Goal: Task Accomplishment & Management: Manage account settings

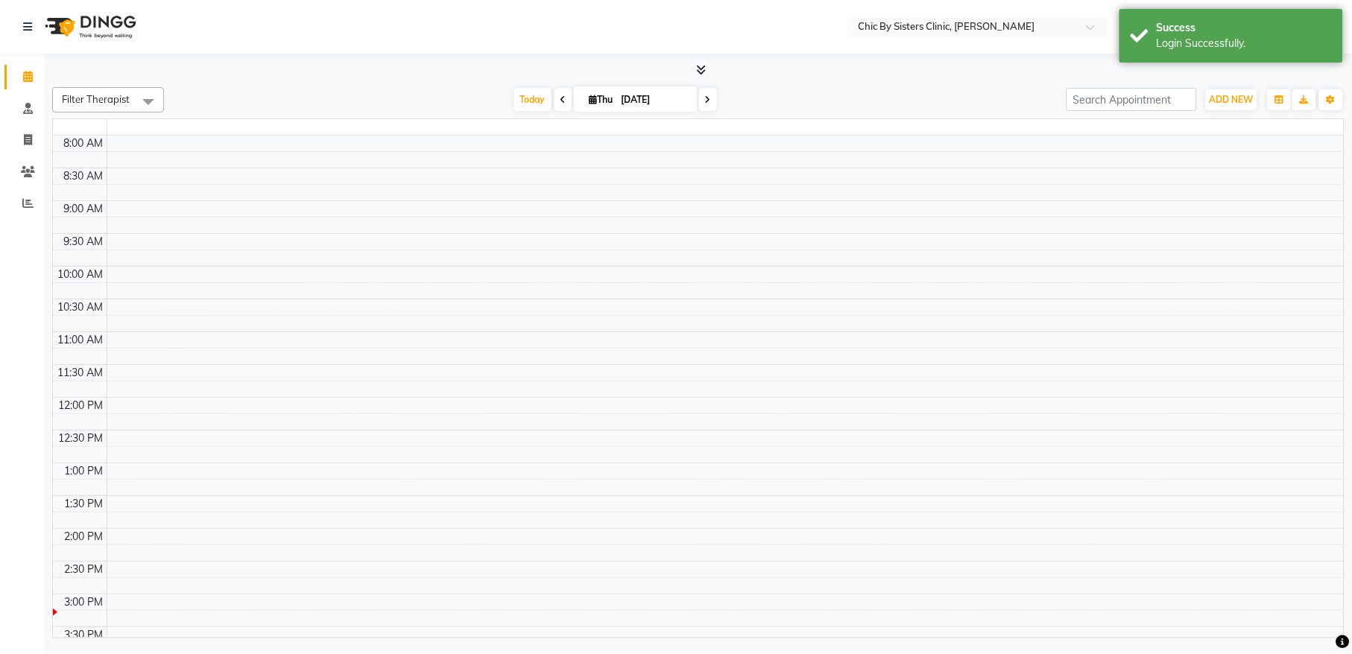
select select "en"
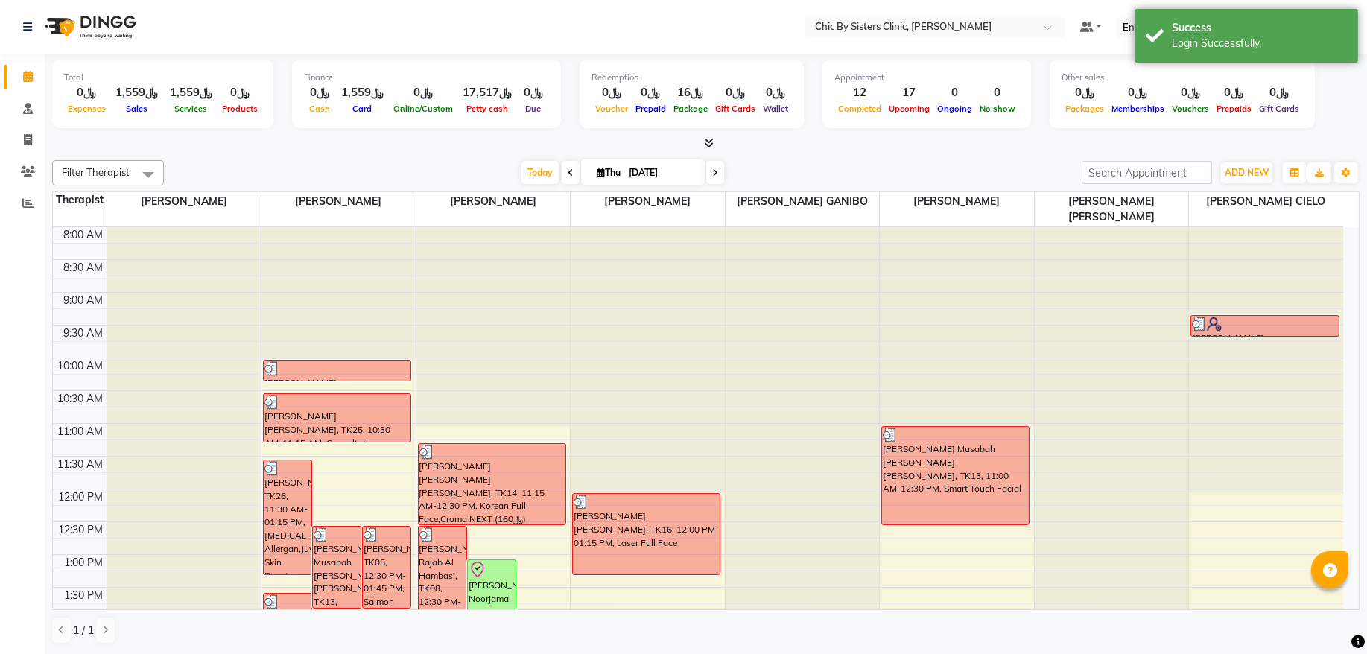
click at [666, 172] on input "[DATE]" at bounding box center [661, 173] width 75 height 22
select select "9"
select select "2025"
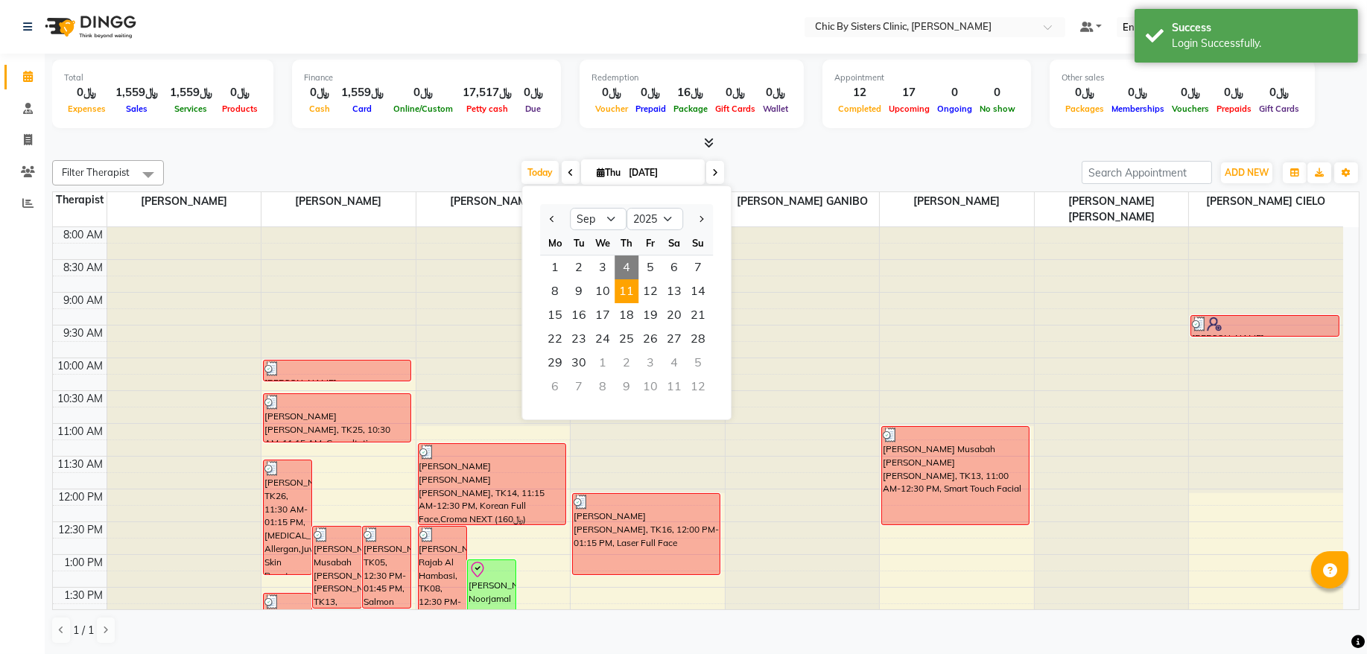
click at [630, 291] on span "11" at bounding box center [627, 291] width 24 height 24
type input "[DATE]"
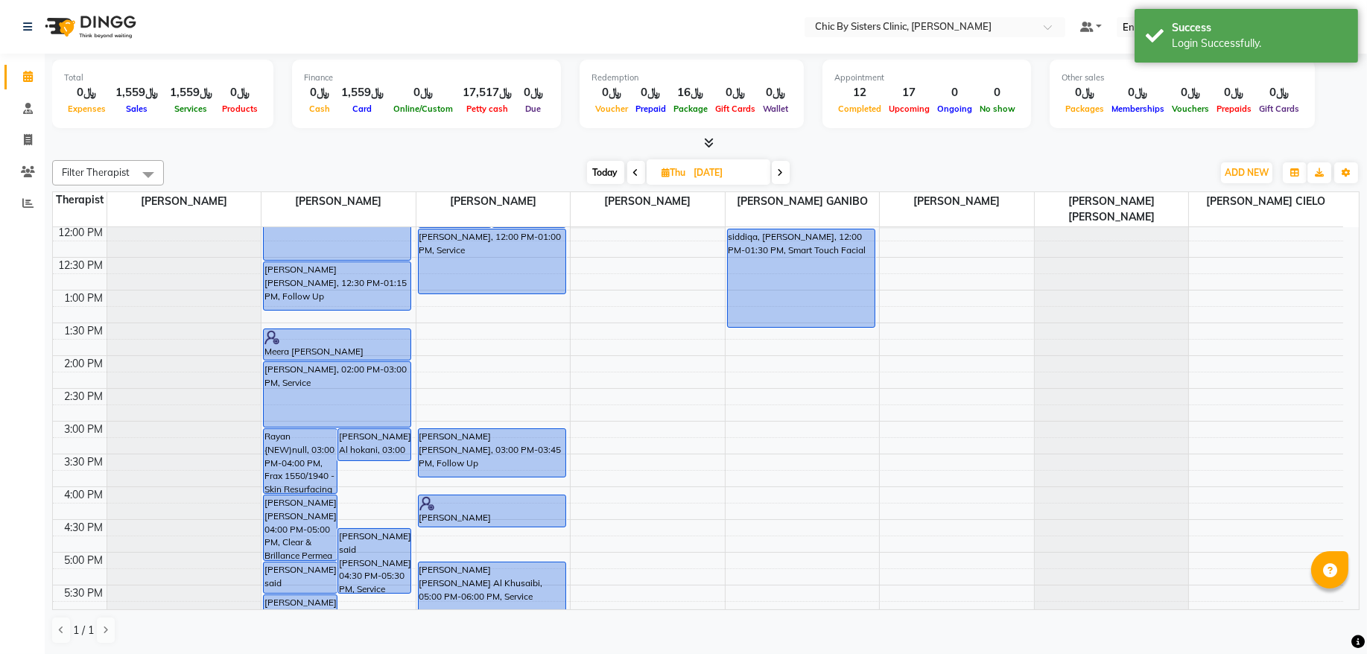
scroll to position [63, 0]
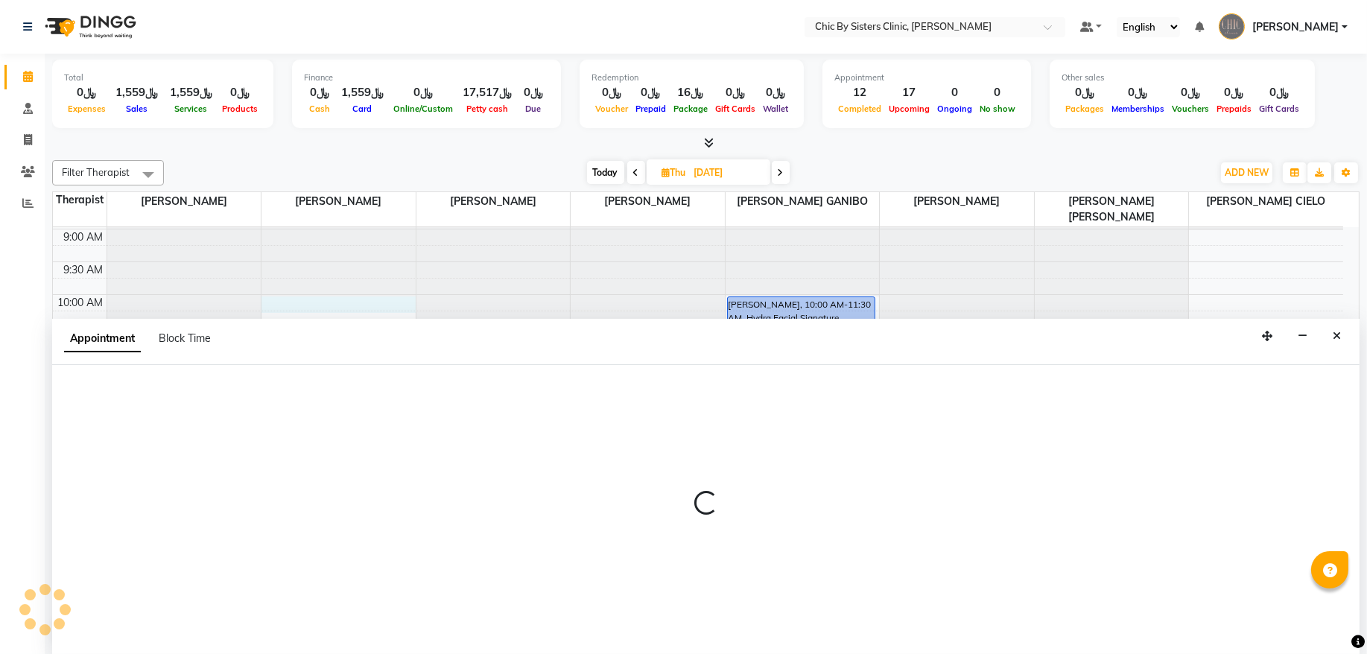
select select "49177"
select select "600"
select select "tentative"
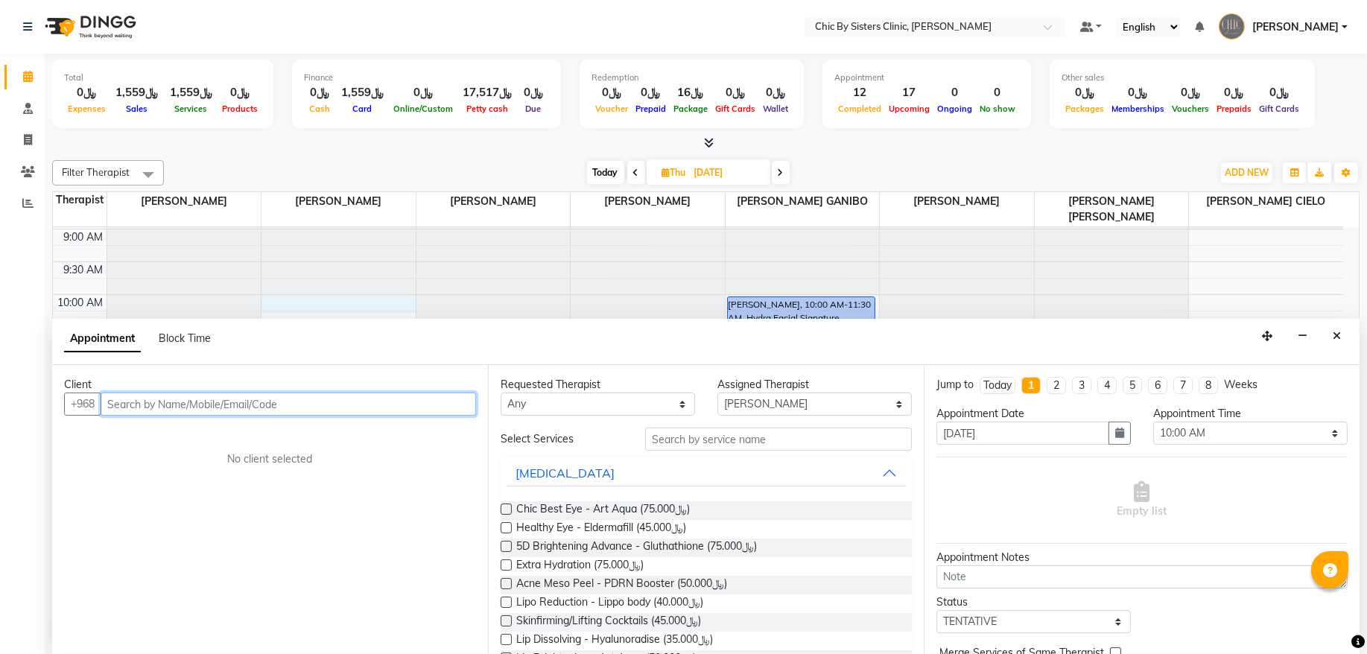
click at [197, 402] on input "text" at bounding box center [289, 404] width 376 height 23
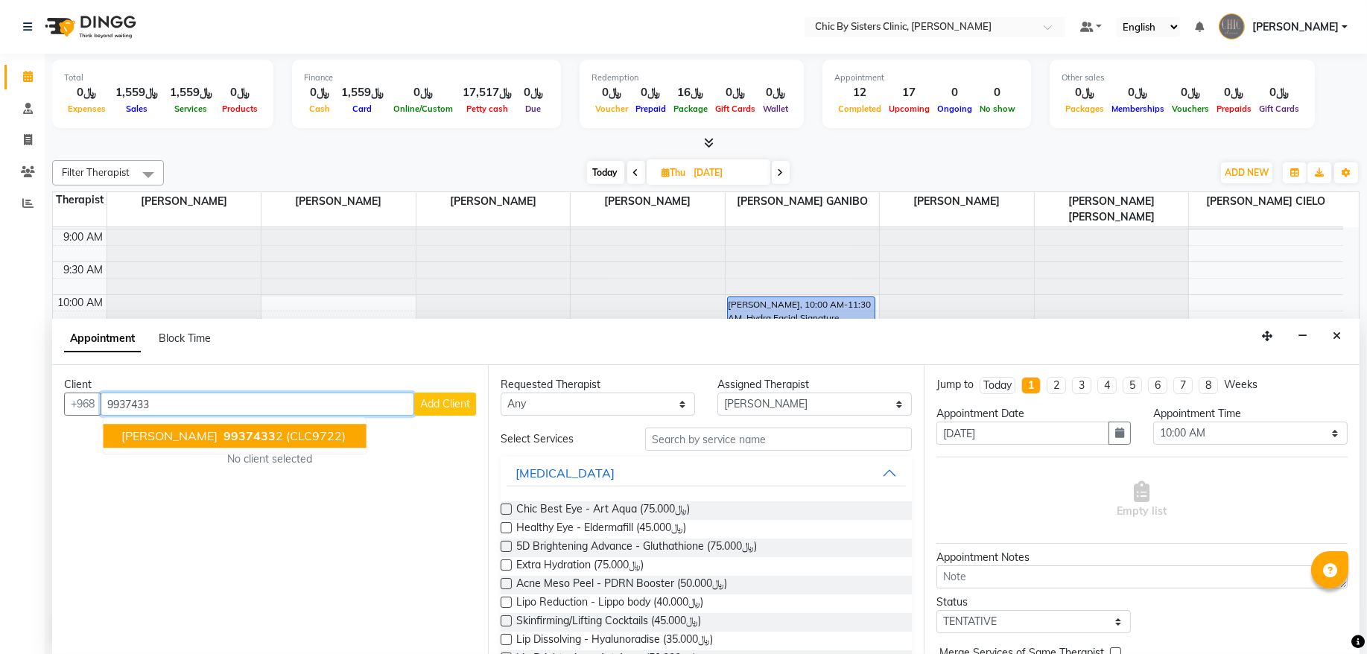
click at [224, 443] on button "[PERSON_NAME] 9937433 2 (CLC9722)" at bounding box center [235, 437] width 263 height 24
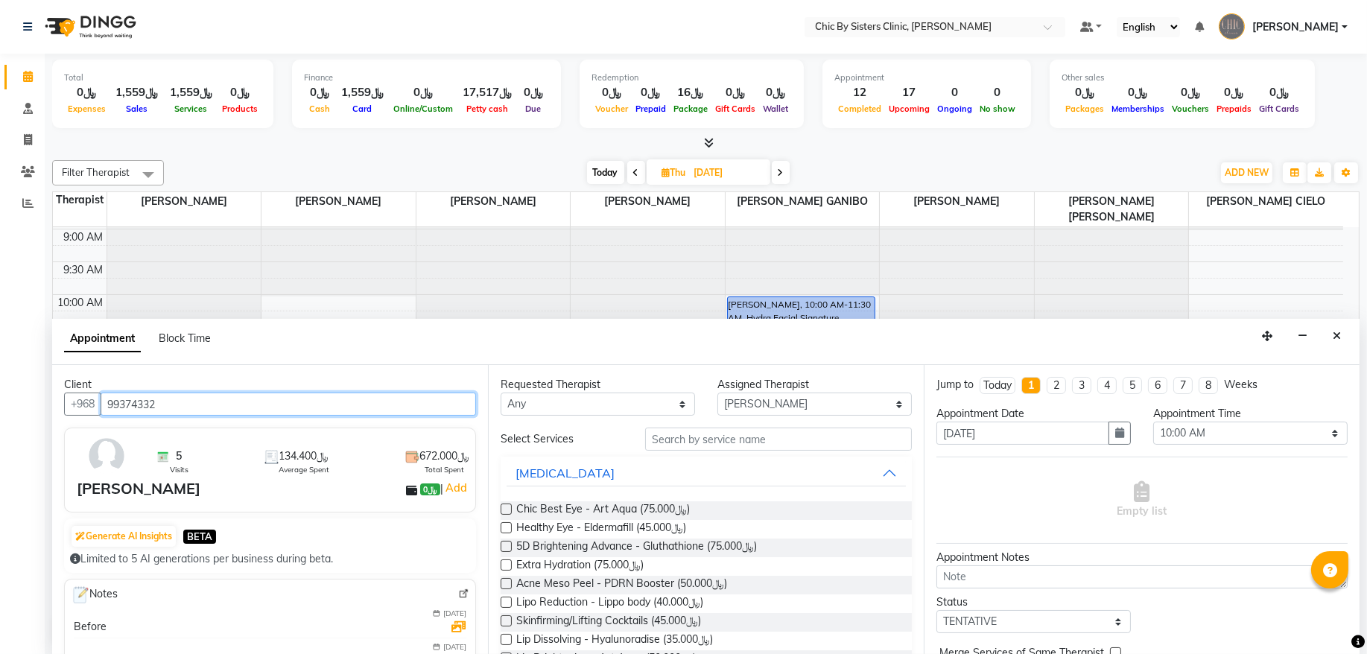
type input "99374332"
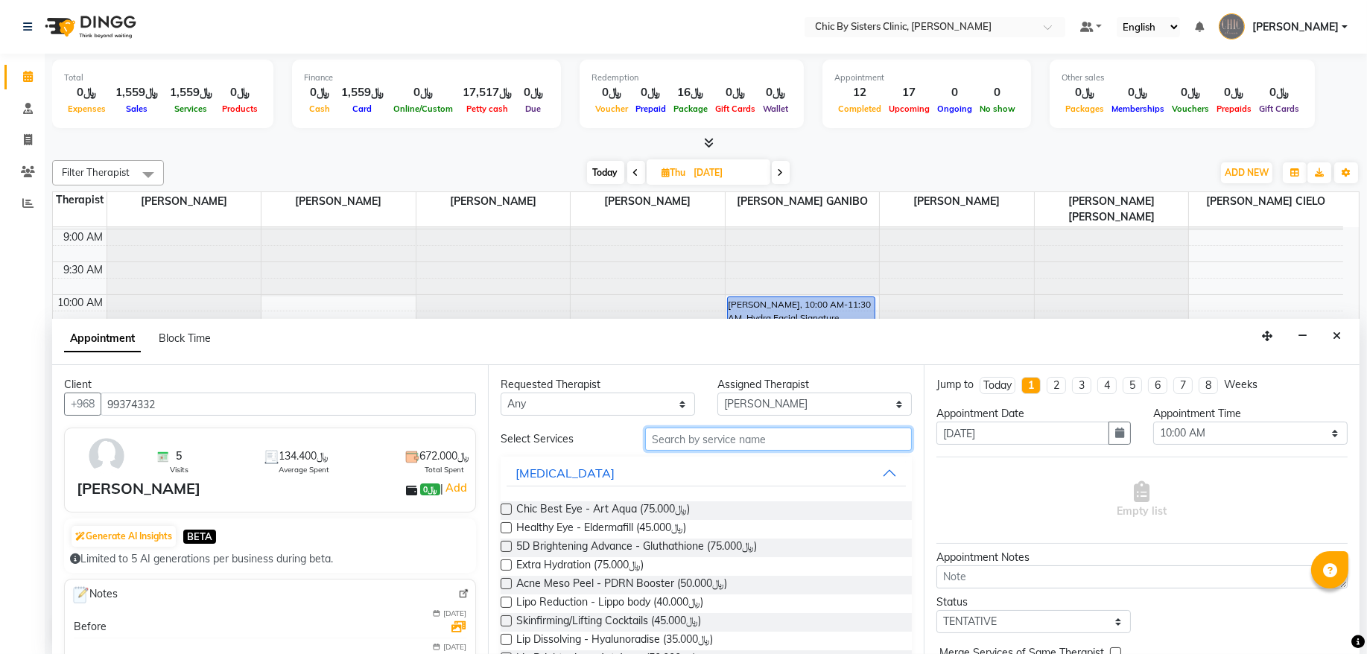
click at [717, 449] on input "text" at bounding box center [778, 439] width 267 height 23
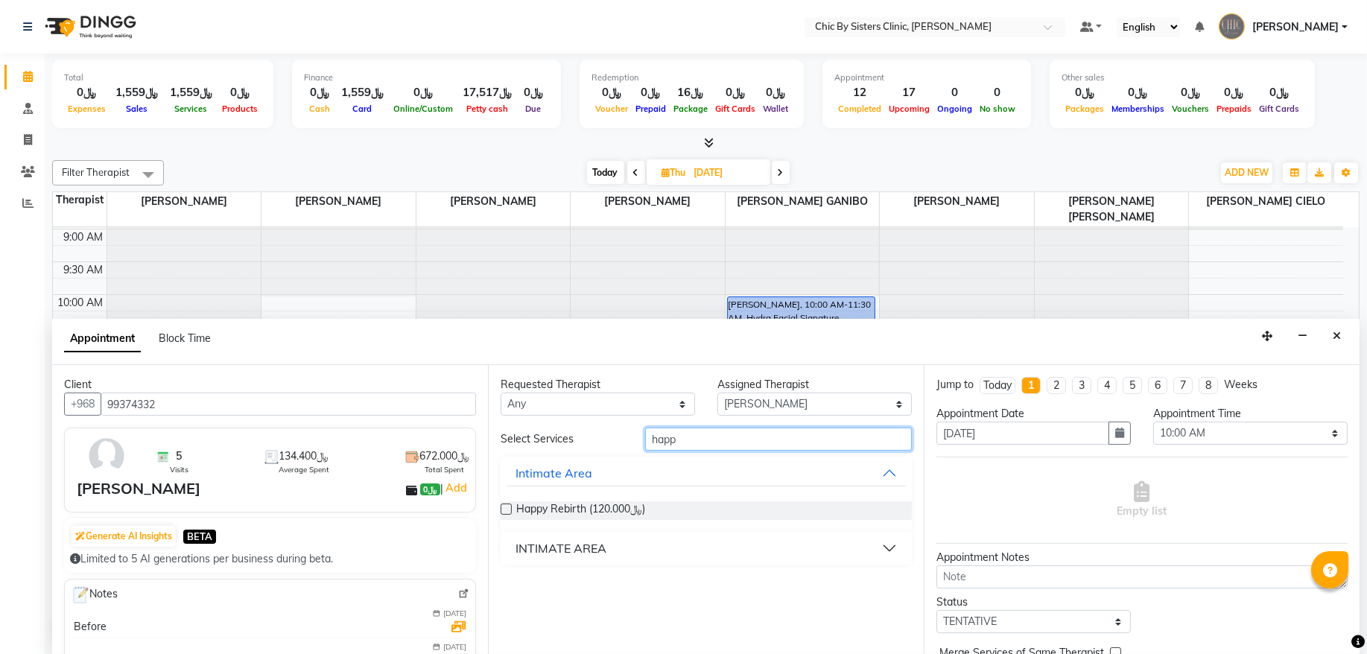
type input "happ"
click at [503, 509] on label at bounding box center [506, 509] width 11 height 11
click at [503, 509] on input "checkbox" at bounding box center [506, 511] width 10 height 10
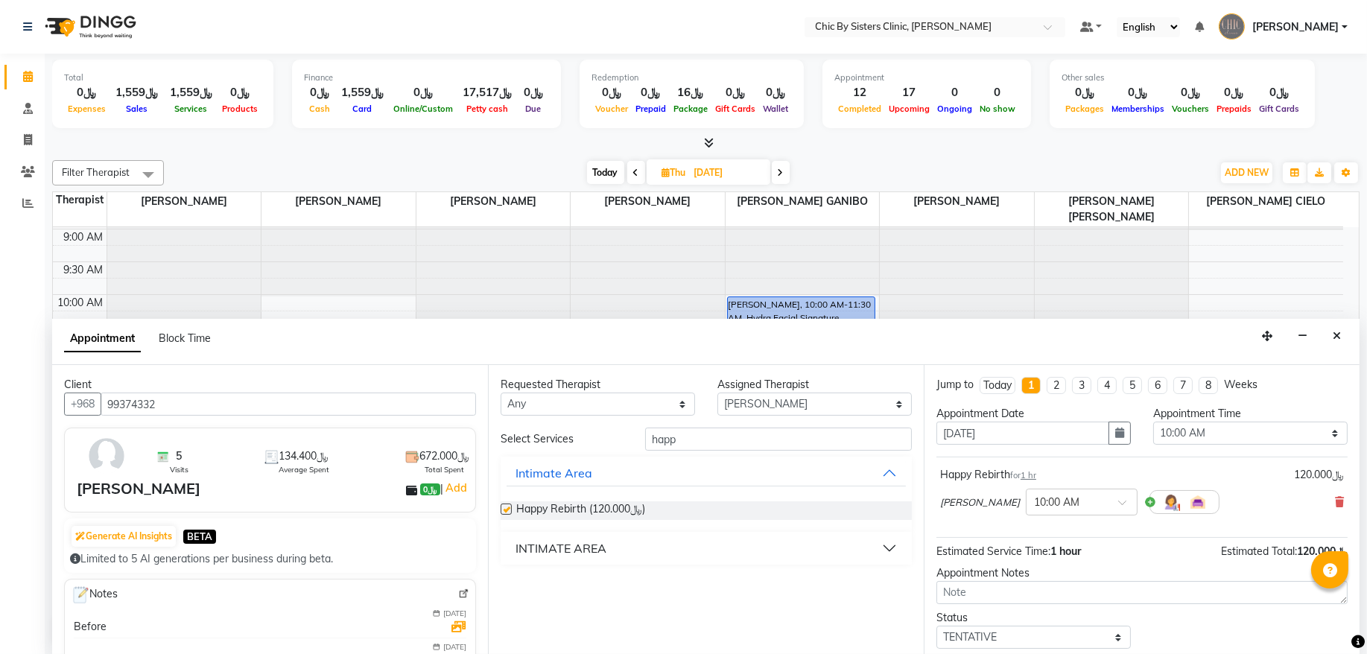
checkbox input "false"
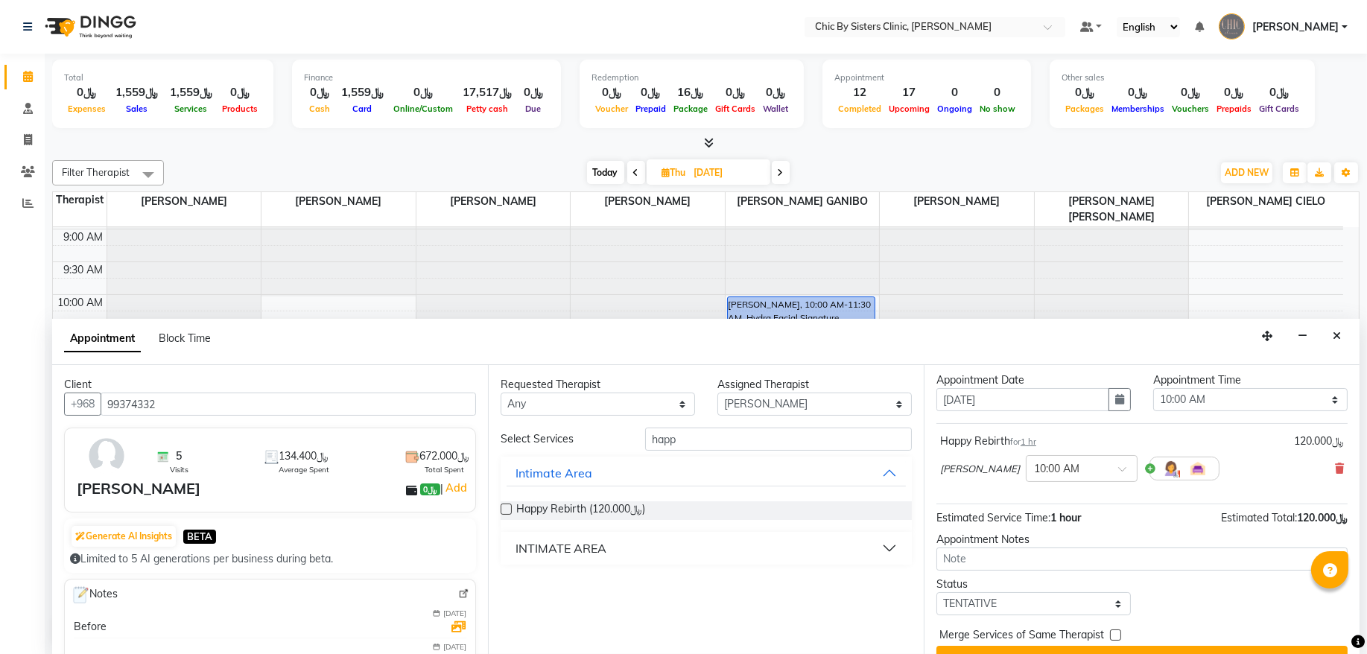
scroll to position [66, 0]
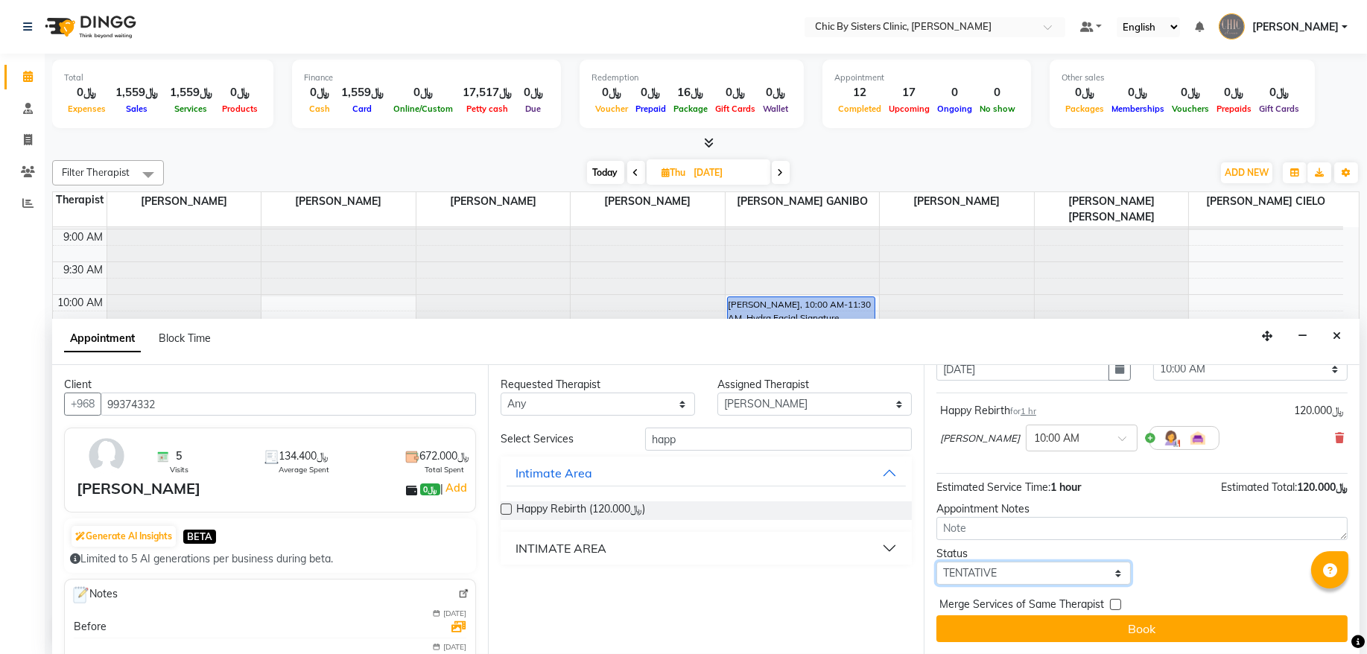
drag, startPoint x: 993, startPoint y: 580, endPoint x: 992, endPoint y: 569, distance: 11.3
click at [993, 580] on select "Select TENTATIVE CONFIRM UPCOMING" at bounding box center [1034, 573] width 194 height 23
select select "upcoming"
click at [937, 562] on select "Select TENTATIVE CONFIRM UPCOMING" at bounding box center [1034, 573] width 194 height 23
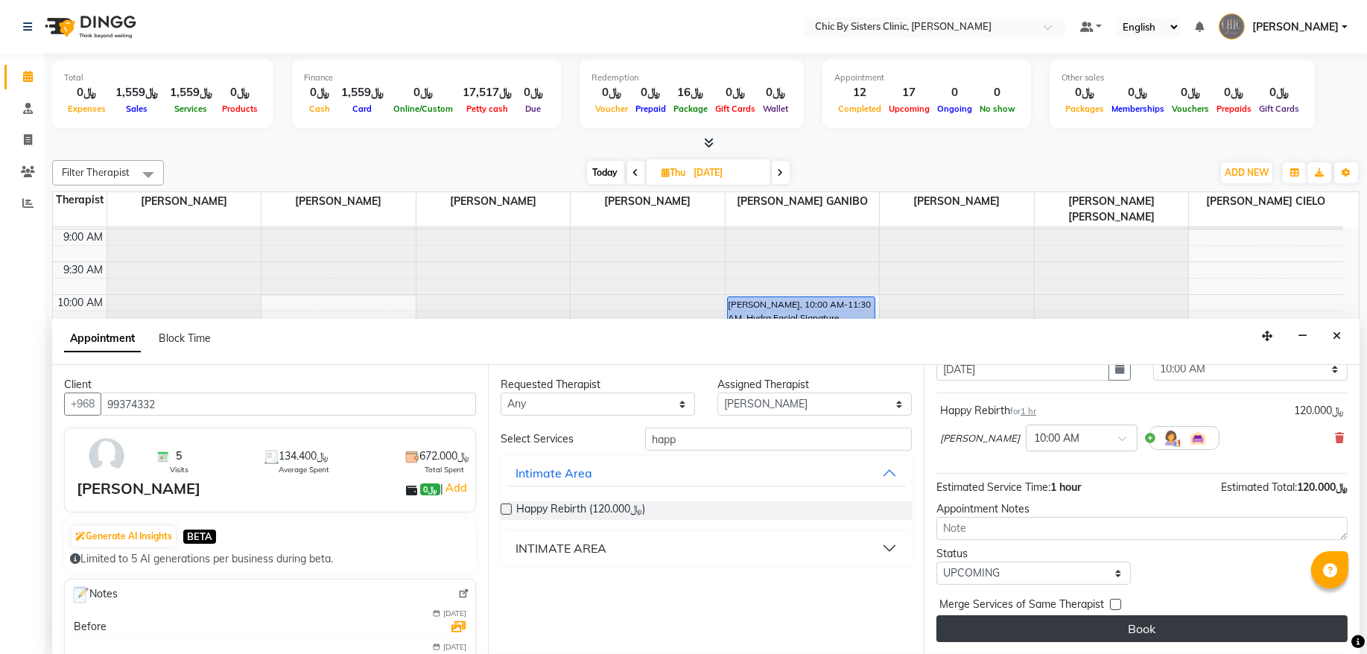
click at [979, 637] on button "Book" at bounding box center [1142, 628] width 411 height 27
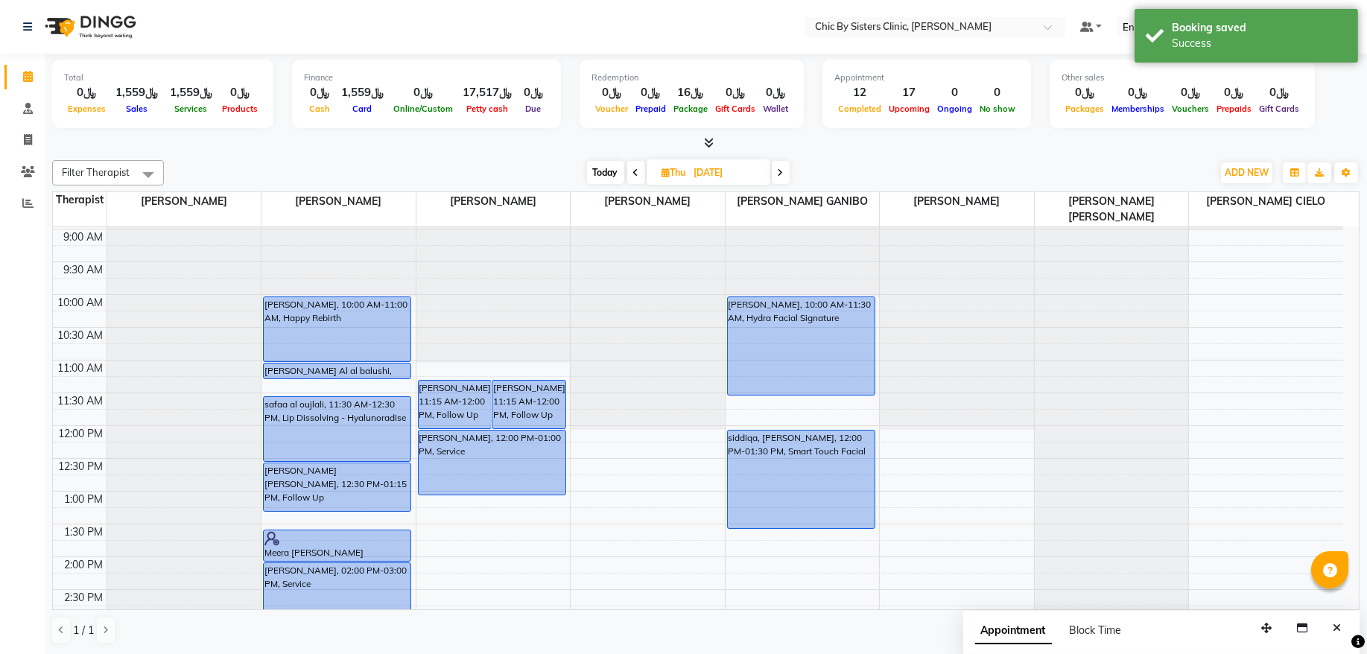
click at [597, 171] on span "Today" at bounding box center [605, 172] width 37 height 23
type input "[DATE]"
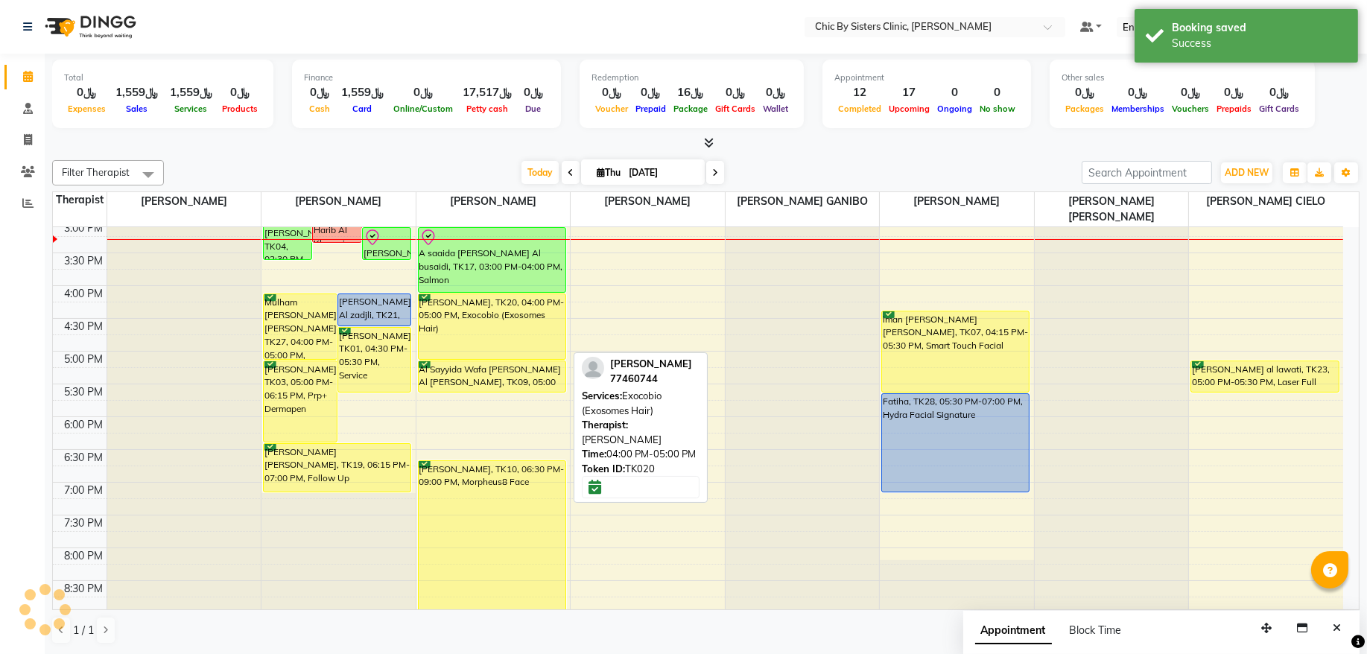
scroll to position [264, 0]
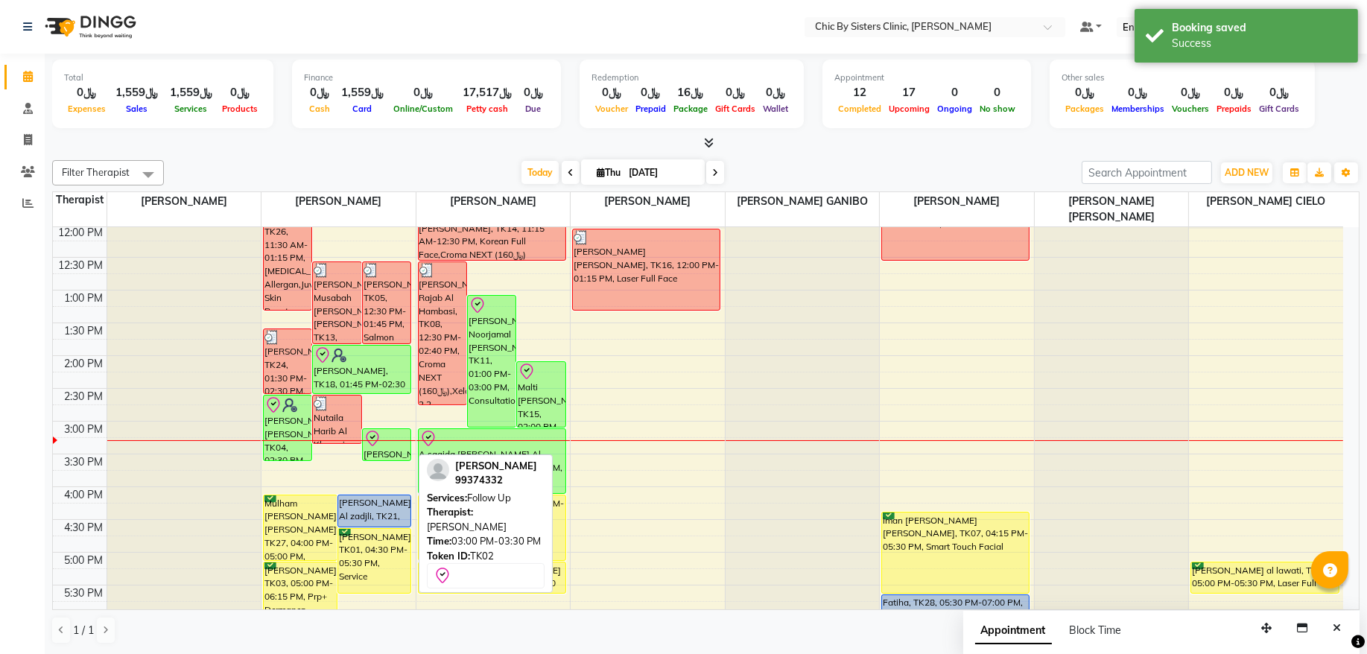
click at [390, 445] on div at bounding box center [387, 439] width 46 height 18
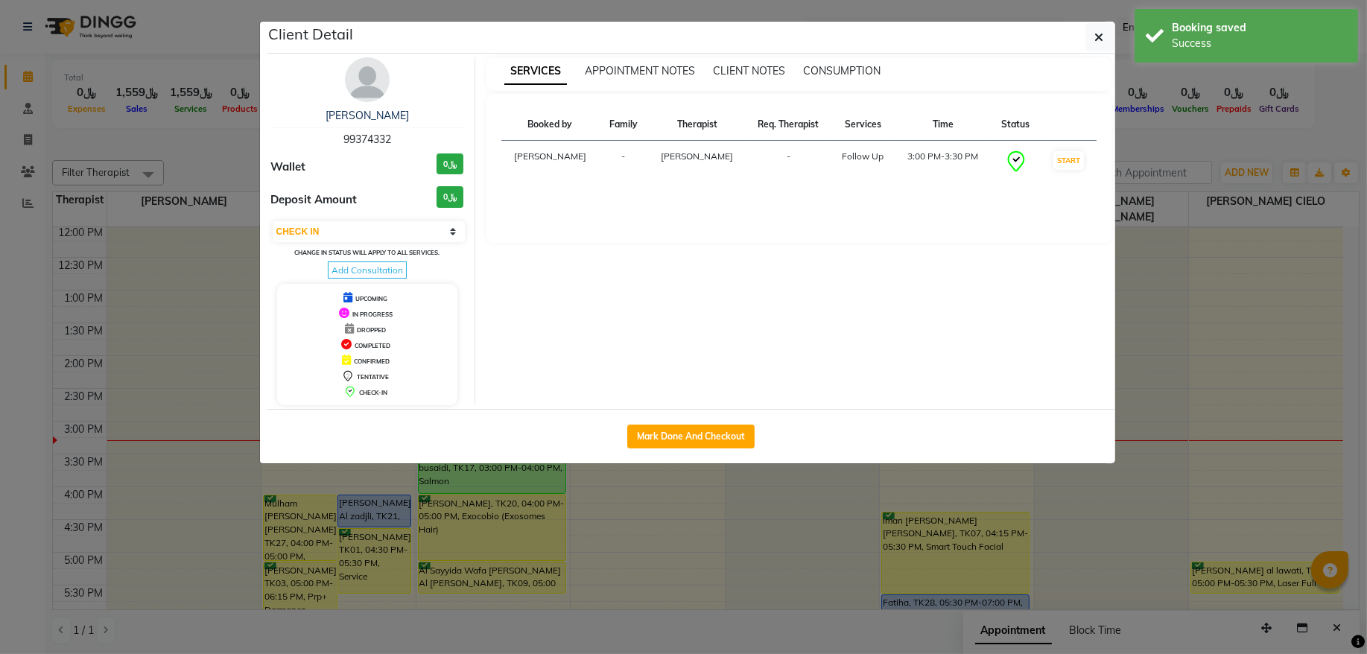
drag, startPoint x: 413, startPoint y: 232, endPoint x: 408, endPoint y: 245, distance: 13.4
click at [413, 232] on select "Select IN SERVICE CONFIRMED TENTATIVE CHECK IN MARK DONE DROPPED UPCOMING" at bounding box center [369, 231] width 193 height 21
select select "3"
click at [273, 222] on select "Select IN SERVICE CONFIRMED TENTATIVE CHECK IN MARK DONE DROPPED UPCOMING" at bounding box center [369, 231] width 193 height 21
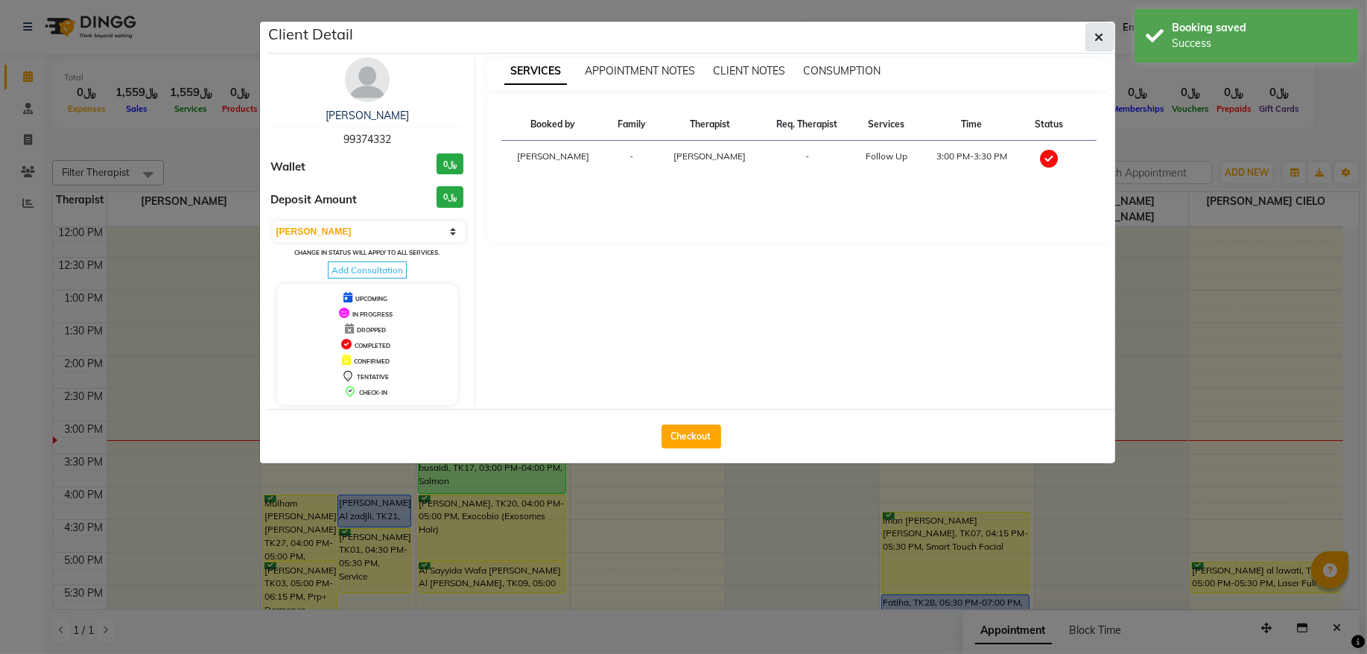
click at [1092, 47] on button "button" at bounding box center [1100, 37] width 28 height 28
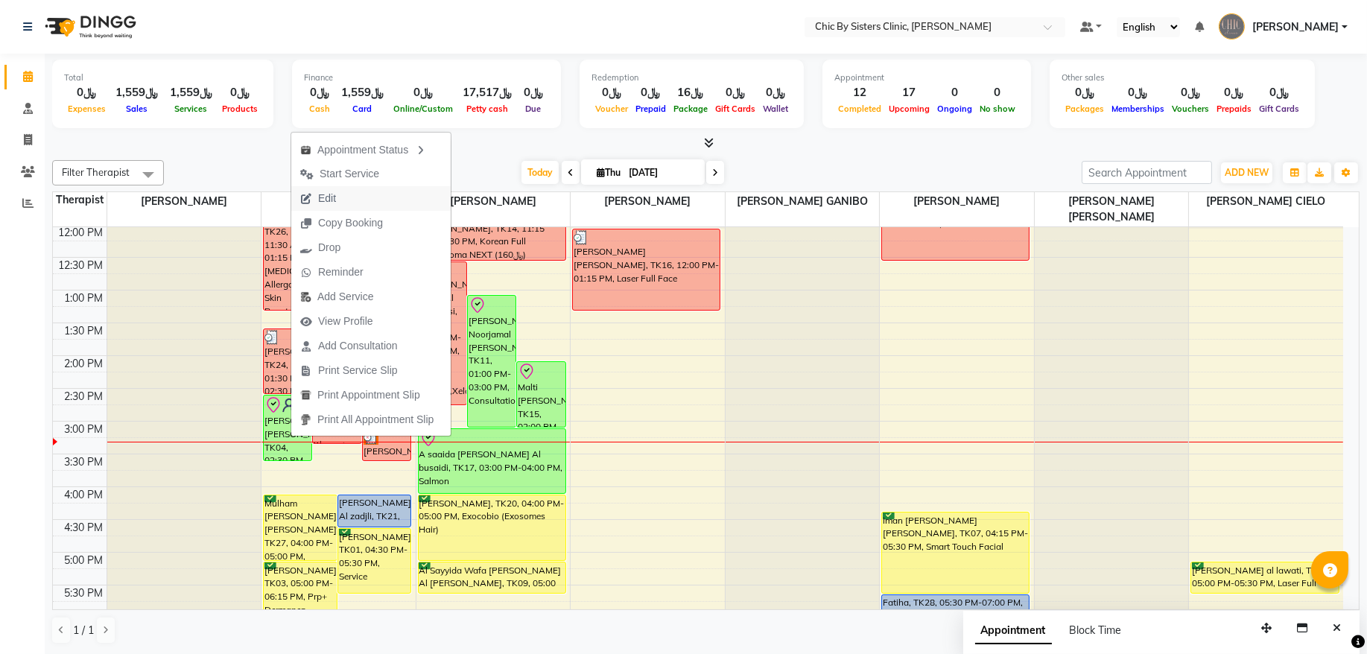
click at [335, 194] on span "Edit" at bounding box center [327, 199] width 18 height 16
select select "tentative"
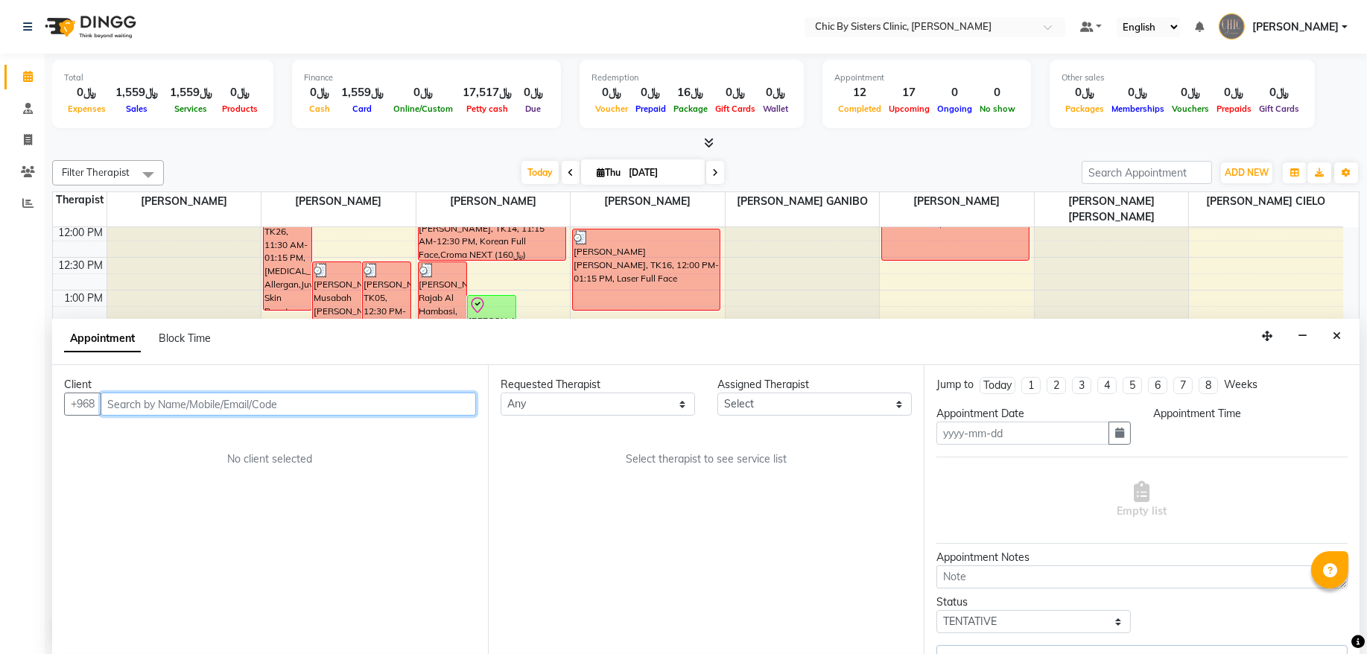
type input "[DATE]"
select select "check-in"
select select "870"
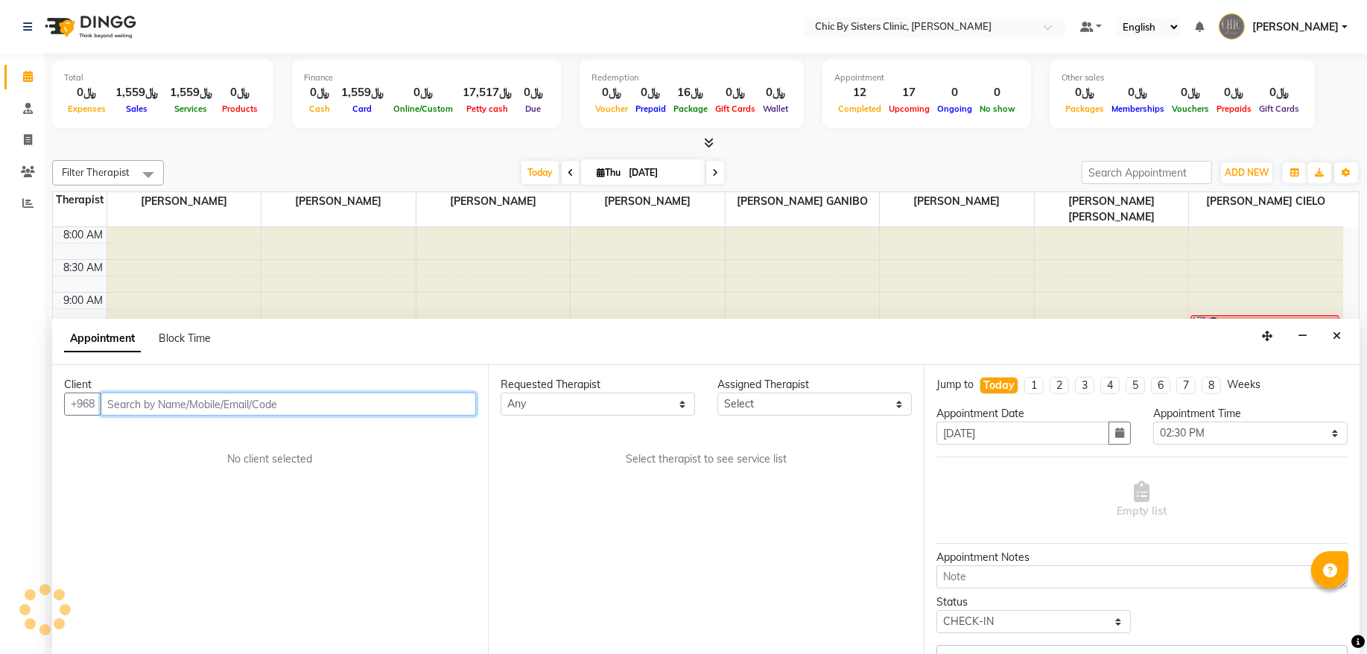
select select "49177"
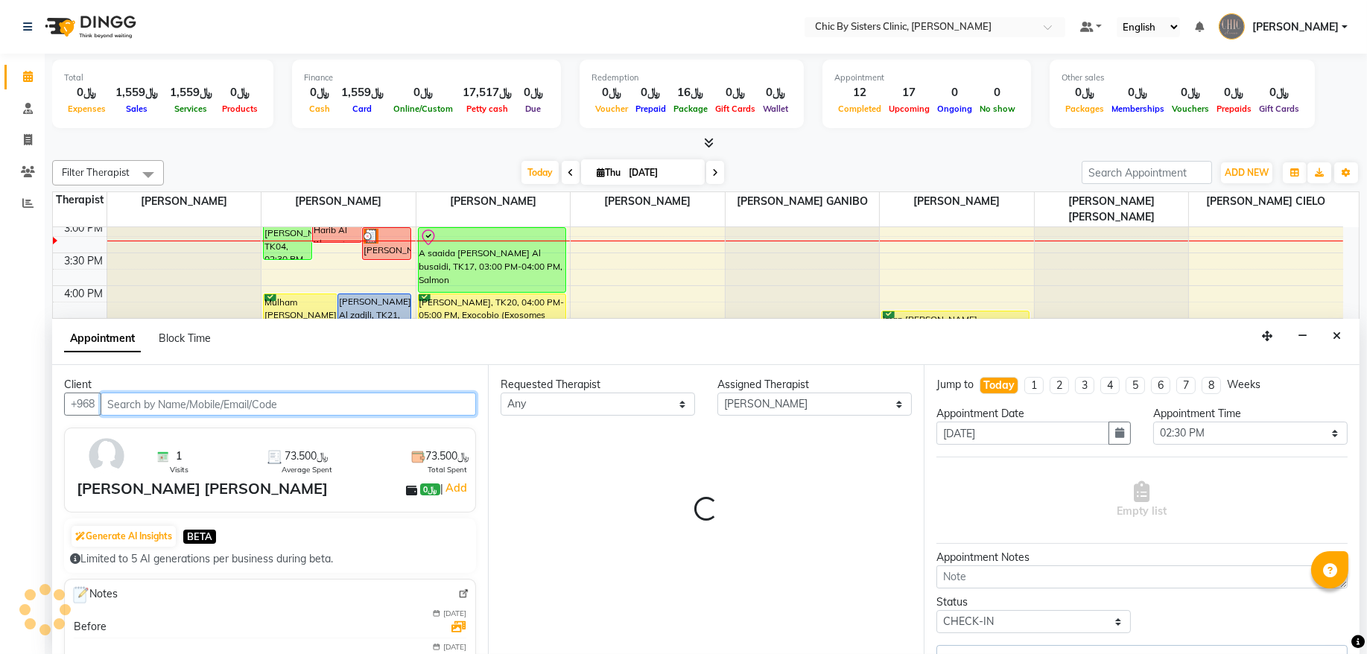
select select "3125"
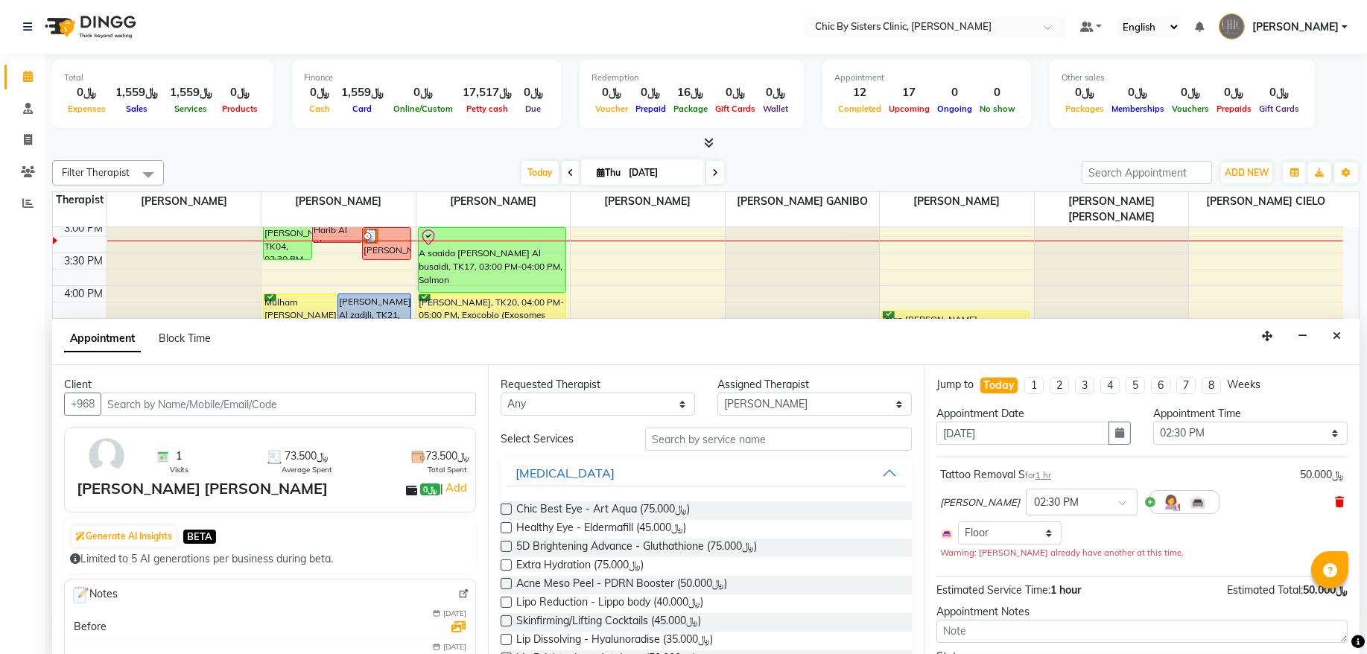
click at [1335, 503] on icon at bounding box center [1339, 502] width 9 height 10
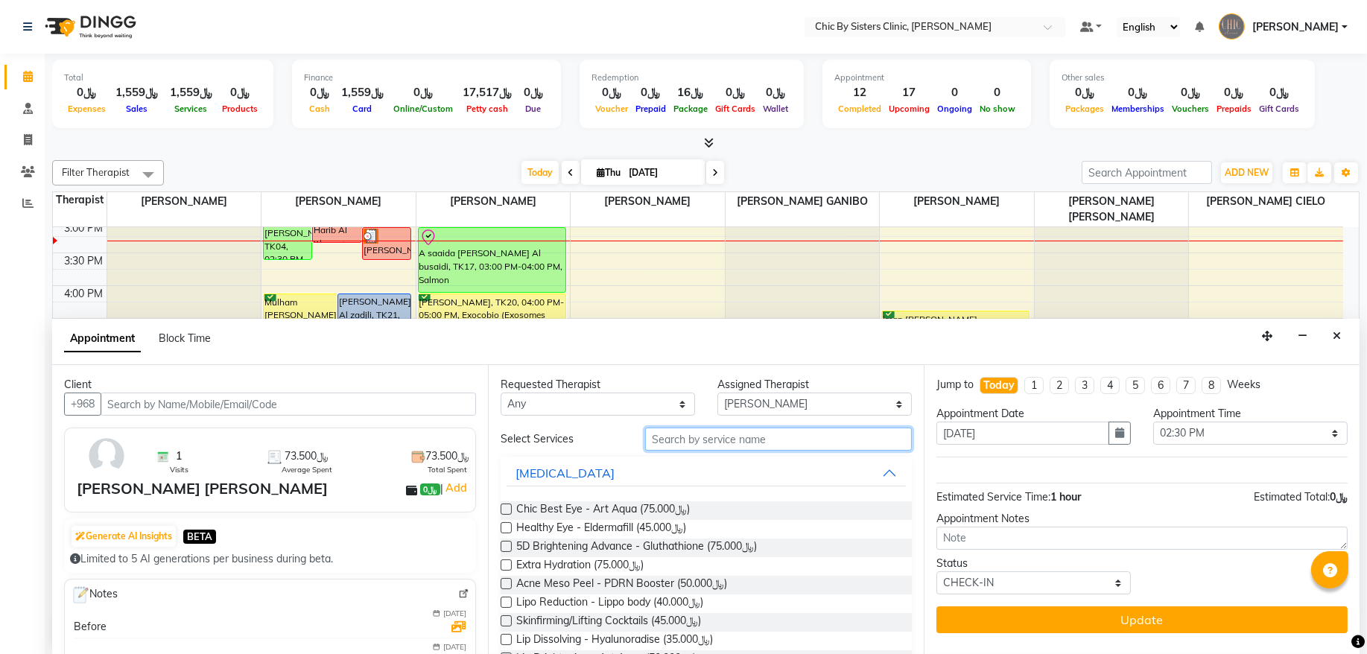
click at [698, 431] on input "text" at bounding box center [778, 439] width 267 height 23
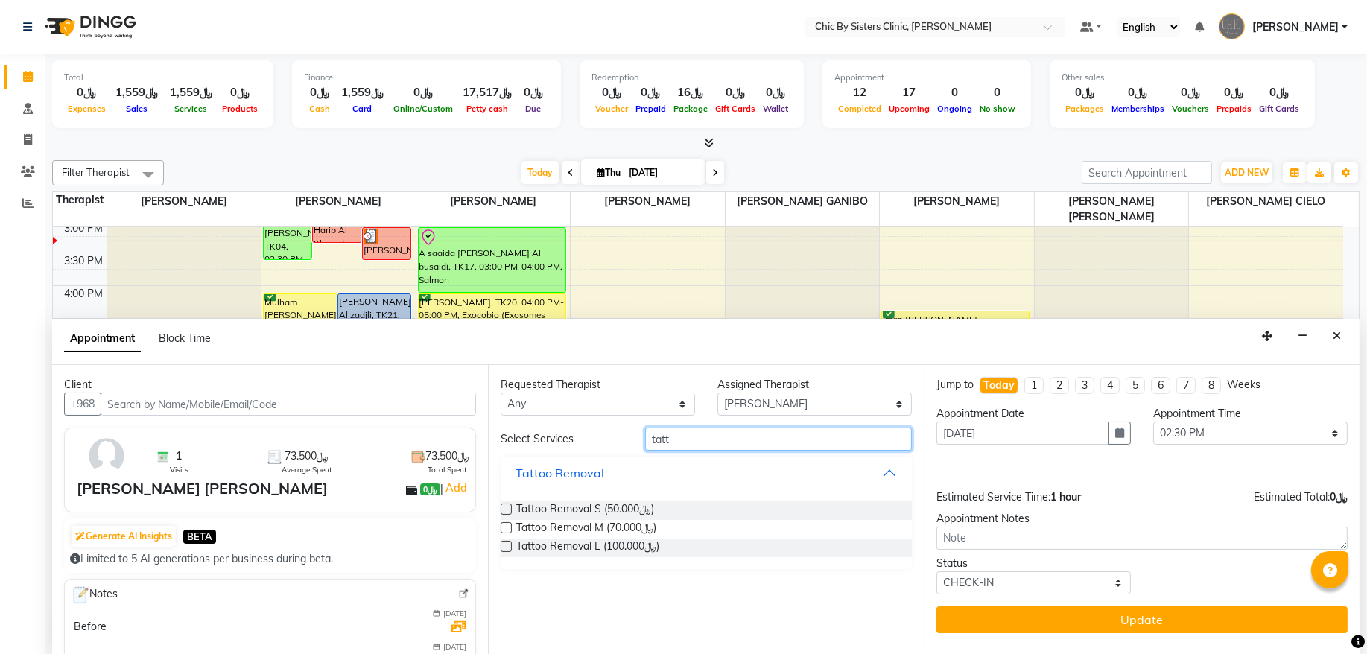
type input "tatt"
drag, startPoint x: 510, startPoint y: 525, endPoint x: 890, endPoint y: 542, distance: 380.3
click at [511, 525] on label at bounding box center [506, 527] width 11 height 11
click at [510, 525] on input "checkbox" at bounding box center [506, 530] width 10 height 10
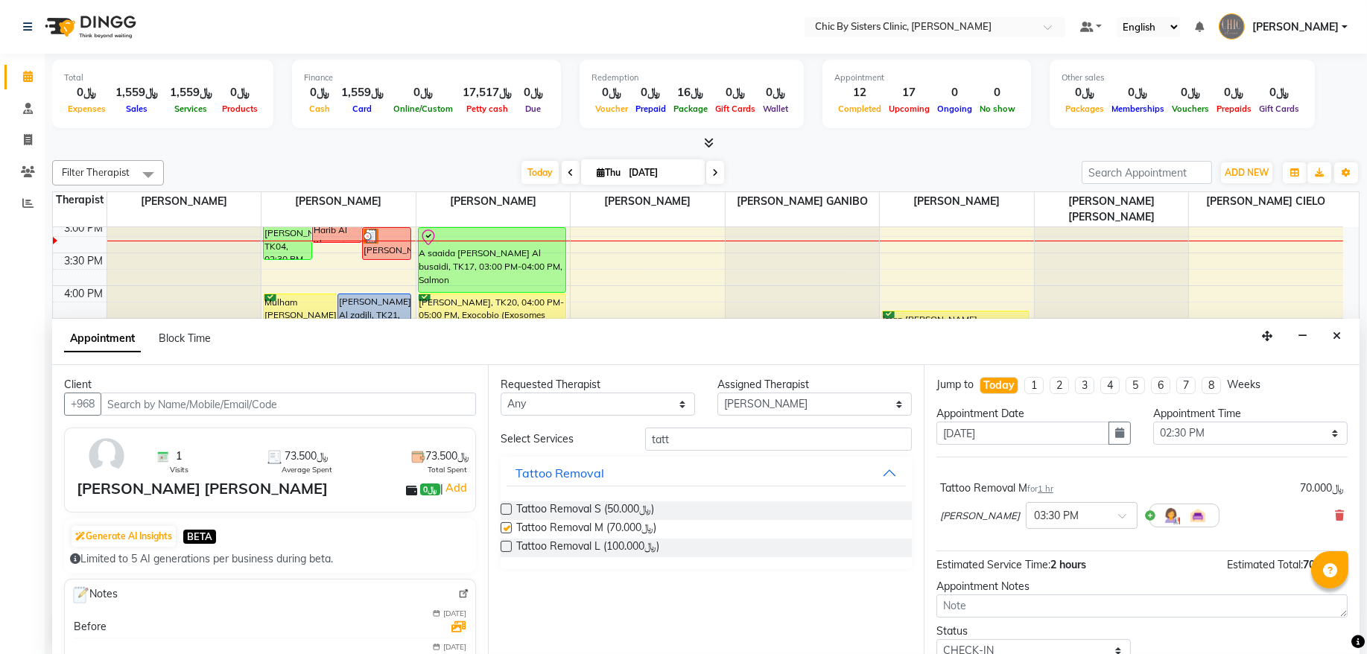
checkbox input "false"
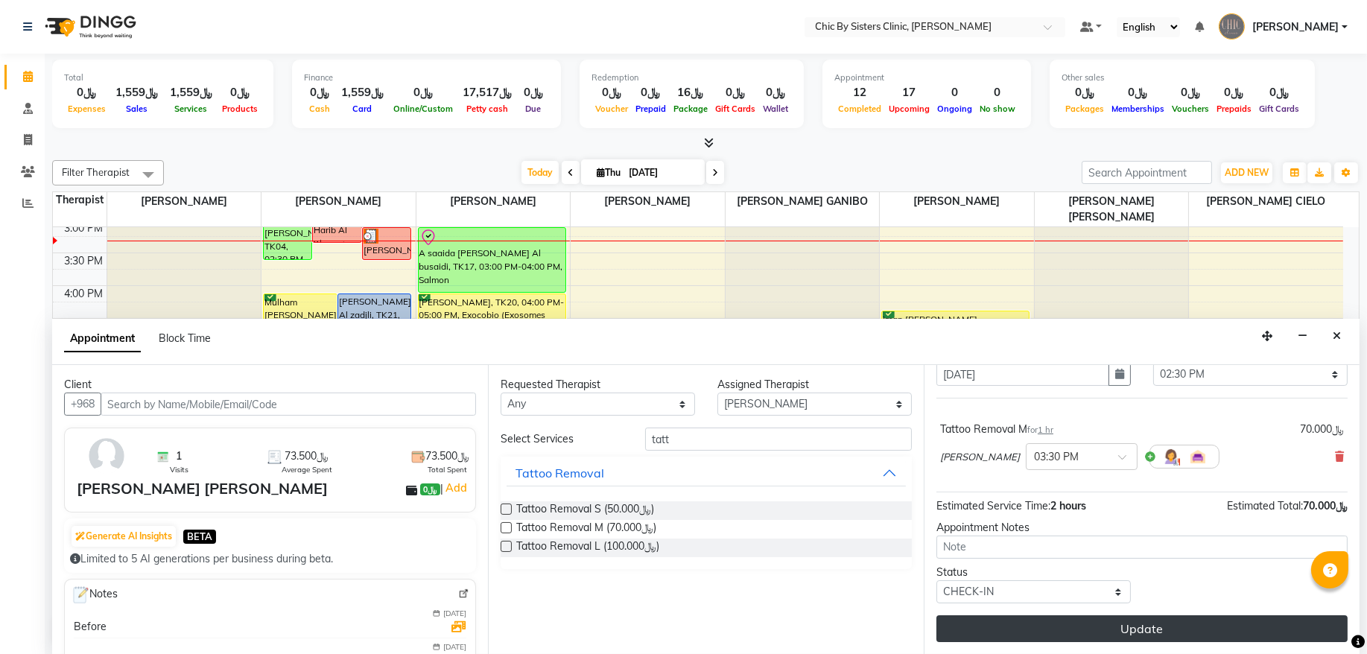
click at [976, 624] on button "Update" at bounding box center [1142, 628] width 411 height 27
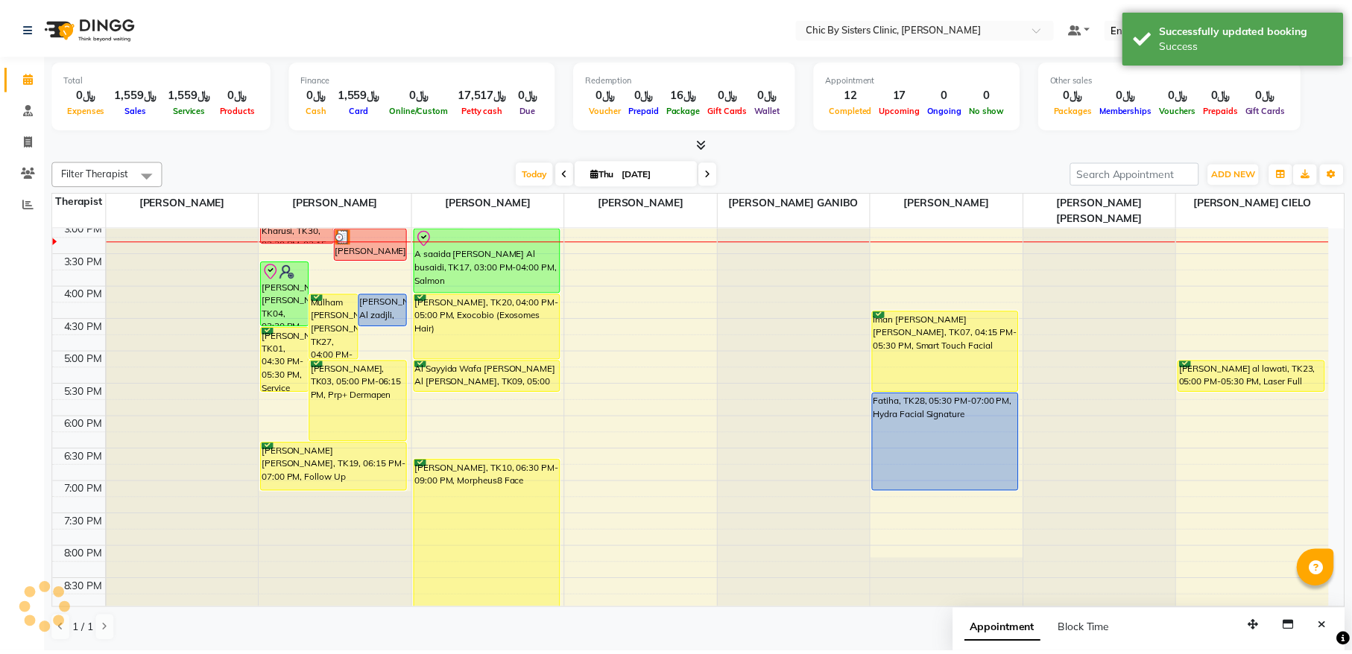
scroll to position [264, 0]
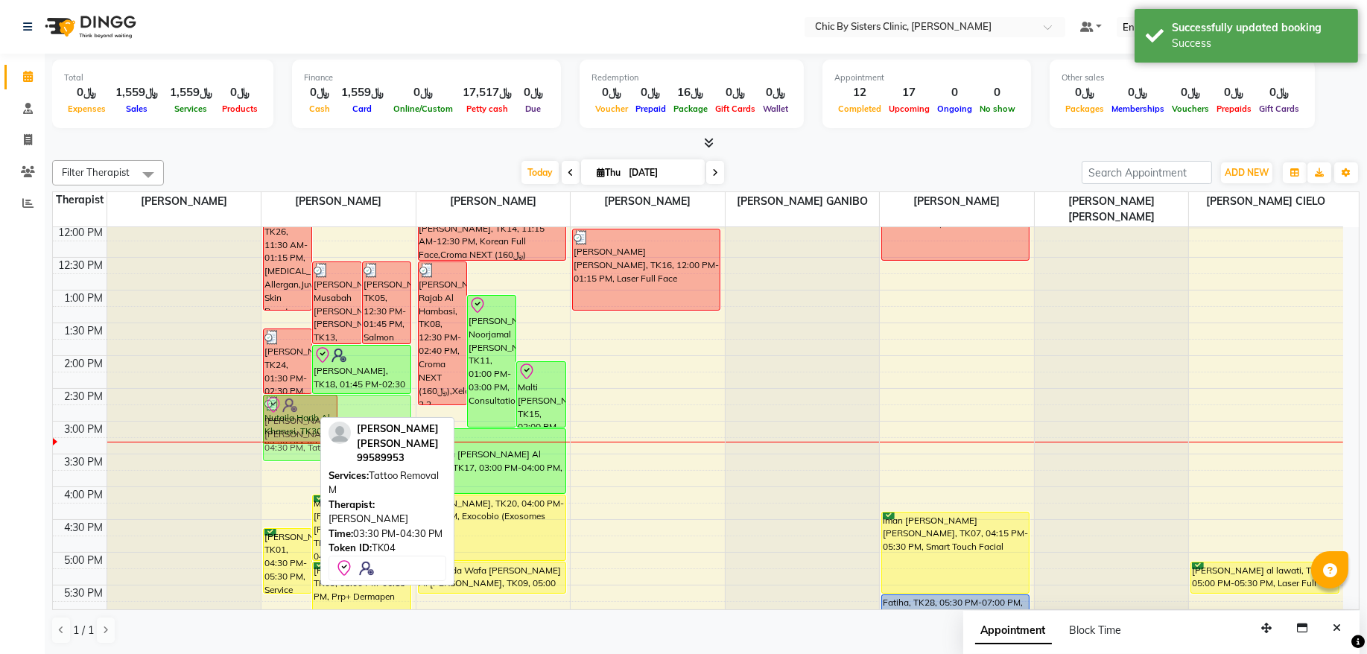
drag, startPoint x: 273, startPoint y: 490, endPoint x: 290, endPoint y: 426, distance: 66.3
click at [290, 426] on div "[PERSON_NAME], TK26, 11:30 AM-01:15 PM, [MEDICAL_DATA] Allergan,Juvederm Skin B…" at bounding box center [339, 487] width 154 height 1048
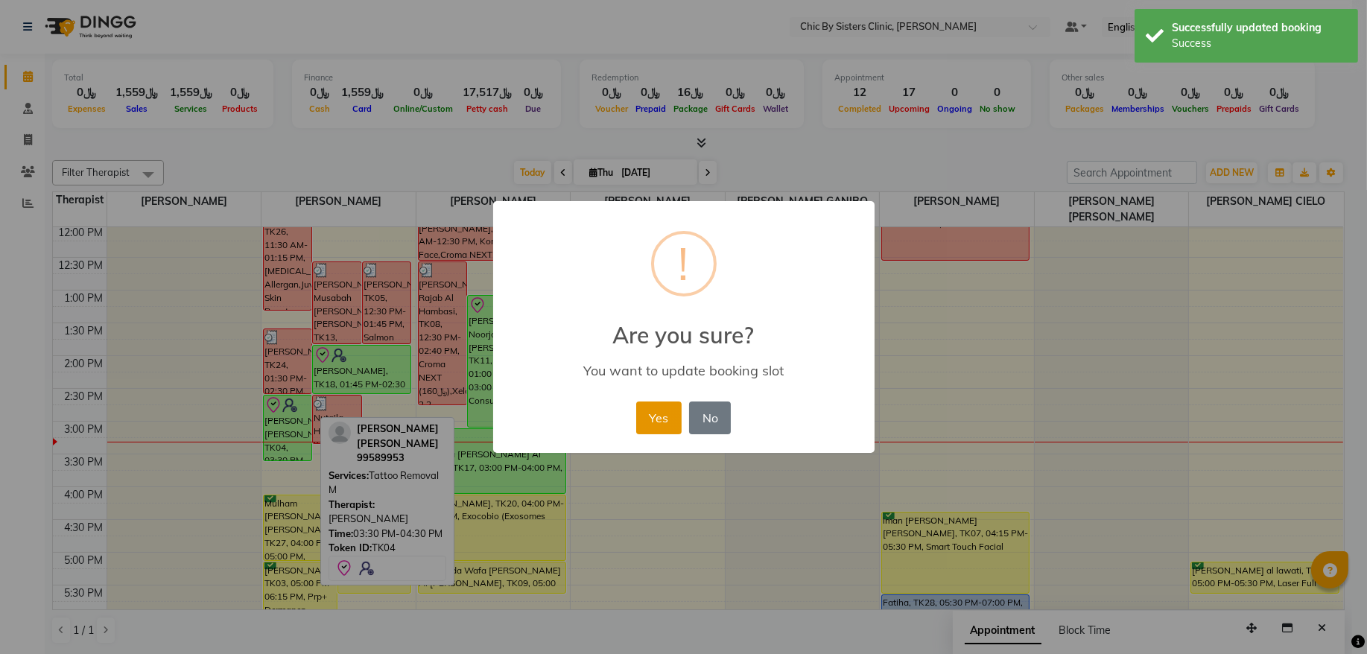
click at [655, 416] on button "Yes" at bounding box center [658, 418] width 45 height 33
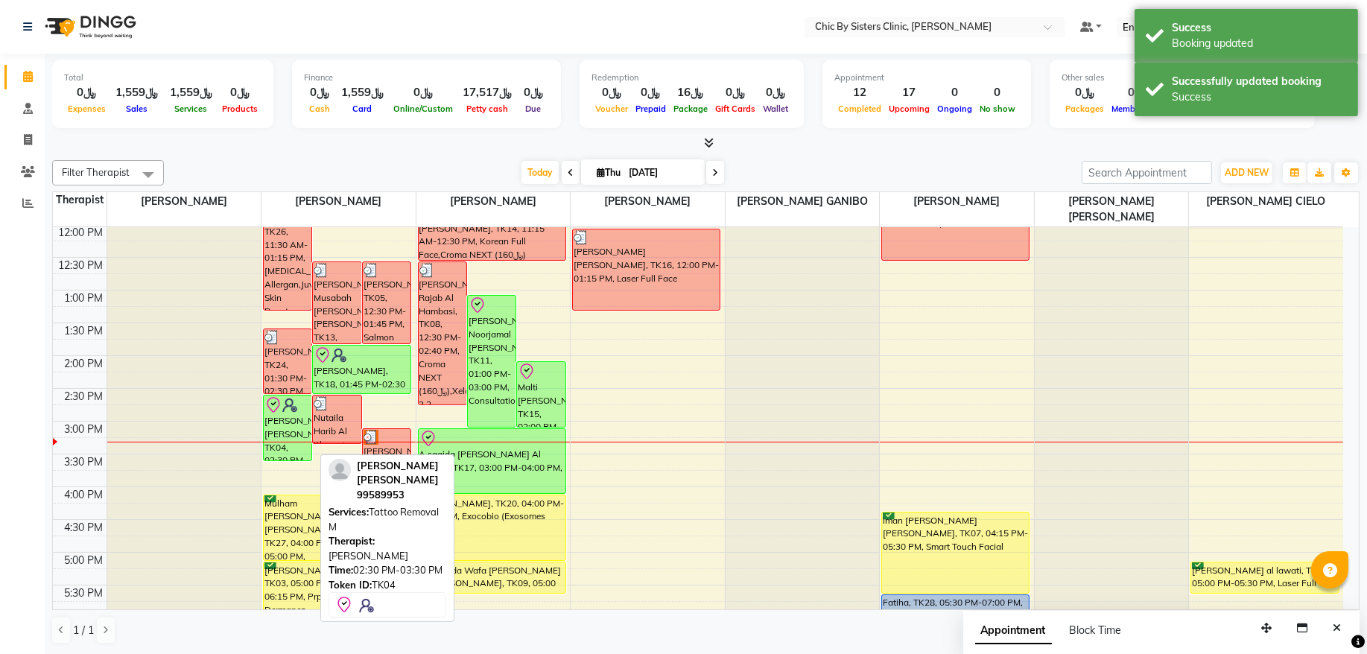
click at [276, 428] on div "[PERSON_NAME] [PERSON_NAME], TK04, 02:30 PM-03:30 PM, Tattoo Removal M" at bounding box center [288, 428] width 48 height 65
click at [304, 437] on div "[PERSON_NAME] [PERSON_NAME], TK04, 02:30 PM-03:30 PM, Tattoo Removal M" at bounding box center [288, 428] width 48 height 65
select select "8"
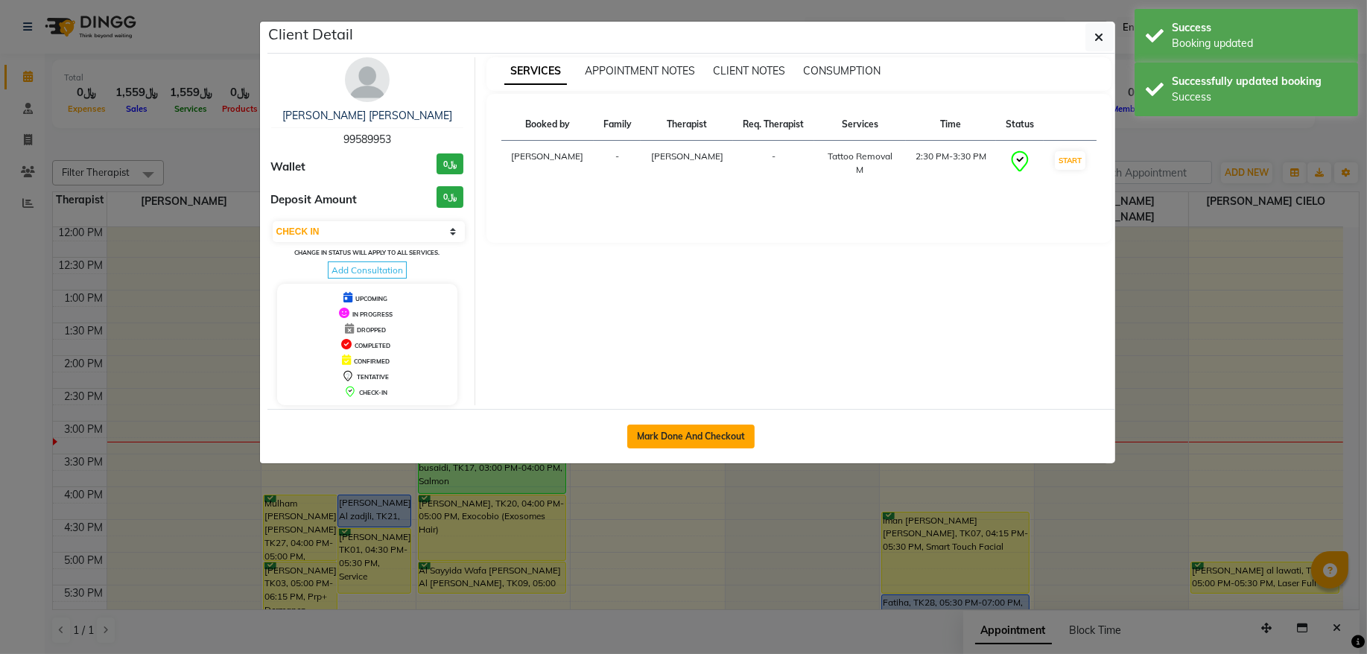
click at [694, 431] on button "Mark Done And Checkout" at bounding box center [690, 437] width 127 height 24
select select "service"
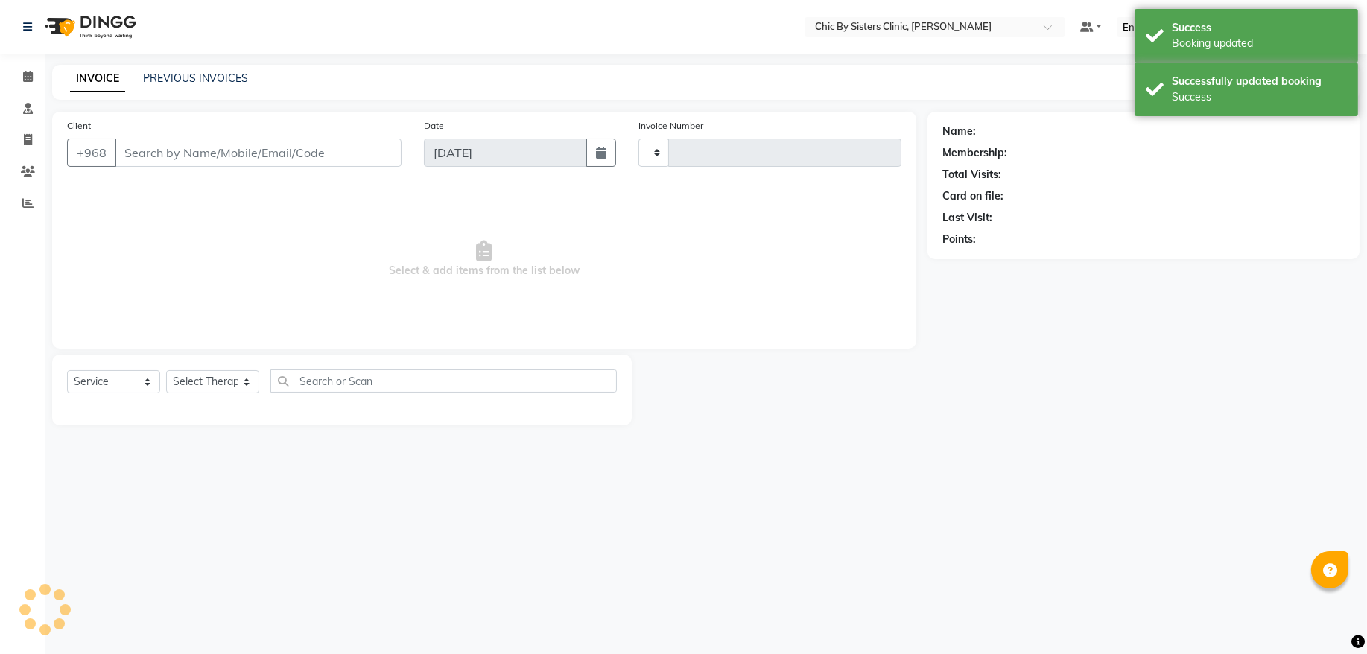
type input "2080"
select select "6348"
type input "99589953"
select select "49177"
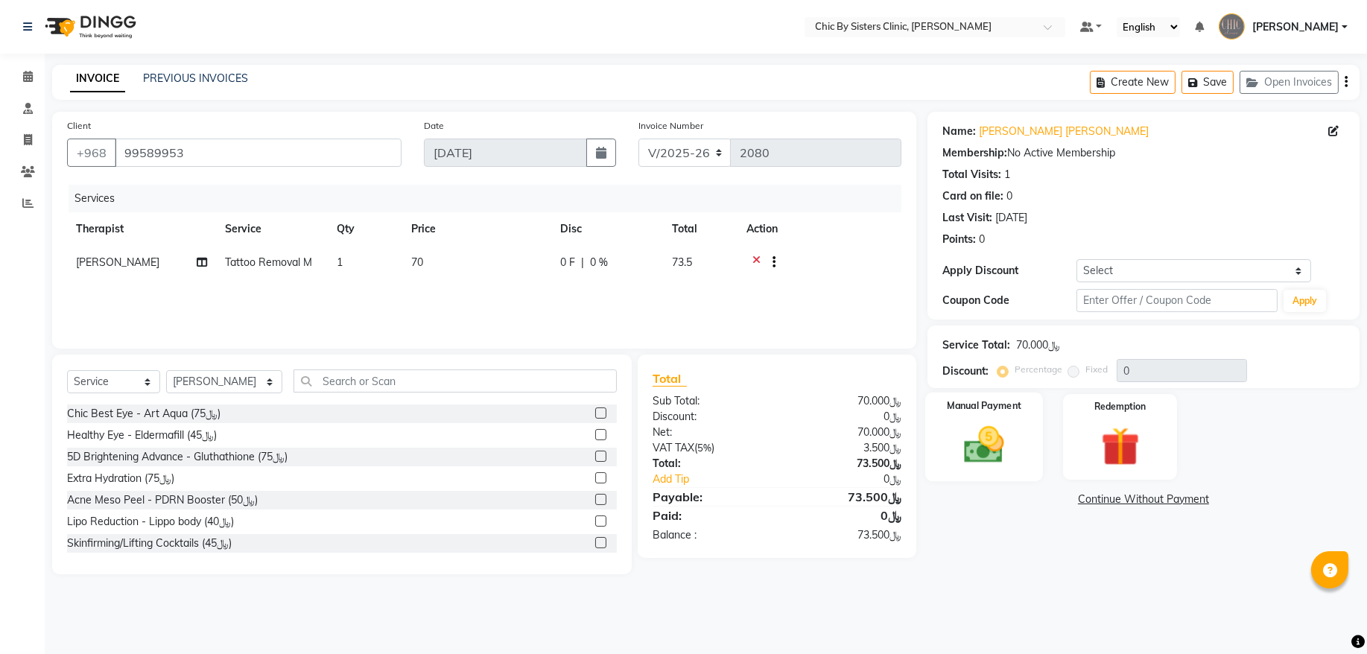
click at [989, 443] on img at bounding box center [984, 445] width 66 height 46
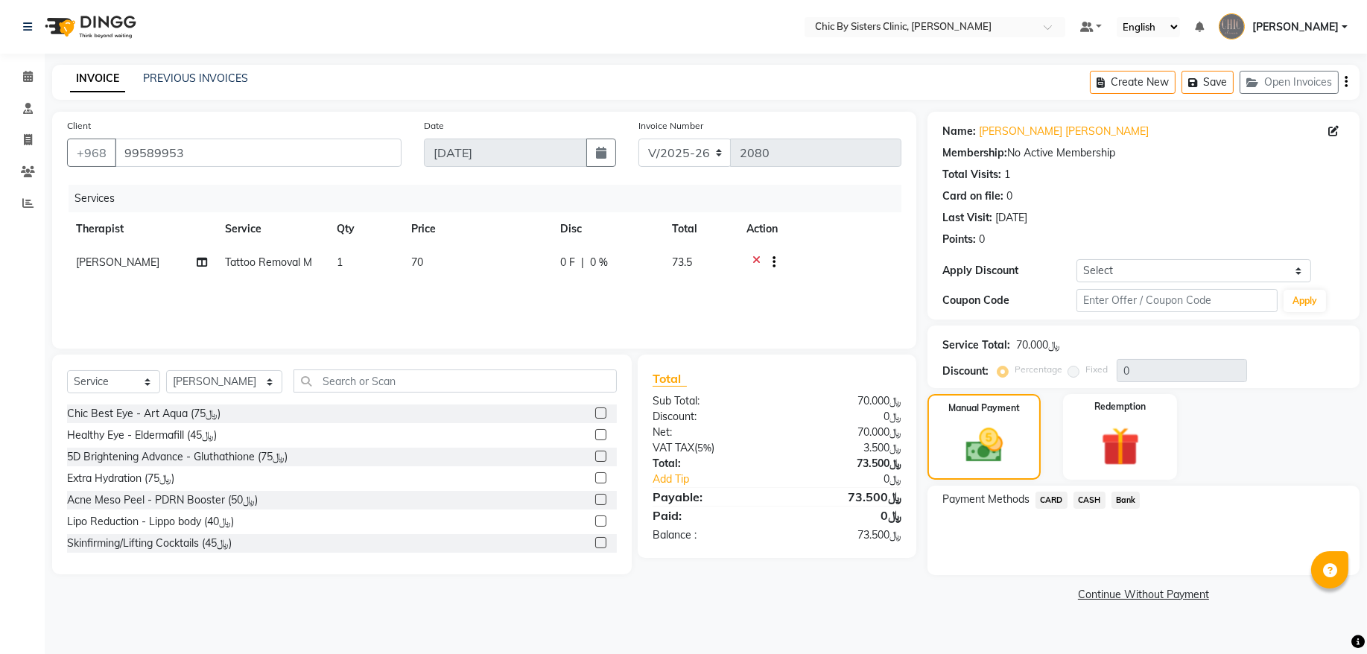
click at [1048, 496] on span "CARD" at bounding box center [1052, 500] width 32 height 17
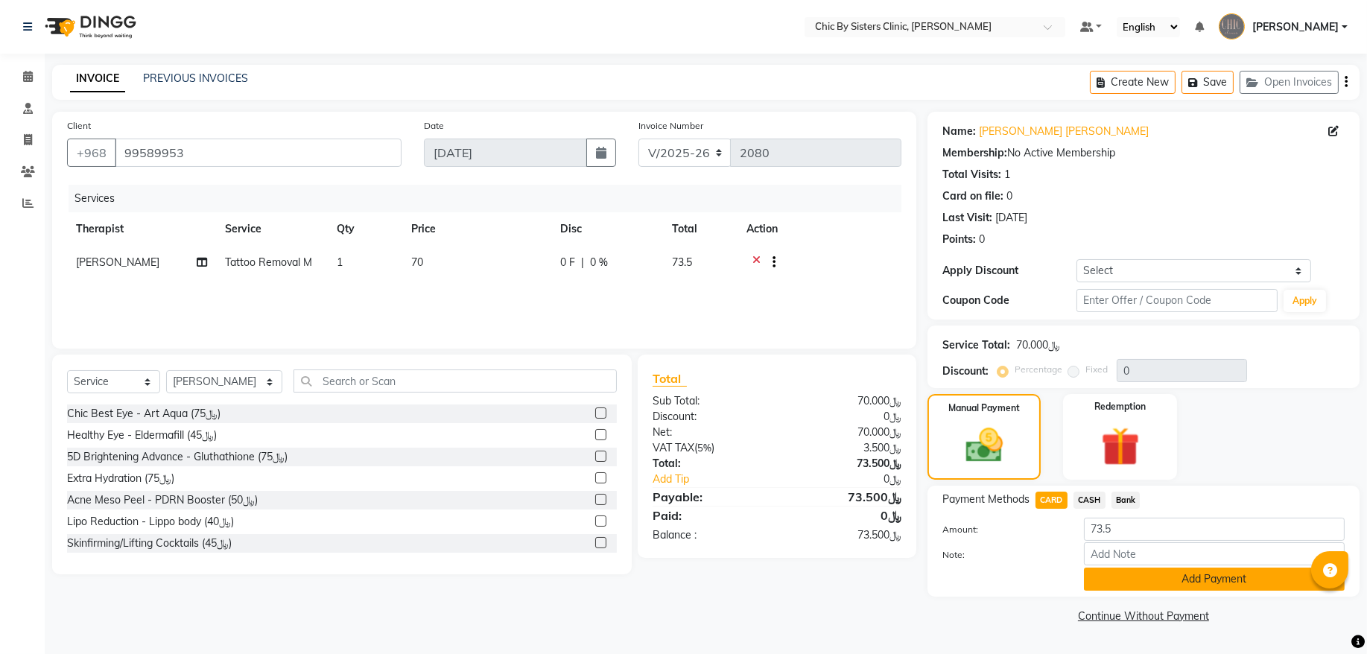
click at [1111, 583] on button "Add Payment" at bounding box center [1214, 579] width 261 height 23
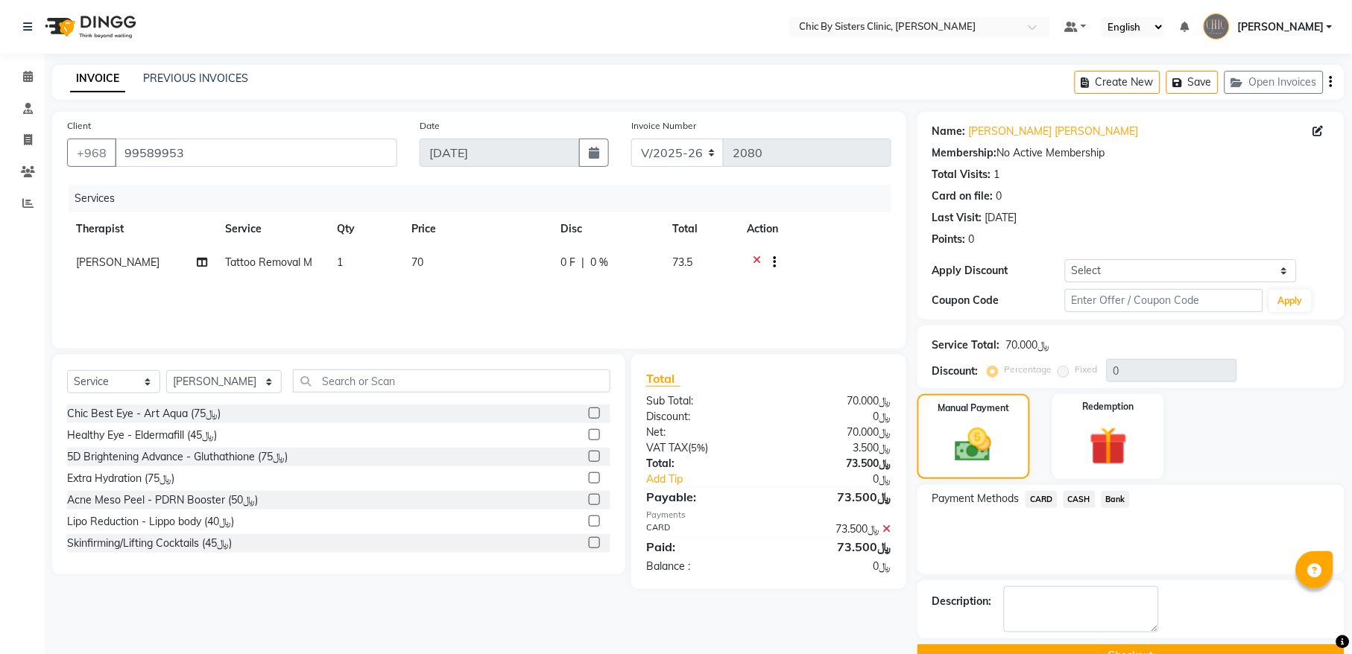
scroll to position [36, 0]
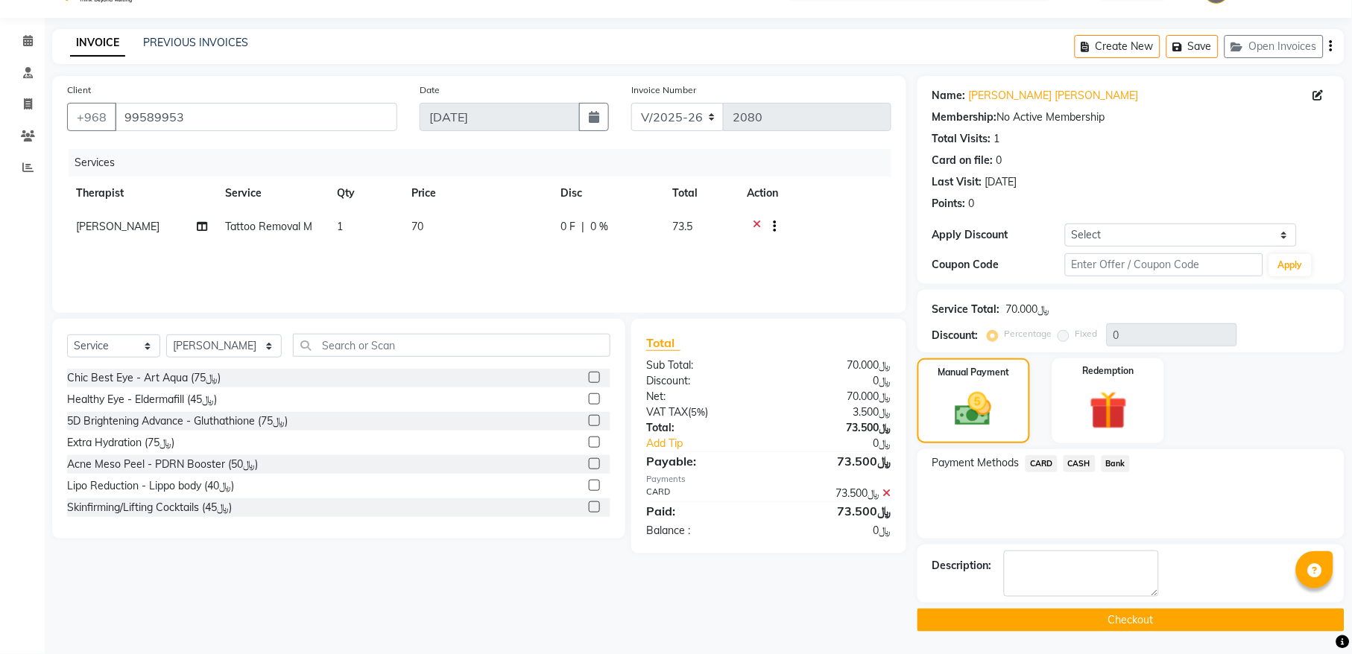
click at [925, 615] on button "Checkout" at bounding box center [1130, 620] width 427 height 23
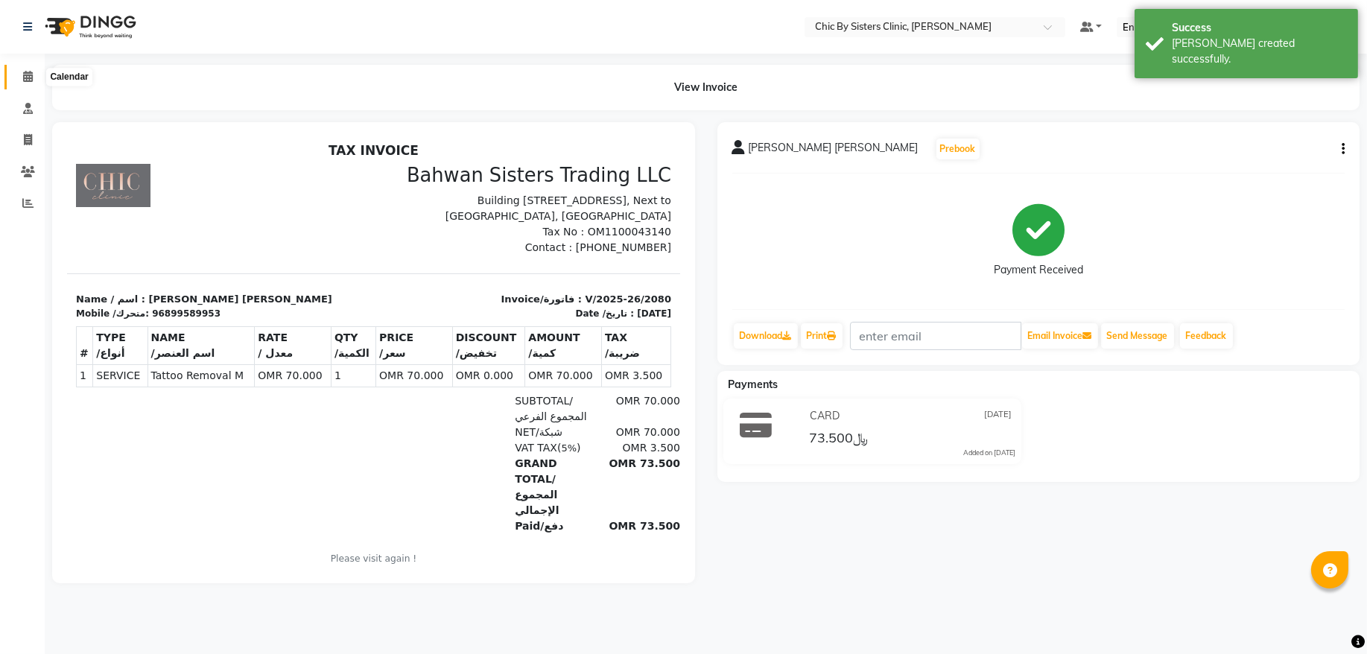
click at [27, 77] on icon at bounding box center [28, 76] width 10 height 11
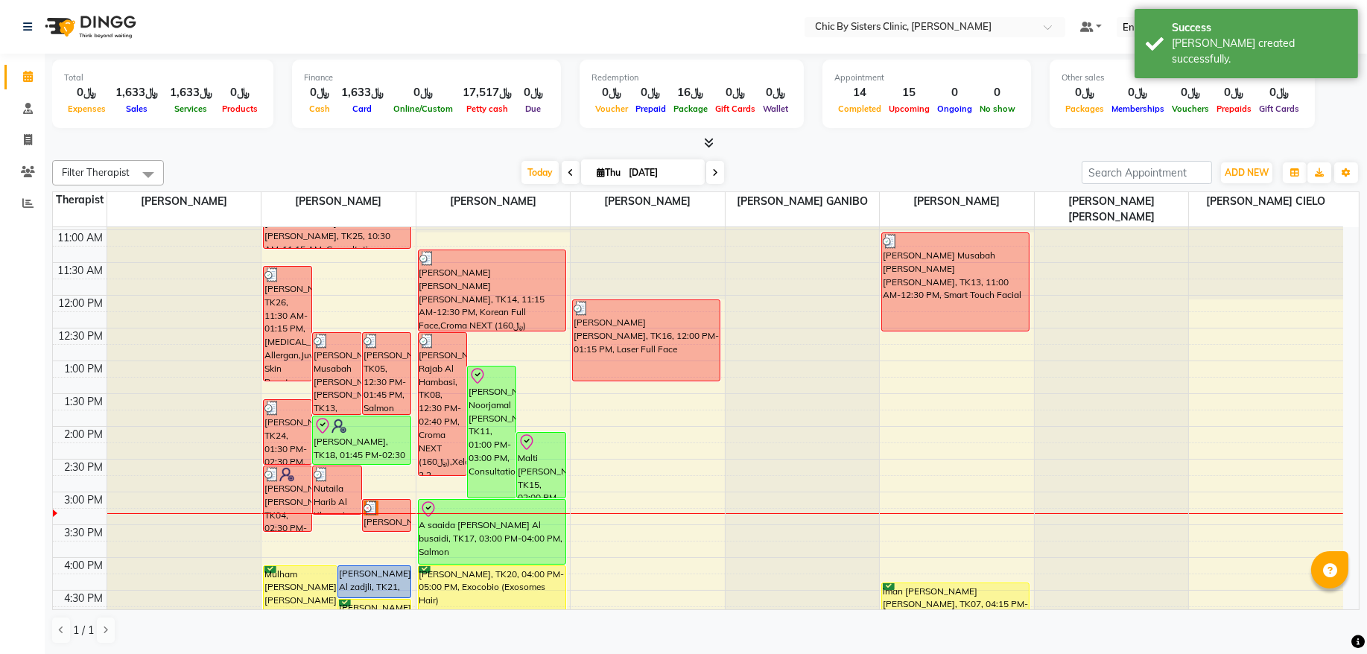
scroll to position [201, 0]
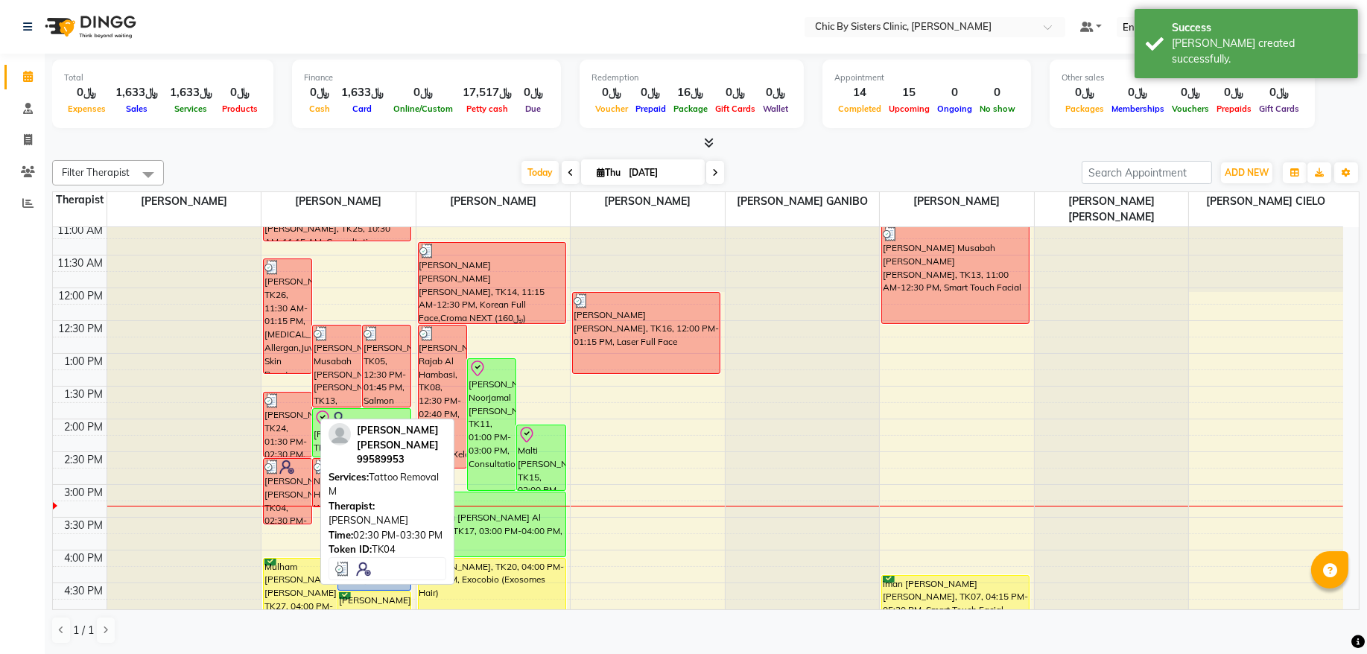
click at [285, 498] on div "[PERSON_NAME] [PERSON_NAME], TK04, 02:30 PM-03:30 PM, Tattoo Removal M" at bounding box center [288, 491] width 48 height 65
select select "3"
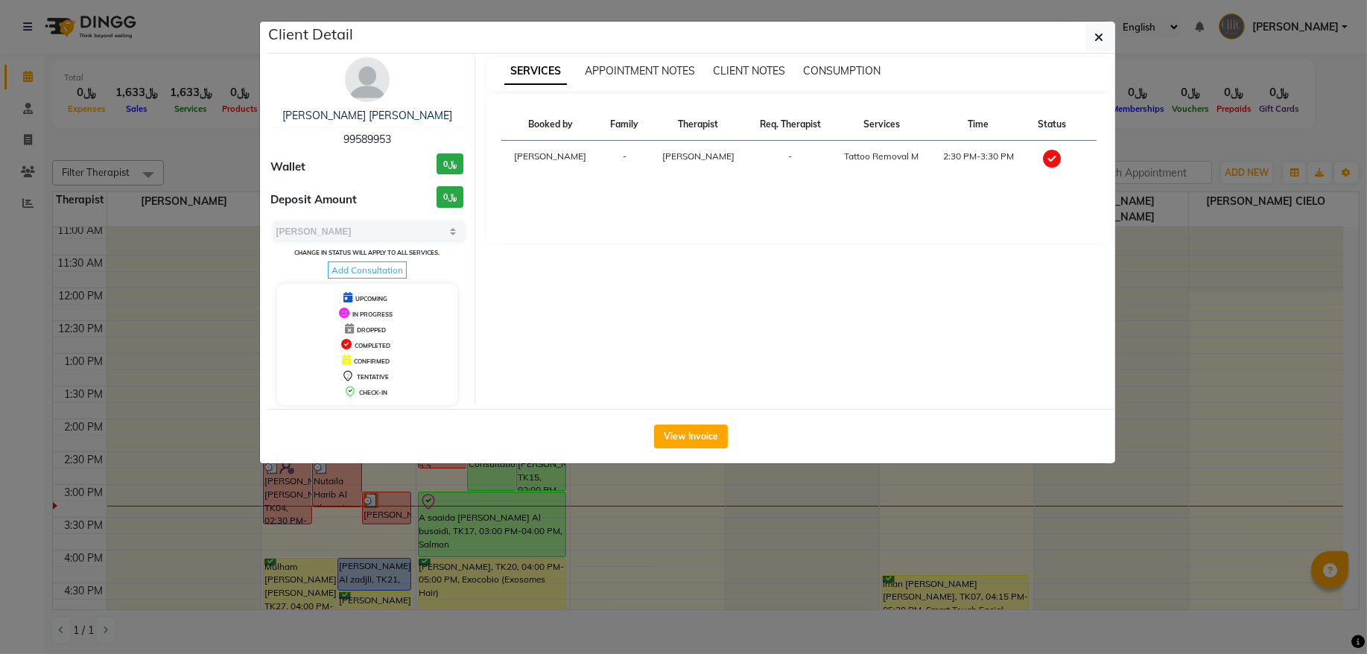
click at [374, 145] on span "99589953" at bounding box center [367, 139] width 48 height 13
copy span "99589953"
click at [1096, 40] on icon "button" at bounding box center [1099, 37] width 9 height 12
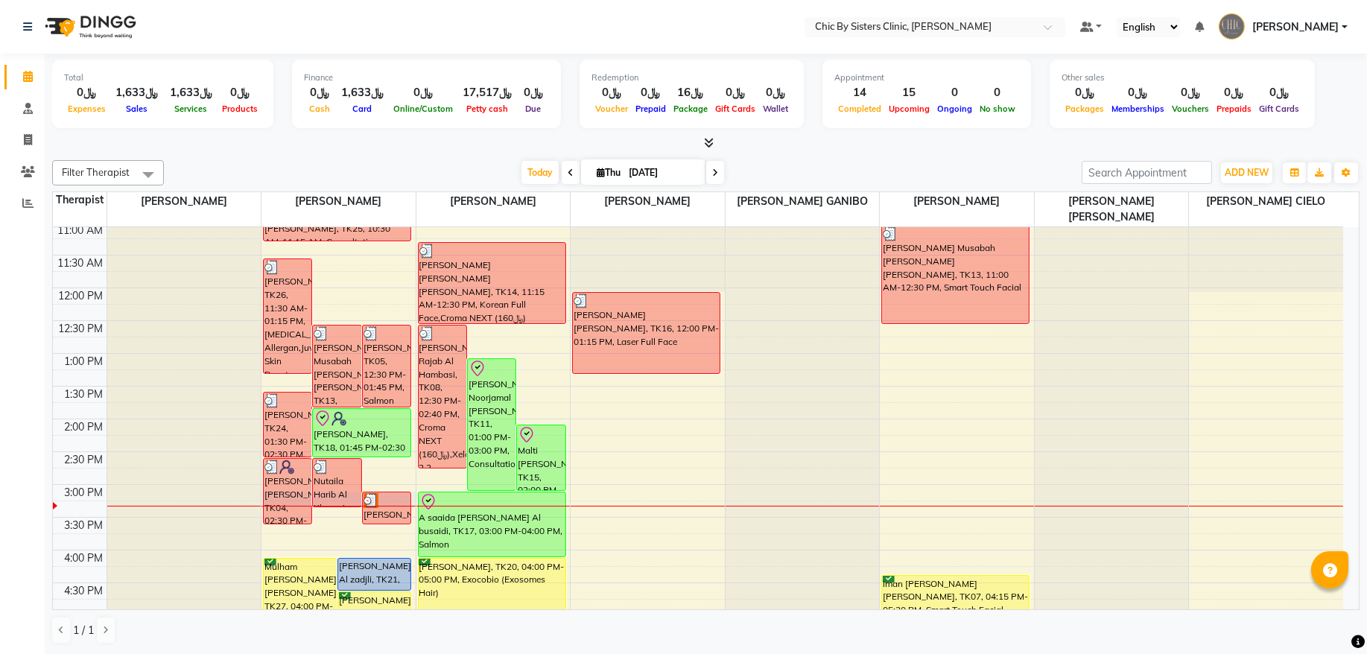
click at [390, 507] on div at bounding box center [339, 506] width 154 height 1
select select "49177"
select select "tentative"
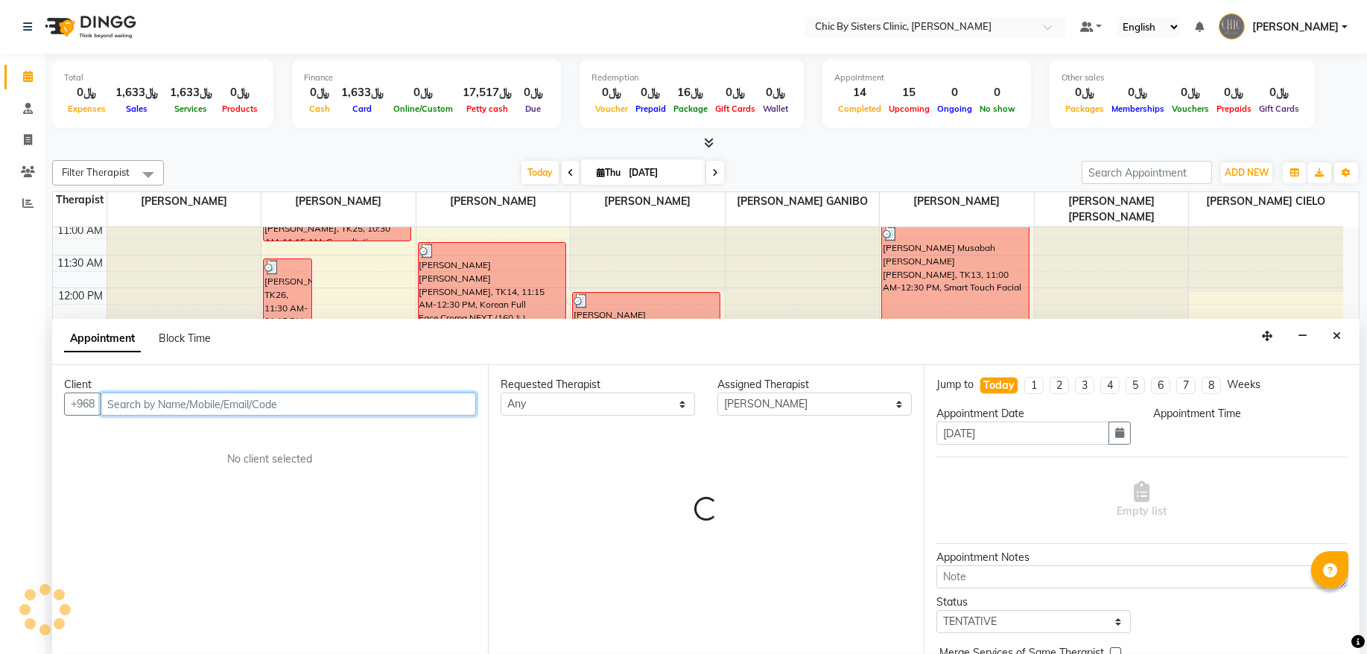
select select "900"
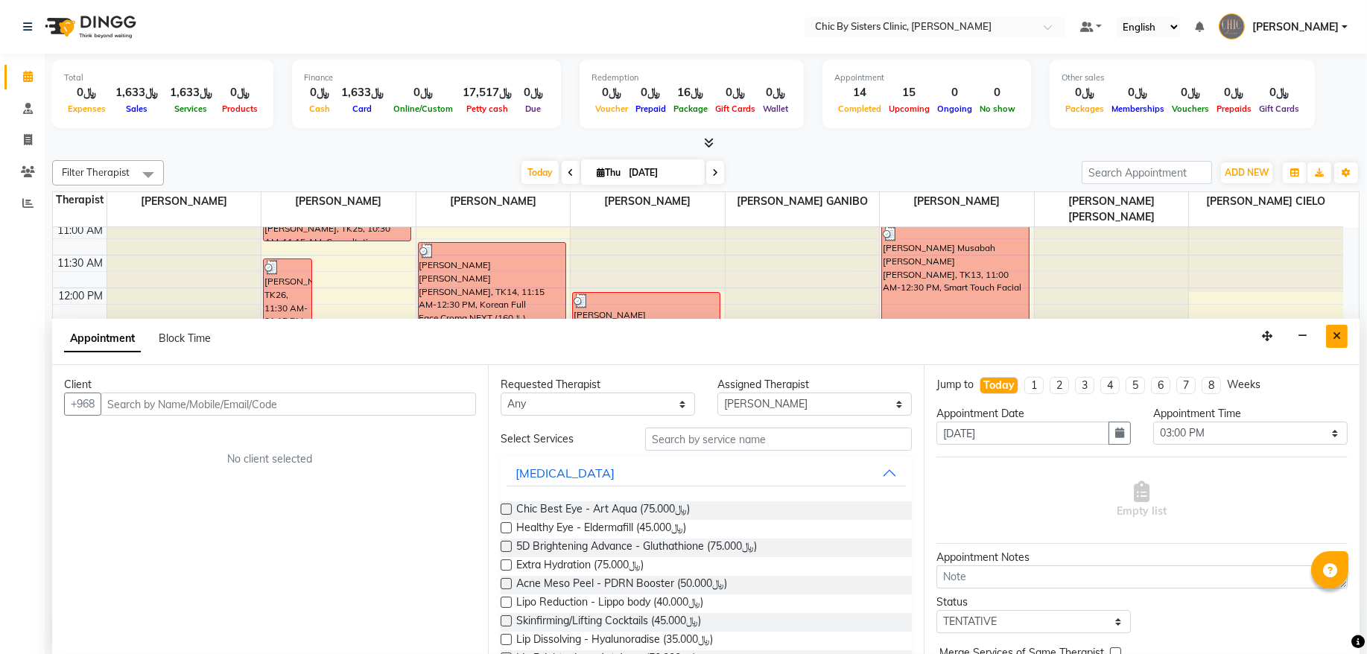
click at [1345, 339] on button "Close" at bounding box center [1337, 336] width 22 height 23
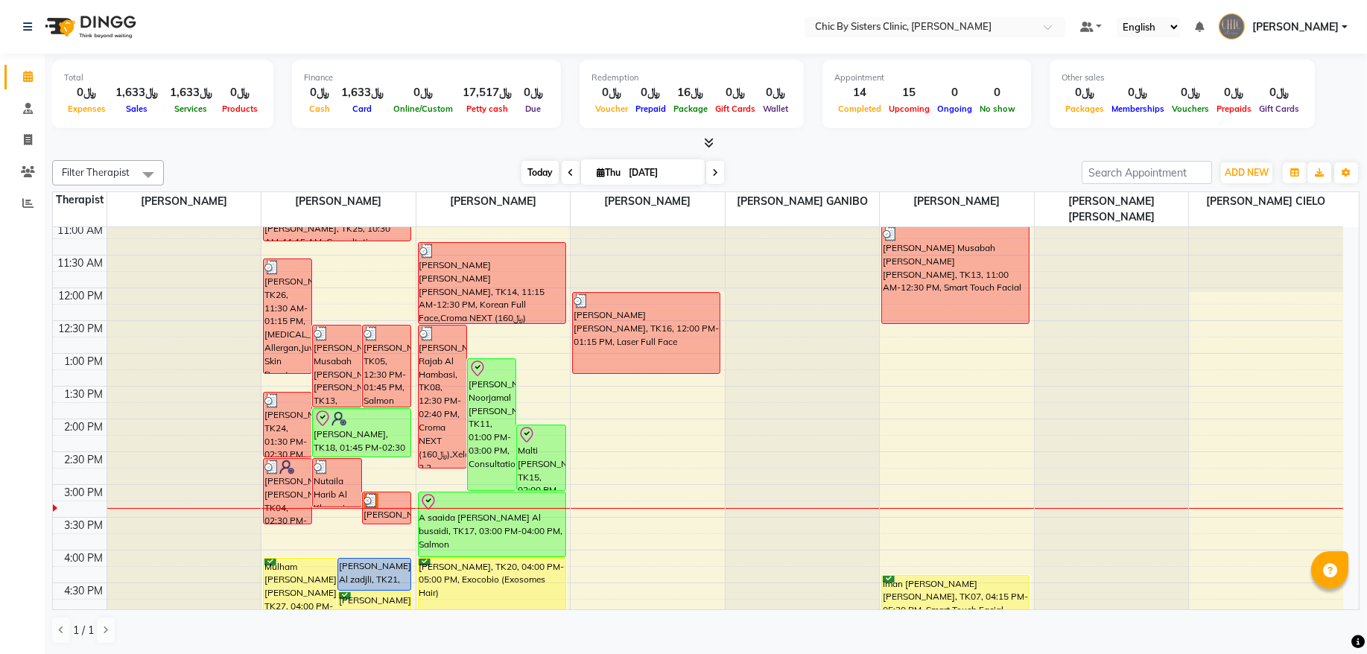
click at [531, 176] on span "Today" at bounding box center [540, 172] width 37 height 23
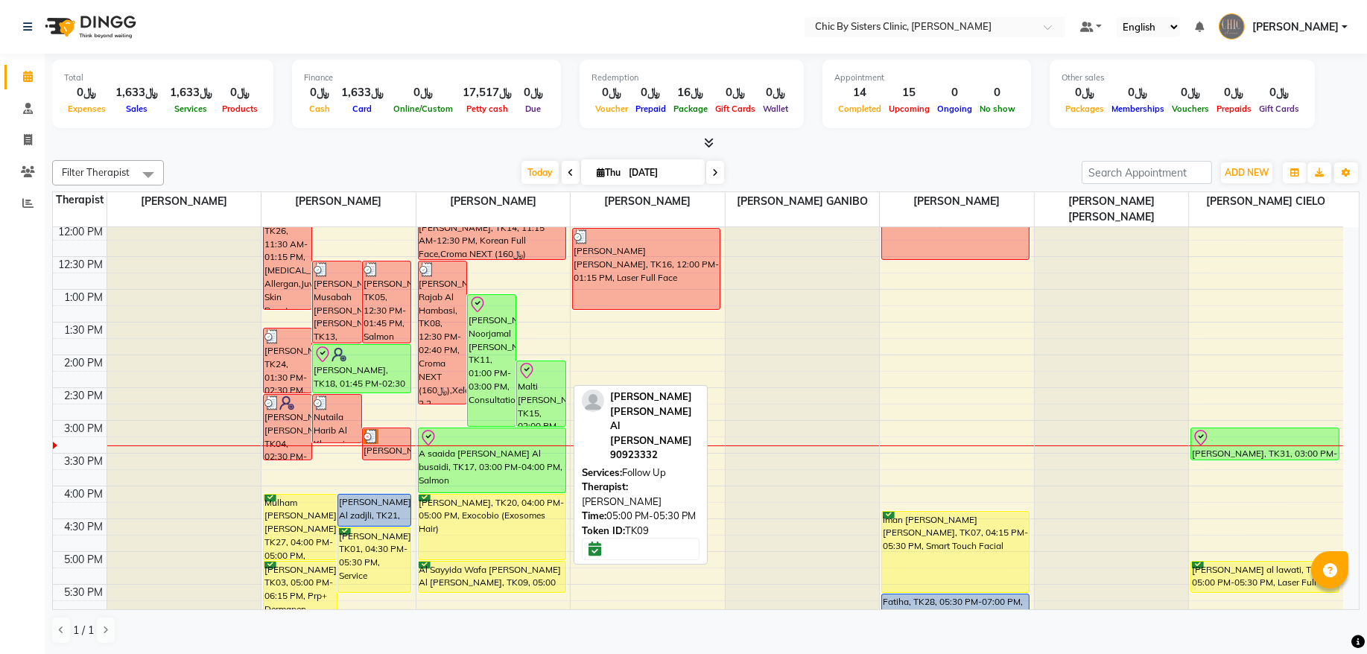
scroll to position [264, 0]
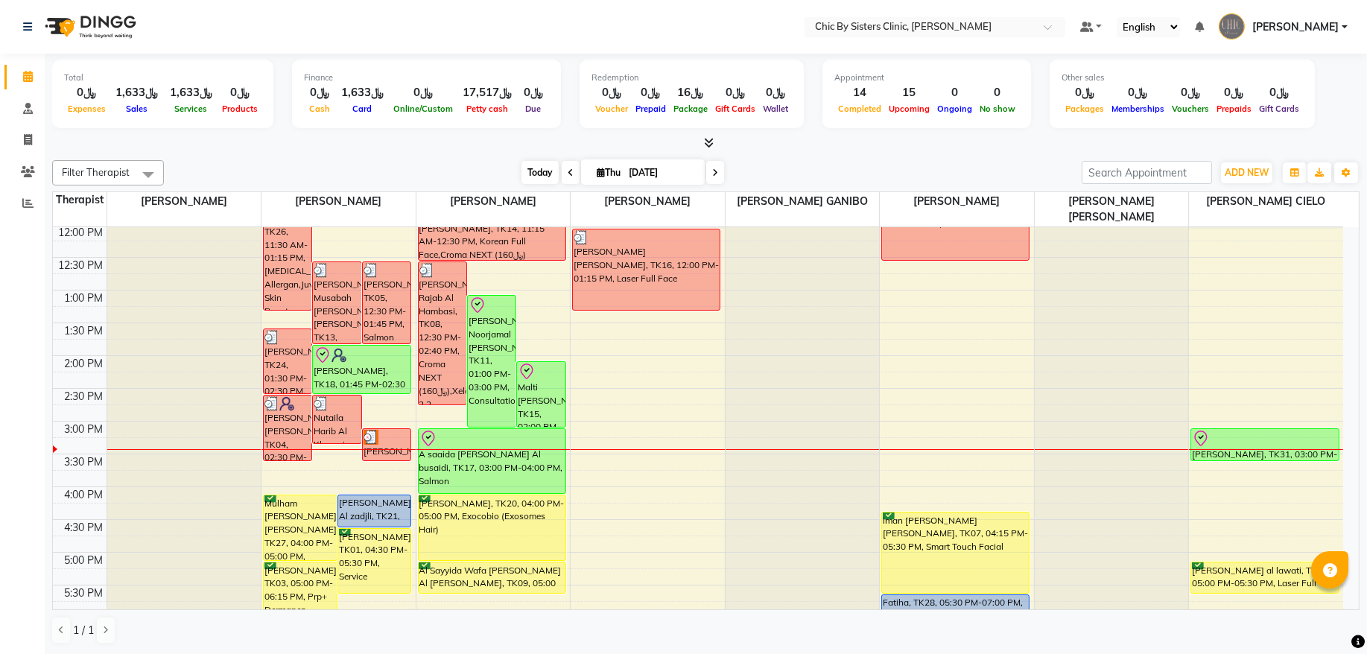
click at [536, 173] on span "Today" at bounding box center [540, 172] width 37 height 23
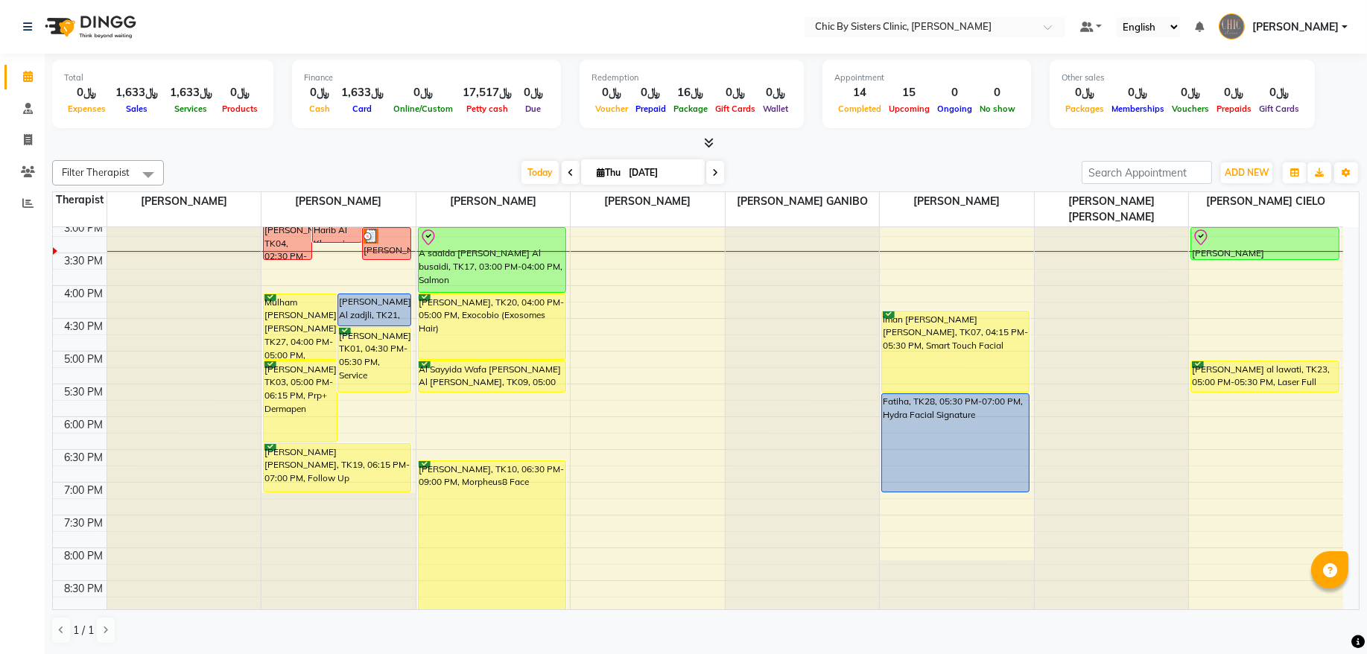
click at [647, 170] on input "[DATE]" at bounding box center [661, 173] width 75 height 22
select select "9"
select select "2025"
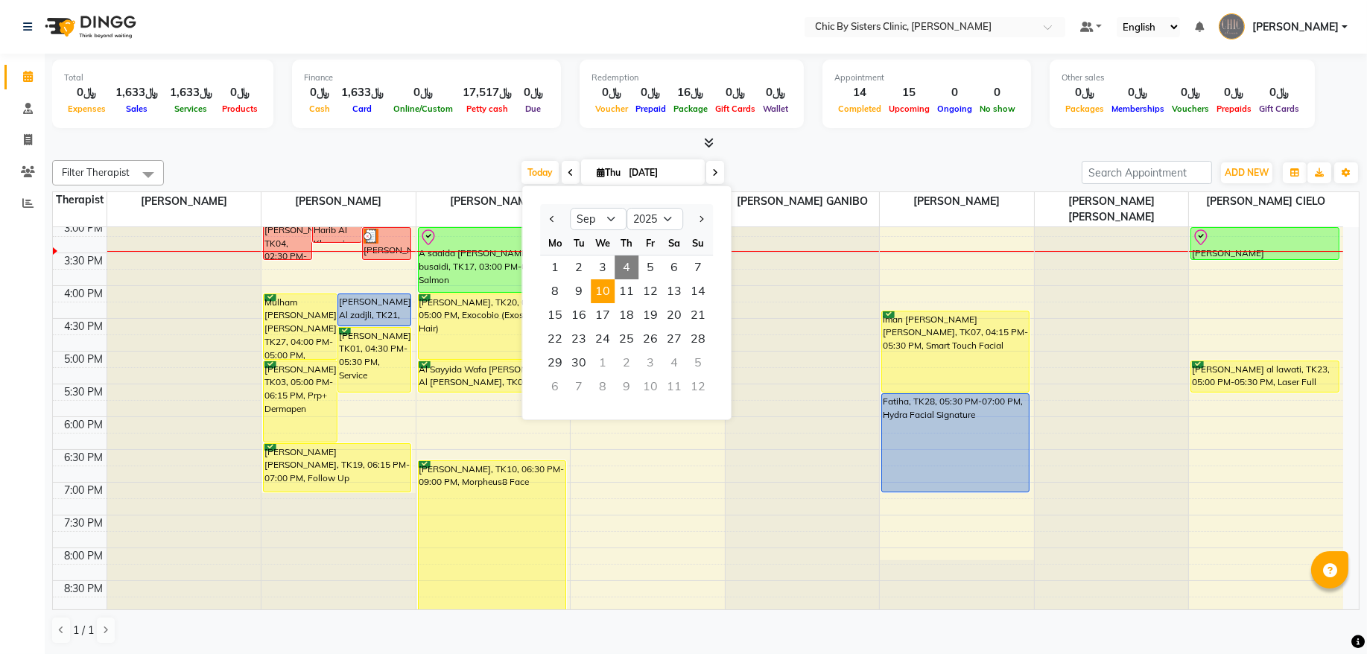
click at [601, 294] on span "10" at bounding box center [603, 291] width 24 height 24
type input "[DATE]"
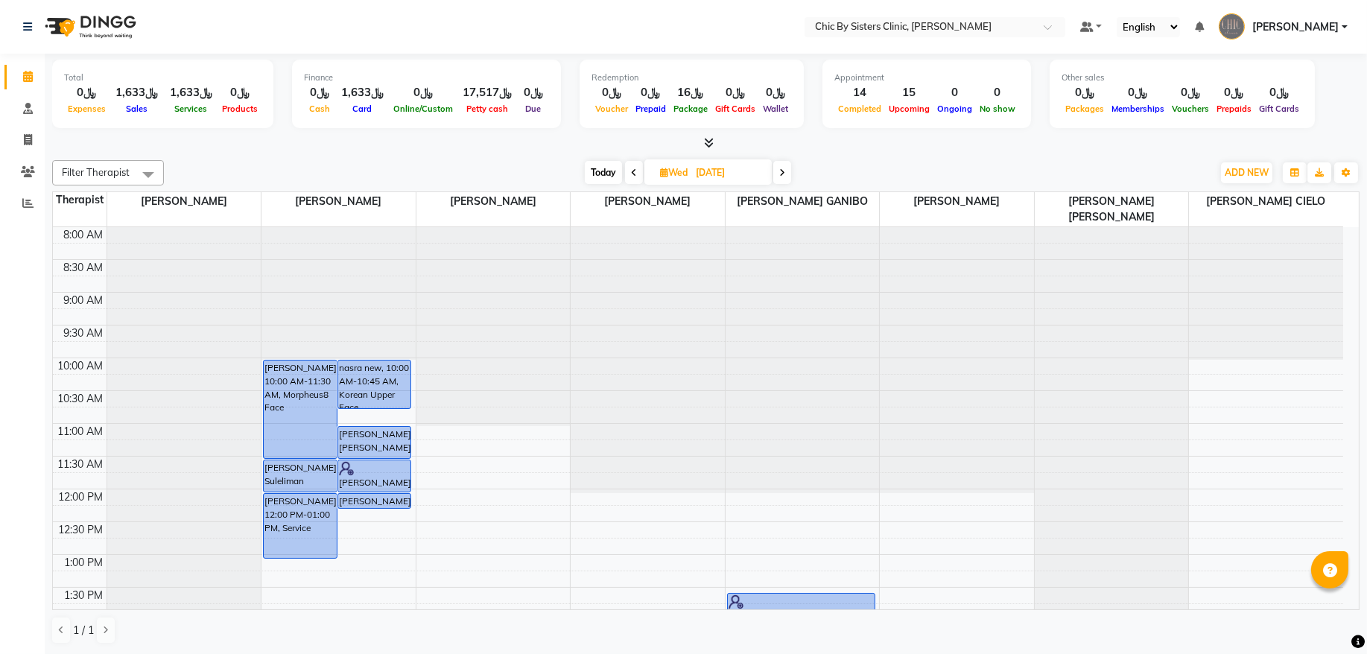
scroll to position [302, 0]
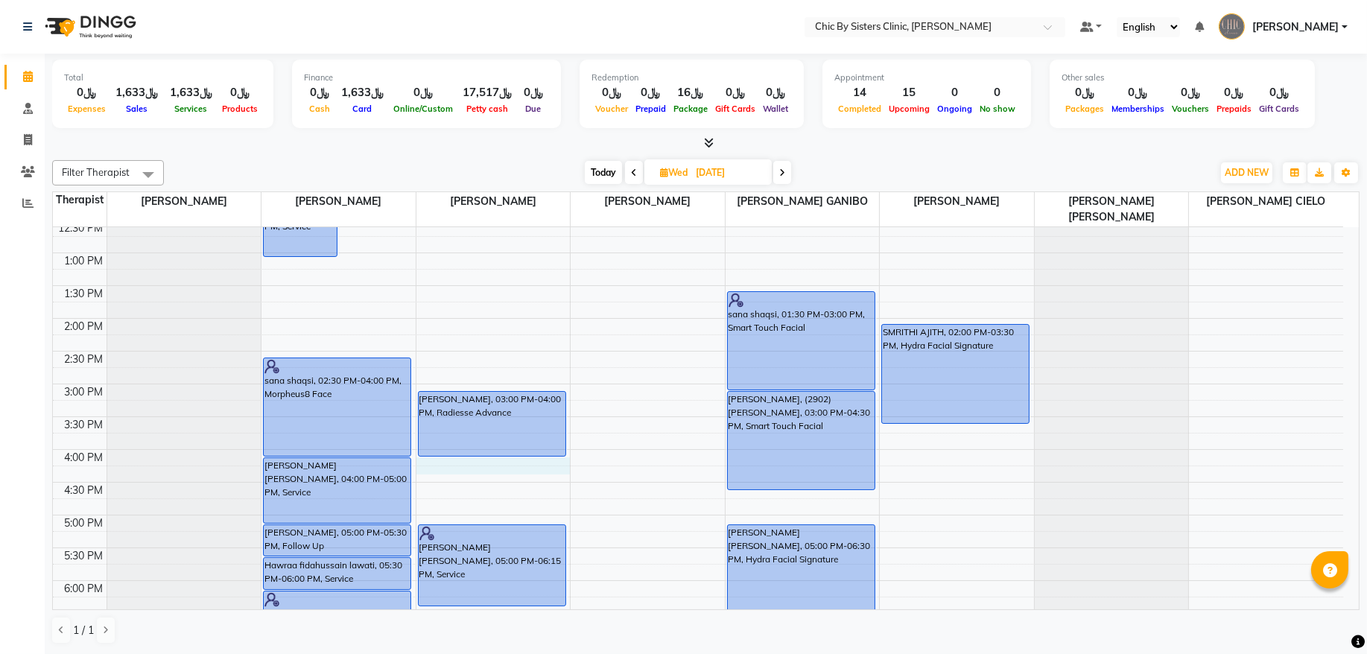
click at [497, 469] on div "8:00 AM 8:30 AM 9:00 AM 9:30 AM 10:00 AM 10:30 AM 11:00 AM 11:30 AM 12:00 PM 12…" at bounding box center [698, 449] width 1290 height 1048
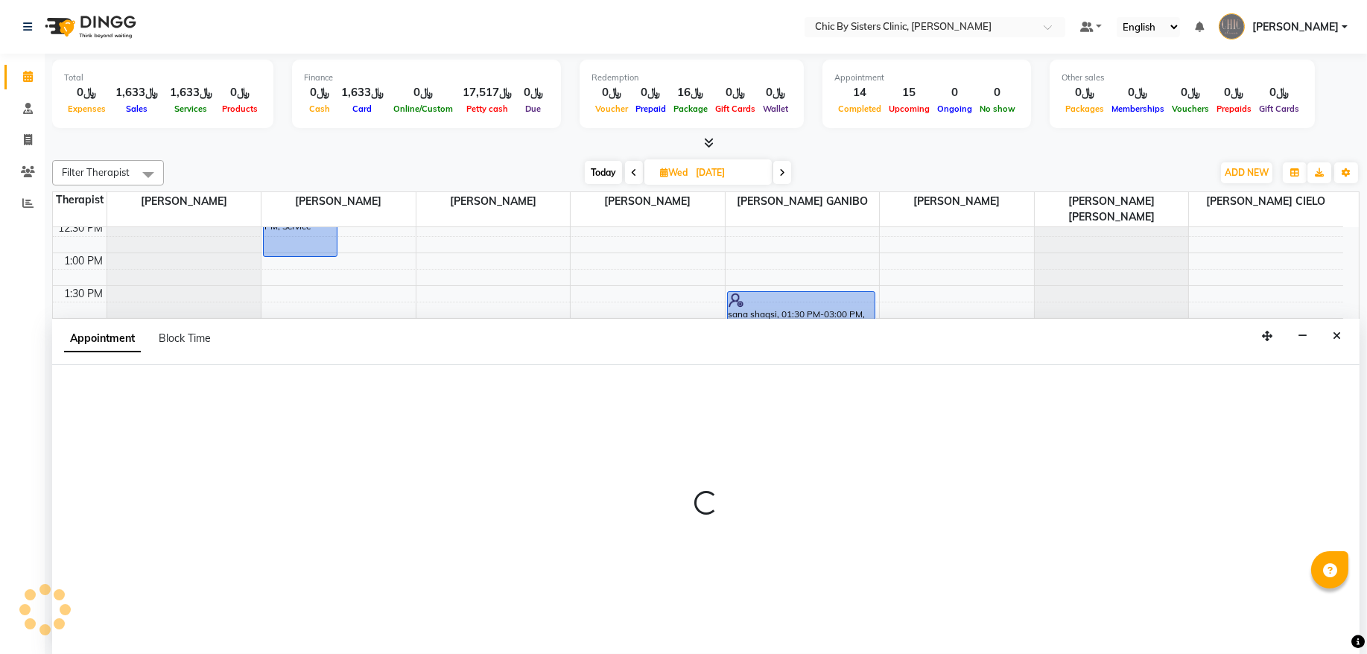
select select "49178"
select select "tentative"
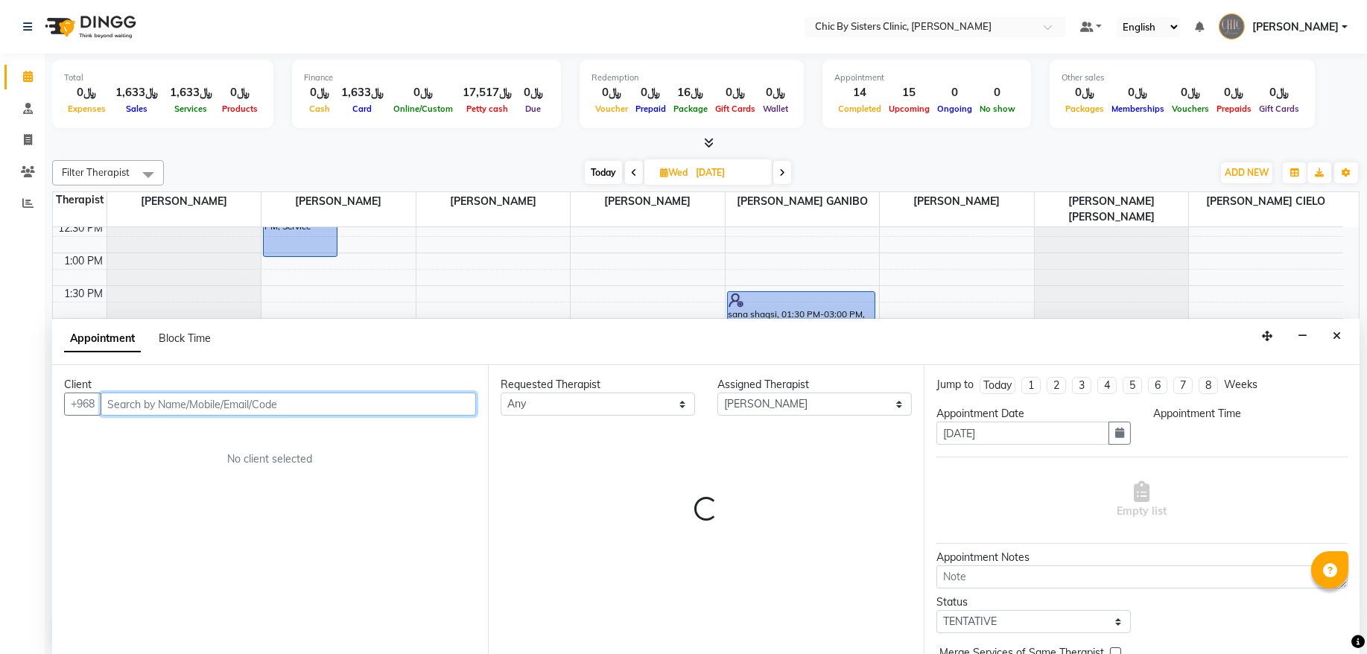
select select "960"
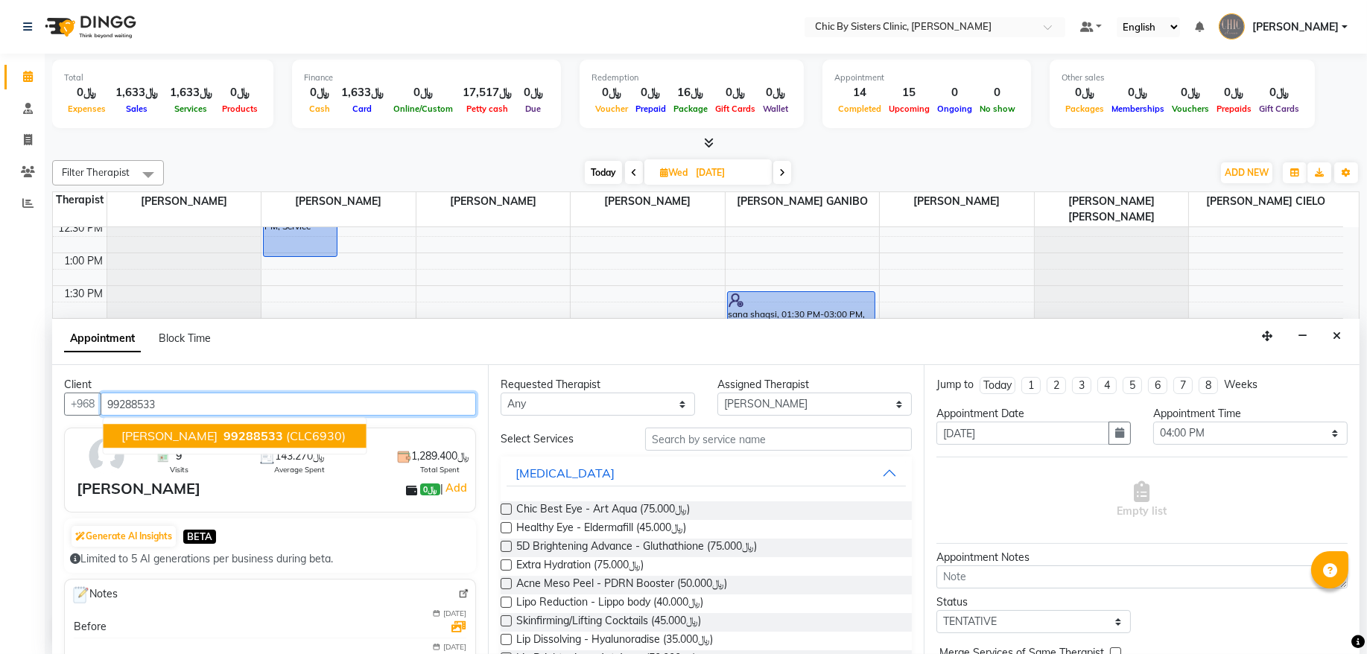
click at [150, 405] on input "99288533" at bounding box center [289, 404] width 376 height 23
click at [283, 440] on span "99288533" at bounding box center [254, 436] width 60 height 15
type input "99288533"
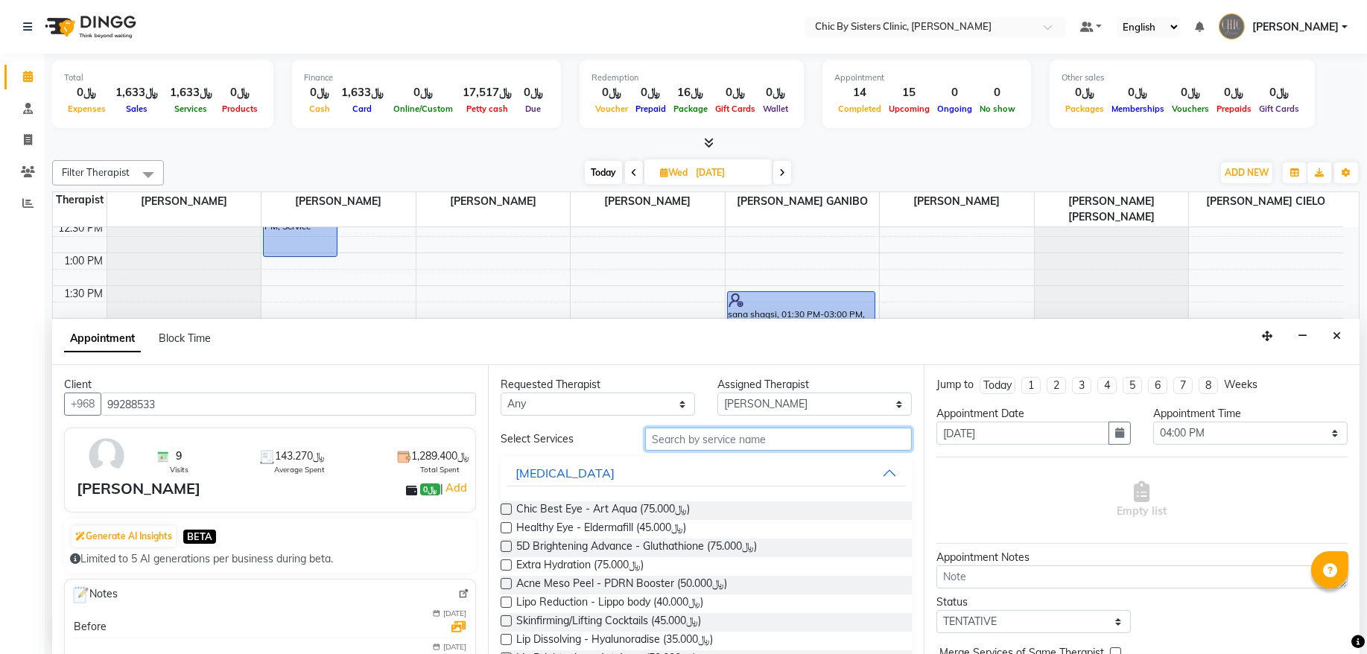
click at [684, 433] on input "text" at bounding box center [778, 439] width 267 height 23
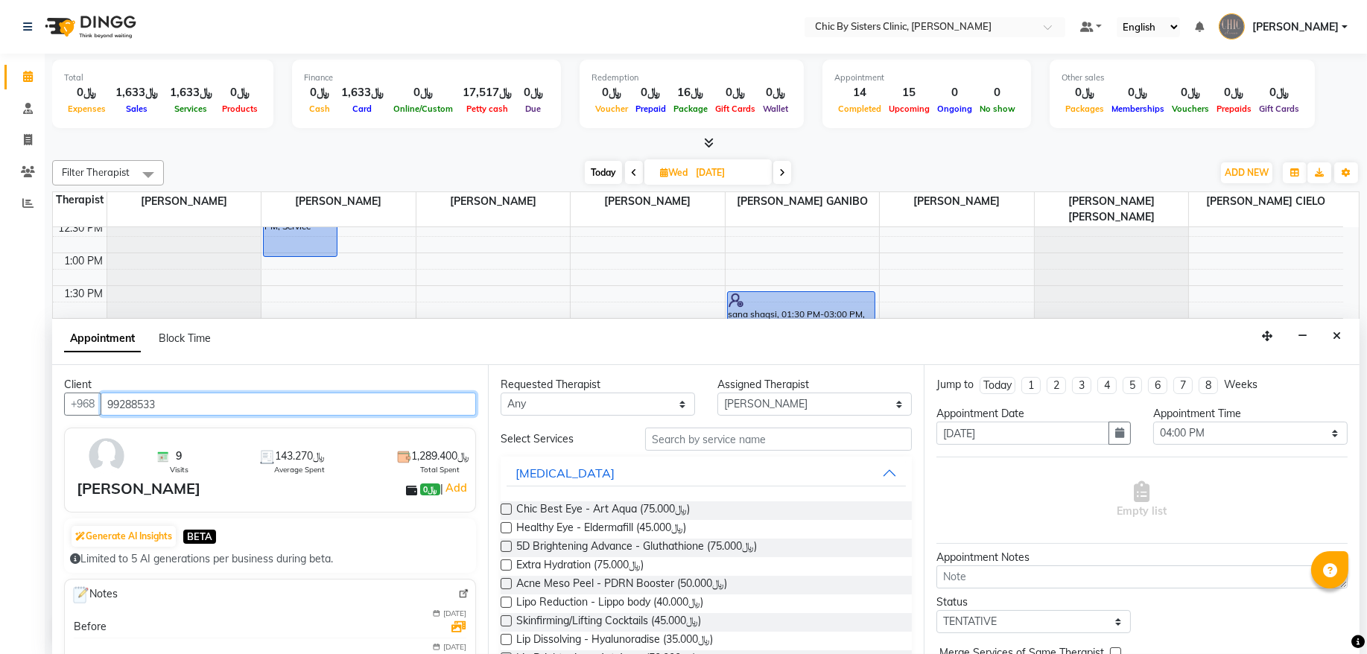
click at [150, 400] on input "99288533" at bounding box center [289, 404] width 376 height 23
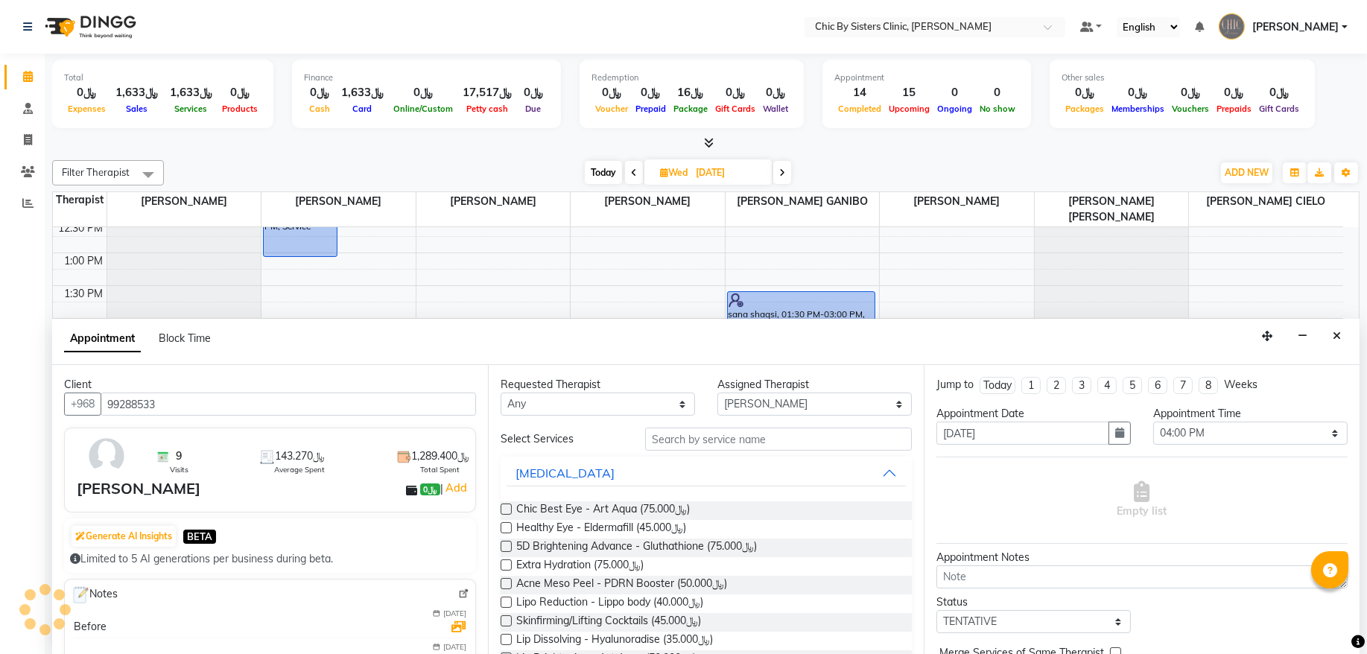
click at [458, 596] on img at bounding box center [463, 594] width 11 height 11
click at [1333, 338] on icon "Close" at bounding box center [1337, 336] width 8 height 10
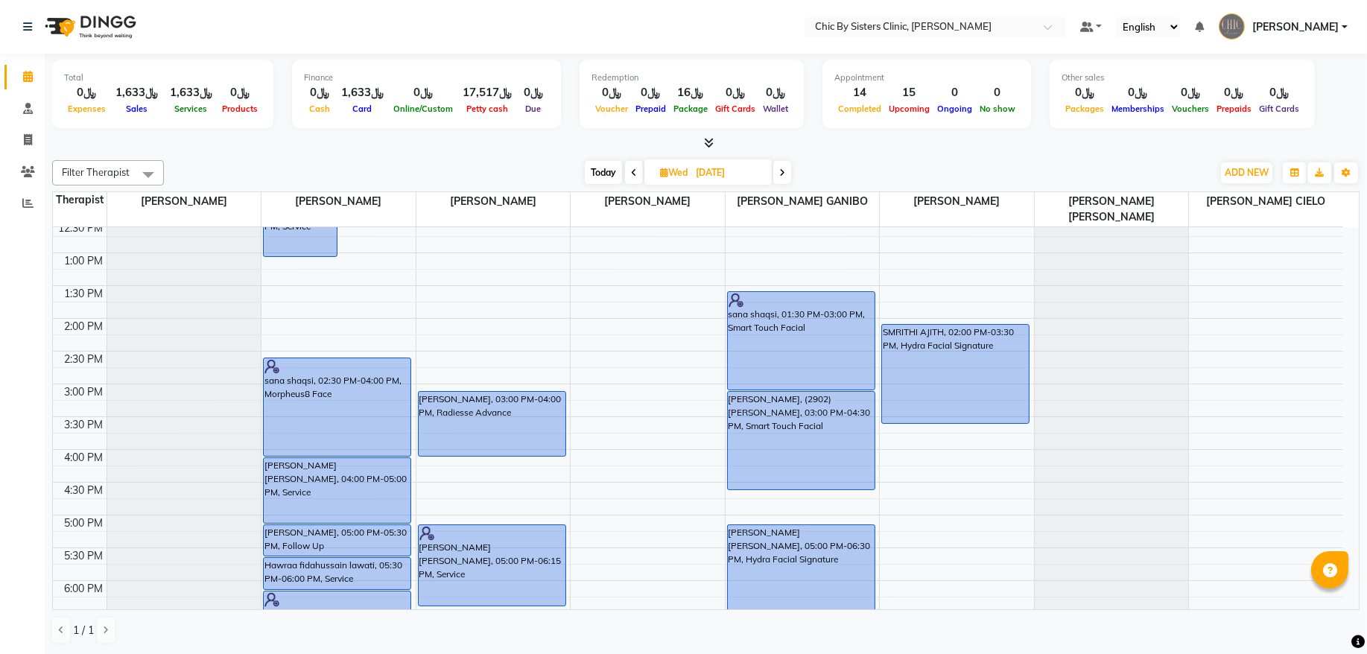
click at [612, 171] on span "Today" at bounding box center [603, 172] width 37 height 23
type input "[DATE]"
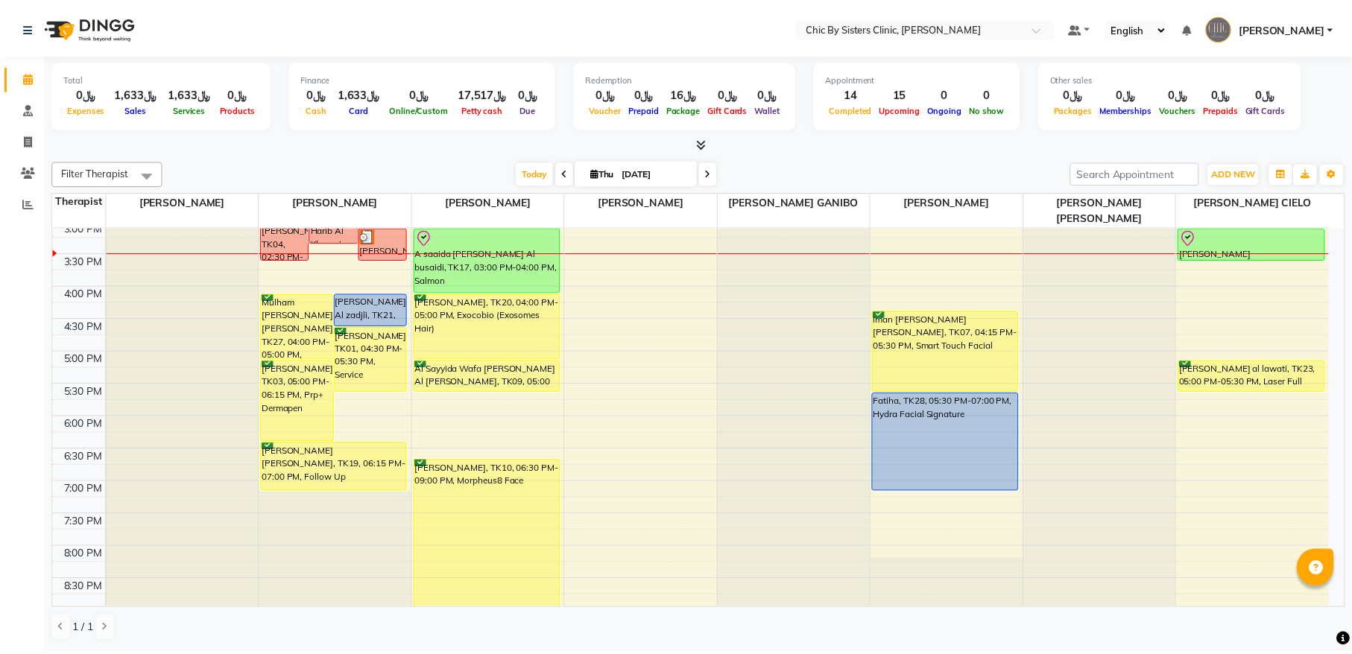
scroll to position [164, 0]
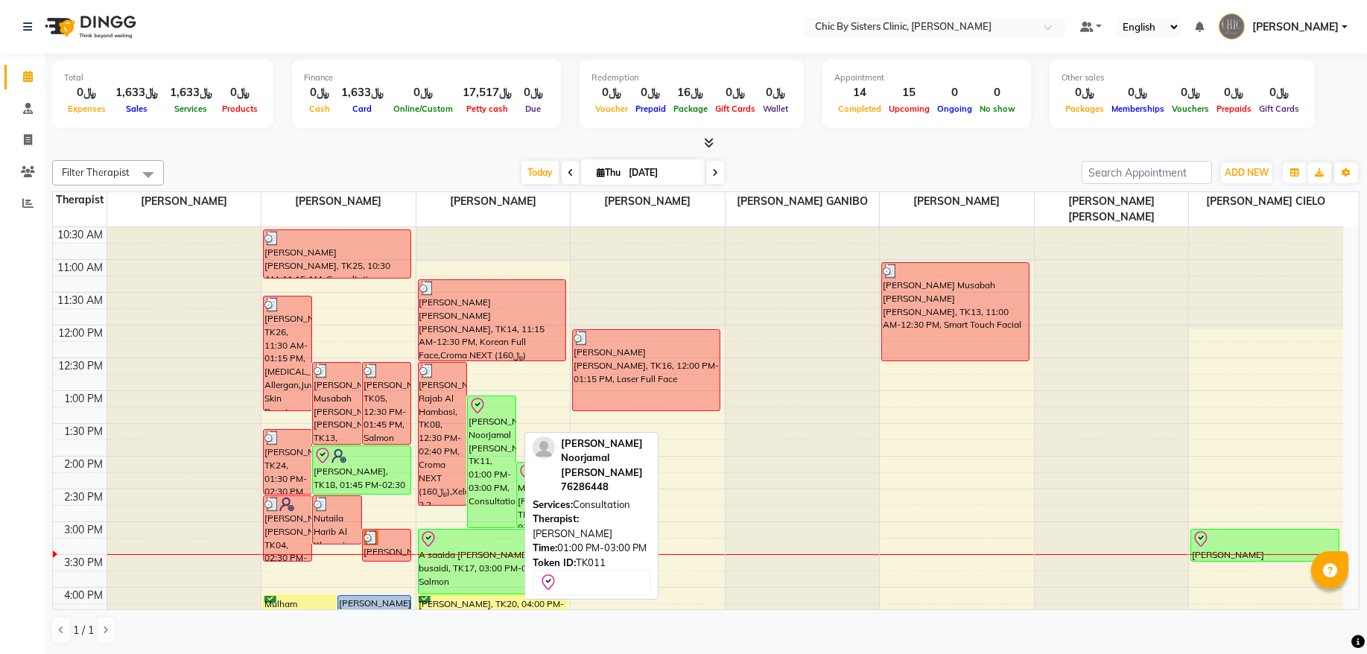
click at [476, 420] on div "[PERSON_NAME] Noorjamal [PERSON_NAME], TK11, 01:00 PM-03:00 PM, Consultation" at bounding box center [492, 461] width 48 height 131
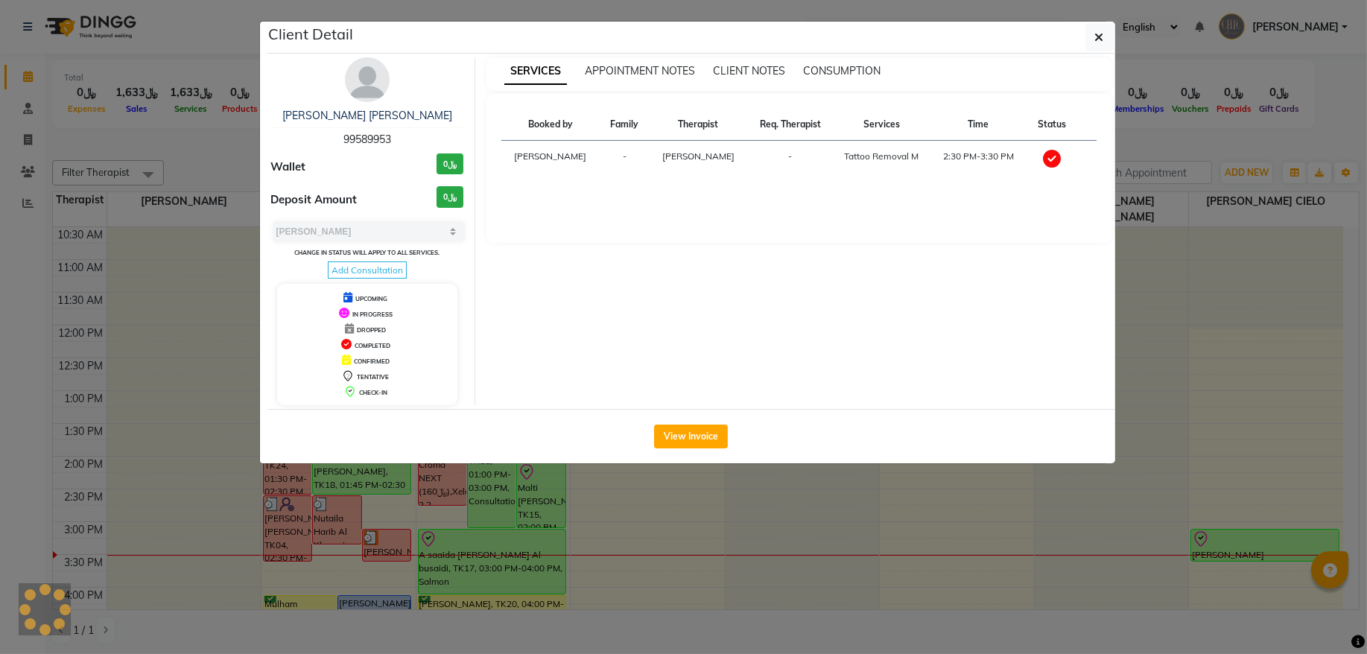
select select "8"
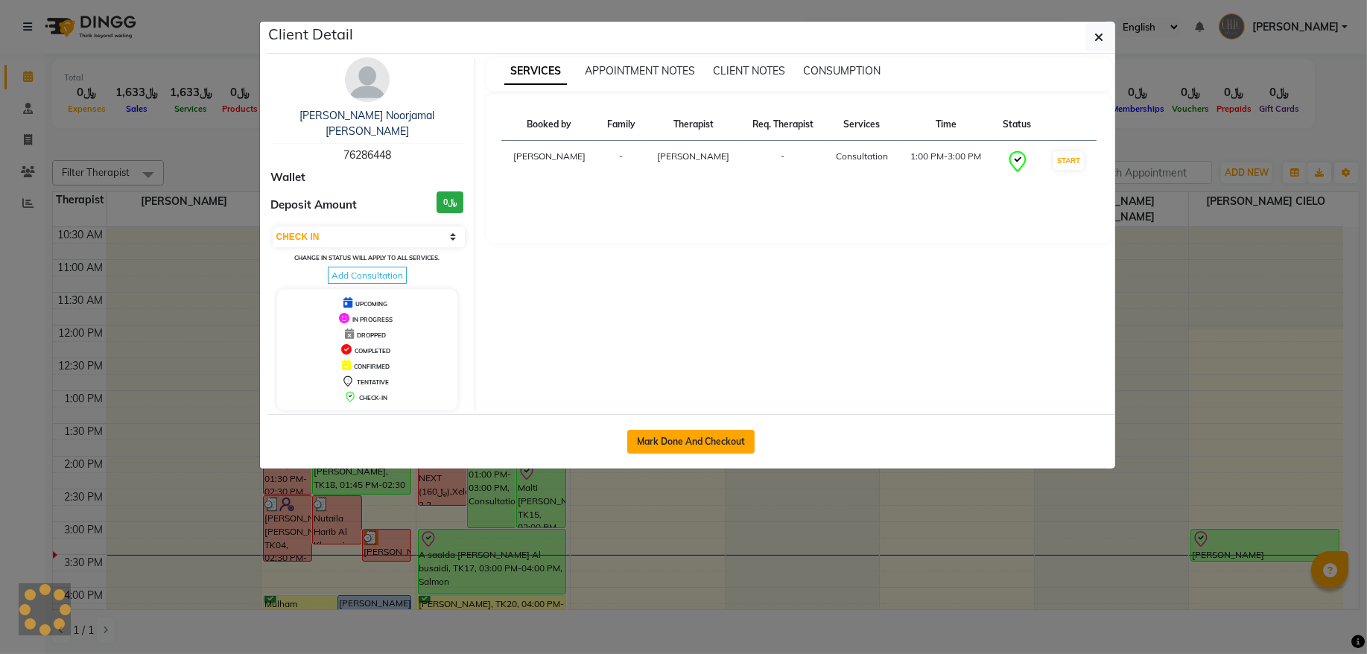
click at [678, 430] on button "Mark Done And Checkout" at bounding box center [690, 442] width 127 height 24
select select "service"
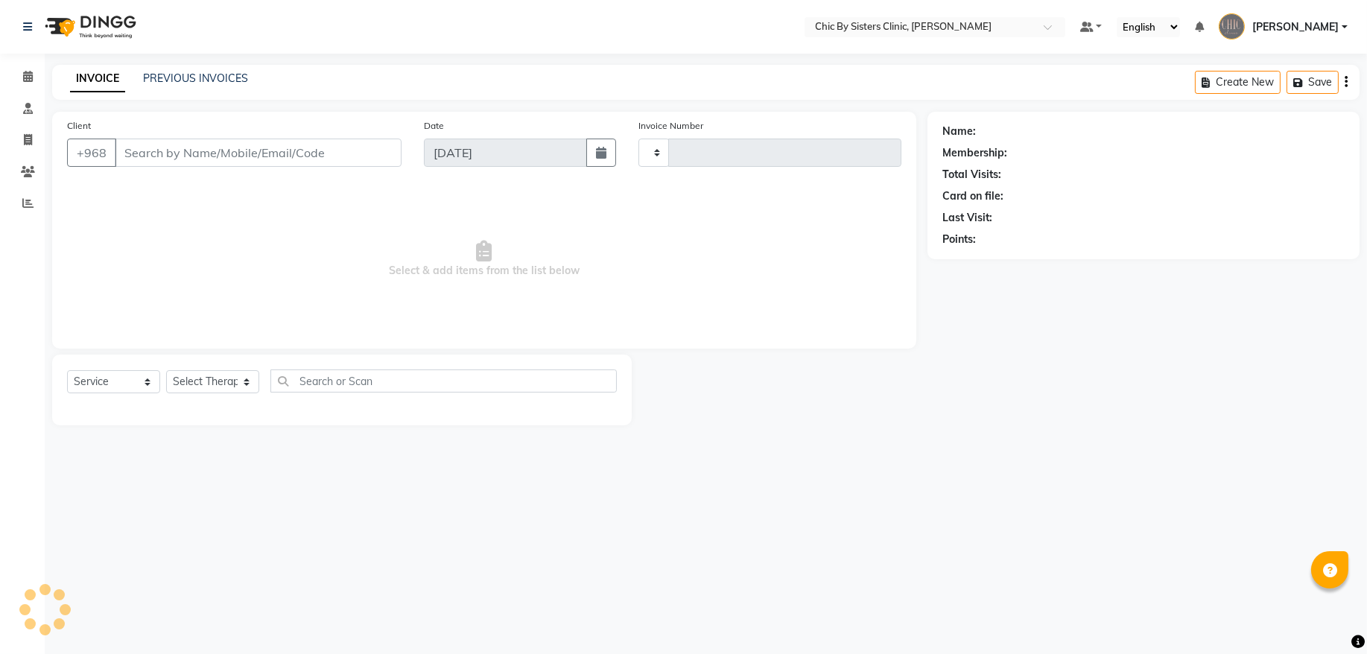
type input "2081"
select select "6348"
type input "76286448"
select select "49178"
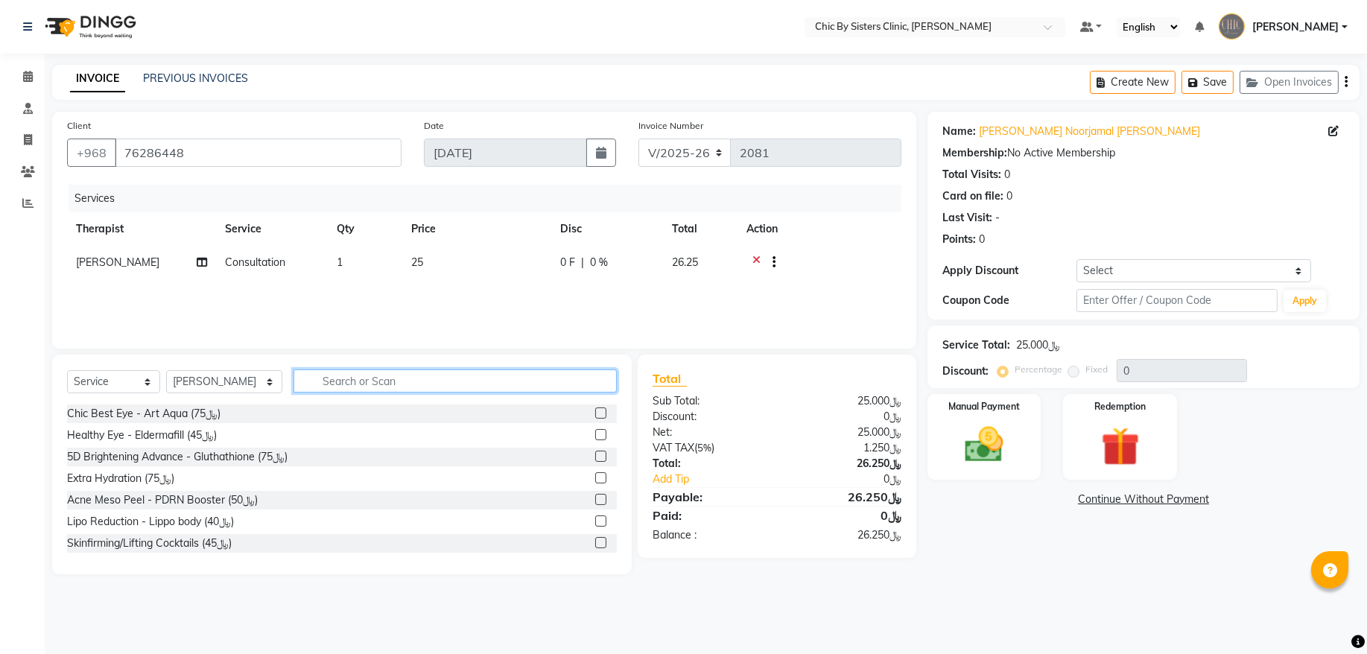
click at [356, 374] on input "text" at bounding box center [455, 381] width 323 height 23
type input "upper"
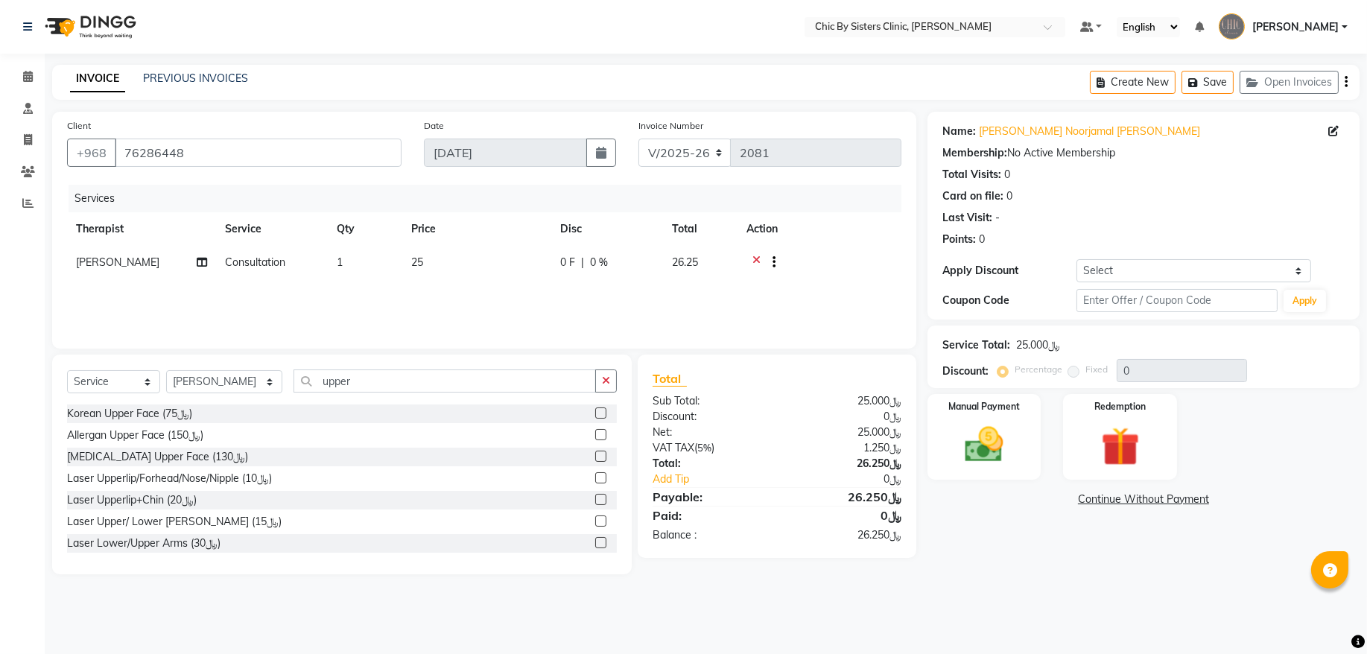
click at [595, 414] on label at bounding box center [600, 413] width 11 height 11
click at [595, 414] on input "checkbox" at bounding box center [600, 414] width 10 height 10
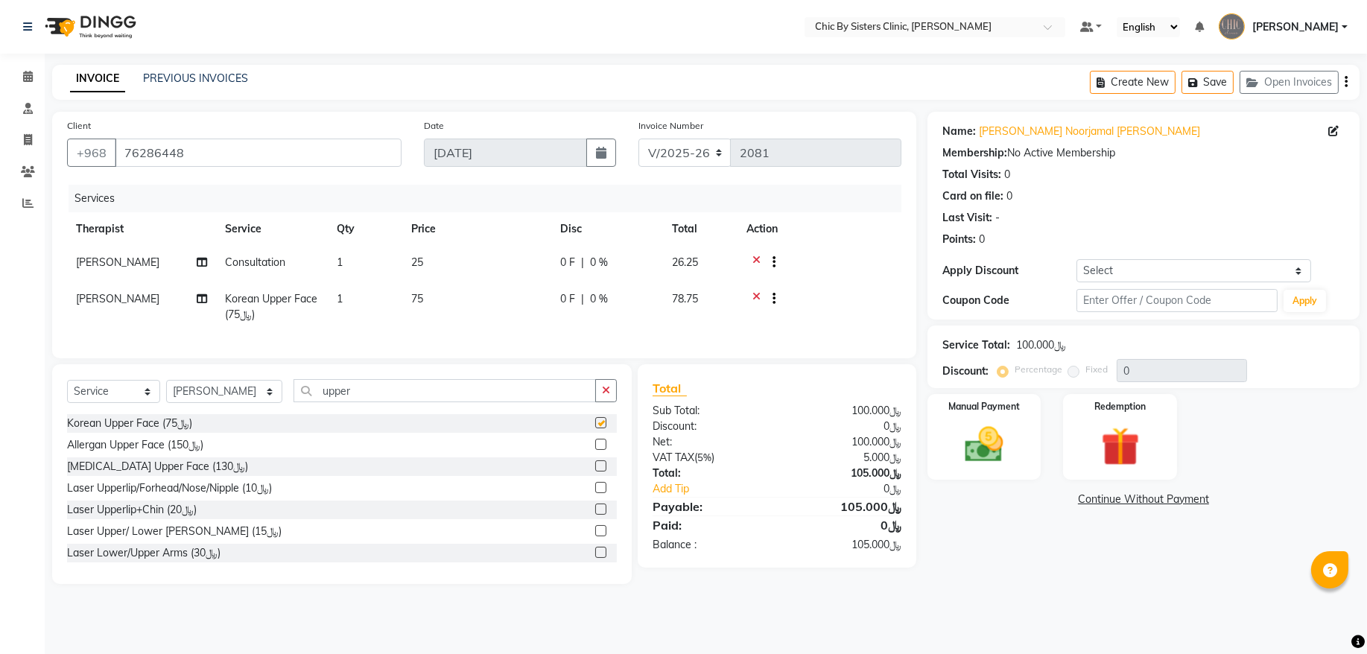
checkbox input "false"
click at [754, 259] on icon at bounding box center [756, 264] width 8 height 19
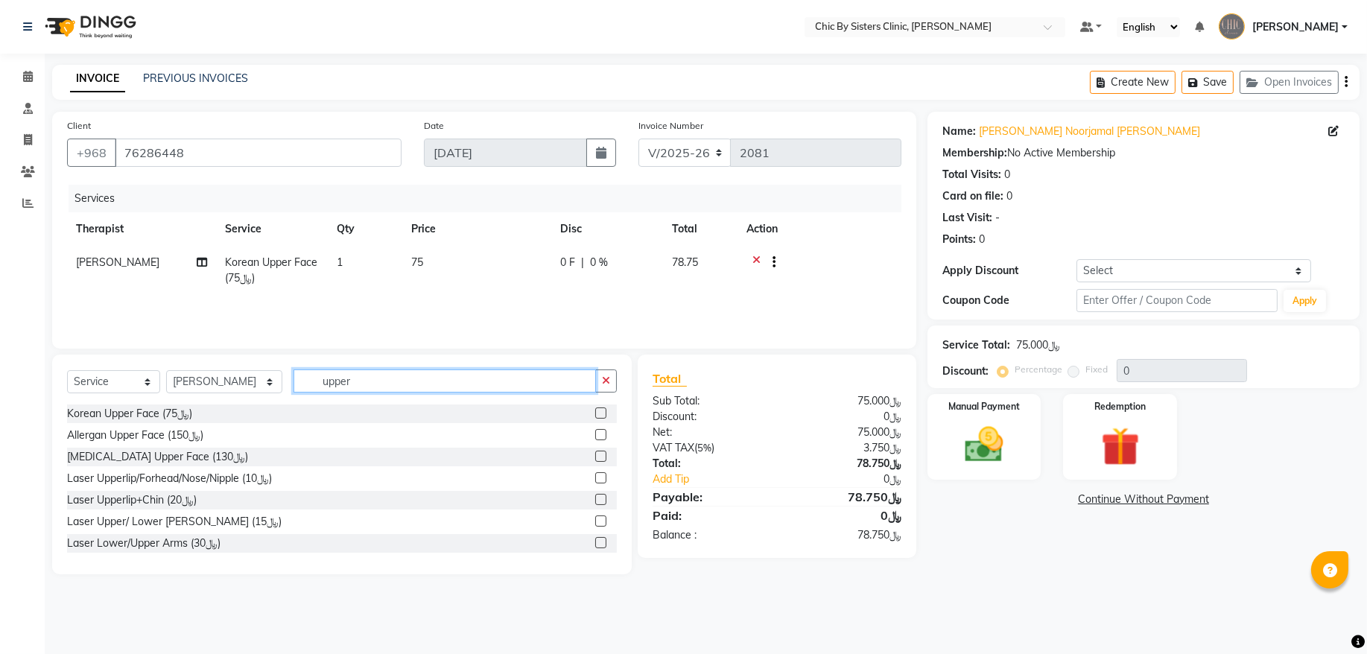
click at [354, 387] on input "upper" at bounding box center [445, 381] width 302 height 23
type input "u"
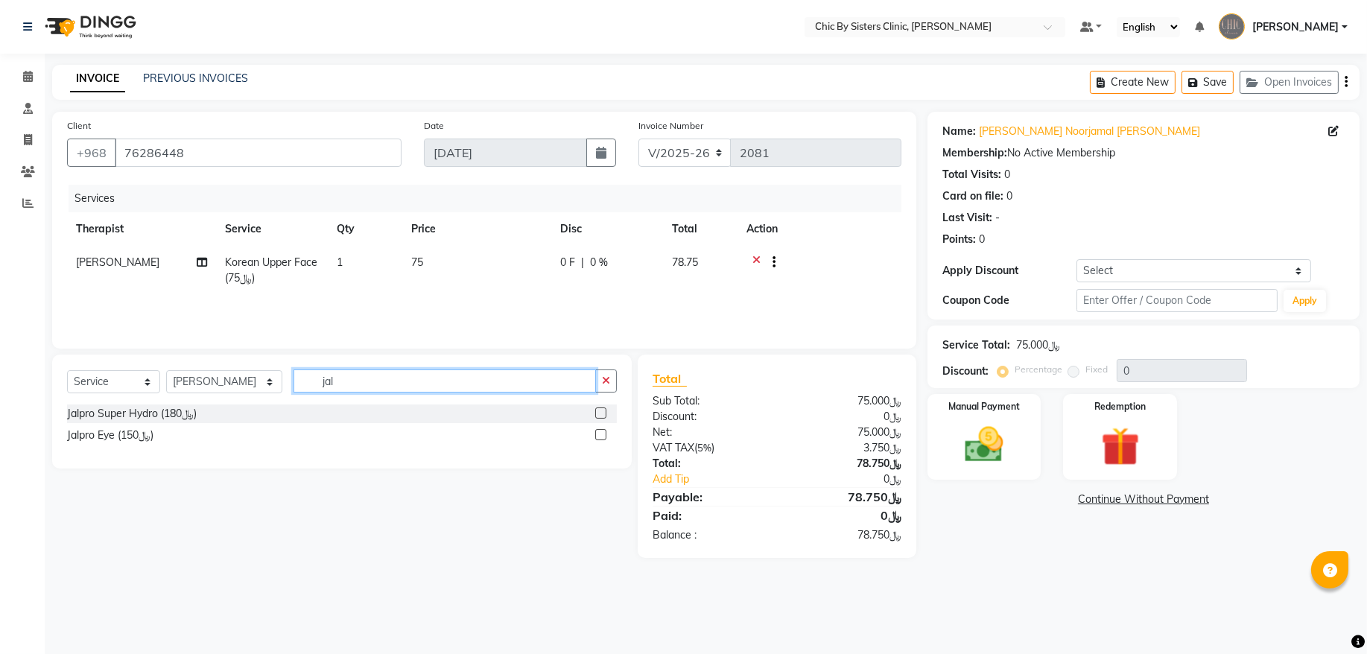
type input "jal"
click at [603, 437] on label at bounding box center [600, 434] width 11 height 11
click at [603, 437] on input "checkbox" at bounding box center [600, 436] width 10 height 10
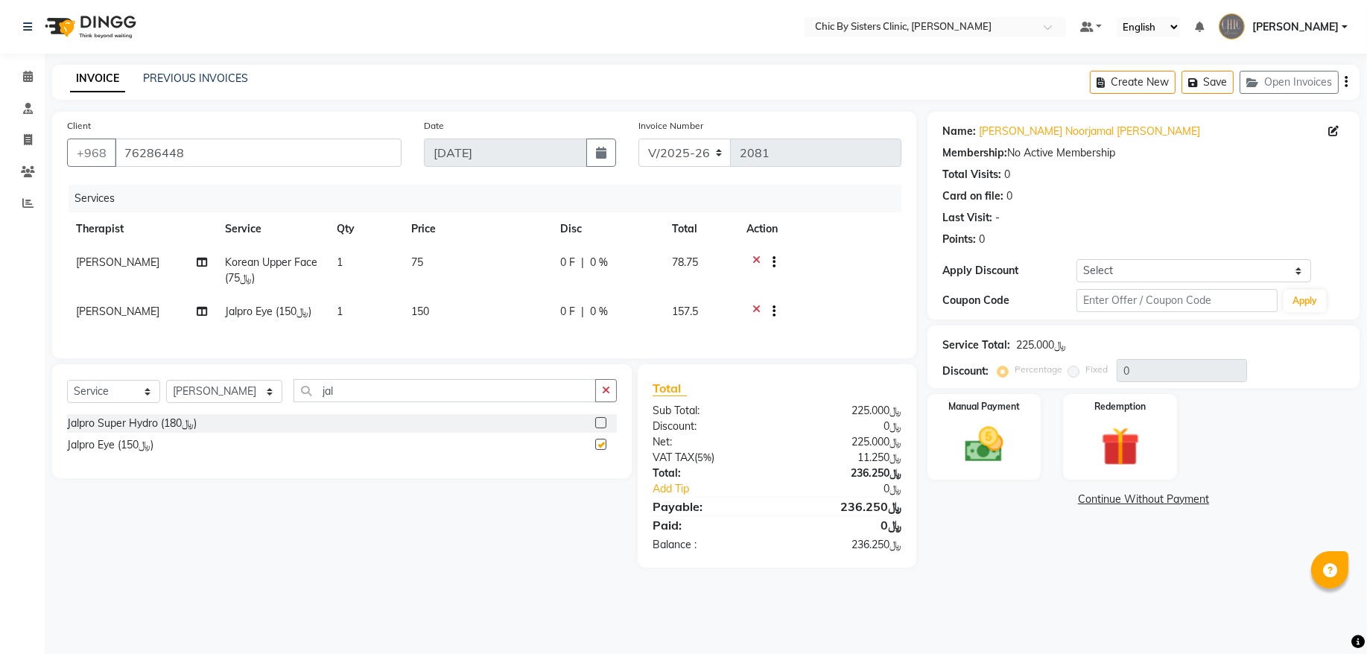
checkbox input "false"
click at [1007, 431] on img at bounding box center [984, 445] width 66 height 46
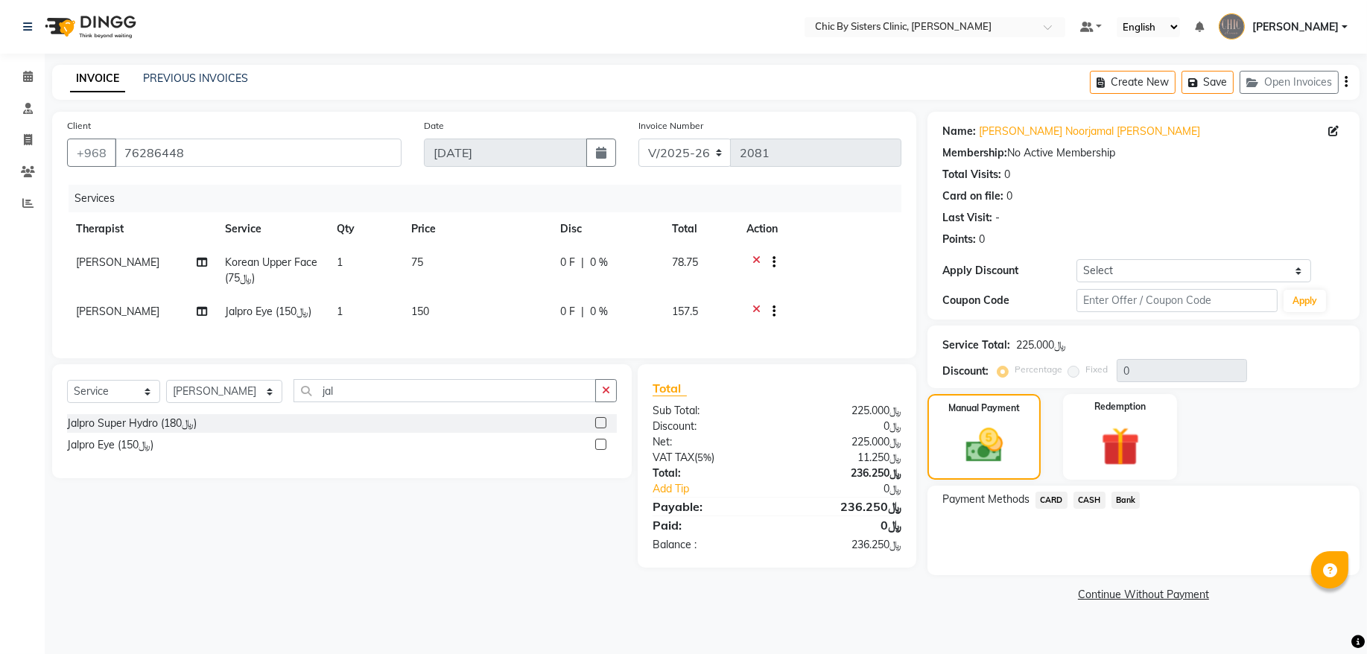
click at [1053, 498] on span "CARD" at bounding box center [1052, 500] width 32 height 17
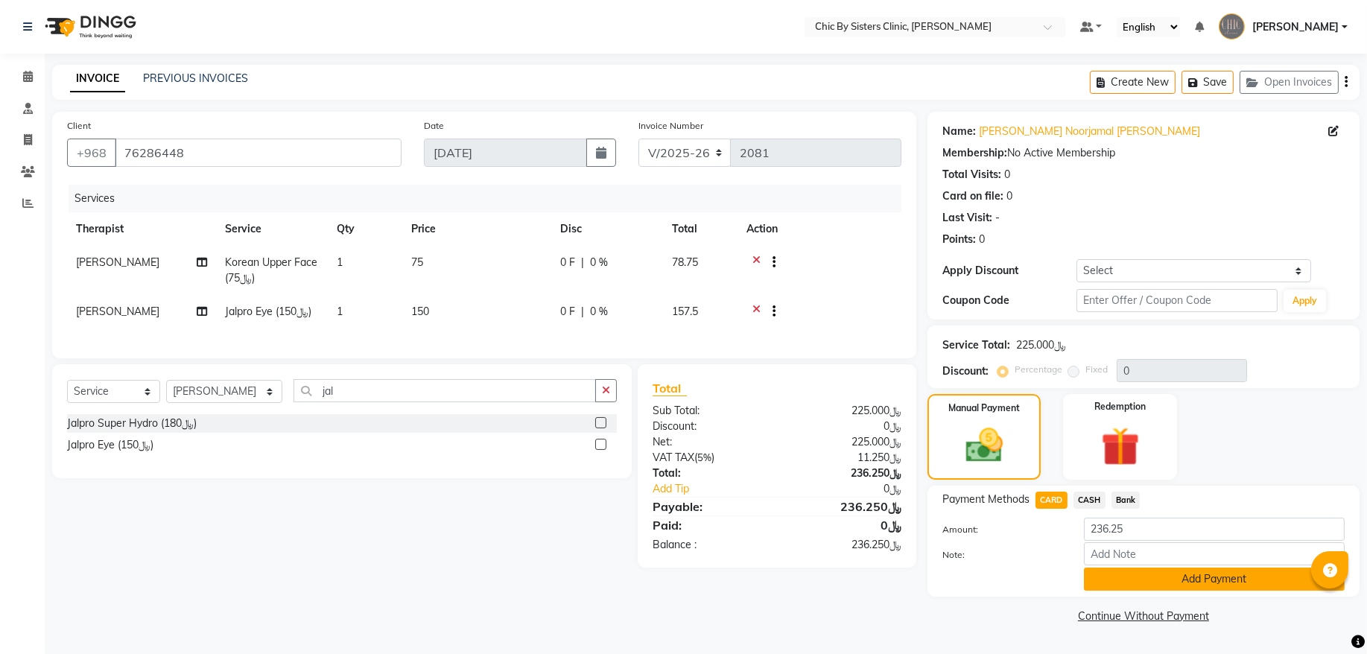
click at [1179, 583] on button "Add Payment" at bounding box center [1214, 579] width 261 height 23
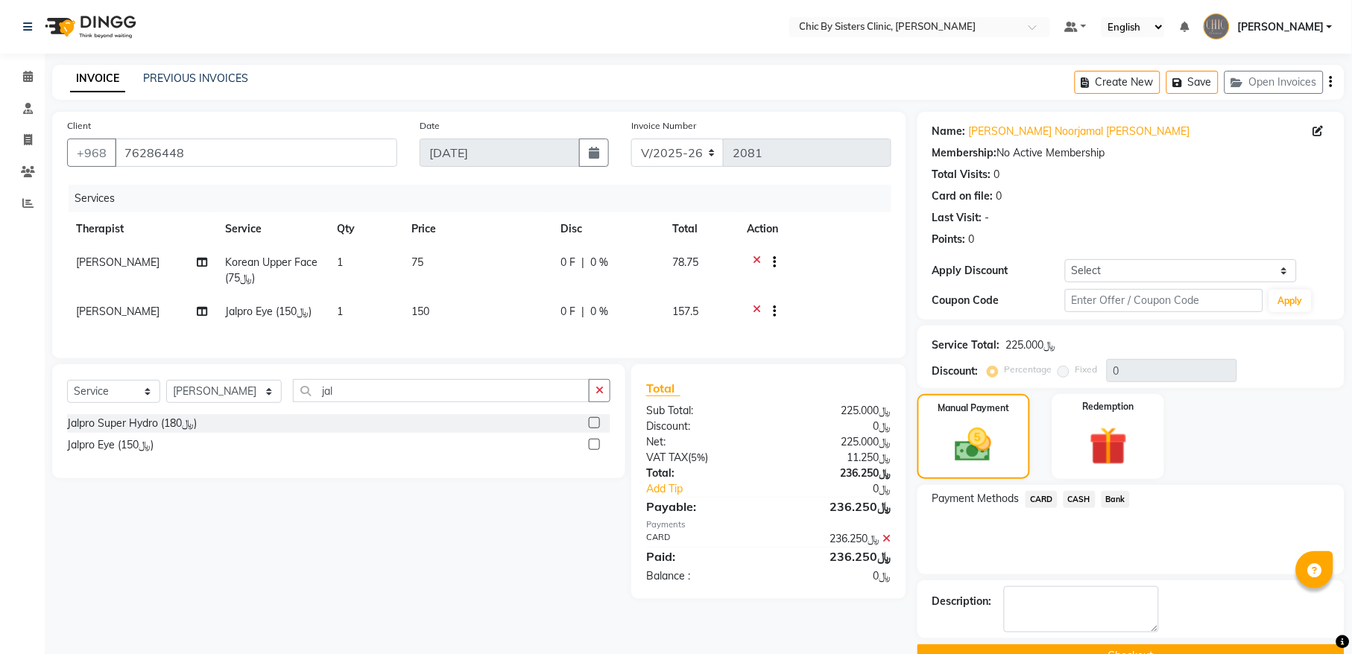
scroll to position [36, 0]
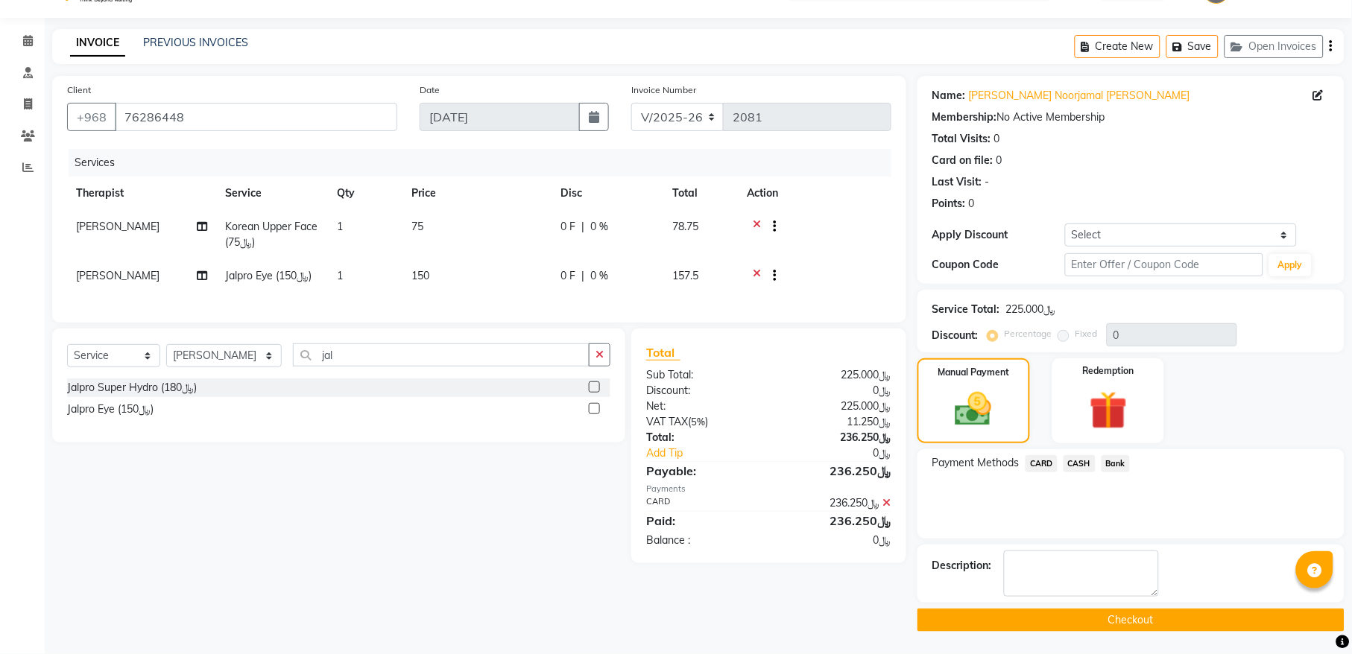
click at [1188, 617] on button "Checkout" at bounding box center [1130, 620] width 427 height 23
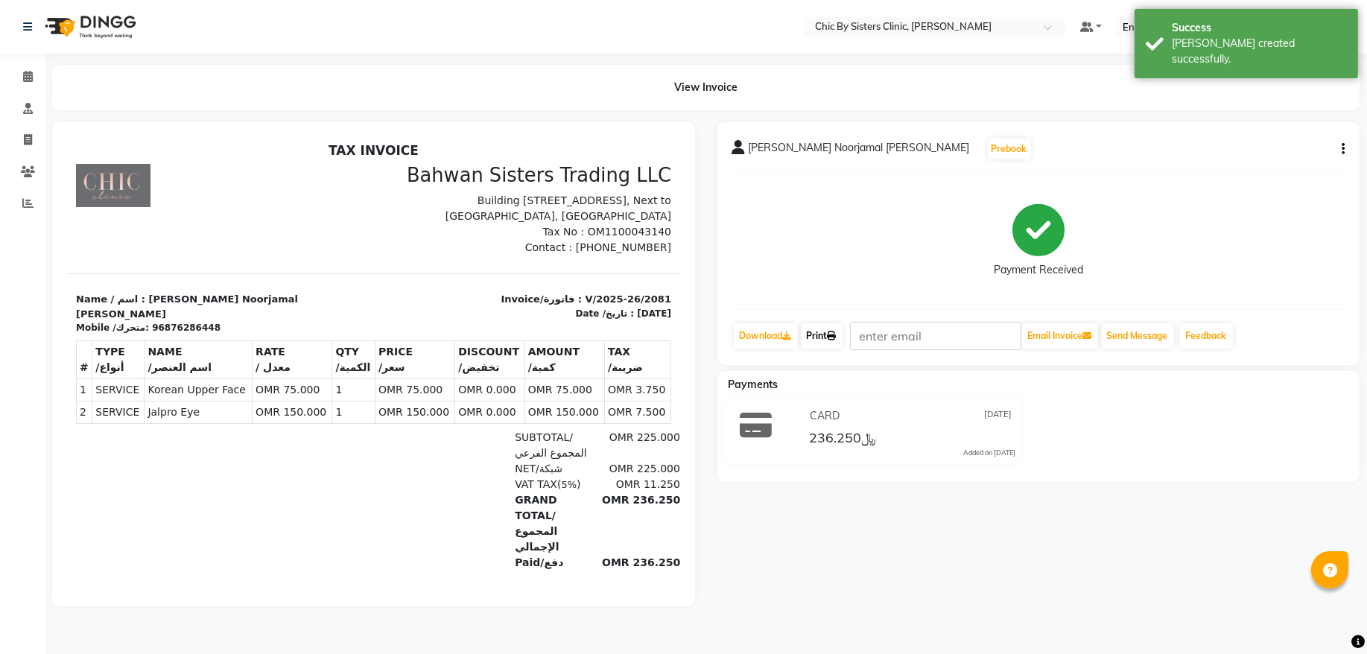
click at [835, 334] on icon at bounding box center [832, 336] width 9 height 9
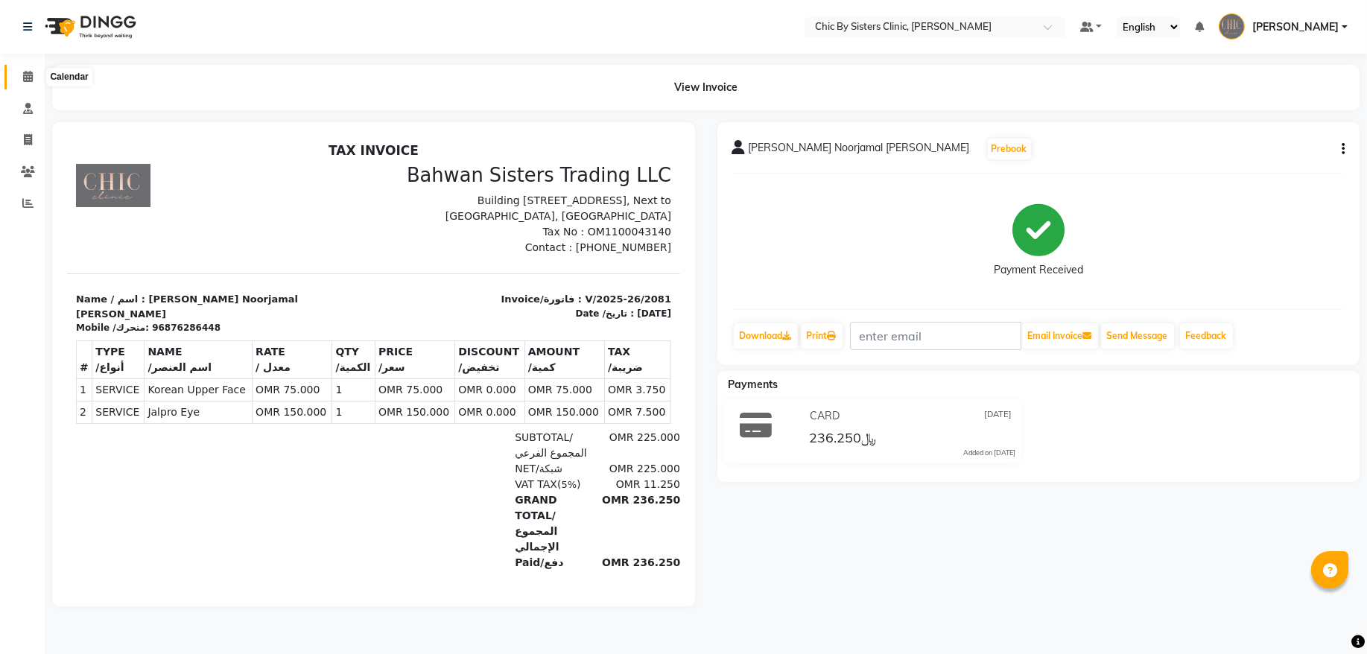
click at [27, 71] on icon at bounding box center [28, 76] width 10 height 11
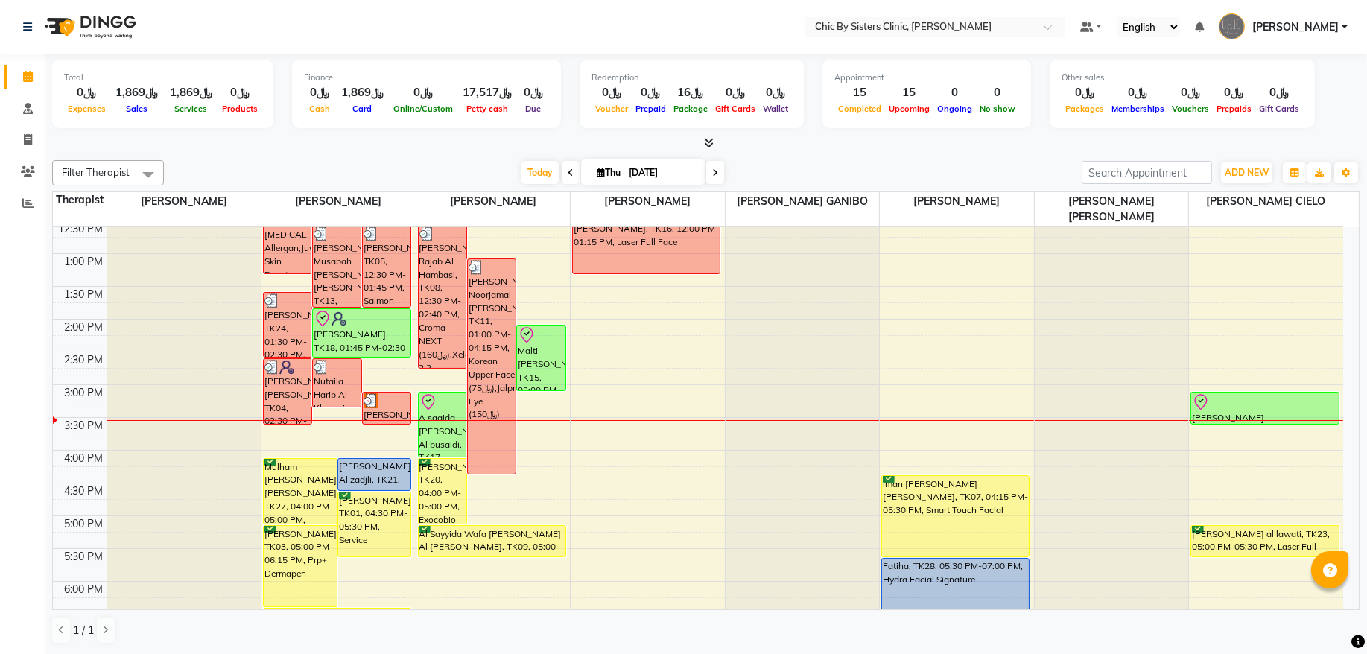
scroll to position [302, 0]
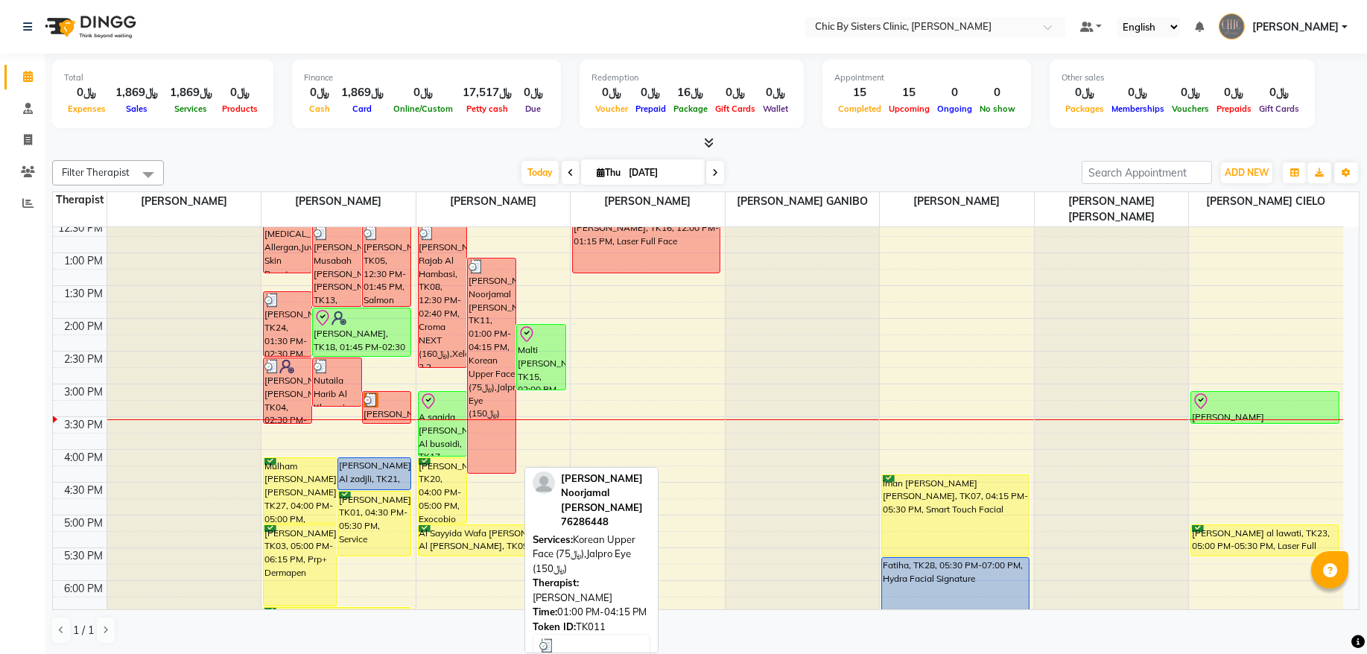
click at [501, 320] on div "[PERSON_NAME] Noorjamal [PERSON_NAME], TK11, 01:00 PM-04:15 PM, Korean Upper Fa…" at bounding box center [492, 366] width 48 height 215
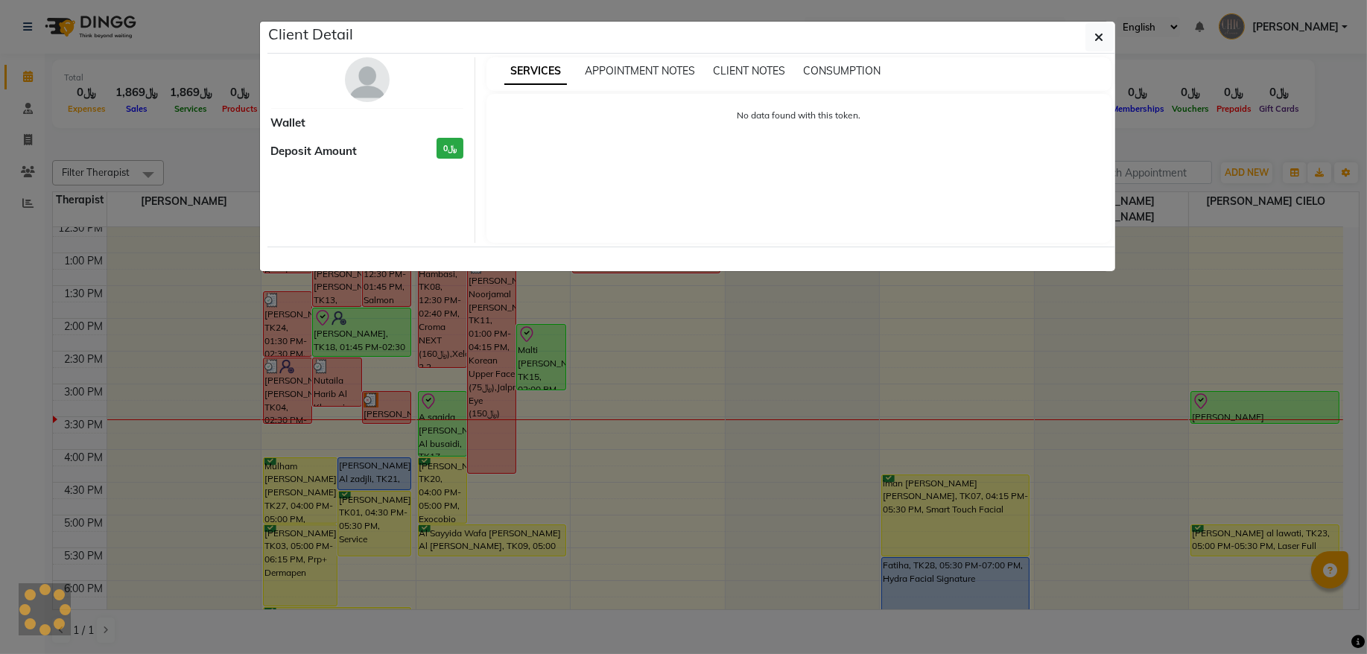
select select "3"
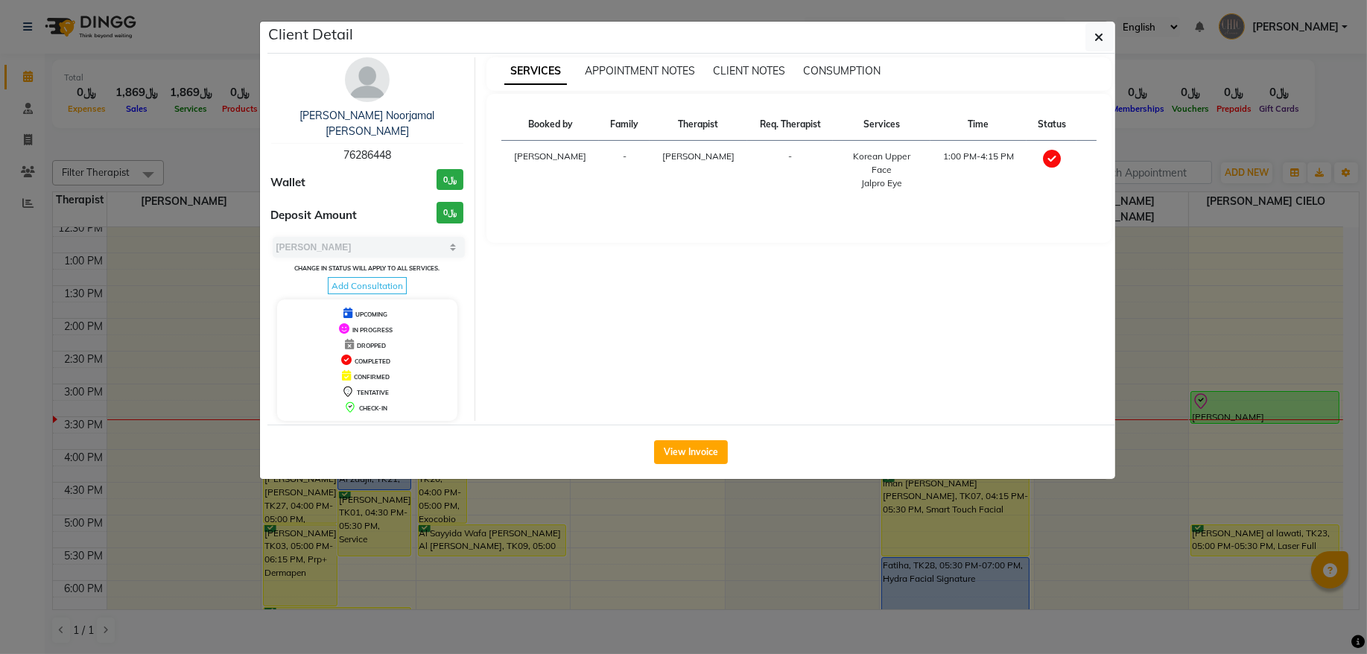
click at [366, 148] on span "76286448" at bounding box center [367, 154] width 48 height 13
copy span "76286448"
click at [1091, 32] on button "button" at bounding box center [1100, 37] width 28 height 28
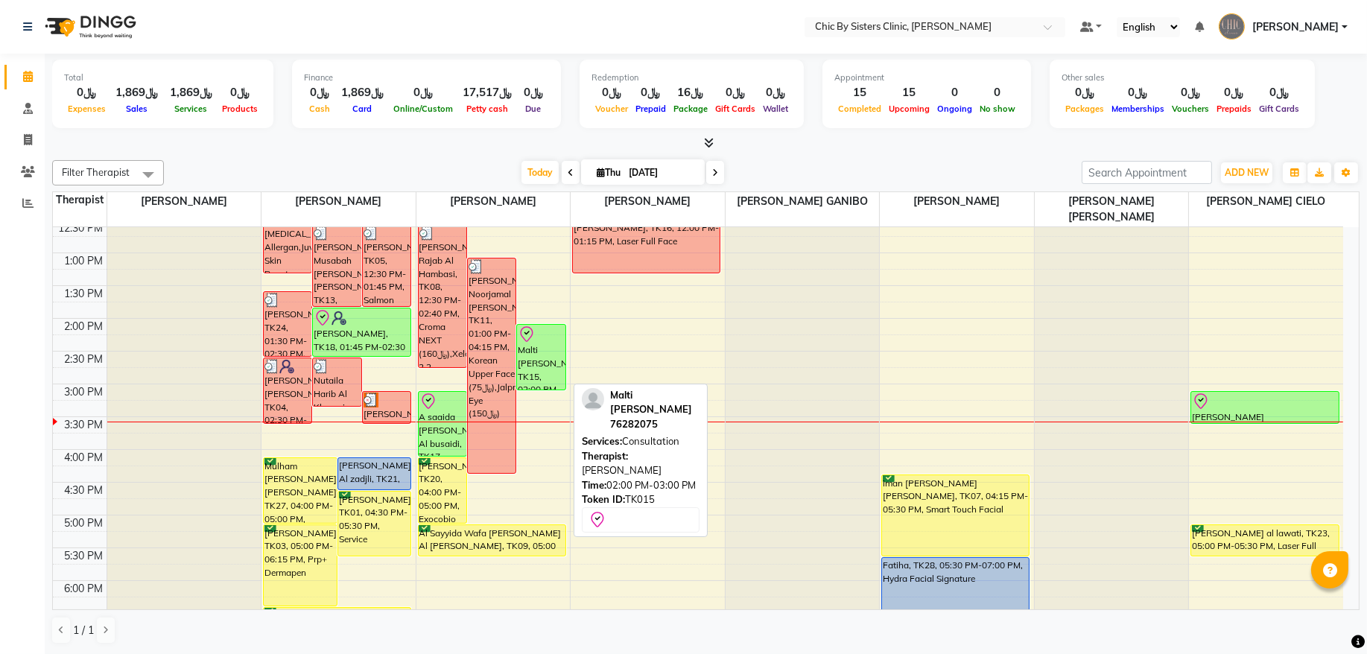
click at [532, 358] on div "Malti [PERSON_NAME], TK15, 02:00 PM-03:00 PM, Consultation" at bounding box center [541, 357] width 48 height 65
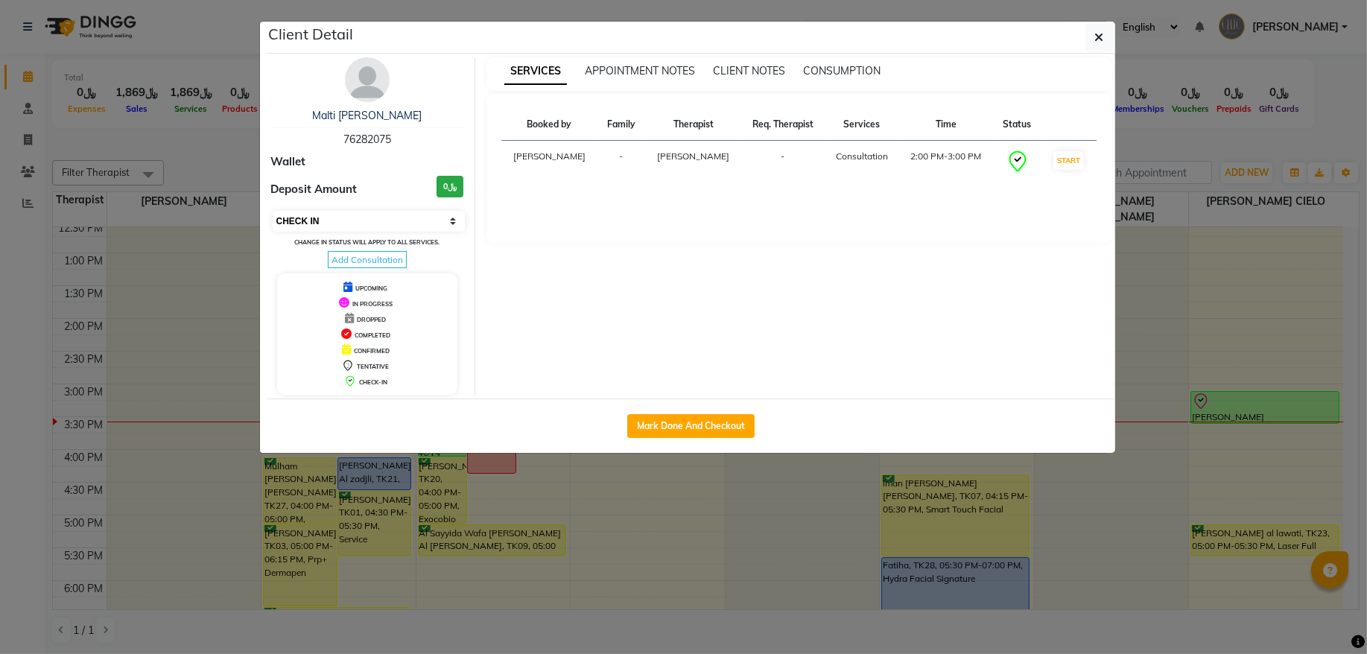
click at [399, 217] on select "Select IN SERVICE CONFIRMED TENTATIVE CHECK IN MARK DONE DROPPED UPCOMING" at bounding box center [369, 221] width 193 height 21
select select "3"
click at [273, 212] on select "Select IN SERVICE CONFIRMED TENTATIVE CHECK IN MARK DONE DROPPED UPCOMING" at bounding box center [369, 221] width 193 height 21
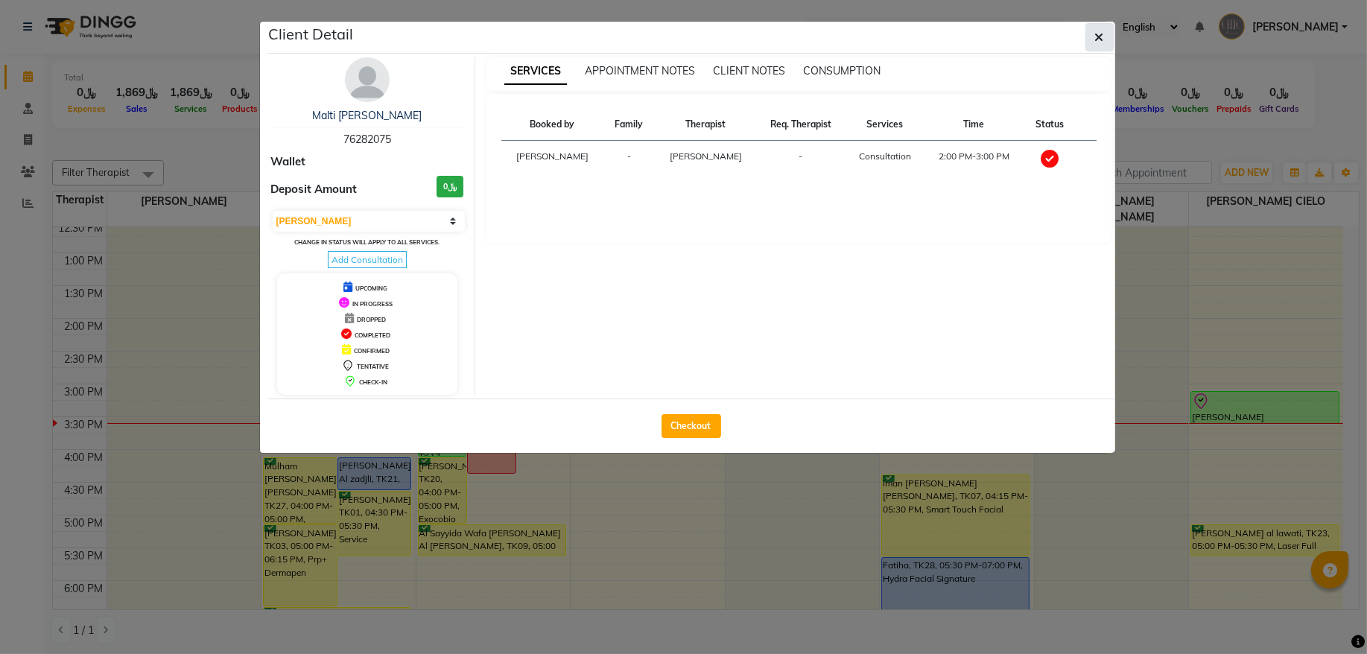
click at [1103, 34] on button "button" at bounding box center [1100, 37] width 28 height 28
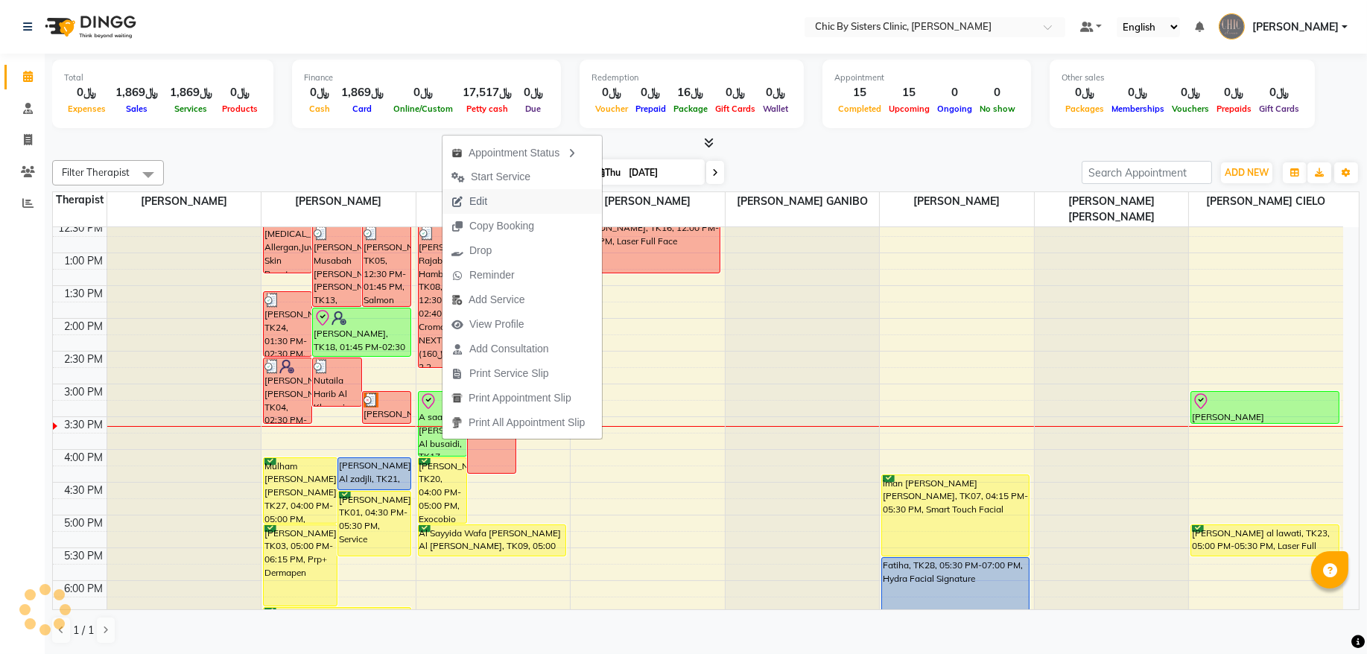
click at [505, 201] on button "Edit" at bounding box center [522, 201] width 159 height 25
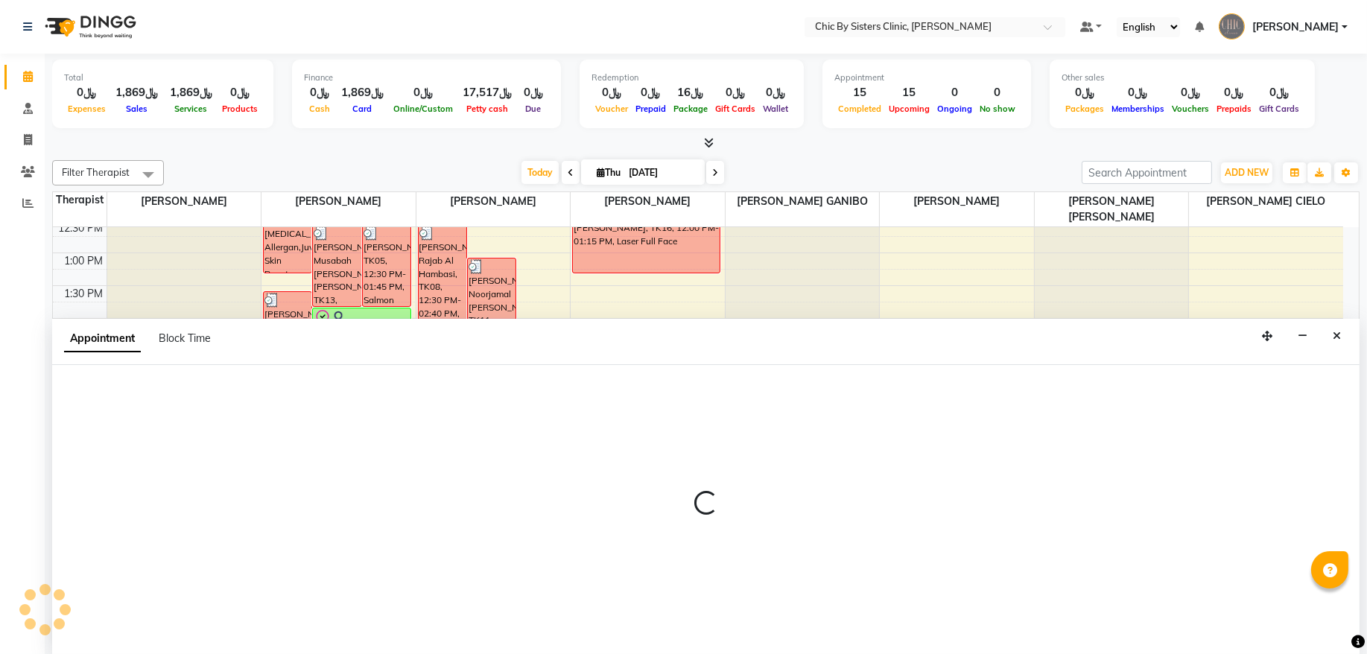
select select "tentative"
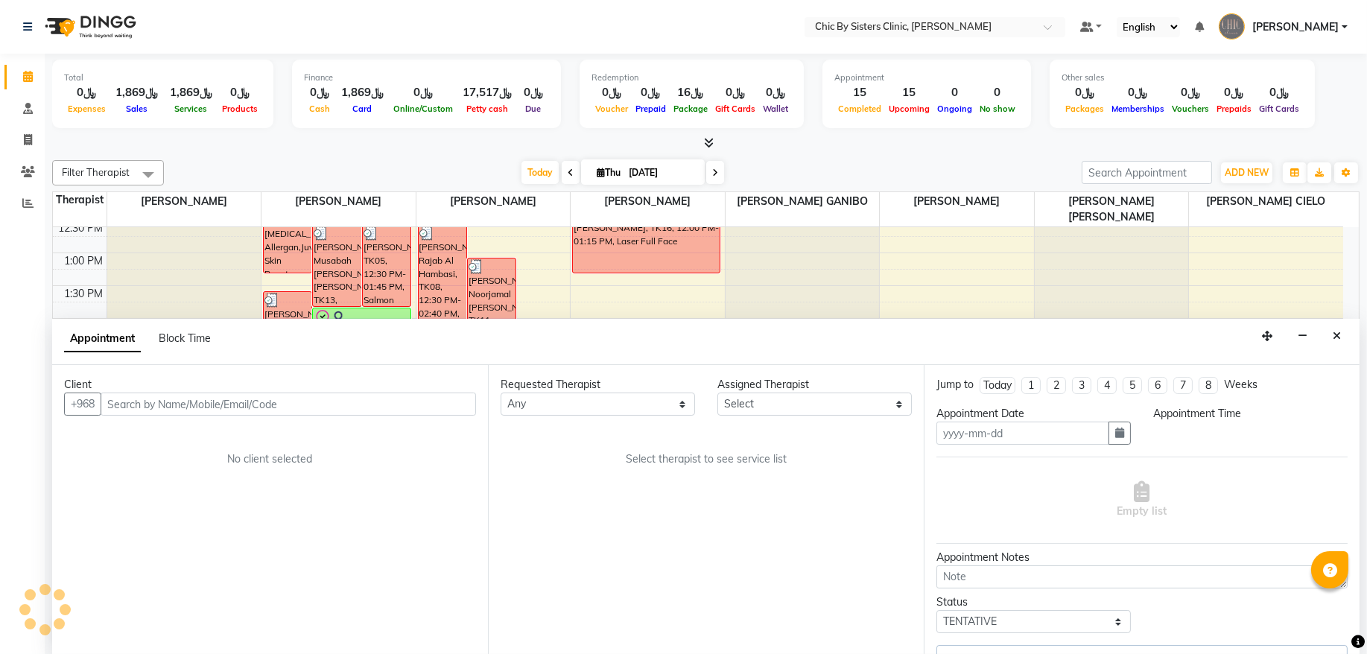
type input "[DATE]"
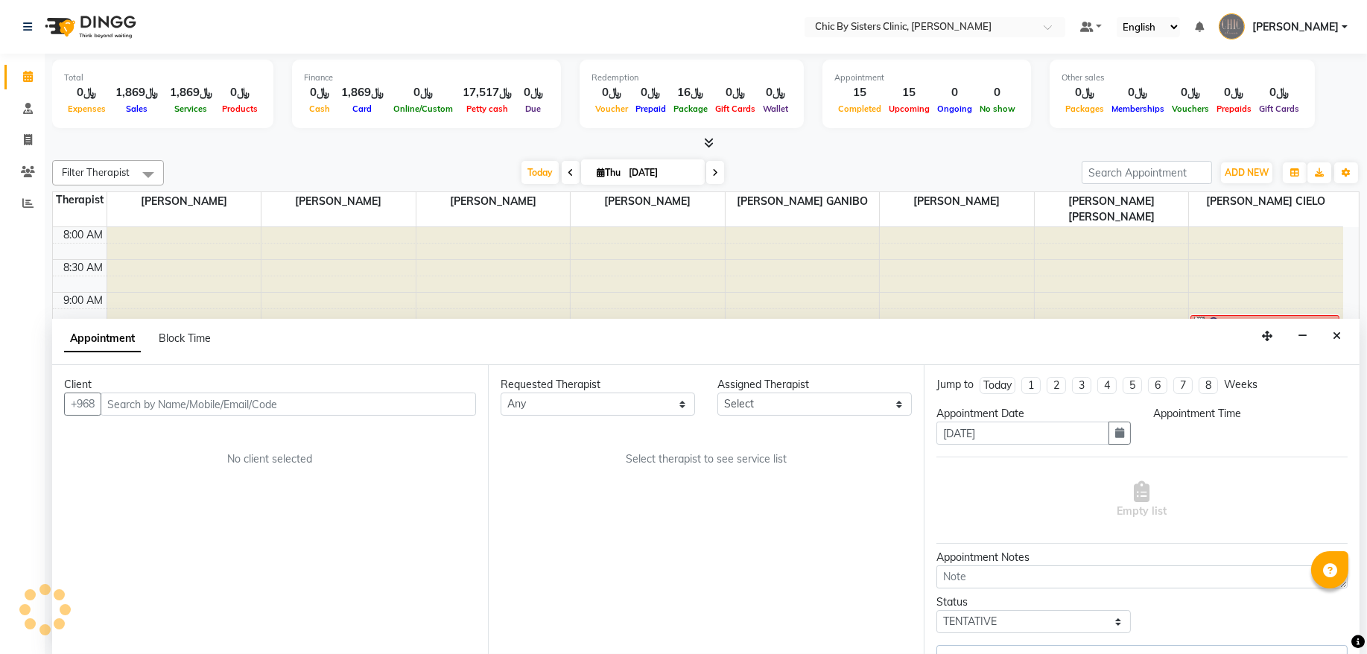
select select "check-in"
select select "900"
select select "49178"
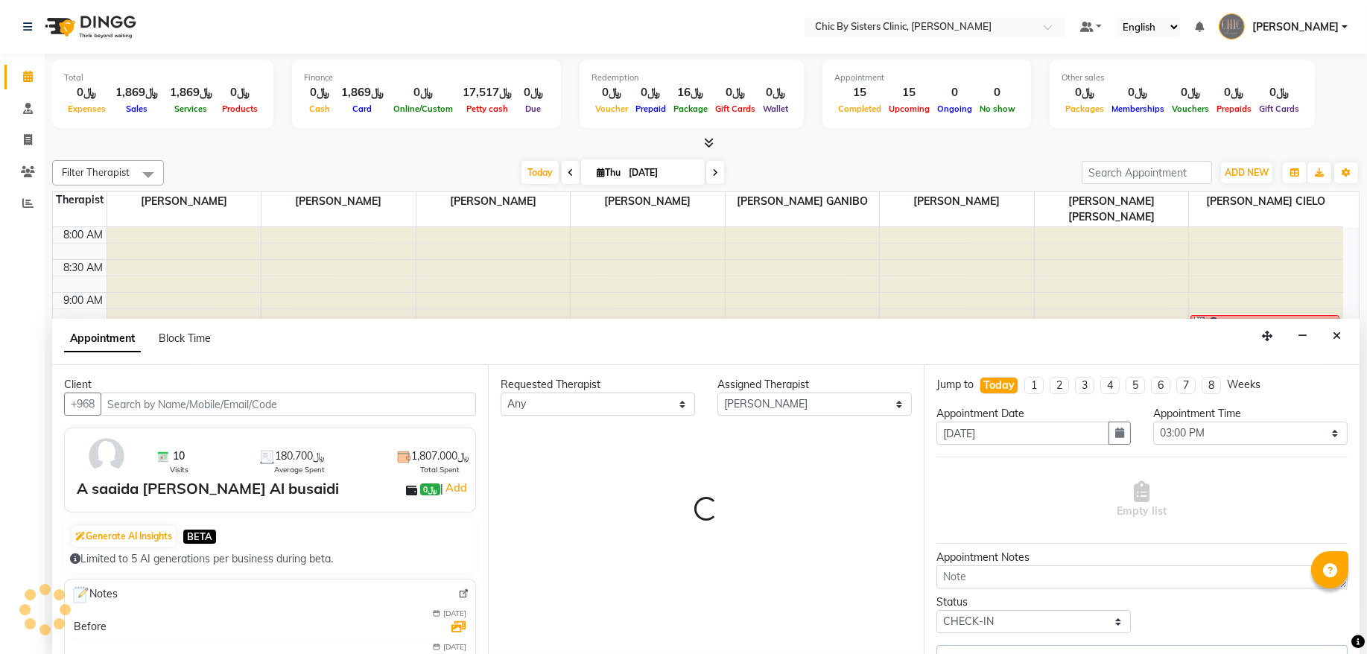
scroll to position [466, 0]
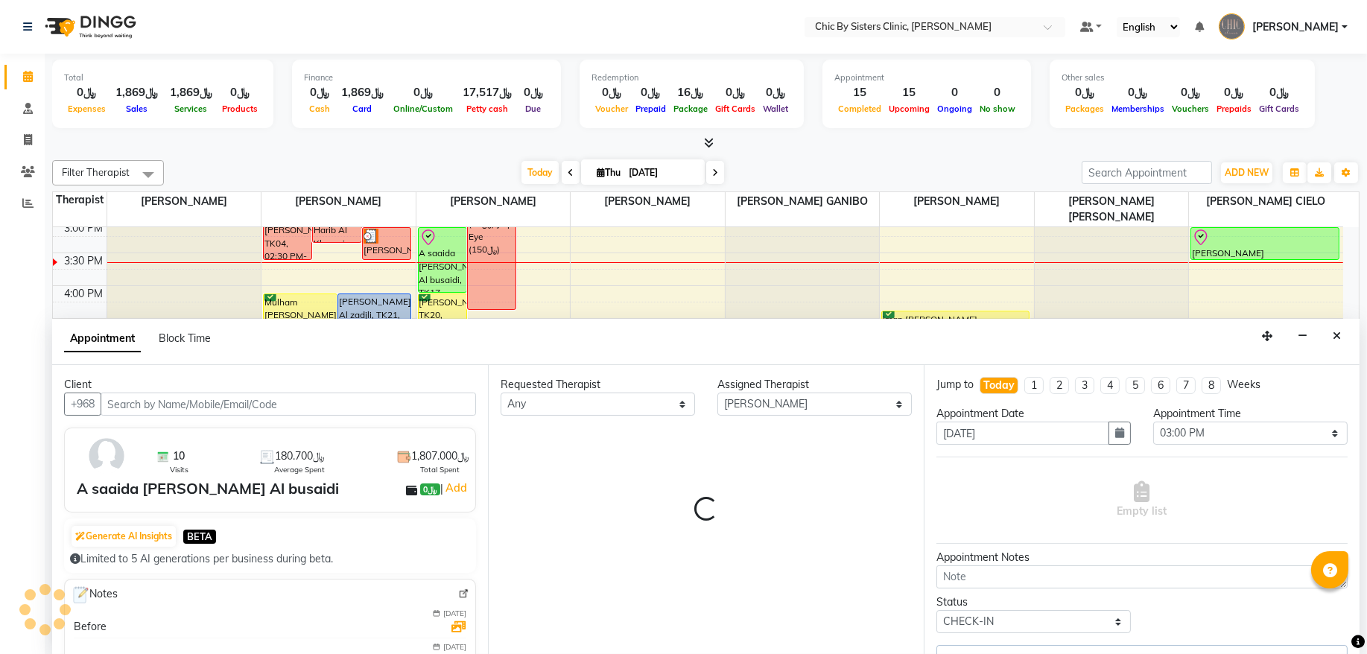
select select "3125"
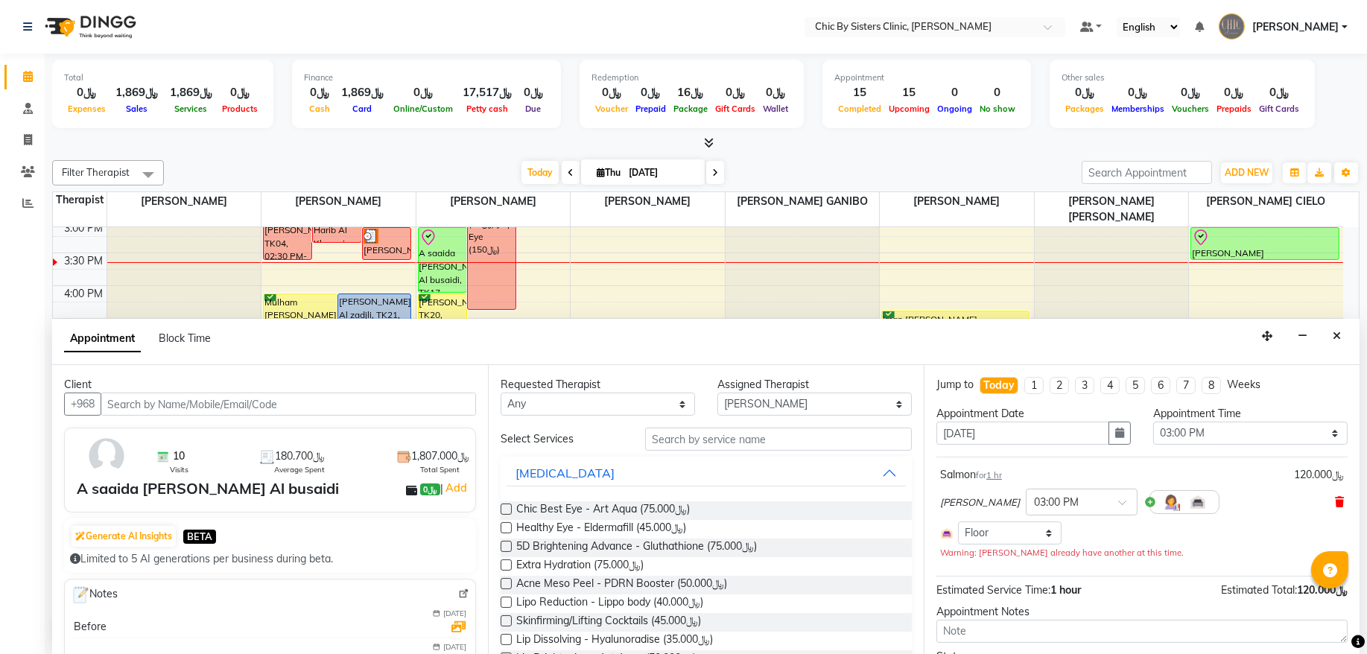
click at [1335, 505] on icon at bounding box center [1339, 502] width 9 height 10
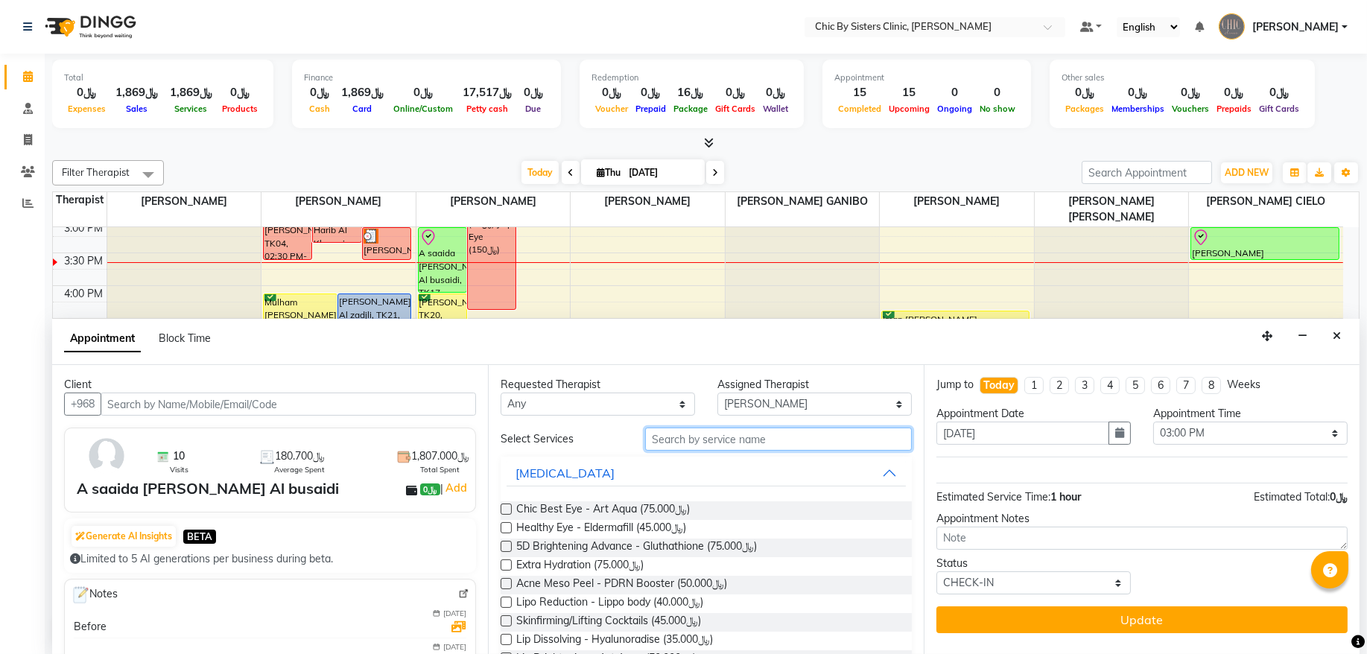
click at [823, 440] on input "text" at bounding box center [778, 439] width 267 height 23
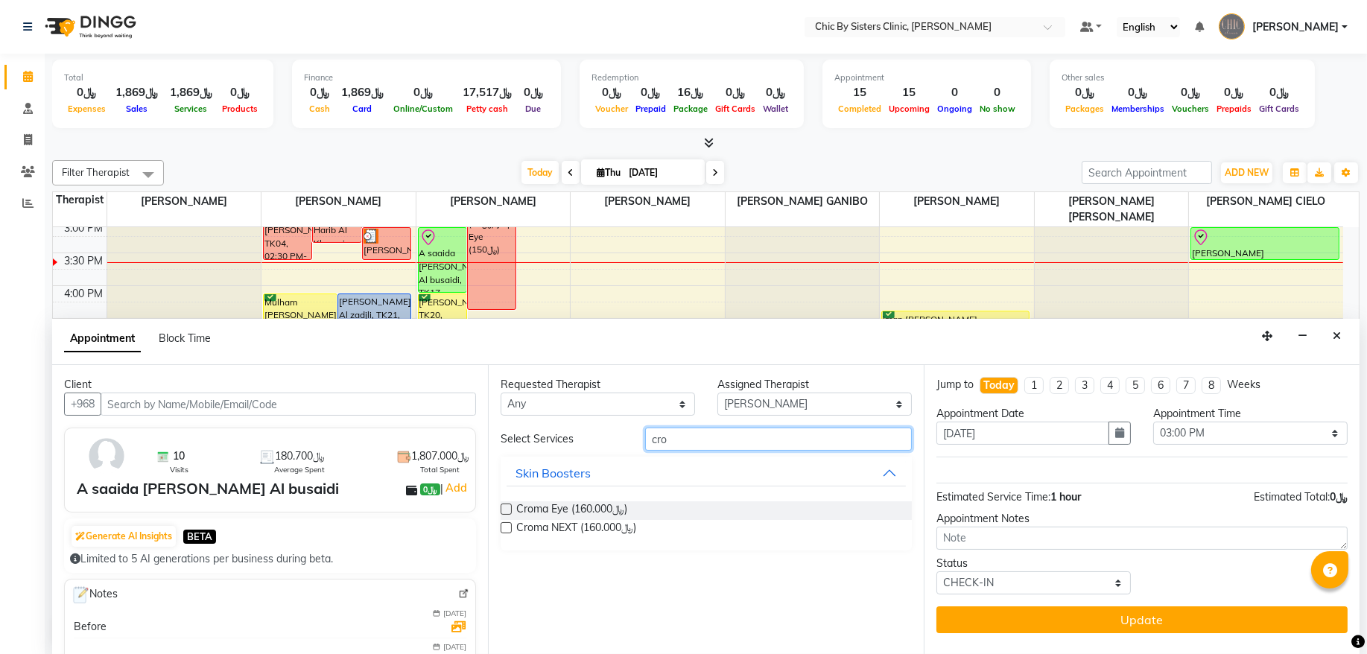
type input "cro"
click at [510, 525] on label at bounding box center [506, 527] width 11 height 11
click at [510, 525] on input "checkbox" at bounding box center [506, 530] width 10 height 10
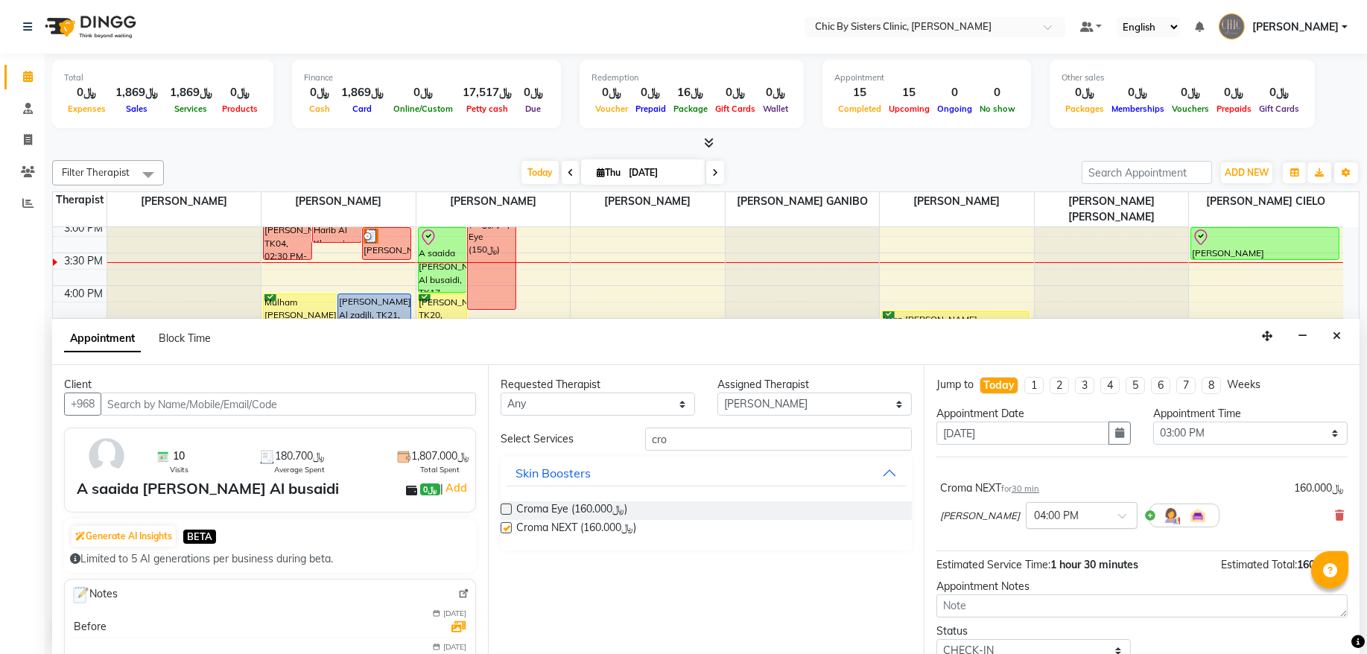
checkbox input "false"
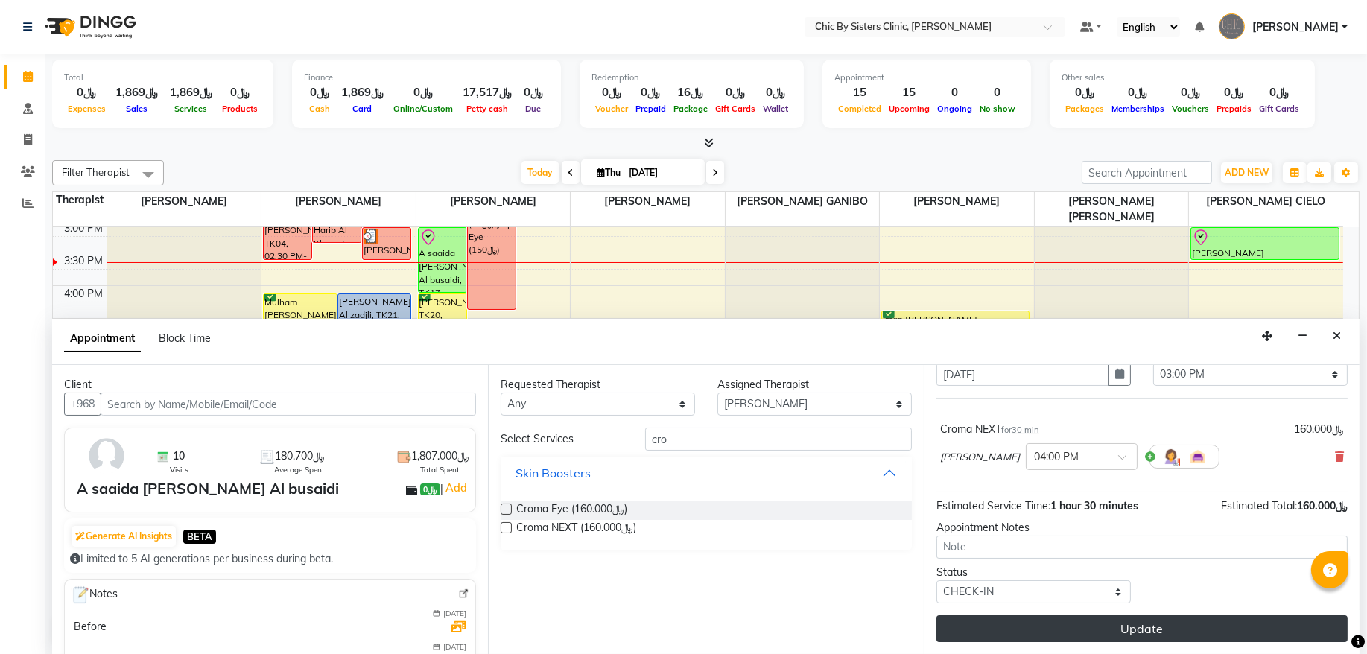
click at [1016, 636] on button "Update" at bounding box center [1142, 628] width 411 height 27
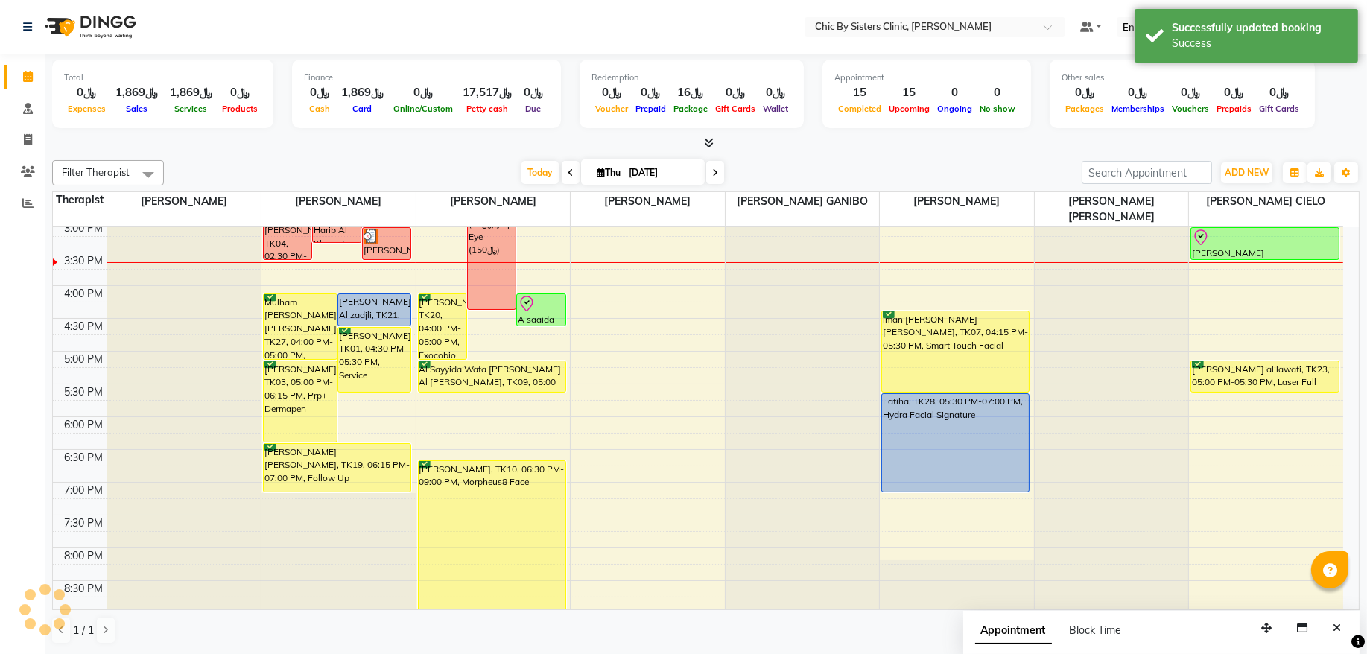
scroll to position [365, 0]
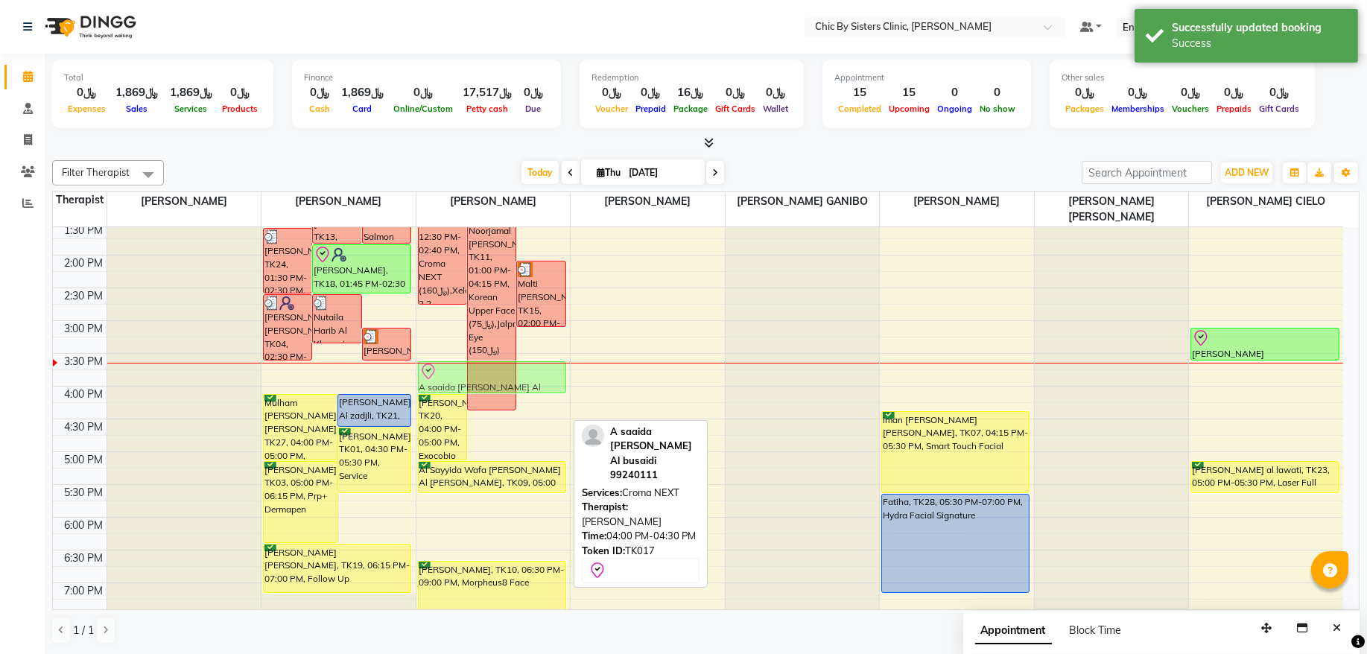
drag, startPoint x: 538, startPoint y: 410, endPoint x: 540, endPoint y: 382, distance: 27.7
click at [540, 382] on div "[PERSON_NAME] Rajab Al Hambasi, TK08, 12:30 PM-02:40 PM, Croma NEXT (﷼160),Xela…" at bounding box center [493, 386] width 154 height 1048
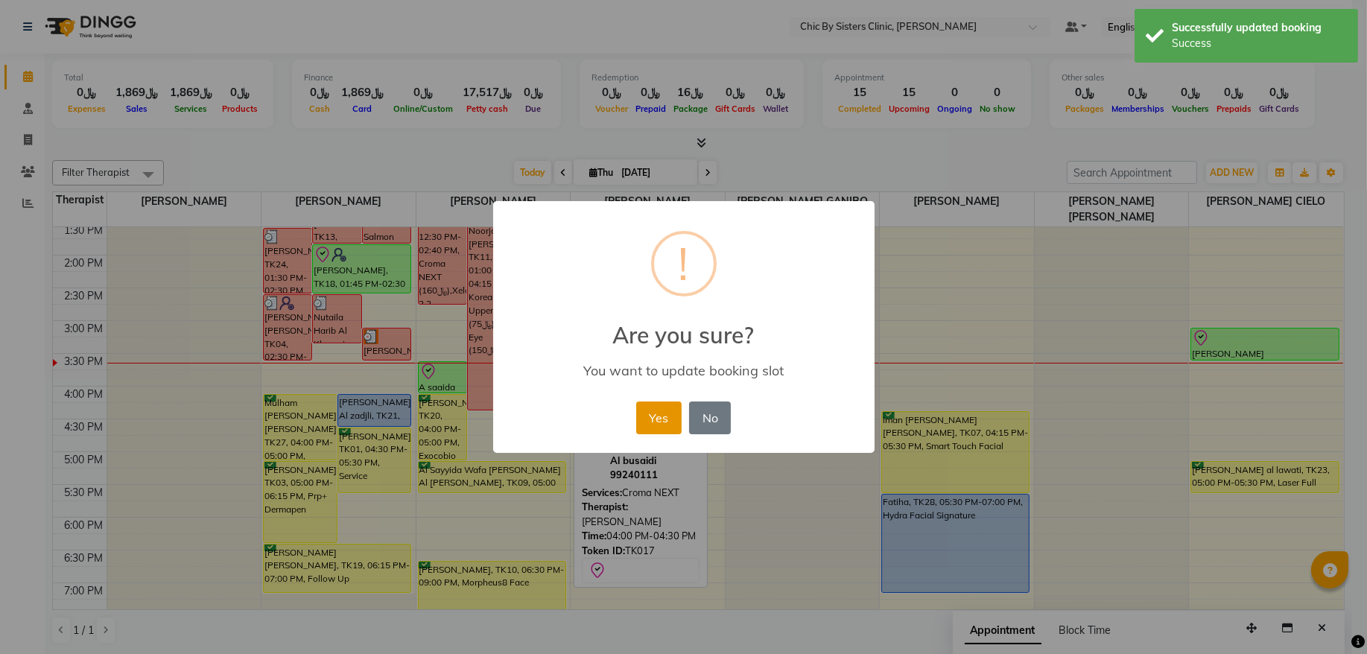
click at [674, 422] on button "Yes" at bounding box center [658, 418] width 45 height 33
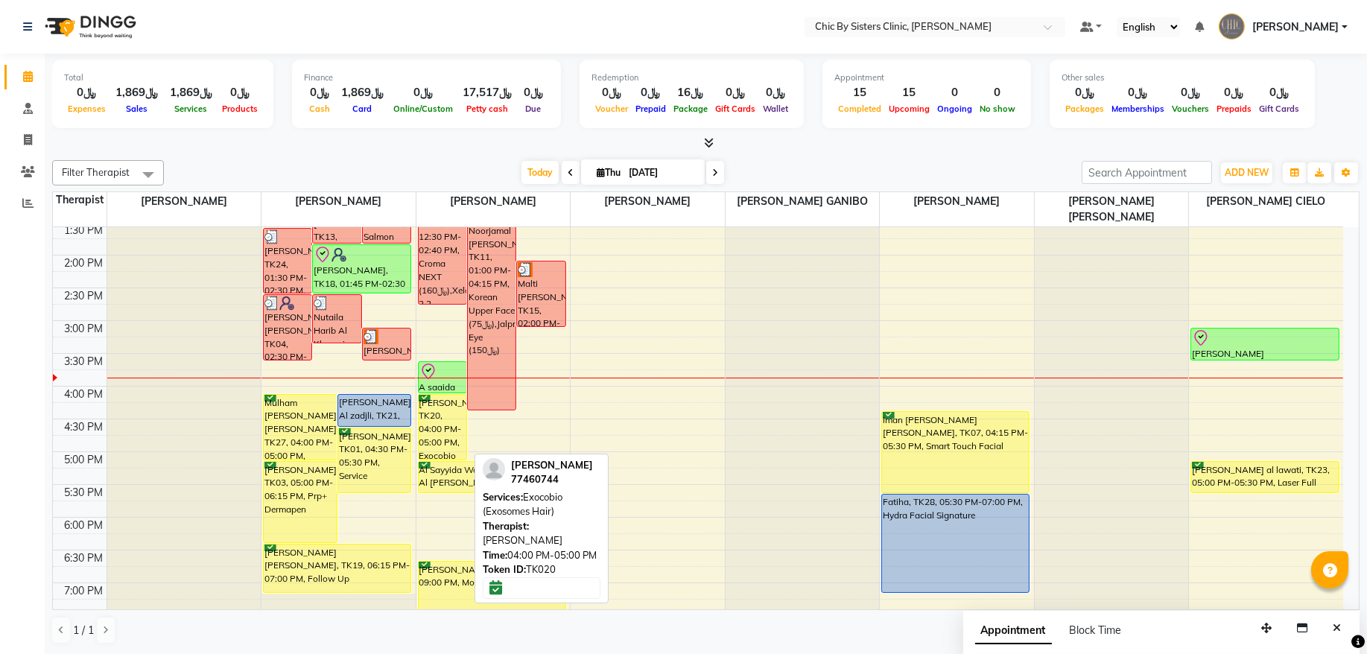
click at [448, 408] on div "[PERSON_NAME], TK20, 04:00 PM-05:00 PM, Exocobio (Exosomes Hair)" at bounding box center [443, 427] width 48 height 65
click at [442, 431] on div "[PERSON_NAME], TK20, 04:00 PM-05:00 PM, Exocobio (Exosomes Hair)" at bounding box center [443, 427] width 48 height 65
select select "6"
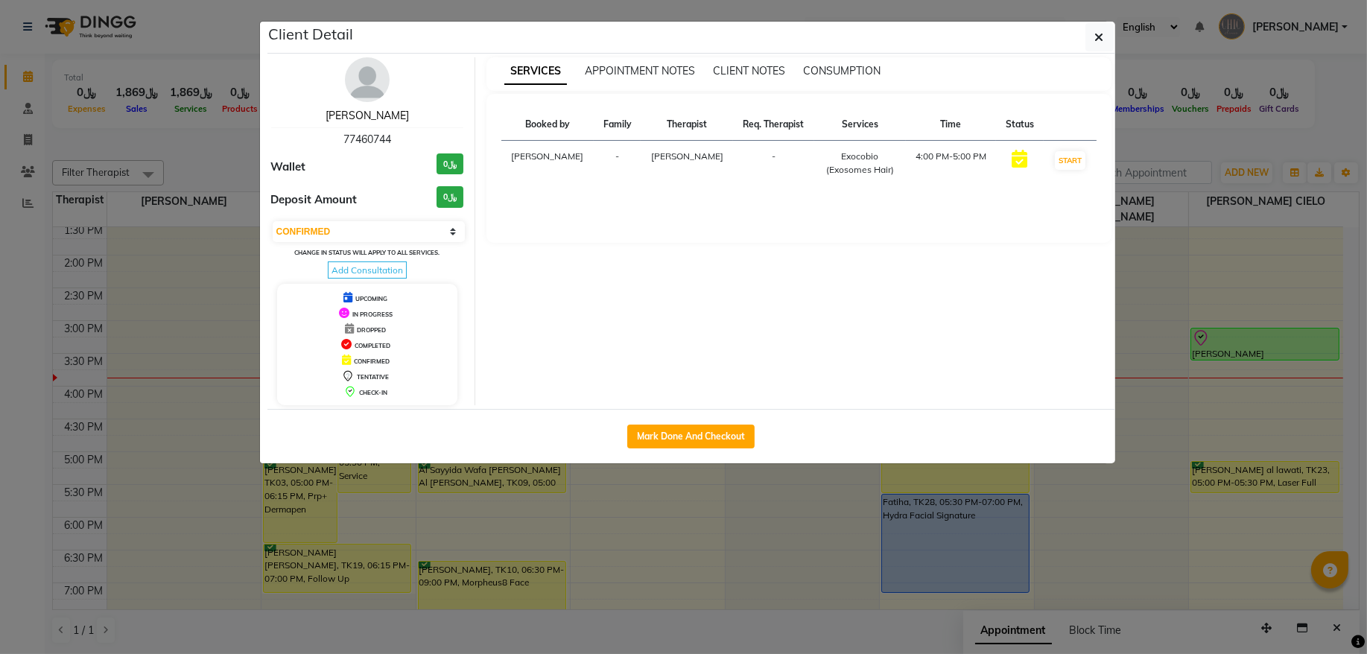
click at [367, 115] on link "[PERSON_NAME]" at bounding box center [367, 115] width 83 height 13
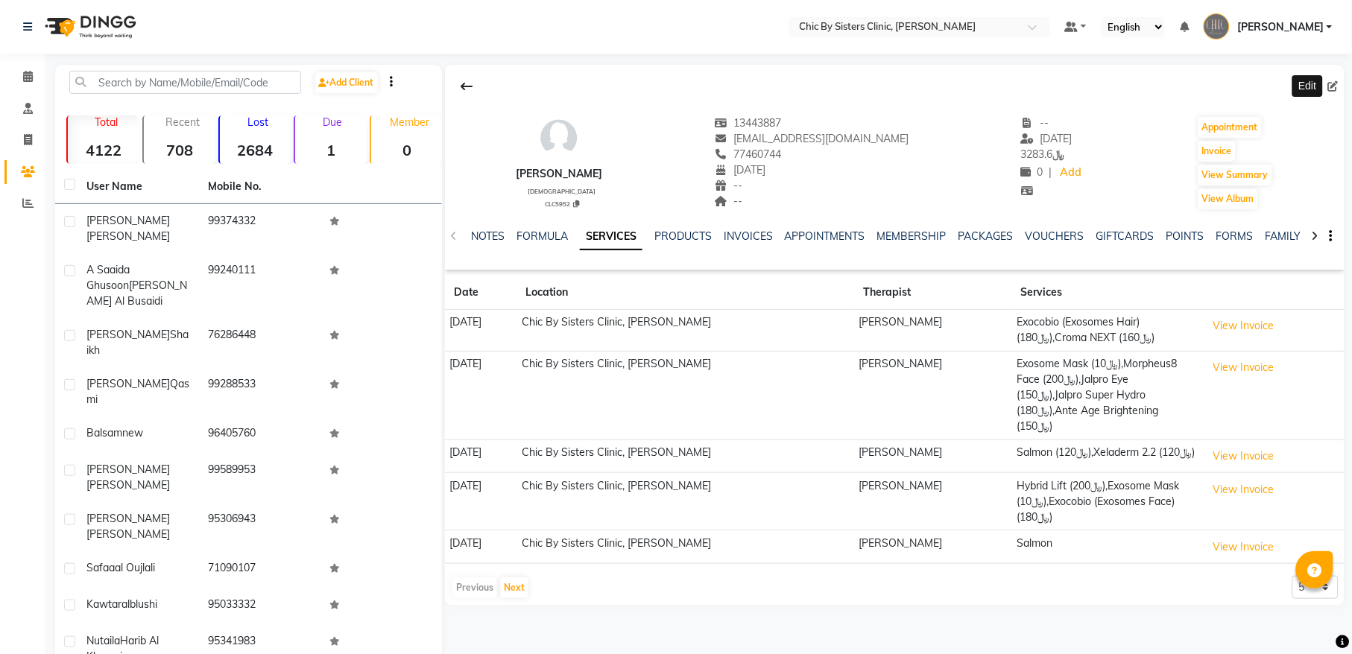
click at [1334, 84] on icon at bounding box center [1333, 86] width 10 height 10
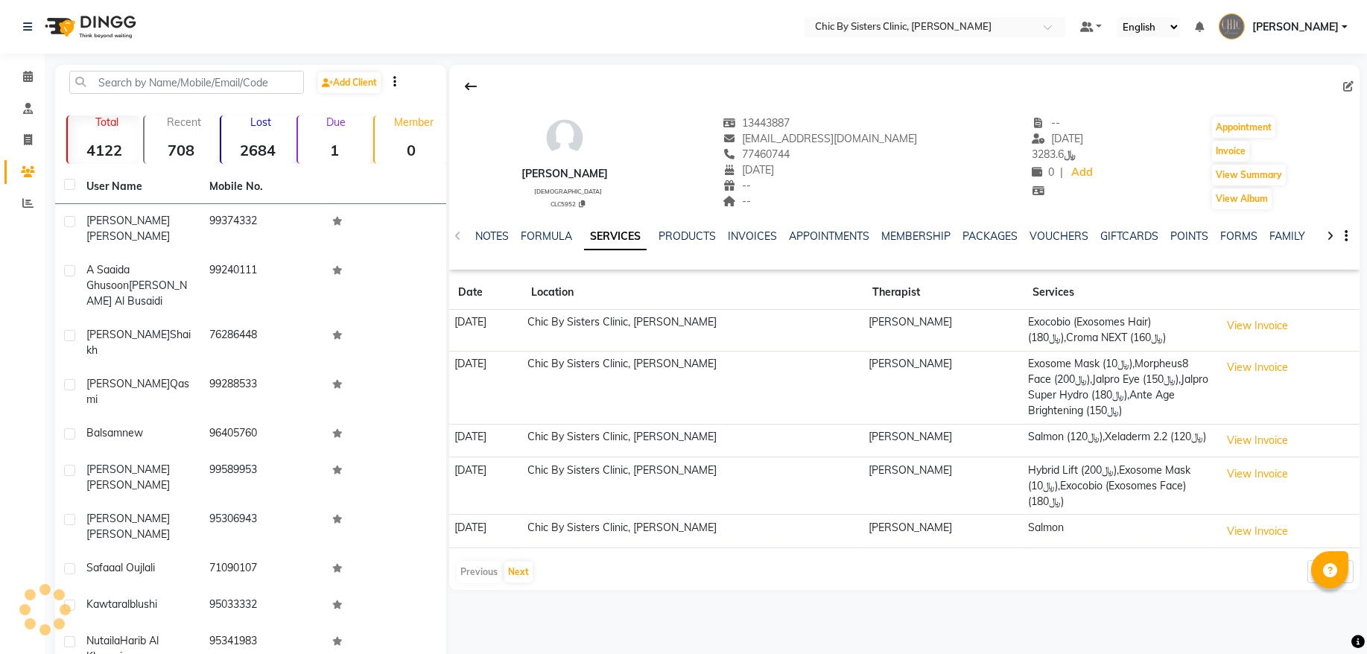
select select "29"
select select "02"
select select "2000"
select select "[DEMOGRAPHIC_DATA]"
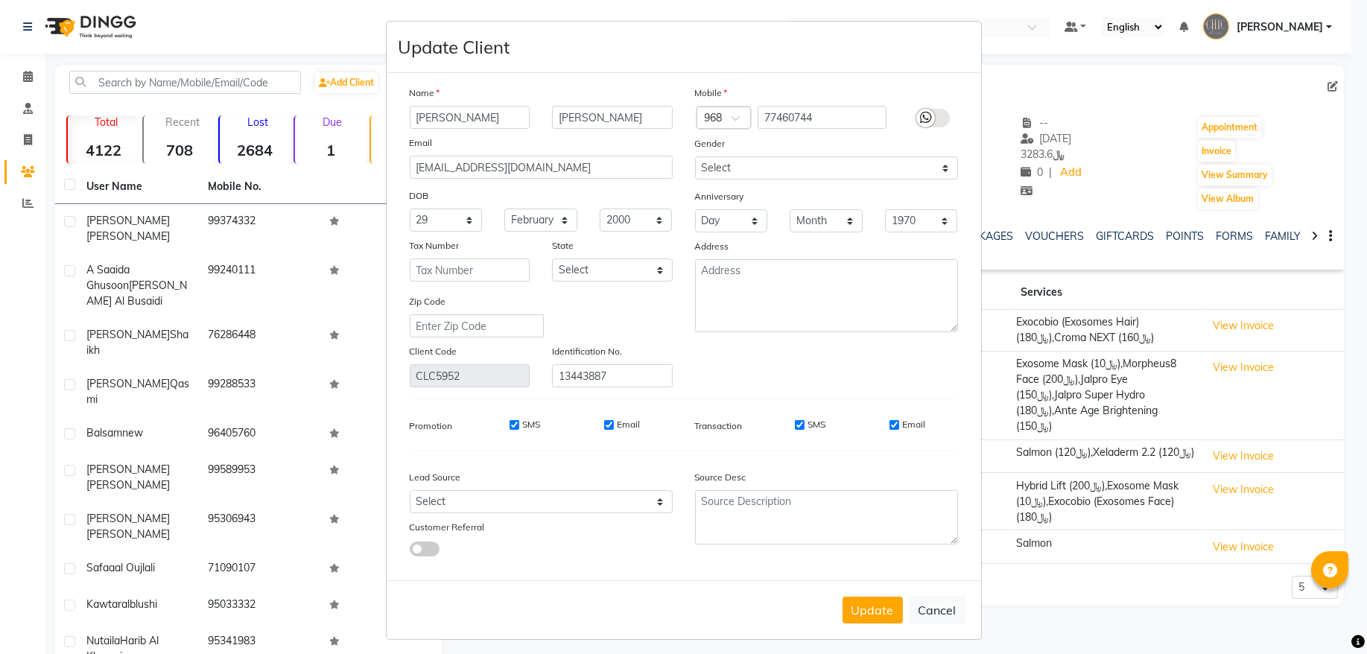
click at [460, 115] on input "[PERSON_NAME]" at bounding box center [470, 117] width 121 height 23
click at [469, 122] on input "[PERSON_NAME]" at bounding box center [470, 117] width 121 height 23
type input "[PERSON_NAME]"
click at [878, 611] on button "Update" at bounding box center [873, 610] width 60 height 27
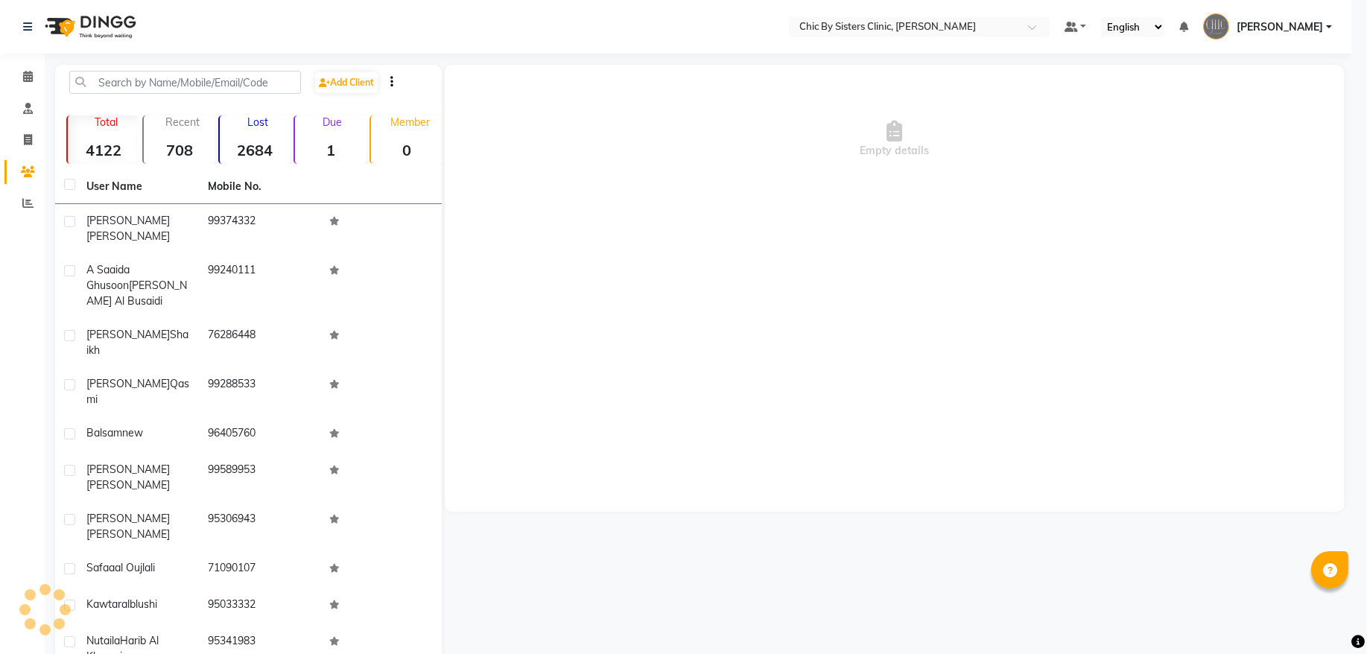
select select
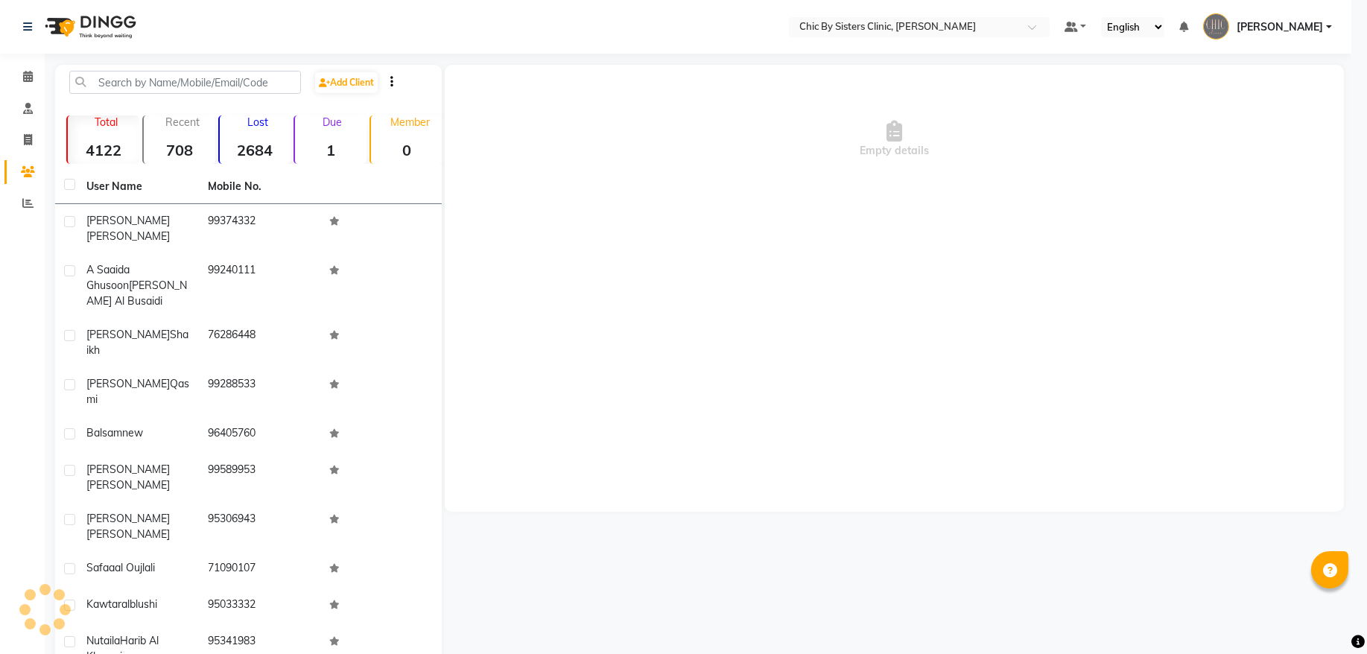
select select
checkbox input "false"
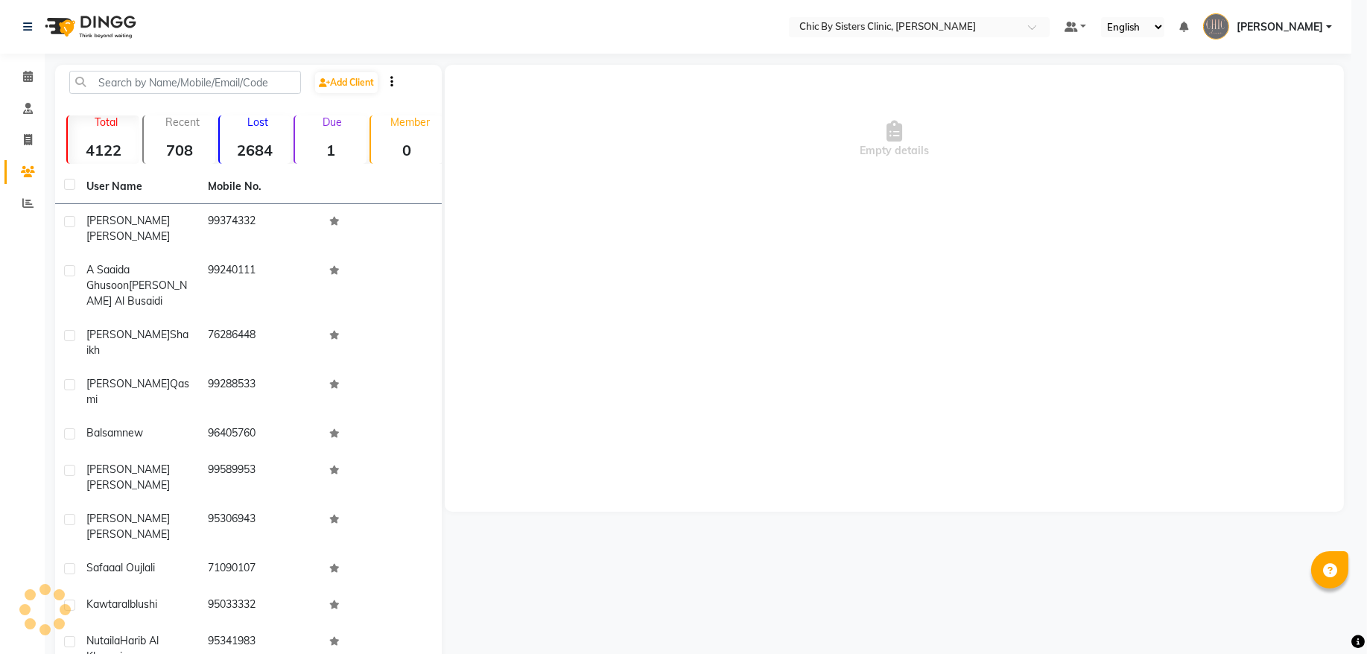
checkbox input "false"
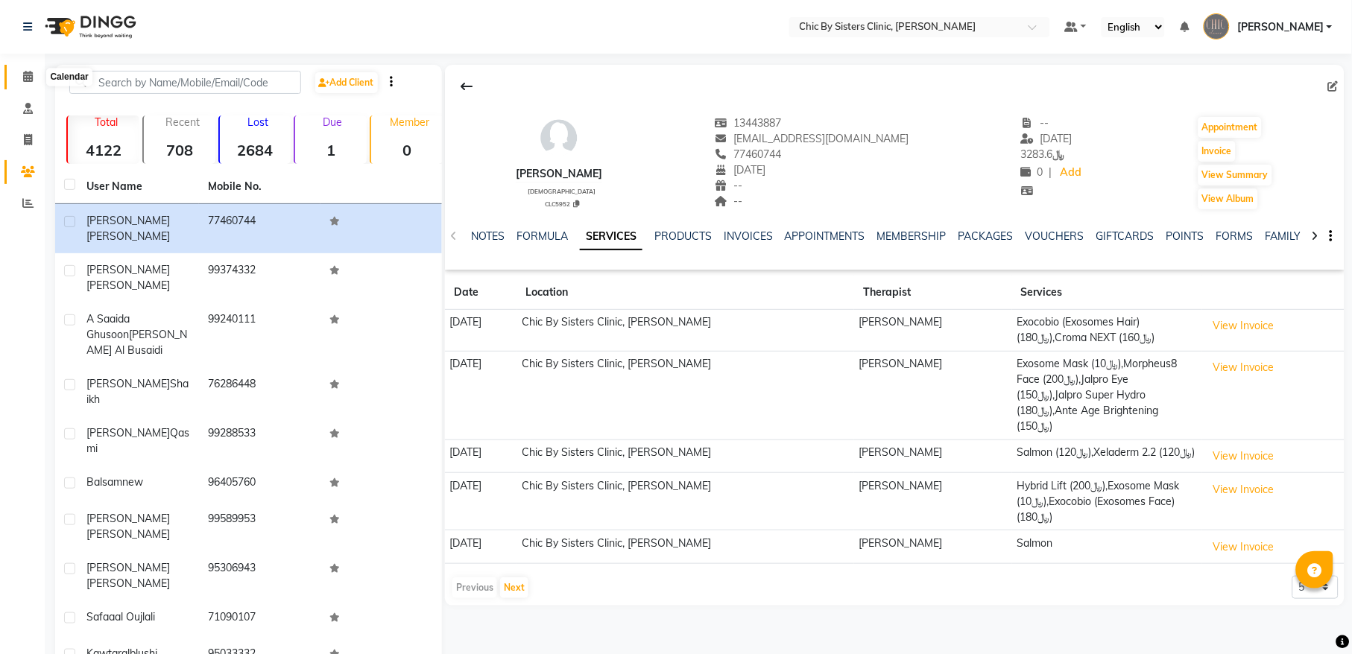
click at [37, 72] on span at bounding box center [28, 77] width 26 height 17
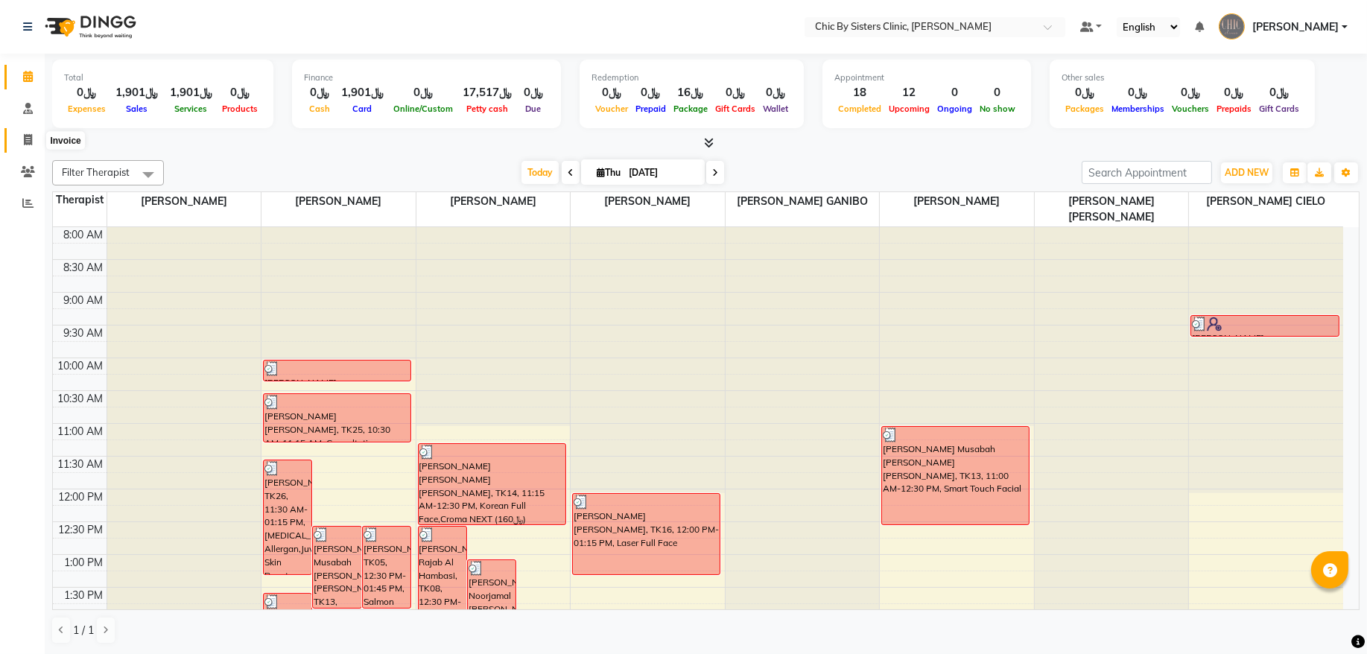
click at [22, 136] on span at bounding box center [28, 140] width 26 height 17
select select "service"
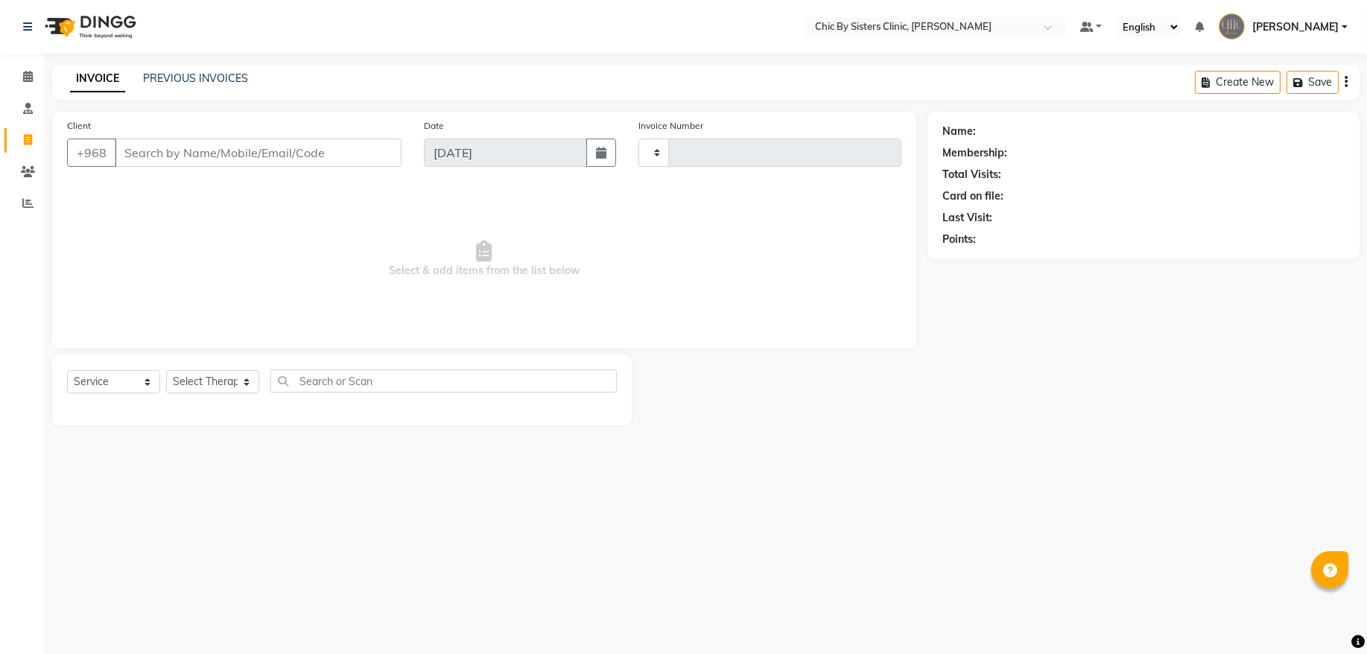
type input "2083"
select select "6348"
click at [186, 75] on link "PREVIOUS INVOICES" at bounding box center [195, 78] width 105 height 13
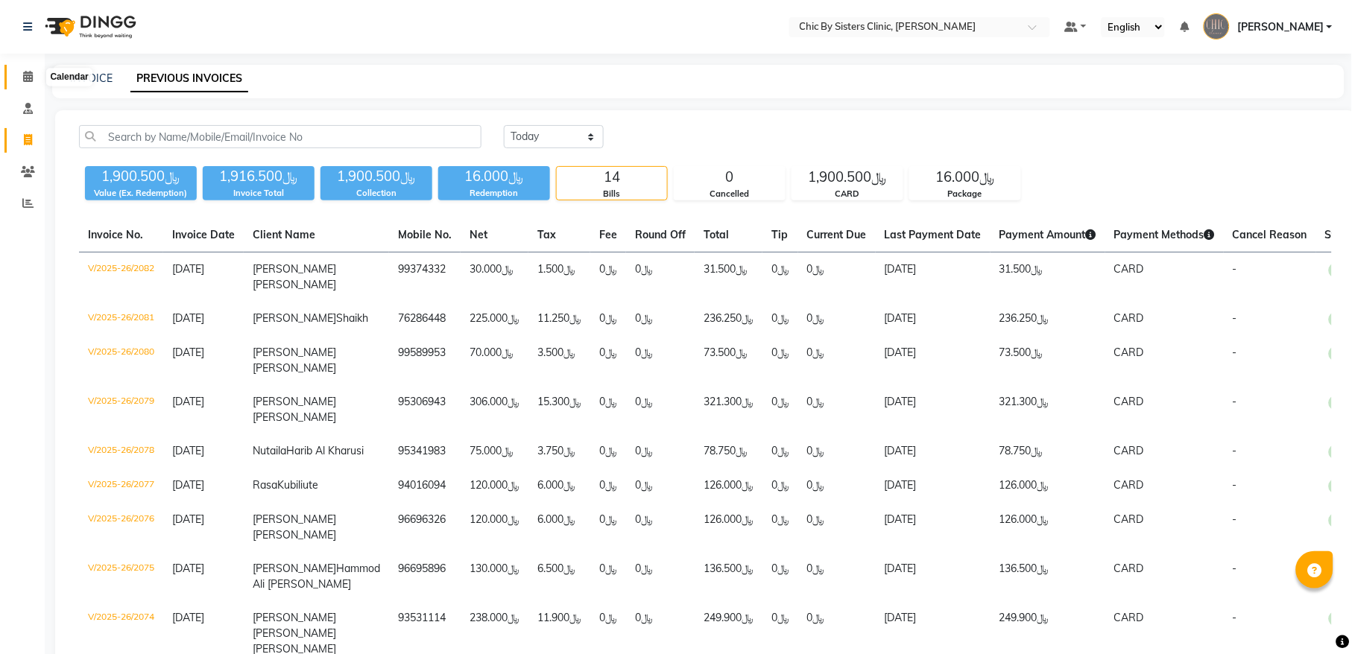
click at [28, 78] on icon at bounding box center [28, 76] width 10 height 11
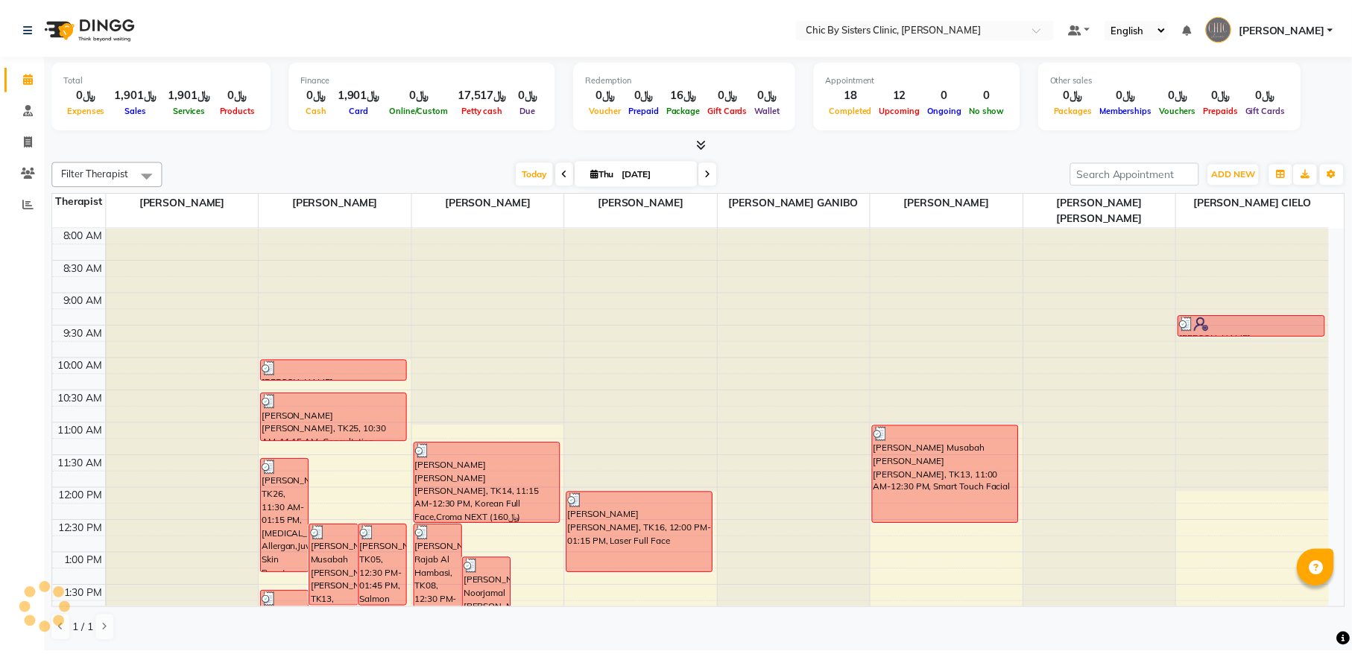
scroll to position [402, 0]
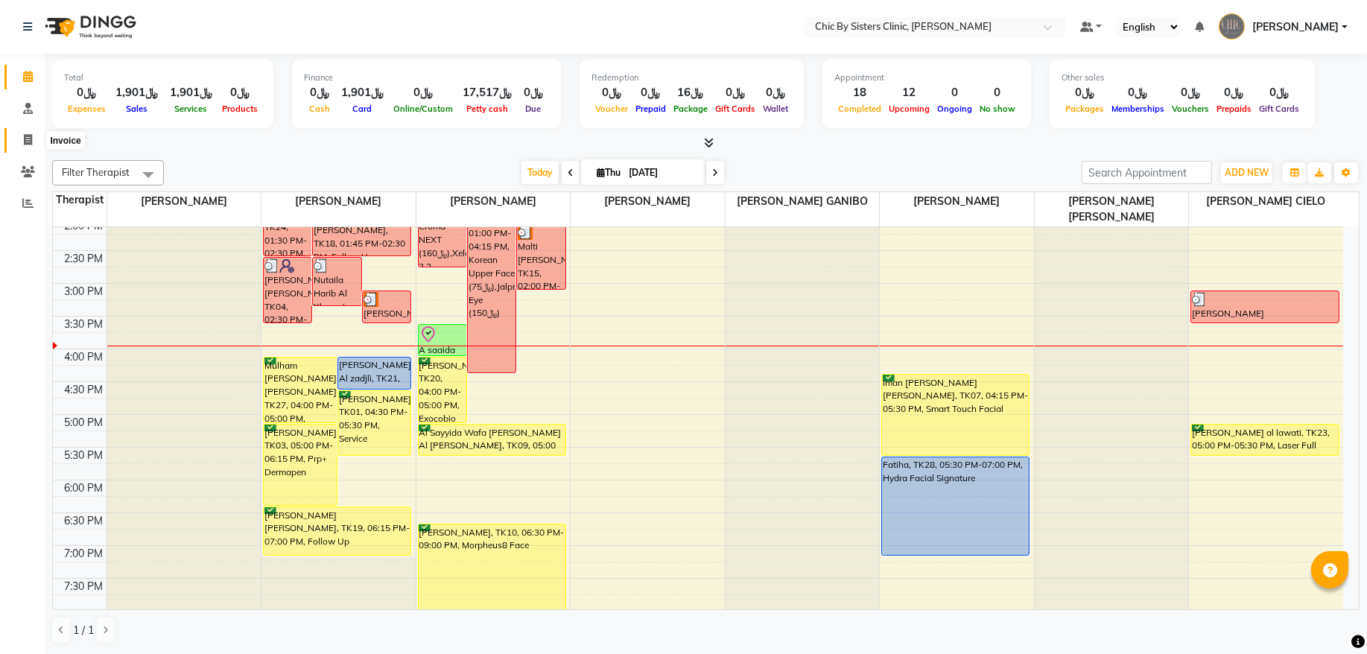
click at [26, 145] on icon at bounding box center [28, 139] width 8 height 11
select select "service"
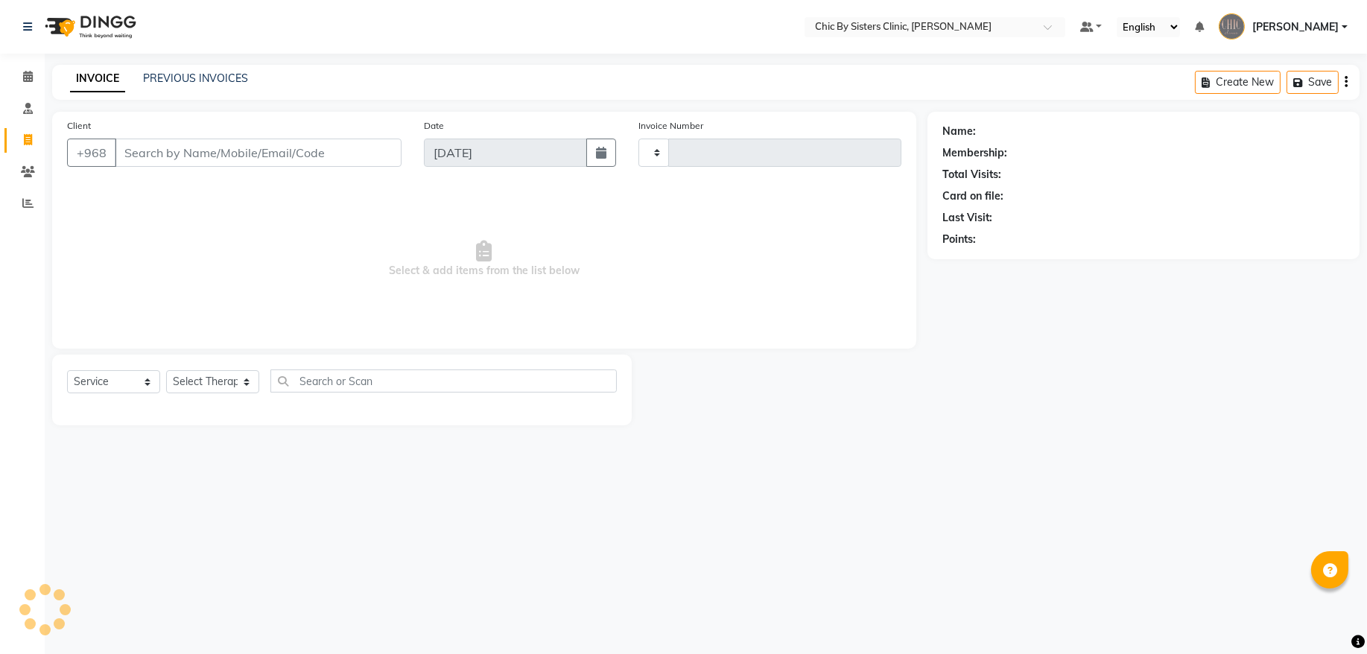
type input "2083"
select select "6348"
click at [175, 77] on link "PREVIOUS INVOICES" at bounding box center [195, 78] width 105 height 13
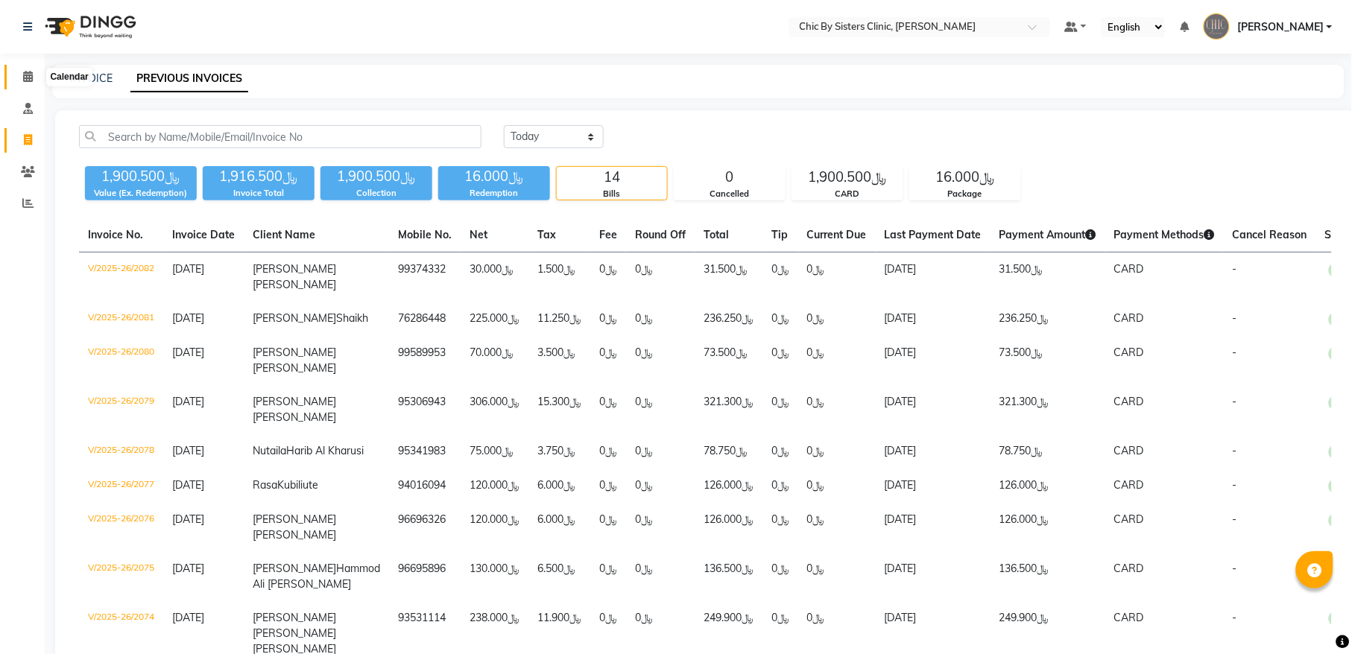
click at [28, 79] on icon at bounding box center [28, 76] width 10 height 11
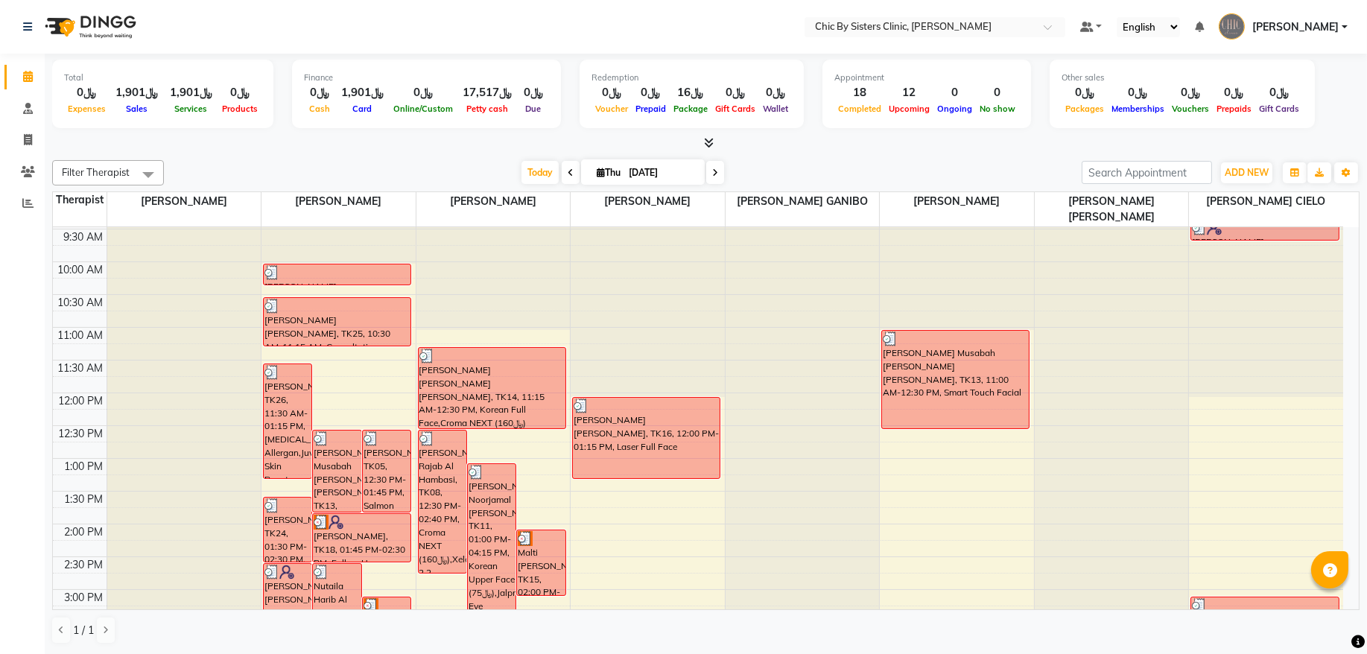
scroll to position [302, 0]
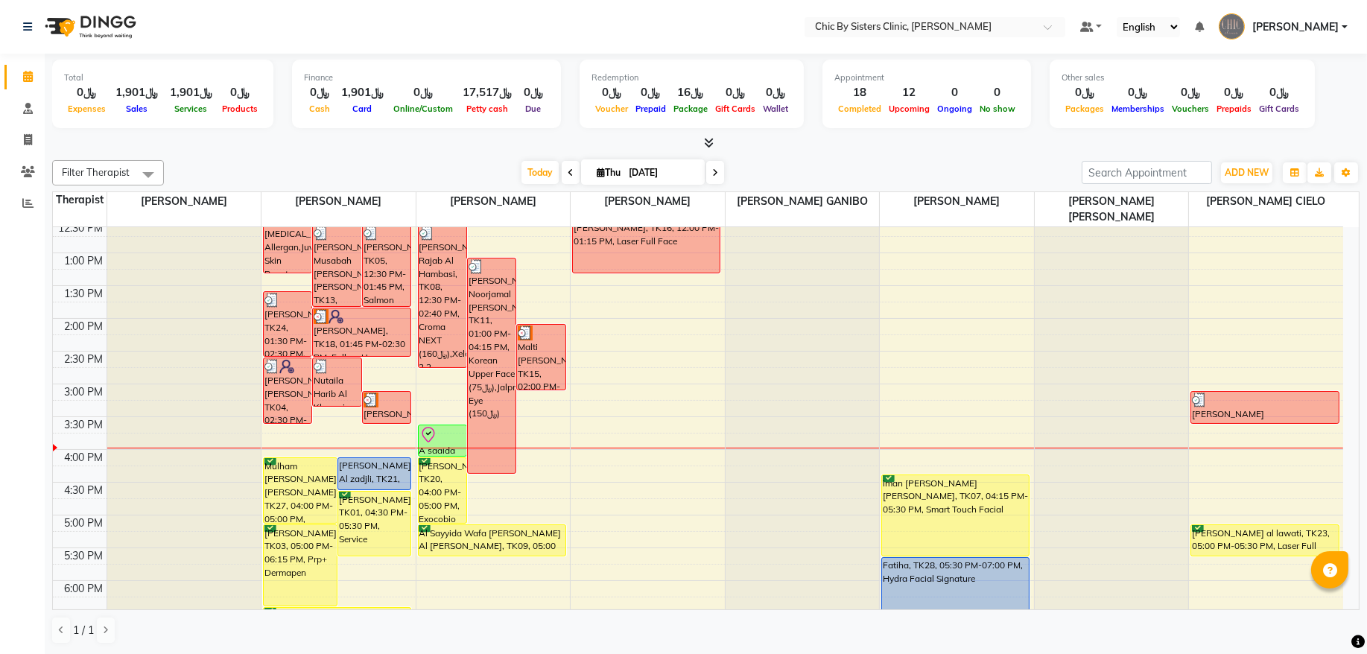
click at [624, 168] on input "[DATE]" at bounding box center [661, 173] width 75 height 22
select select "9"
select select "2025"
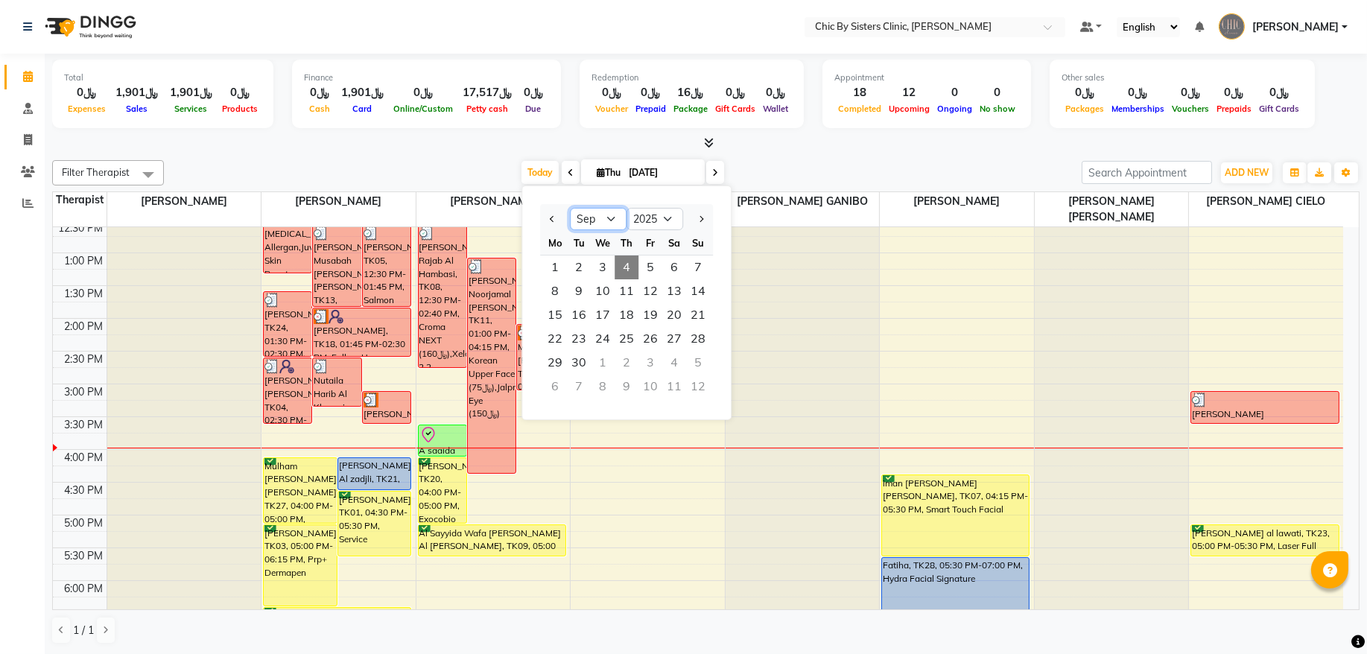
click at [608, 224] on select "Jan Feb Mar Apr May Jun [DATE] Aug Sep Oct Nov Dec" at bounding box center [598, 219] width 57 height 22
select select "10"
click at [570, 208] on select "Jan Feb Mar Apr May Jun [DATE] Aug Sep Oct Nov Dec" at bounding box center [598, 219] width 57 height 22
click at [632, 345] on span "23" at bounding box center [627, 339] width 24 height 24
type input "[DATE]"
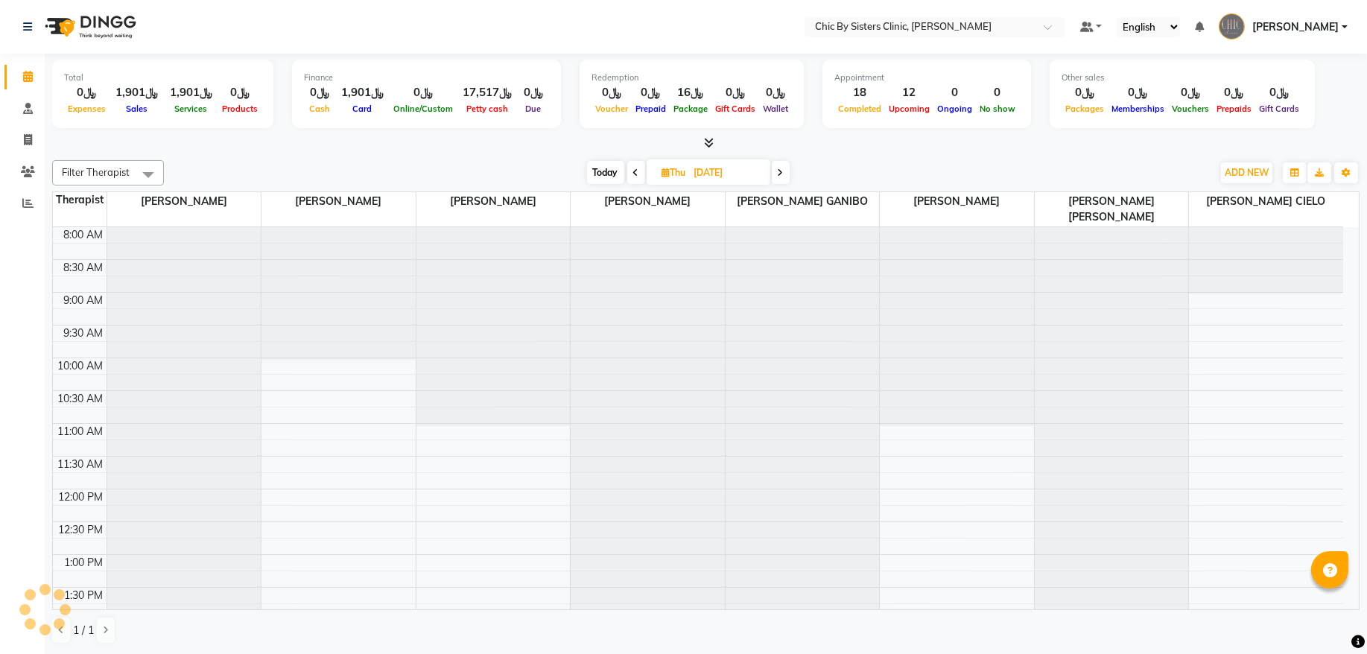
scroll to position [466, 0]
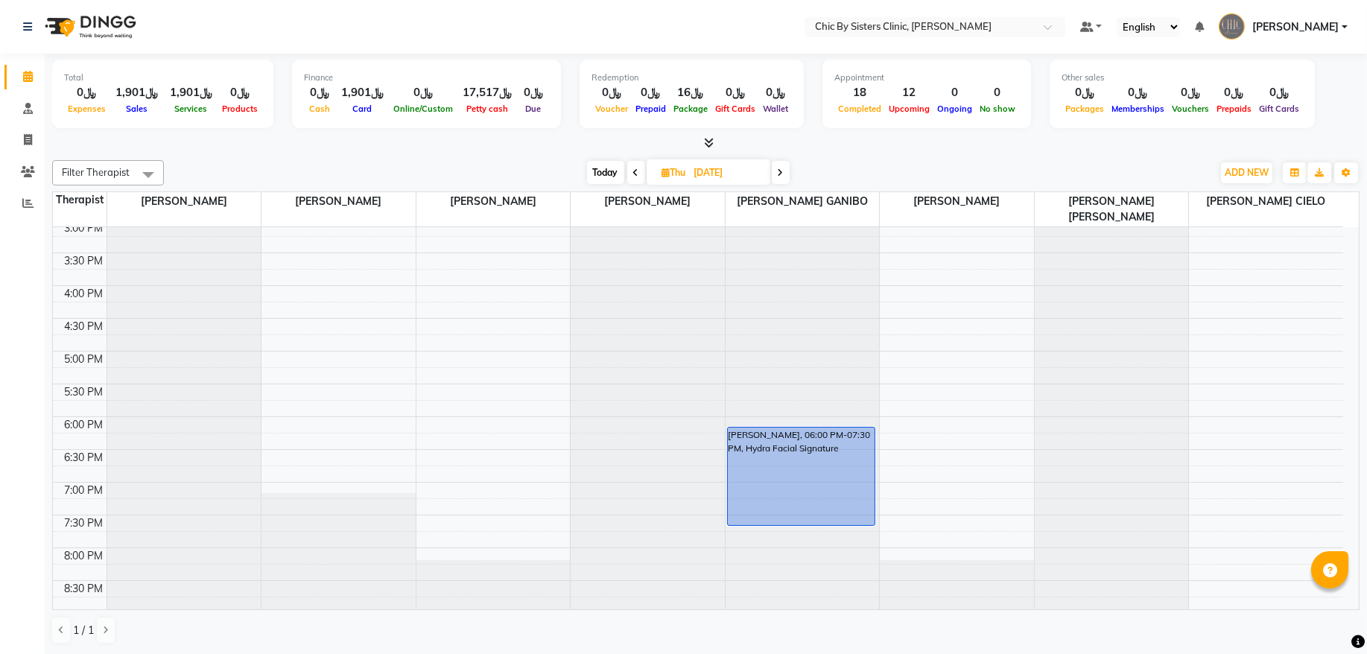
click at [1276, 305] on div "8:00 AM 8:30 AM 9:00 AM 9:30 AM 10:00 AM 10:30 AM 11:00 AM 11:30 AM 12:00 PM 12…" at bounding box center [698, 286] width 1290 height 1048
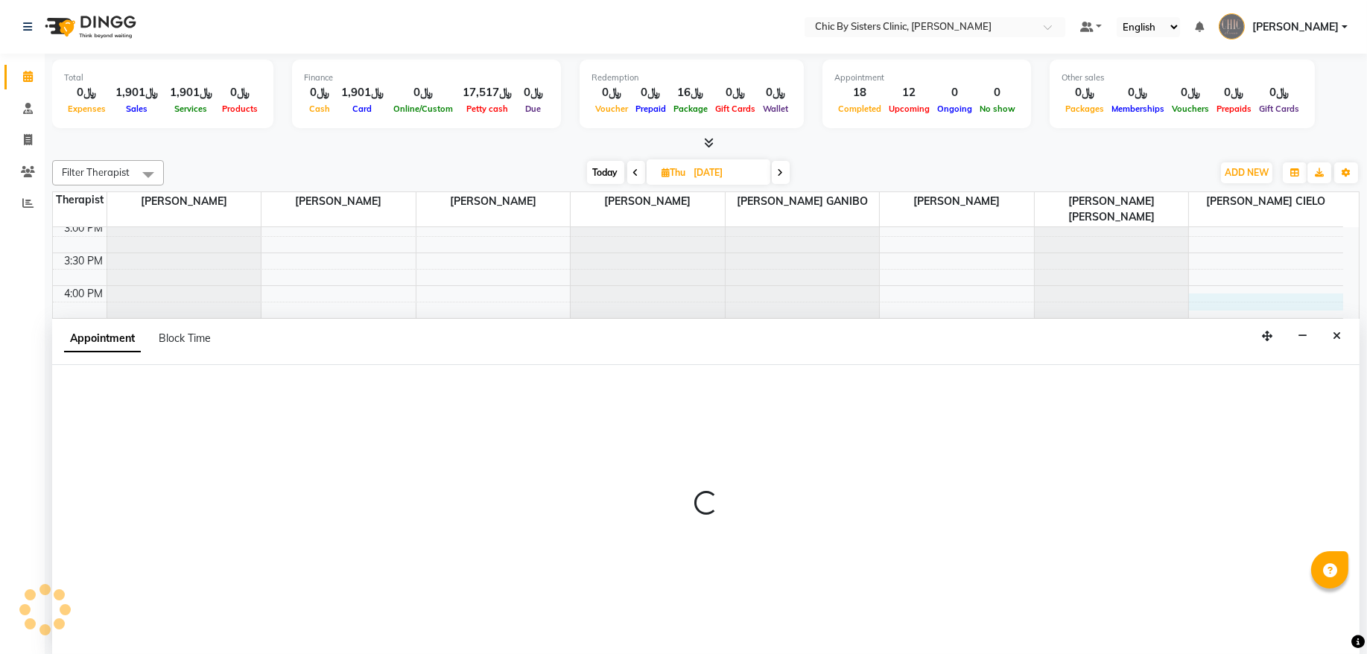
select select "89287"
select select "960"
select select "tentative"
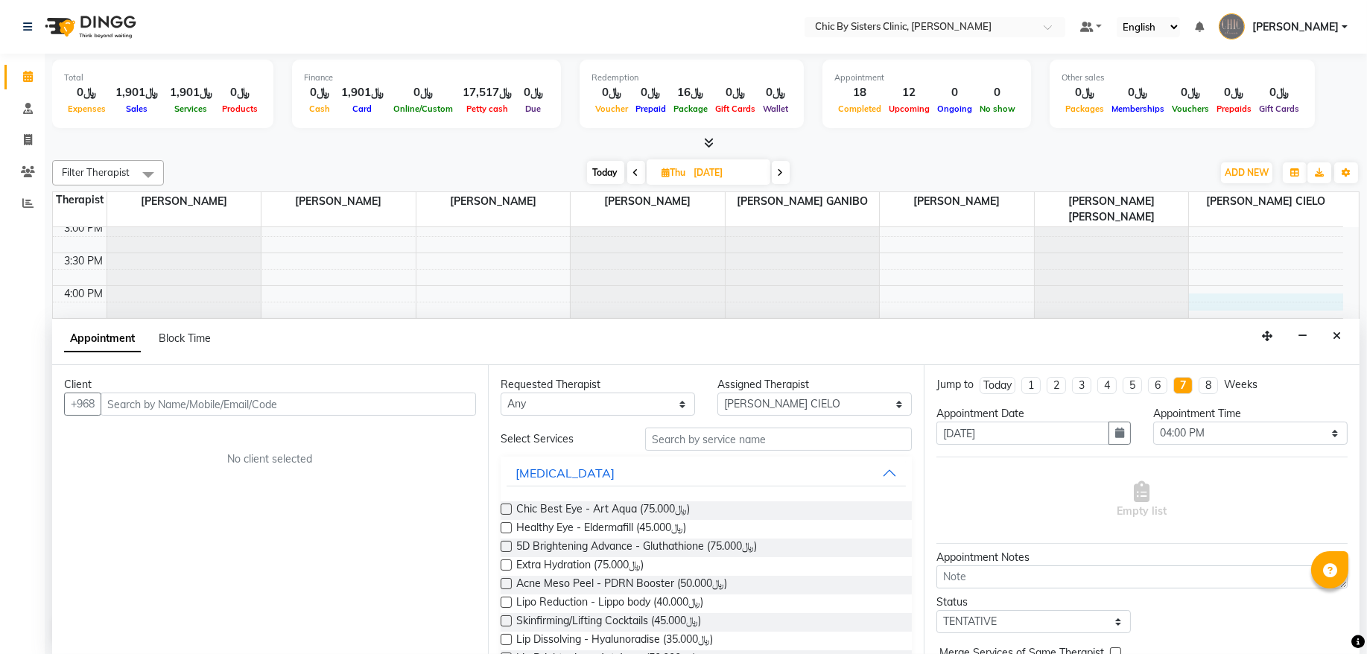
click at [253, 399] on input "text" at bounding box center [289, 404] width 376 height 23
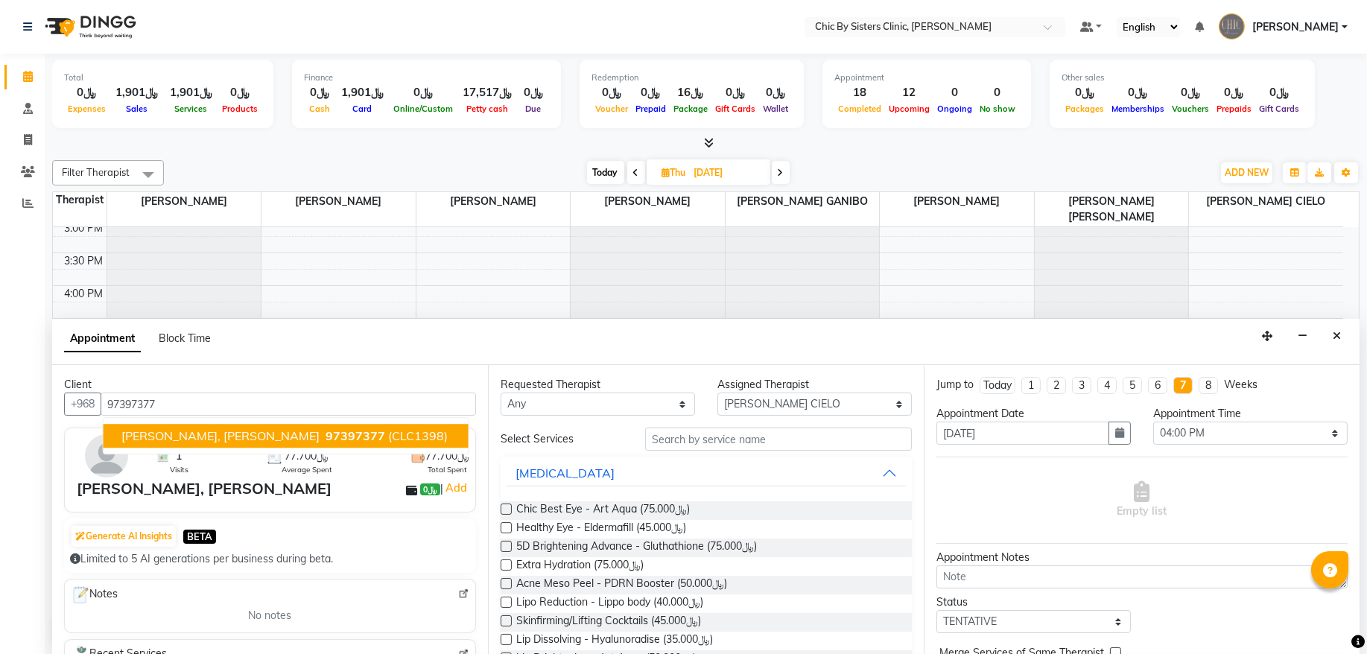
click at [326, 431] on span "97397377" at bounding box center [356, 436] width 60 height 15
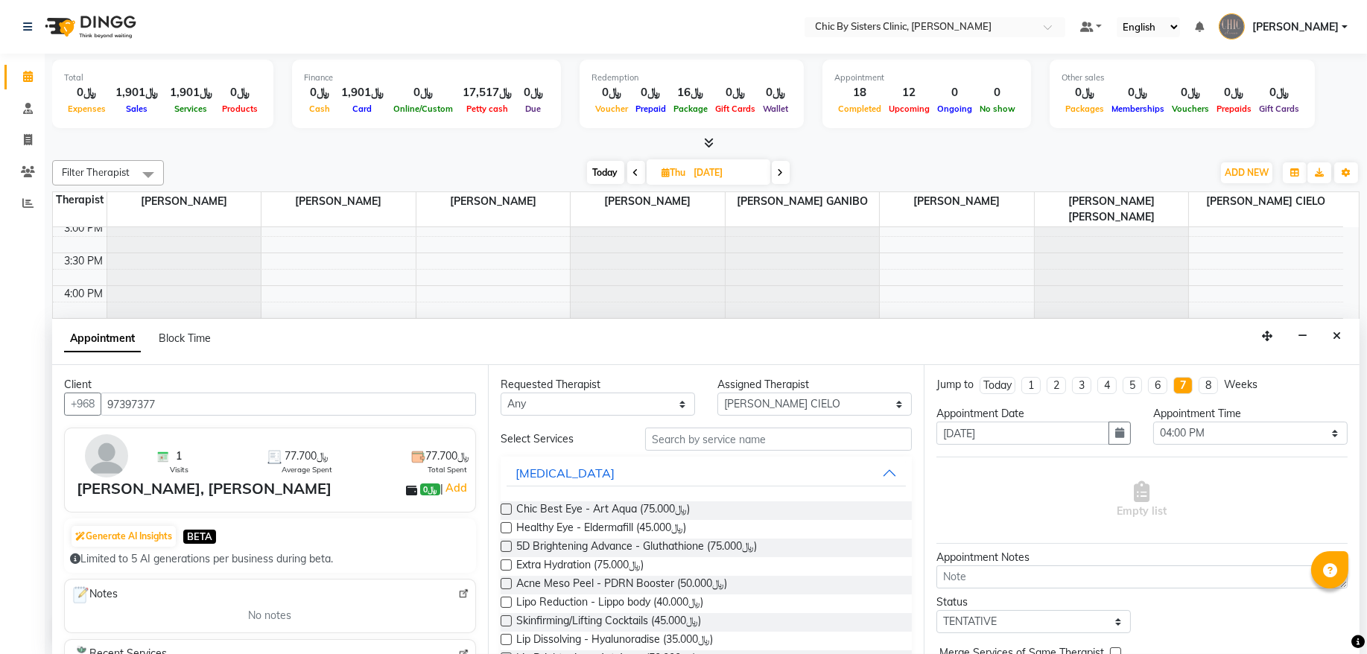
type input "97397377"
click at [680, 439] on input "text" at bounding box center [778, 439] width 267 height 23
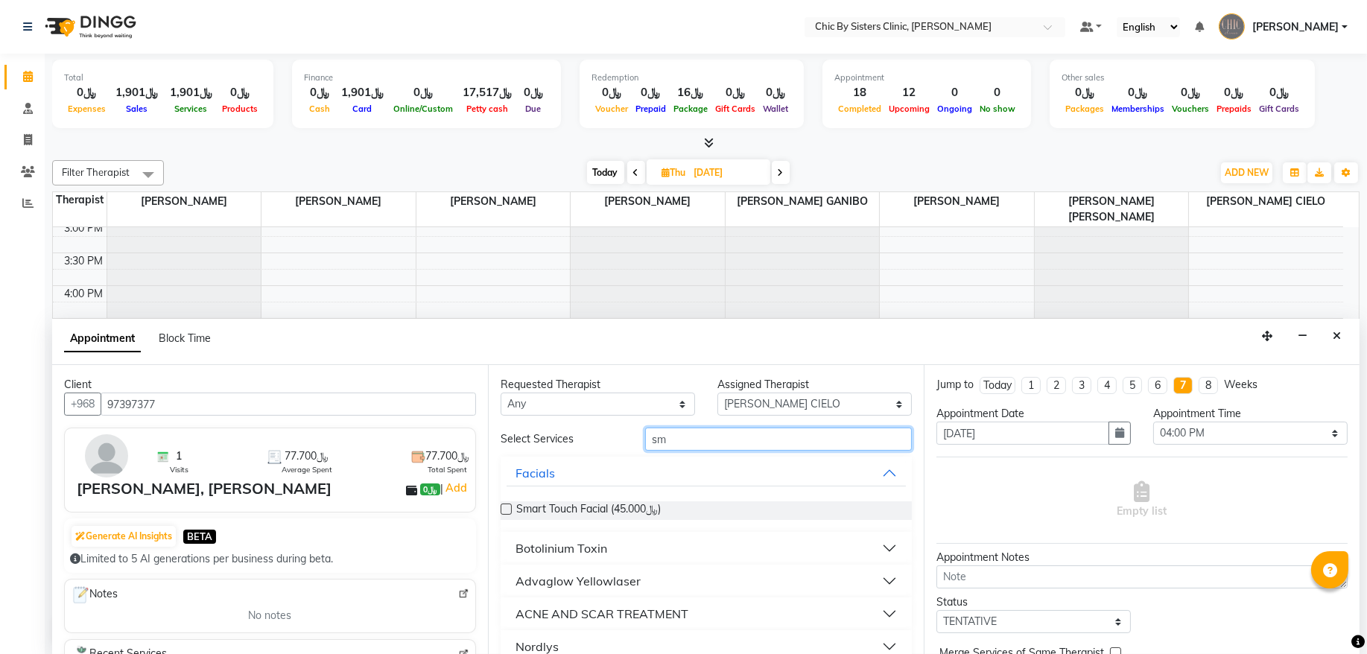
type input "sm"
click at [506, 514] on label at bounding box center [506, 509] width 11 height 11
click at [506, 514] on input "checkbox" at bounding box center [506, 511] width 10 height 10
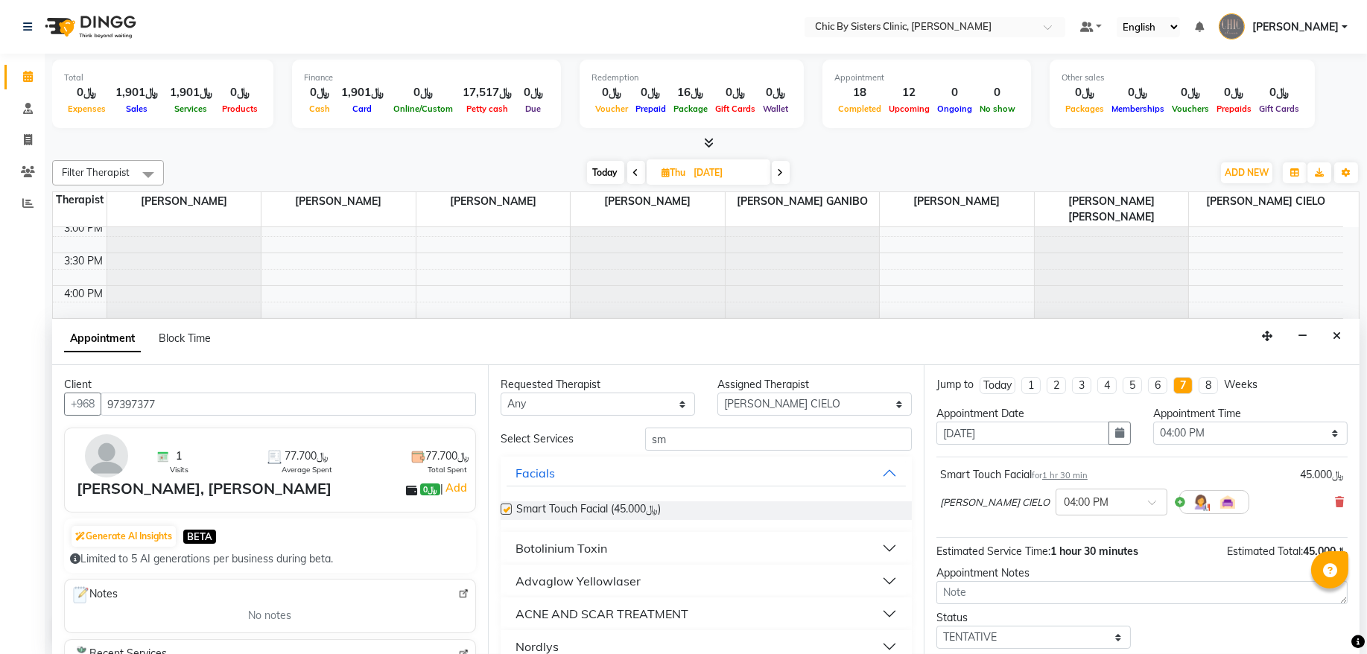
checkbox input "false"
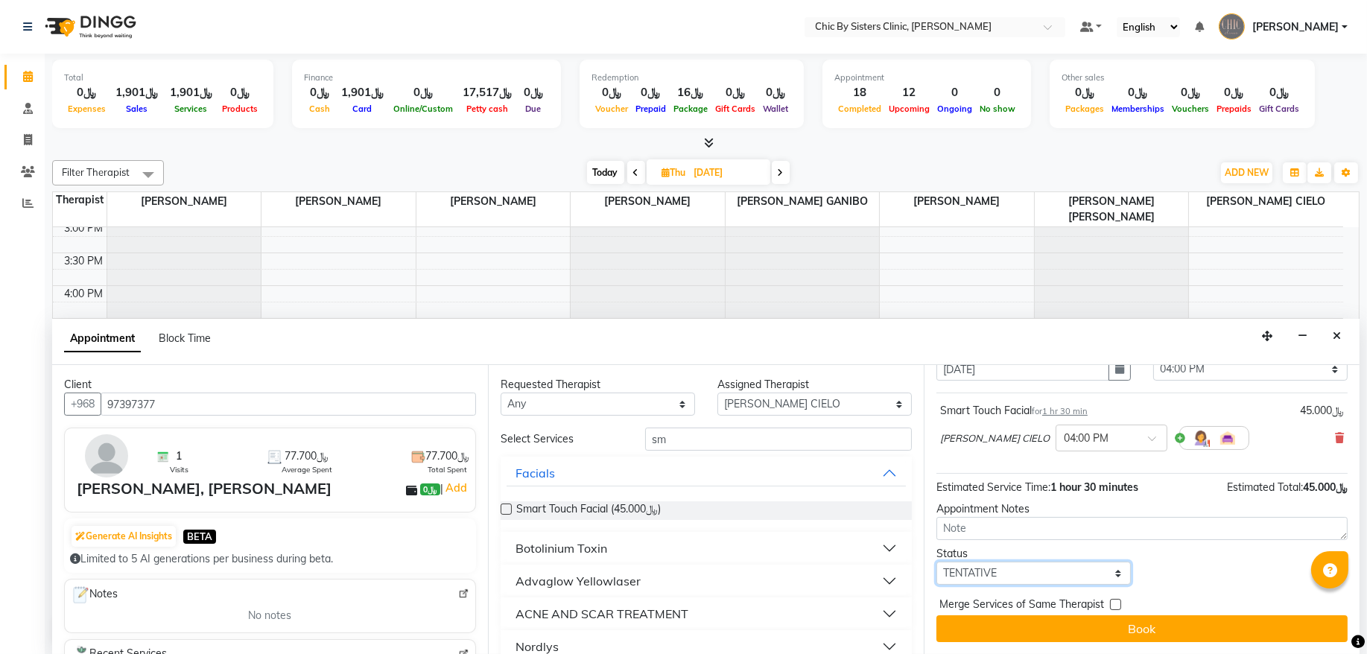
click at [979, 574] on select "Select TENTATIVE CONFIRM UPCOMING" at bounding box center [1034, 573] width 194 height 23
select select "upcoming"
click at [937, 562] on select "Select TENTATIVE CONFIRM UPCOMING" at bounding box center [1034, 573] width 194 height 23
click at [975, 643] on div "Jump to [DATE] 1 2 3 4 5 6 7 8 Weeks Appointment Date [DATE] Appointment Time S…" at bounding box center [1142, 509] width 436 height 289
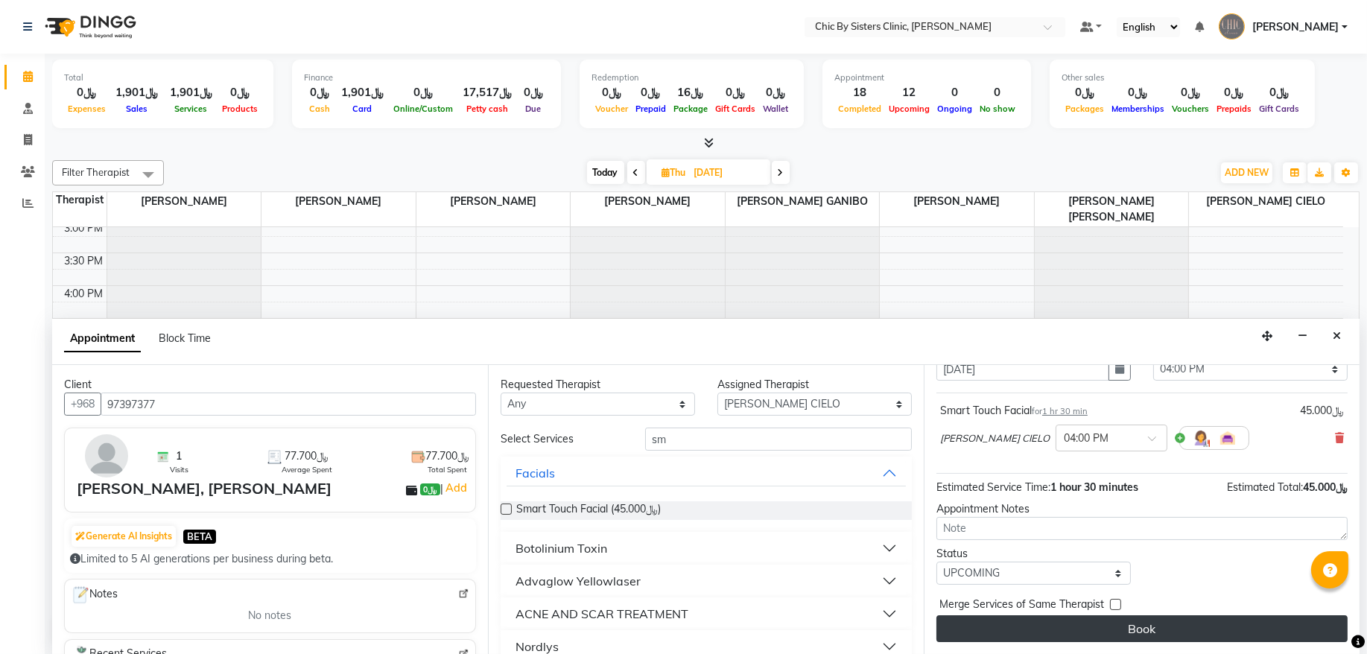
click at [976, 627] on button "Book" at bounding box center [1142, 628] width 411 height 27
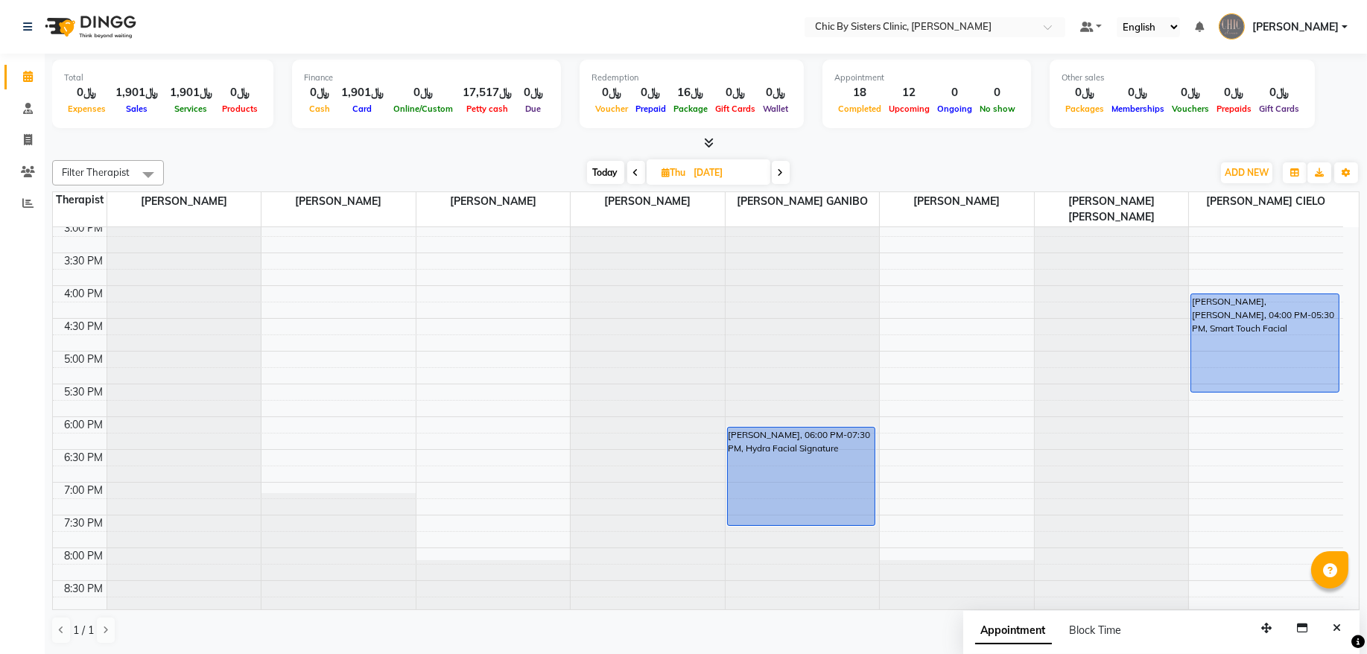
click at [606, 168] on span "Today" at bounding box center [605, 172] width 37 height 23
type input "[DATE]"
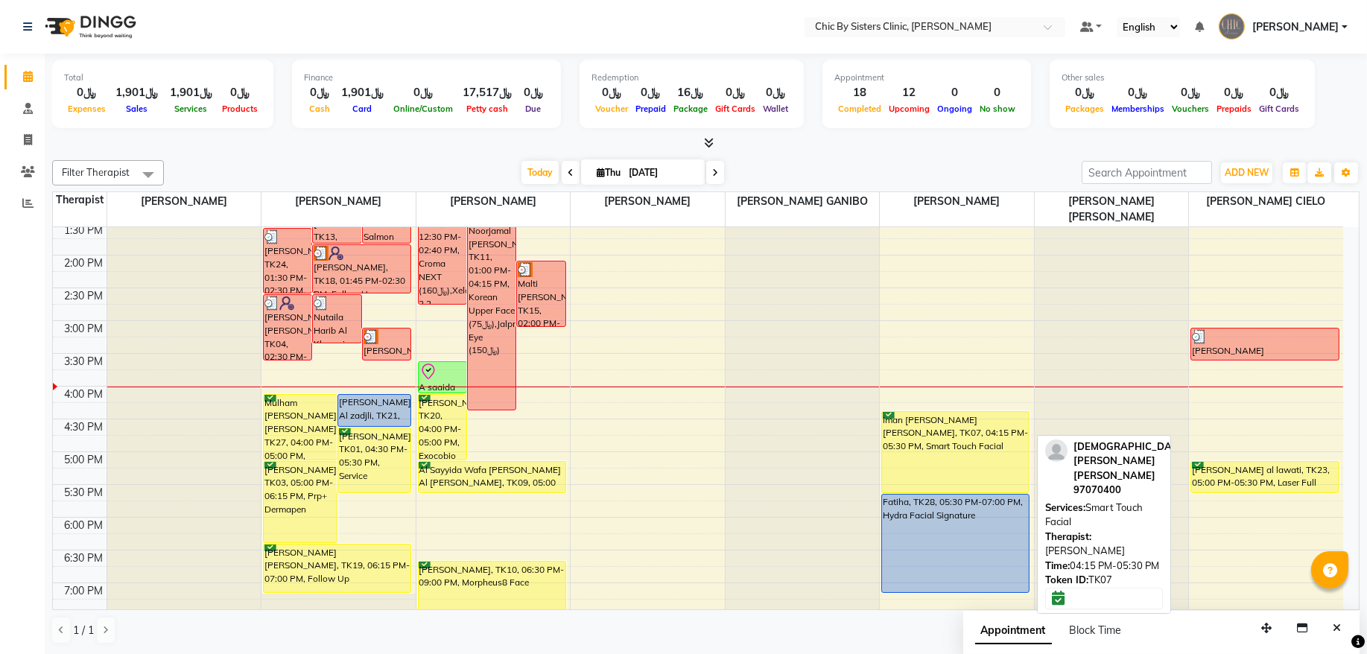
scroll to position [466, 0]
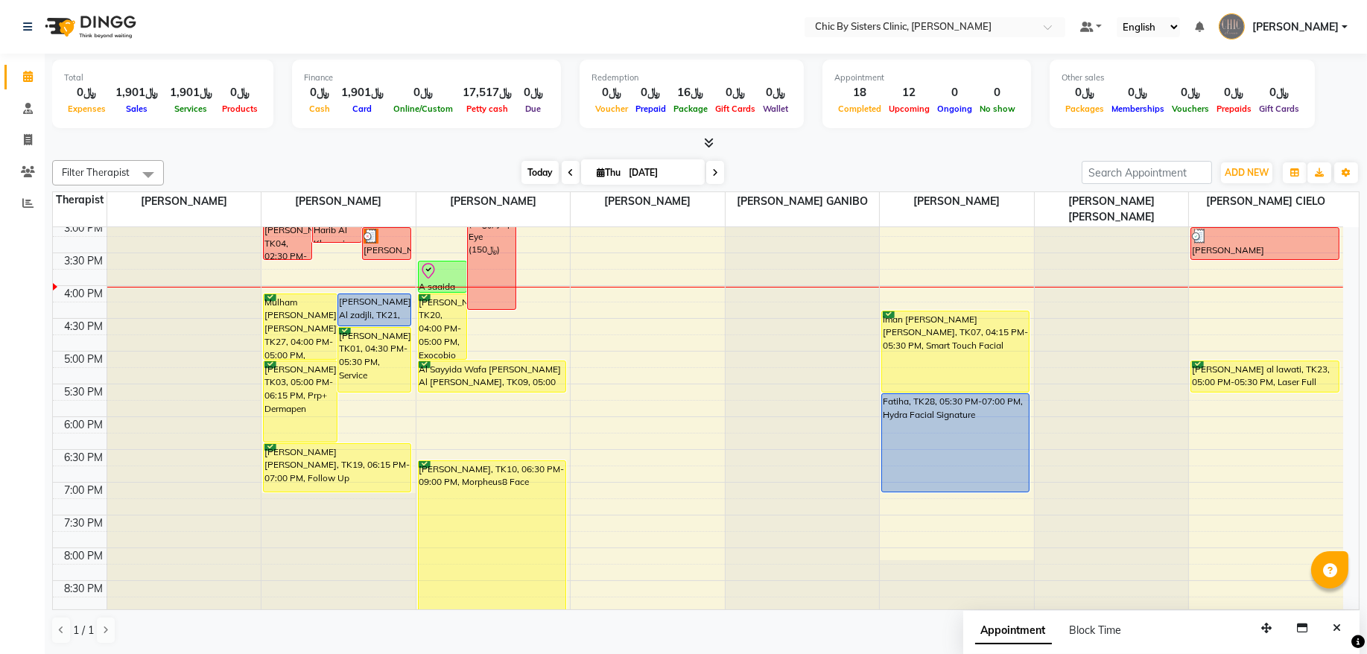
click at [522, 174] on span "Today" at bounding box center [540, 172] width 37 height 23
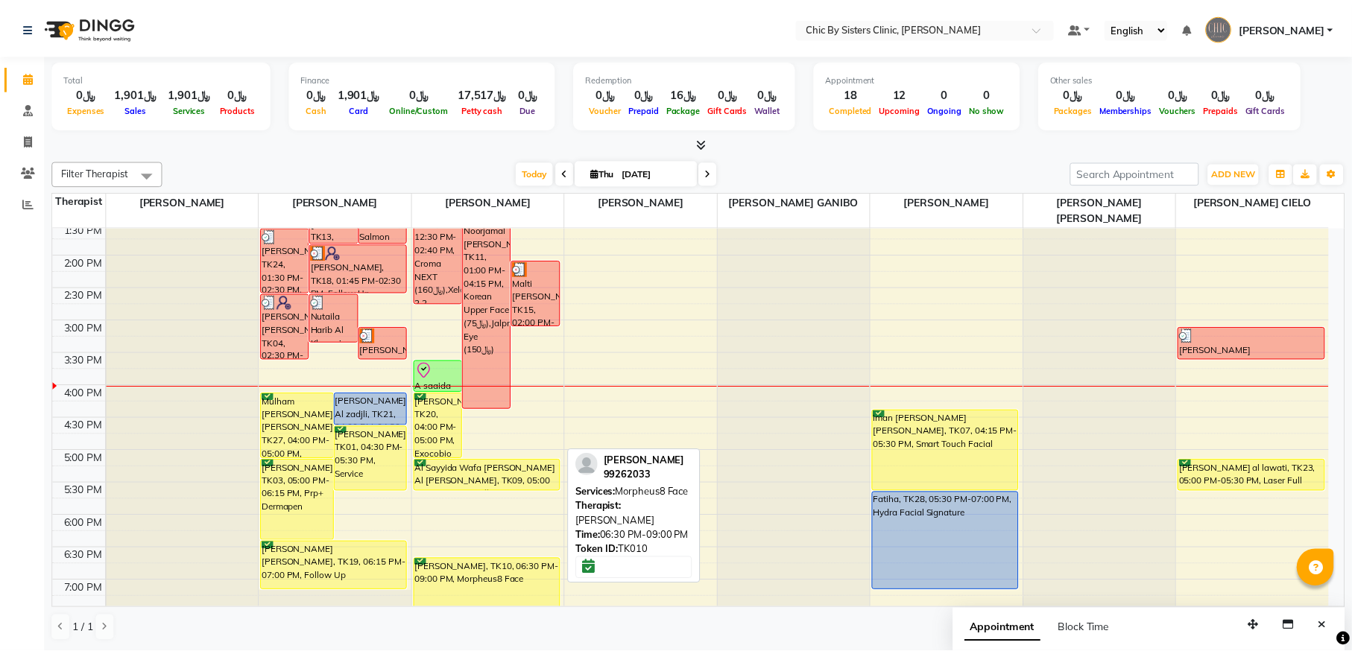
scroll to position [365, 0]
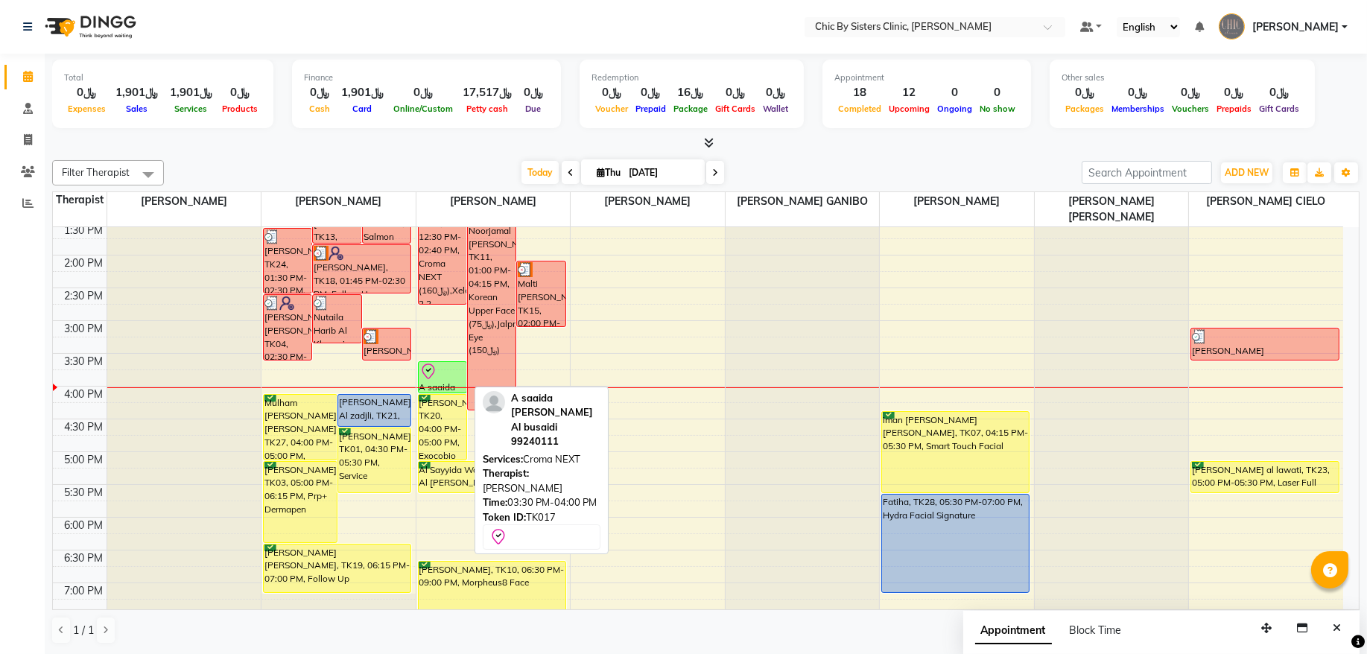
click at [450, 376] on div at bounding box center [442, 372] width 46 height 18
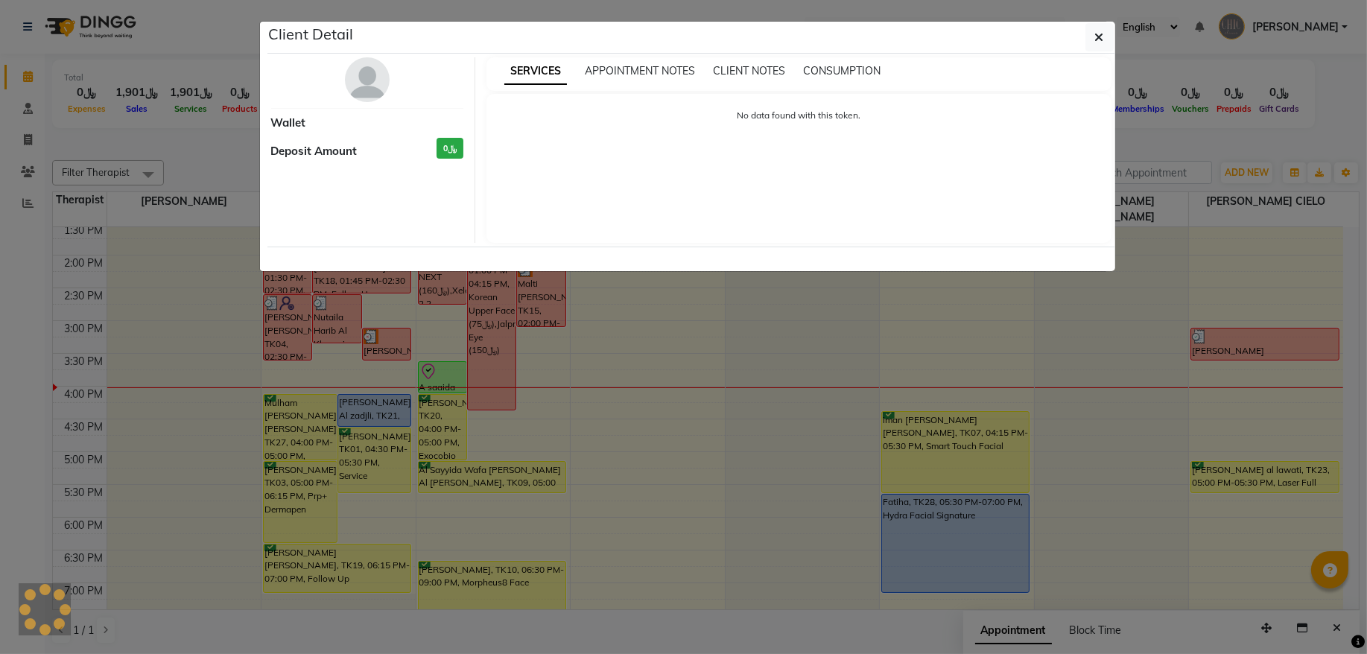
select select "8"
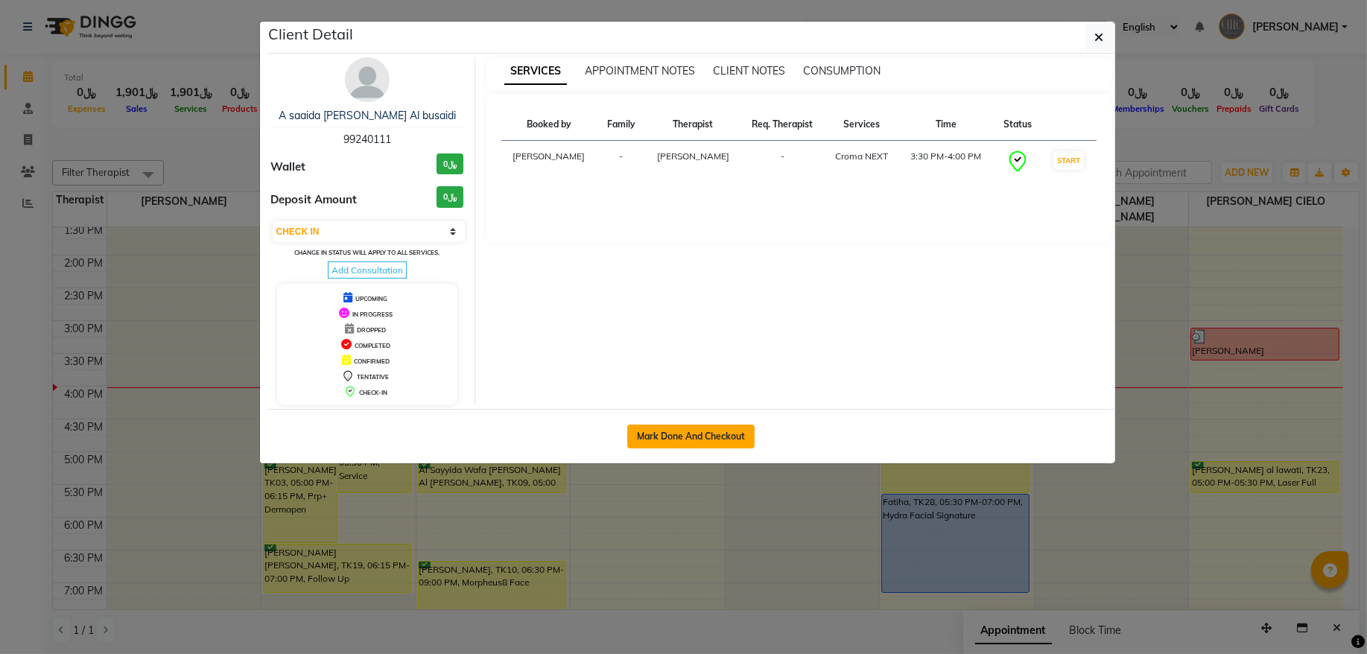
click at [691, 431] on button "Mark Done And Checkout" at bounding box center [690, 437] width 127 height 24
select select "service"
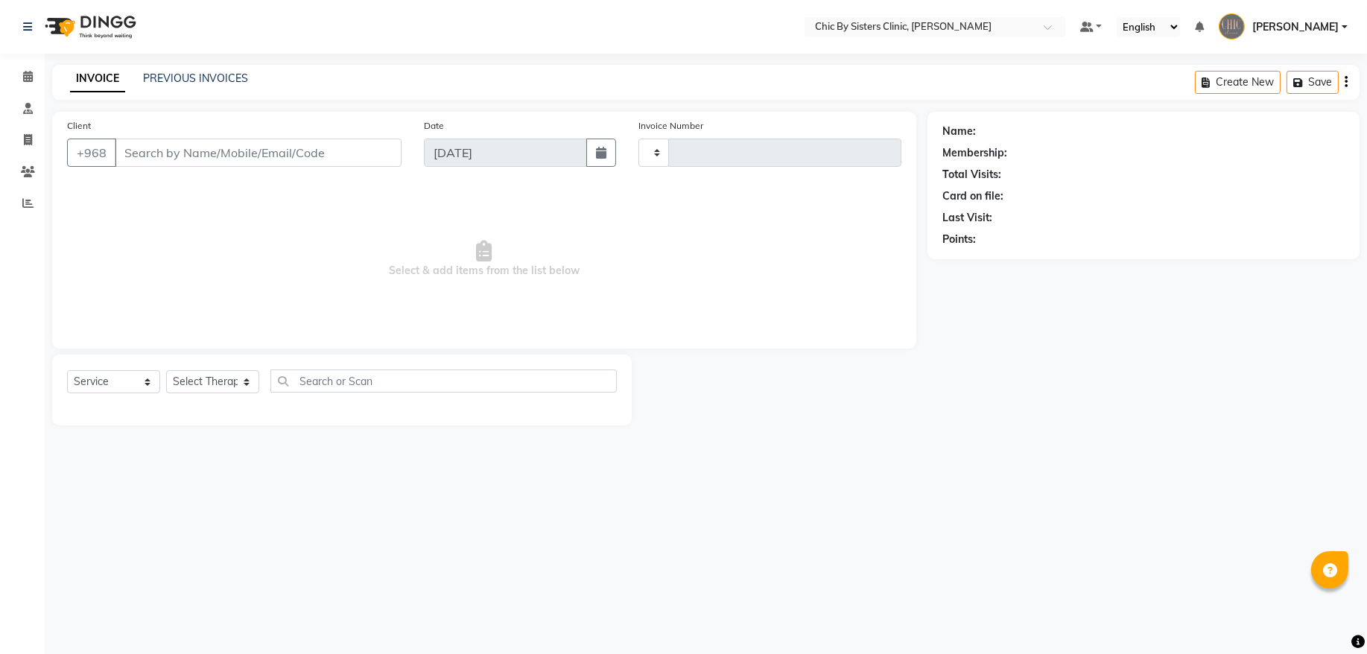
type input "2083"
select select "6348"
type input "99240111"
select select "49178"
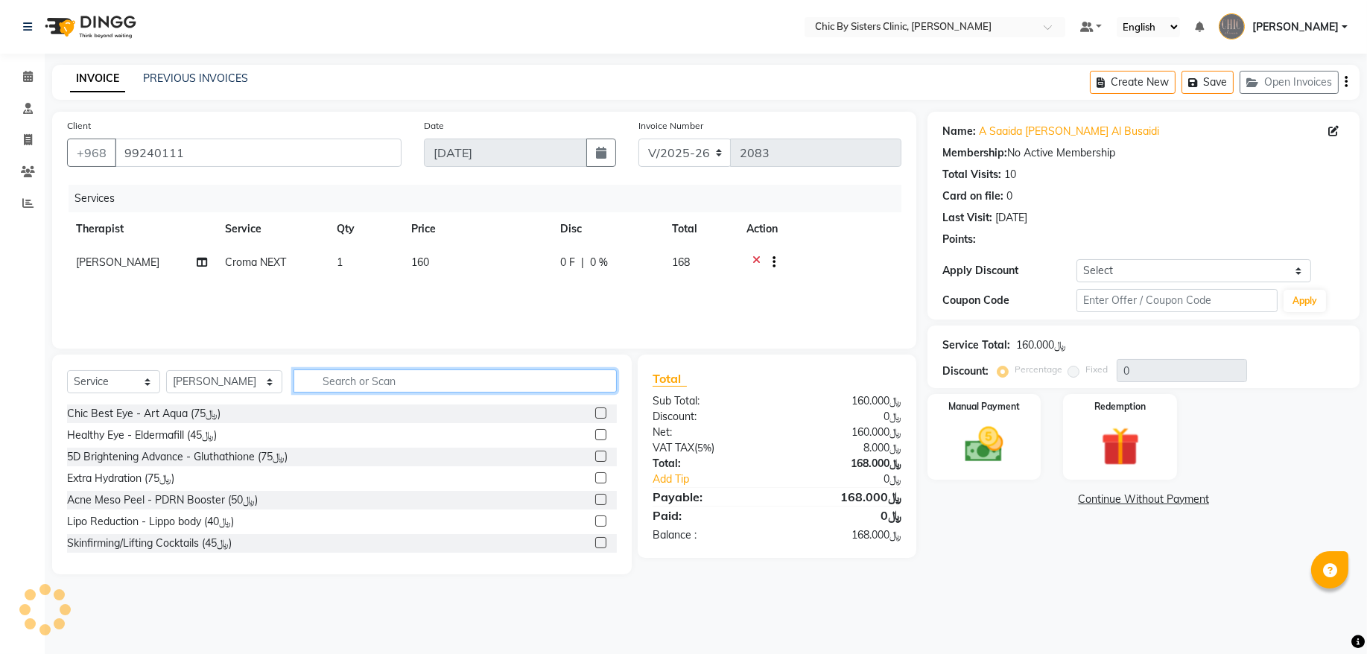
click at [447, 387] on input "text" at bounding box center [455, 381] width 323 height 23
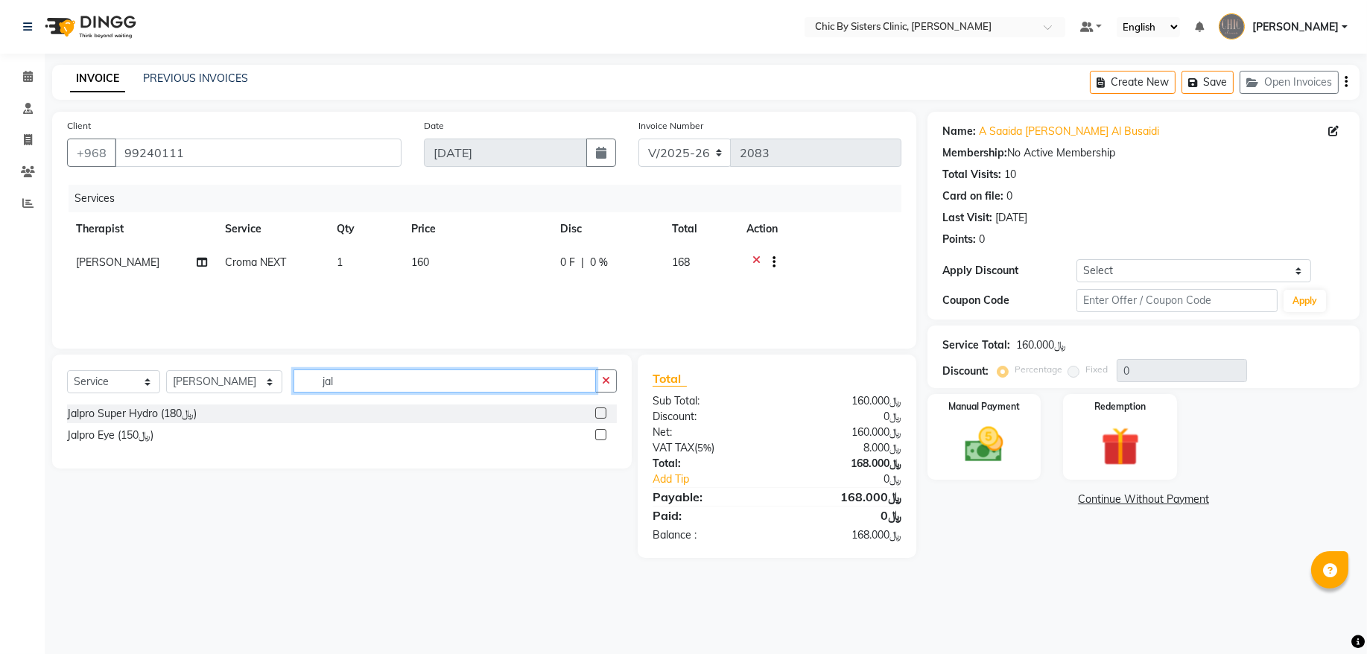
type input "jal"
click at [596, 434] on label at bounding box center [600, 434] width 11 height 11
click at [596, 434] on input "checkbox" at bounding box center [600, 436] width 10 height 10
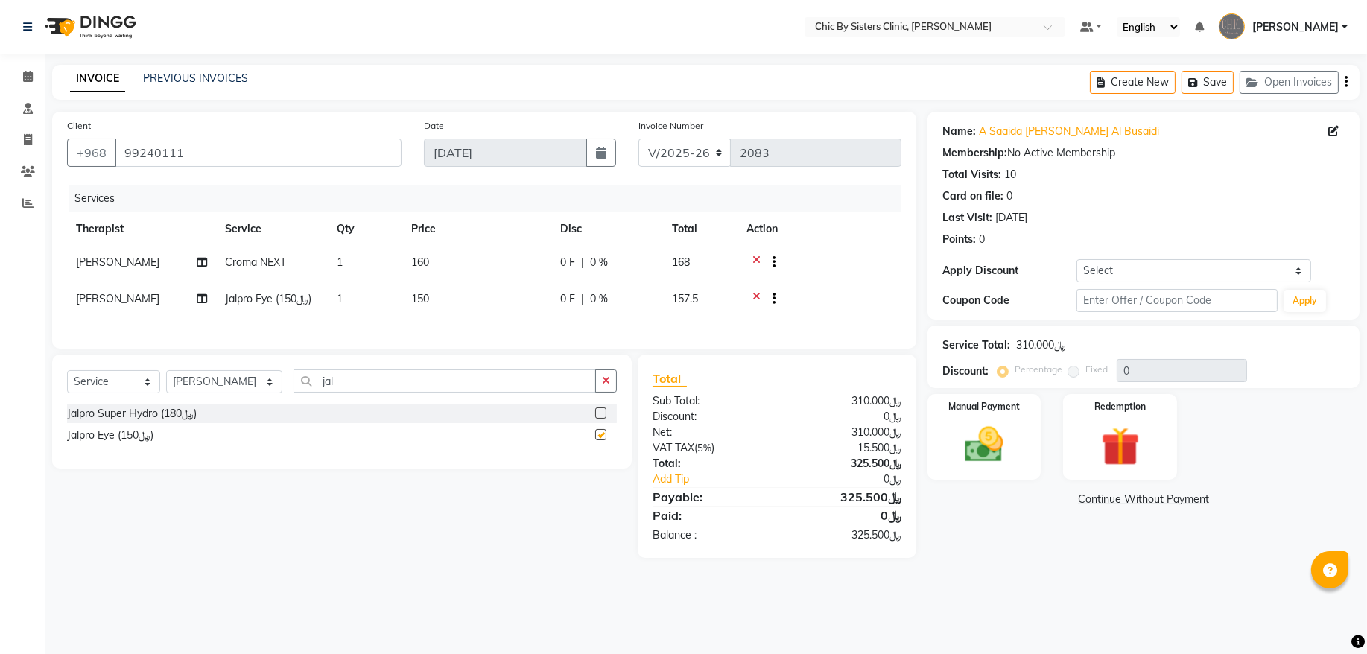
checkbox input "false"
drag, startPoint x: 1225, startPoint y: 274, endPoint x: 1223, endPoint y: 285, distance: 10.7
click at [1225, 274] on select "Select Coupon → Forma - Full Face (Summer Offer) - Redemption Code Coupon → Ems…" at bounding box center [1194, 270] width 235 height 23
select select "4: Object"
click at [1077, 259] on select "Select Coupon → Forma - Full Face (Summer Offer) - Redemption Code Coupon → Ems…" at bounding box center [1194, 270] width 235 height 23
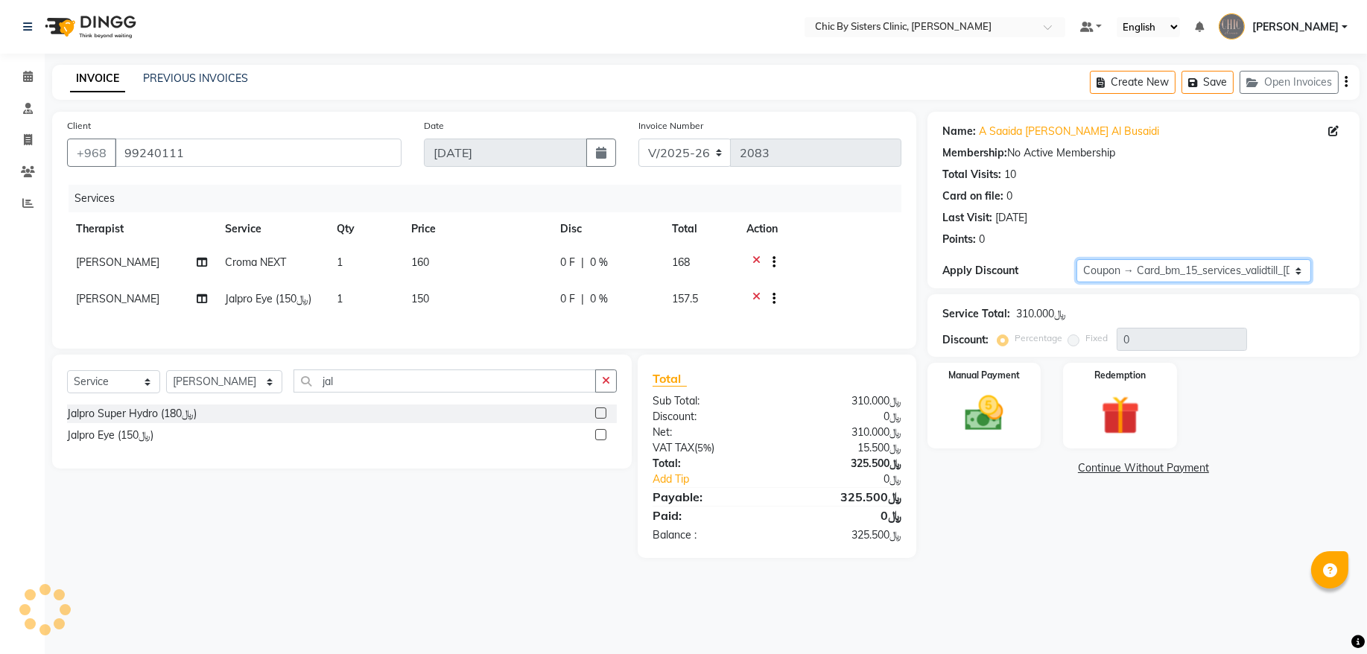
type input "15"
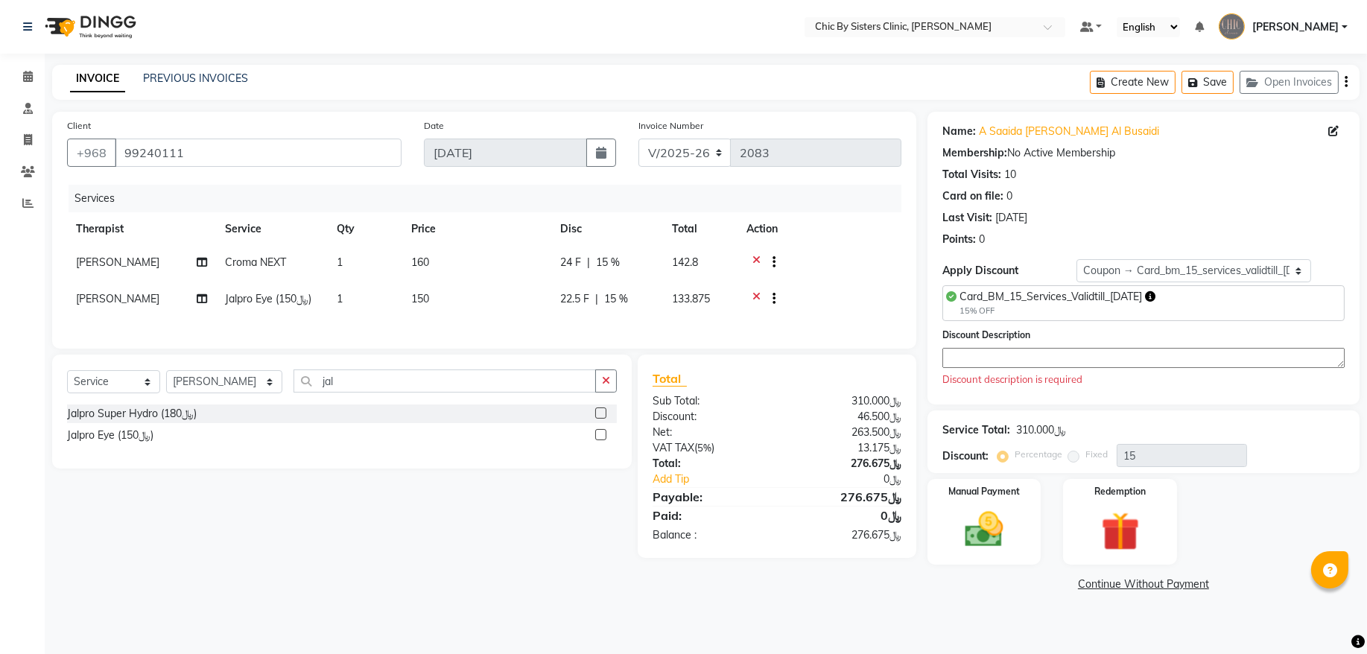
click at [1036, 360] on textarea at bounding box center [1143, 358] width 402 height 20
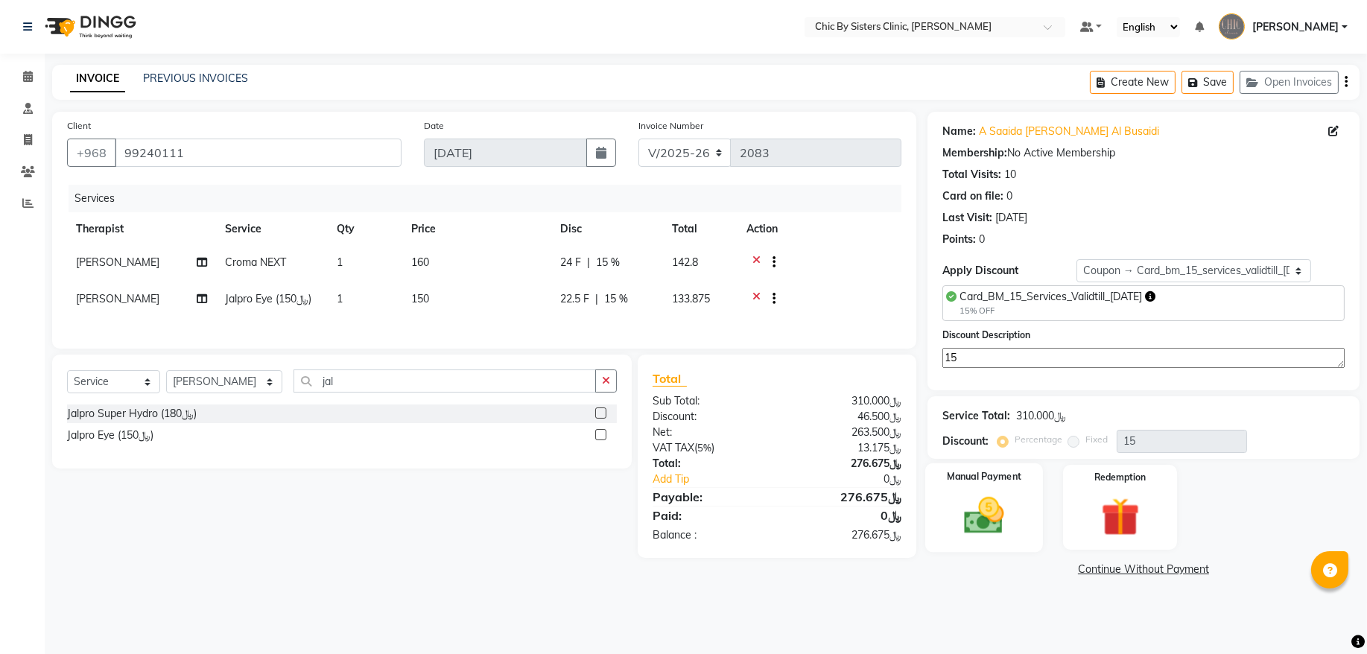
type textarea "15"
click at [1004, 529] on img at bounding box center [984, 515] width 66 height 46
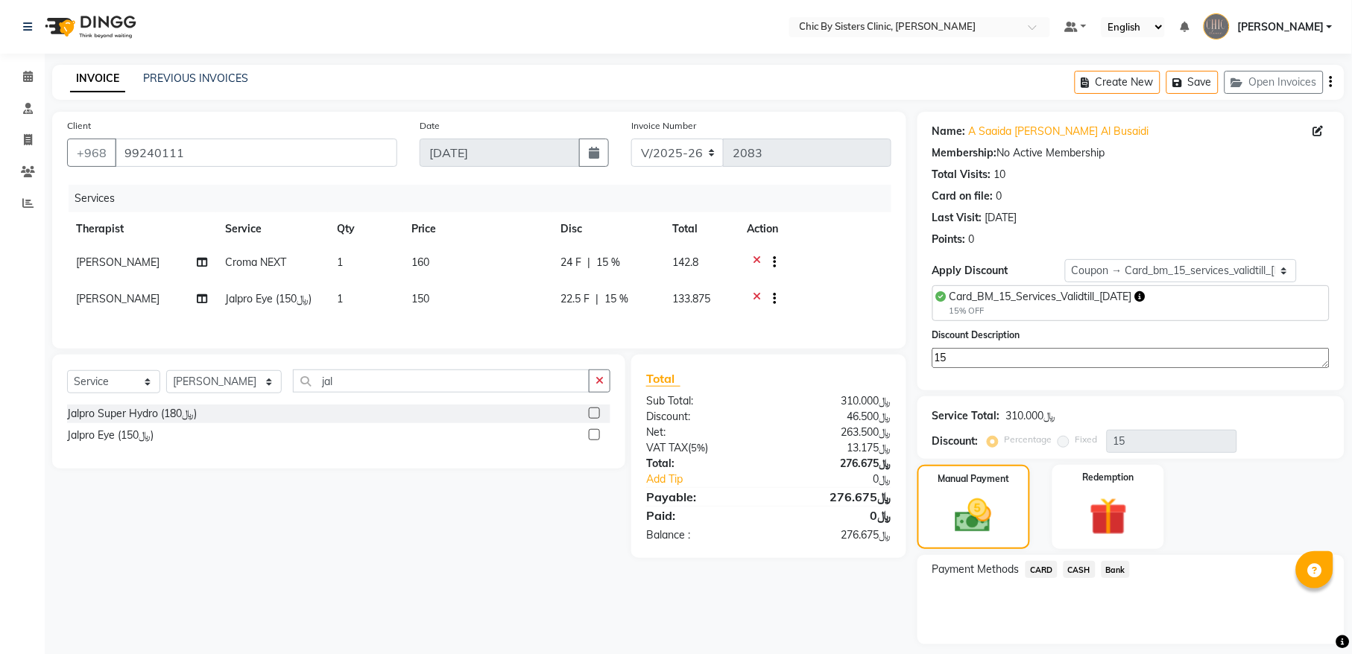
click at [1045, 571] on span "CARD" at bounding box center [1041, 569] width 32 height 17
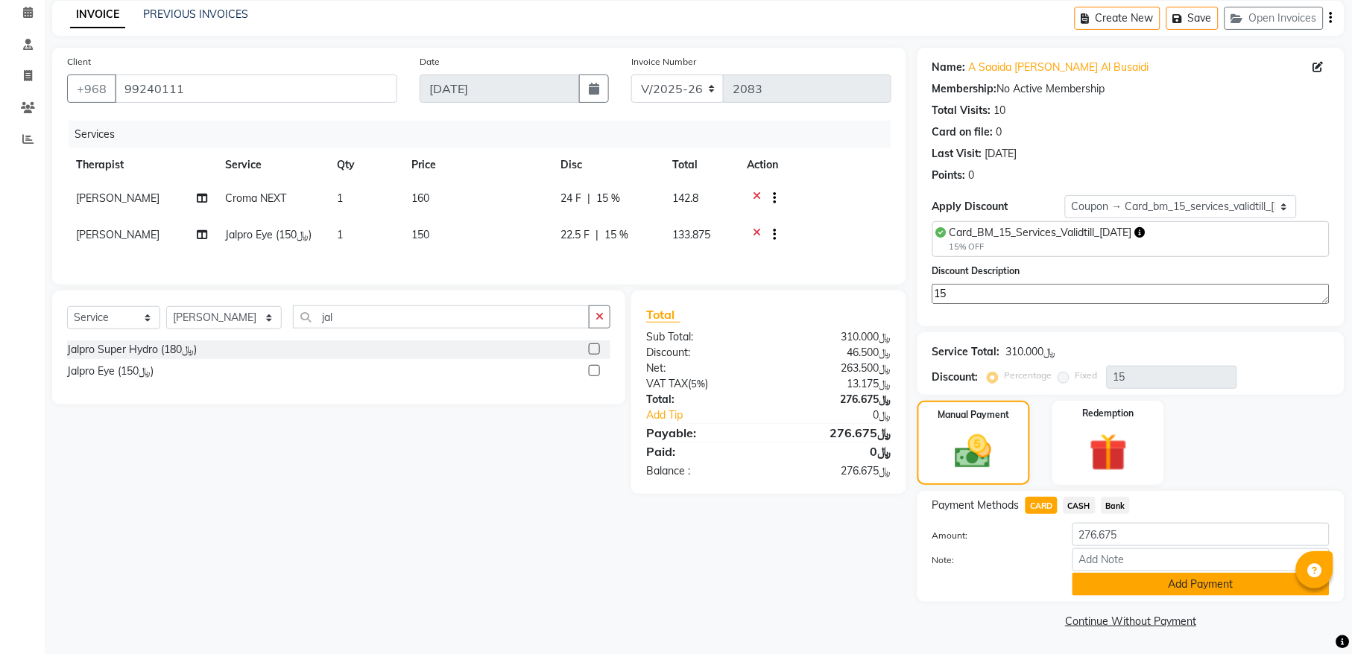
click at [1173, 589] on button "Add Payment" at bounding box center [1200, 584] width 257 height 23
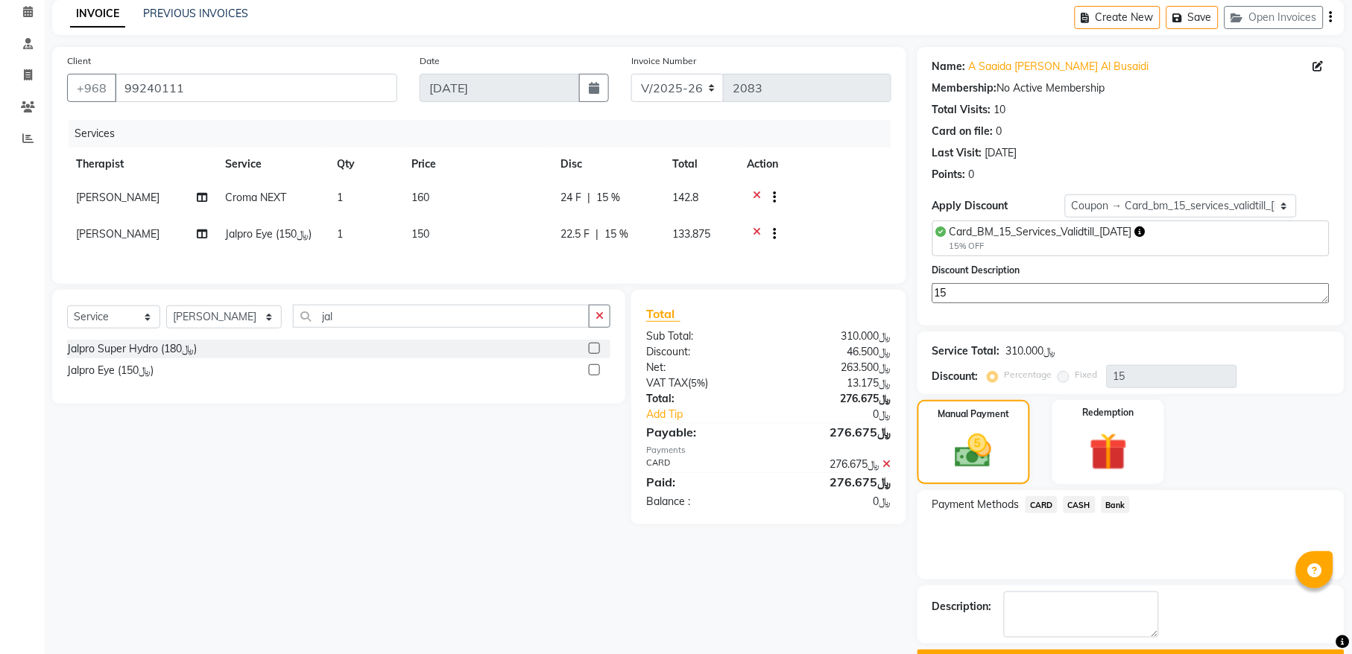
scroll to position [107, 0]
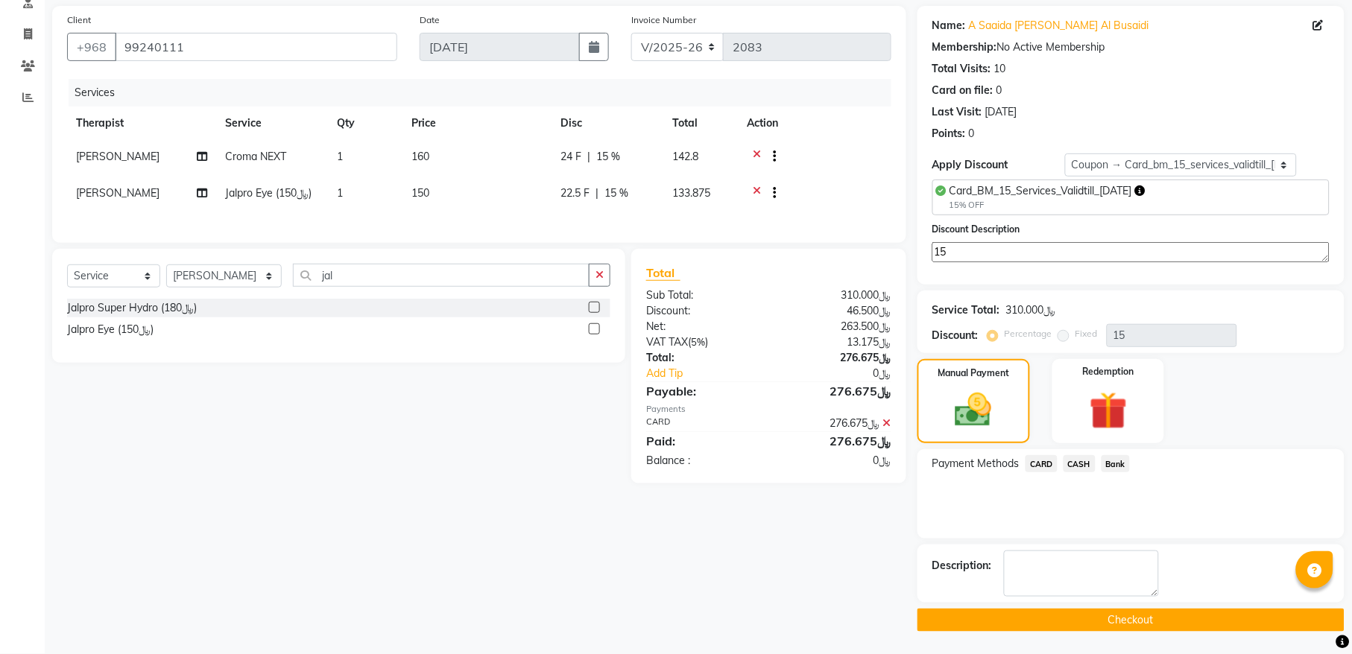
click at [1045, 625] on button "Checkout" at bounding box center [1130, 620] width 427 height 23
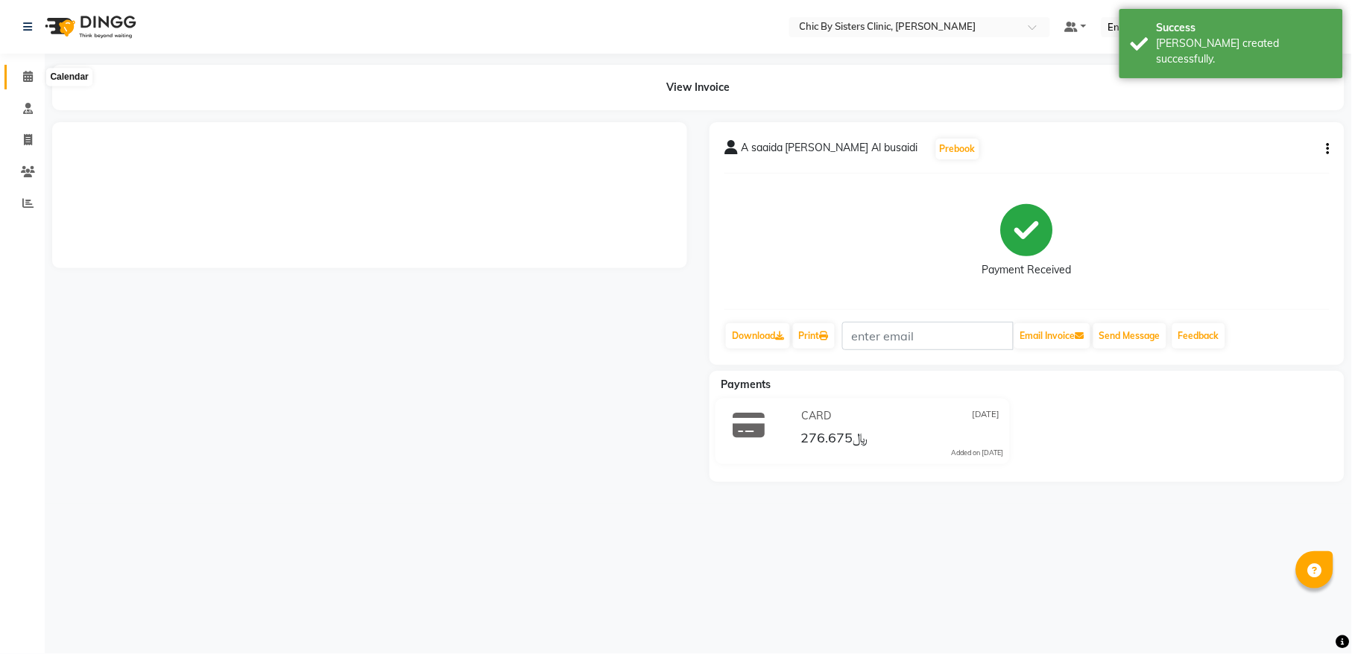
click at [27, 73] on icon at bounding box center [28, 76] width 10 height 11
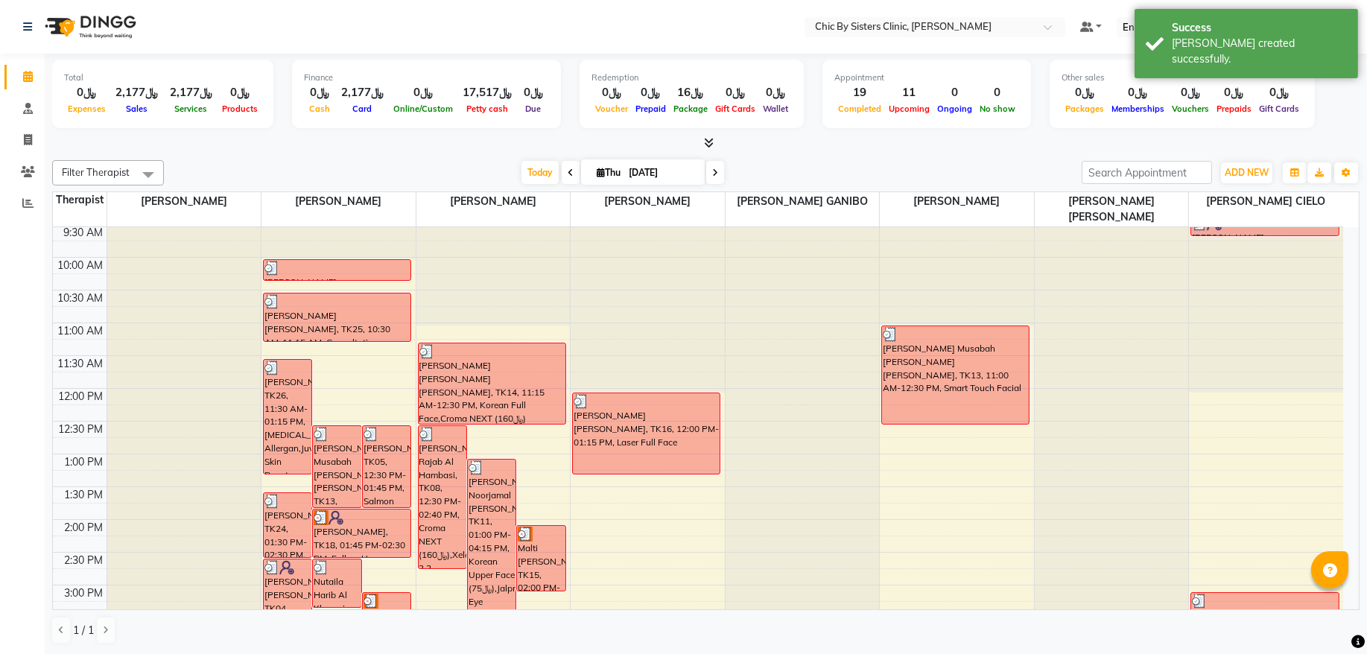
scroll to position [302, 0]
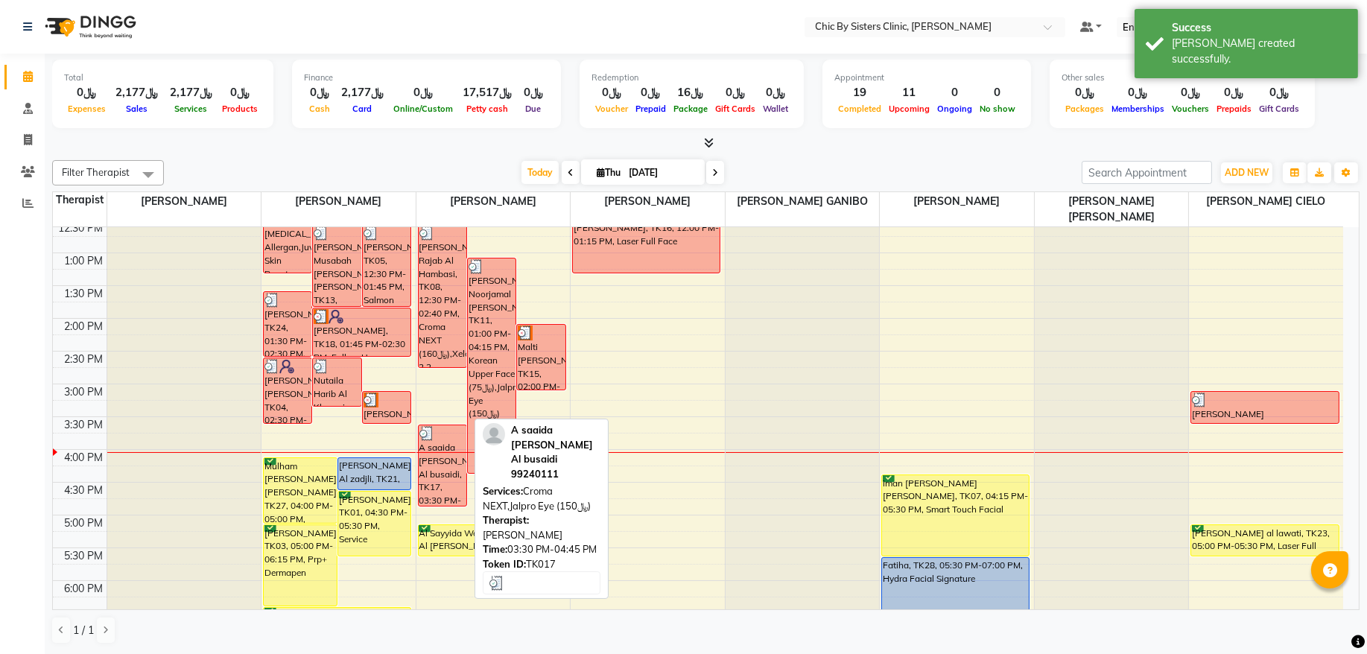
click at [449, 471] on div "A saaida [PERSON_NAME] Al busaidi, TK17, 03:30 PM-04:45 PM, Croma NEXT,Jalpro E…" at bounding box center [443, 465] width 48 height 80
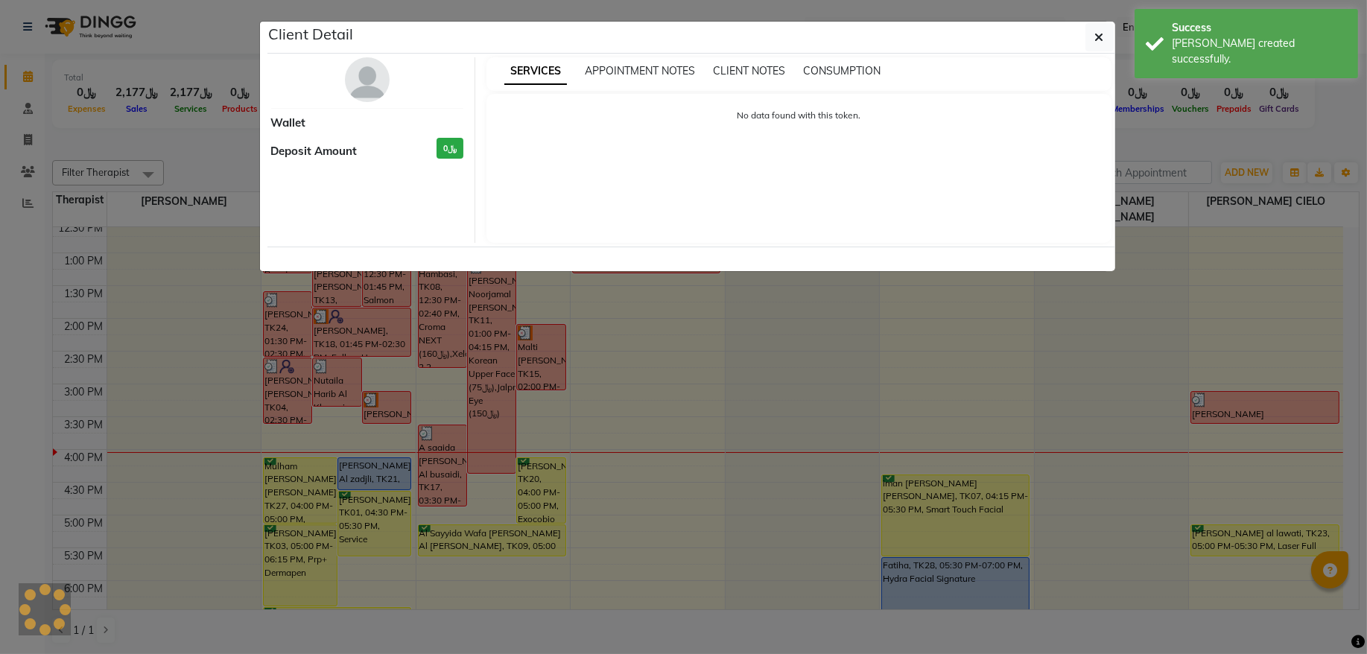
select select "3"
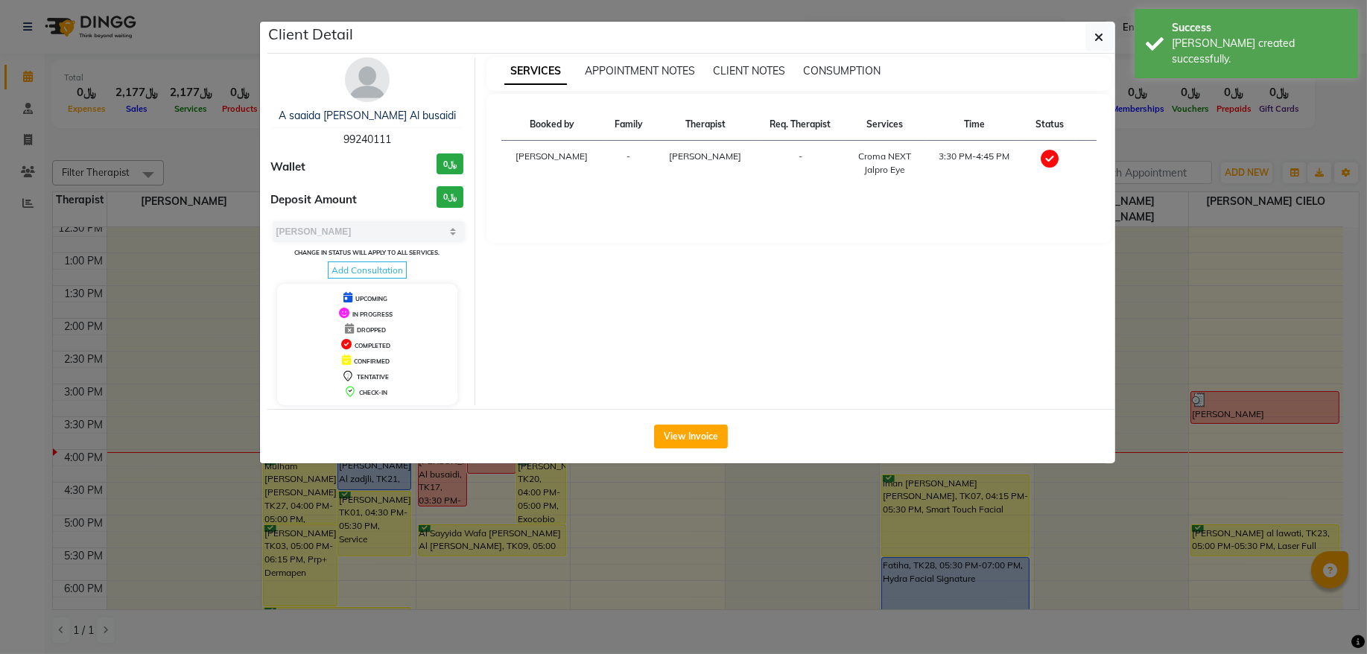
click at [371, 141] on span "99240111" at bounding box center [367, 139] width 48 height 13
copy span "99240111"
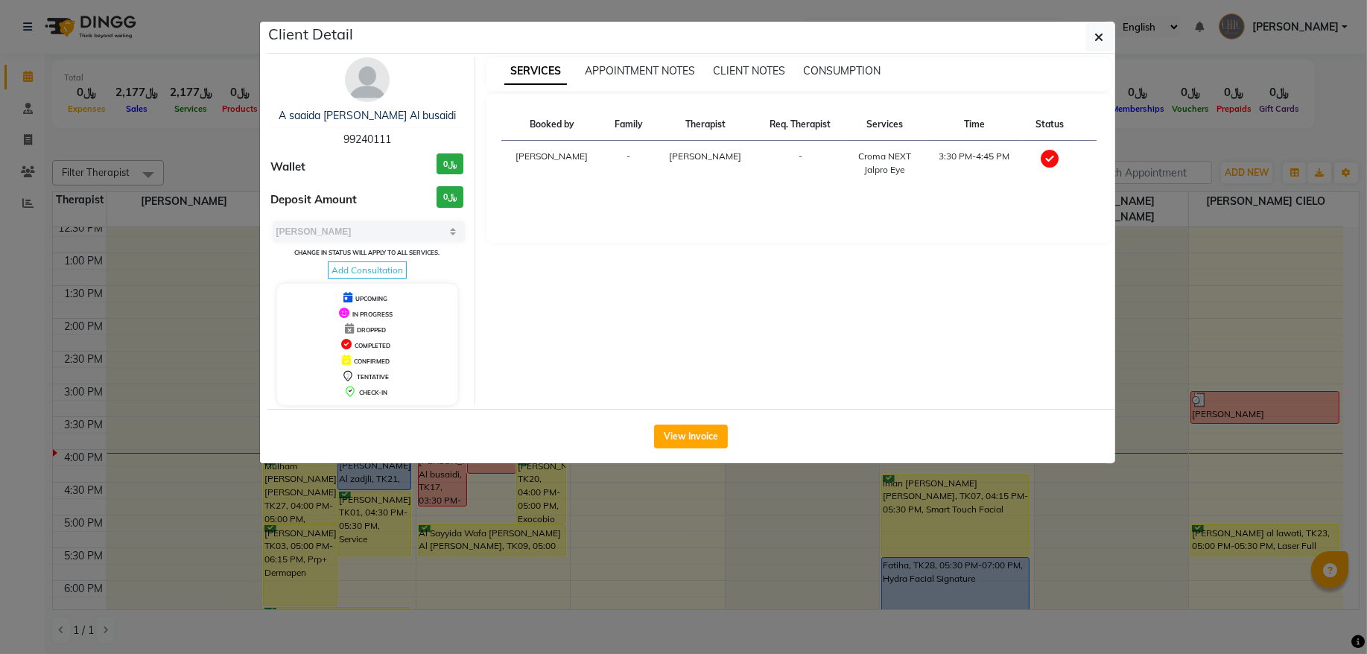
drag, startPoint x: 1109, startPoint y: 46, endPoint x: 1045, endPoint y: 71, distance: 69.3
click at [1109, 46] on button "button" at bounding box center [1100, 37] width 28 height 28
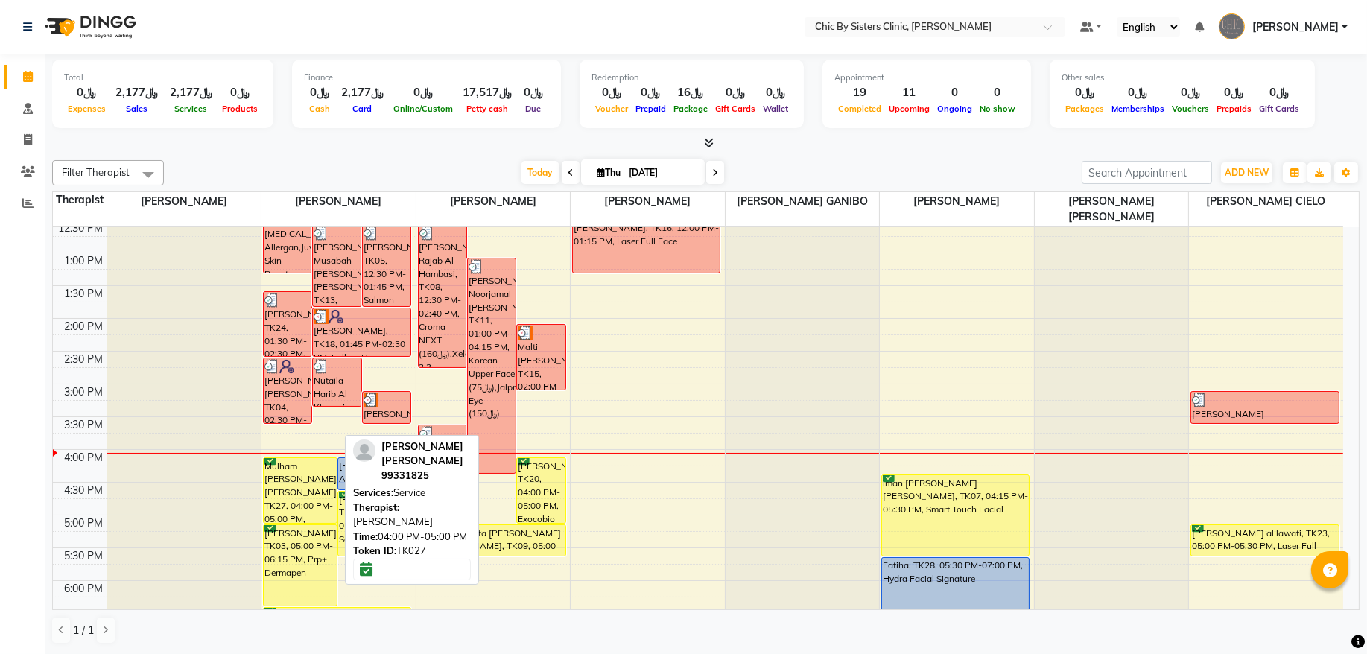
click at [298, 486] on div "Mulham [PERSON_NAME] [PERSON_NAME], TK27, 04:00 PM-05:00 PM, Service" at bounding box center [300, 490] width 73 height 65
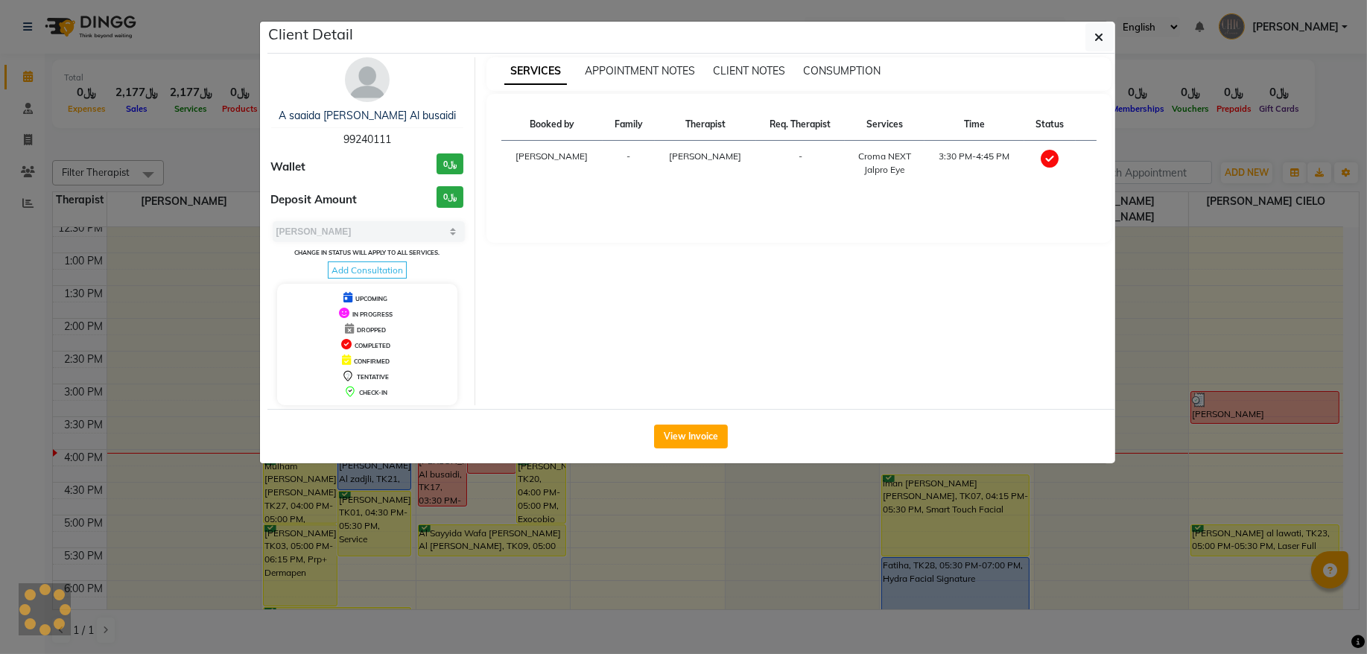
select select "6"
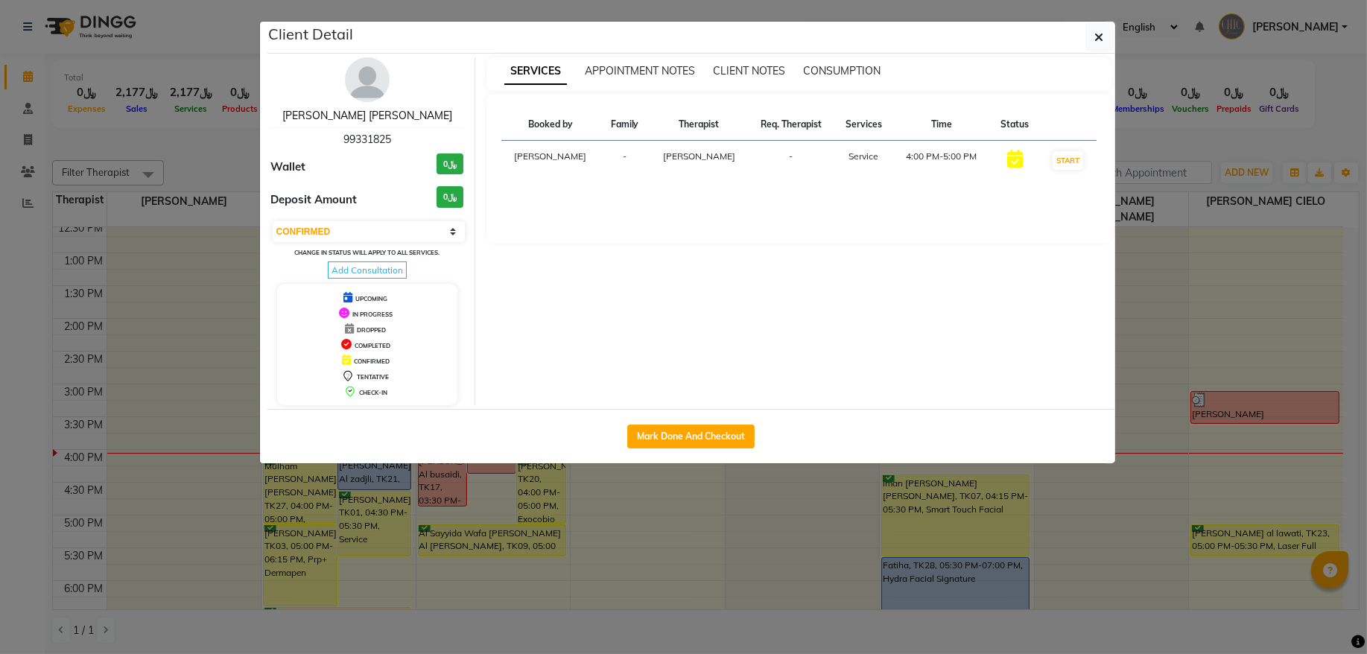
click at [417, 112] on link "[PERSON_NAME] [PERSON_NAME]" at bounding box center [367, 115] width 170 height 13
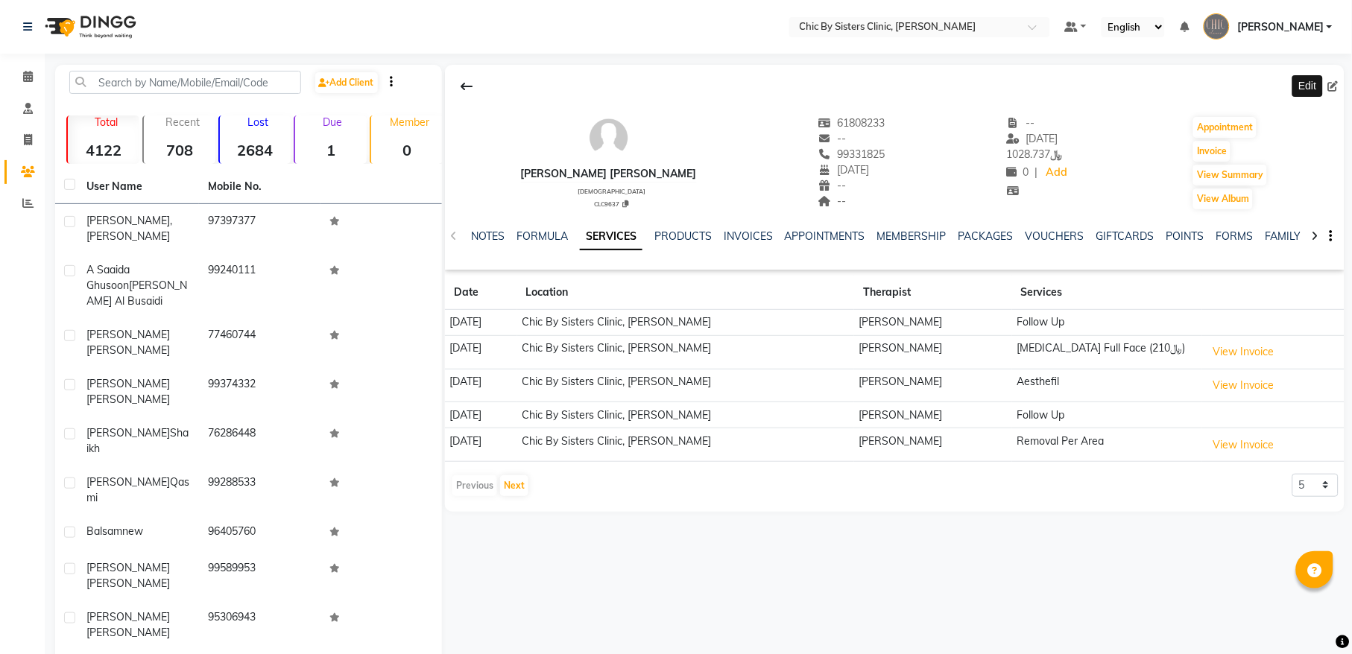
click at [1337, 88] on icon at bounding box center [1333, 86] width 10 height 10
select select "21"
select select "01"
select select "[DEMOGRAPHIC_DATA]"
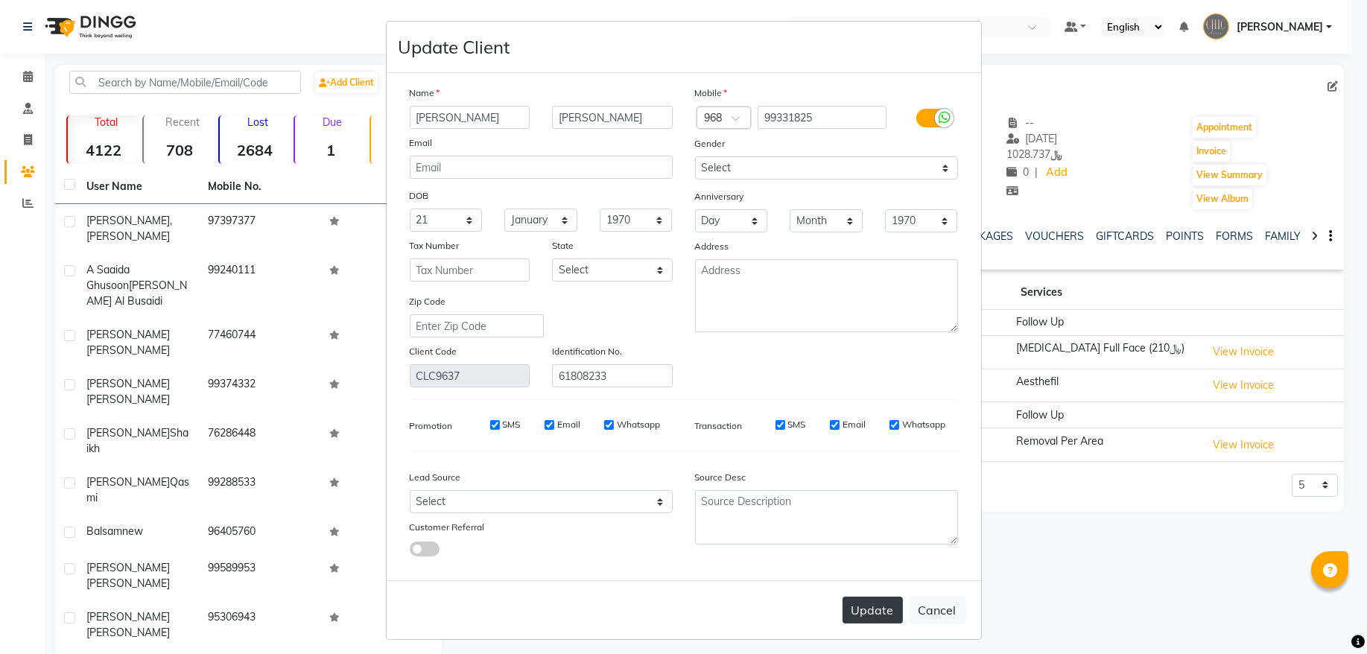
click at [863, 597] on button "Update" at bounding box center [873, 610] width 60 height 27
select select
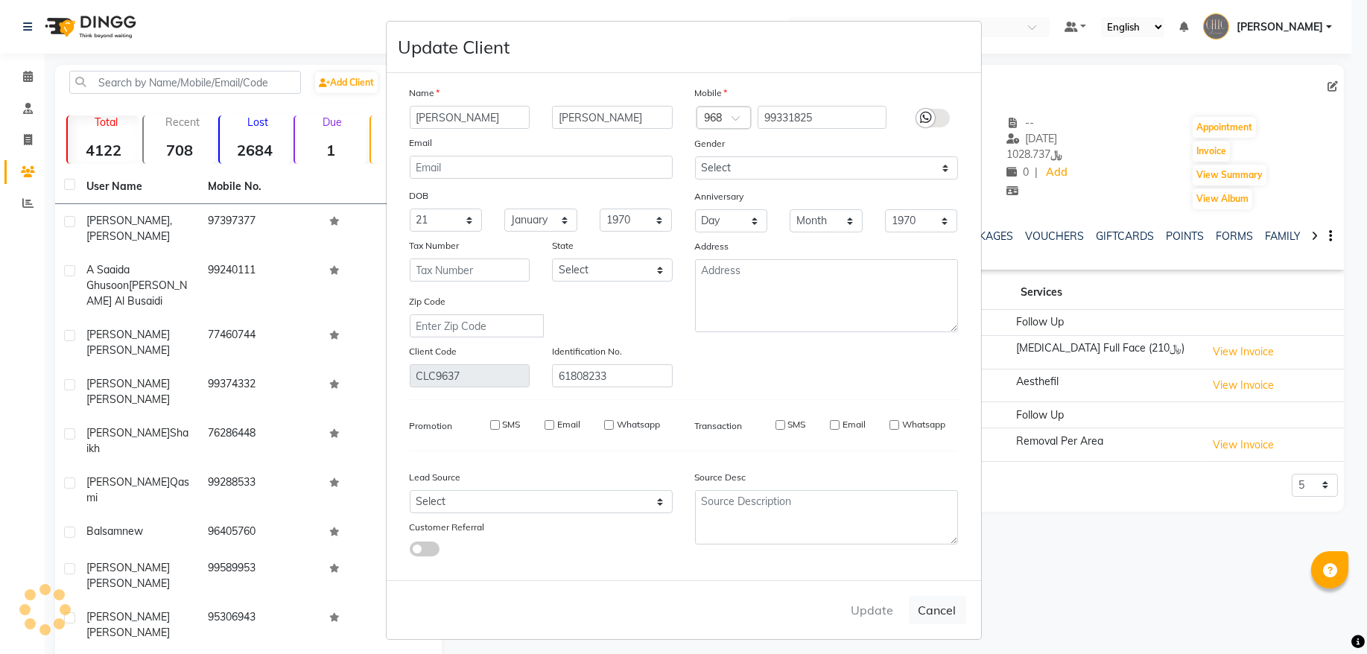
select select
checkbox input "false"
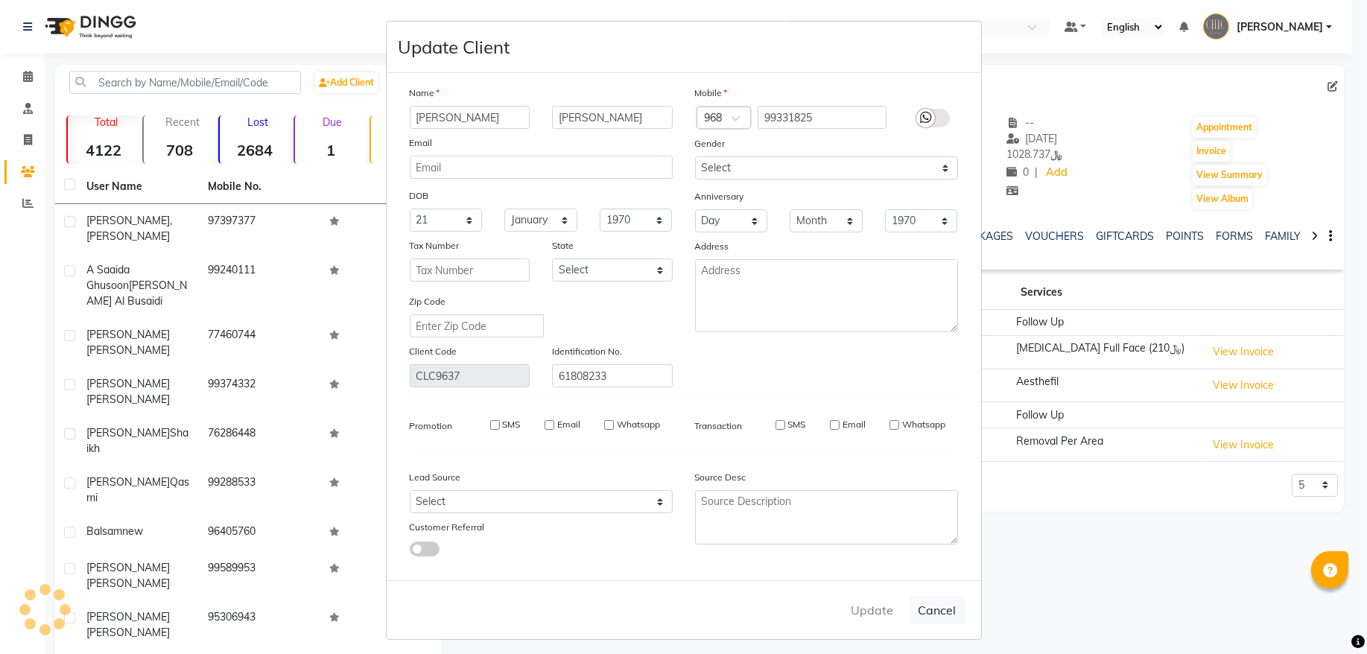
checkbox input "false"
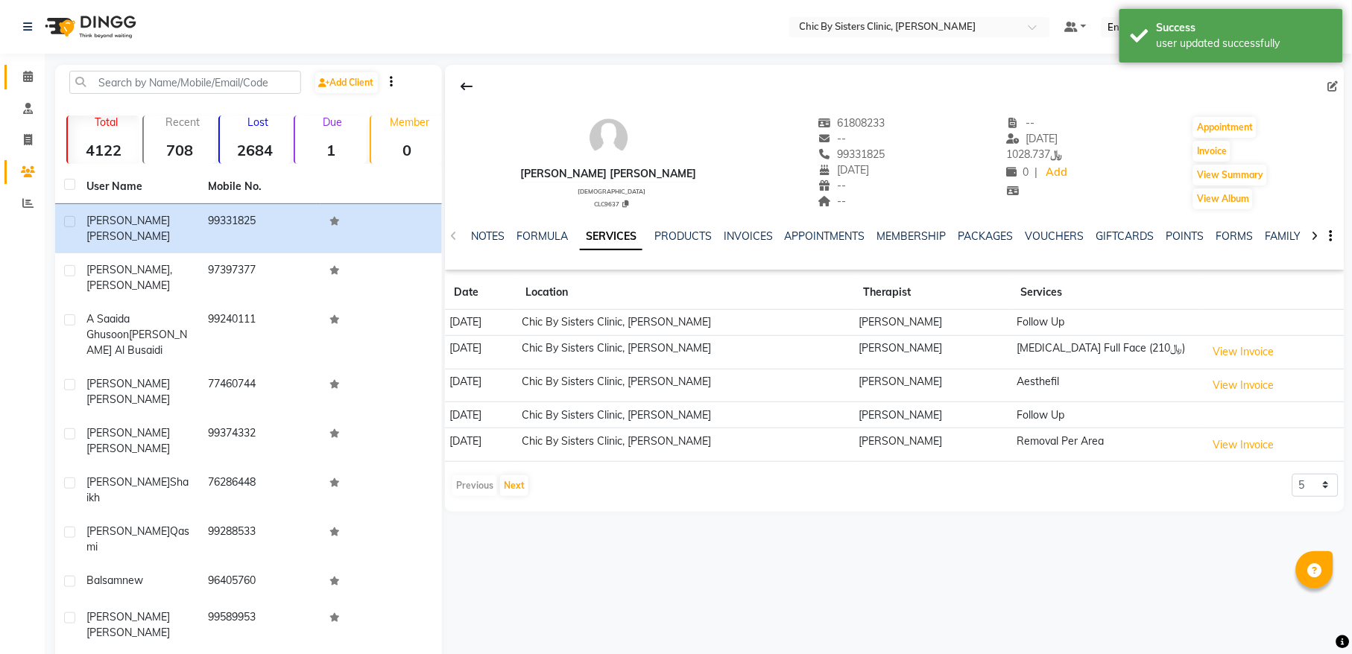
click at [24, 86] on link "Calendar" at bounding box center [22, 77] width 36 height 25
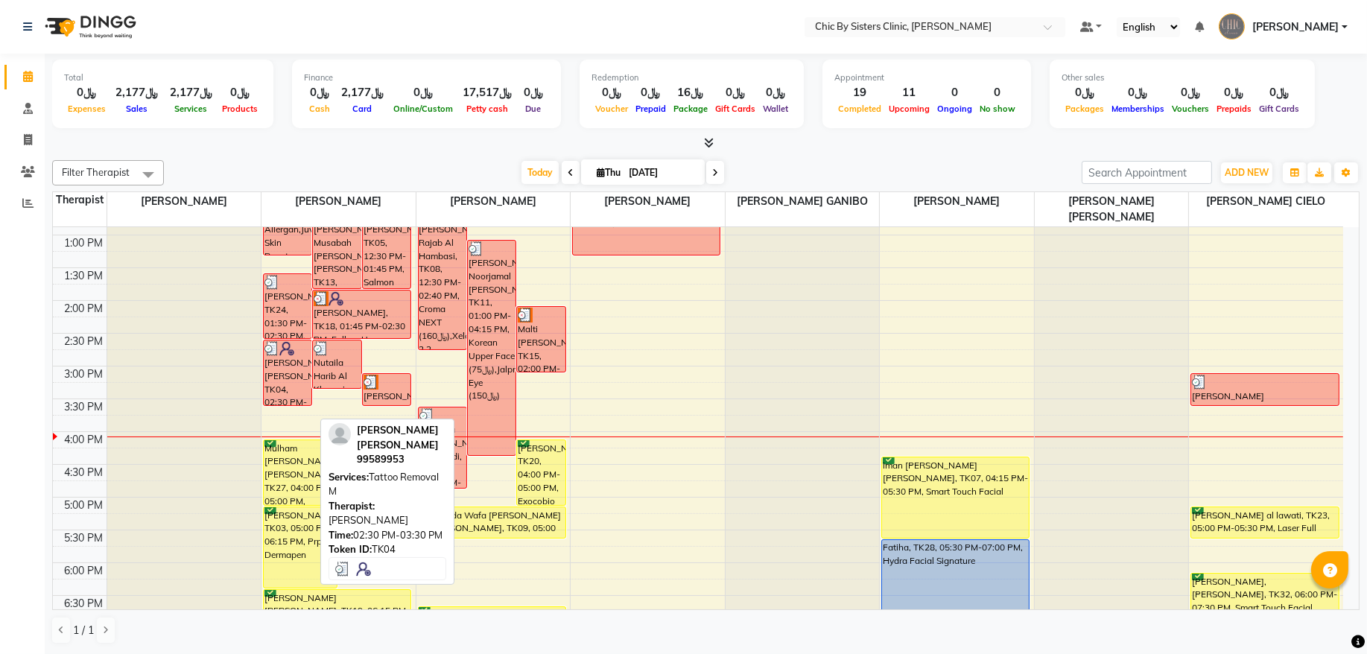
scroll to position [402, 0]
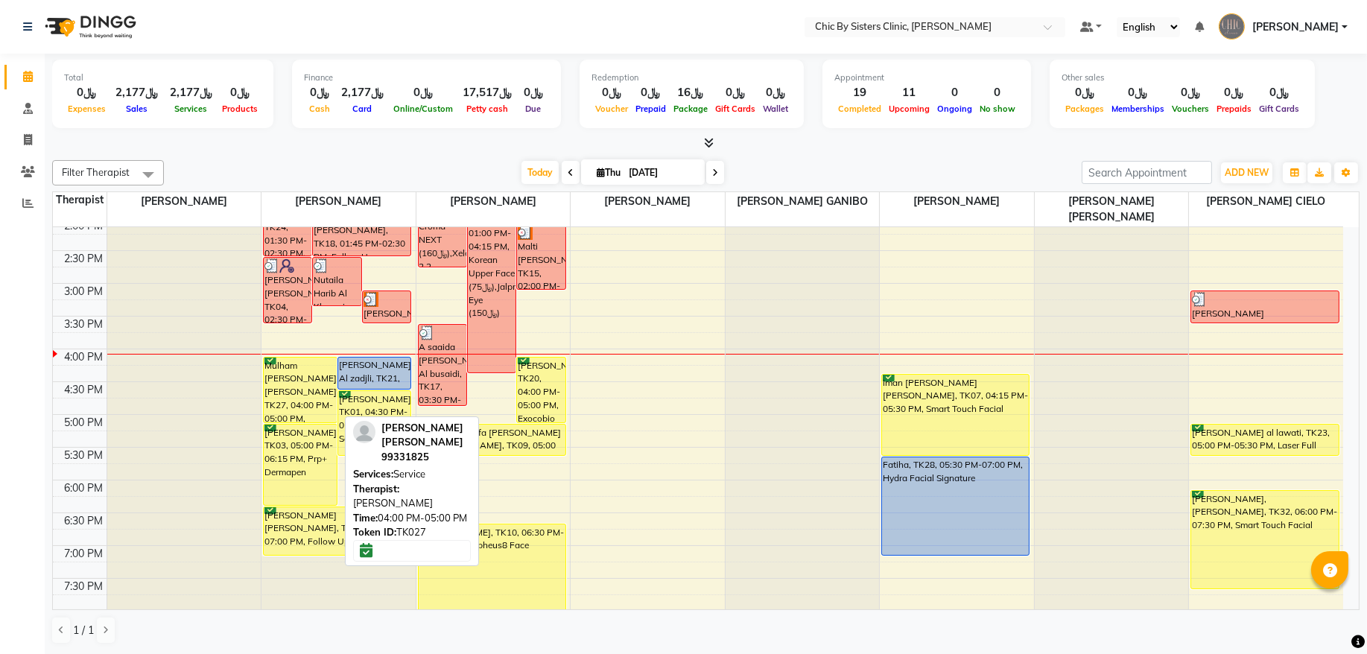
click at [304, 390] on div "Mulham [PERSON_NAME] [PERSON_NAME], TK27, 04:00 PM-05:00 PM, Service" at bounding box center [300, 390] width 73 height 65
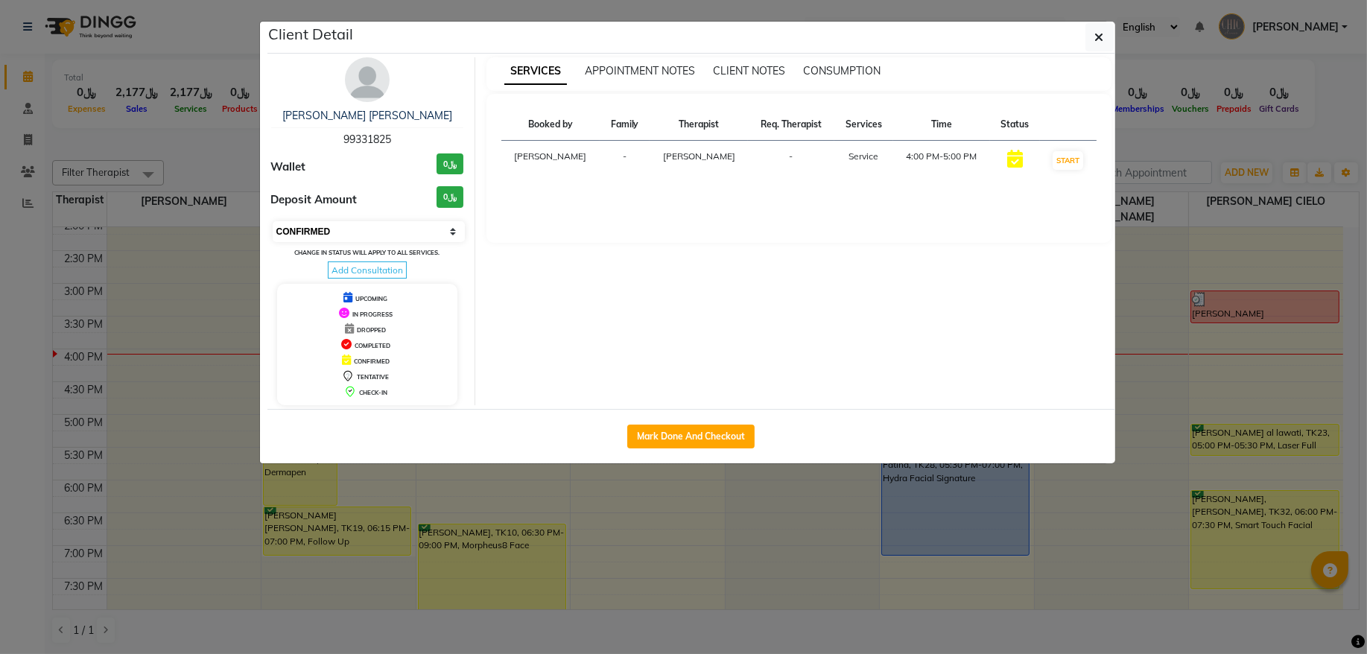
click at [353, 231] on select "Select IN SERVICE CONFIRMED TENTATIVE CHECK IN MARK DONE DROPPED UPCOMING" at bounding box center [369, 231] width 193 height 21
select select "8"
click at [273, 222] on select "Select IN SERVICE CONFIRMED TENTATIVE CHECK IN MARK DONE DROPPED UPCOMING" at bounding box center [369, 231] width 193 height 21
click at [1102, 33] on icon "button" at bounding box center [1099, 37] width 9 height 12
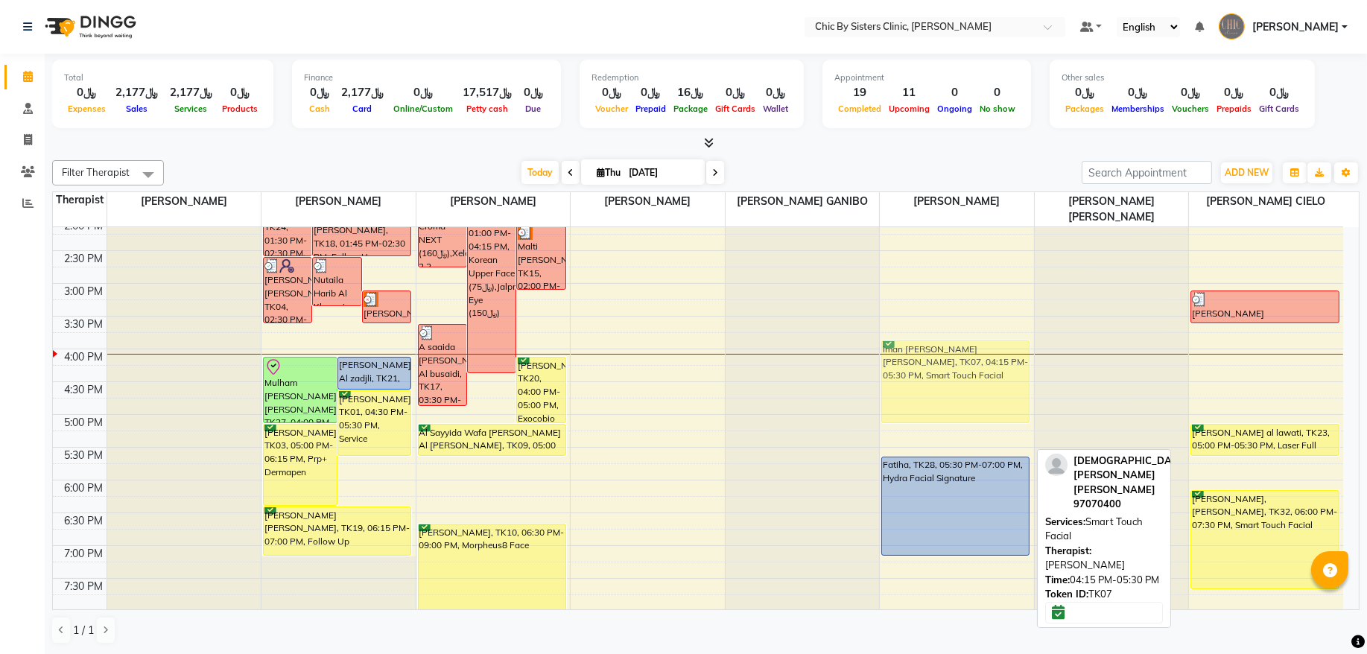
drag, startPoint x: 924, startPoint y: 426, endPoint x: 932, endPoint y: 399, distance: 28.8
click at [932, 399] on div "[PERSON_NAME] Musabah [PERSON_NAME] [PERSON_NAME], TK13, 11:00 AM-12:30 PM, Sma…" at bounding box center [957, 349] width 154 height 1048
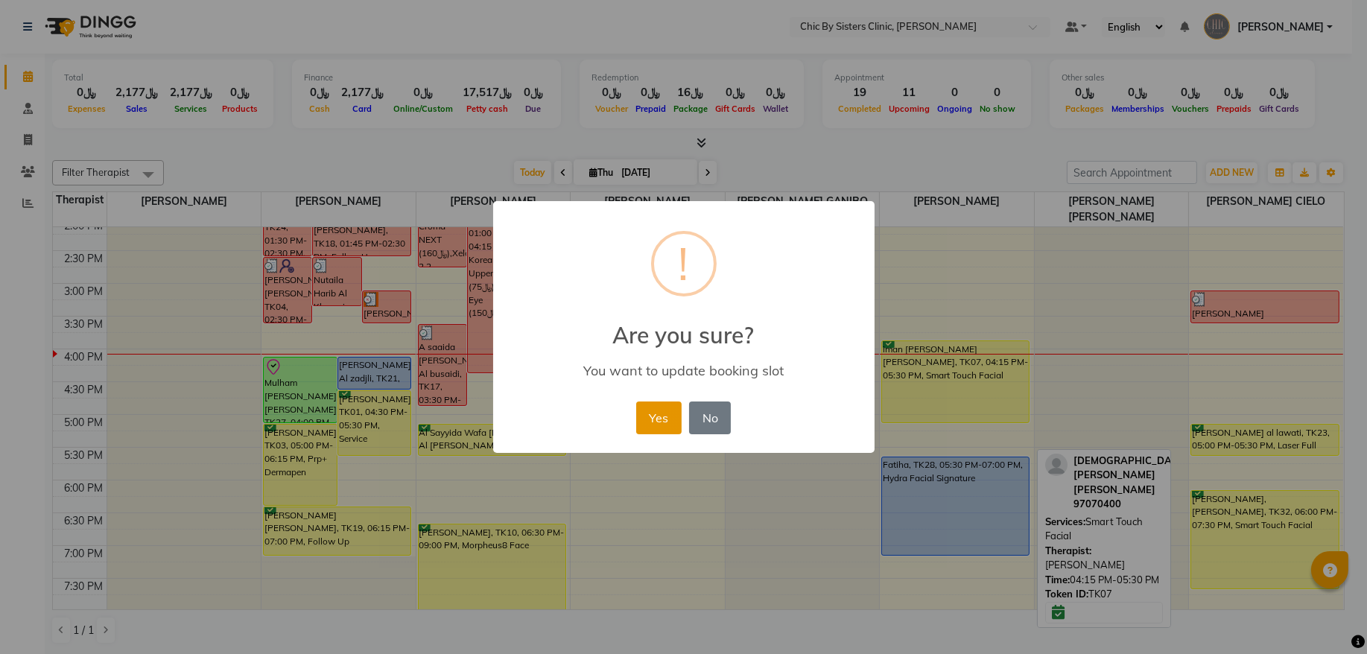
click at [652, 426] on button "Yes" at bounding box center [658, 418] width 45 height 33
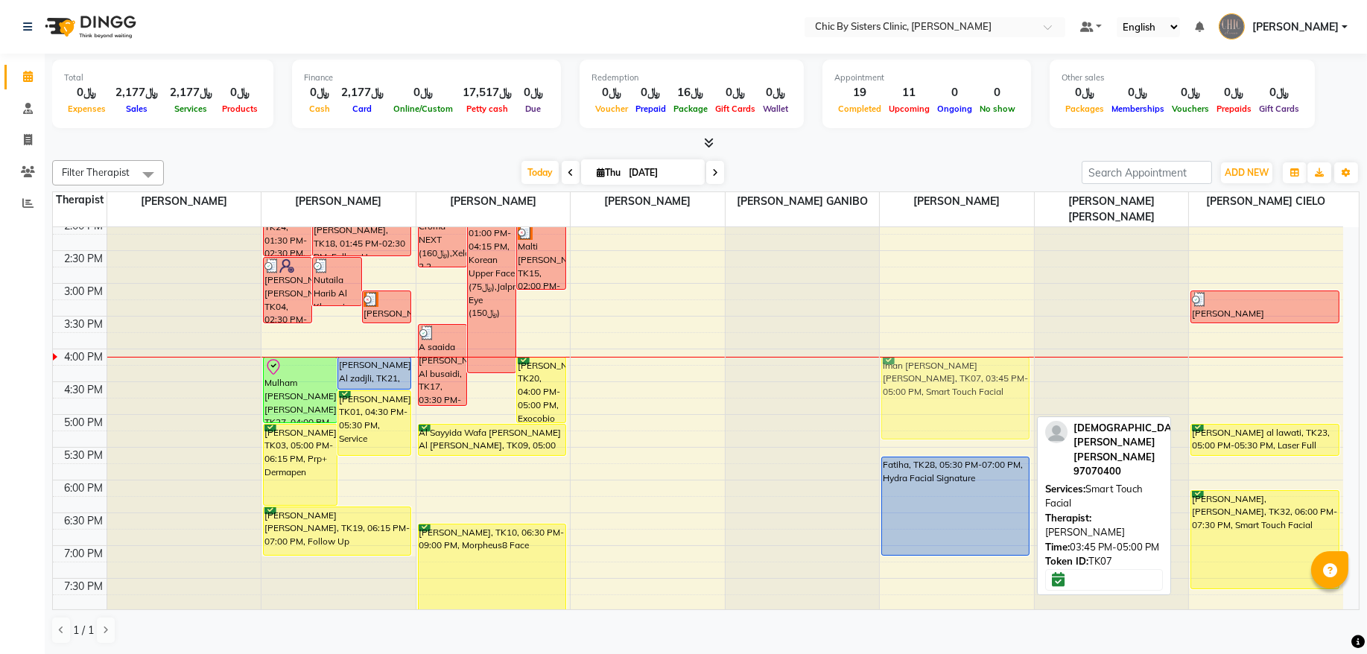
drag, startPoint x: 947, startPoint y: 368, endPoint x: 948, endPoint y: 386, distance: 17.9
click at [948, 386] on div "[PERSON_NAME] Musabah [PERSON_NAME] [PERSON_NAME], TK13, 11:00 AM-12:30 PM, Sma…" at bounding box center [957, 349] width 154 height 1048
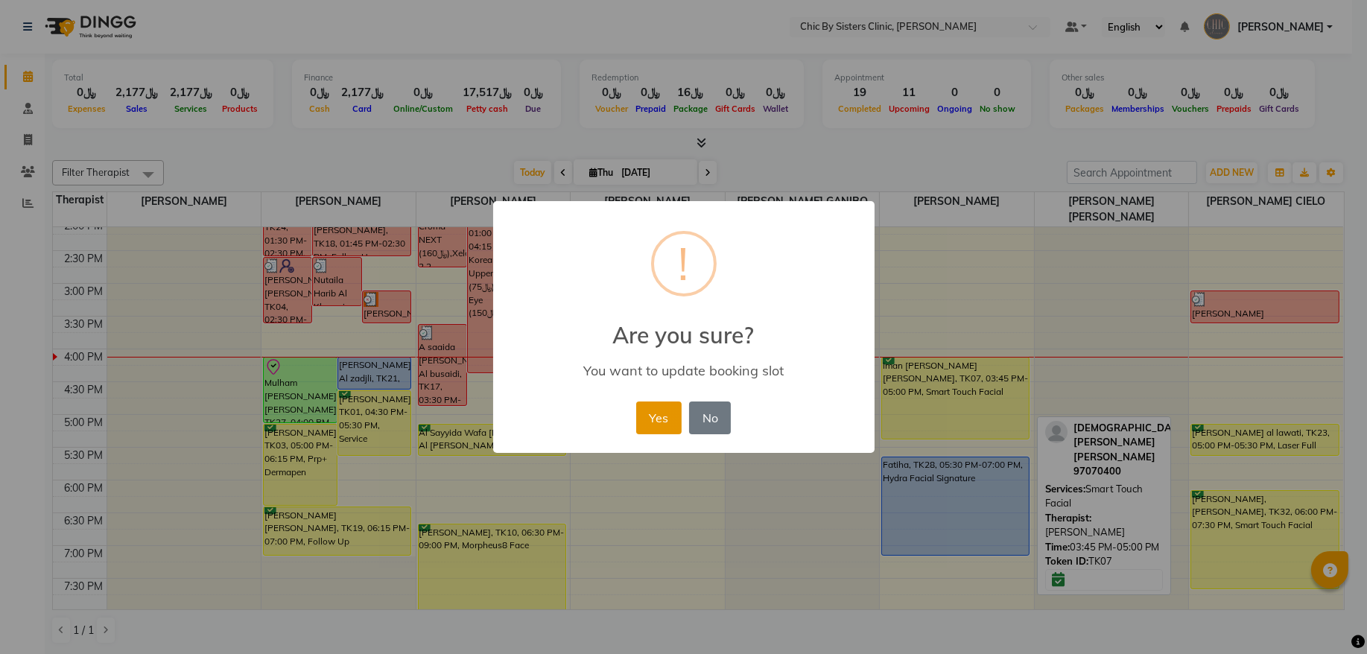
drag, startPoint x: 652, startPoint y: 416, endPoint x: 826, endPoint y: 425, distance: 173.9
click at [653, 416] on button "Yes" at bounding box center [658, 418] width 45 height 33
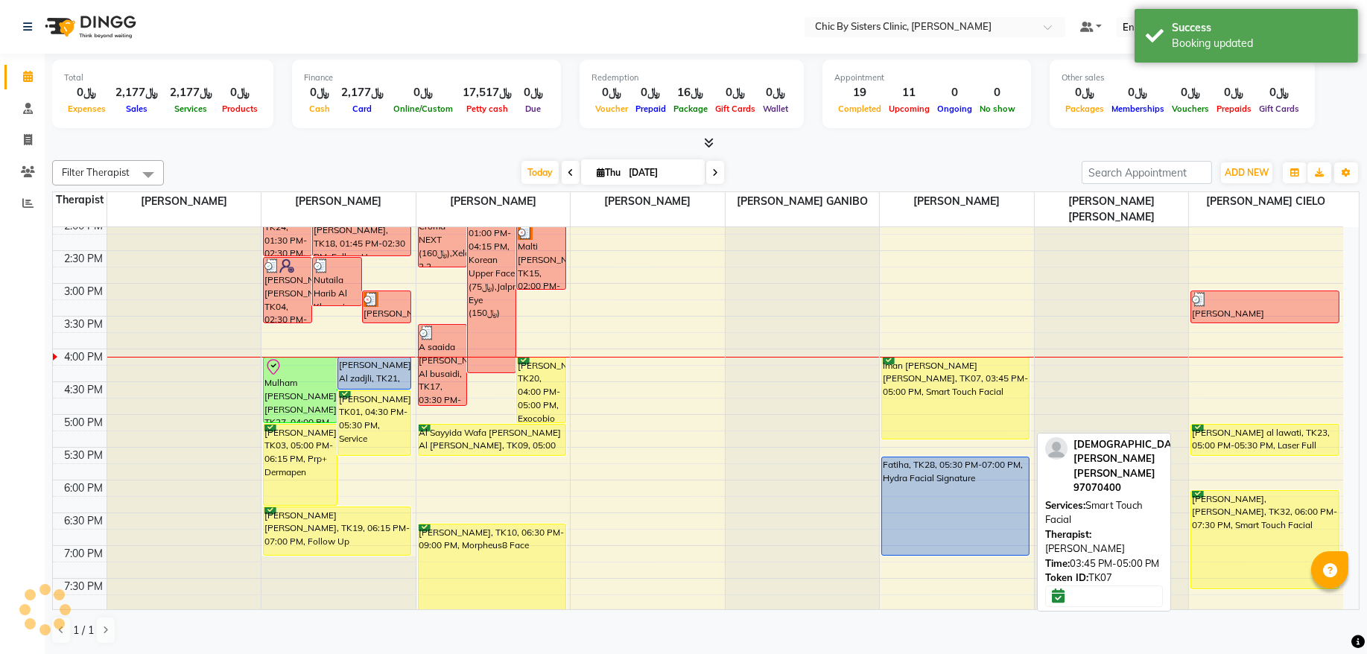
click at [944, 414] on div "iman [PERSON_NAME] [PERSON_NAME], TK07, 03:45 PM-05:00 PM, Smart Touch Facial" at bounding box center [955, 398] width 147 height 81
click at [930, 394] on div "iman [PERSON_NAME] [PERSON_NAME], TK07, 04:00 PM-05:15 PM, Smart Touch Facial" at bounding box center [955, 398] width 147 height 81
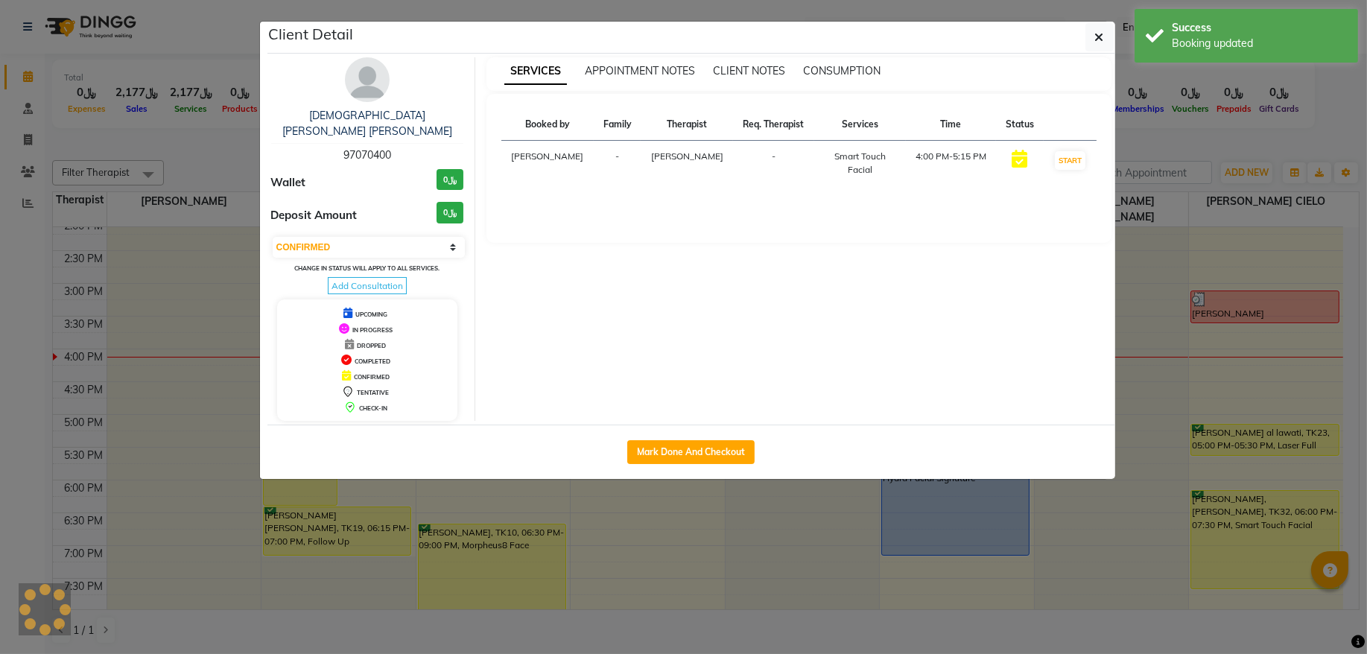
drag, startPoint x: 414, startPoint y: 234, endPoint x: 411, endPoint y: 244, distance: 10.4
click at [414, 237] on select "Select IN SERVICE CONFIRMED TENTATIVE CHECK IN MARK DONE DROPPED UPCOMING" at bounding box center [369, 247] width 193 height 21
select select "8"
click at [273, 237] on select "Select IN SERVICE CONFIRMED TENTATIVE CHECK IN MARK DONE DROPPED UPCOMING" at bounding box center [369, 247] width 193 height 21
click at [1096, 42] on icon "button" at bounding box center [1099, 37] width 9 height 12
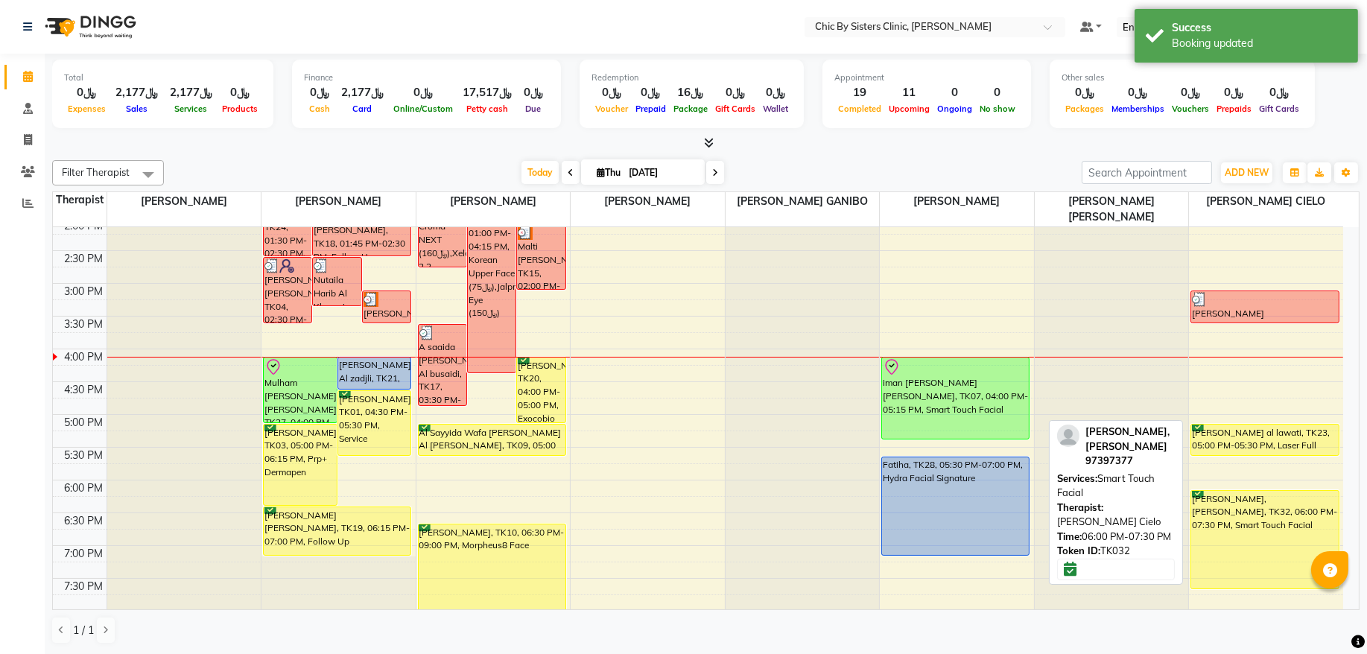
click at [1247, 537] on div "[PERSON_NAME], [PERSON_NAME], TK32, 06:00 PM-07:30 PM, Smart Touch Facial" at bounding box center [1265, 540] width 148 height 98
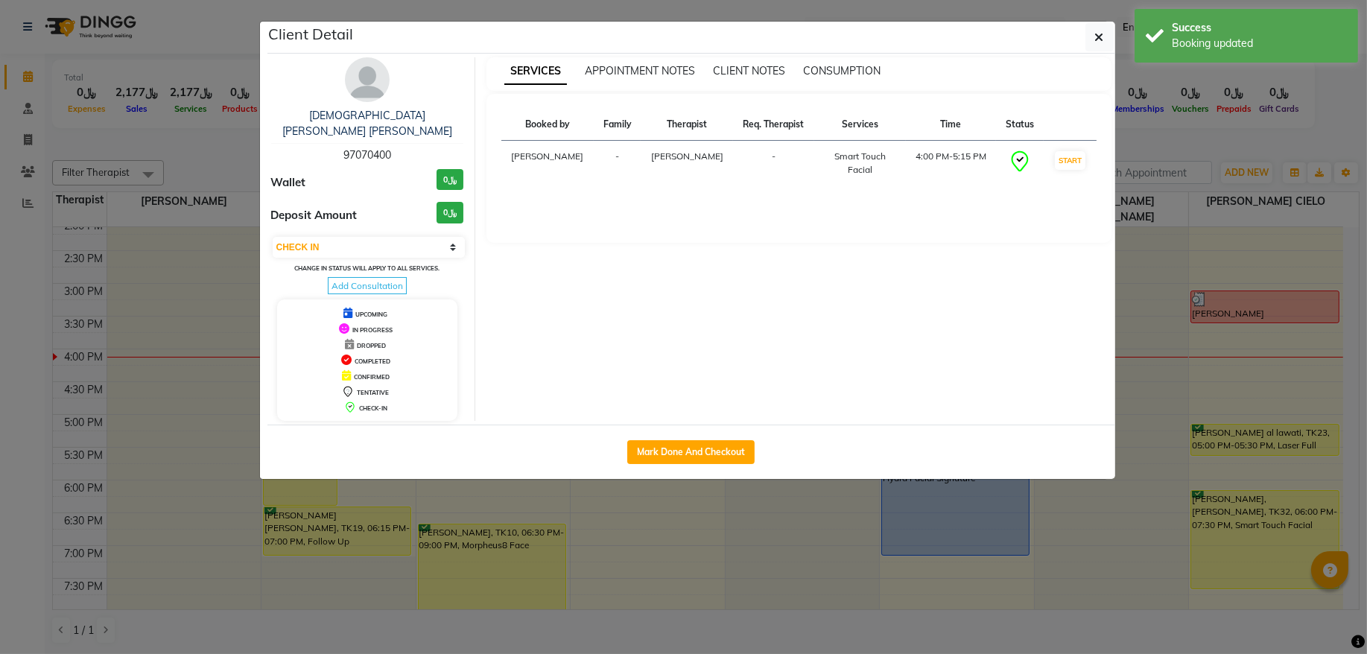
select select "6"
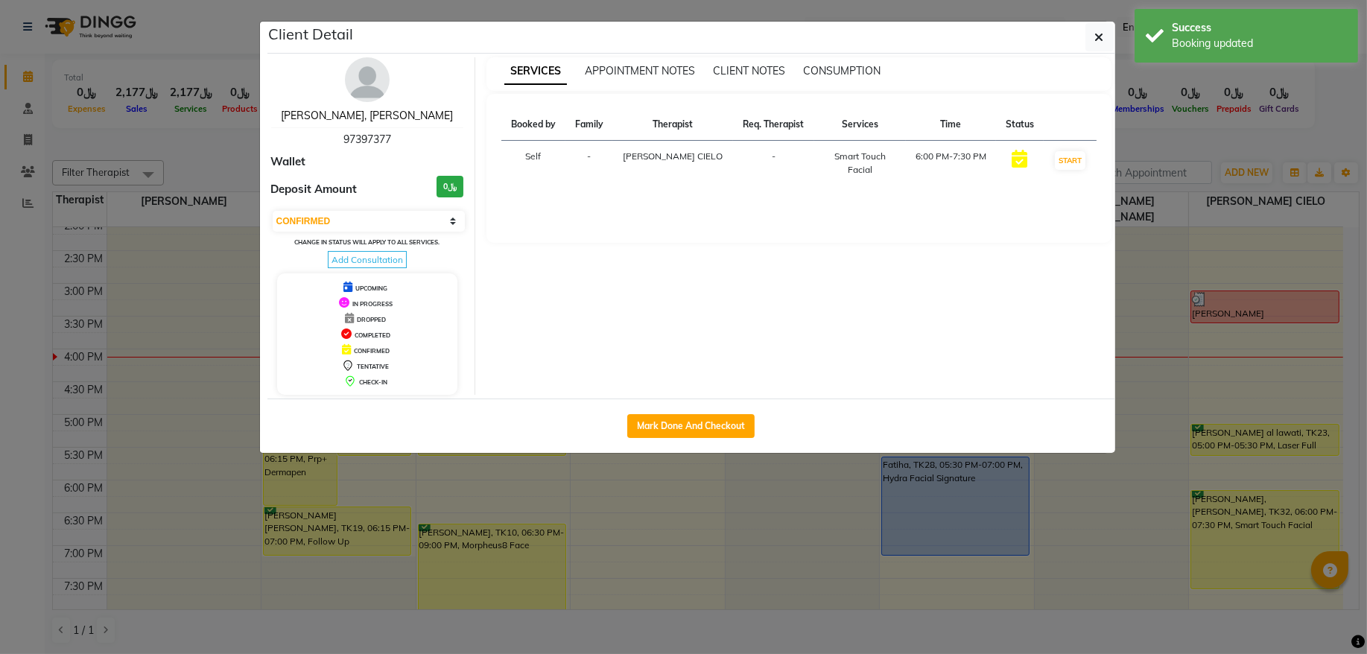
drag, startPoint x: 368, startPoint y: 115, endPoint x: 376, endPoint y: 136, distance: 22.2
click at [368, 115] on link "[PERSON_NAME], [PERSON_NAME]" at bounding box center [367, 115] width 172 height 13
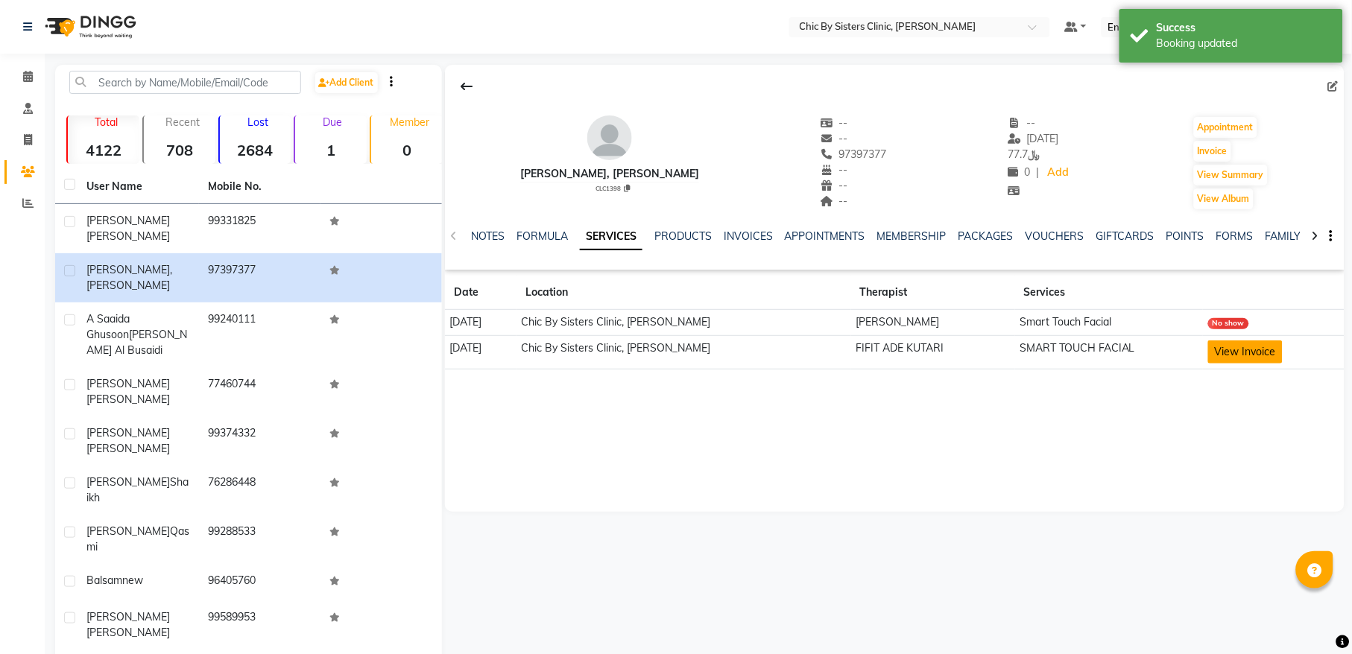
click at [1239, 351] on button "View Invoice" at bounding box center [1245, 351] width 75 height 23
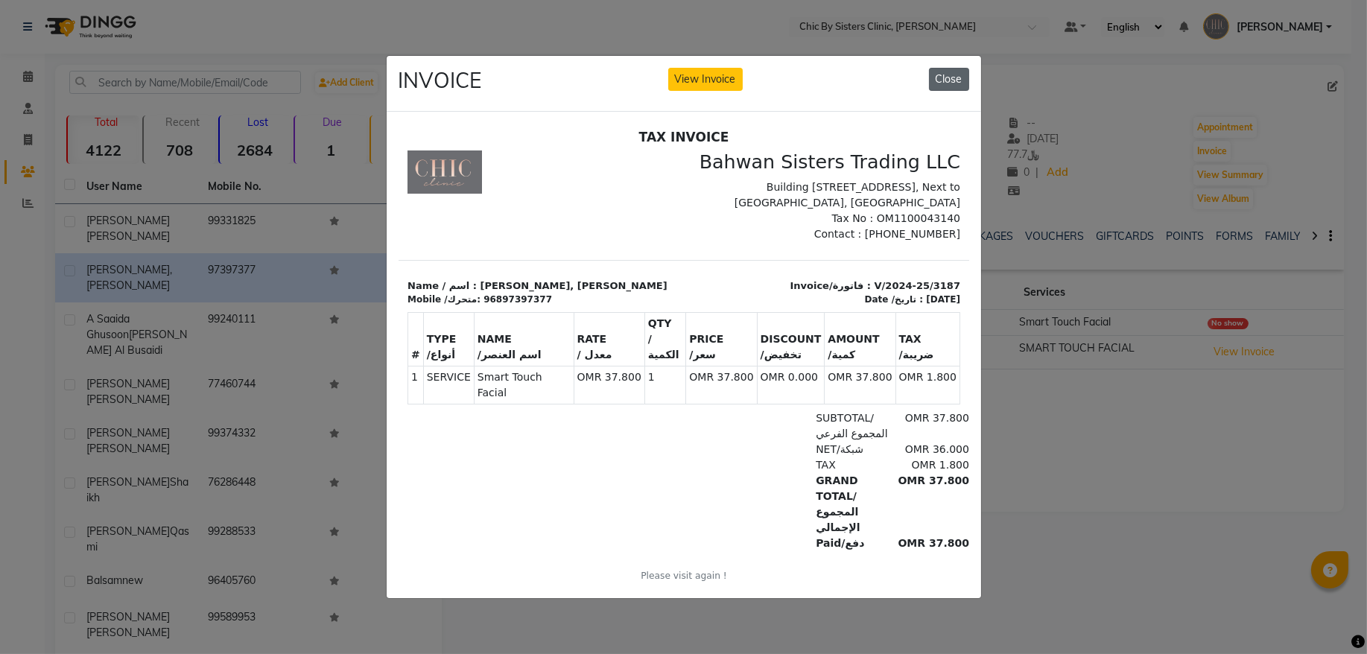
click at [962, 73] on button "Close" at bounding box center [949, 79] width 40 height 23
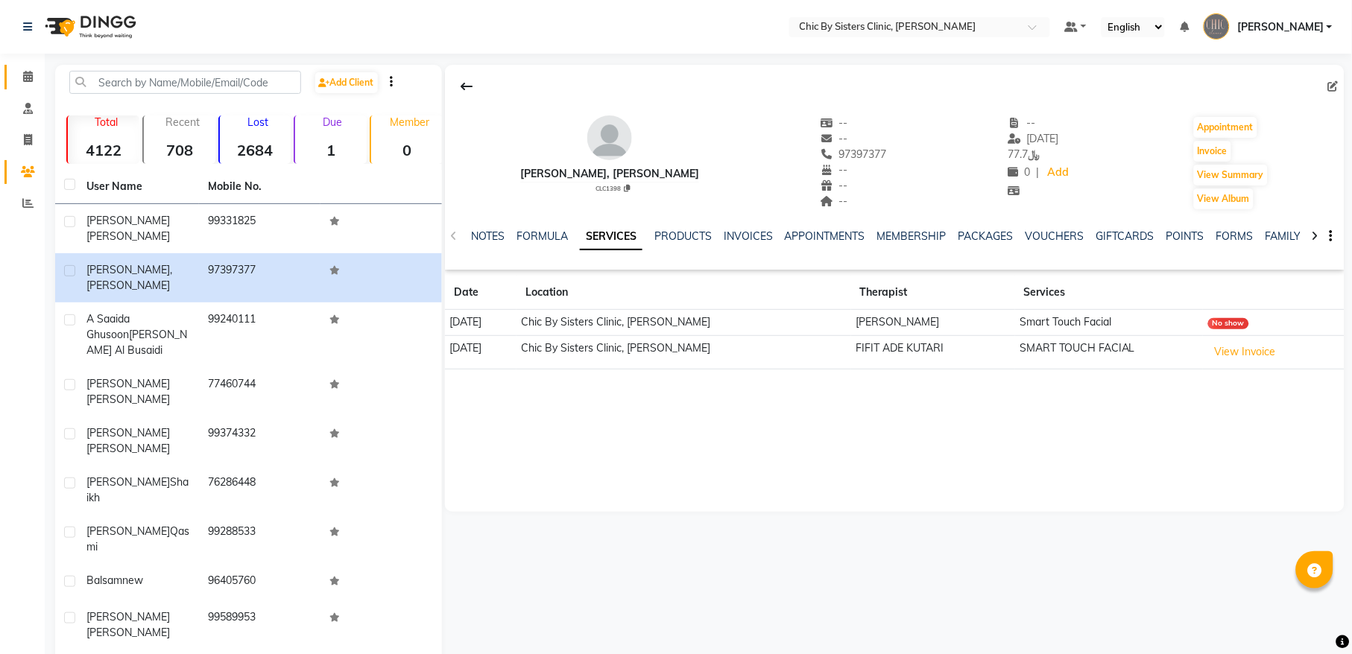
click at [35, 81] on span at bounding box center [28, 77] width 26 height 17
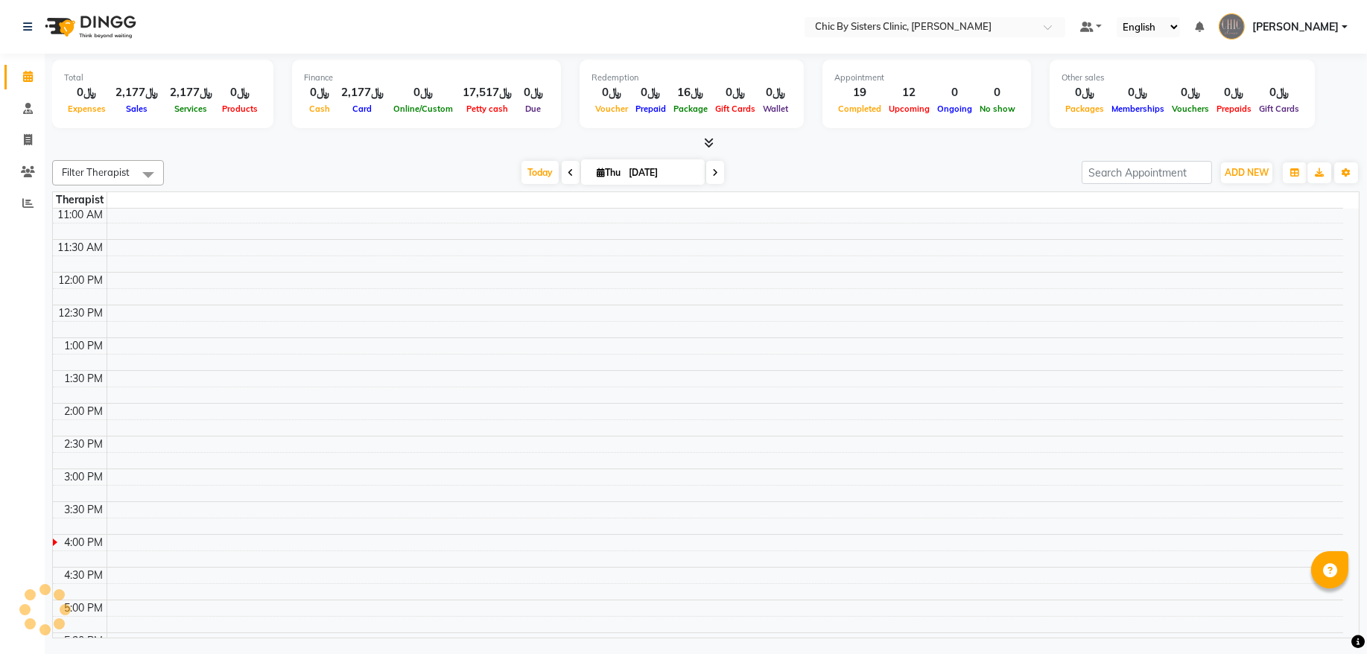
scroll to position [302, 0]
click at [522, 177] on span "Today" at bounding box center [540, 172] width 37 height 23
click at [537, 177] on span "Today" at bounding box center [540, 172] width 37 height 23
click at [539, 178] on span "Today" at bounding box center [540, 172] width 37 height 23
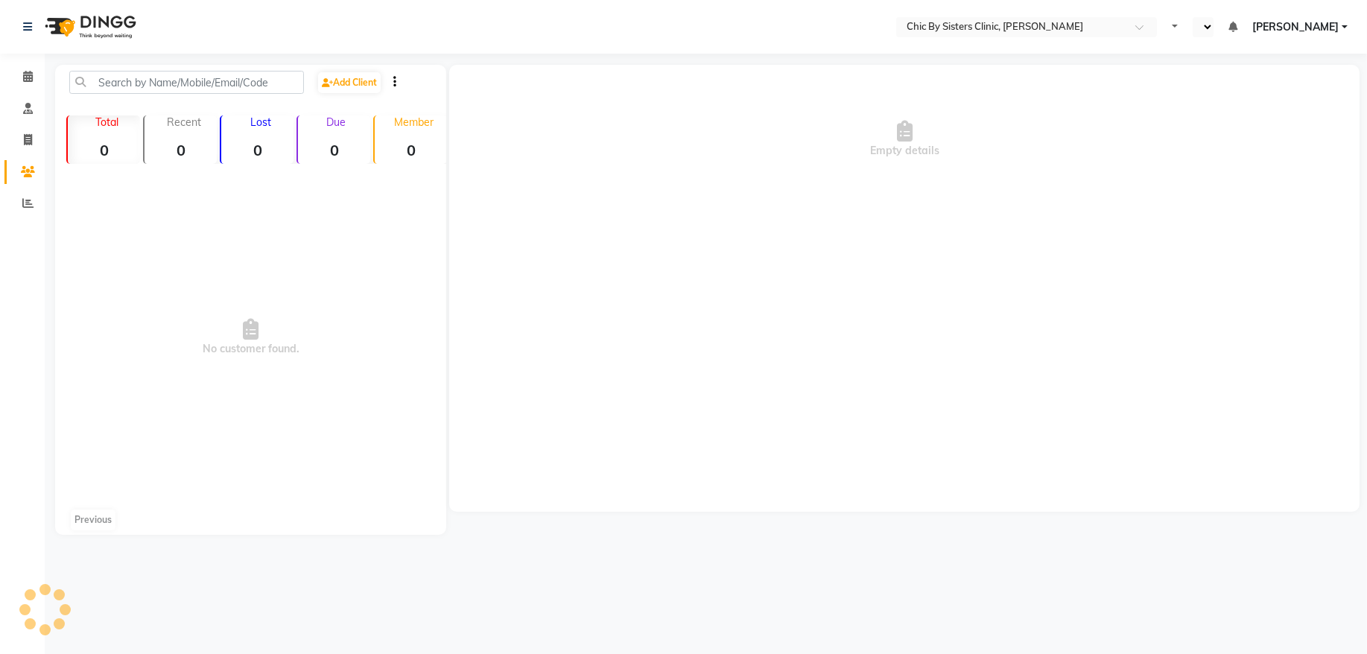
select select "en"
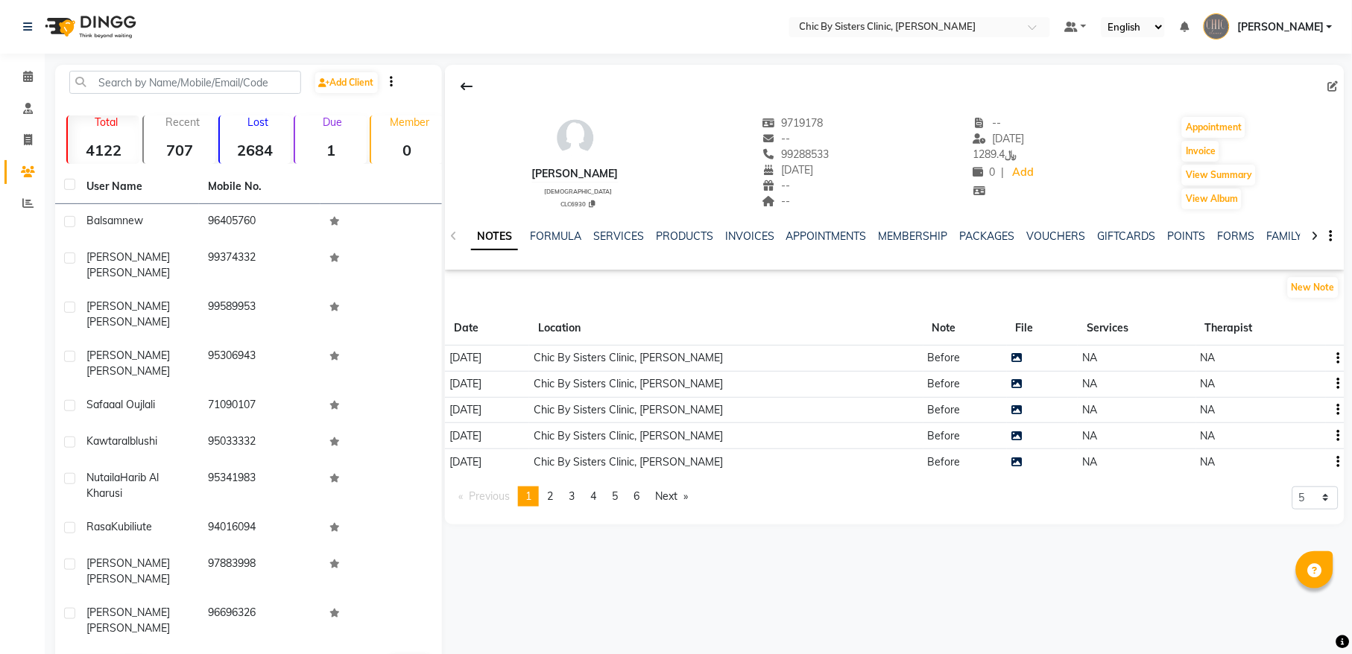
click at [817, 244] on div "APPOINTMENTS" at bounding box center [826, 237] width 80 height 16
click at [820, 234] on link "APPOINTMENTS" at bounding box center [826, 235] width 80 height 13
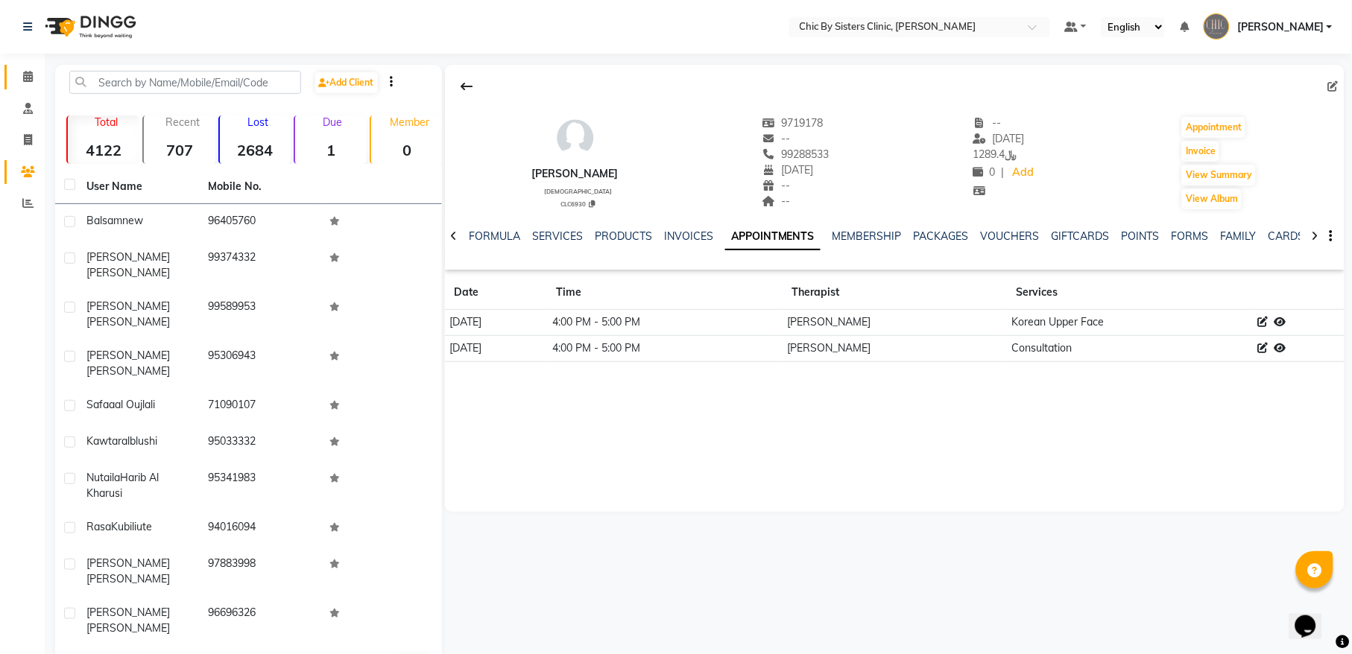
click at [36, 81] on span at bounding box center [28, 77] width 26 height 17
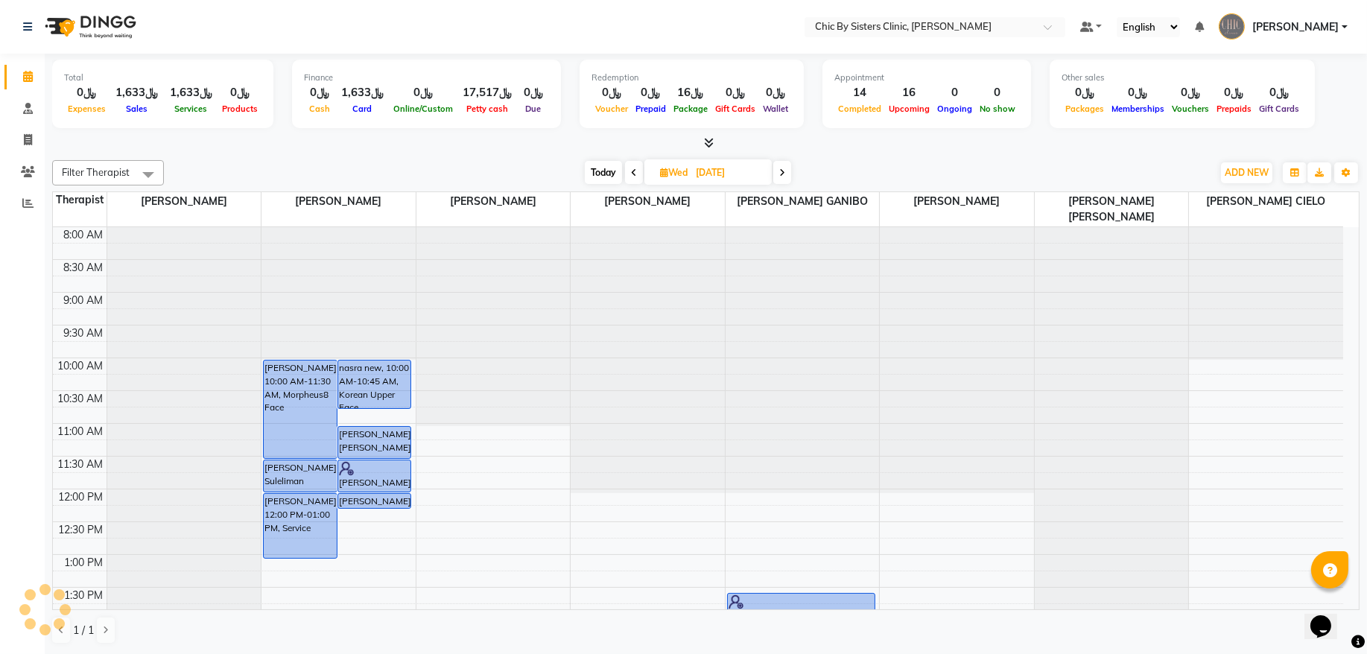
click at [732, 179] on input "[DATE]" at bounding box center [728, 173] width 75 height 22
select select "9"
select select "2025"
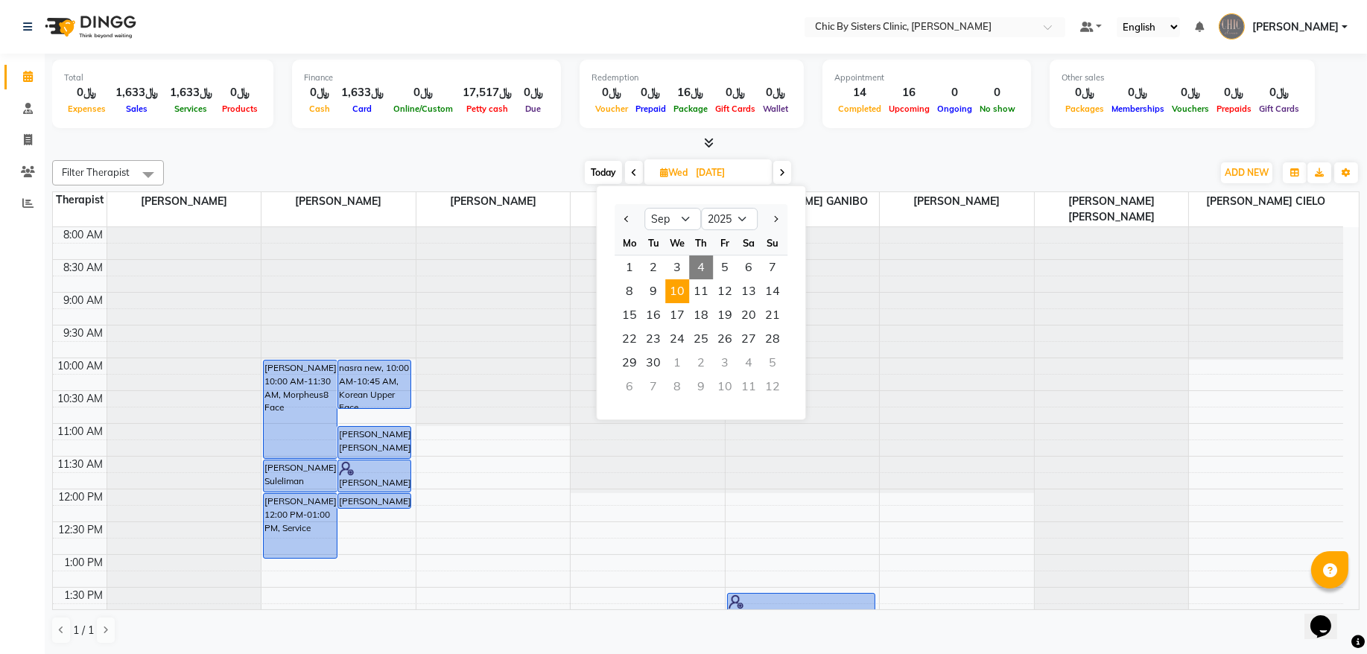
click at [677, 290] on span "10" at bounding box center [677, 291] width 24 height 24
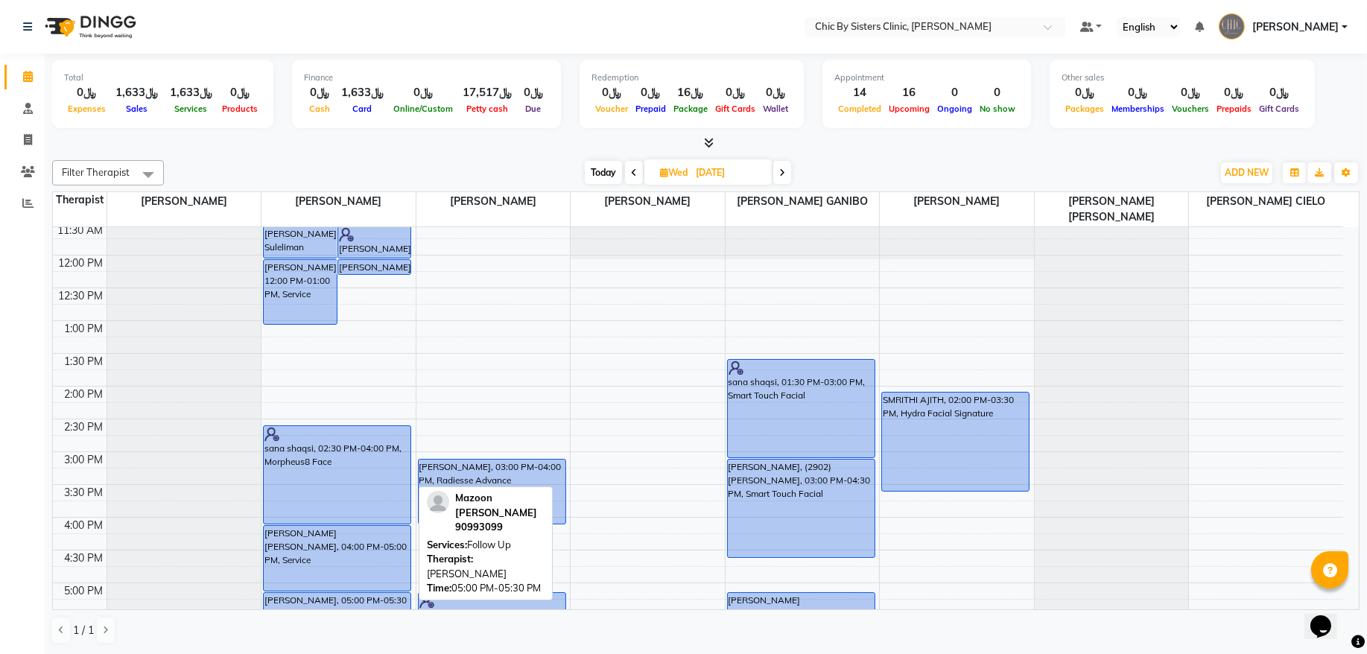
scroll to position [302, 0]
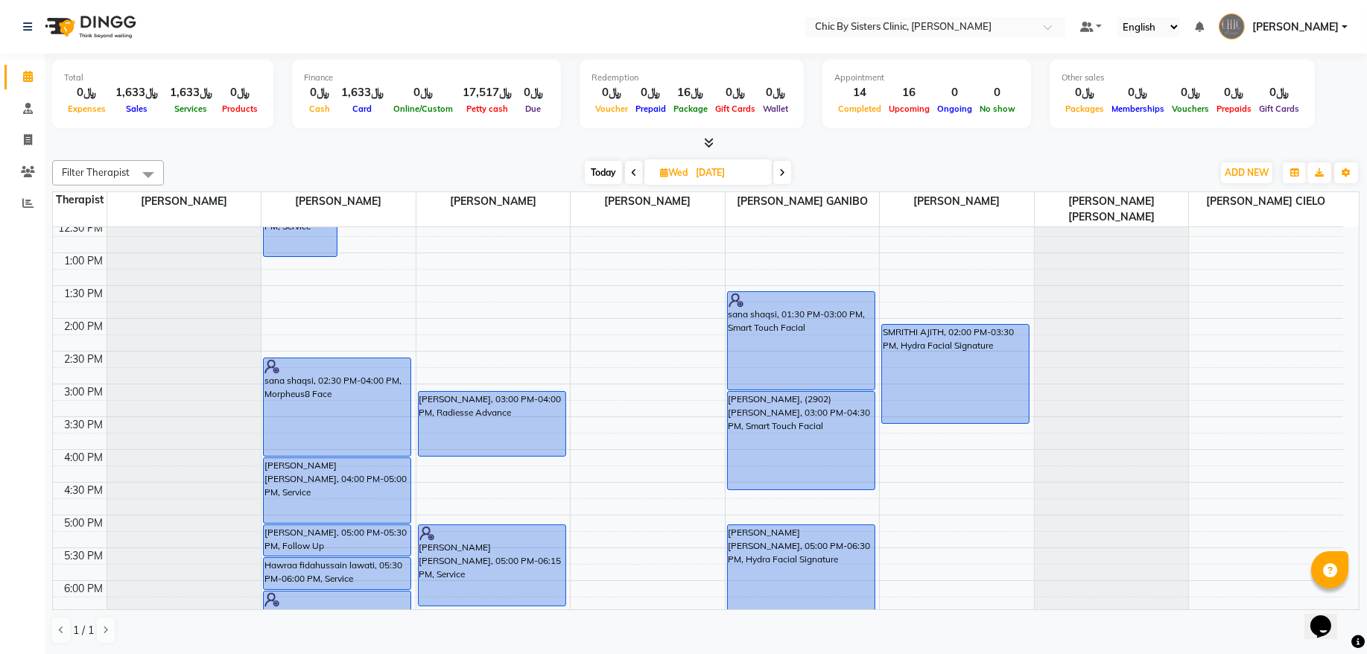
click at [448, 463] on div "8:00 AM 8:30 AM 9:00 AM 9:30 AM 10:00 AM 10:30 AM 11:00 AM 11:30 AM 12:00 PM 12…" at bounding box center [698, 449] width 1290 height 1048
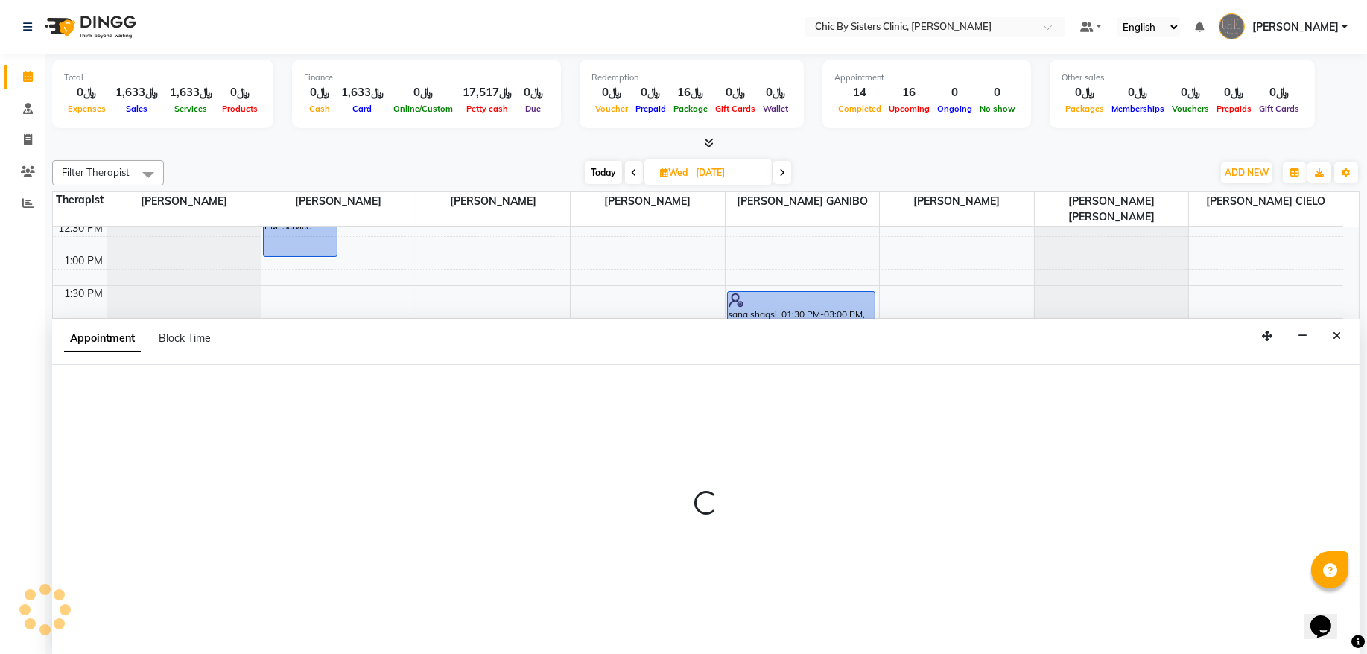
select select "49178"
select select "960"
select select "tentative"
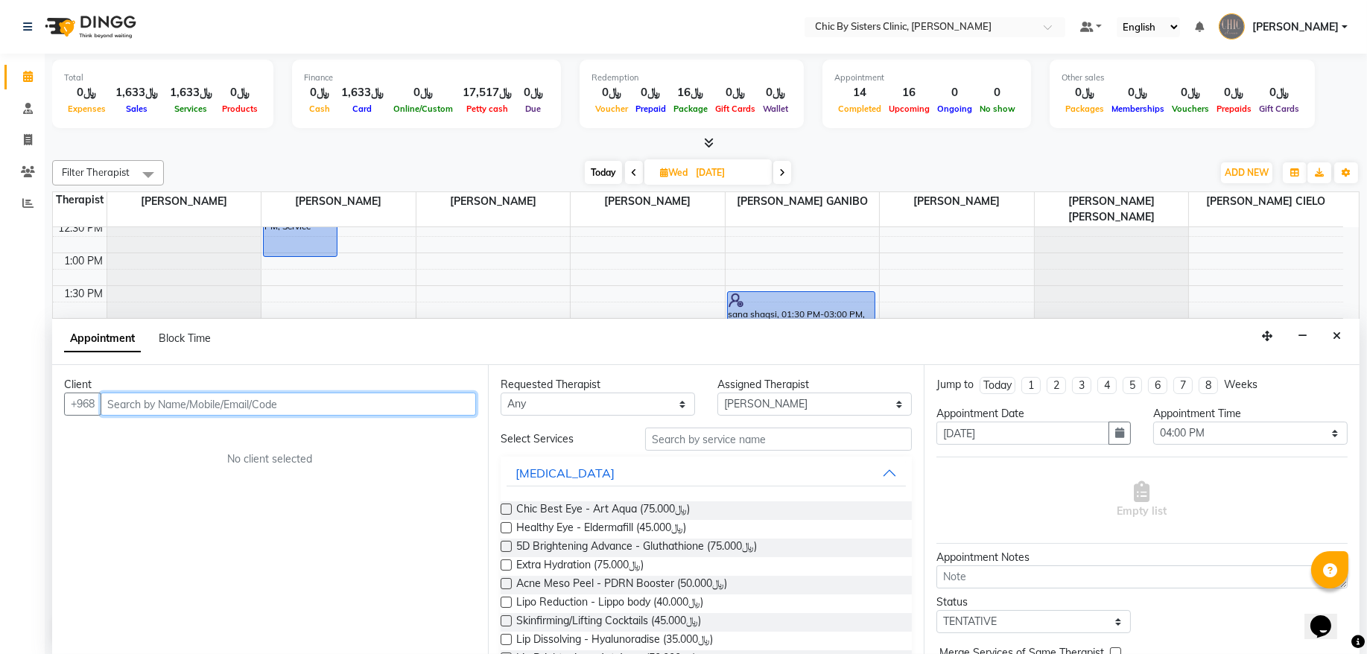
paste input "99288533"
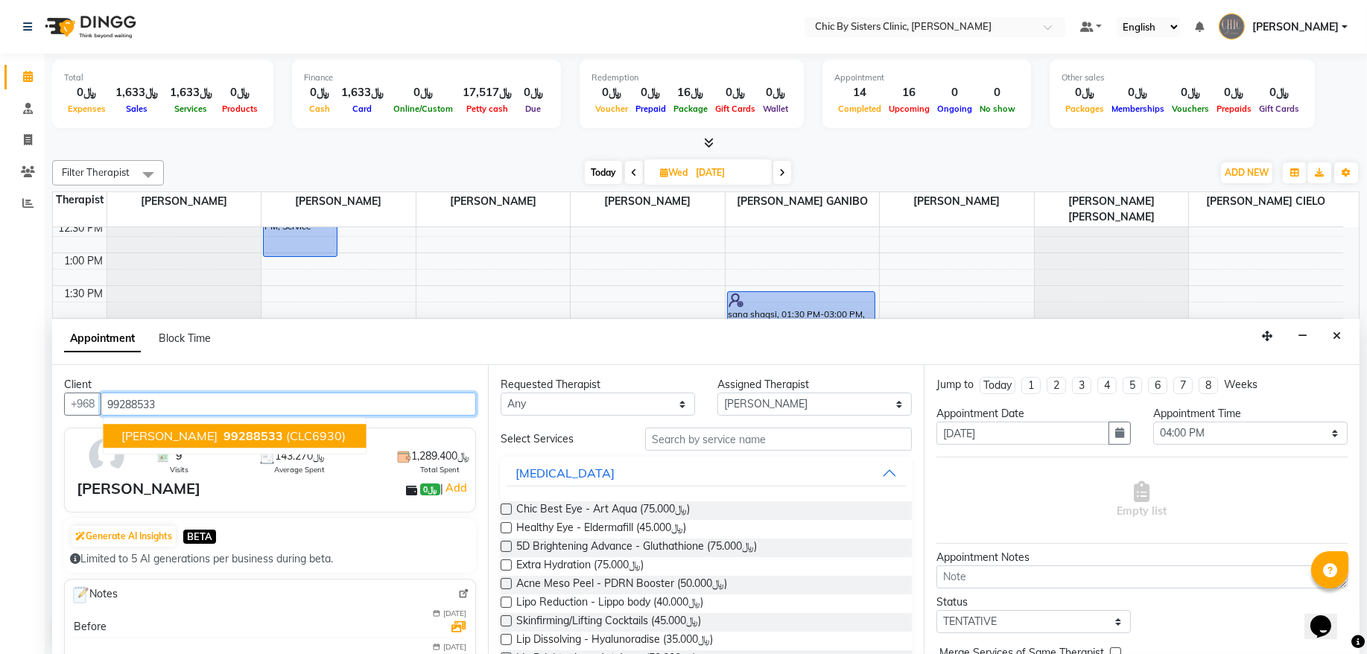
click at [335, 430] on span "(CLC6930)" at bounding box center [316, 436] width 60 height 15
type input "99288533"
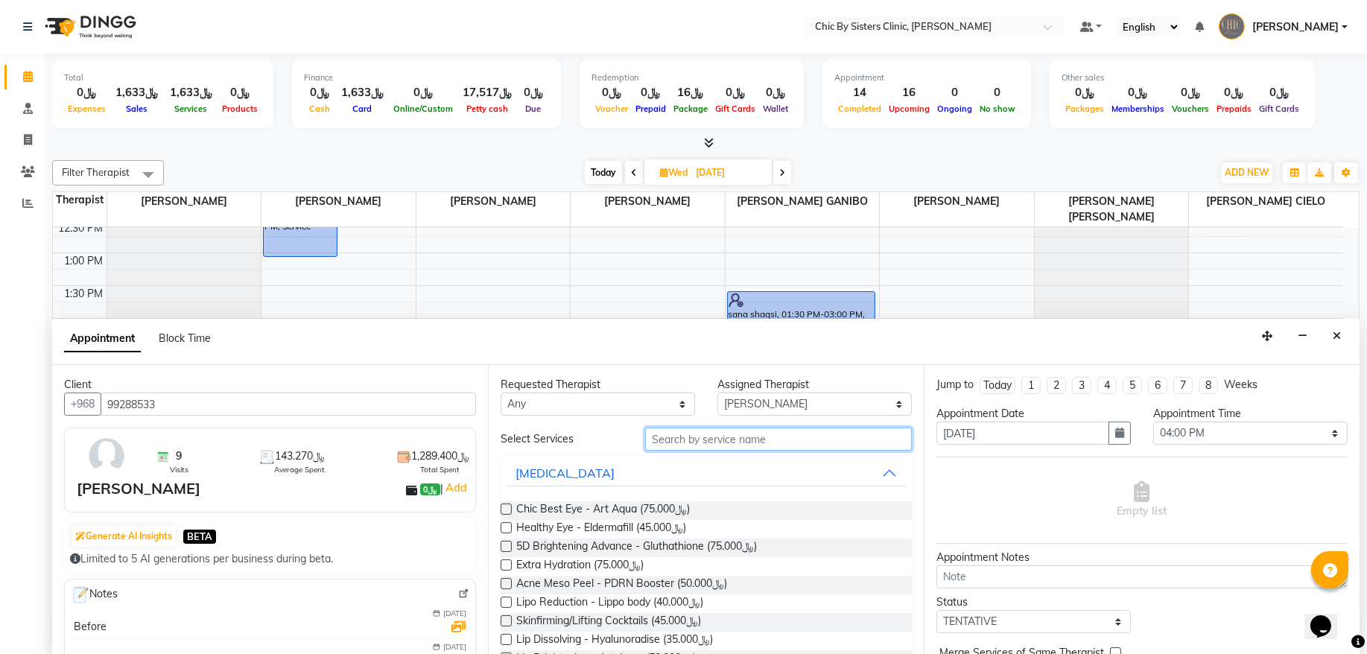
click at [743, 434] on input "text" at bounding box center [778, 439] width 267 height 23
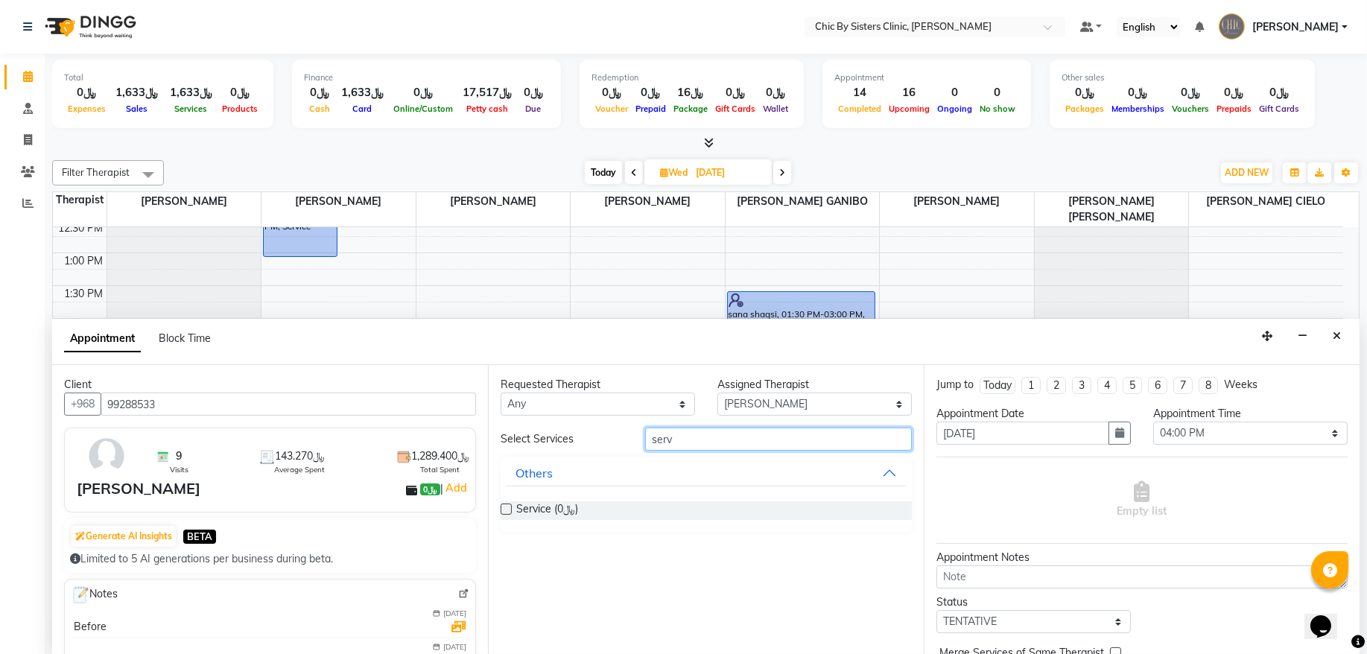
type input "serv"
click at [506, 506] on label at bounding box center [506, 509] width 11 height 11
click at [506, 506] on input "checkbox" at bounding box center [506, 511] width 10 height 10
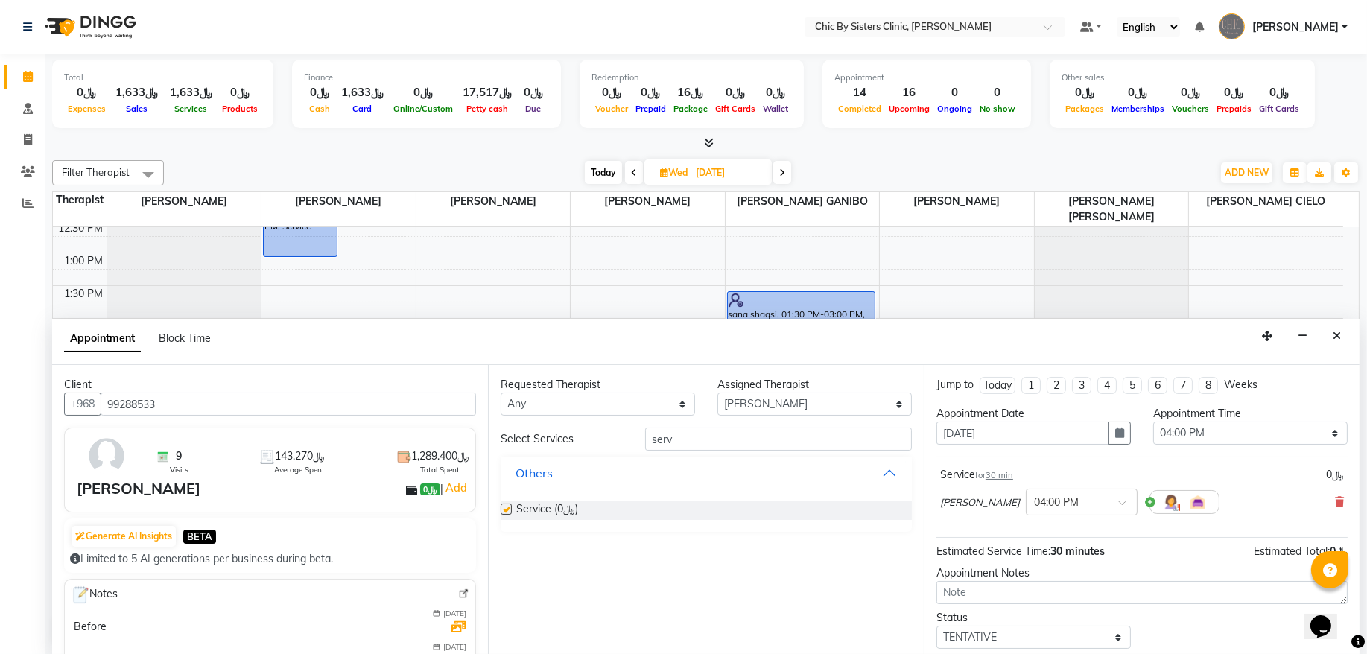
checkbox input "false"
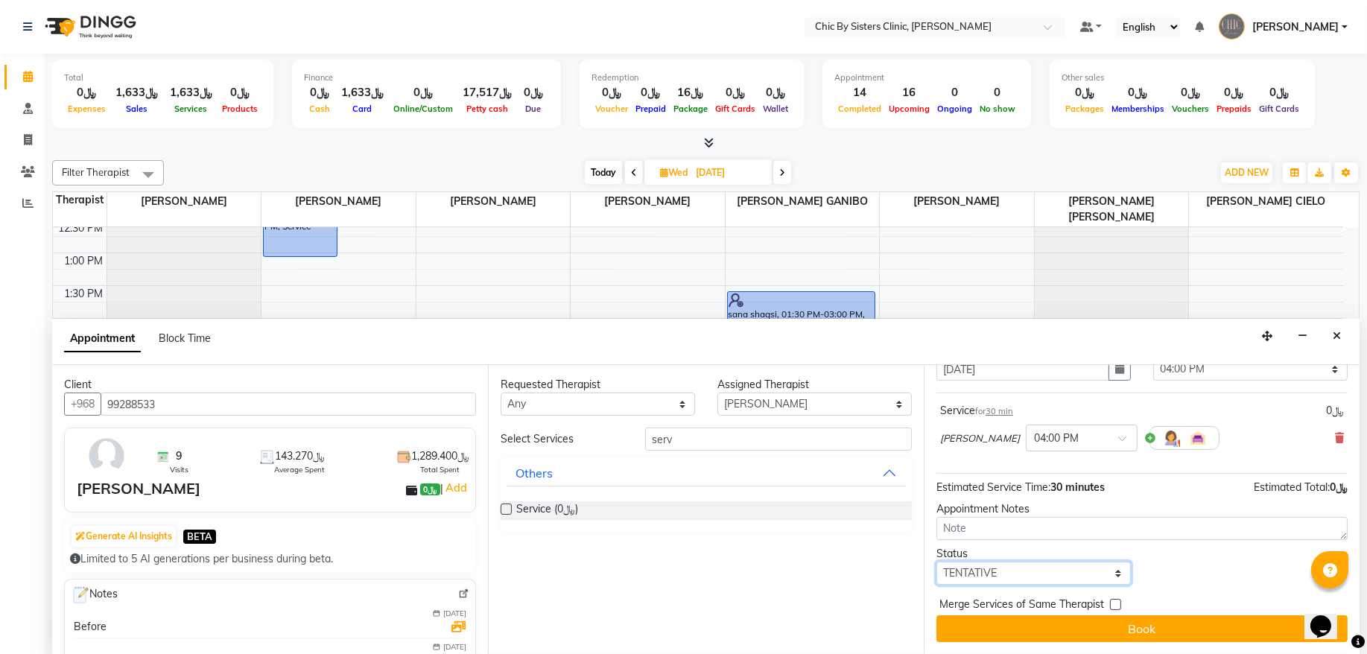
click at [981, 575] on select "Select TENTATIVE CONFIRM UPCOMING" at bounding box center [1034, 573] width 194 height 23
select select "upcoming"
click at [937, 562] on select "Select TENTATIVE CONFIRM UPCOMING" at bounding box center [1034, 573] width 194 height 23
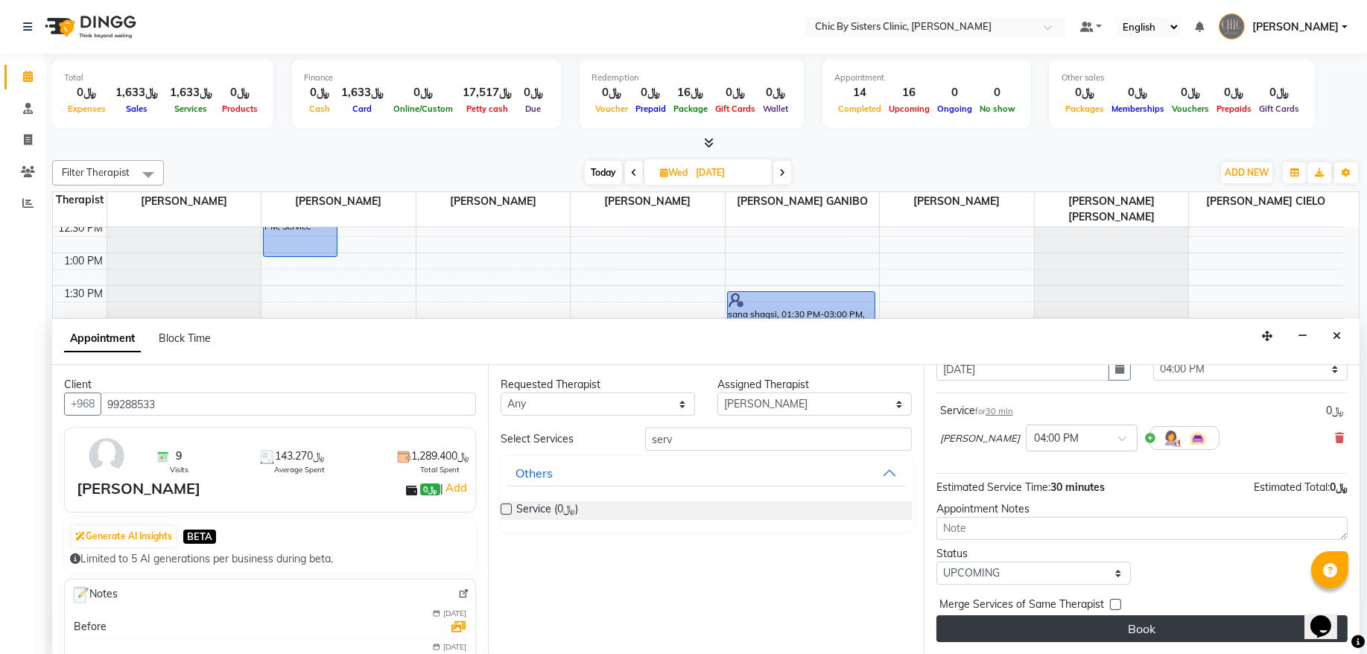
click at [969, 629] on button "Book" at bounding box center [1142, 628] width 411 height 27
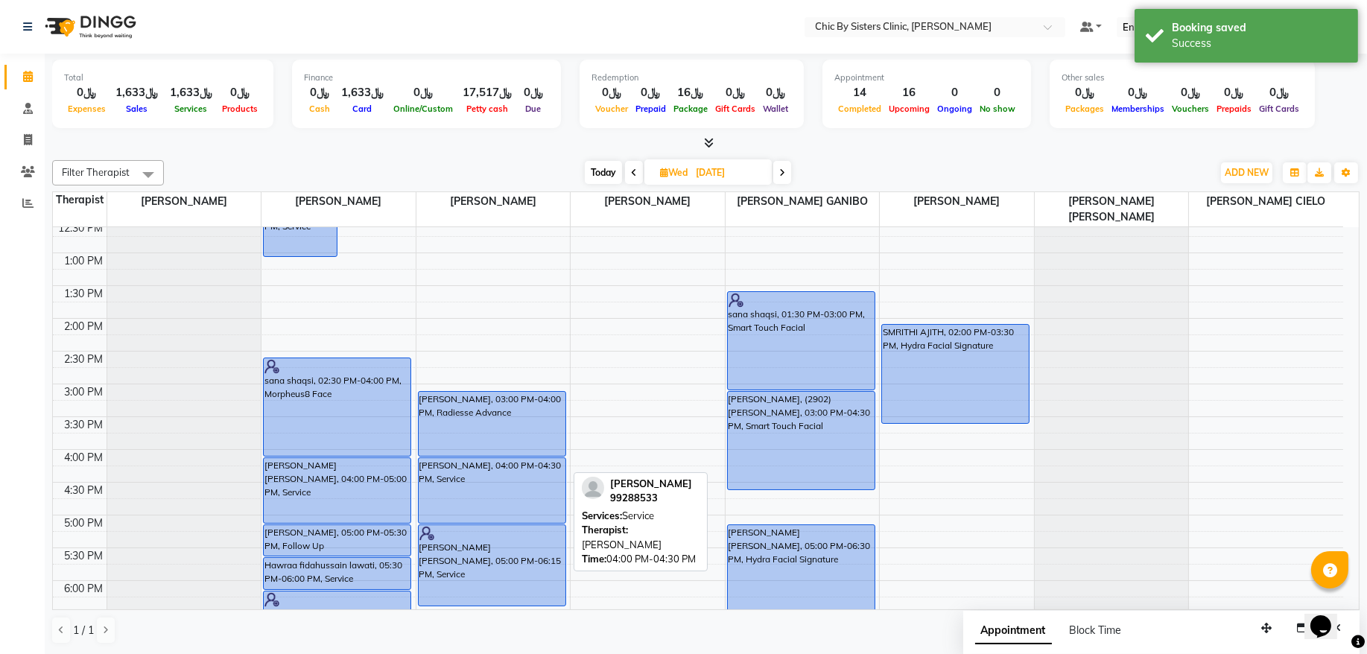
drag, startPoint x: 519, startPoint y: 488, endPoint x: 520, endPoint y: 513, distance: 25.3
click at [520, 513] on div "MOZA Mohammed Al Badwawi, 03:00 PM-04:00 PM, Radiesse Advance karima mohamed Qa…" at bounding box center [493, 449] width 154 height 1048
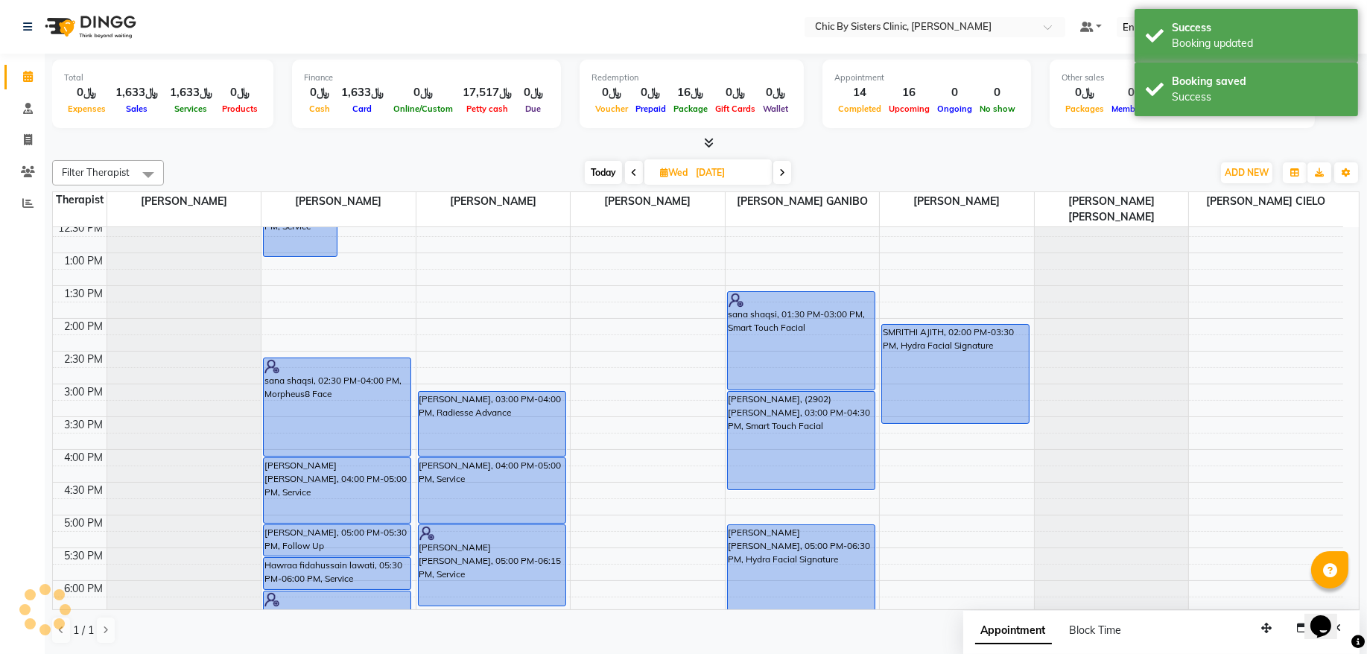
click at [601, 177] on span "Today" at bounding box center [603, 172] width 37 height 23
type input "[DATE]"
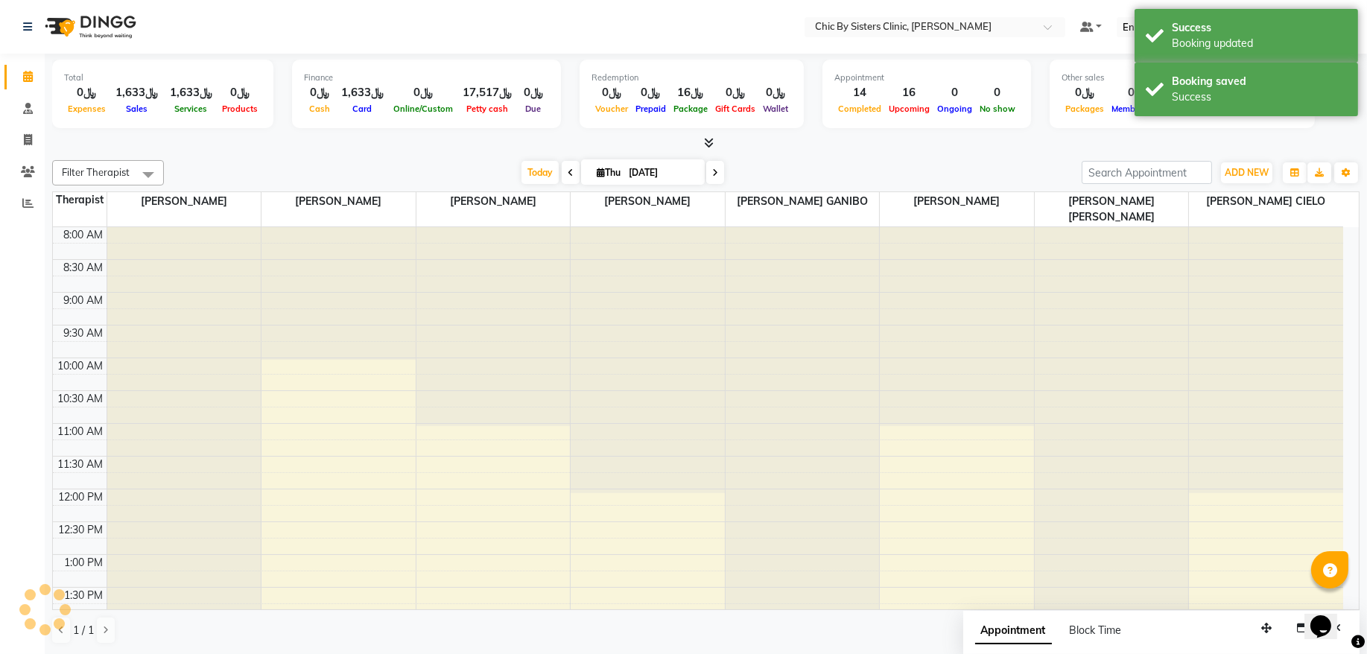
scroll to position [466, 0]
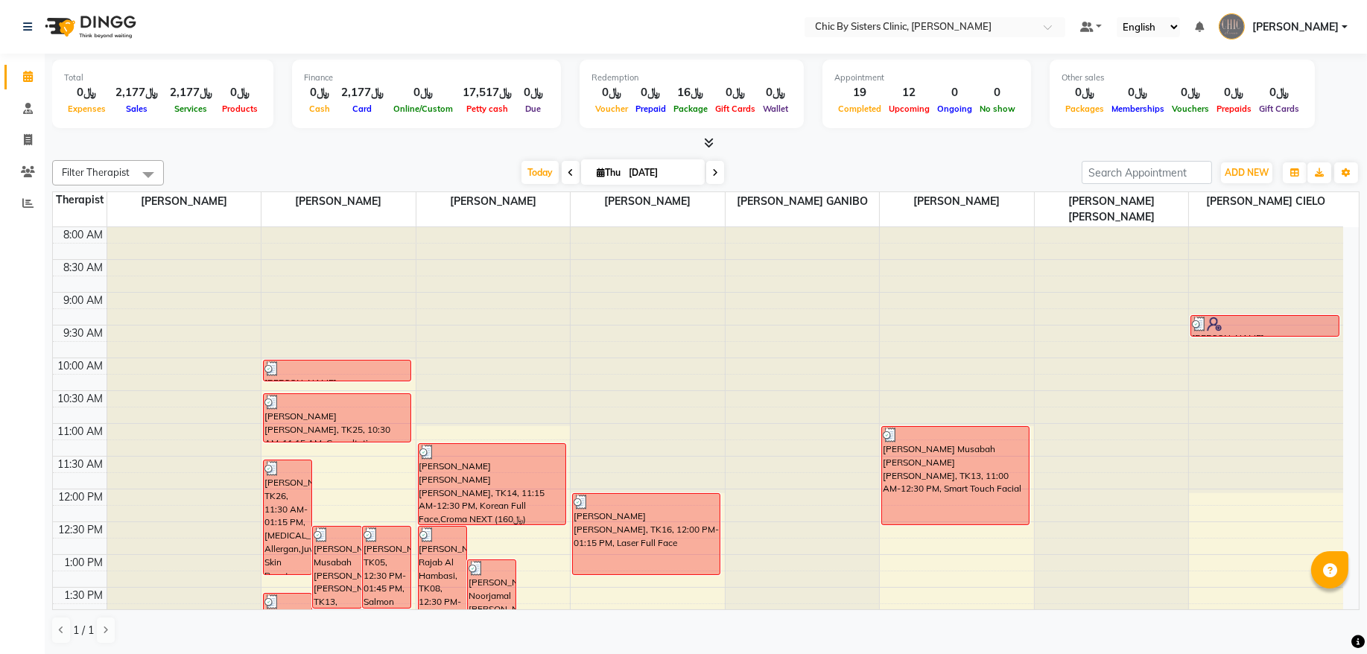
click at [522, 178] on span "Today" at bounding box center [540, 172] width 37 height 23
click at [542, 170] on span "Today" at bounding box center [540, 172] width 37 height 23
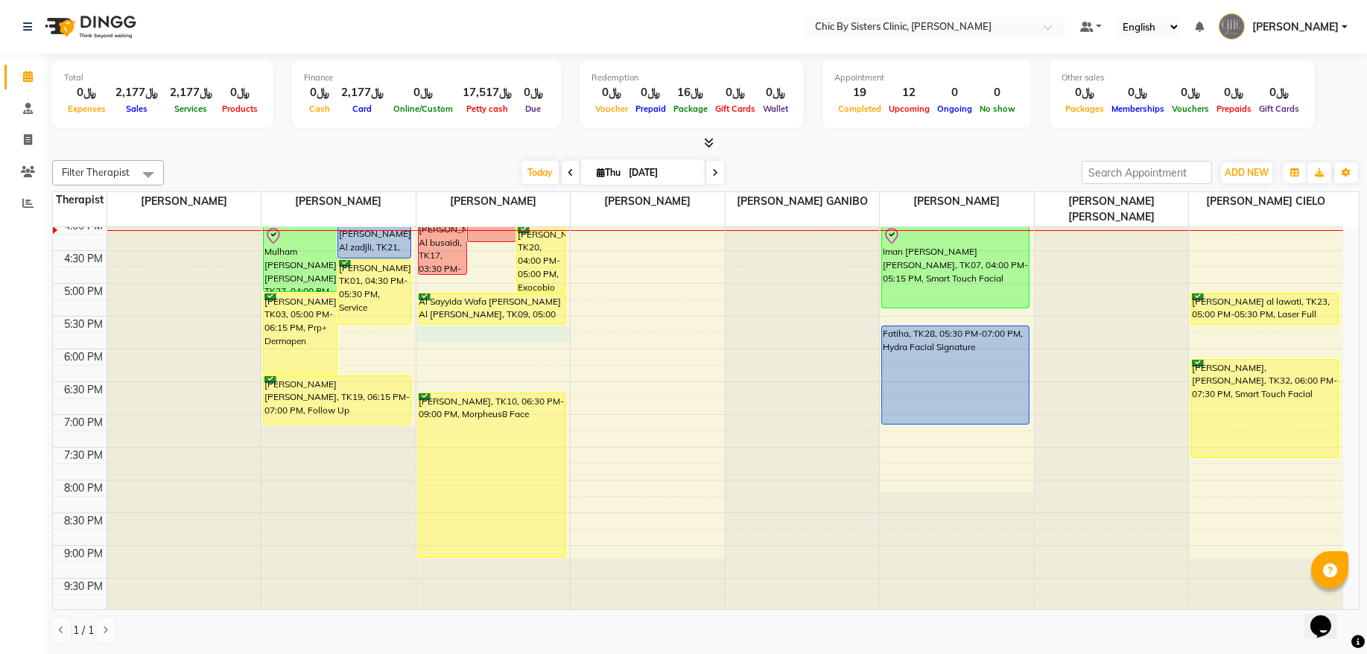
click at [449, 330] on div "8:00 AM 8:30 AM 9:00 AM 9:30 AM 10:00 AM 10:30 AM 11:00 AM 11:30 AM 12:00 PM 12…" at bounding box center [698, 218] width 1290 height 1048
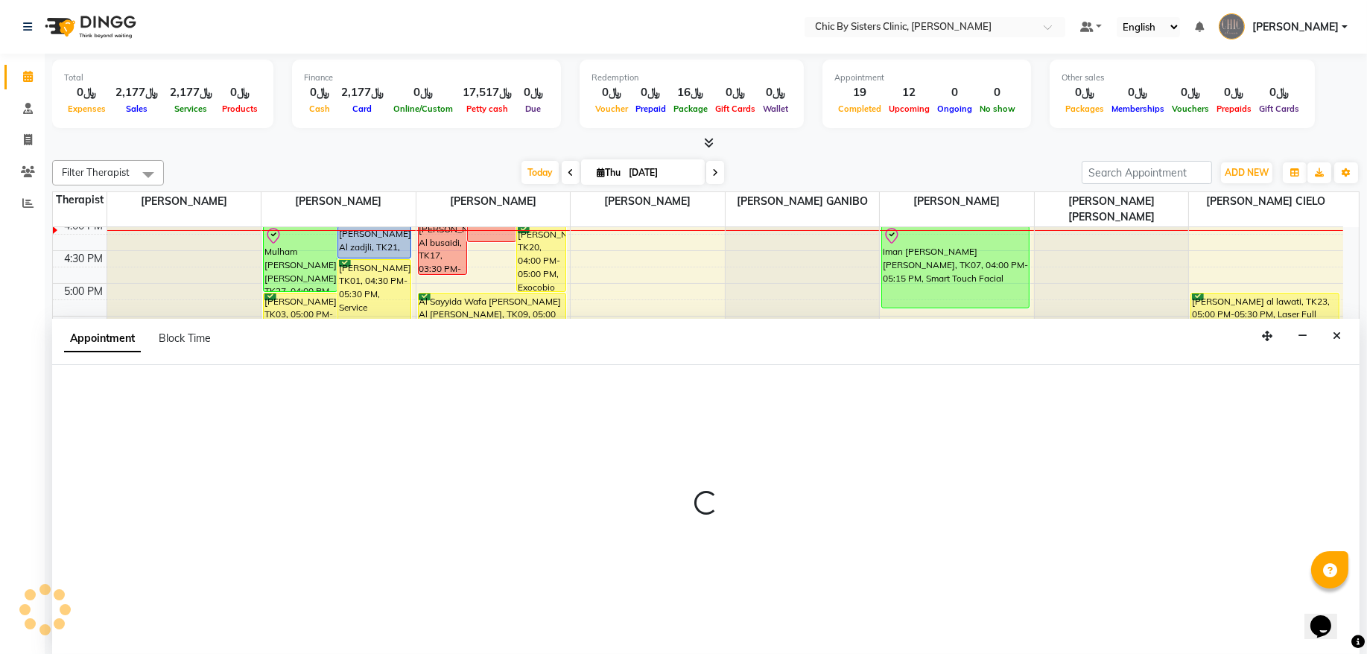
select select "49178"
select select "1050"
select select "tentative"
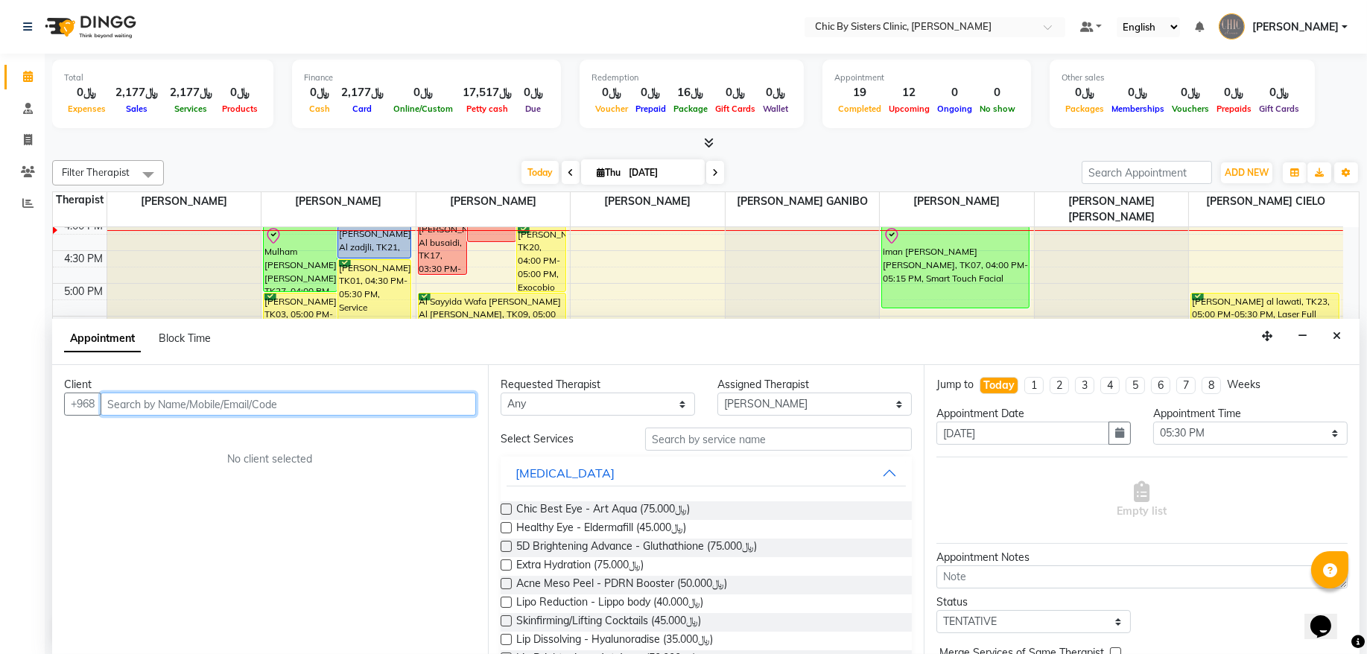
drag, startPoint x: 180, startPoint y: 416, endPoint x: 149, endPoint y: 397, distance: 36.2
click at [149, 397] on input "text" at bounding box center [289, 404] width 376 height 23
paste input "96892922049"
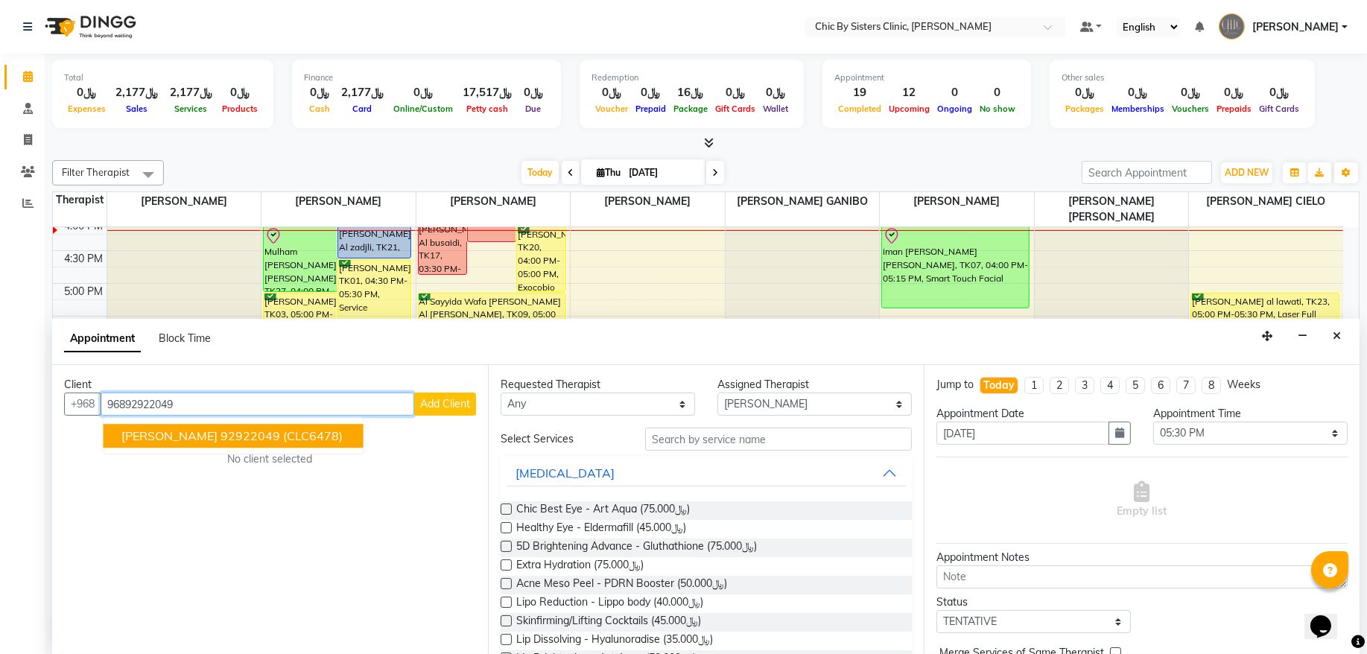
click at [189, 440] on span "amal al riyami" at bounding box center [169, 436] width 96 height 15
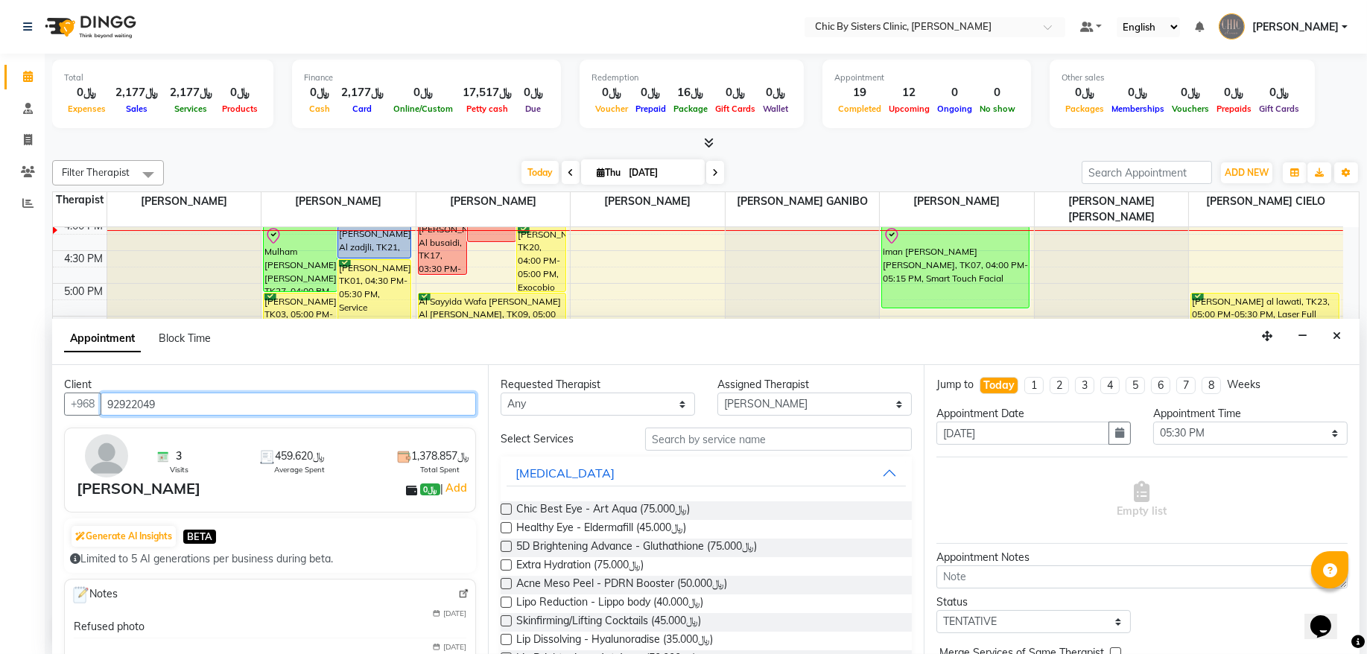
type input "92922049"
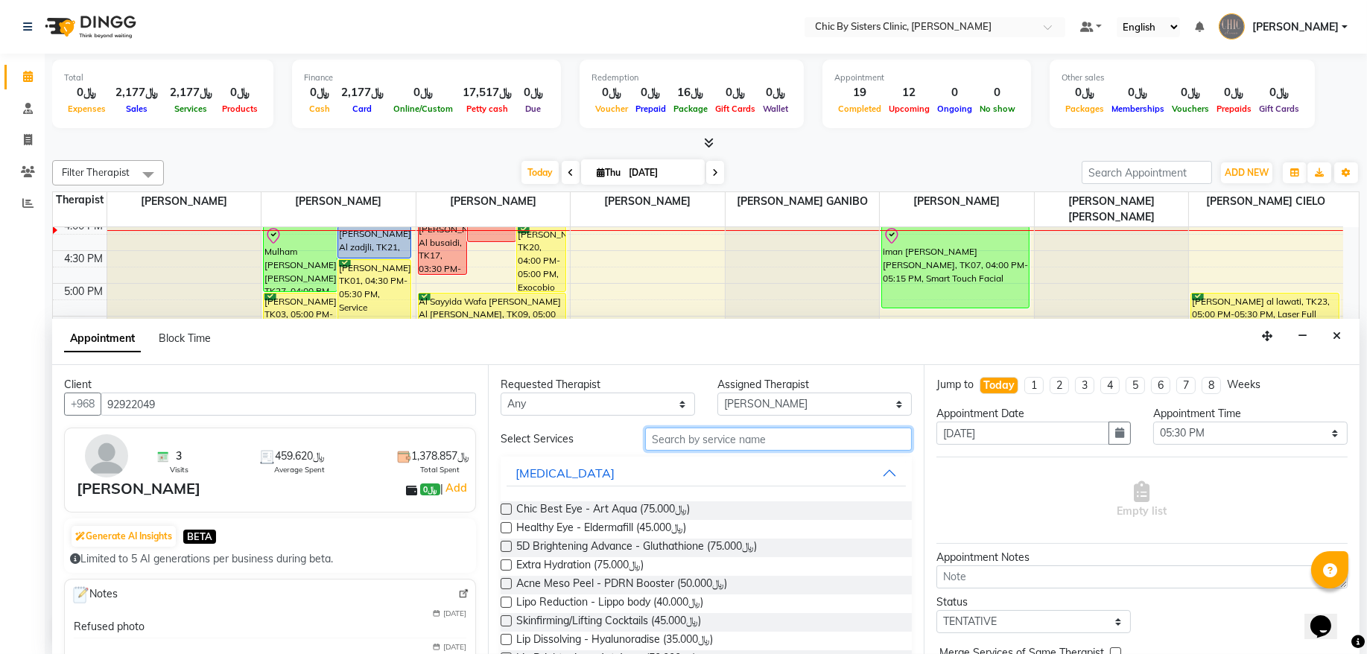
click at [709, 439] on input "text" at bounding box center [778, 439] width 267 height 23
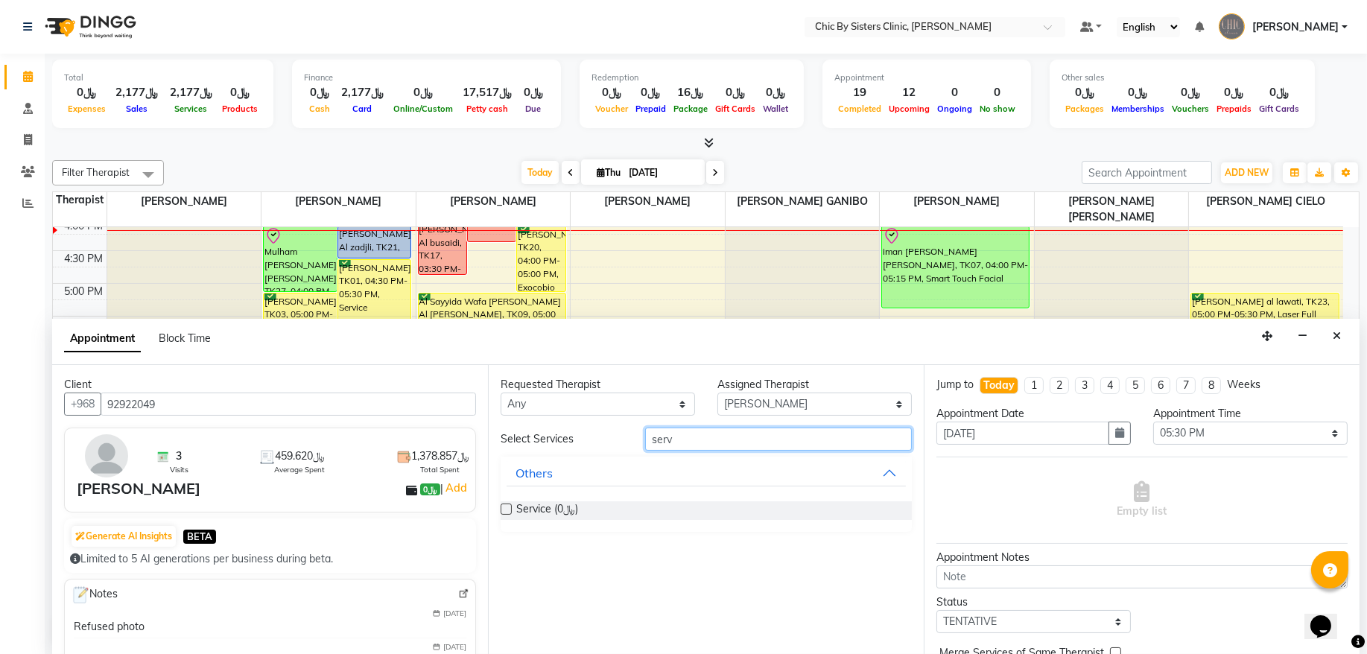
type input "serv"
click at [508, 511] on label at bounding box center [506, 509] width 11 height 11
click at [508, 511] on input "checkbox" at bounding box center [506, 511] width 10 height 10
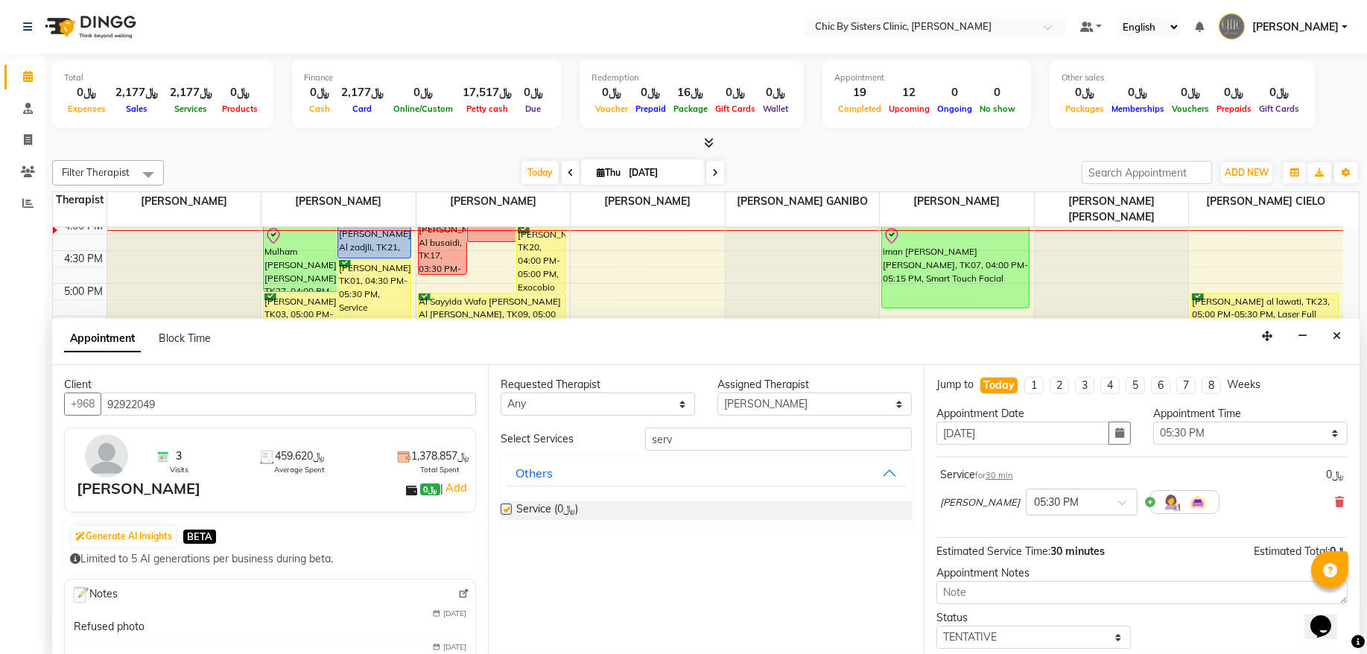
checkbox input "false"
click at [982, 642] on select "Select TENTATIVE CONFIRM CHECK-IN UPCOMING" at bounding box center [1034, 637] width 194 height 23
select select "confirm booking"
click at [937, 628] on select "Select TENTATIVE CONFIRM CHECK-IN UPCOMING" at bounding box center [1034, 637] width 194 height 23
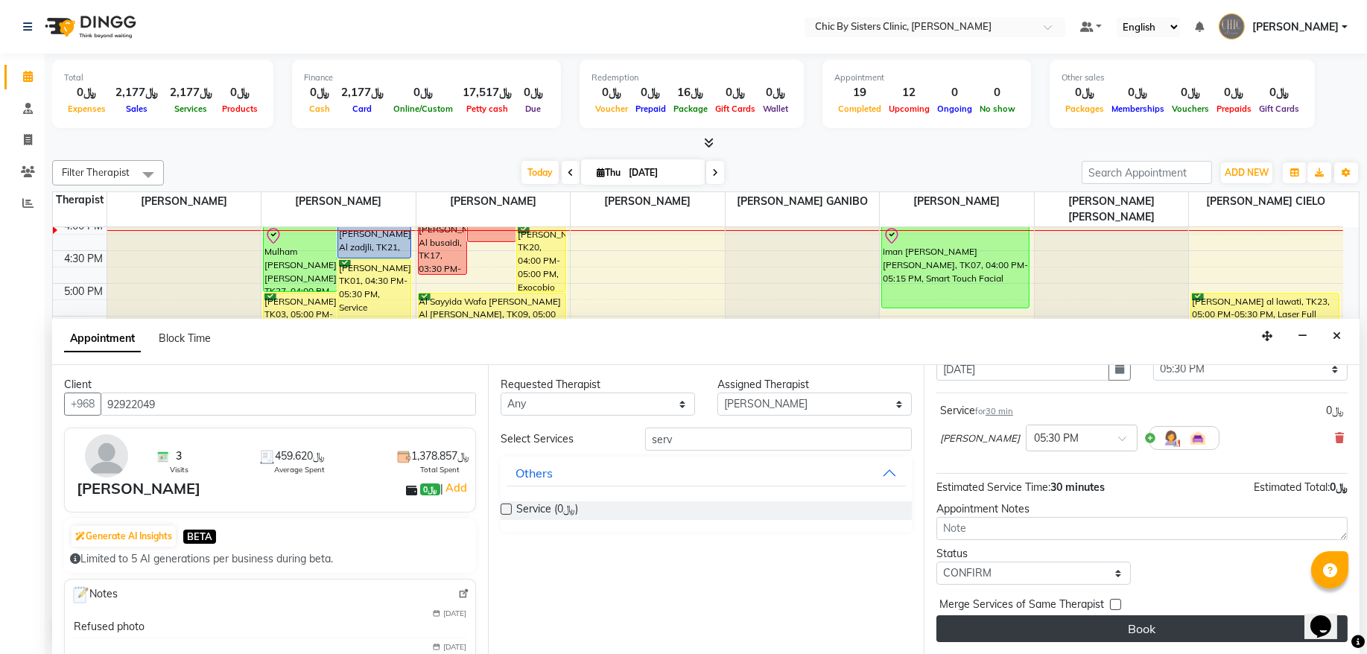
click at [970, 629] on button "Book" at bounding box center [1142, 628] width 411 height 27
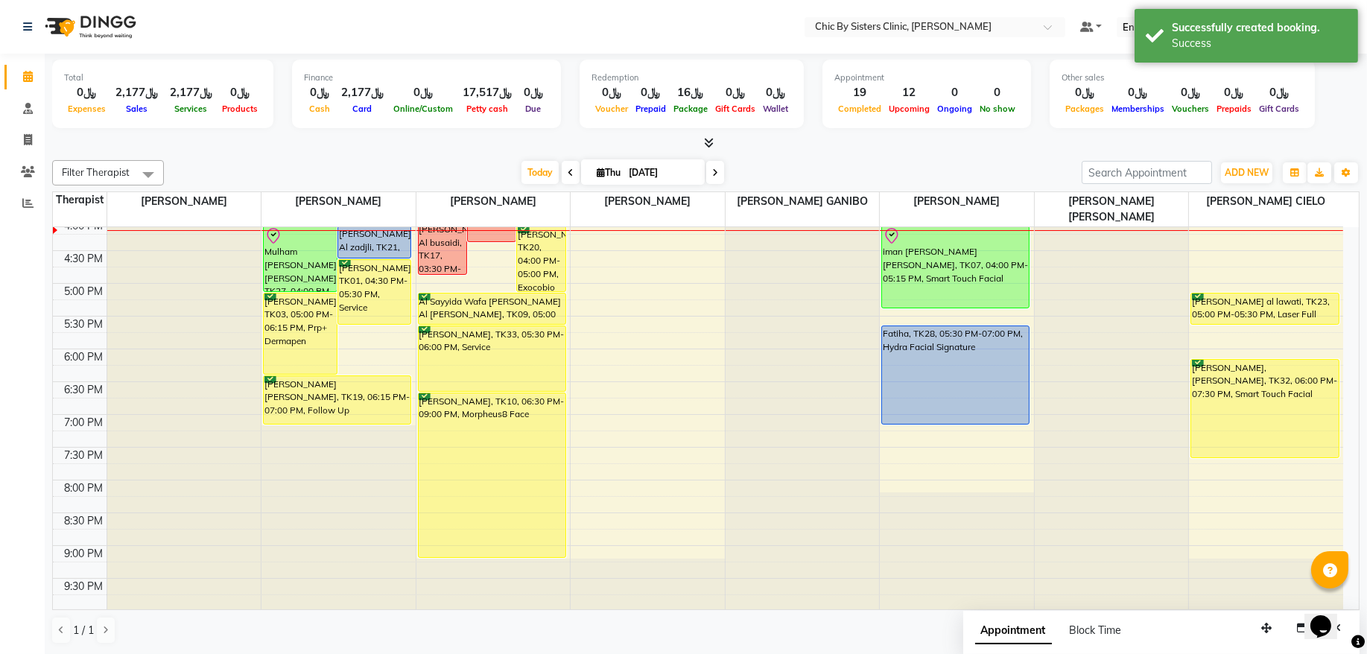
drag, startPoint x: 486, startPoint y: 357, endPoint x: 480, endPoint y: 369, distance: 13.3
click at [480, 380] on div "Najah Bassim Arfa Rajab Al Hambasi, TK08, 12:30 PM-02:40 PM, Croma NEXT (﷼160),…" at bounding box center [493, 218] width 154 height 1048
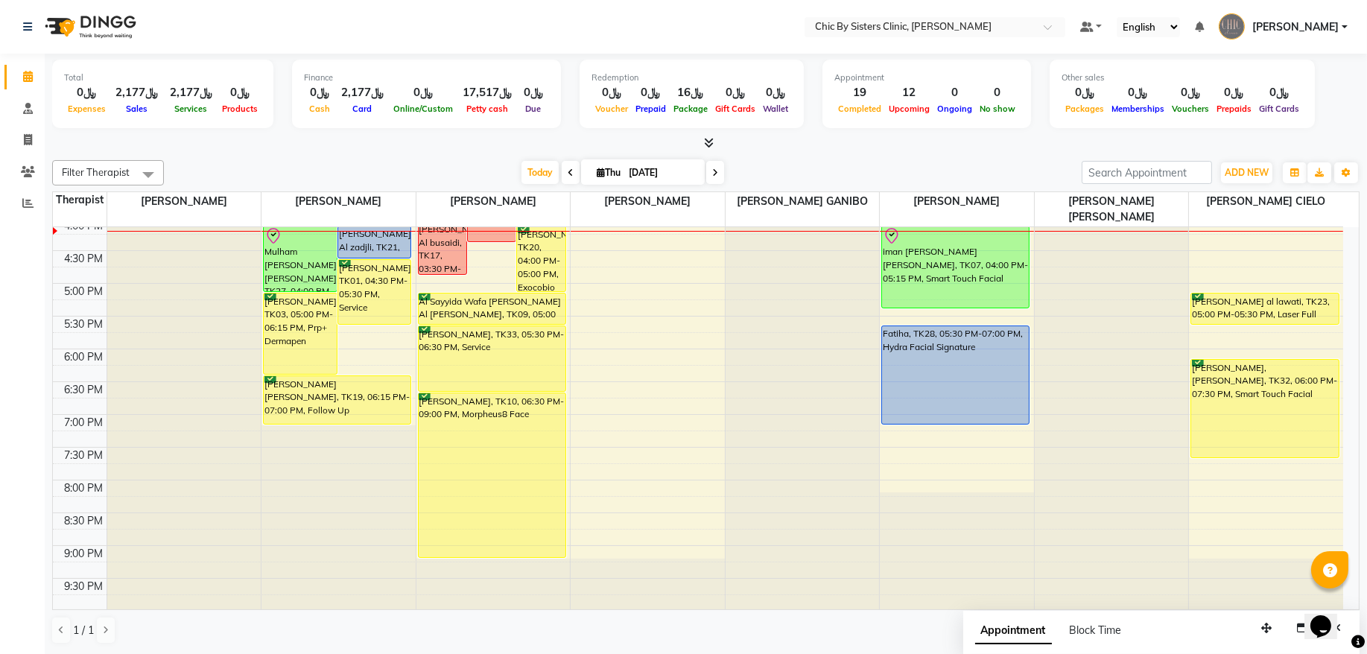
click at [663, 178] on input "[DATE]" at bounding box center [661, 173] width 75 height 22
select select "9"
select select "2025"
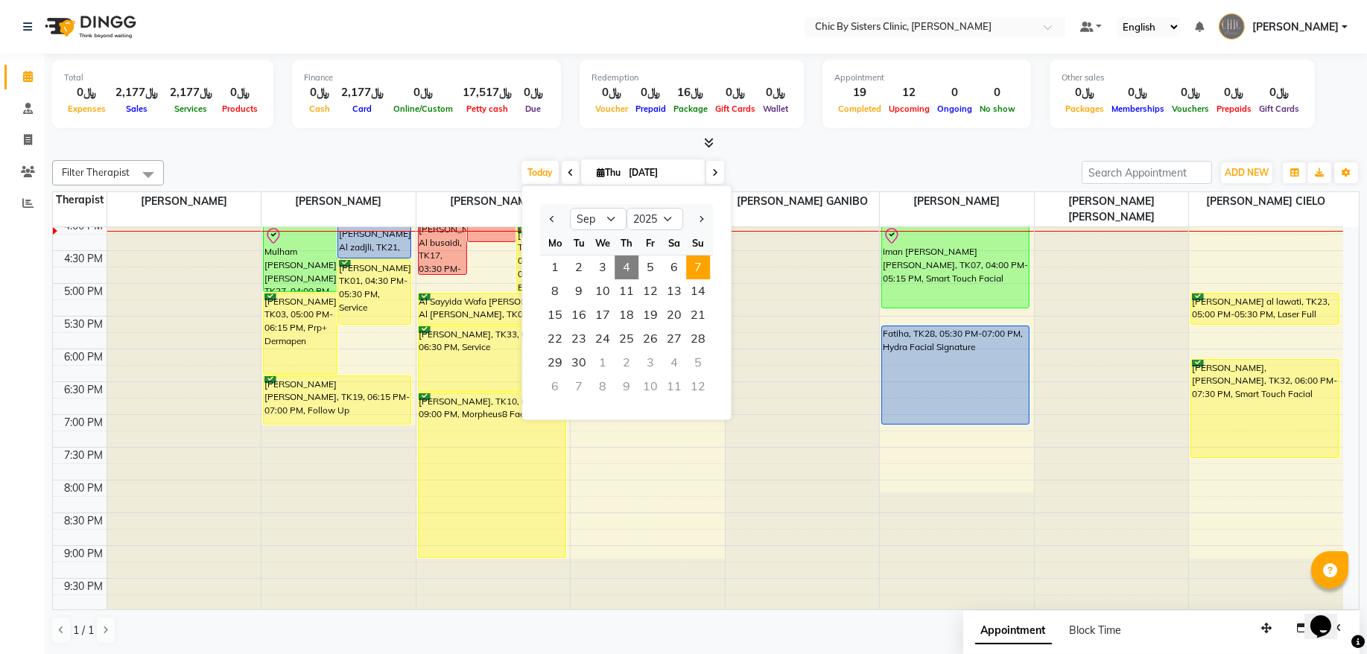
click at [704, 268] on span "7" at bounding box center [698, 268] width 24 height 24
type input "07-09-2025"
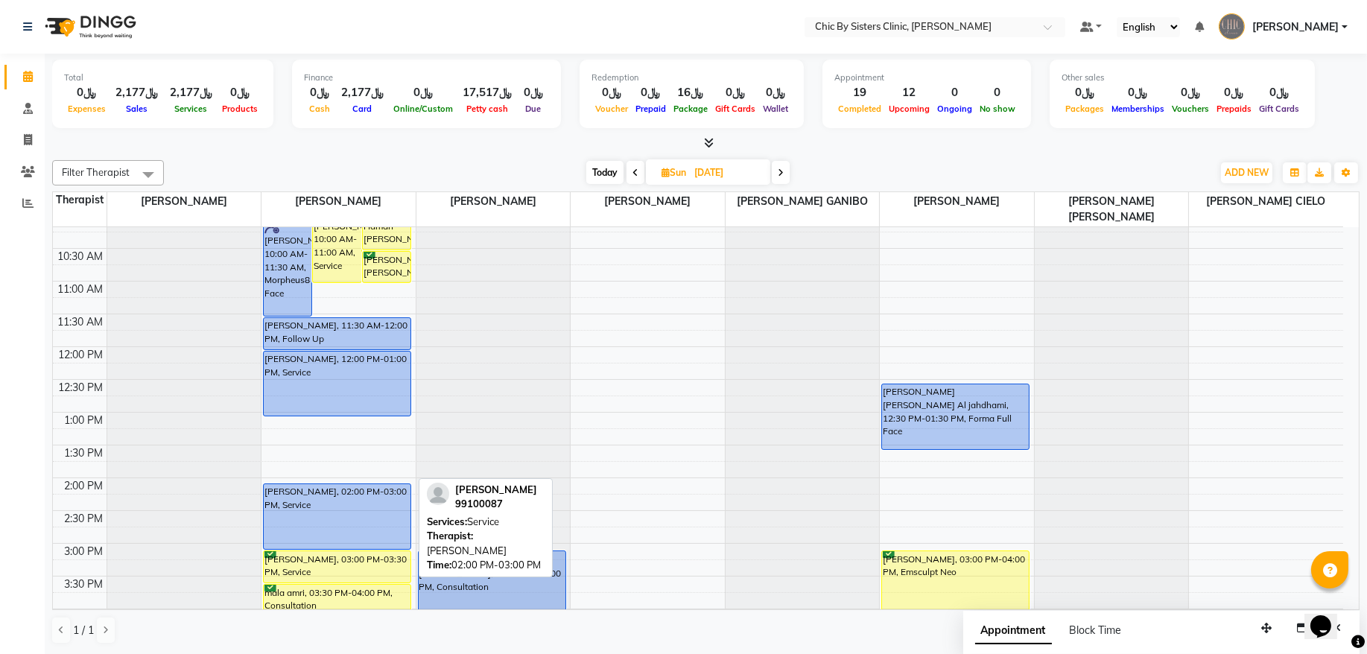
scroll to position [130, 0]
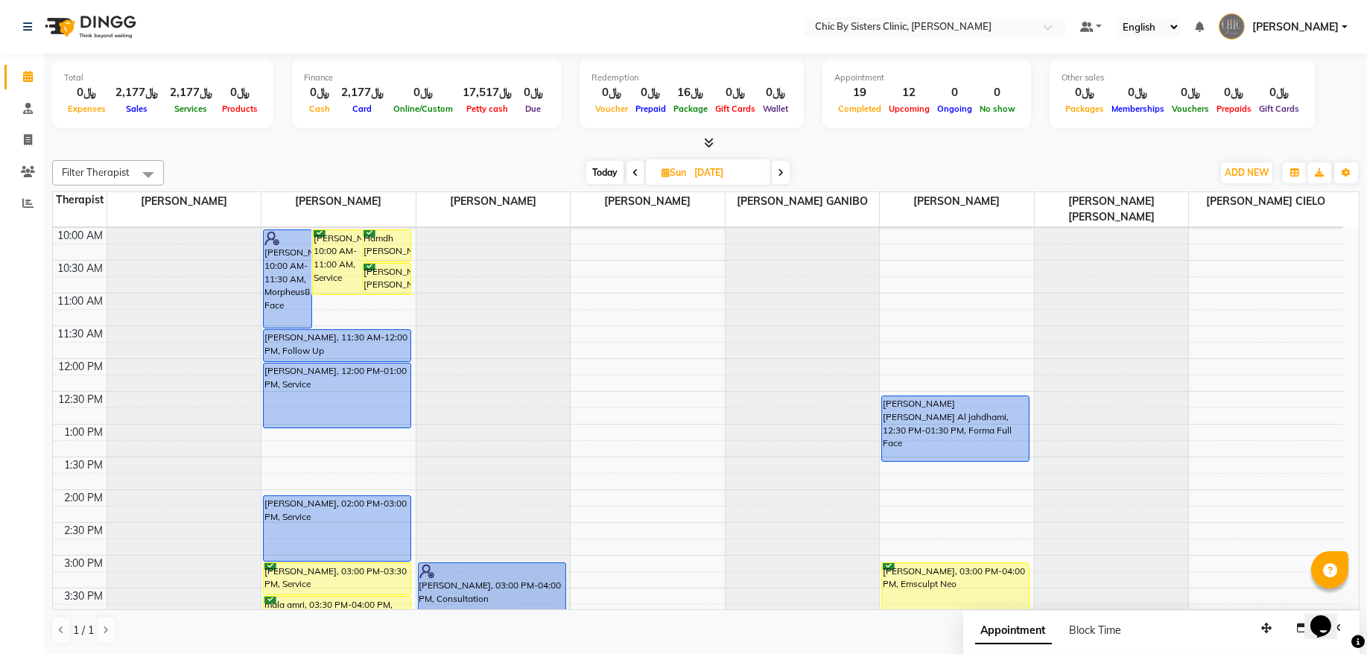
click at [709, 183] on input "07-09-2025" at bounding box center [727, 173] width 75 height 22
select select "9"
select select "2025"
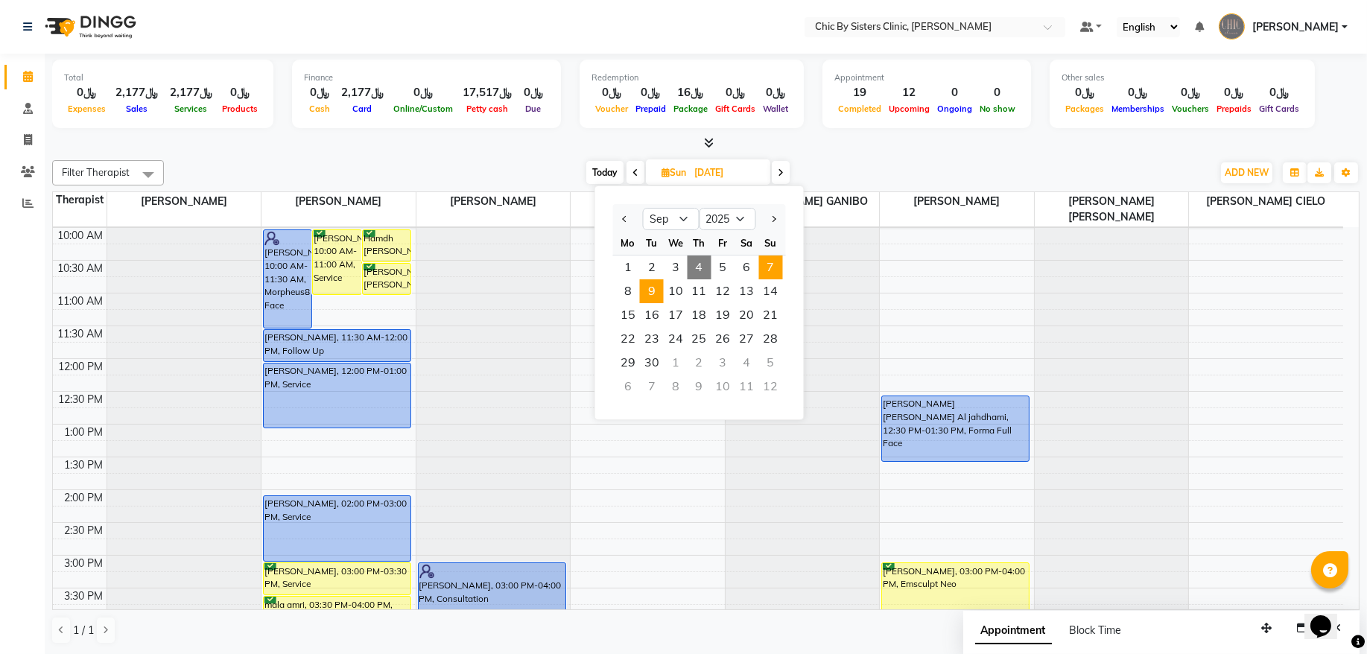
click at [649, 290] on span "9" at bounding box center [652, 291] width 24 height 24
type input "09-09-2025"
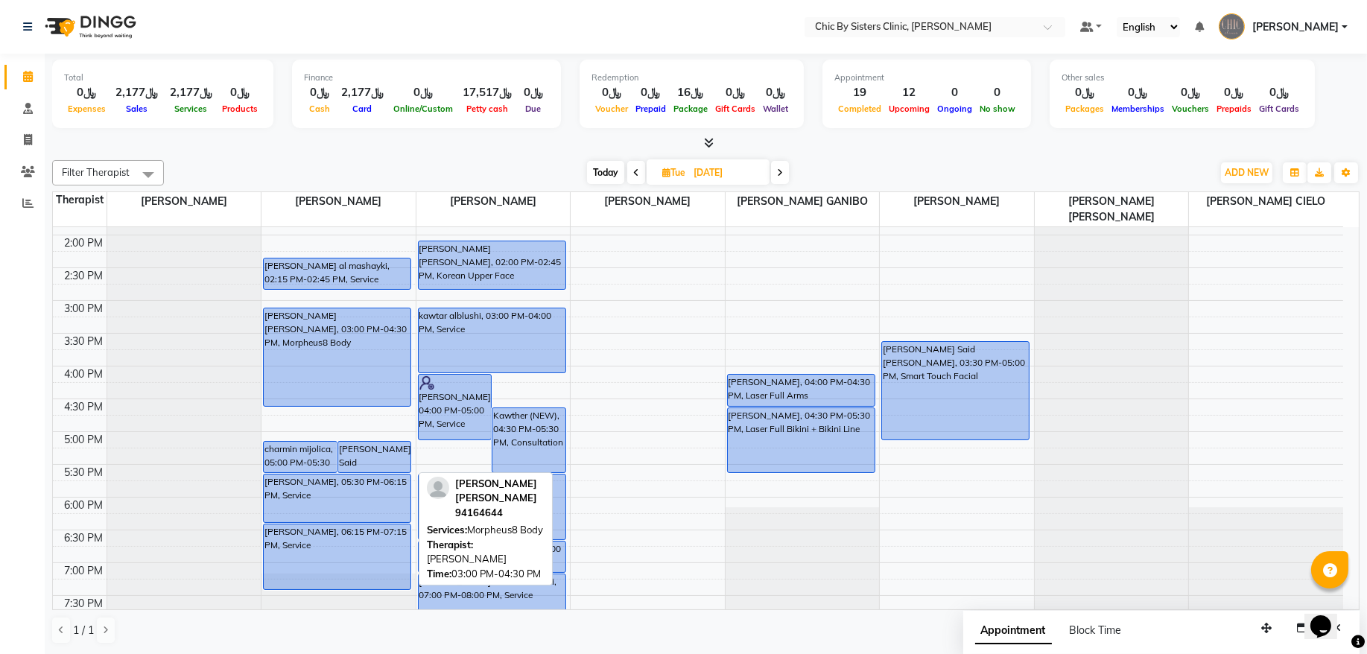
scroll to position [433, 0]
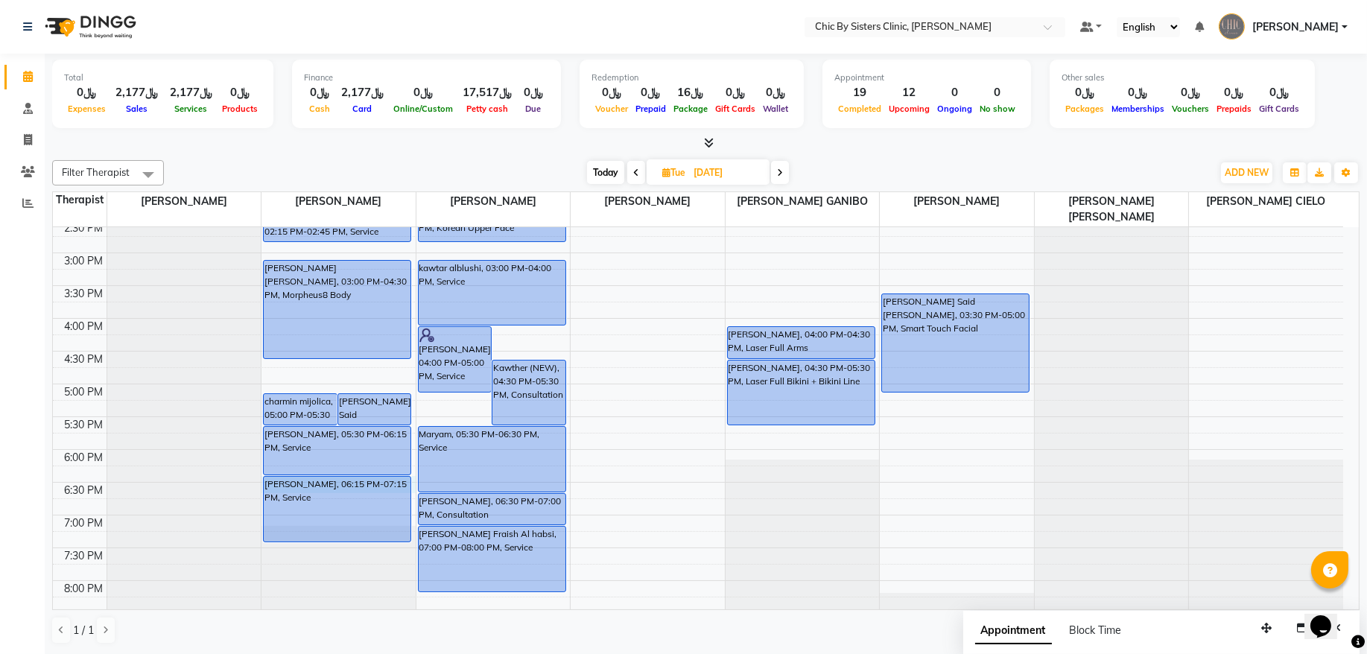
click at [416, 482] on td at bounding box center [725, 474] width 1237 height 16
select select "49177"
select select "1095"
select select "tentative"
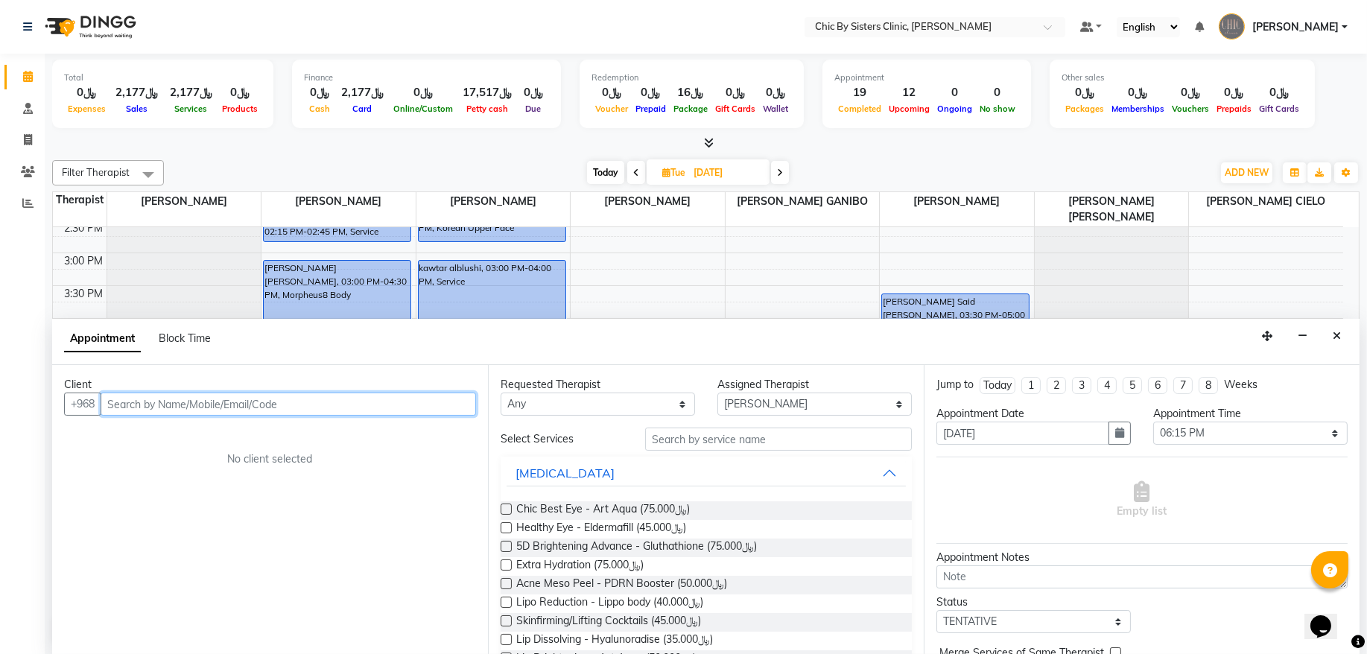
paste input "96891777200"
type input "96891777200"
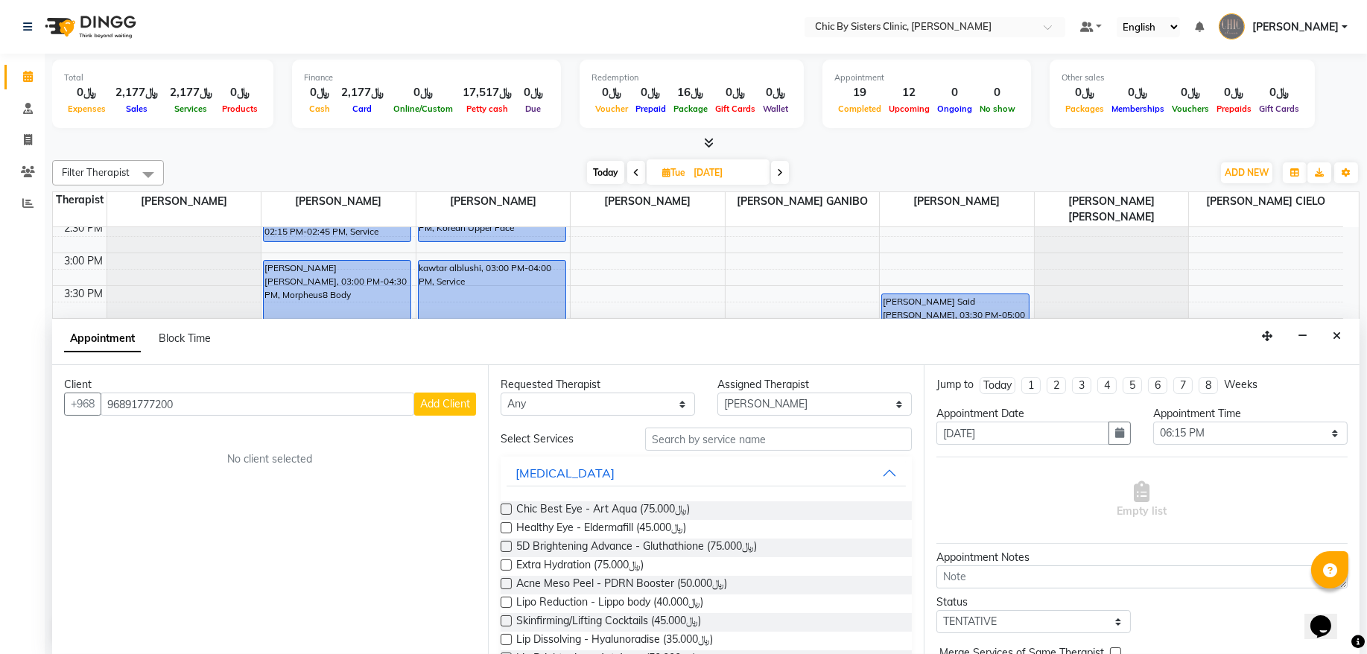
click at [451, 405] on span "Add Client" at bounding box center [445, 403] width 50 height 13
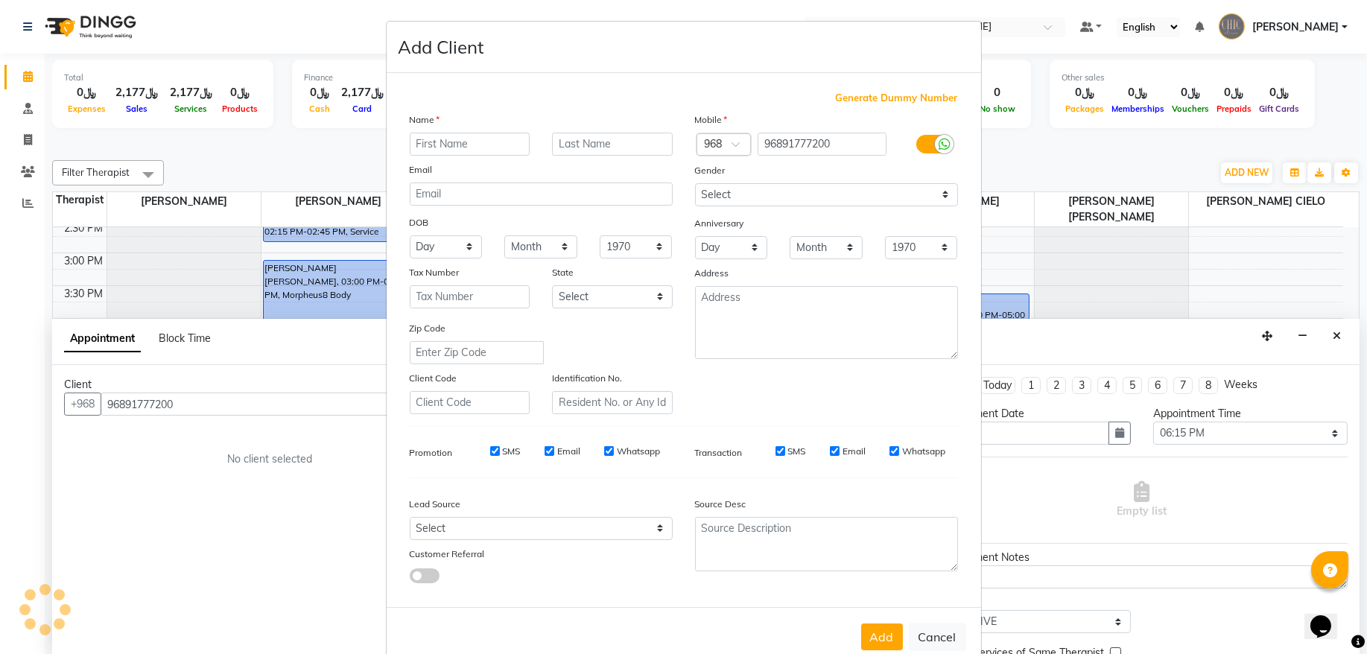
click at [470, 142] on input "text" at bounding box center [470, 144] width 121 height 23
type input "ش"
type input "Alaa"
drag, startPoint x: 776, startPoint y: 145, endPoint x: 757, endPoint y: 142, distance: 18.9
click at [758, 142] on input "96891777200" at bounding box center [822, 144] width 129 height 23
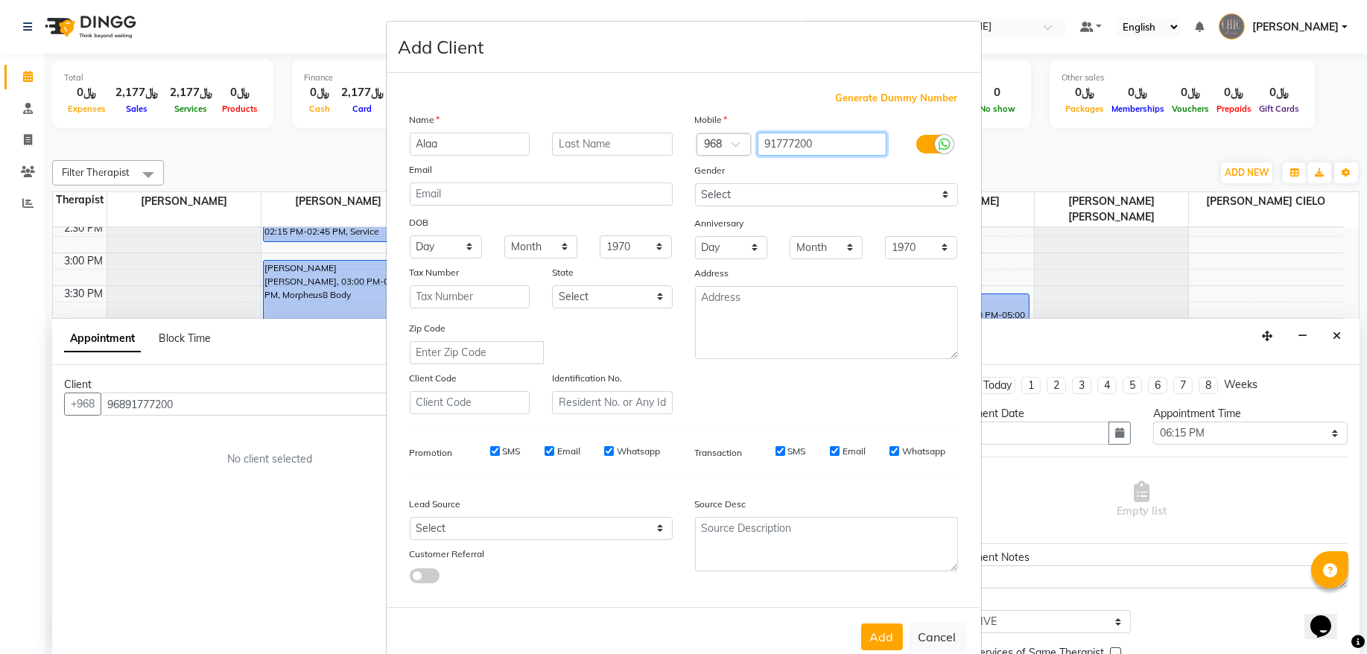
type input "91777200"
click at [740, 200] on select "Select Male Female Other Prefer Not To Say" at bounding box center [826, 194] width 263 height 23
select select "[DEMOGRAPHIC_DATA]"
click at [695, 183] on select "Select Male Female Other Prefer Not To Say" at bounding box center [826, 194] width 263 height 23
click at [861, 626] on button "Add" at bounding box center [882, 637] width 42 height 27
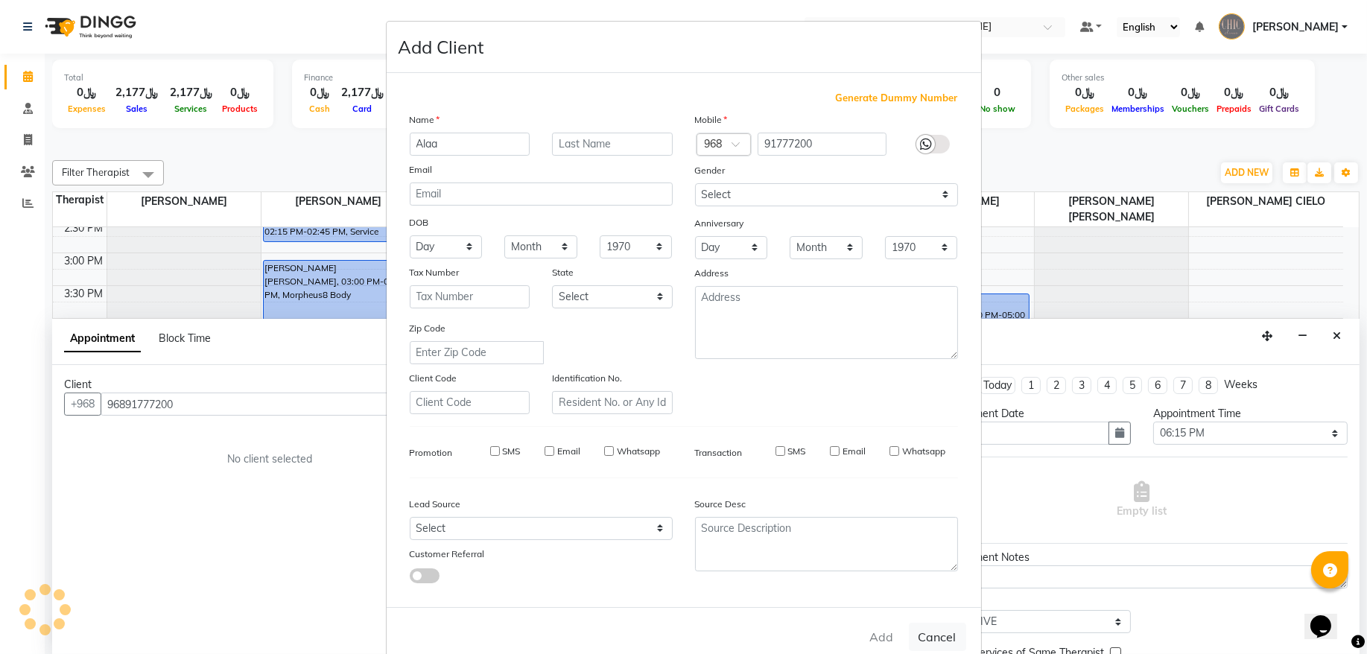
type input "91777200"
select select
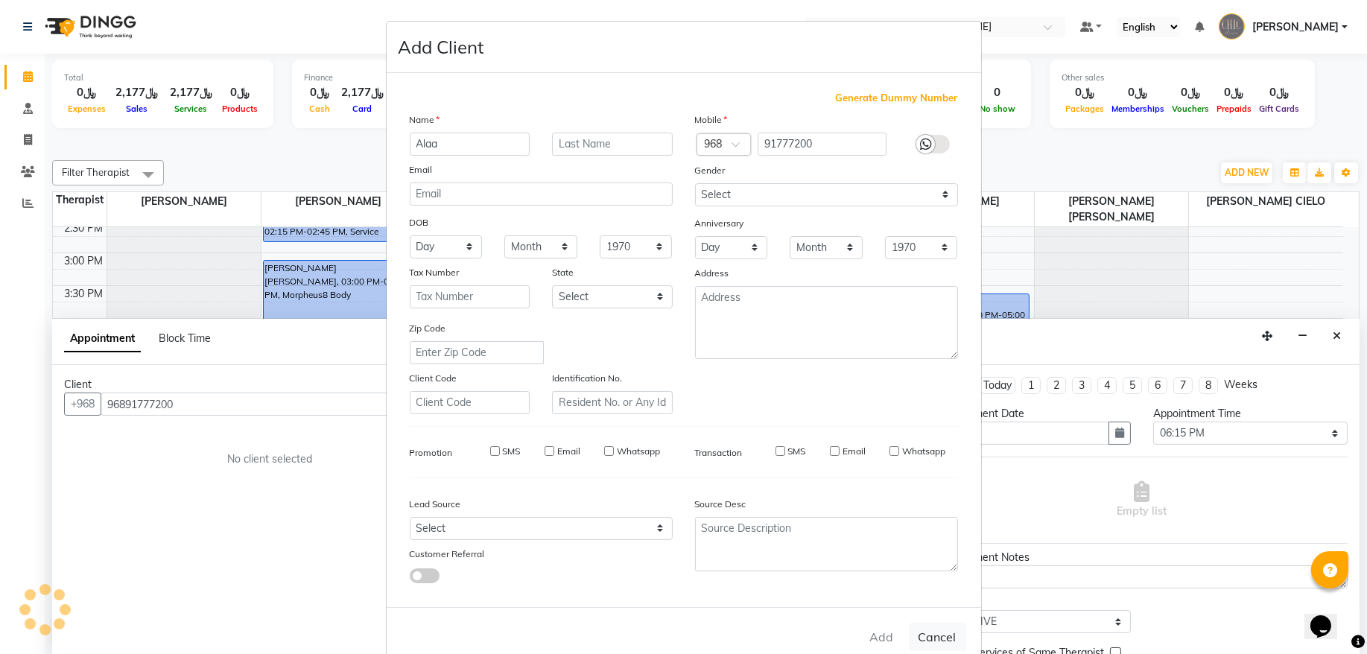
select select
checkbox input "false"
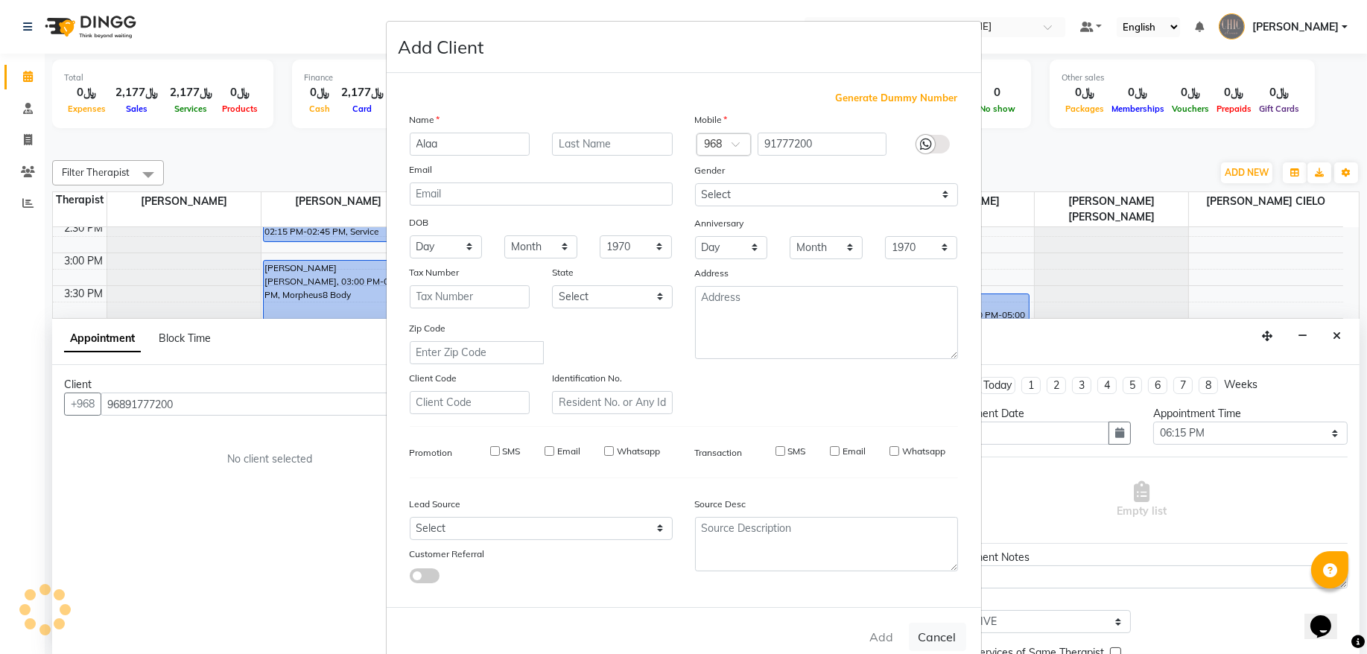
checkbox input "false"
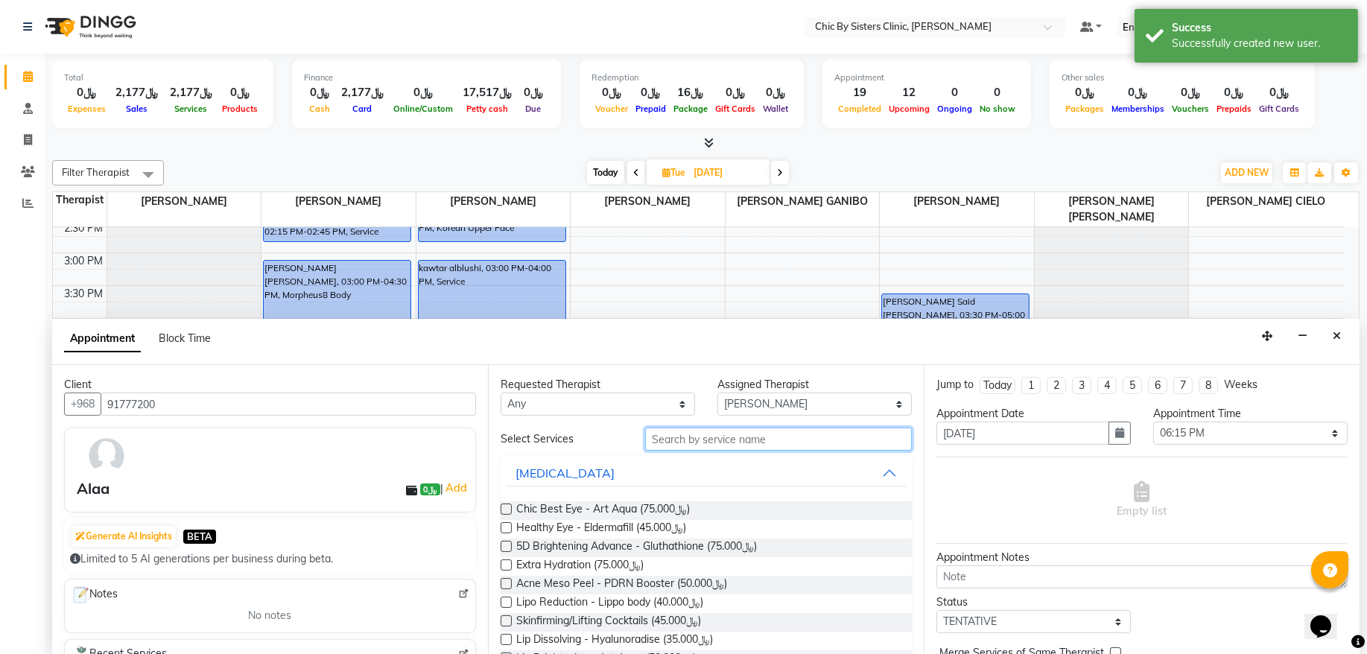
click at [681, 431] on input "text" at bounding box center [778, 439] width 267 height 23
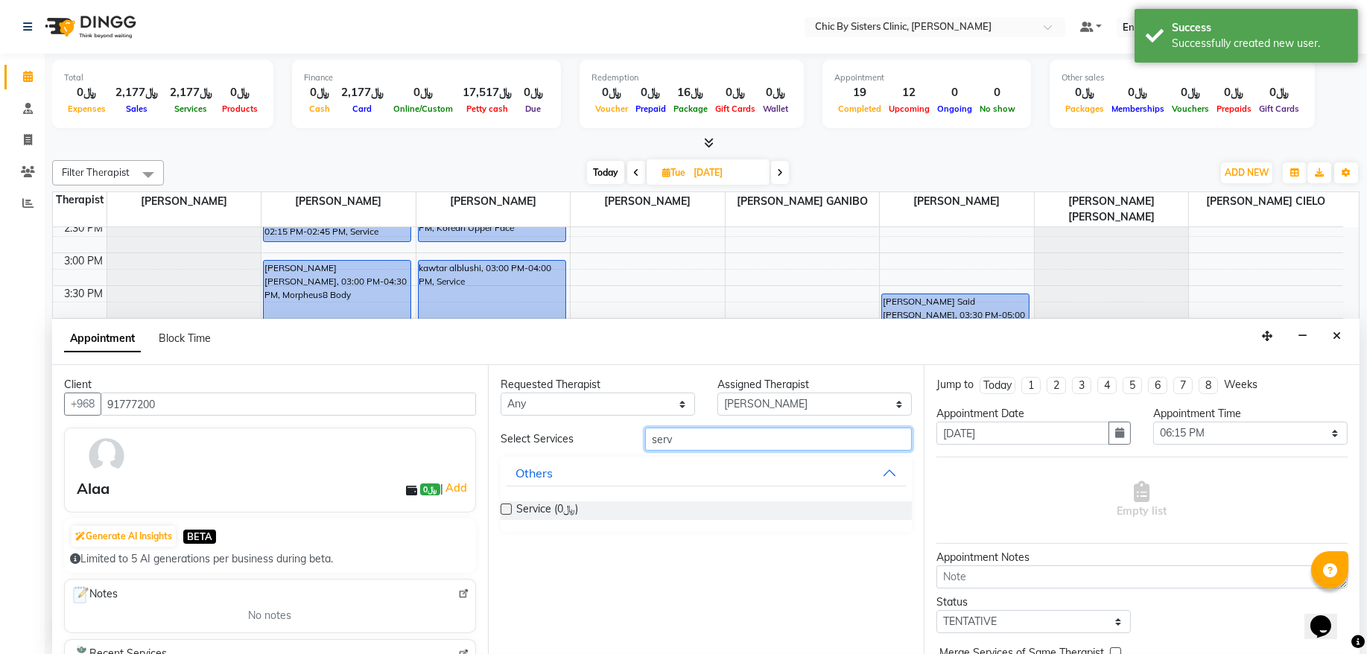
type input "serv"
click at [505, 510] on label at bounding box center [506, 509] width 11 height 11
click at [505, 510] on input "checkbox" at bounding box center [506, 511] width 10 height 10
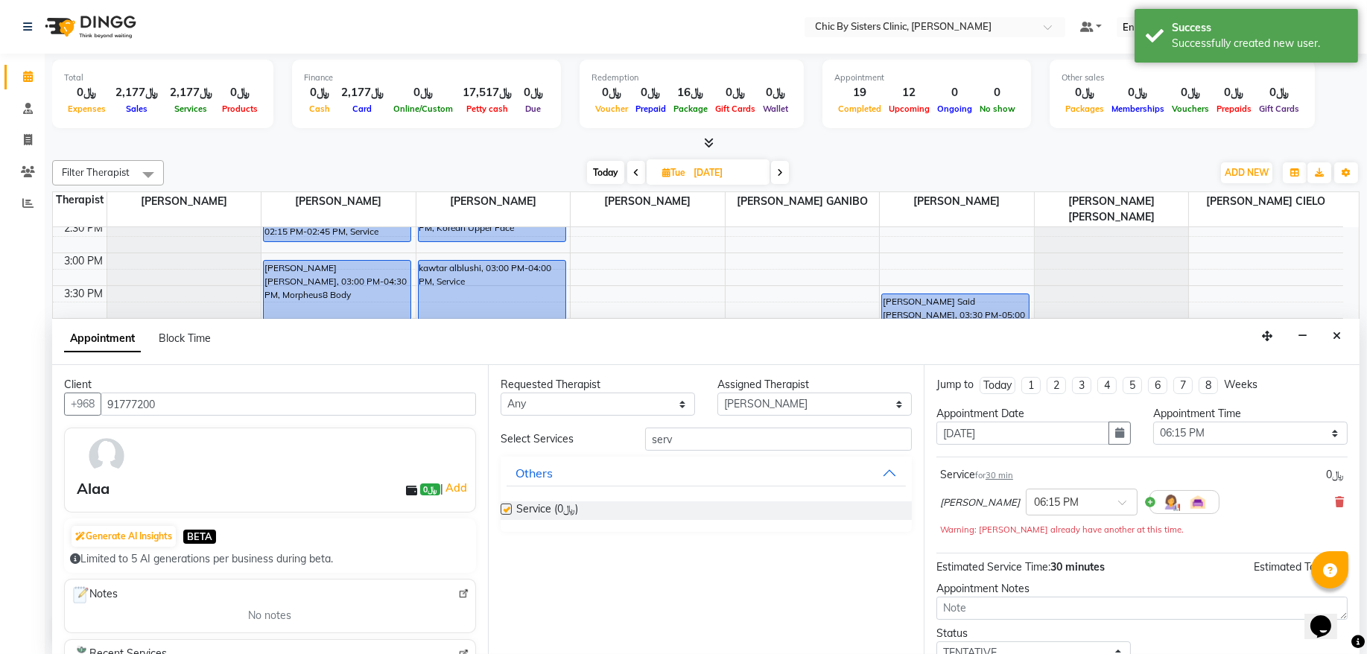
checkbox input "false"
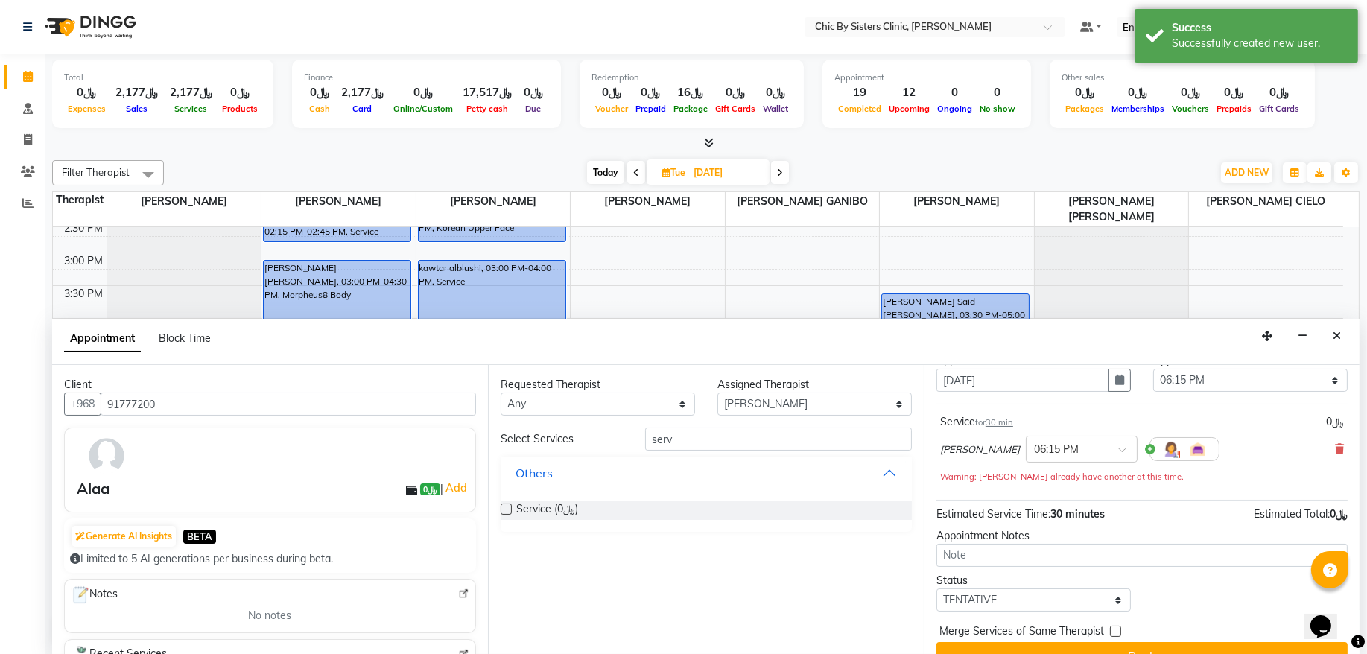
scroll to position [81, 0]
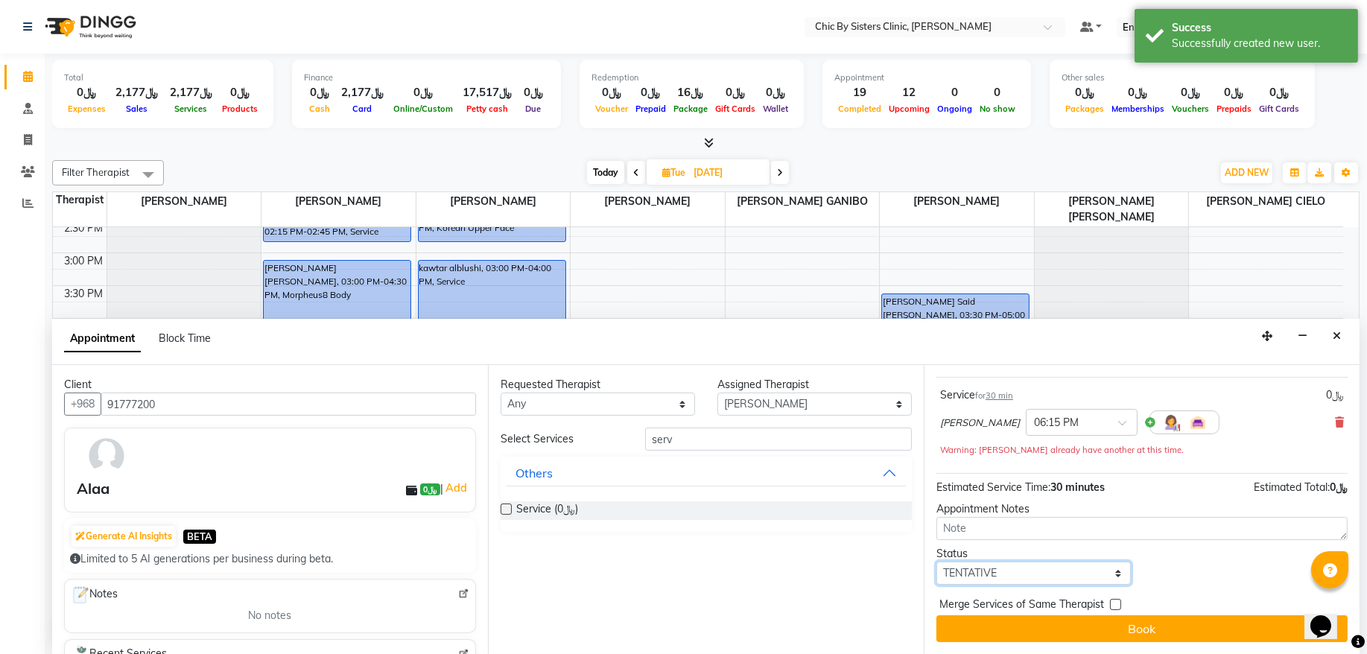
click at [1009, 572] on select "Select TENTATIVE CONFIRM UPCOMING" at bounding box center [1034, 573] width 194 height 23
select select "upcoming"
click at [937, 563] on select "Select TENTATIVE CONFIRM UPCOMING" at bounding box center [1034, 573] width 194 height 23
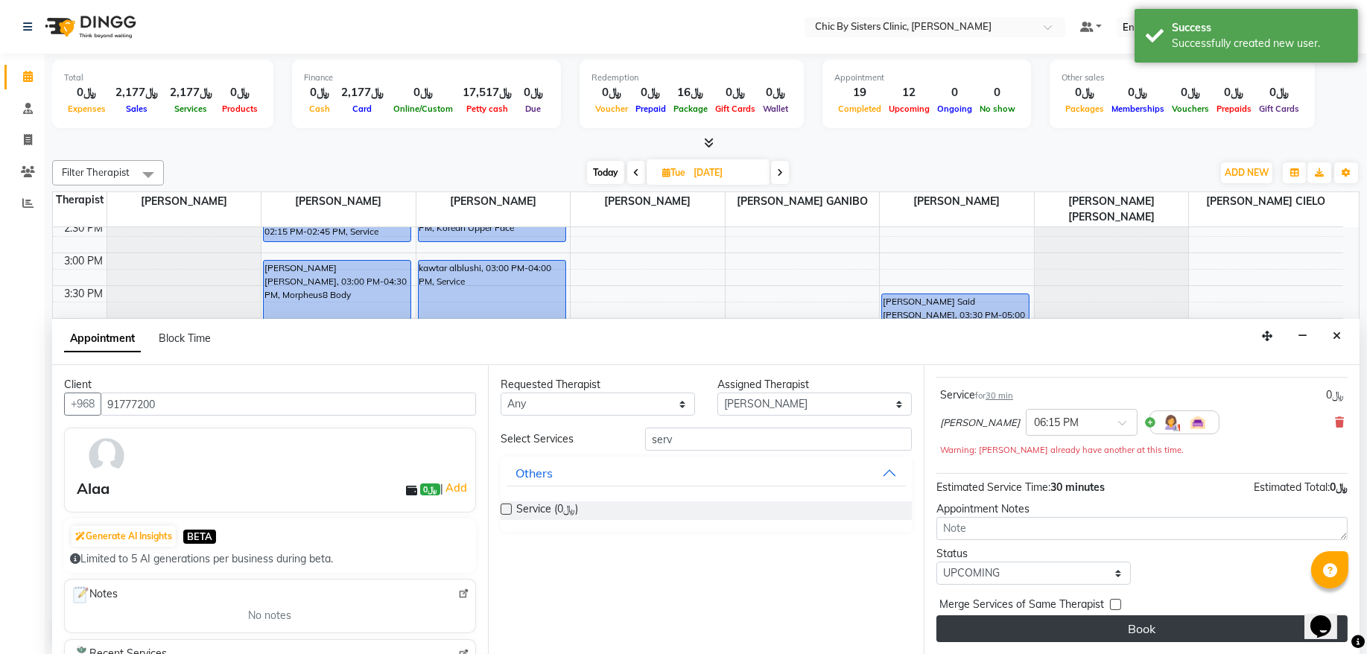
click at [985, 633] on button "Book" at bounding box center [1142, 628] width 411 height 27
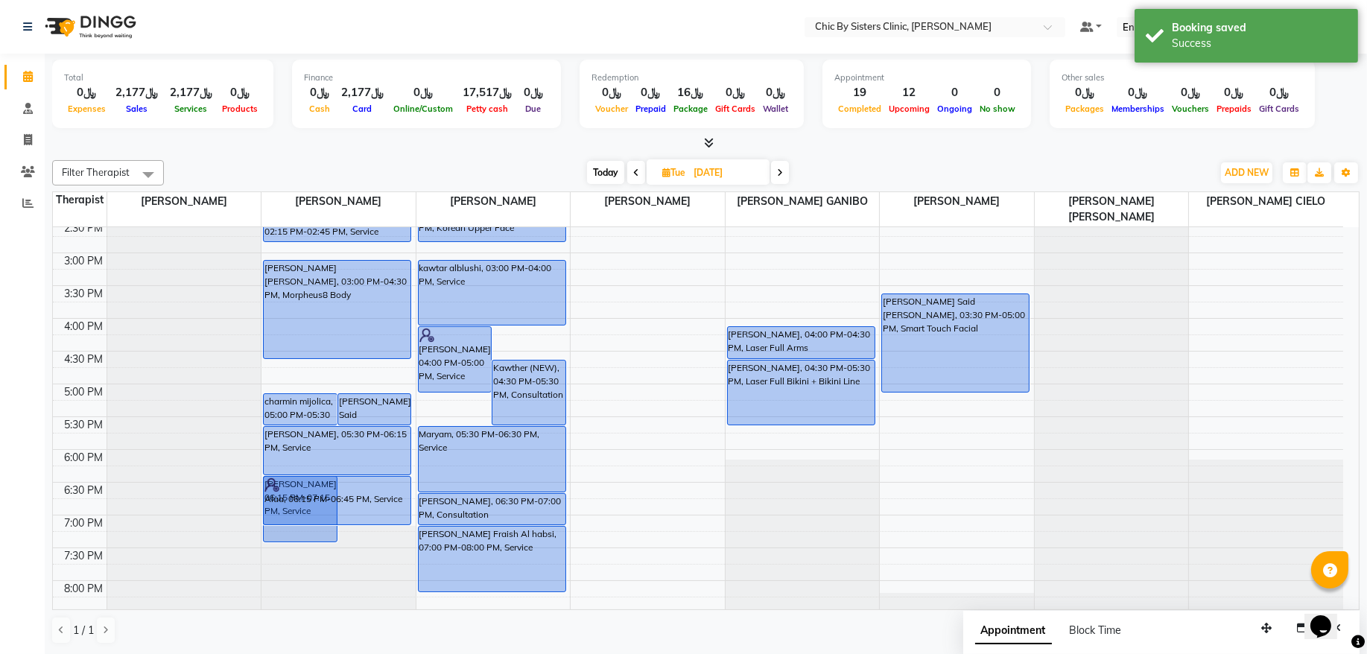
click at [378, 514] on div "Amina Naser Mohmmed Al falahi, 10:00 AM-10:30 AM, Follow Up Nawras Saud Abdul A…" at bounding box center [339, 318] width 154 height 1048
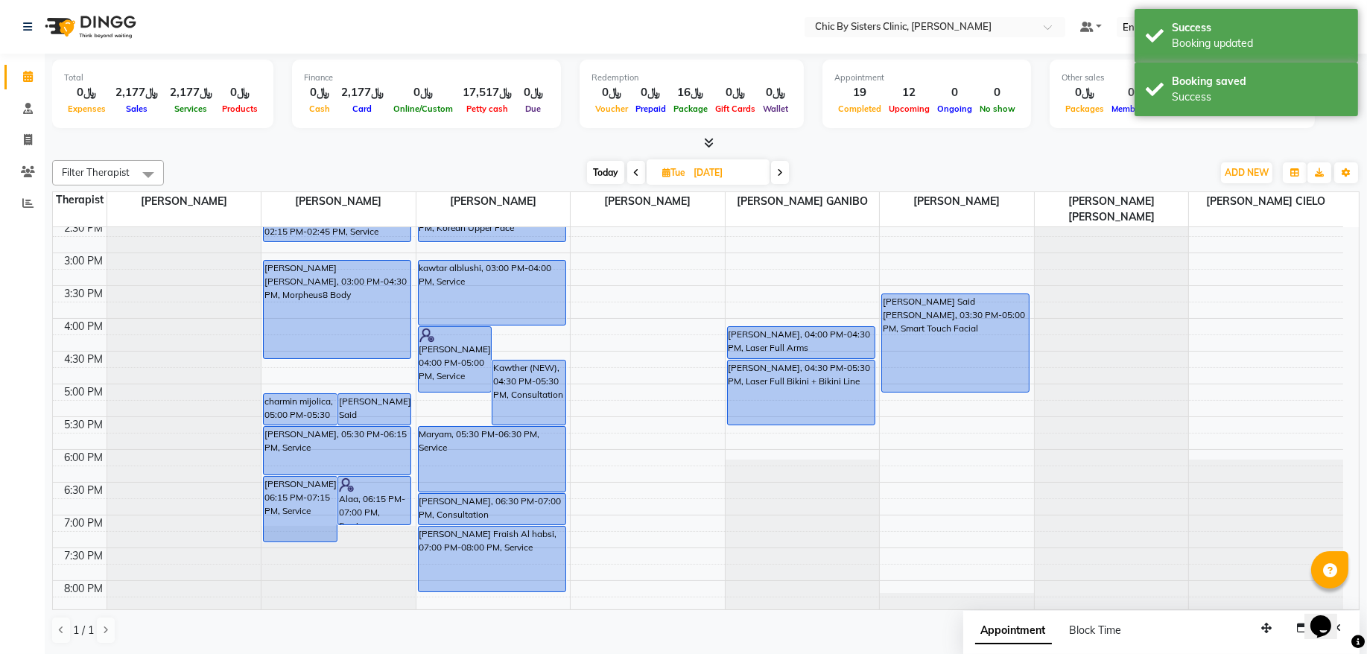
click at [597, 176] on span "Today" at bounding box center [605, 172] width 37 height 23
type input "[DATE]"
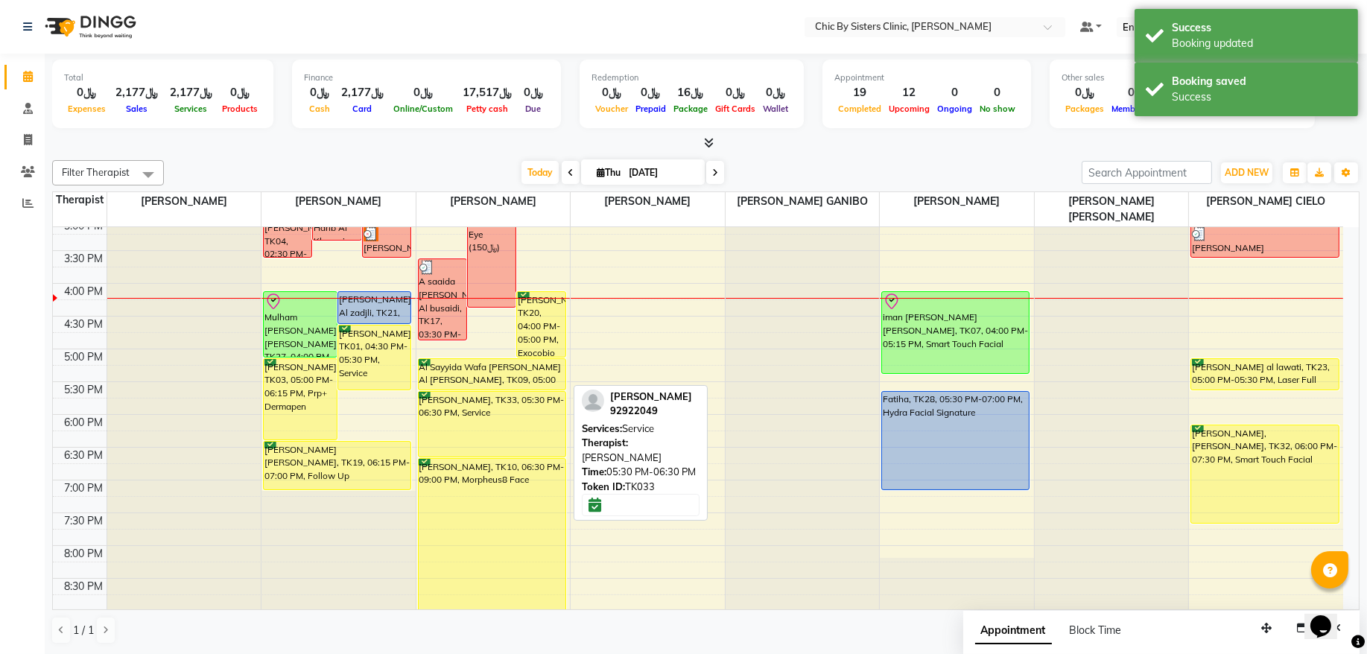
scroll to position [433, 0]
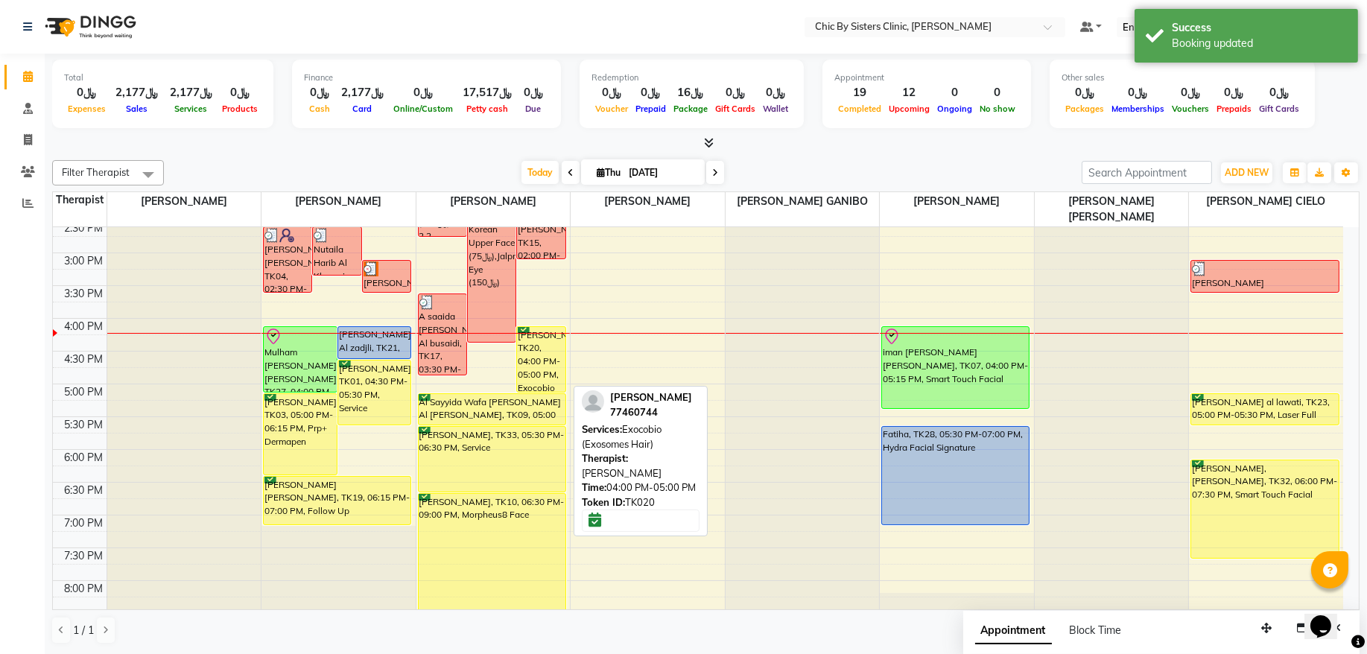
click at [551, 358] on div "[PERSON_NAME], TK20, 04:00 PM-05:00 PM, Exocobio (Exosomes Hair)" at bounding box center [541, 359] width 48 height 65
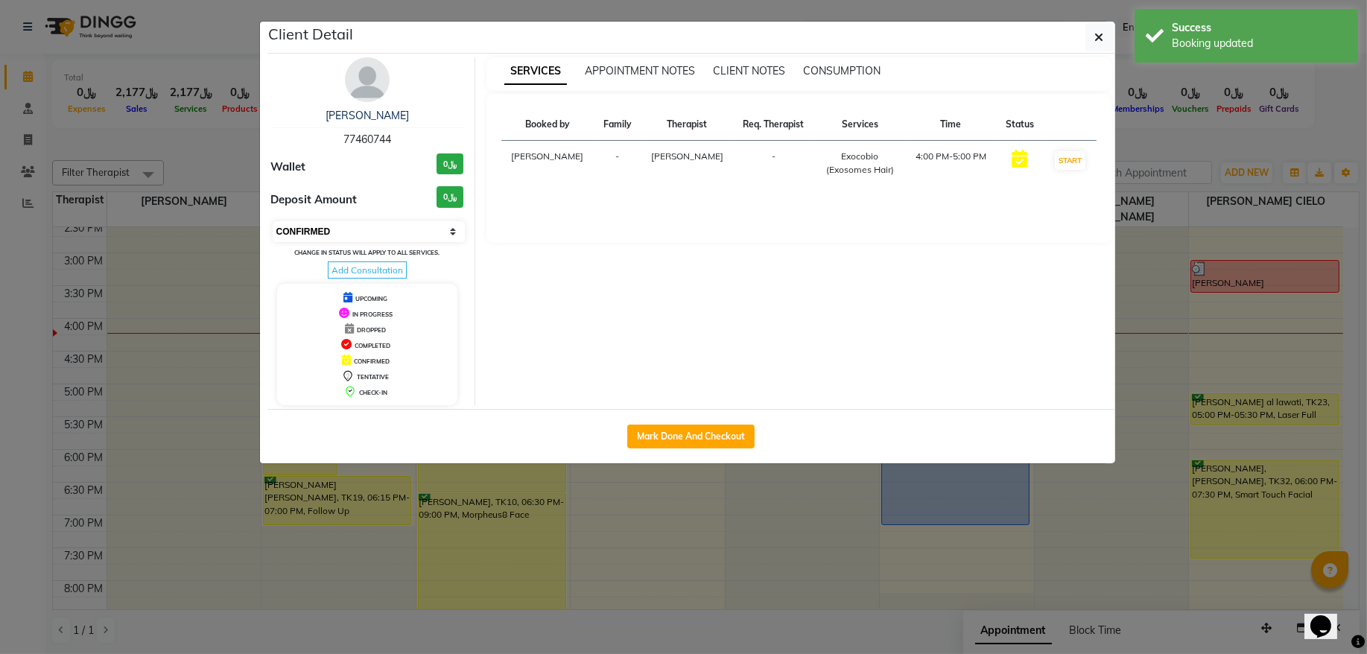
click at [365, 234] on select "Select IN SERVICE CONFIRMED TENTATIVE CHECK IN MARK DONE DROPPED UPCOMING" at bounding box center [369, 231] width 193 height 21
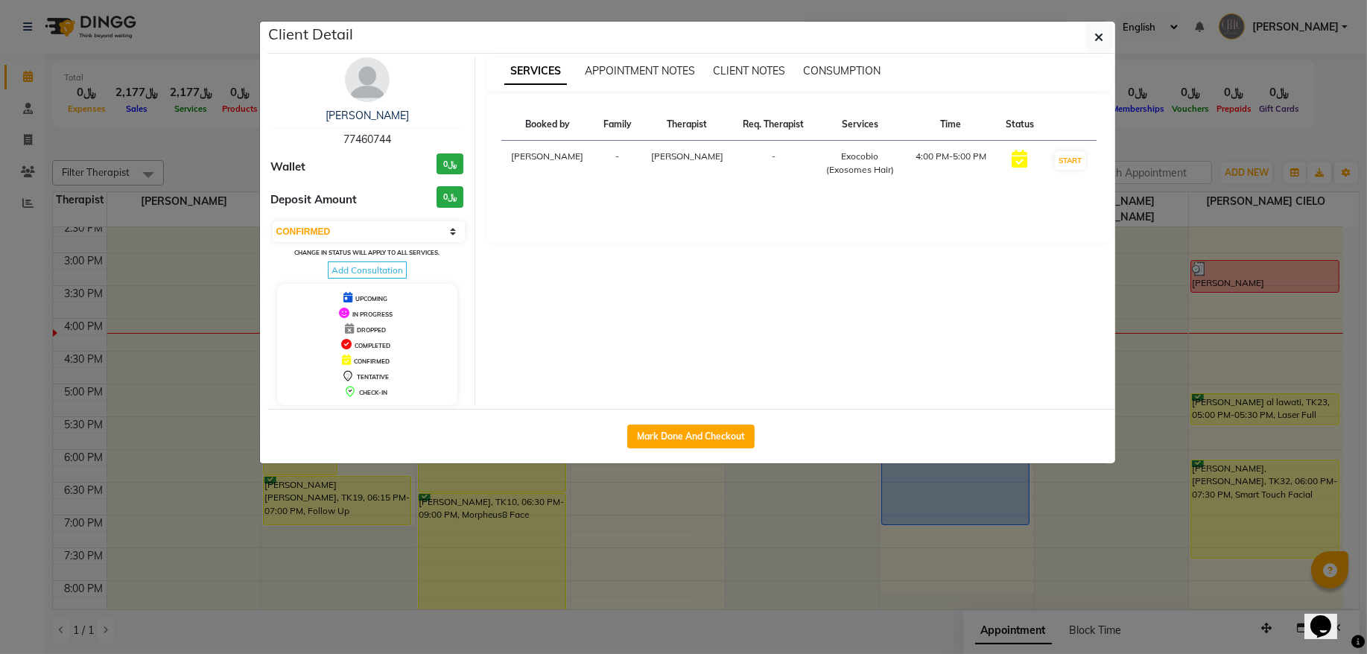
select select "8"
click at [273, 222] on select "Select IN SERVICE CONFIRMED TENTATIVE CHECK IN MARK DONE DROPPED UPCOMING" at bounding box center [369, 231] width 193 height 21
click at [1092, 45] on button "button" at bounding box center [1100, 37] width 28 height 28
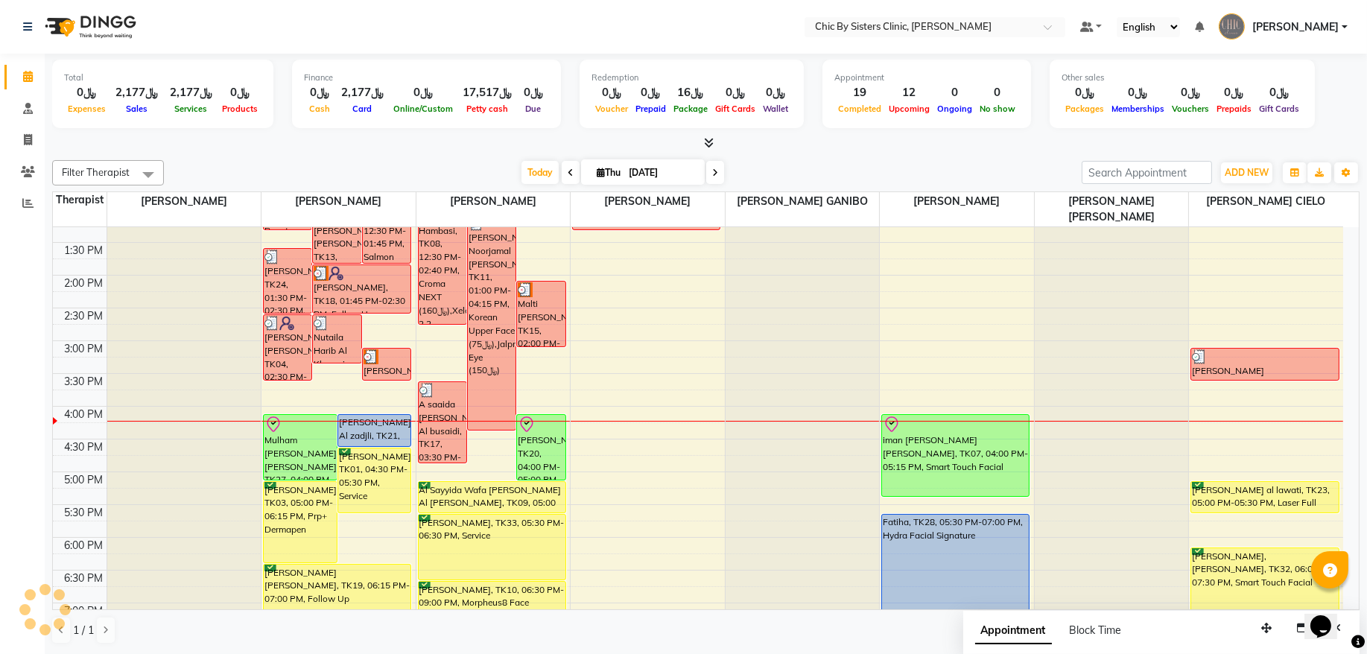
scroll to position [332, 0]
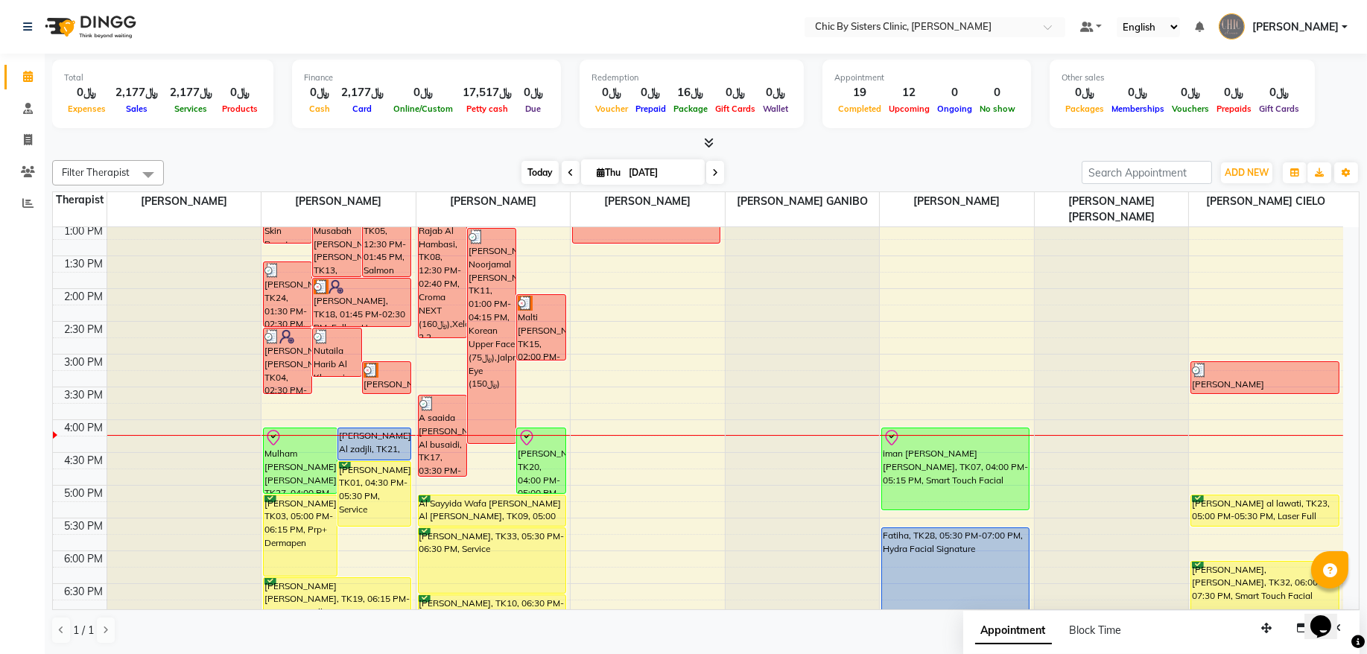
click at [525, 172] on span "Today" at bounding box center [540, 172] width 37 height 23
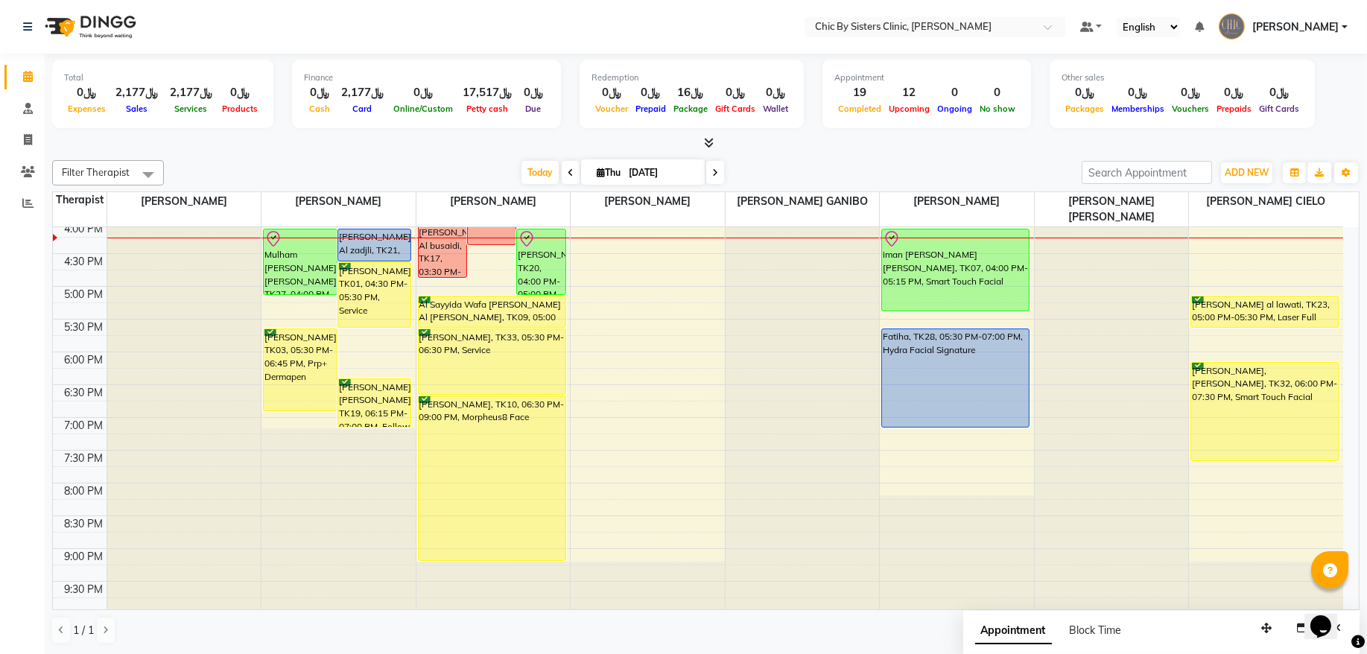
scroll to position [433, 0]
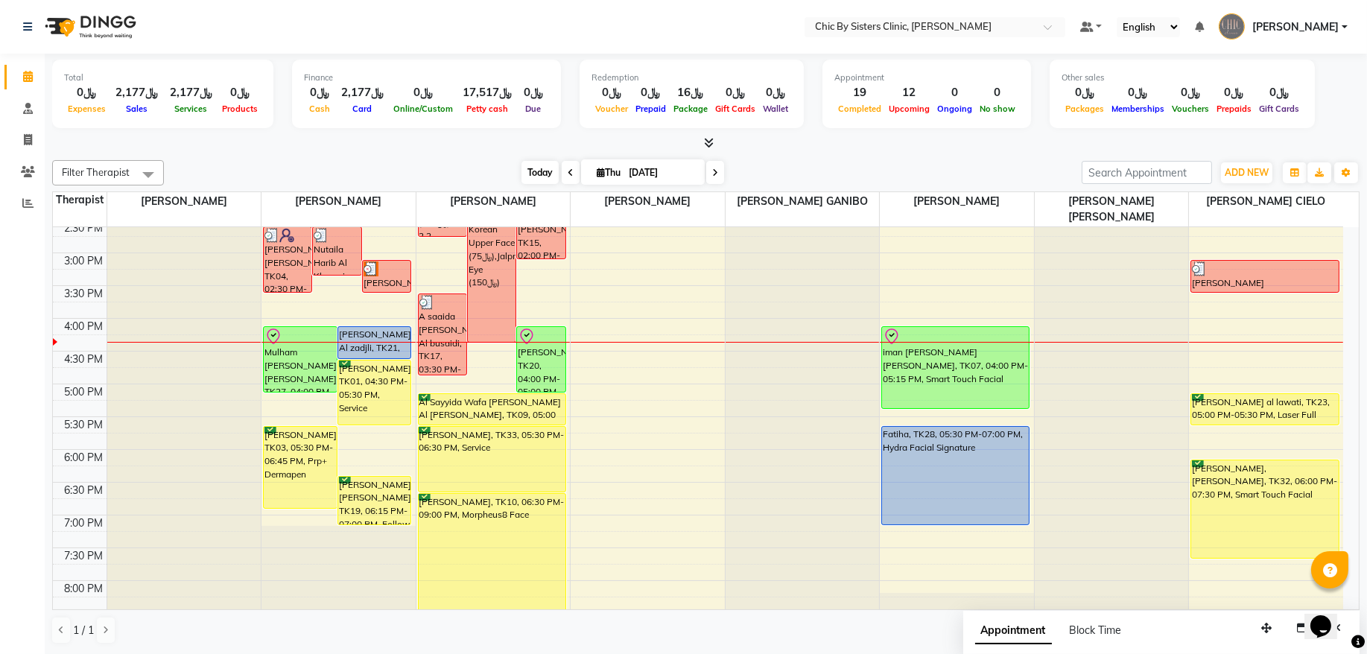
click at [538, 173] on span "Today" at bounding box center [540, 172] width 37 height 23
click at [646, 165] on input "[DATE]" at bounding box center [661, 173] width 75 height 22
select select "9"
select select "2025"
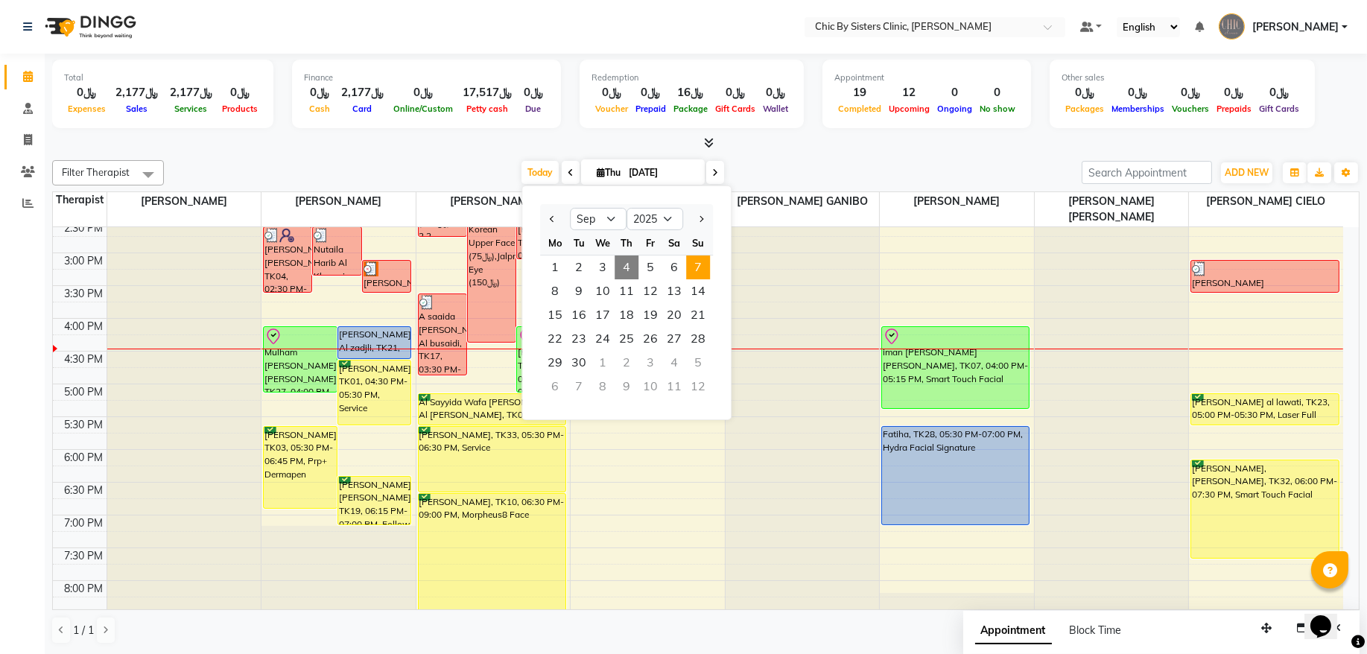
click at [695, 271] on span "7" at bounding box center [698, 268] width 24 height 24
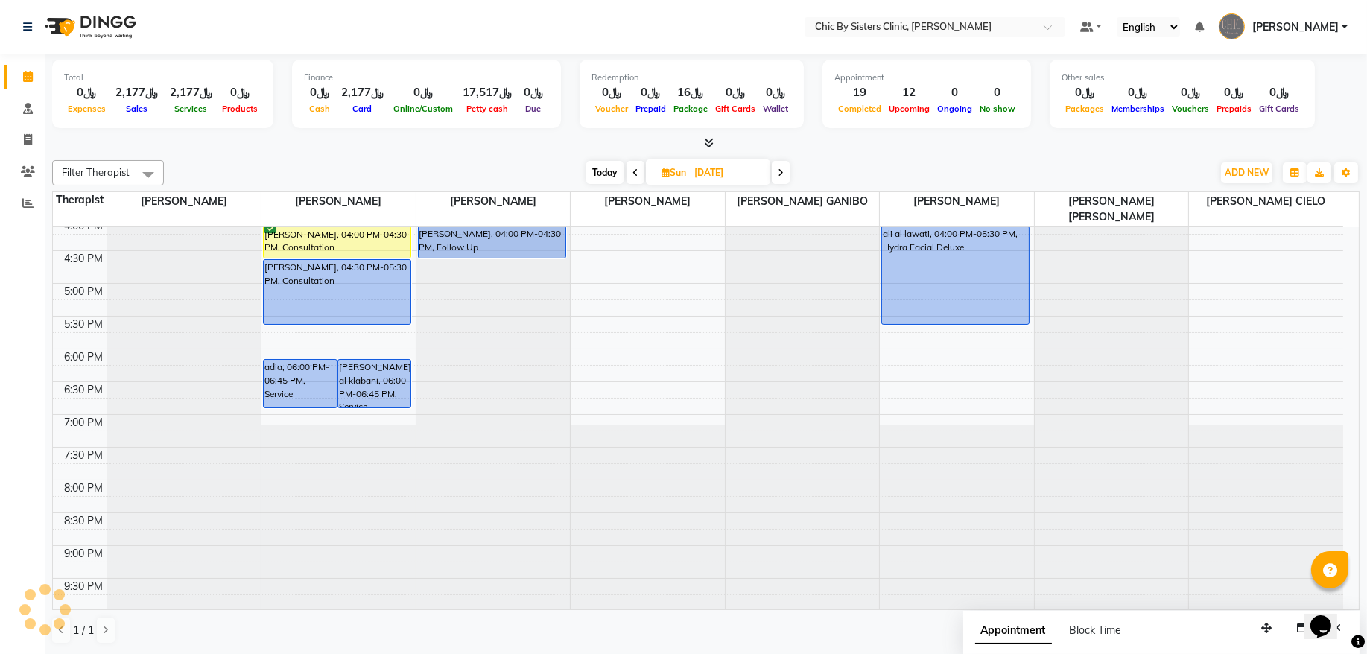
scroll to position [231, 0]
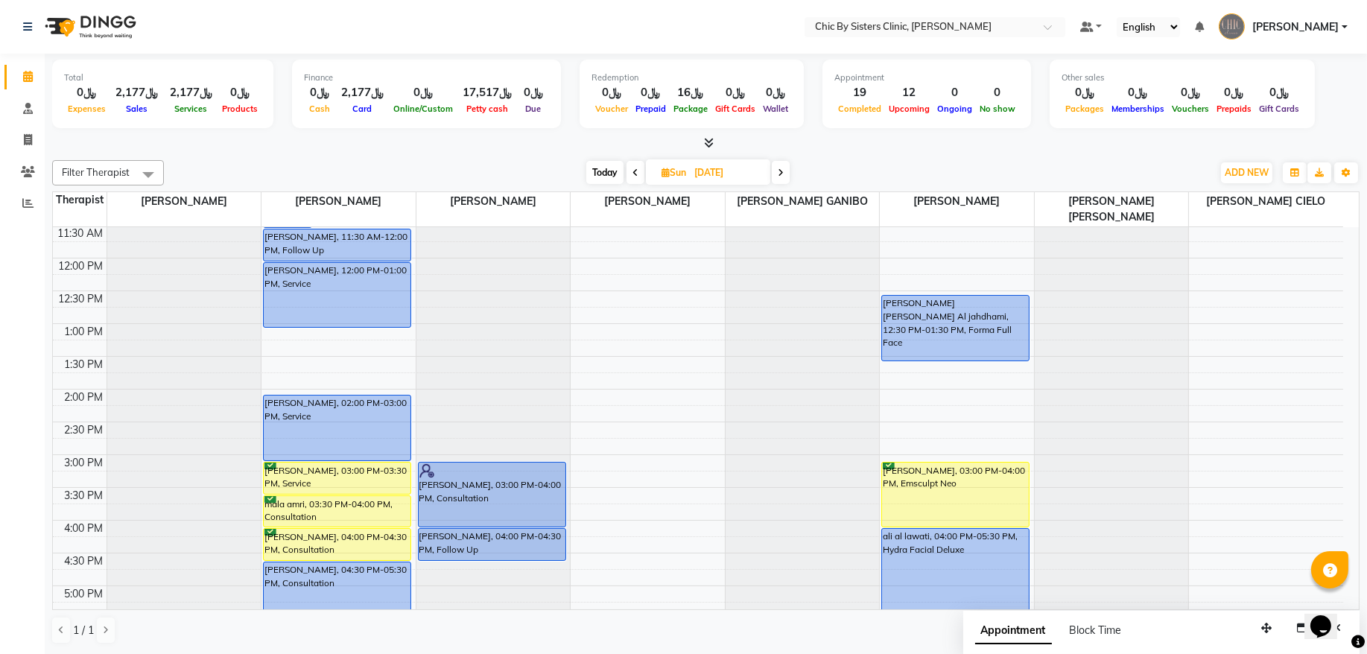
click at [609, 174] on span "Today" at bounding box center [604, 172] width 37 height 23
type input "[DATE]"
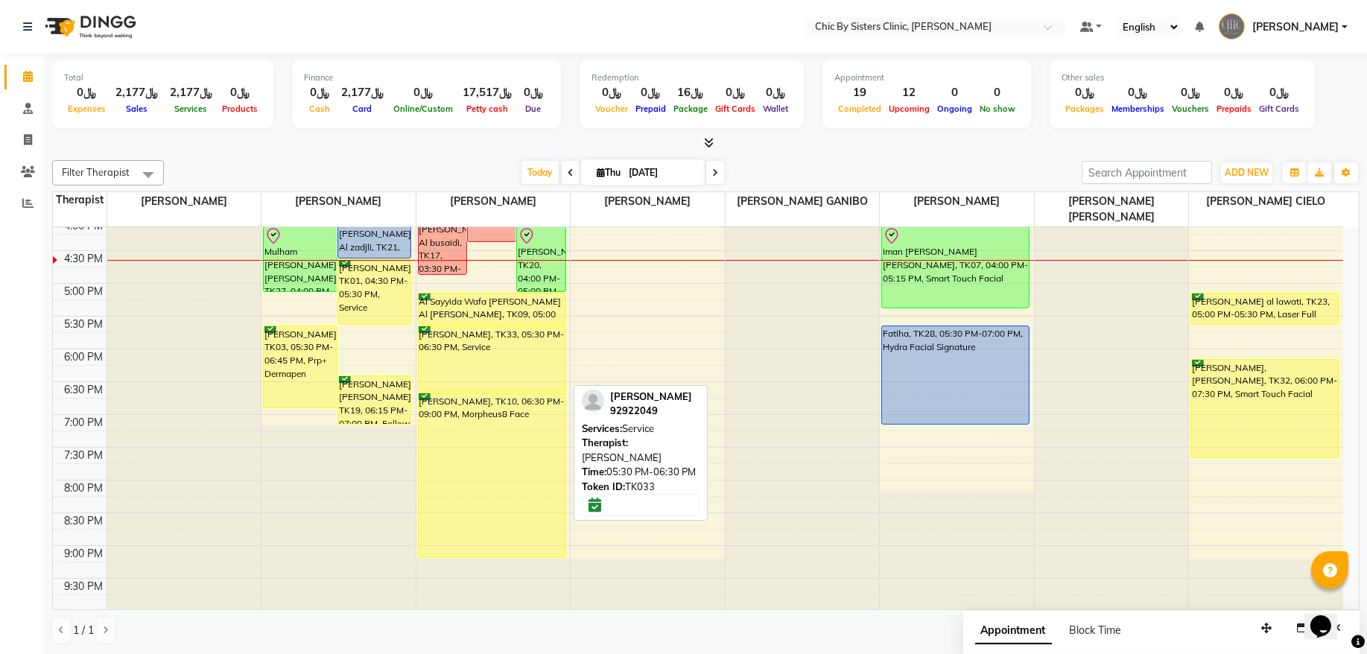
scroll to position [130, 0]
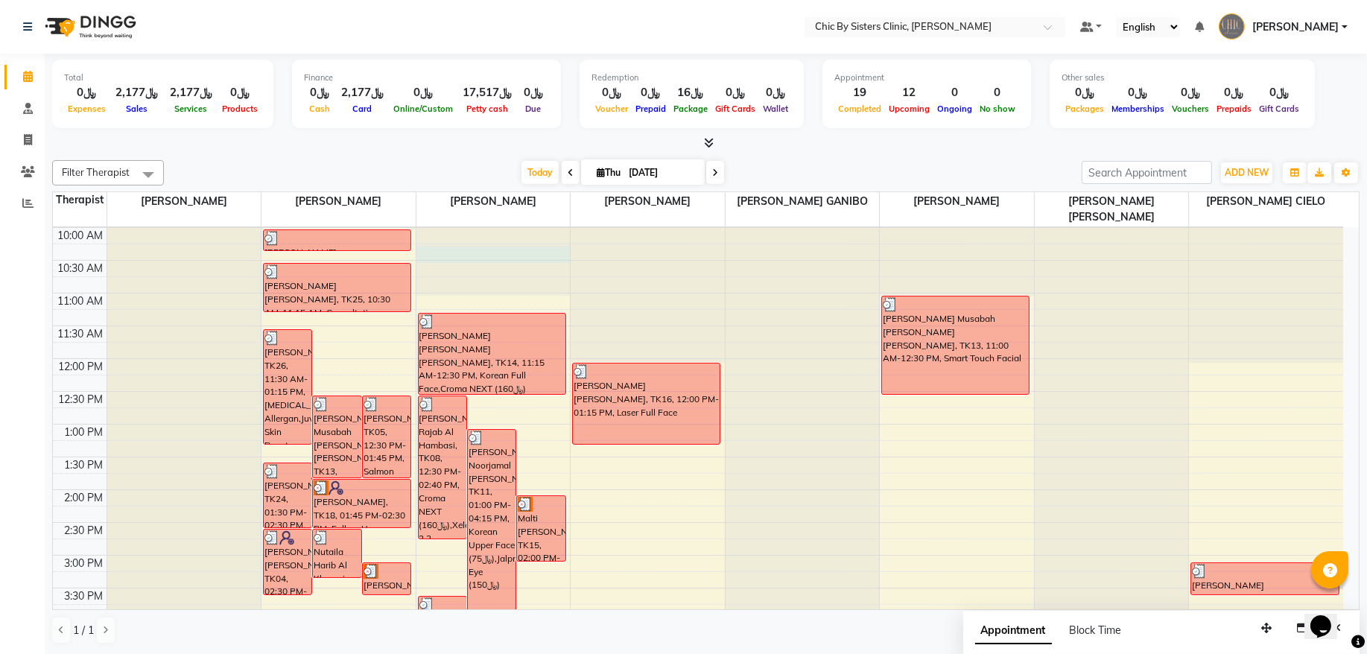
click at [485, 97] on div at bounding box center [493, 97] width 154 height 0
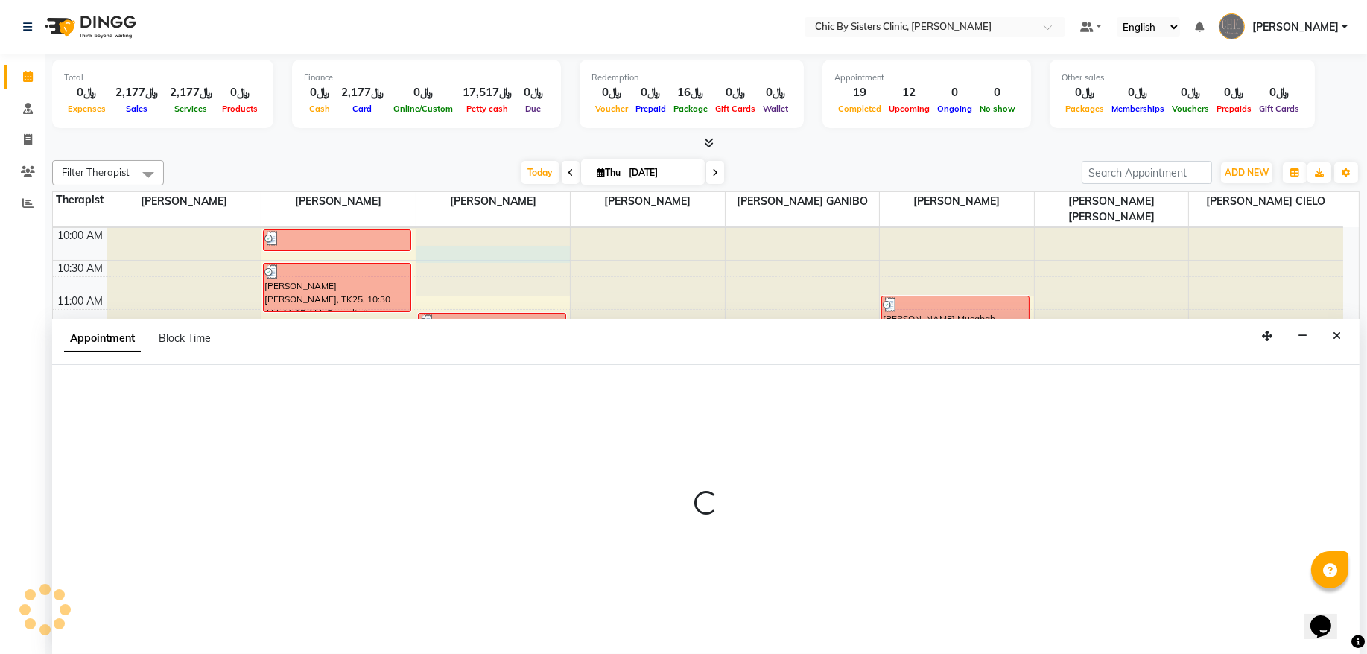
select select "49178"
select select "615"
select select "tentative"
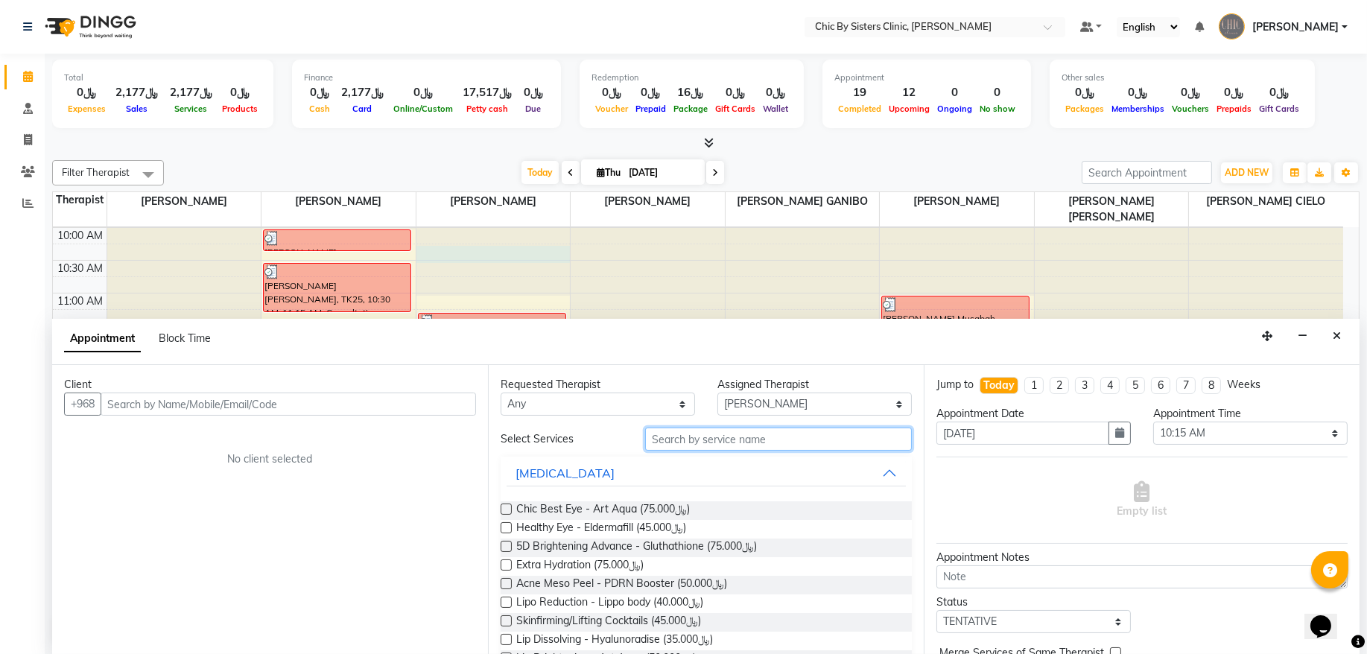
click at [717, 440] on input "text" at bounding box center [778, 439] width 267 height 23
type input "ء"
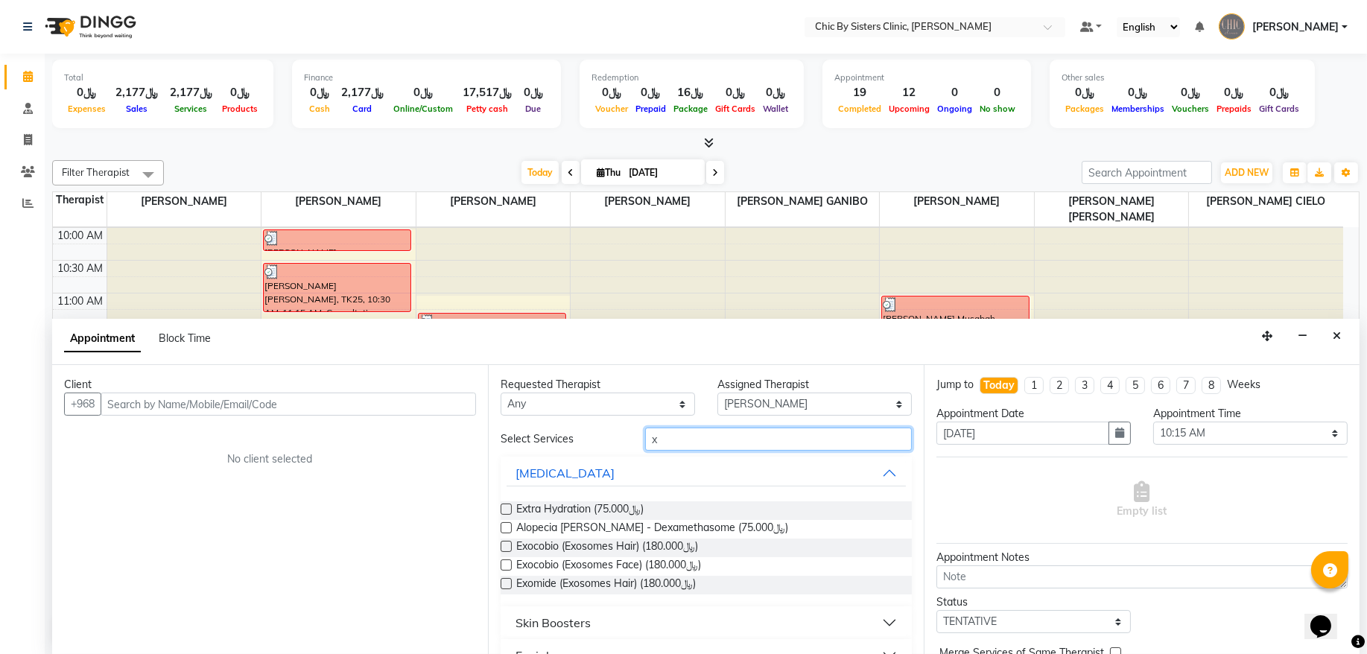
type input "x"
click at [575, 624] on div "Skin Boosters" at bounding box center [553, 623] width 75 height 18
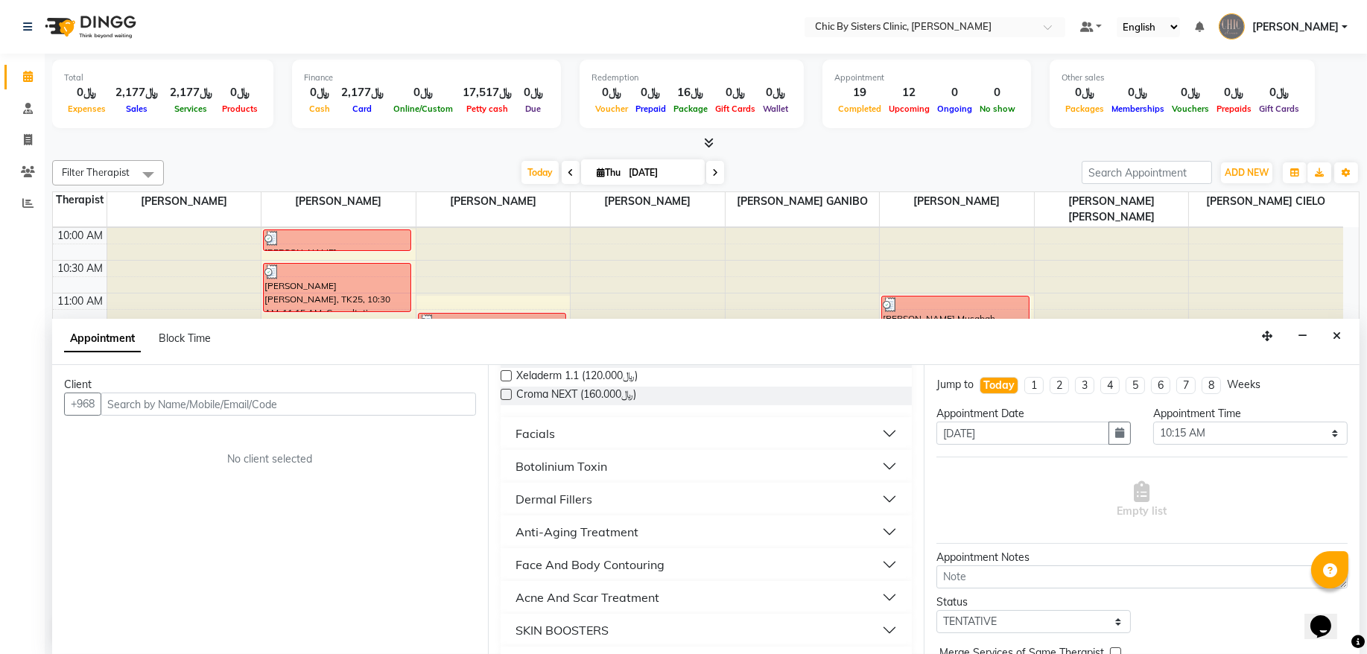
scroll to position [0, 0]
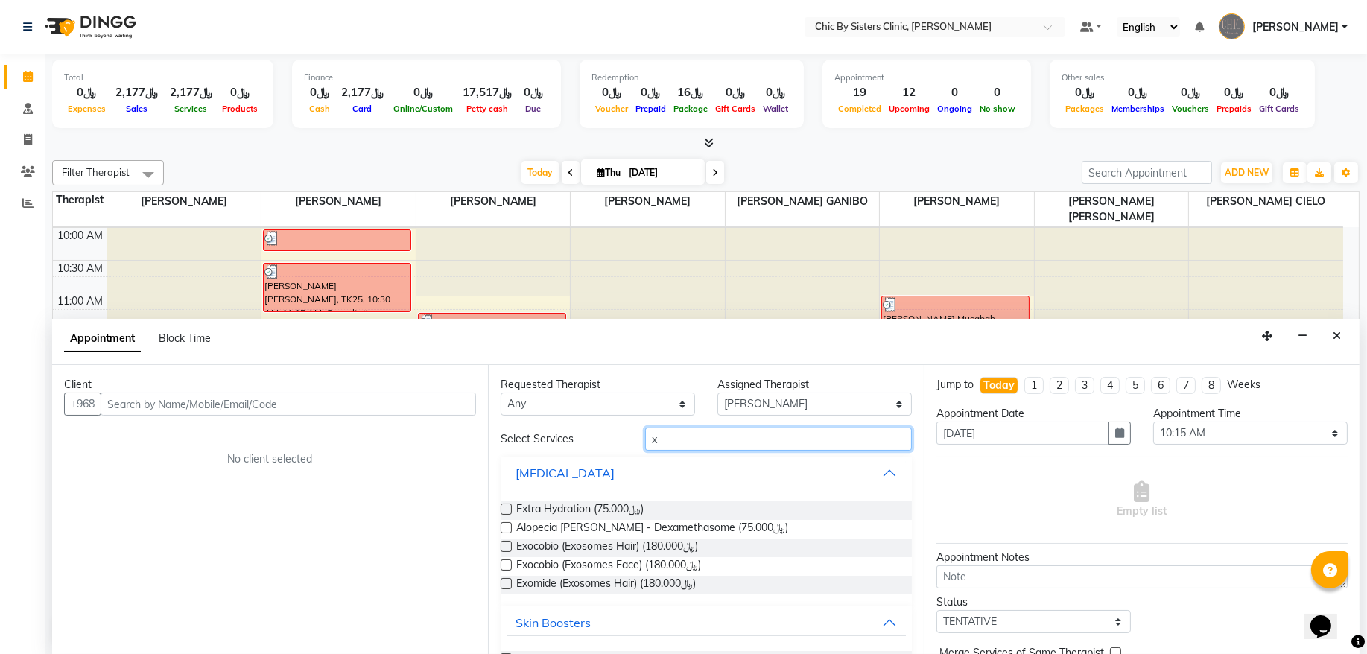
click at [659, 443] on input "x" at bounding box center [778, 439] width 267 height 23
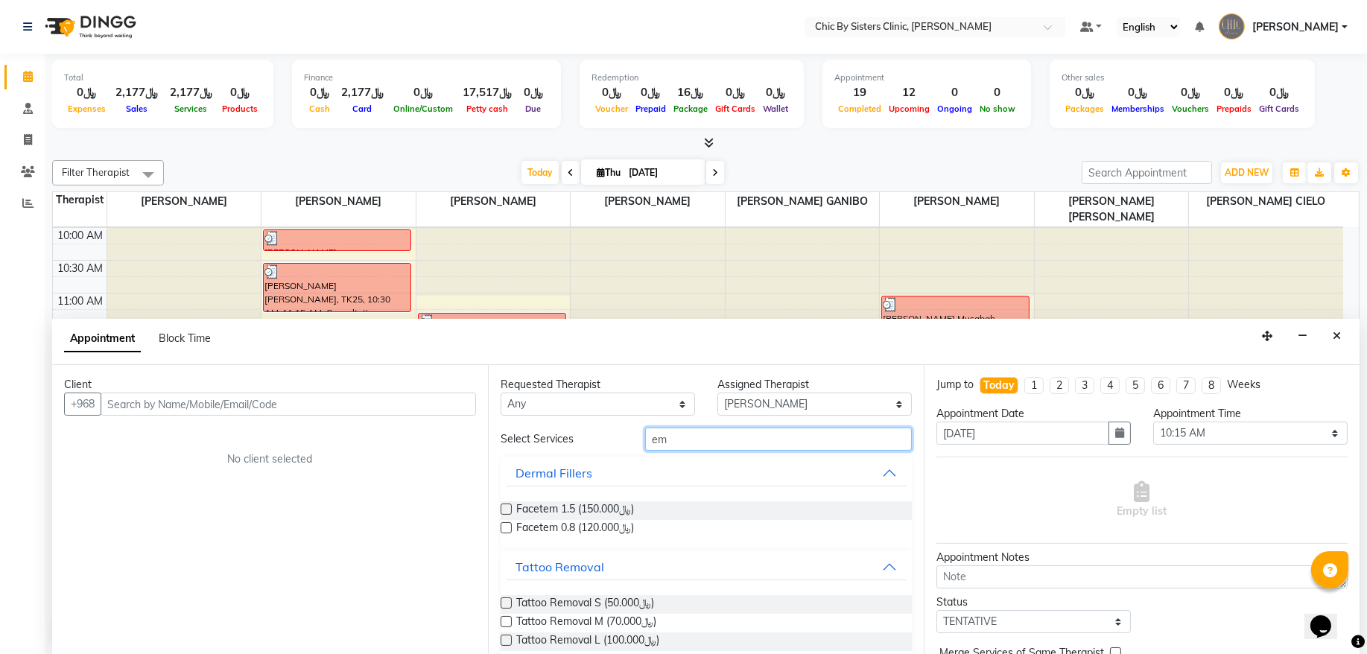
type input "e"
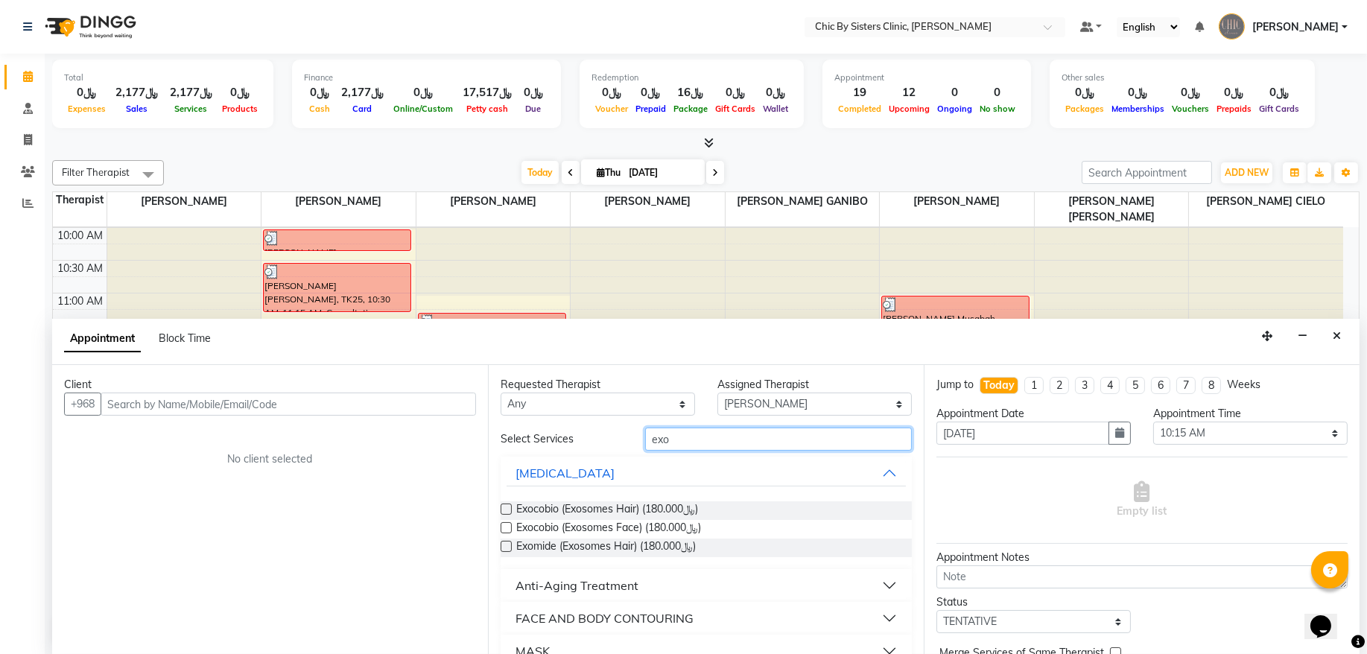
scroll to position [25, 0]
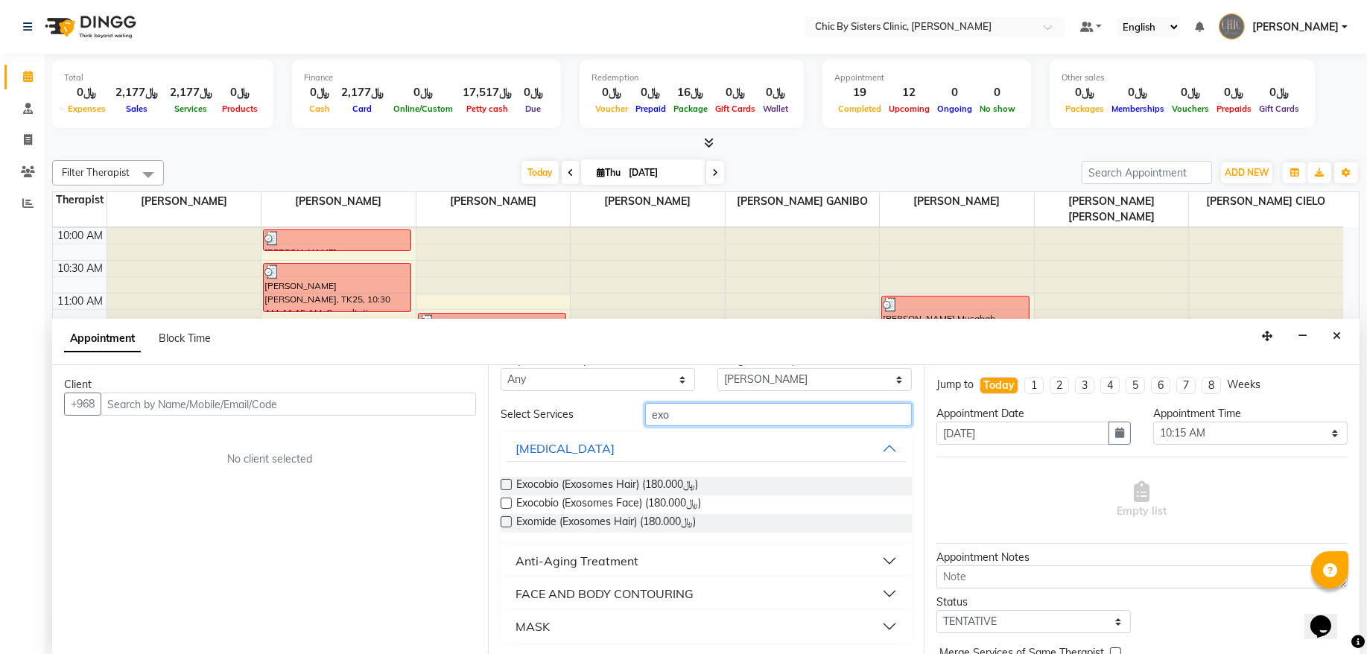
type input "exo"
click at [552, 565] on div "Anti-Aging Treatment" at bounding box center [577, 561] width 123 height 18
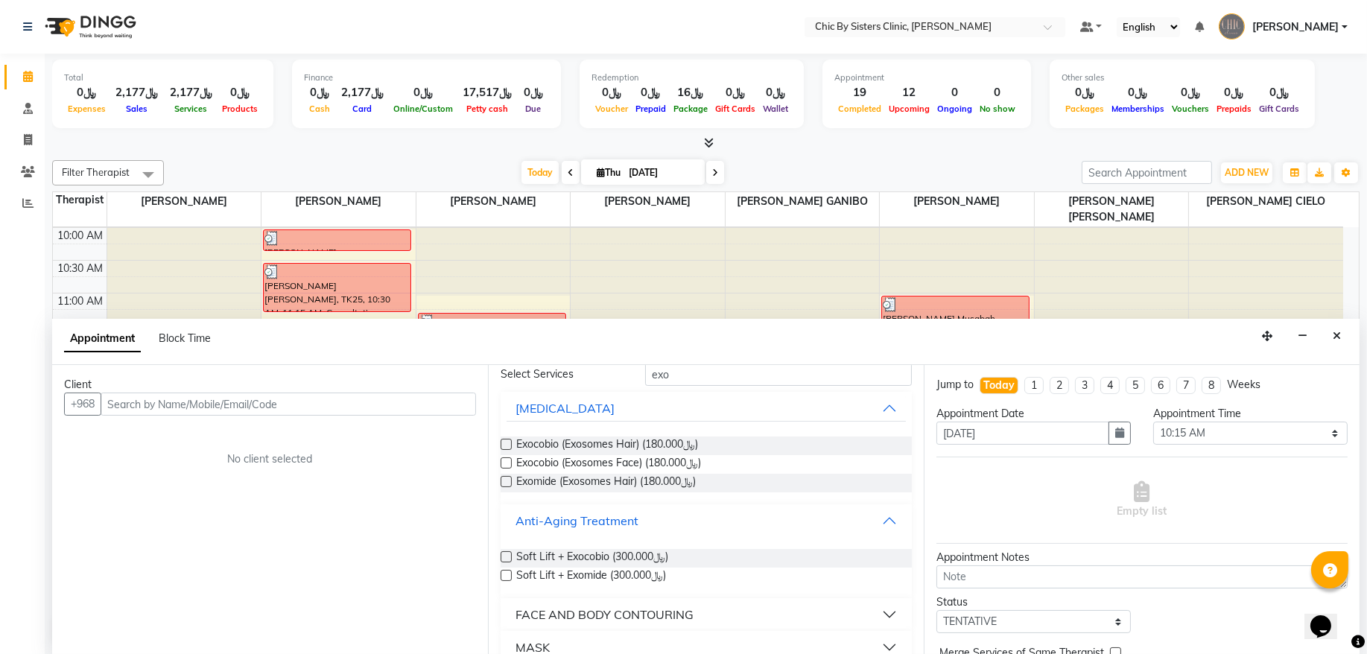
scroll to position [86, 0]
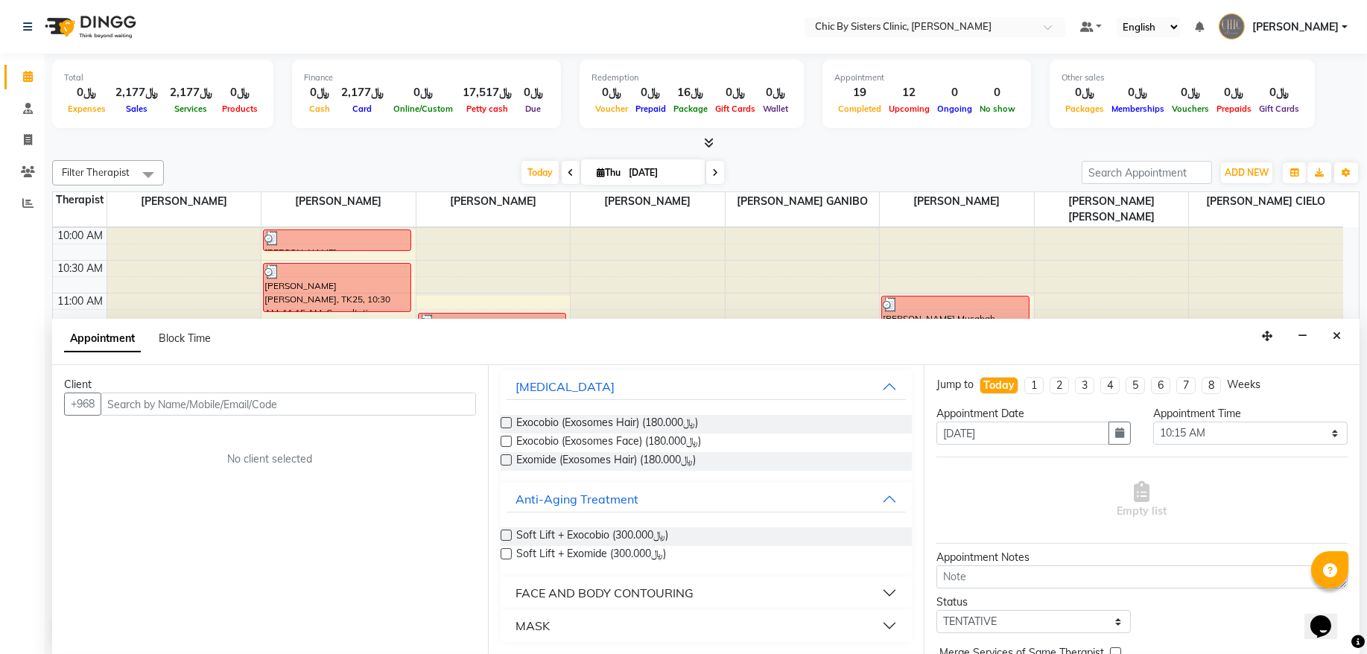
click at [557, 597] on div "FACE AND BODY CONTOURING" at bounding box center [605, 593] width 178 height 18
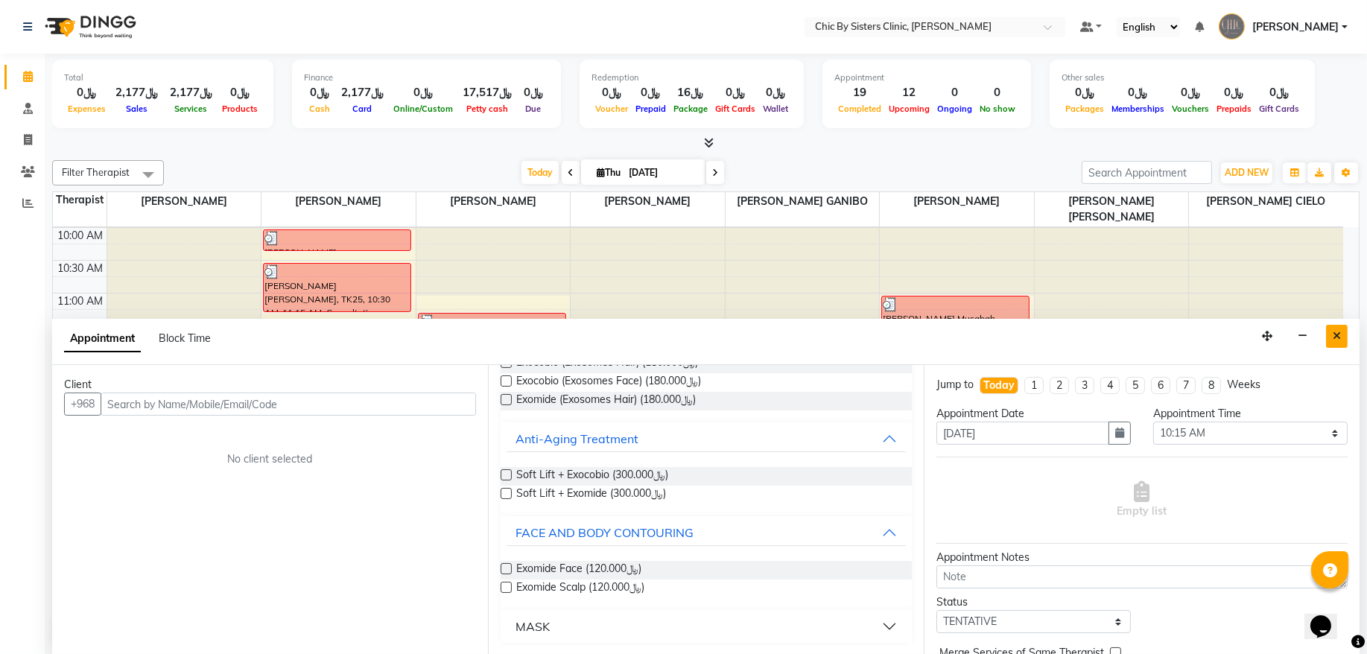
click at [1337, 340] on icon "Close" at bounding box center [1337, 336] width 8 height 10
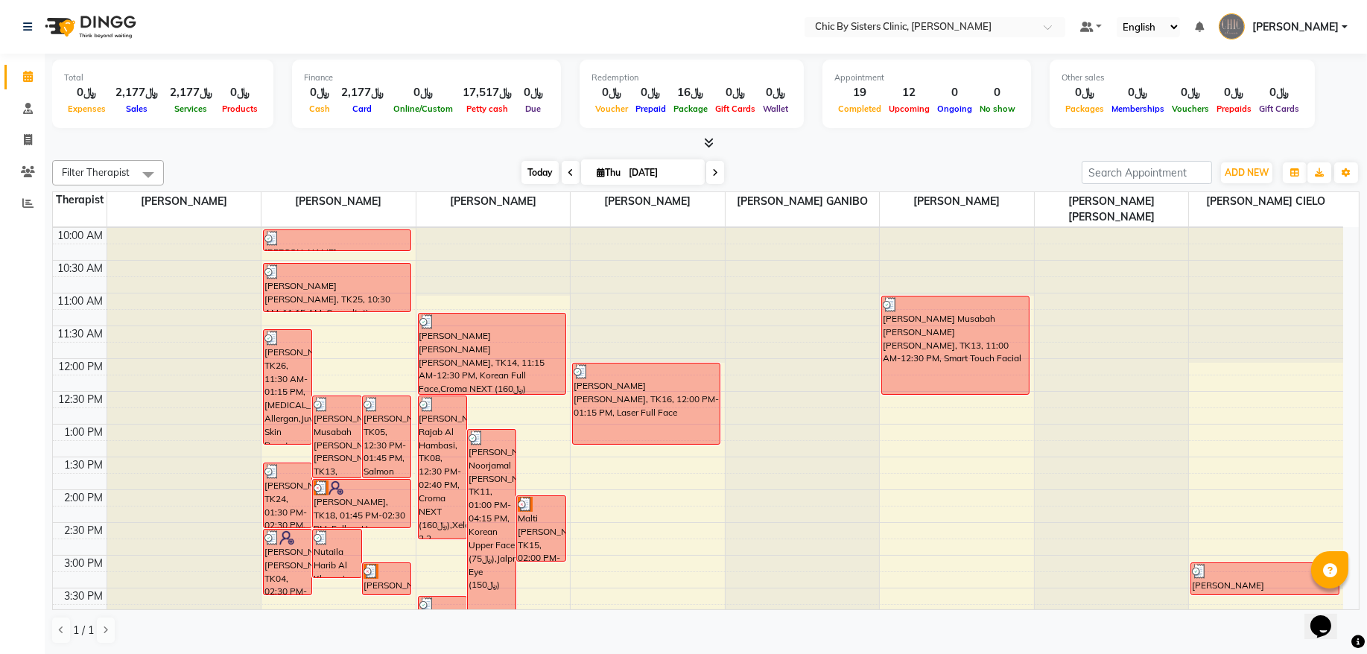
click at [536, 170] on span "Today" at bounding box center [540, 172] width 37 height 23
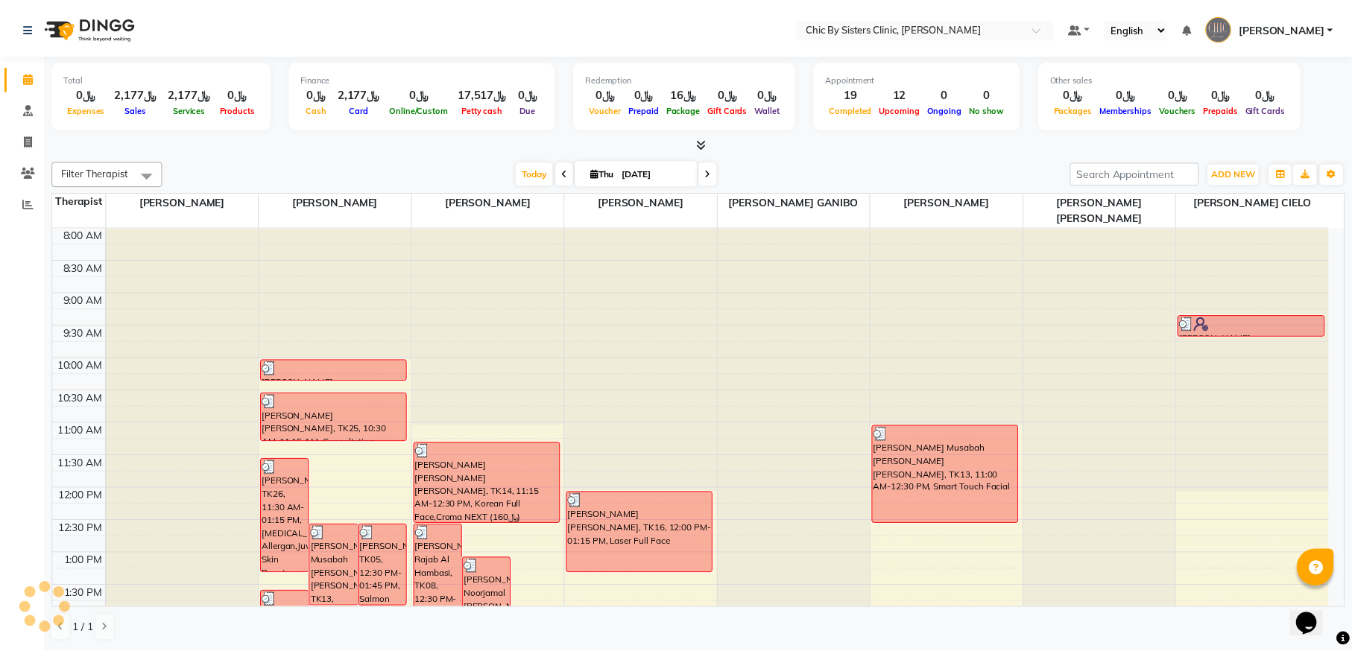
scroll to position [533, 0]
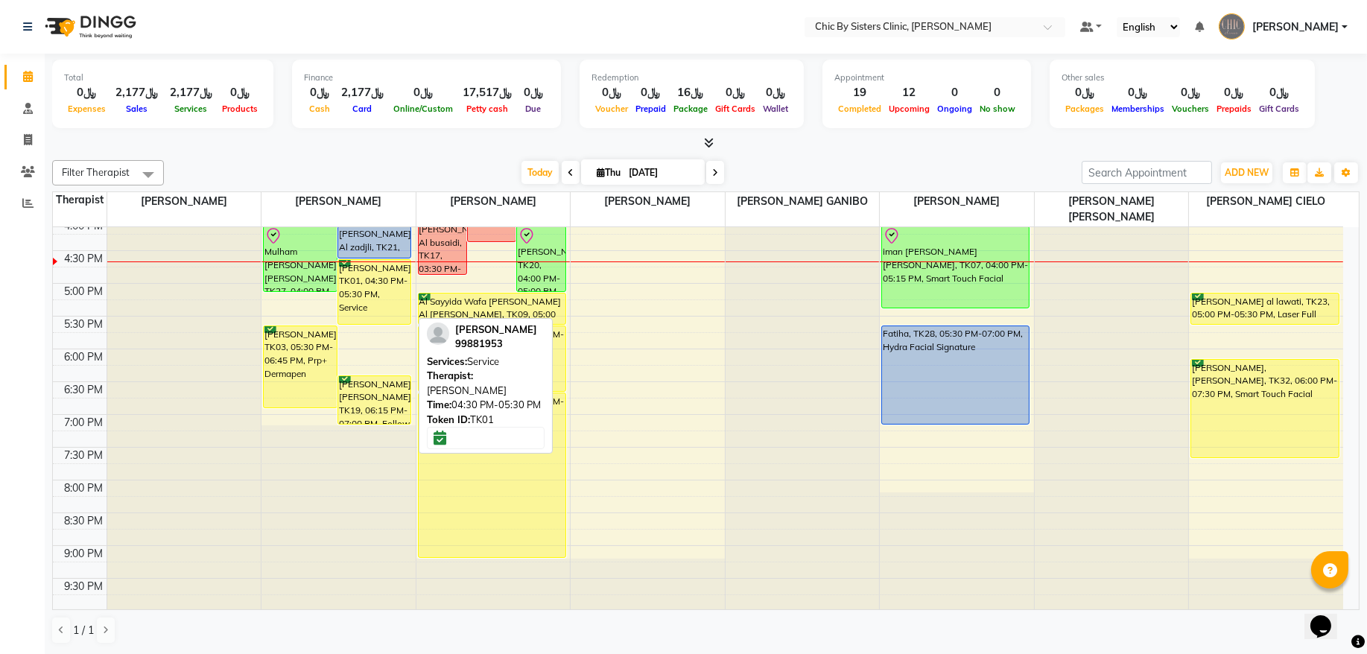
click at [387, 294] on div "[PERSON_NAME], TK01, 04:30 PM-05:30 PM, Service" at bounding box center [374, 292] width 73 height 64
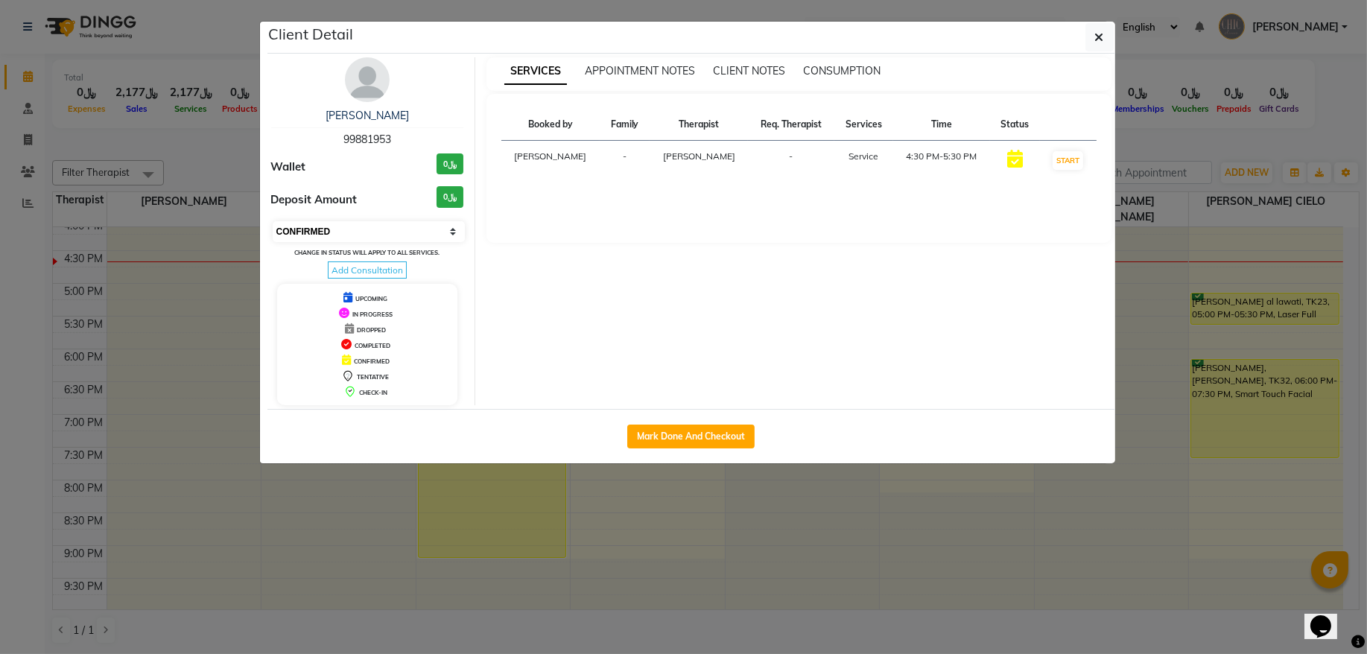
drag, startPoint x: 396, startPoint y: 222, endPoint x: 388, endPoint y: 241, distance: 20.8
click at [396, 222] on select "Select IN SERVICE CONFIRMED TENTATIVE CHECK IN MARK DONE DROPPED UPCOMING" at bounding box center [369, 231] width 193 height 21
select select "8"
click at [273, 222] on select "Select IN SERVICE CONFIRMED TENTATIVE CHECK IN MARK DONE DROPPED UPCOMING" at bounding box center [369, 231] width 193 height 21
click at [1095, 42] on icon "button" at bounding box center [1099, 37] width 9 height 12
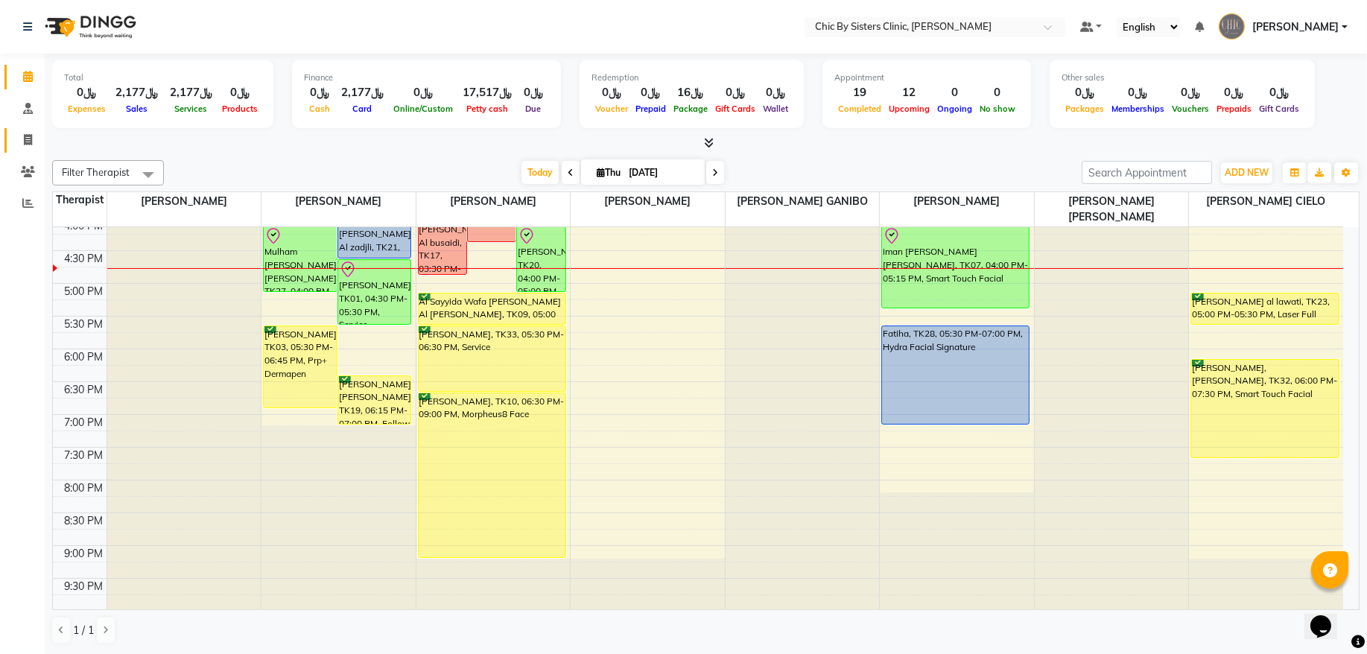
drag, startPoint x: 29, startPoint y: 133, endPoint x: 37, endPoint y: 184, distance: 51.3
click at [29, 134] on icon at bounding box center [28, 139] width 8 height 11
select select "service"
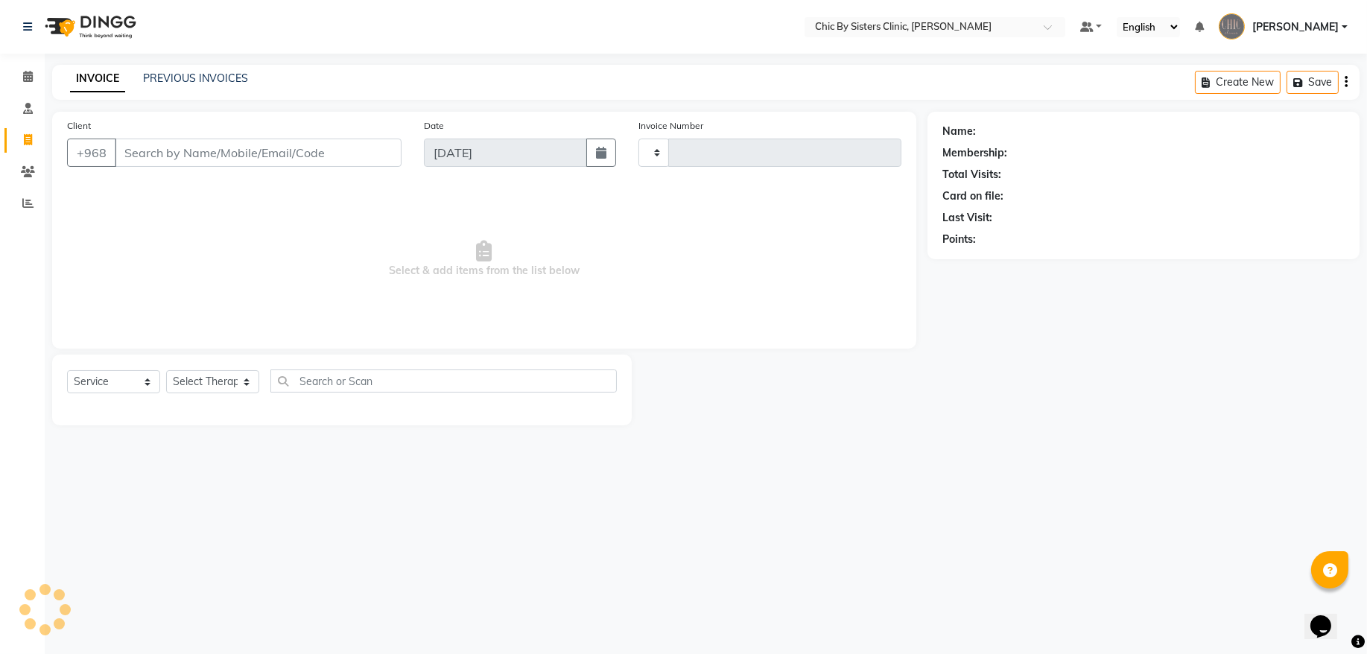
type input "2084"
select select "6348"
drag, startPoint x: 110, startPoint y: 376, endPoint x: 110, endPoint y: 387, distance: 11.9
click at [110, 376] on select "Select Service Product Membership Package Voucher Prepaid Gift Card" at bounding box center [113, 381] width 93 height 23
select select "package"
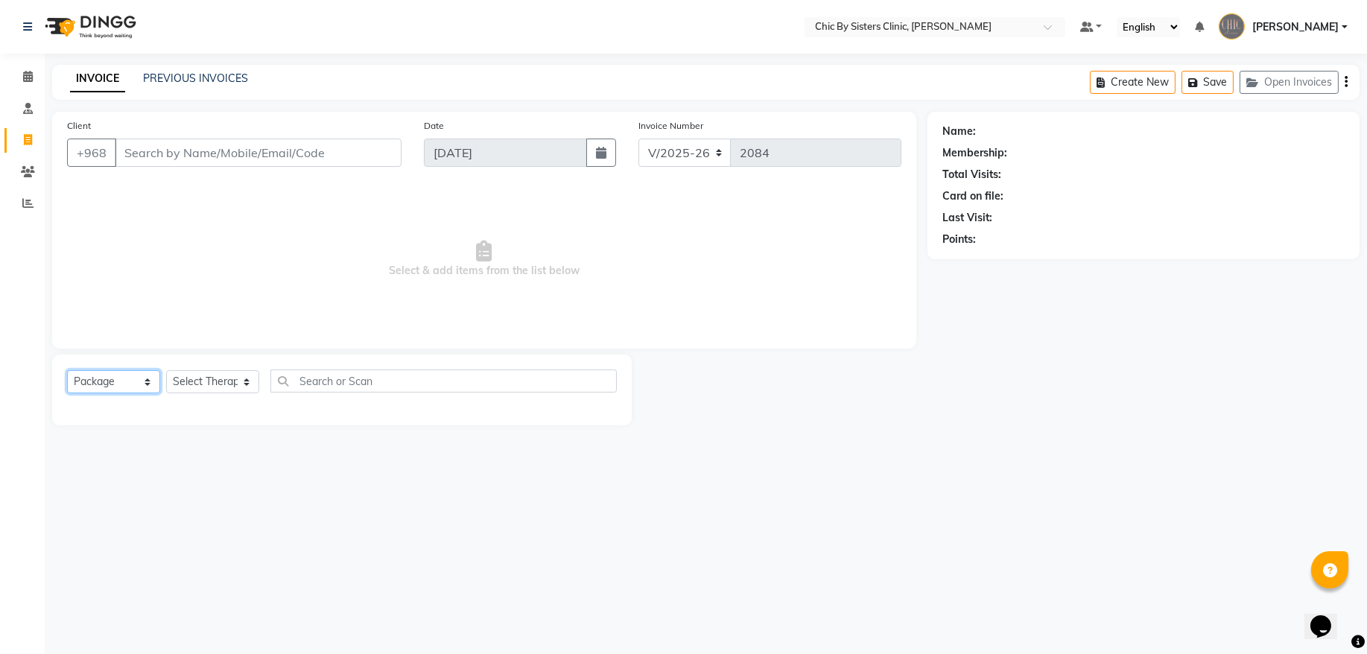
click at [67, 370] on select "Select Service Product Membership Package Voucher Prepaid Gift Card" at bounding box center [113, 381] width 93 height 23
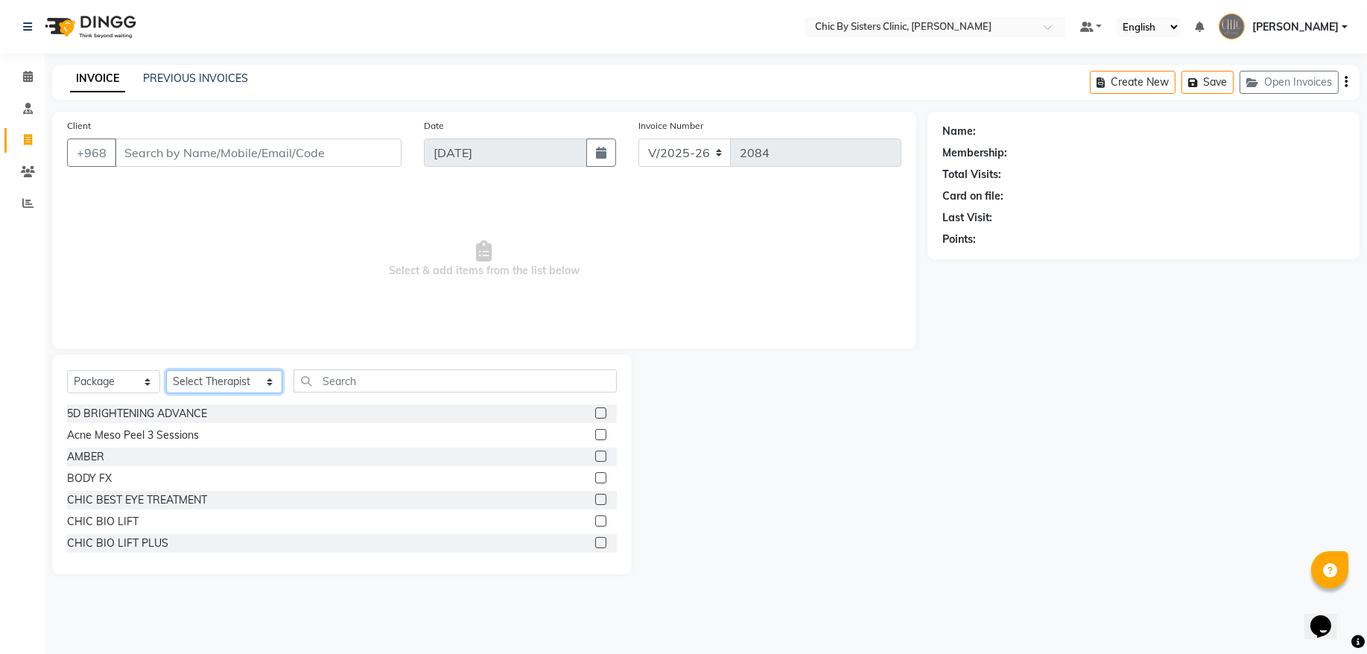
click at [227, 381] on select "Select Therapist ANU JOSE Ashish S DR. ASSEL SATVALDINOVA DR. AYMAN ELSAQA EILI…" at bounding box center [224, 381] width 116 height 23
select select "49177"
click at [166, 370] on select "Select Therapist ANU JOSE Ashish S DR. ASSEL SATVALDINOVA DR. AYMAN ELSAQA EILI…" at bounding box center [224, 381] width 116 height 23
click at [371, 377] on input "text" at bounding box center [455, 381] width 323 height 23
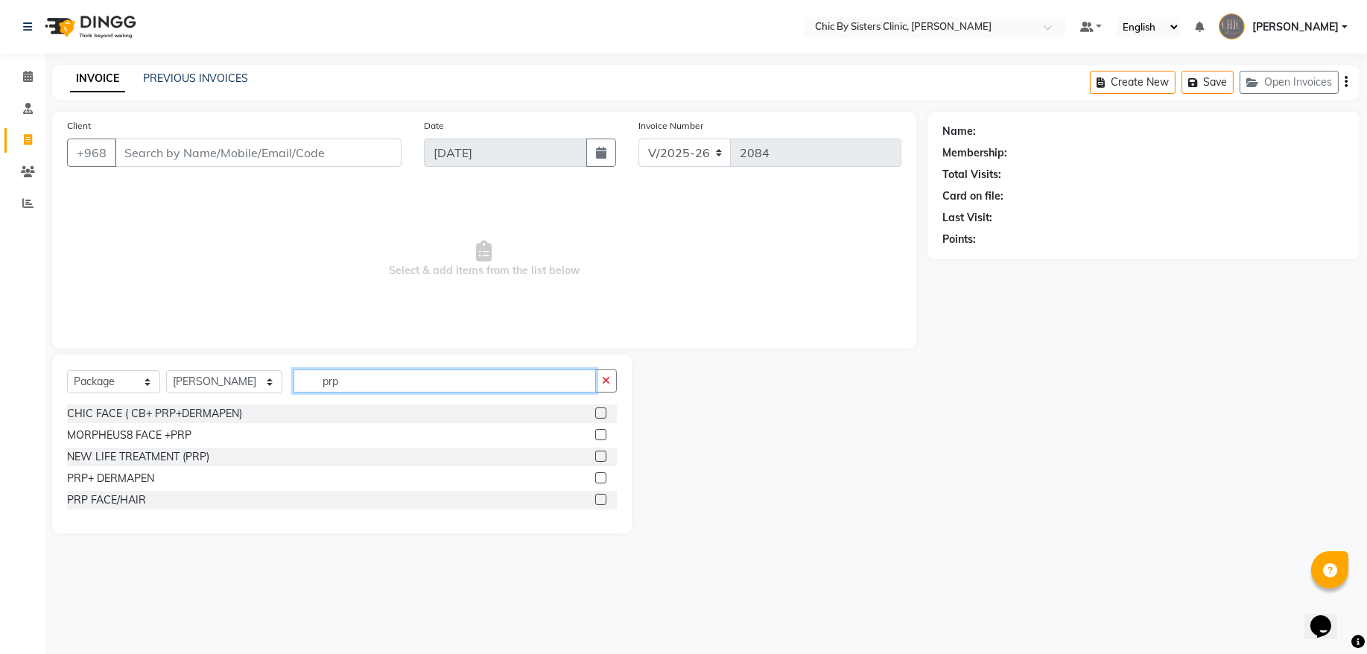
type input "prp"
click at [602, 481] on label at bounding box center [600, 477] width 11 height 11
click at [602, 481] on input "checkbox" at bounding box center [600, 479] width 10 height 10
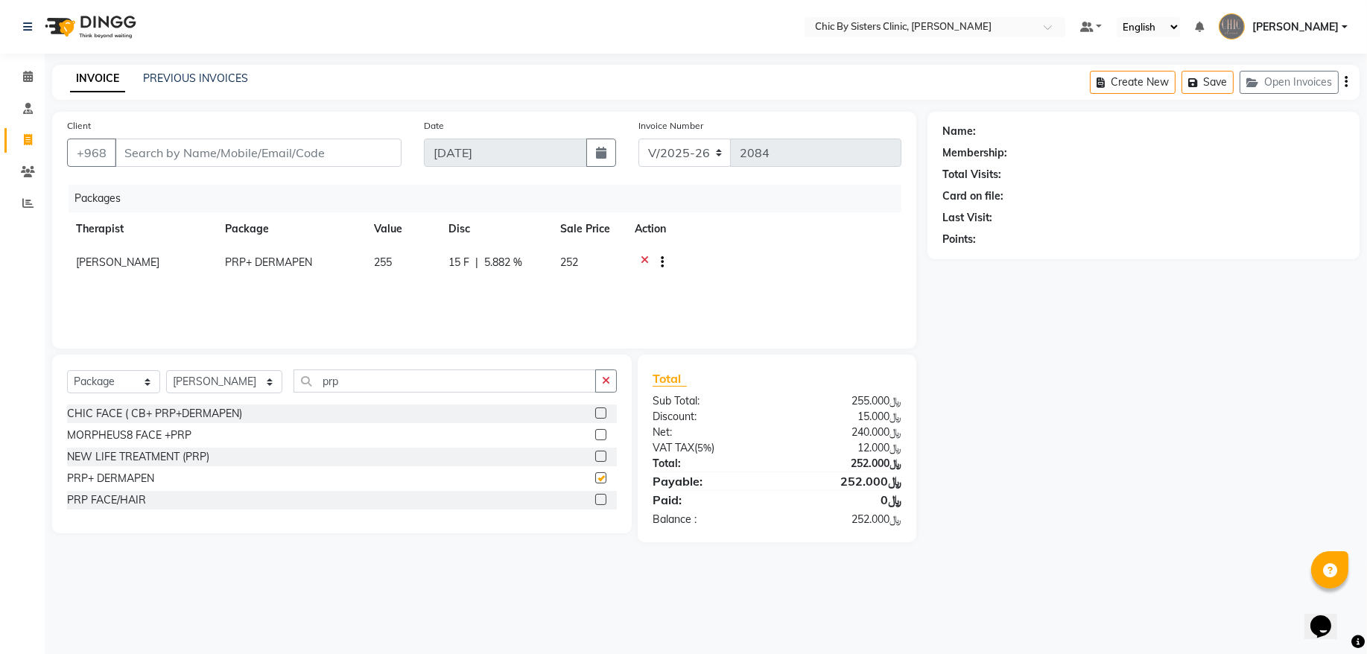
checkbox input "false"
click at [35, 75] on span at bounding box center [28, 77] width 26 height 17
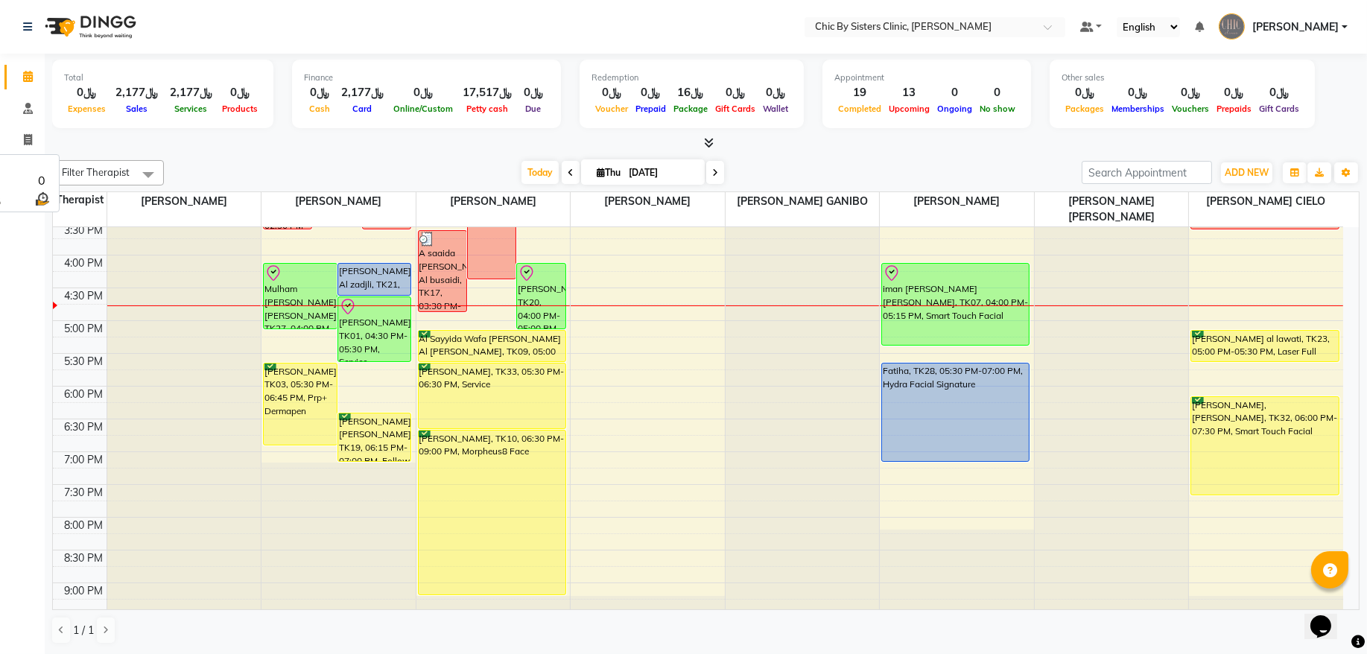
scroll to position [503, 0]
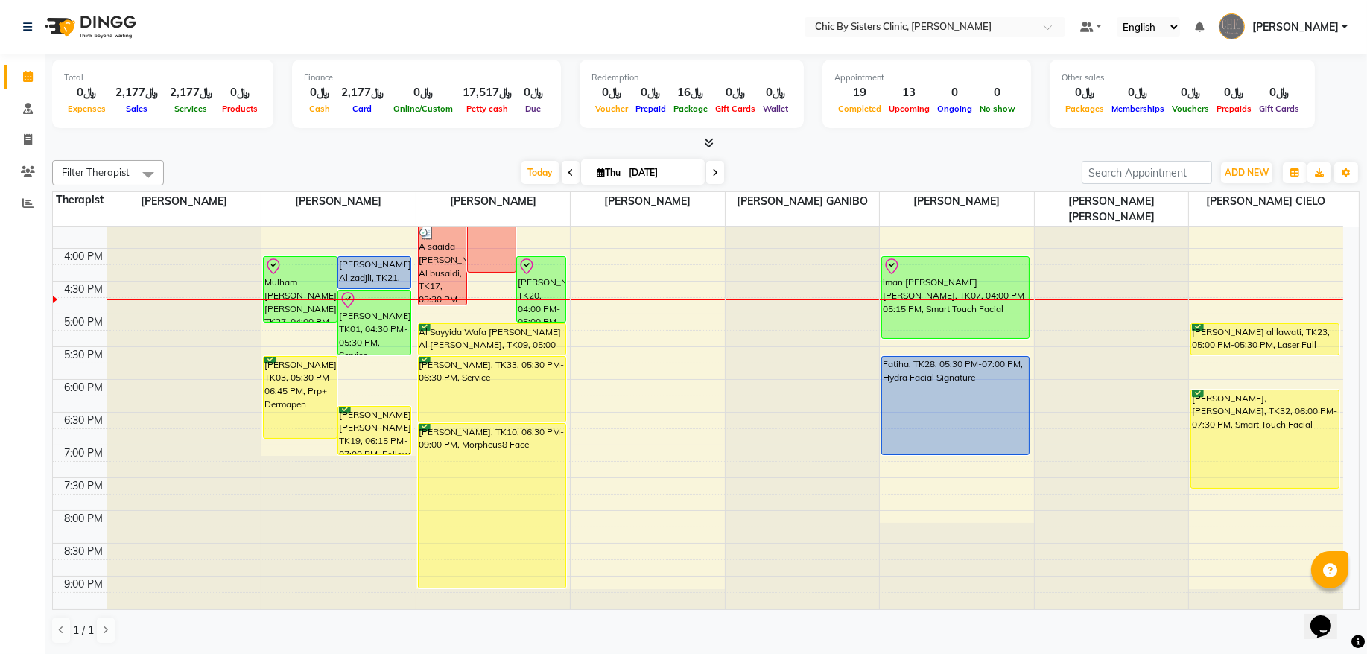
click at [625, 165] on input "[DATE]" at bounding box center [661, 173] width 75 height 22
select select "9"
select select "2025"
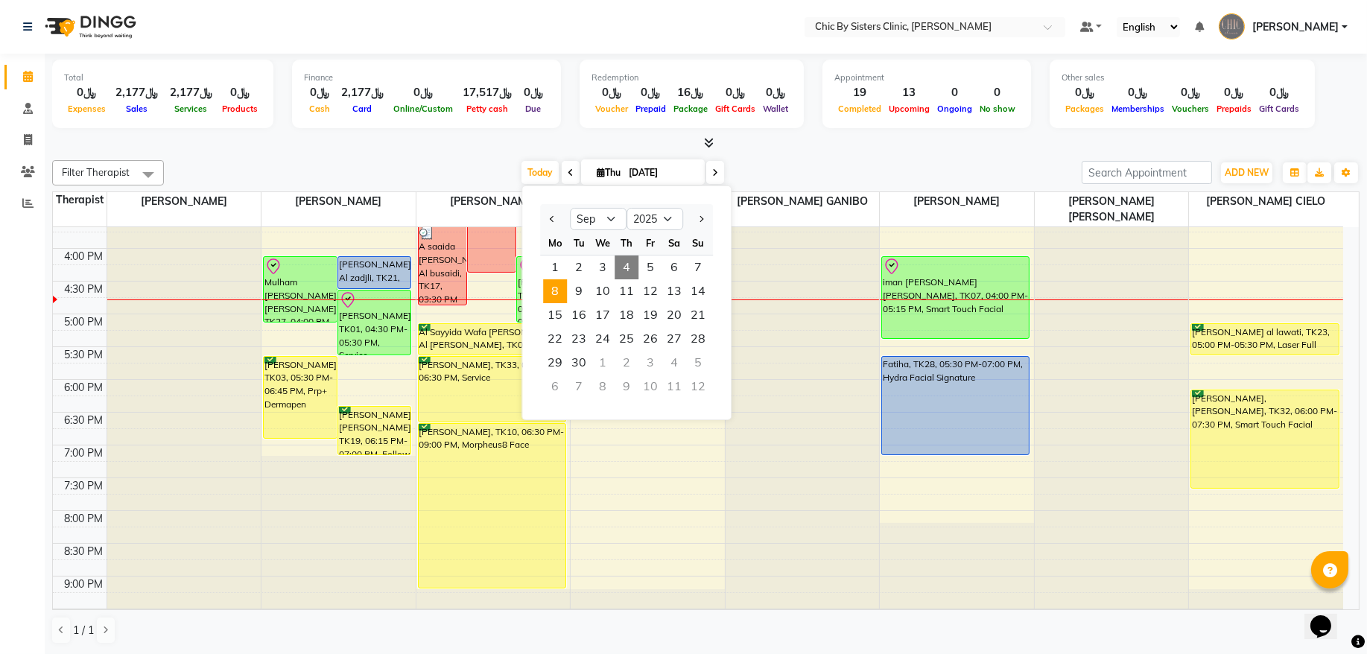
click at [552, 296] on span "8" at bounding box center [555, 291] width 24 height 24
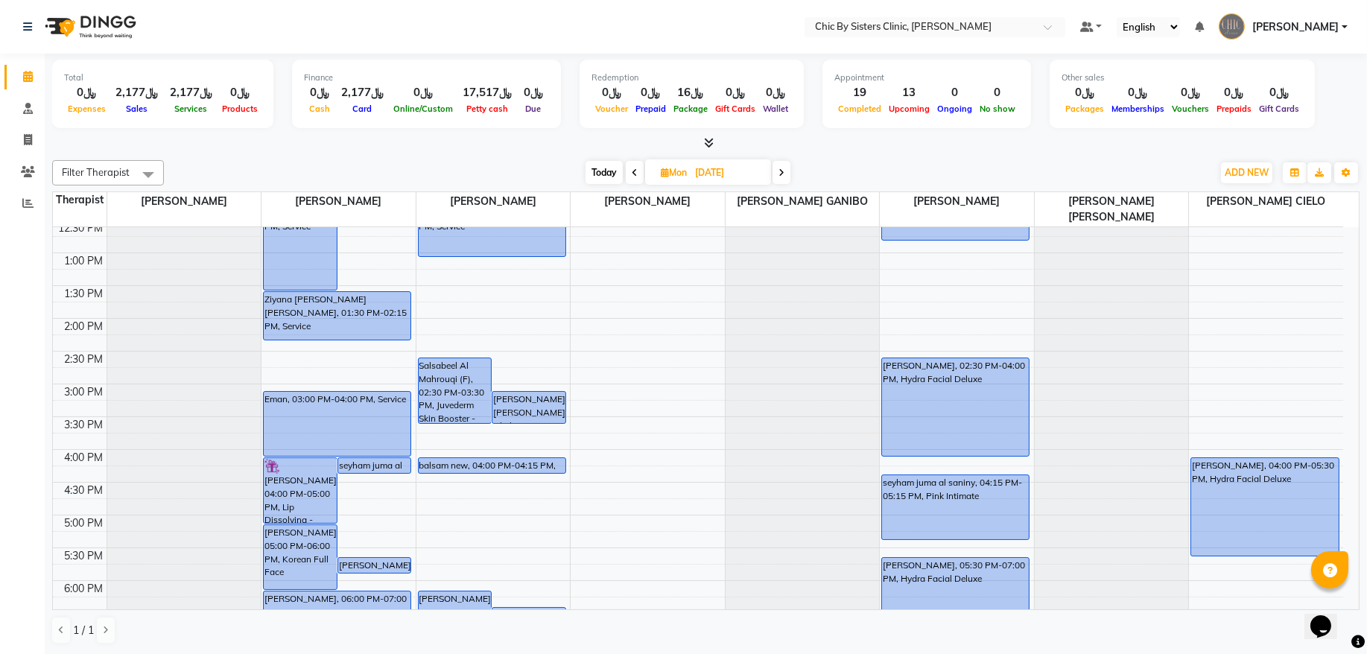
scroll to position [402, 0]
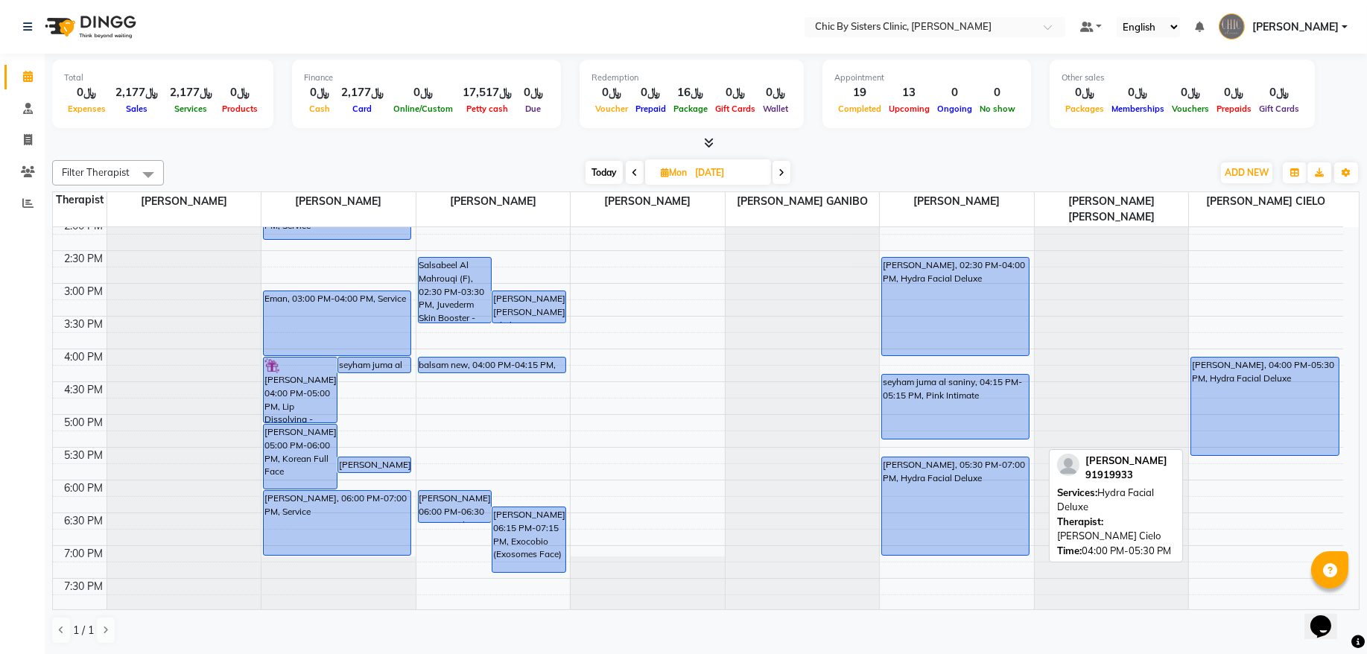
click at [1260, 411] on div "Shahad haitham, 04:00 PM-05:30 PM, Hydra Facial Deluxe" at bounding box center [1265, 407] width 148 height 98
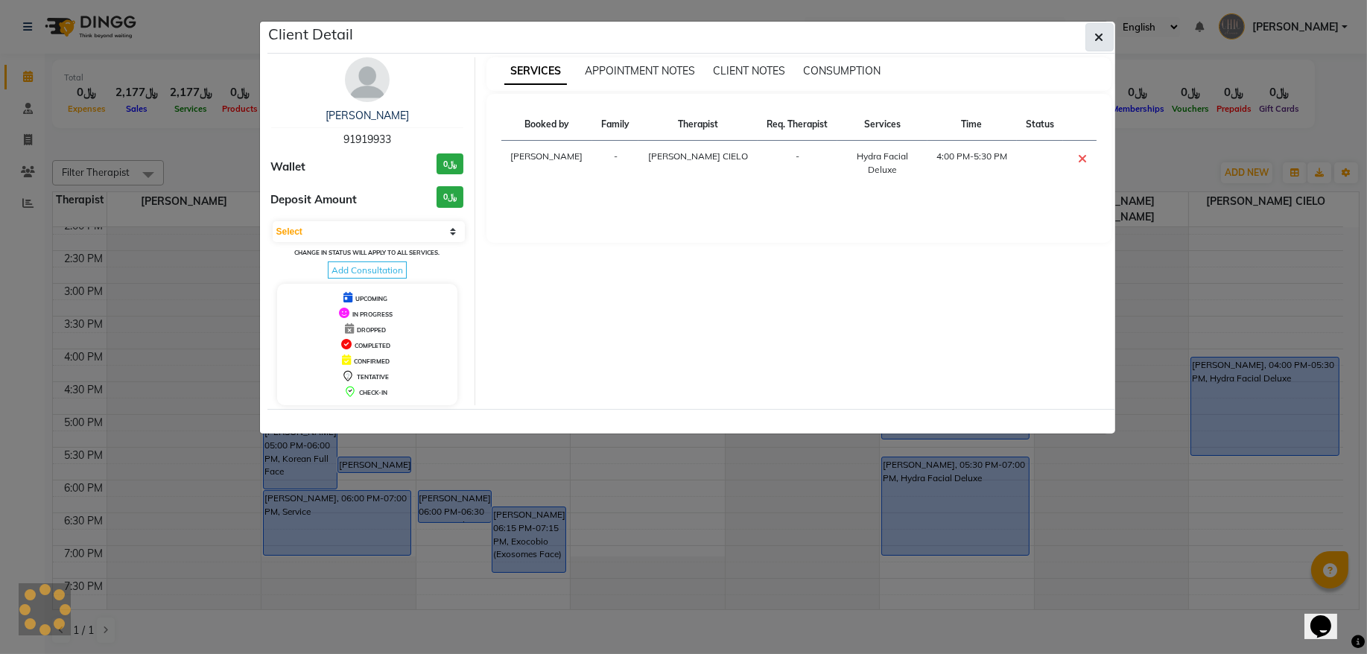
click at [1100, 45] on button "button" at bounding box center [1100, 37] width 28 height 28
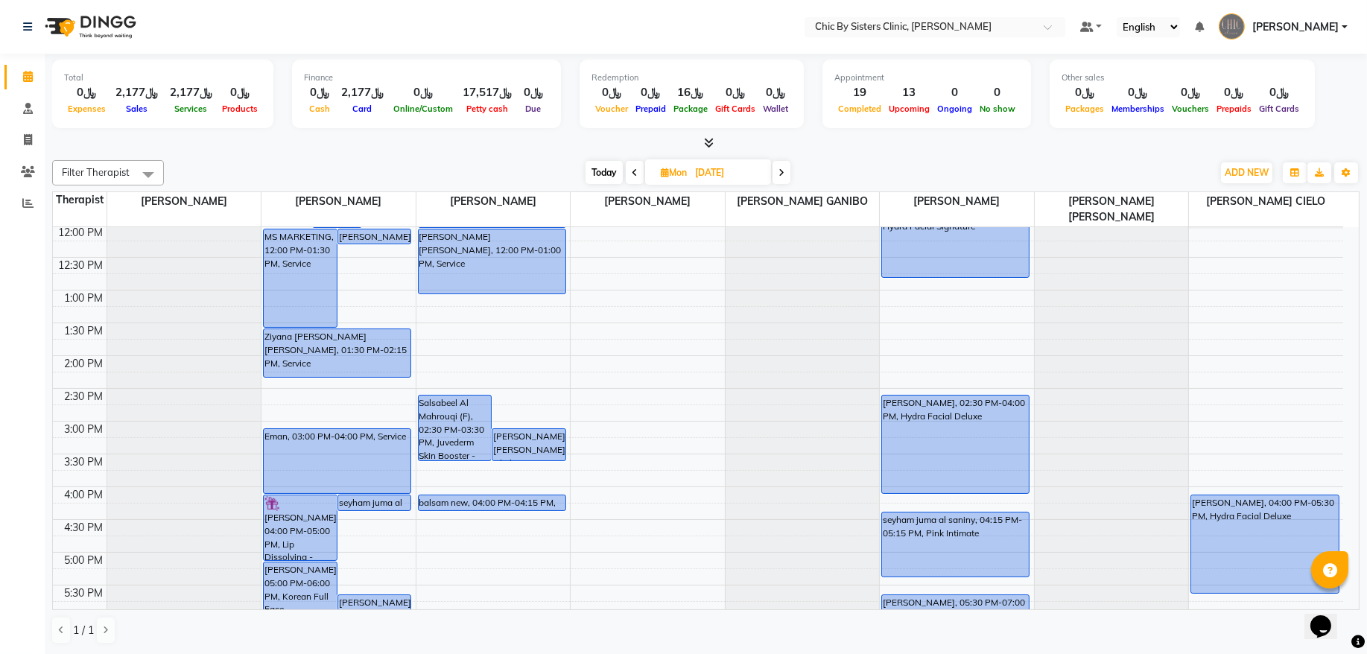
scroll to position [101, 0]
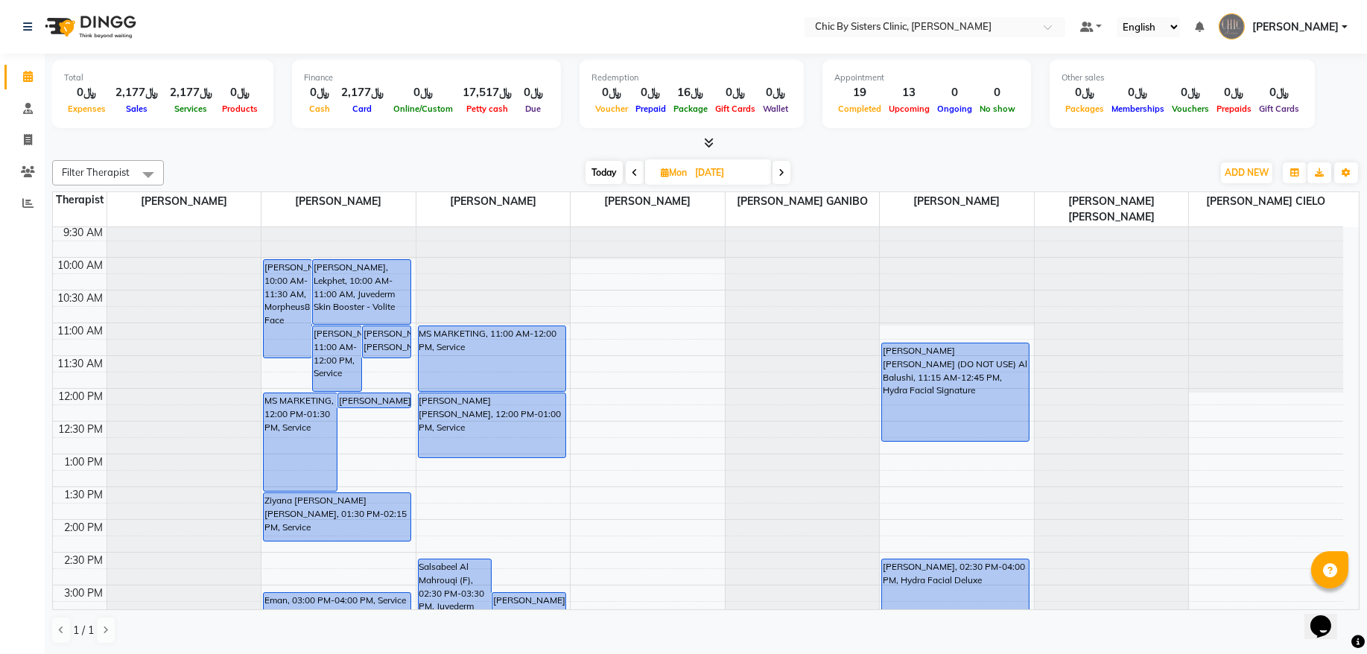
click at [597, 173] on span "Today" at bounding box center [604, 172] width 37 height 23
type input "[DATE]"
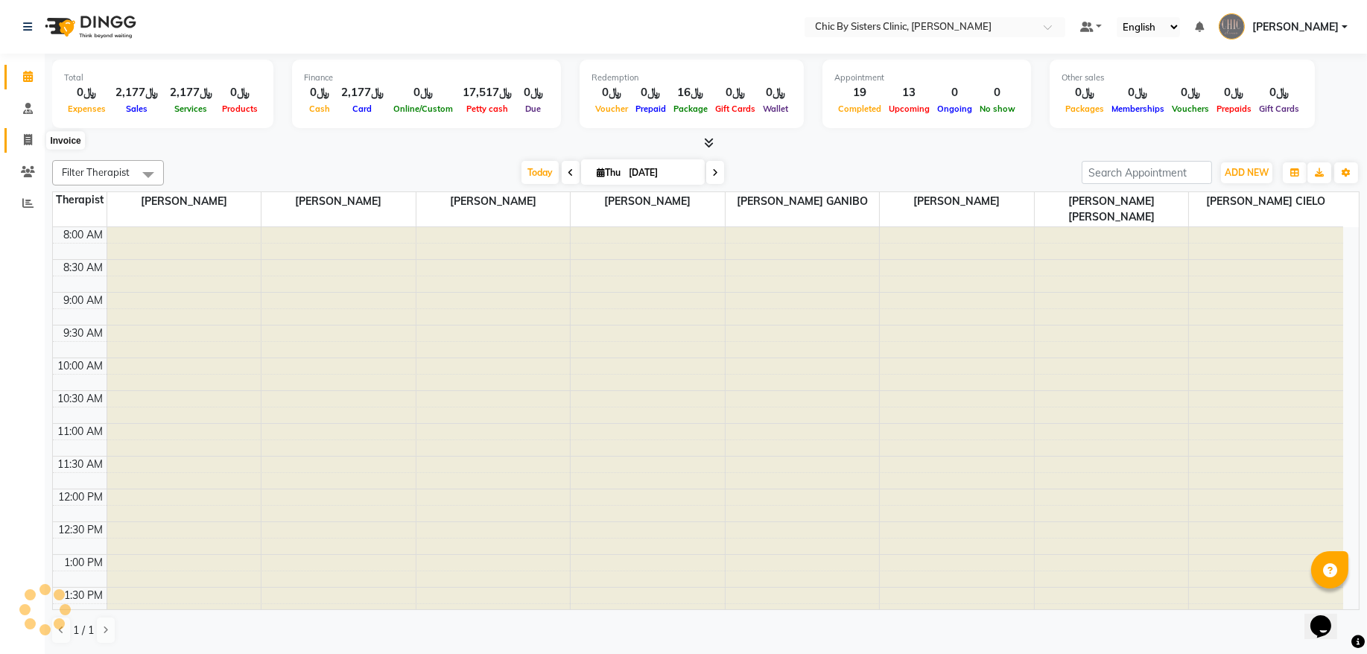
scroll to position [533, 0]
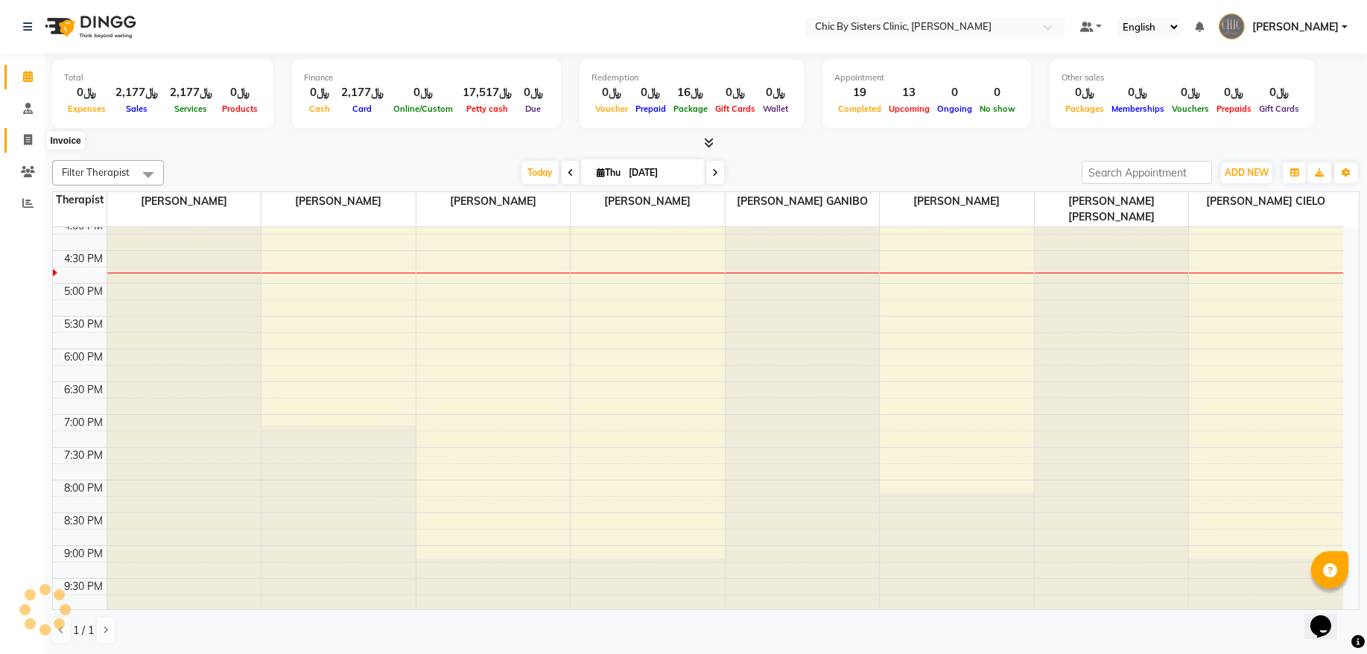
click at [32, 144] on span at bounding box center [28, 140] width 26 height 17
select select "service"
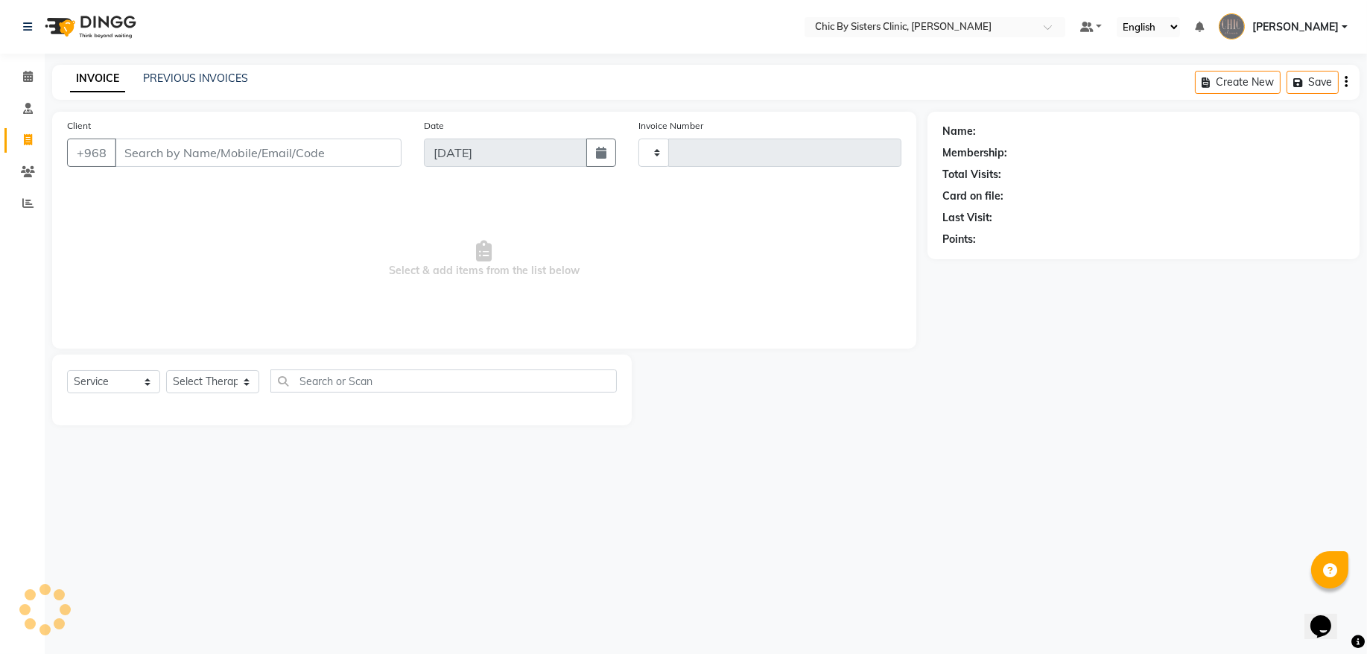
type input "2084"
select select "6348"
click at [169, 75] on link "PREVIOUS INVOICES" at bounding box center [195, 78] width 105 height 13
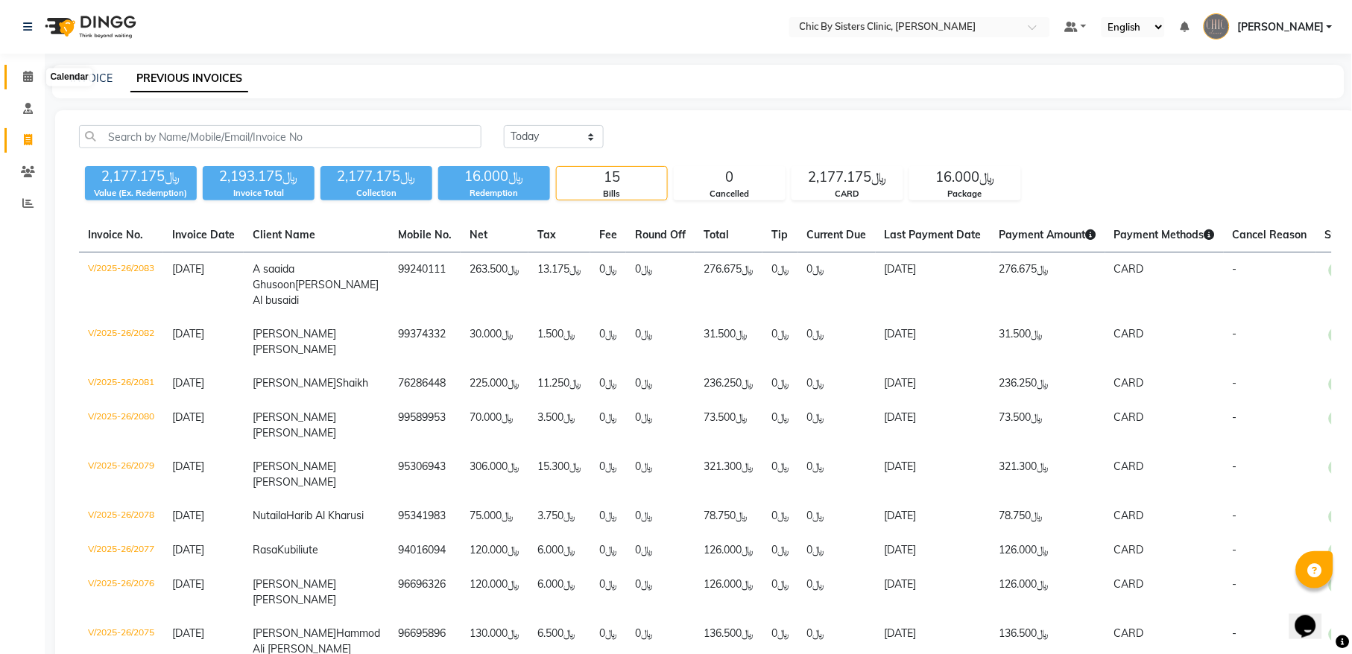
click at [24, 78] on icon at bounding box center [28, 76] width 10 height 11
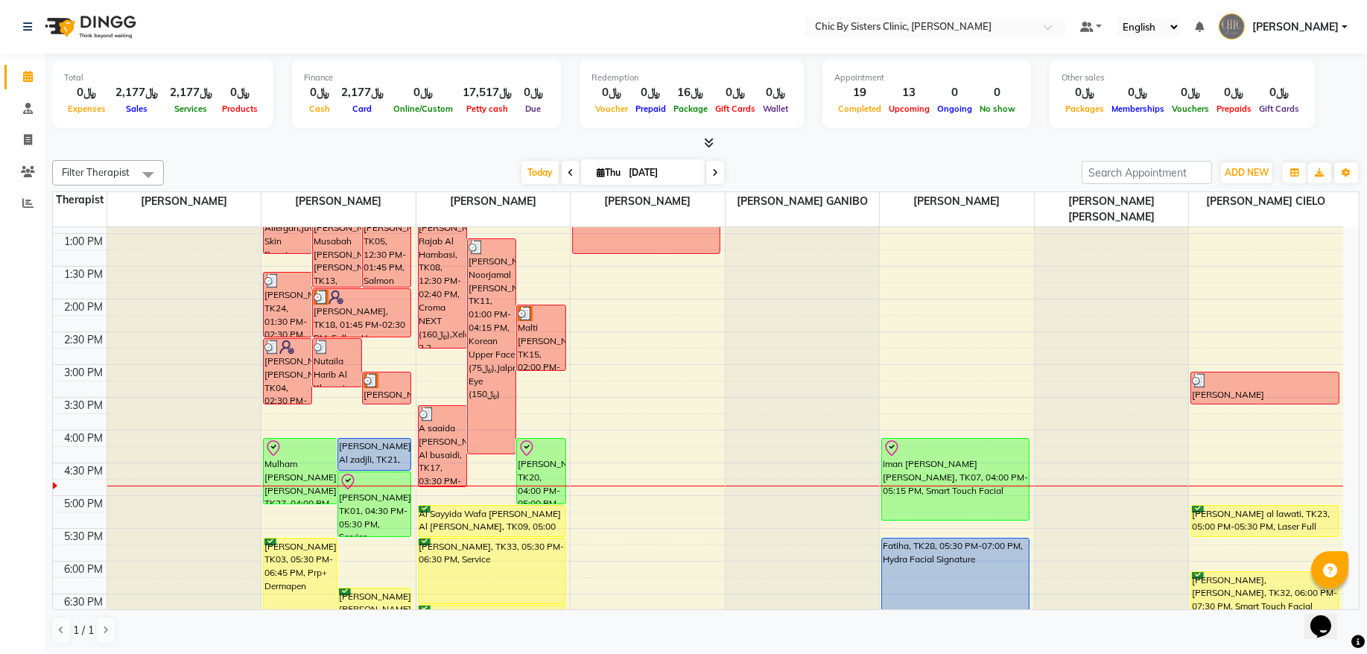
scroll to position [302, 0]
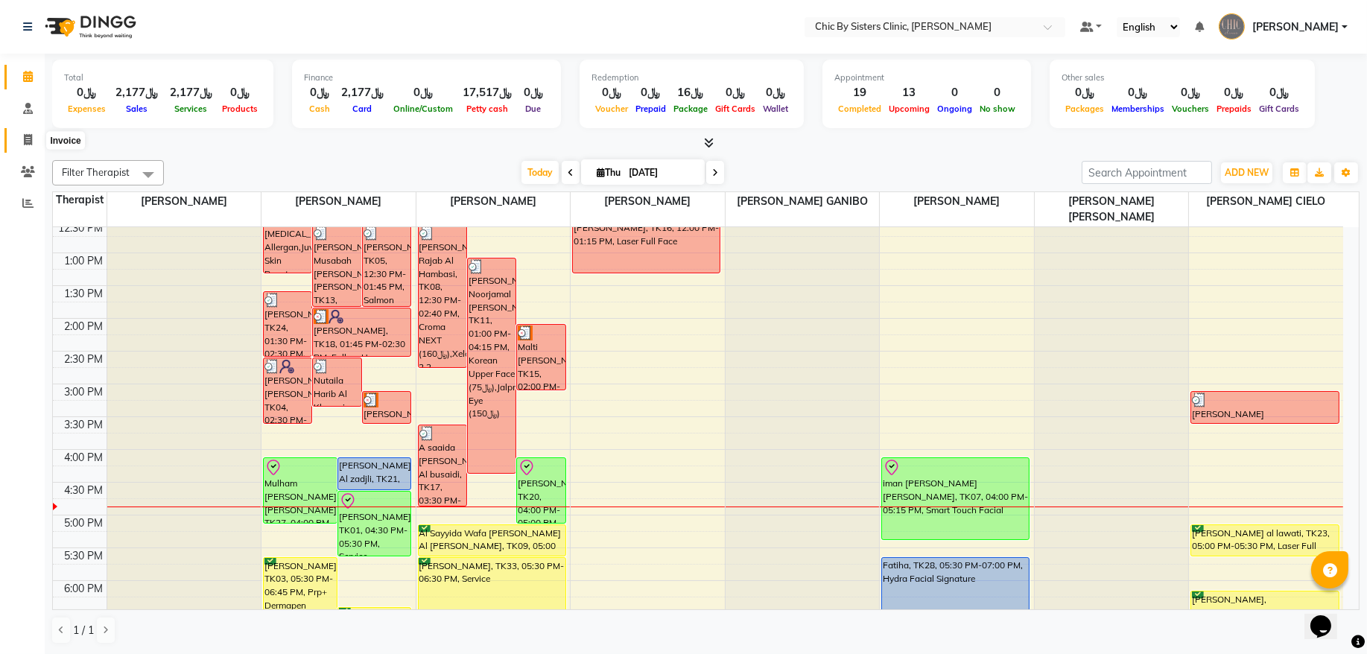
drag, startPoint x: 33, startPoint y: 141, endPoint x: 39, endPoint y: 150, distance: 10.7
click at [33, 141] on span at bounding box center [28, 140] width 26 height 17
select select "service"
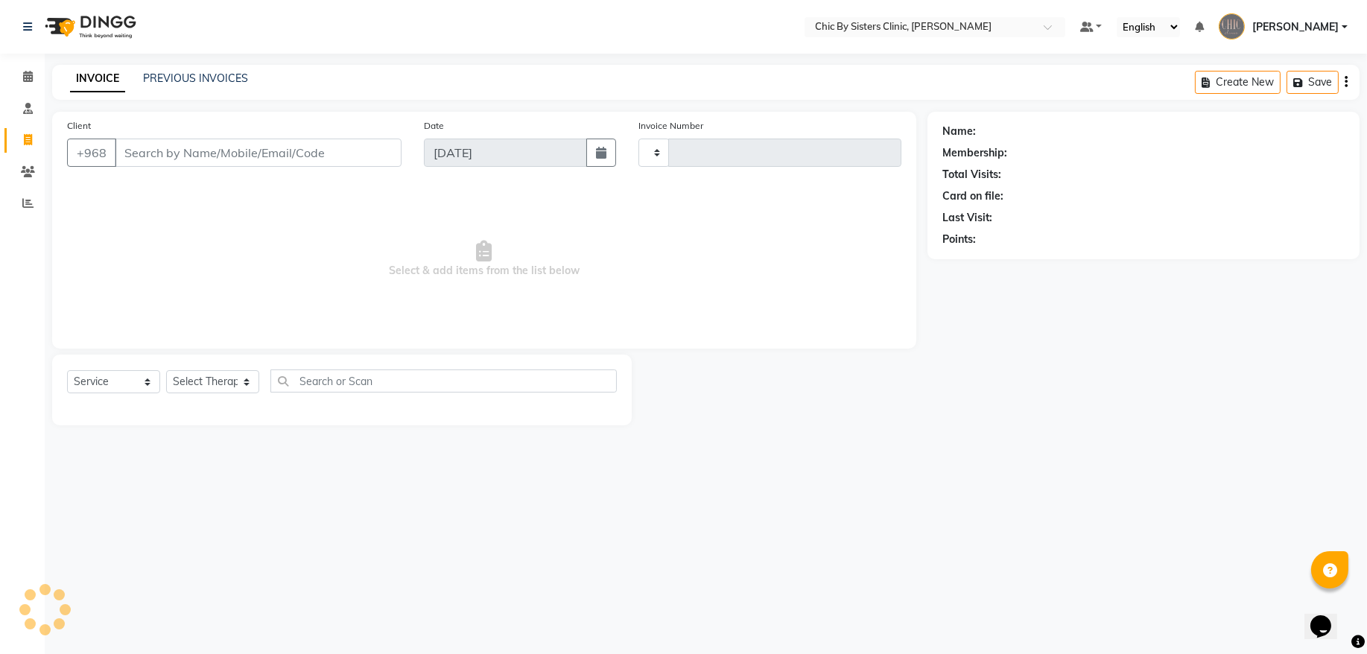
type input "2084"
select select "6348"
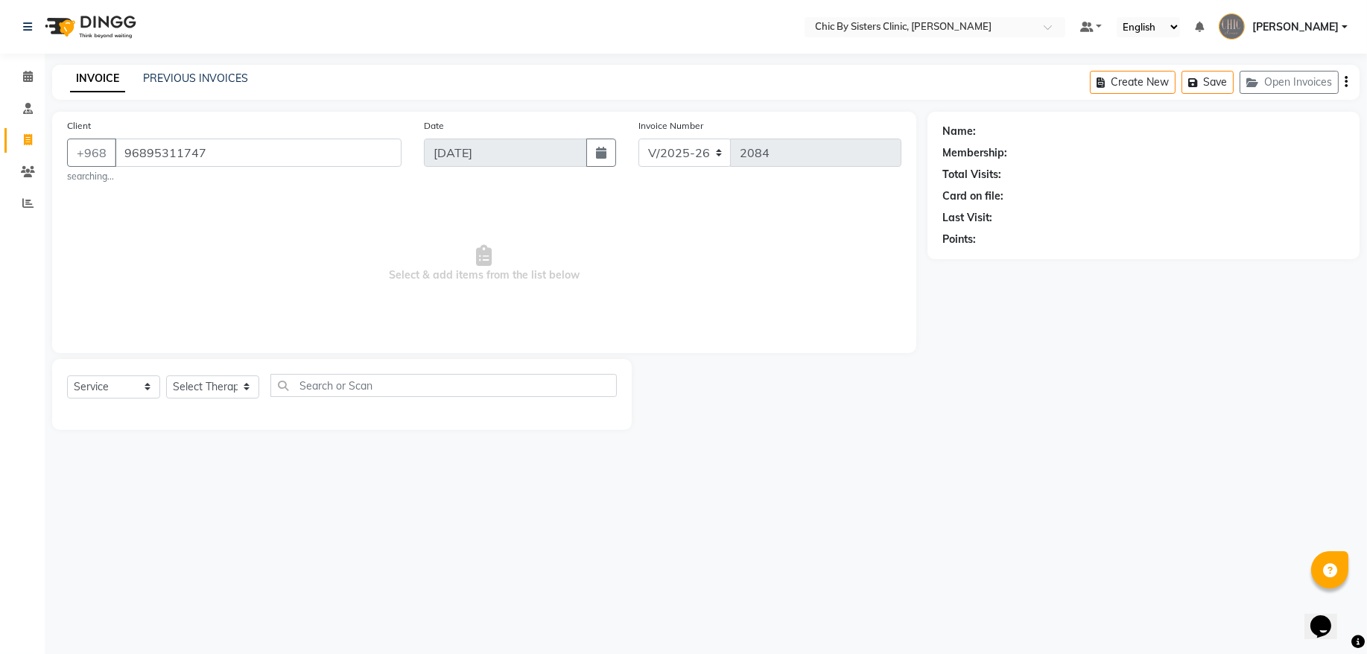
type input "96895311747"
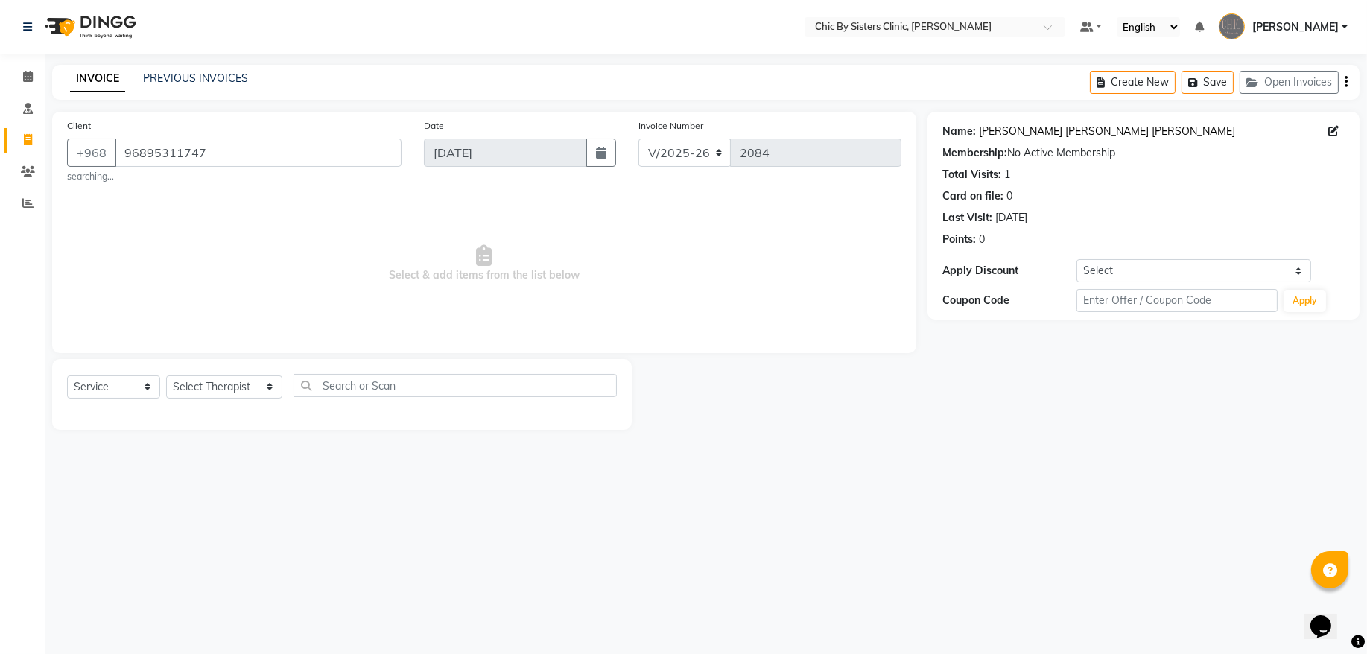
click at [1010, 136] on link "Ahmed Khamis Hussain Al Zadjali" at bounding box center [1107, 132] width 256 height 16
click at [23, 80] on icon at bounding box center [28, 76] width 10 height 11
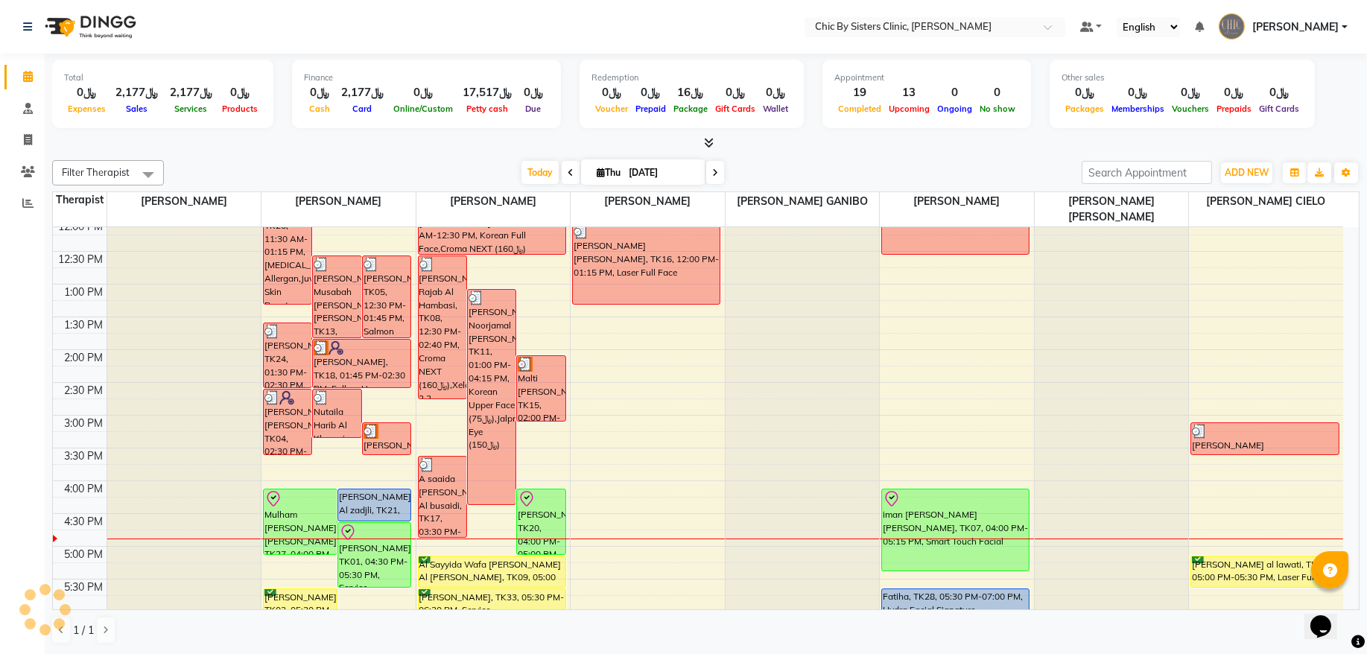
scroll to position [302, 0]
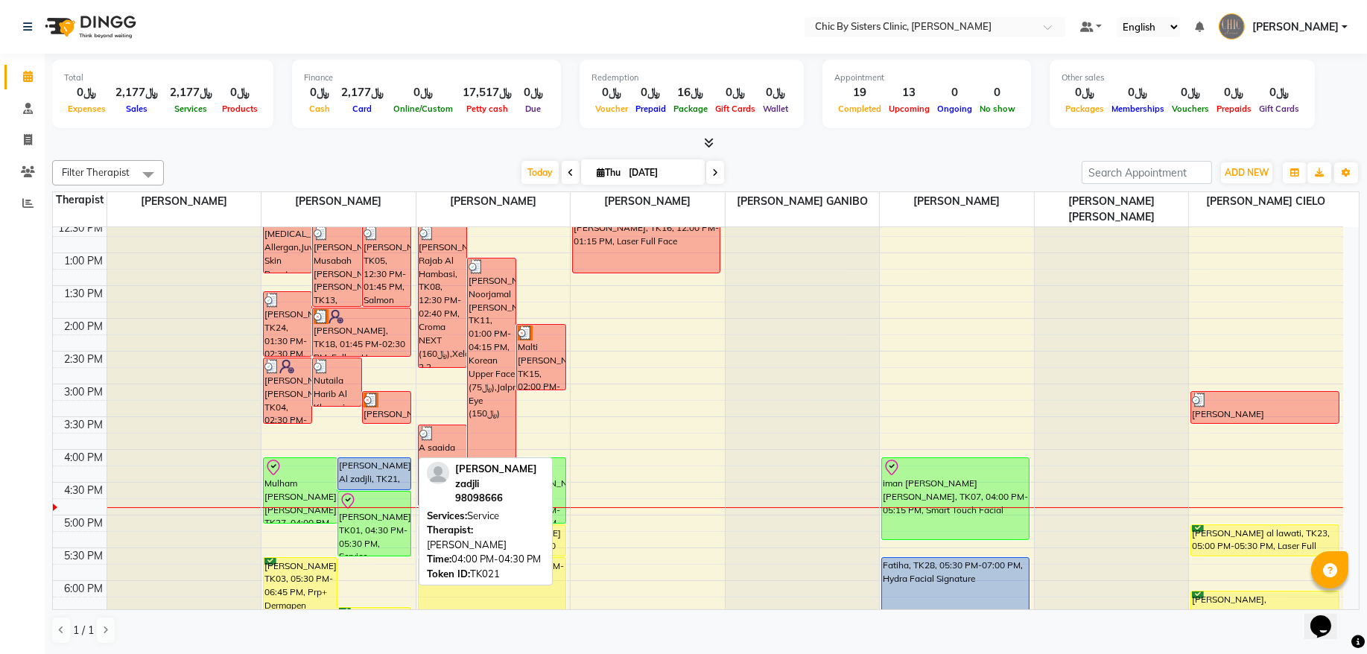
click at [385, 469] on div "[PERSON_NAME] Al zadjli, TK21, 04:00 PM-04:30 PM, Service" at bounding box center [374, 473] width 73 height 31
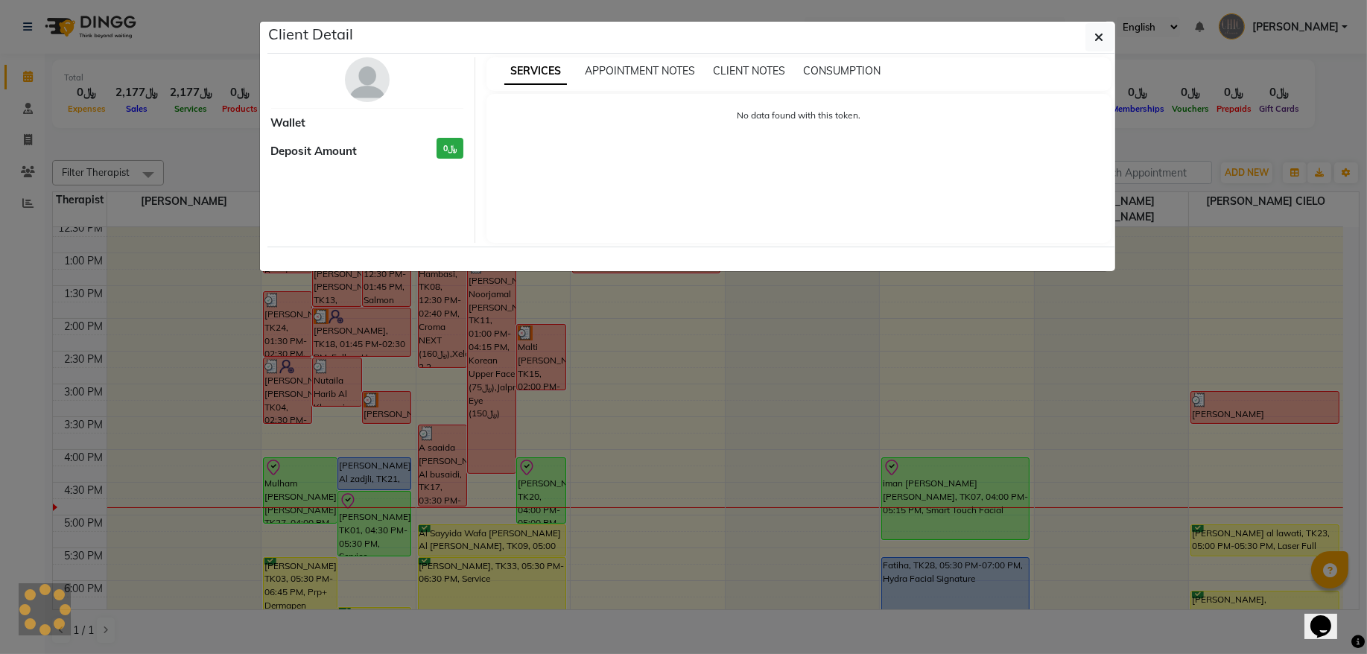
select select "5"
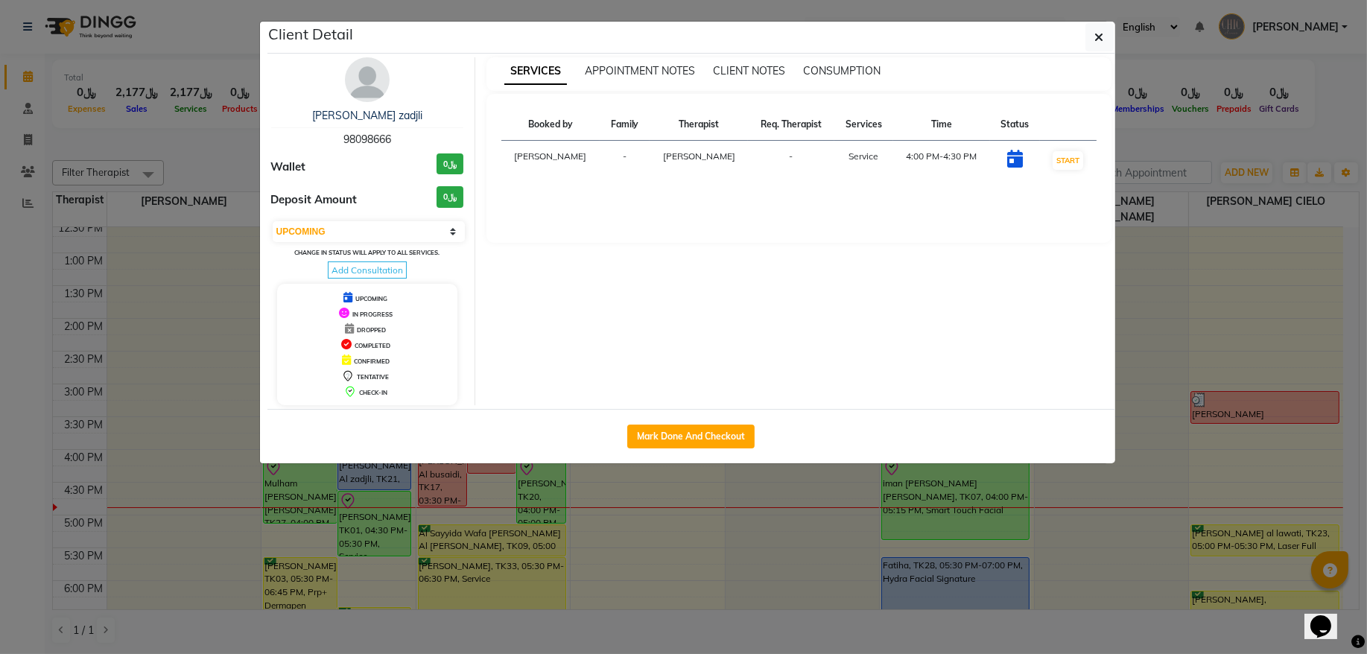
click at [364, 150] on div "Lamees Ibrahim Al zadjli 98098666 Wallet ﷼0 Deposit Amount ﷼0 Select IN SERVICE…" at bounding box center [368, 231] width 216 height 348
click at [364, 149] on div "Lamees Ibrahim Al zadjli 98098666 Wallet ﷼0 Deposit Amount ﷼0 Select IN SERVICE…" at bounding box center [368, 231] width 216 height 348
drag, startPoint x: 364, startPoint y: 149, endPoint x: 367, endPoint y: 142, distance: 8.0
click at [367, 142] on span "98098666" at bounding box center [367, 139] width 48 height 13
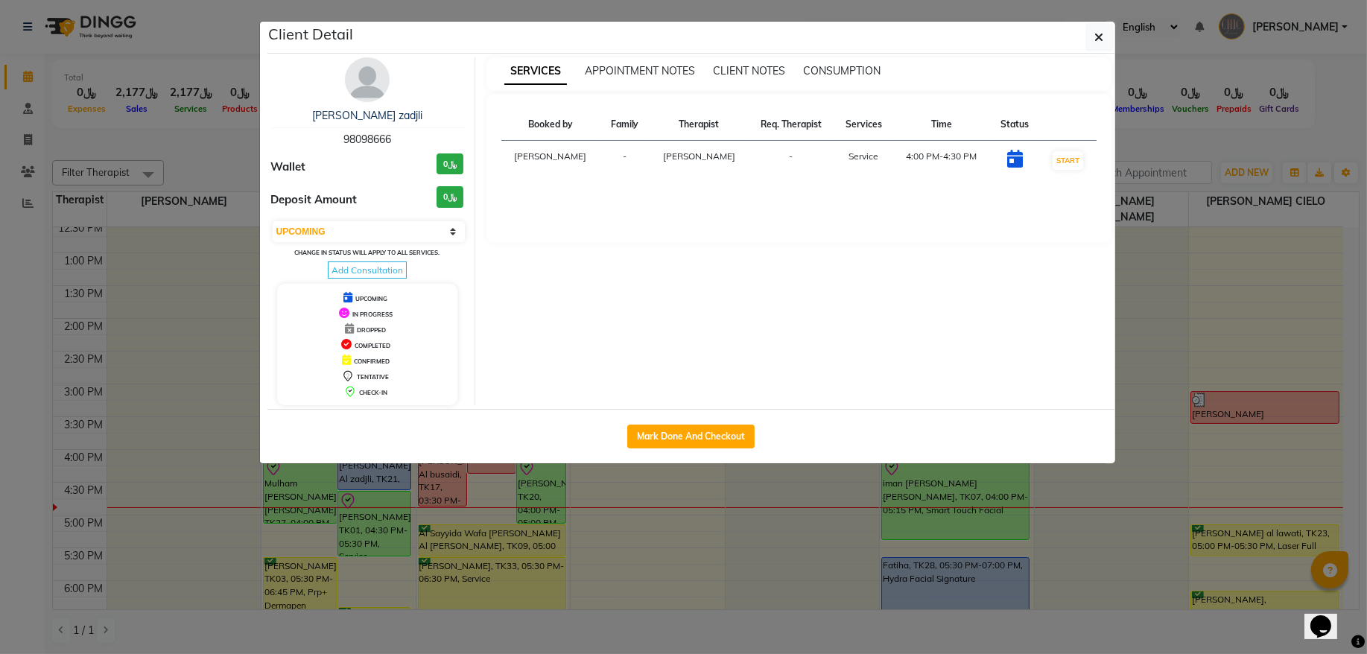
click at [367, 142] on span "98098666" at bounding box center [367, 139] width 48 height 13
copy span "98098666"
click at [1106, 38] on button "button" at bounding box center [1100, 37] width 28 height 28
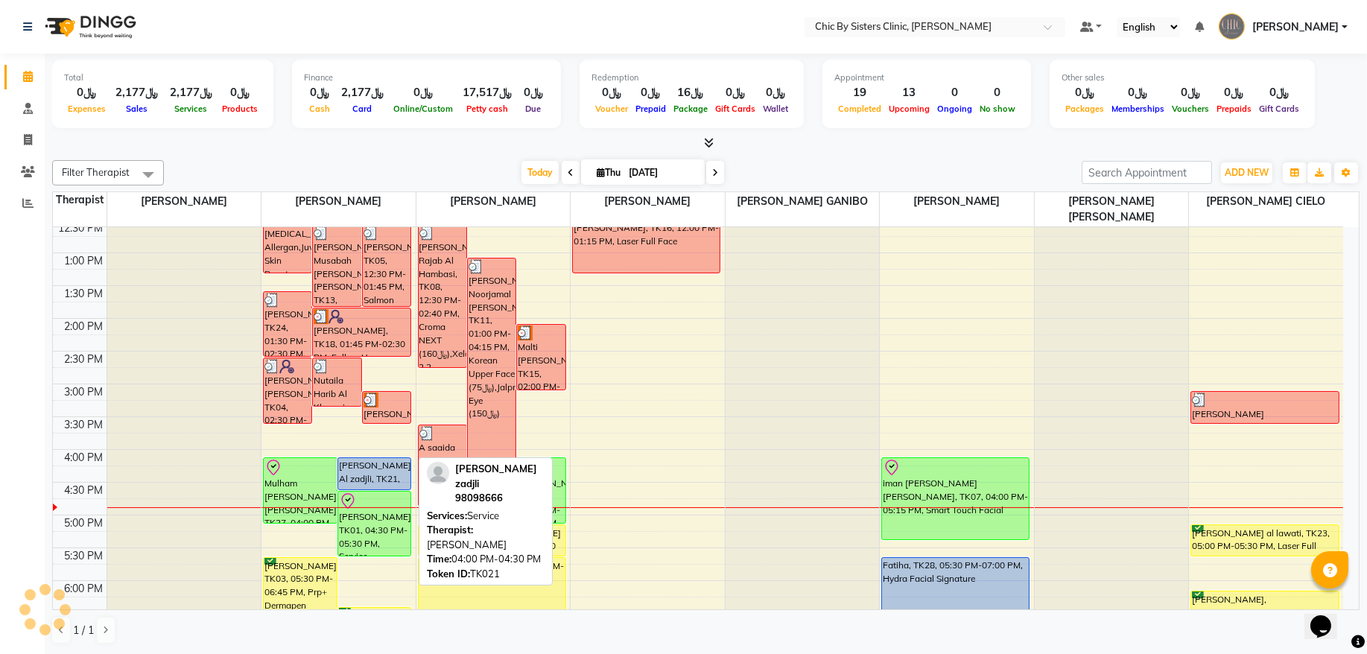
click at [384, 470] on div "[PERSON_NAME] Al zadjli, TK21, 04:00 PM-04:30 PM, Service" at bounding box center [374, 473] width 73 height 31
select select "5"
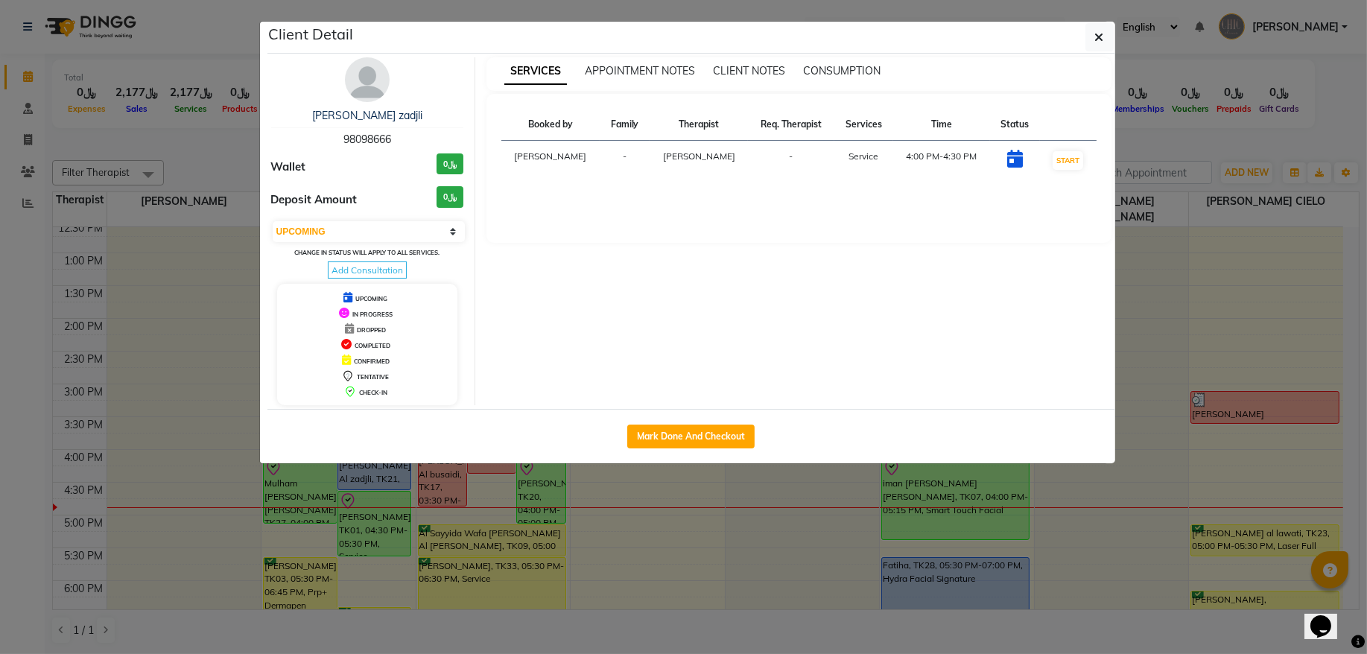
click at [408, 107] on div "Lamees Ibrahim Al zadjli 98098666 Wallet ﷼0 Deposit Amount ﷼0 Select IN SERVICE…" at bounding box center [368, 231] width 216 height 348
click at [406, 113] on link "[PERSON_NAME] zadjli" at bounding box center [367, 115] width 110 height 13
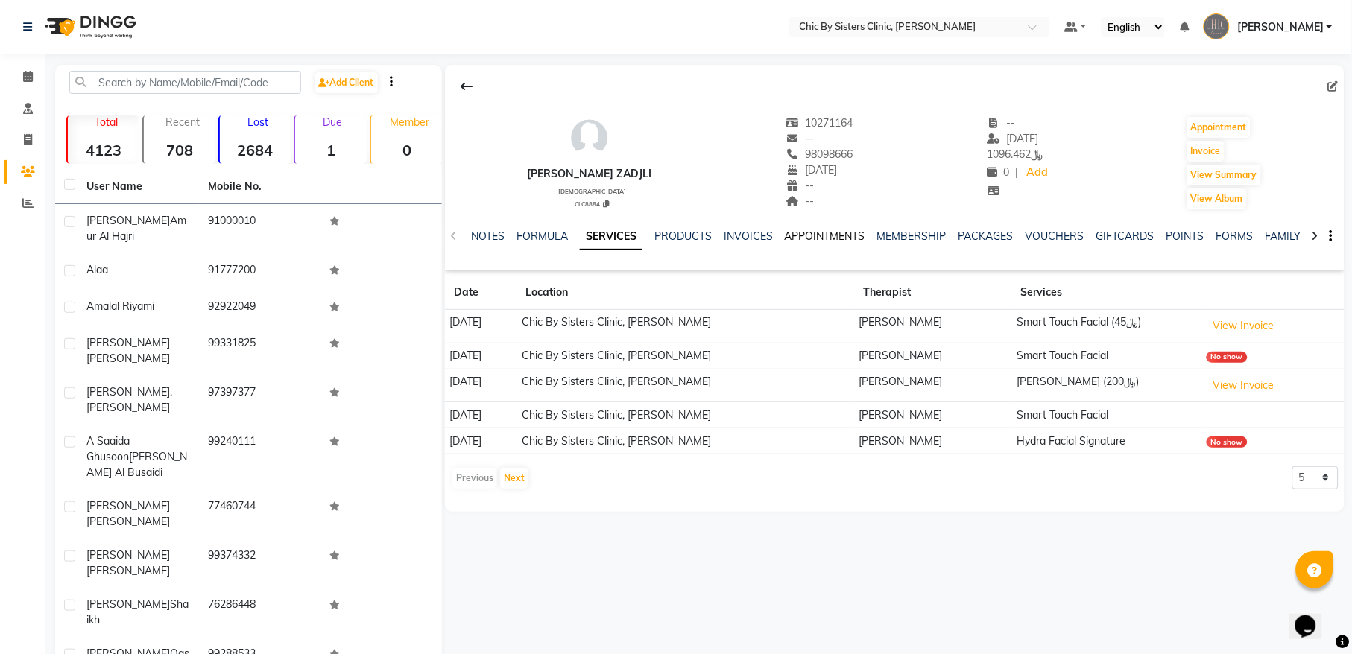
click at [831, 238] on link "APPOINTMENTS" at bounding box center [825, 235] width 80 height 13
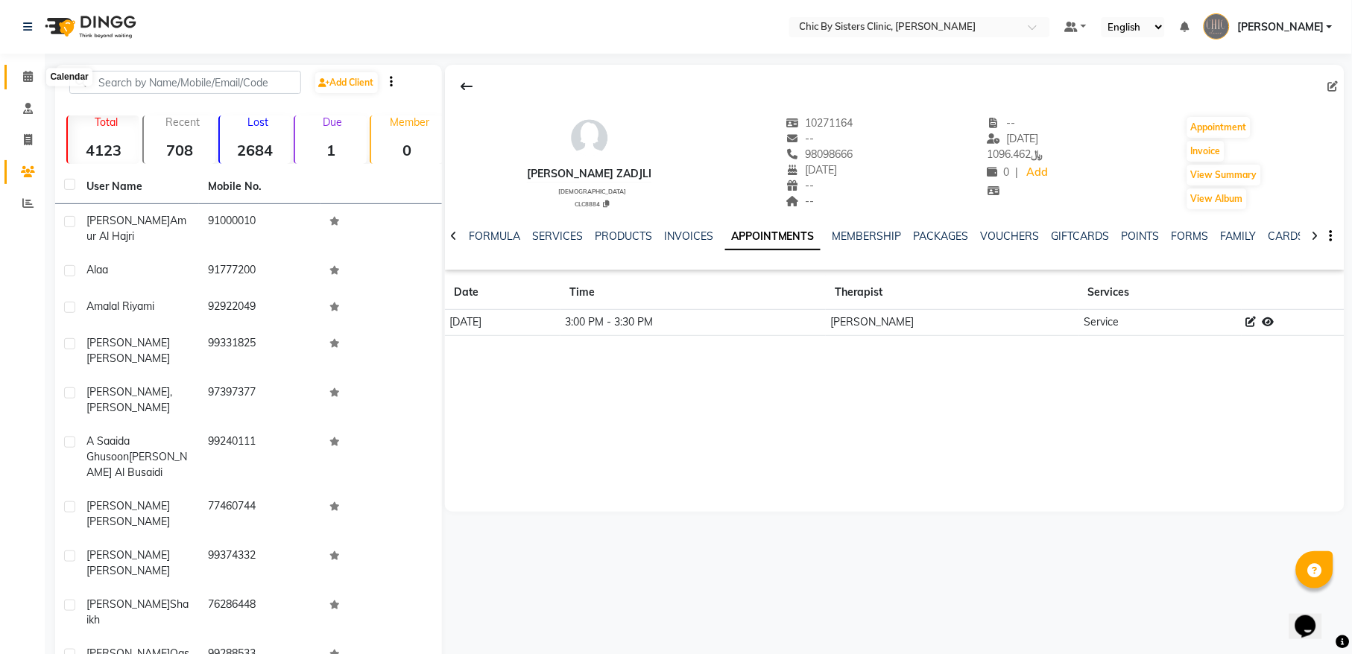
click at [35, 75] on span at bounding box center [28, 77] width 26 height 17
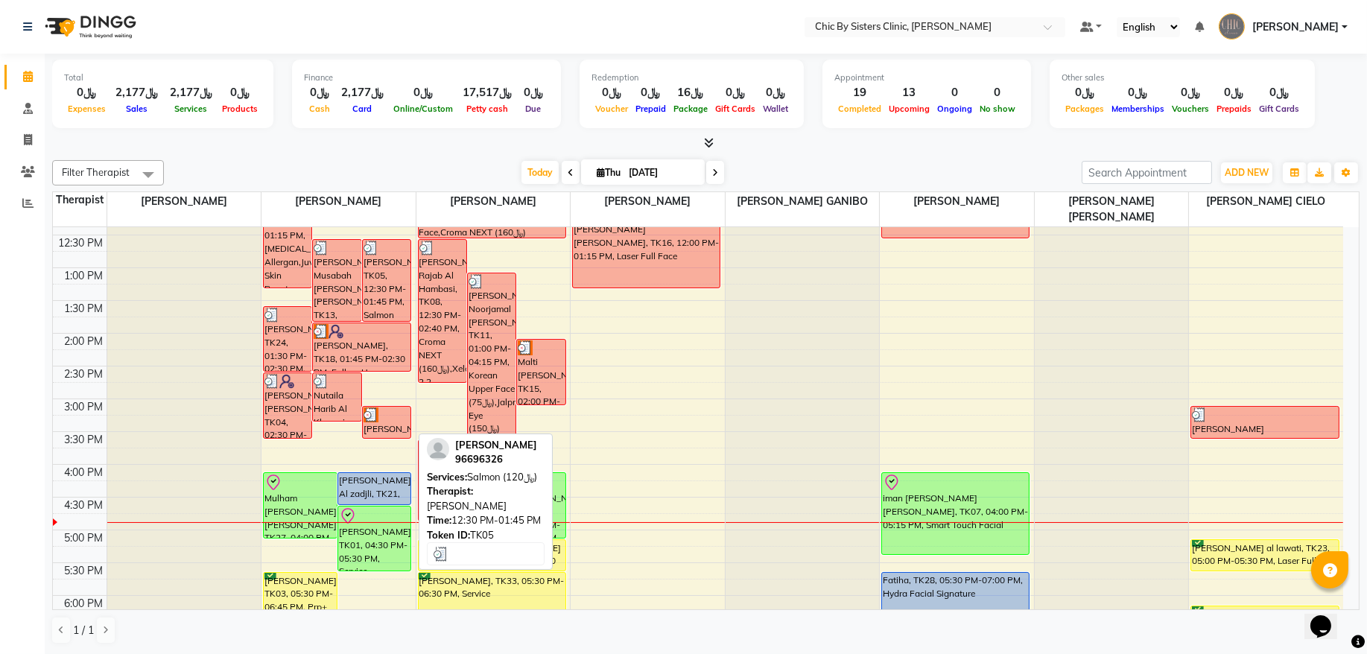
scroll to position [288, 0]
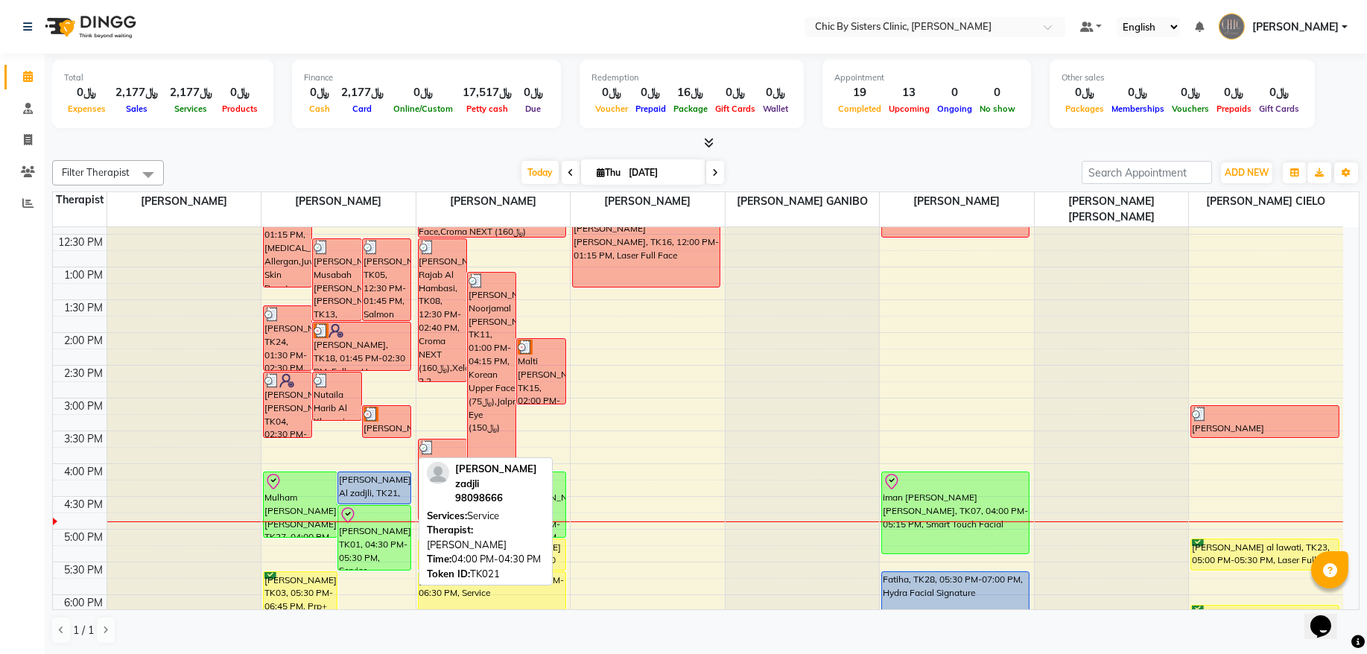
click at [386, 486] on div "[PERSON_NAME] Al zadjli, TK21, 04:00 PM-04:30 PM, Service" at bounding box center [374, 487] width 73 height 31
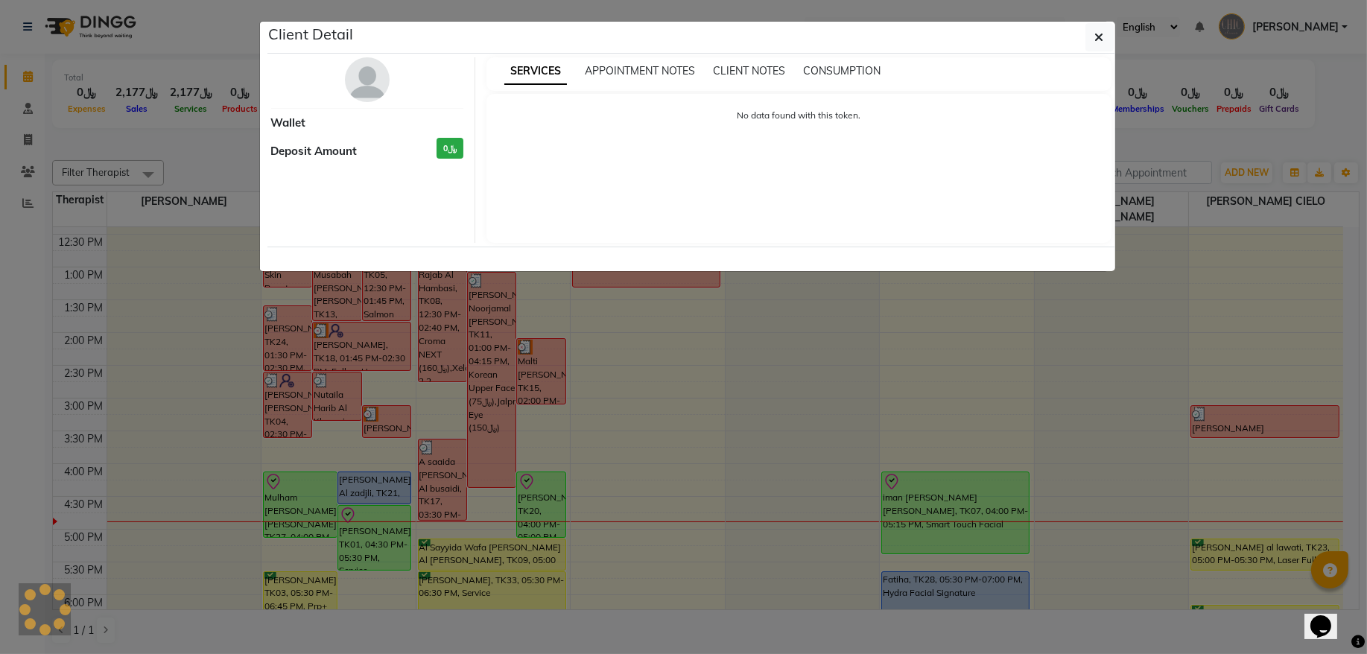
select select "5"
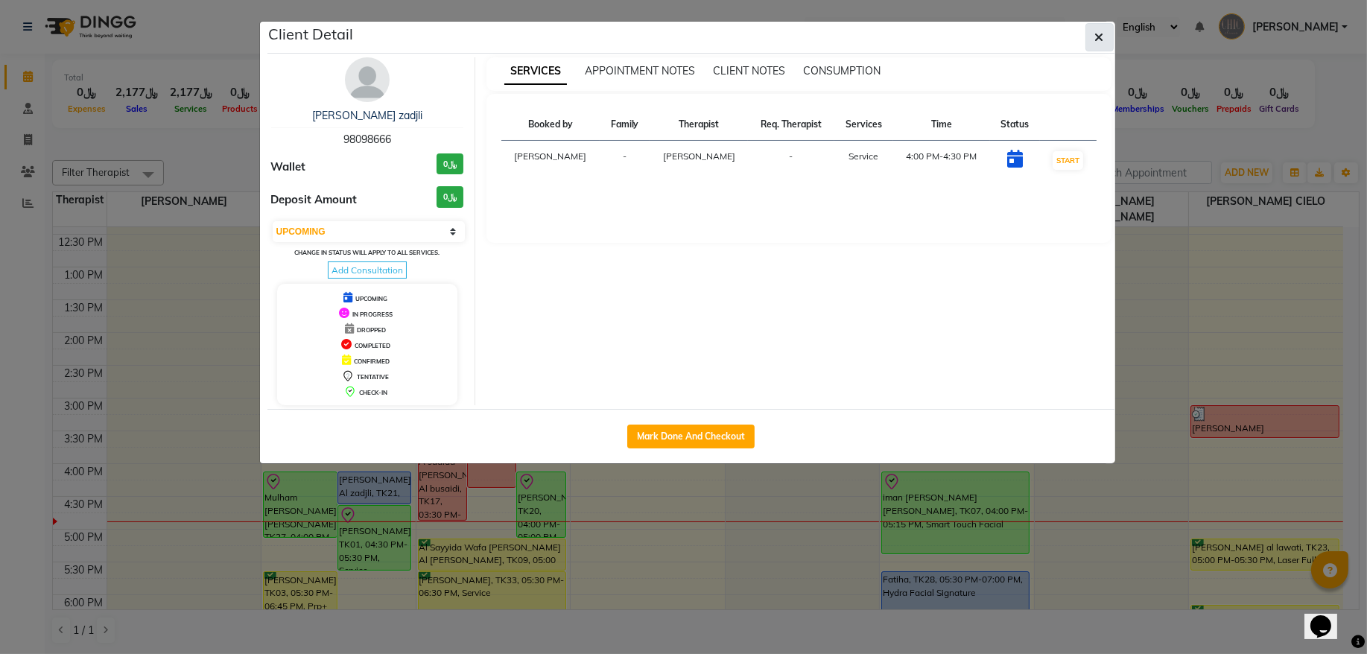
click at [1092, 47] on button "button" at bounding box center [1100, 37] width 28 height 28
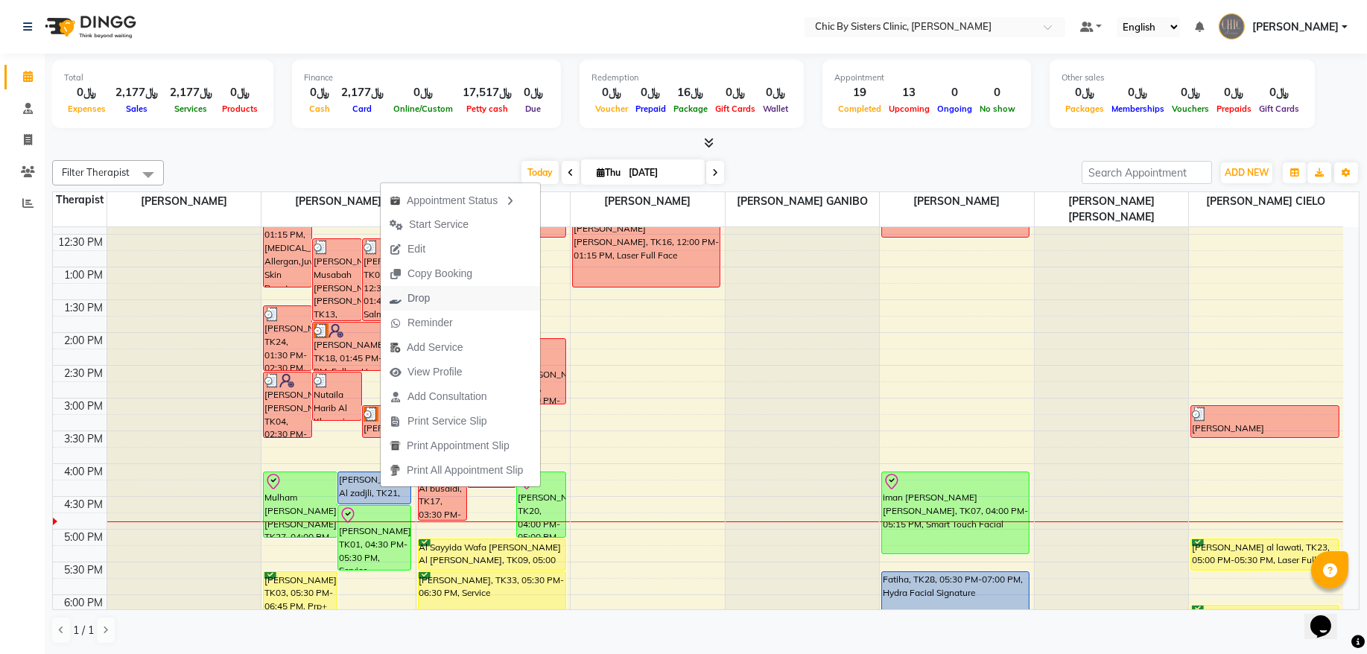
click at [422, 304] on span "Drop" at bounding box center [419, 299] width 22 height 16
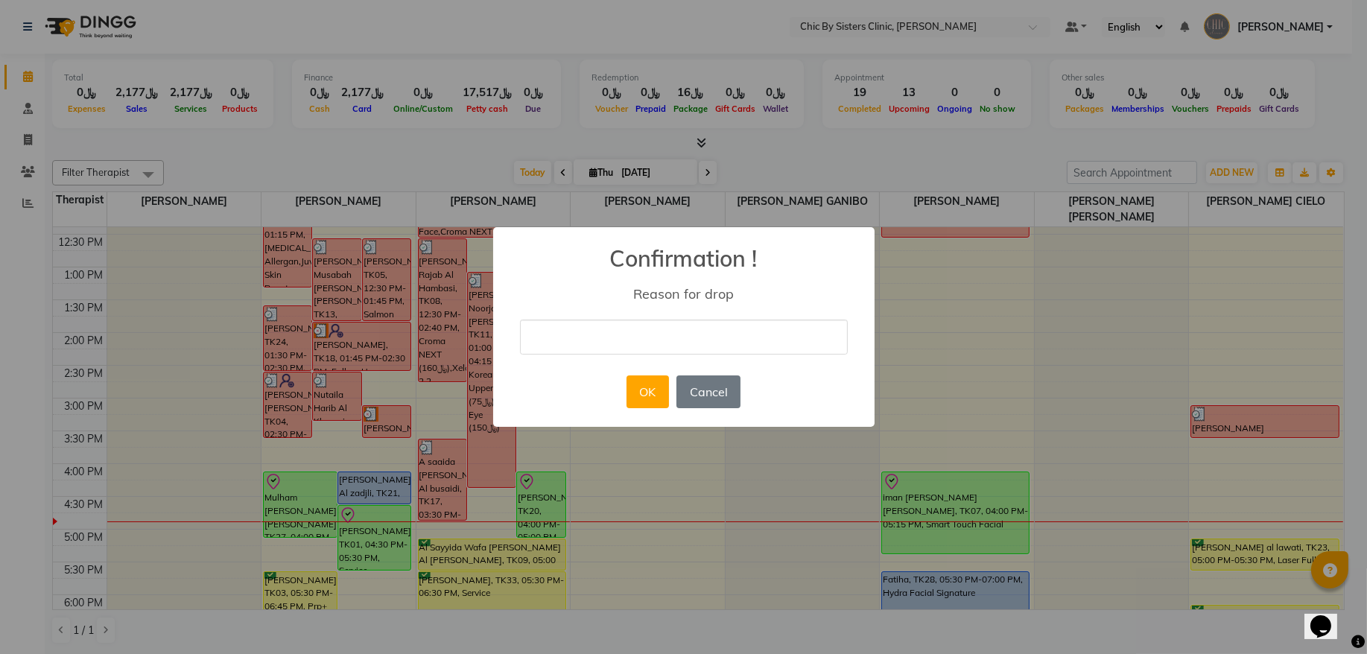
click at [569, 325] on input "text" at bounding box center [684, 337] width 328 height 35
type input "cancel she book on 18th Sep at 3 pm"
click at [643, 386] on button "OK" at bounding box center [648, 392] width 42 height 33
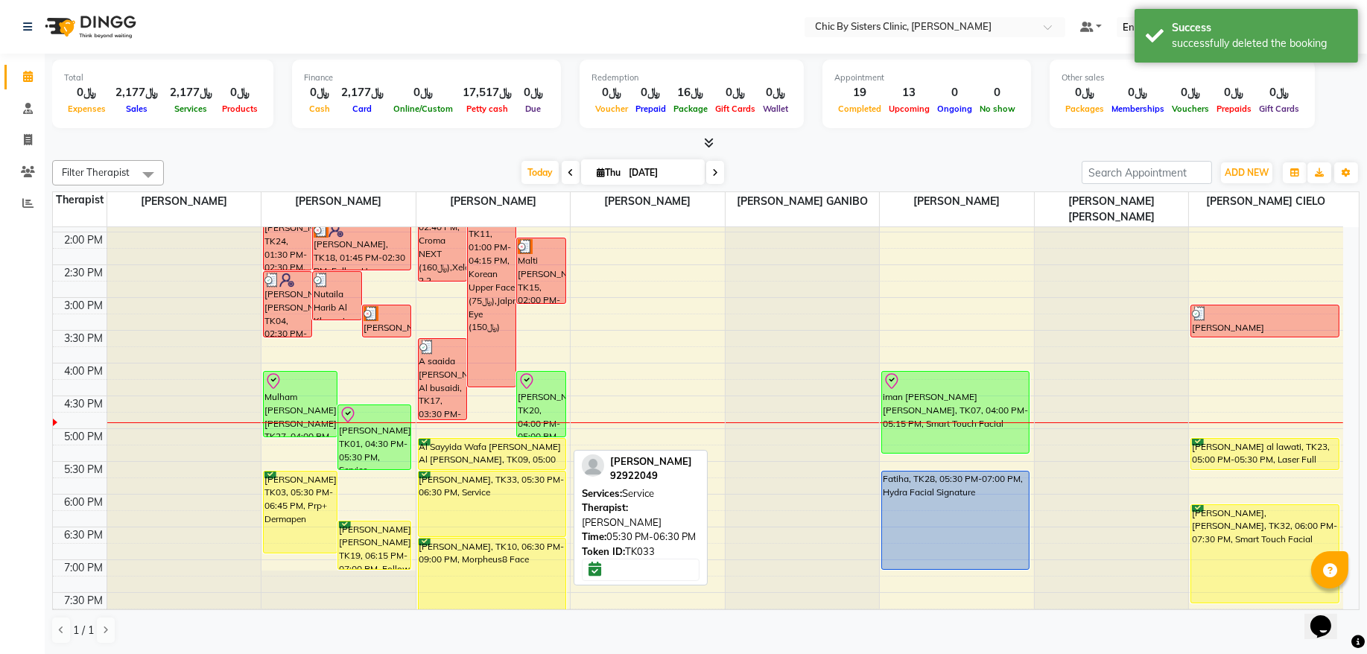
scroll to position [489, 0]
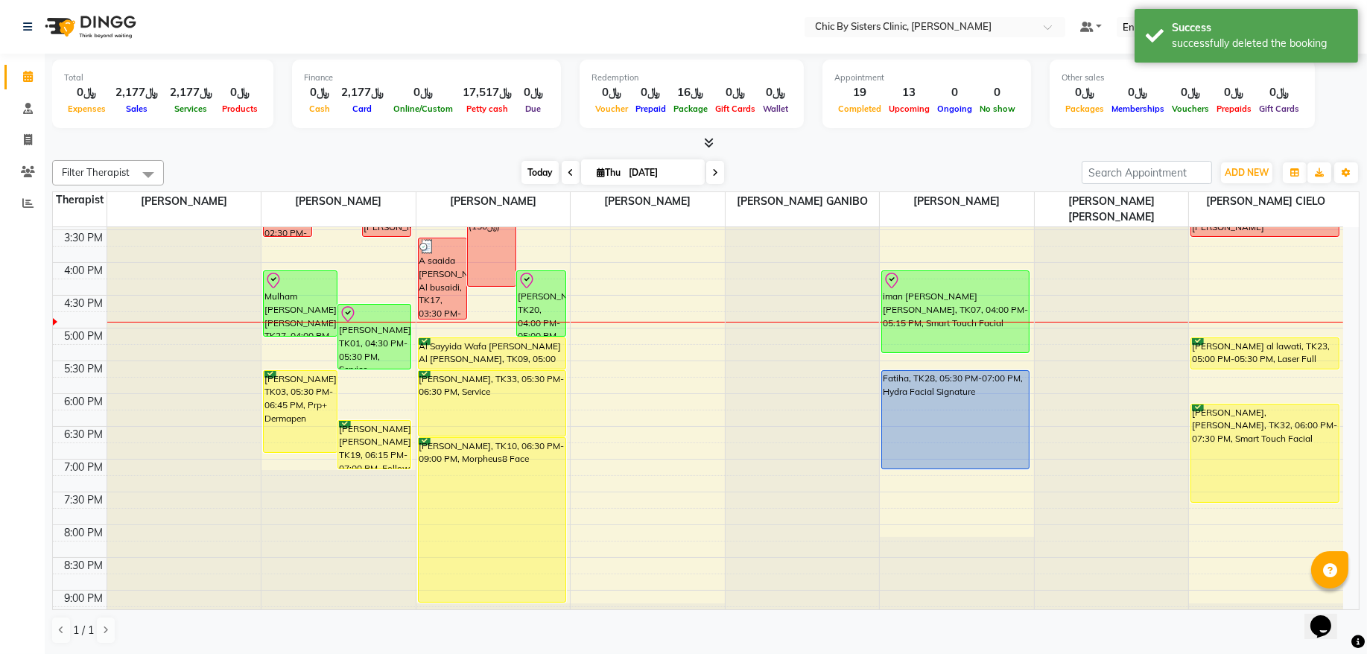
click at [536, 165] on span "Today" at bounding box center [540, 172] width 37 height 23
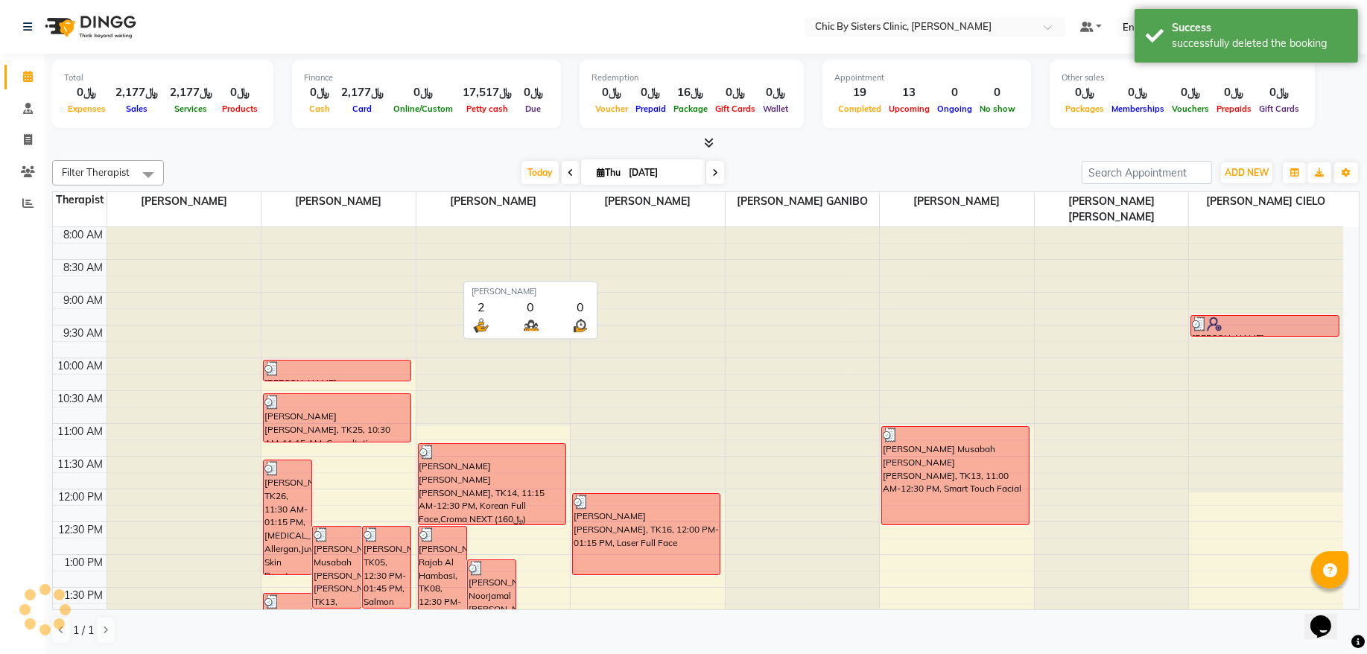
scroll to position [533, 0]
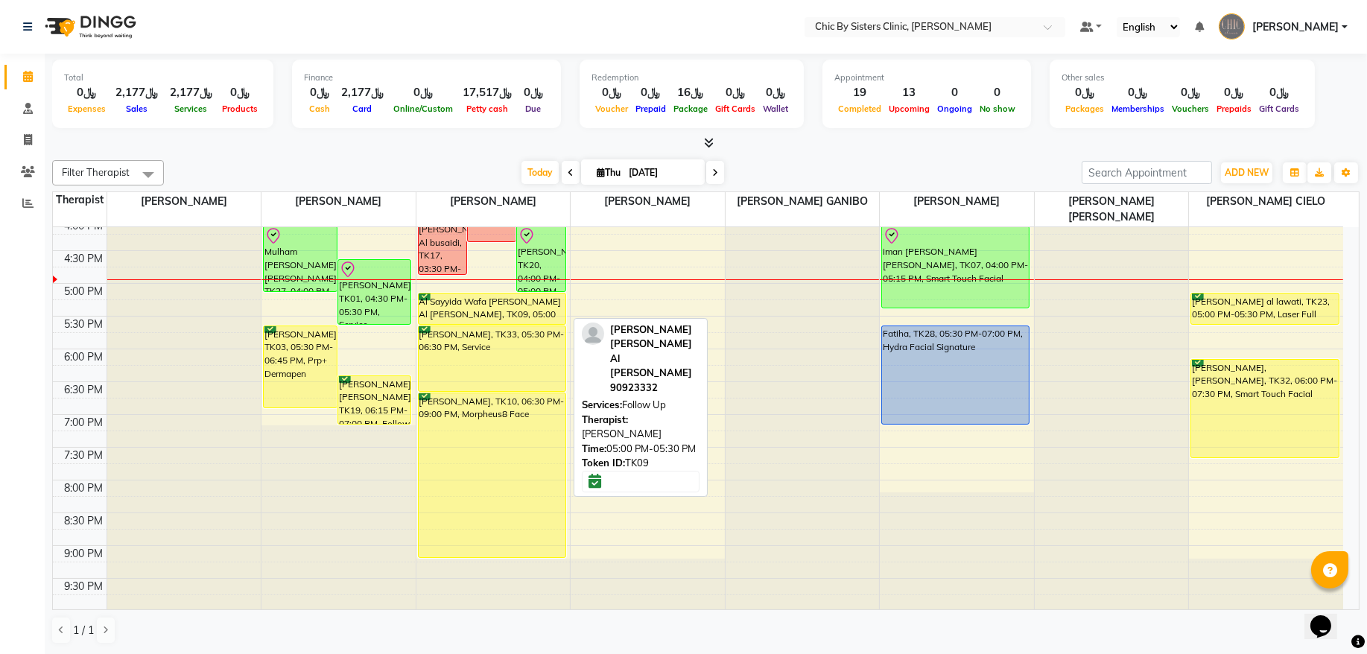
click at [477, 310] on div "Al Sayyida Wafa [PERSON_NAME] Al [PERSON_NAME], TK09, 05:00 PM-05:30 PM, Follow…" at bounding box center [492, 309] width 147 height 31
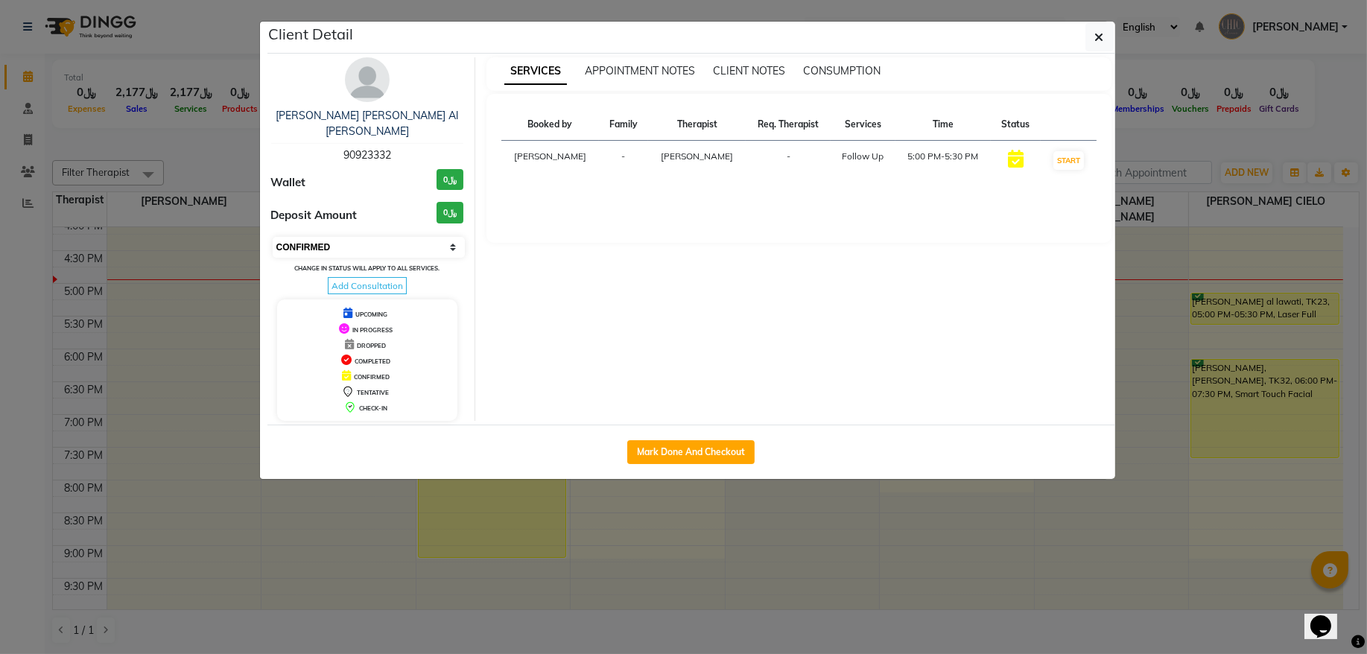
click at [390, 253] on select "Select IN SERVICE CONFIRMED TENTATIVE CHECK IN MARK DONE DROPPED UPCOMING" at bounding box center [369, 247] width 193 height 21
select select "8"
click at [273, 238] on select "Select IN SERVICE CONFIRMED TENTATIVE CHECK IN MARK DONE DROPPED UPCOMING" at bounding box center [369, 247] width 193 height 21
click at [1099, 40] on icon "button" at bounding box center [1099, 37] width 9 height 12
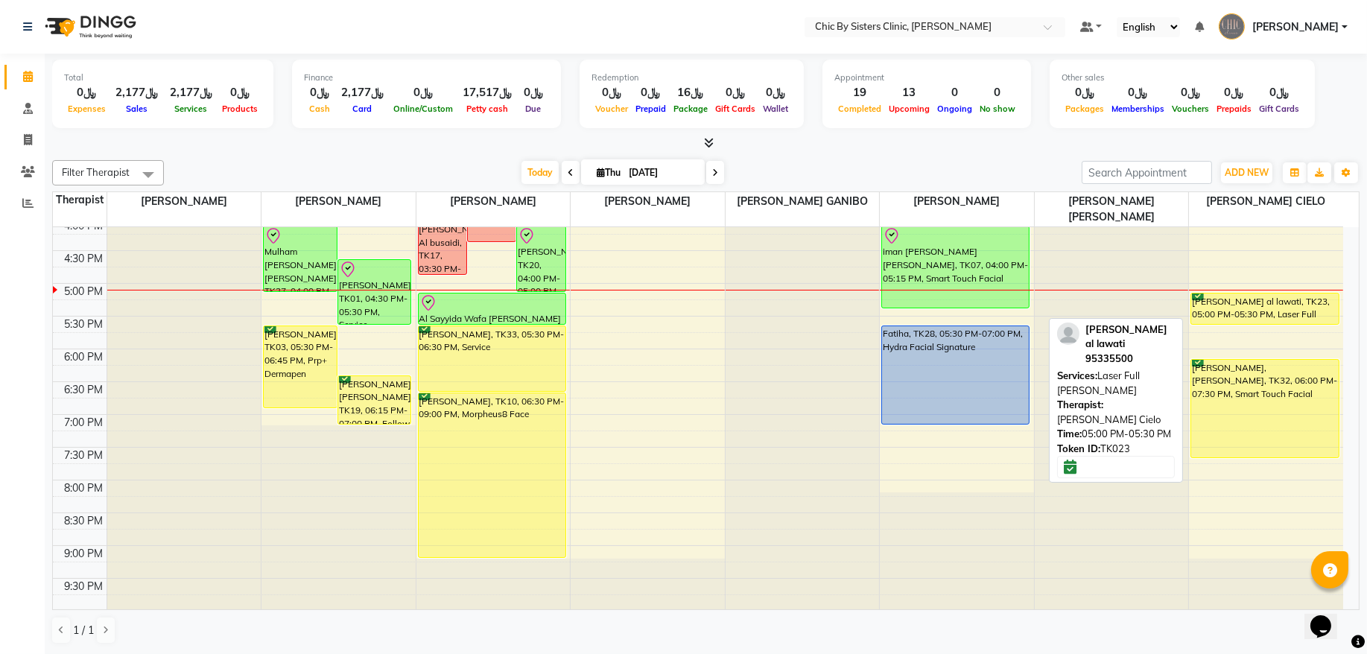
click at [1259, 304] on div "[PERSON_NAME] al lawati, TK23, 05:00 PM-05:30 PM, Laser Full [PERSON_NAME]" at bounding box center [1265, 309] width 148 height 31
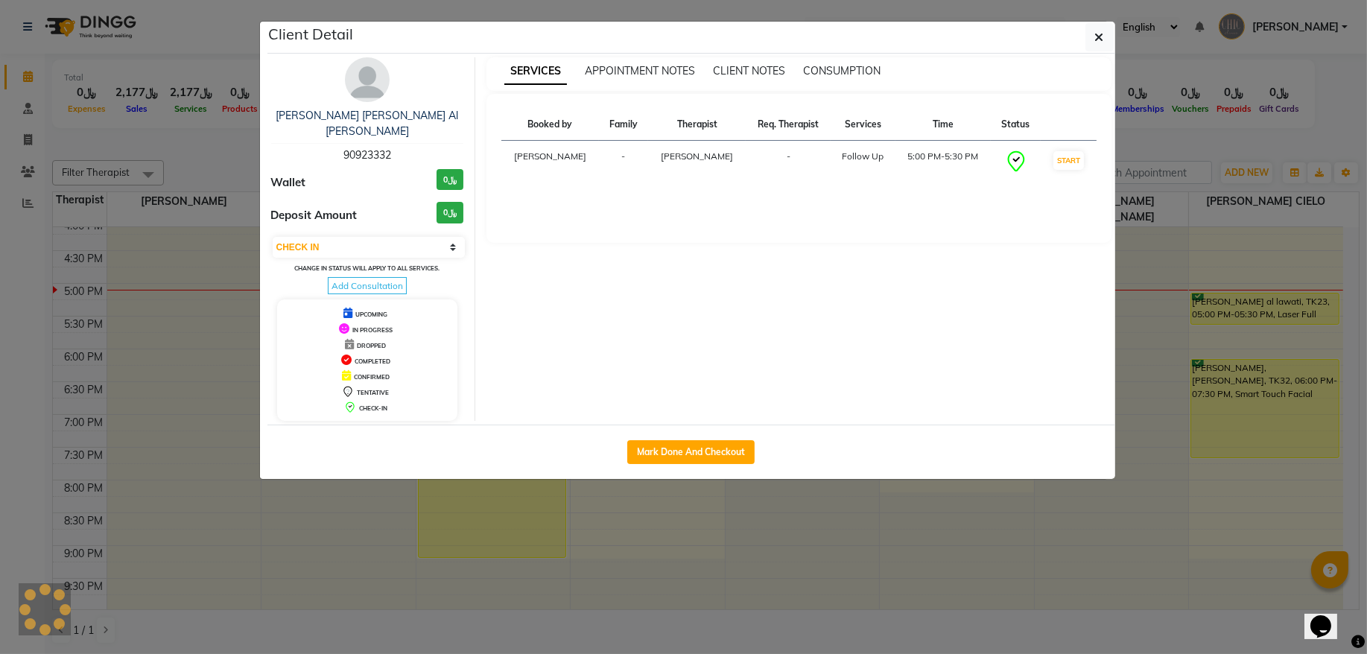
select select "6"
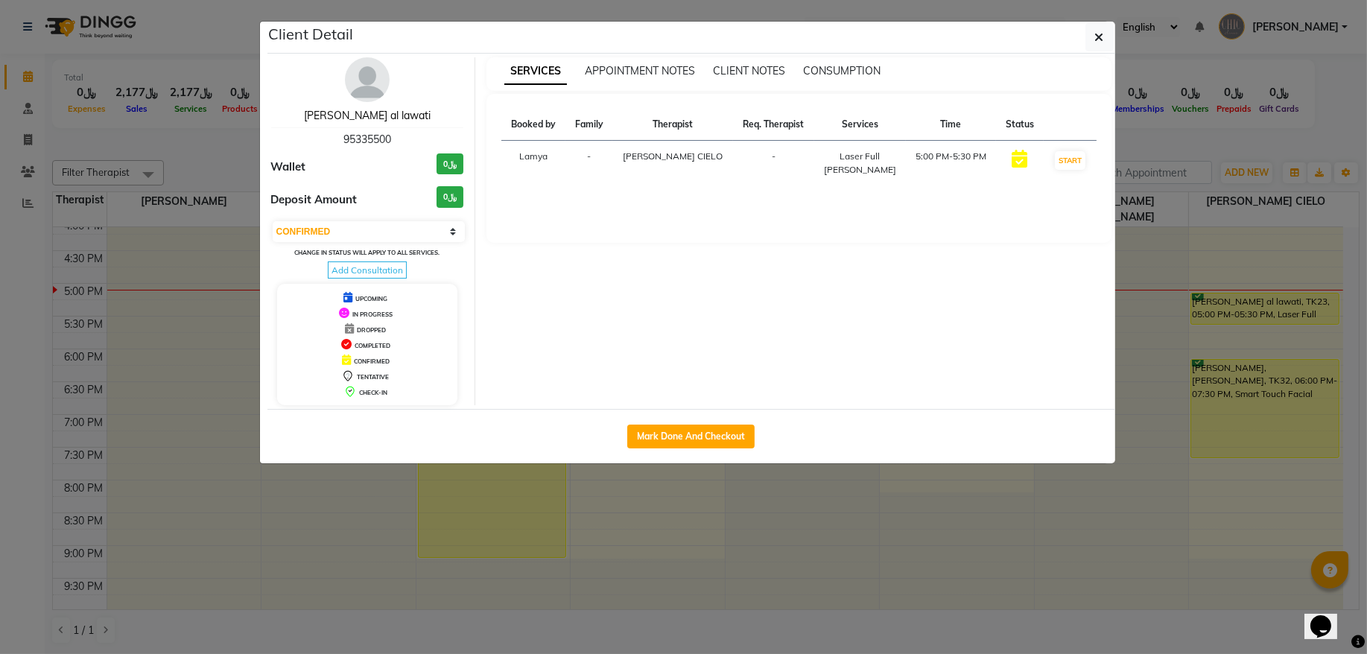
click at [411, 121] on link "[PERSON_NAME] al lawati" at bounding box center [367, 115] width 127 height 13
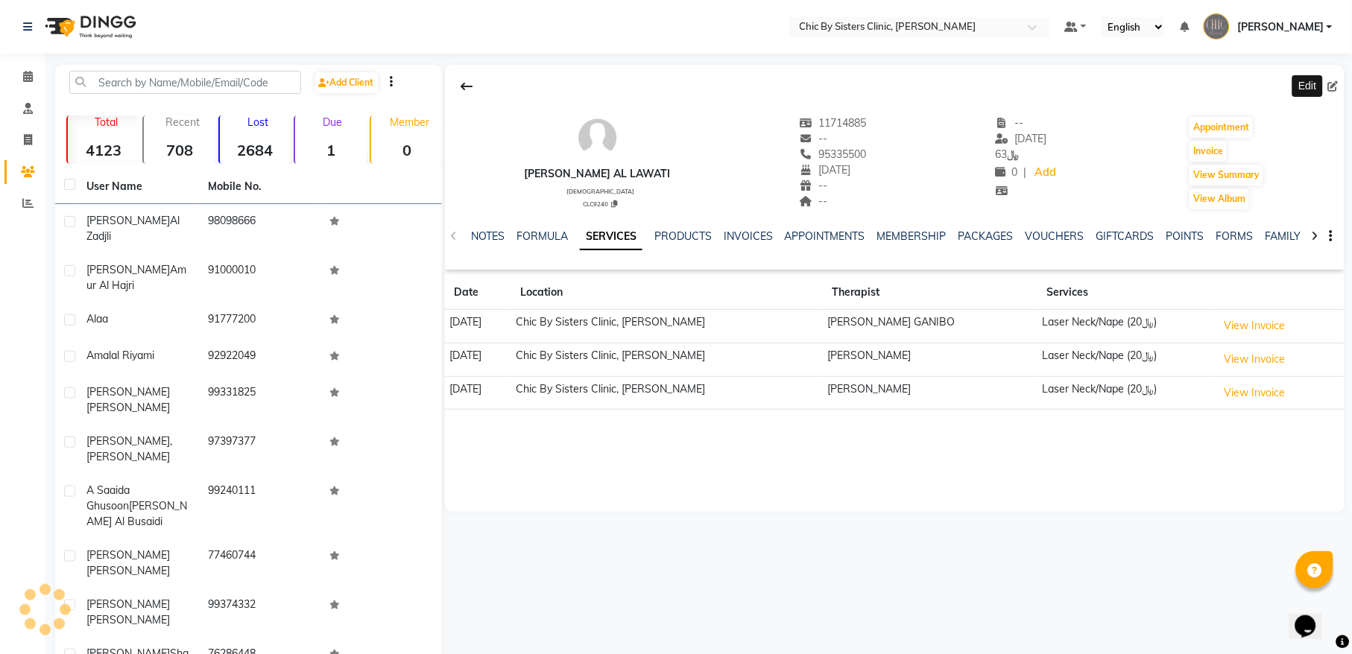
click at [1334, 88] on icon at bounding box center [1333, 86] width 10 height 10
select select "28"
select select "07"
select select "1992"
select select "[DEMOGRAPHIC_DATA]"
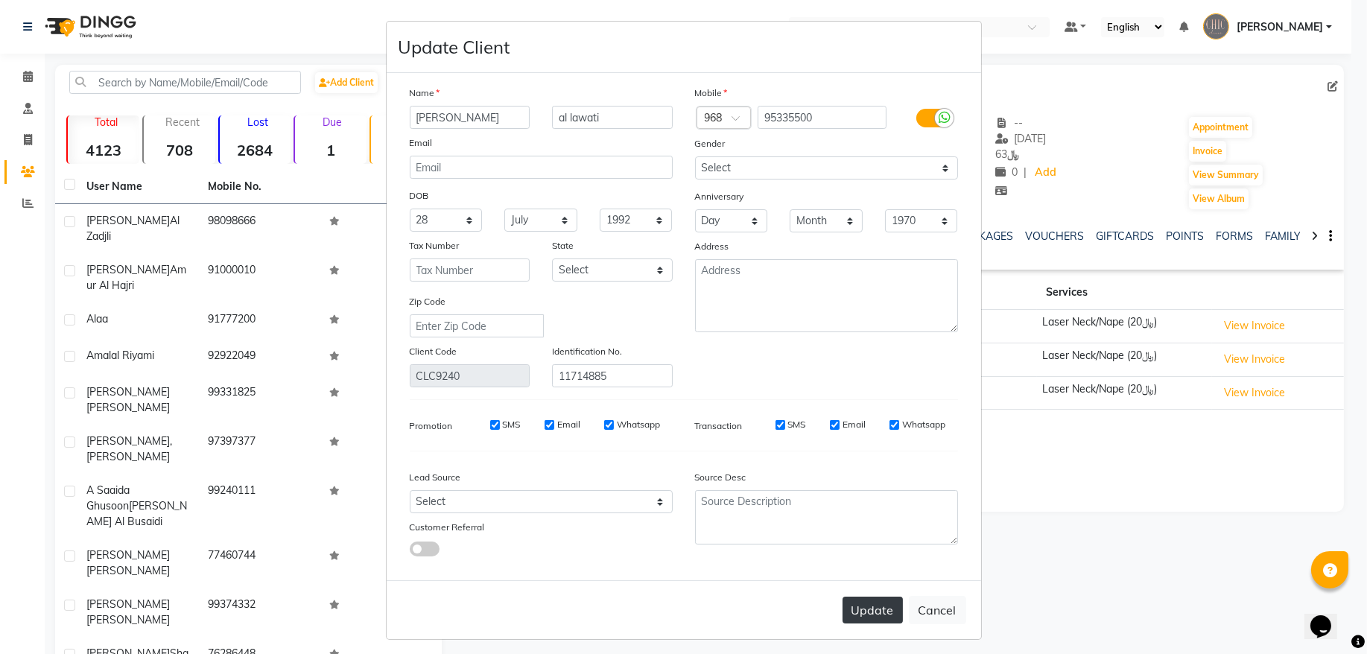
click at [864, 603] on button "Update" at bounding box center [873, 610] width 60 height 27
select select
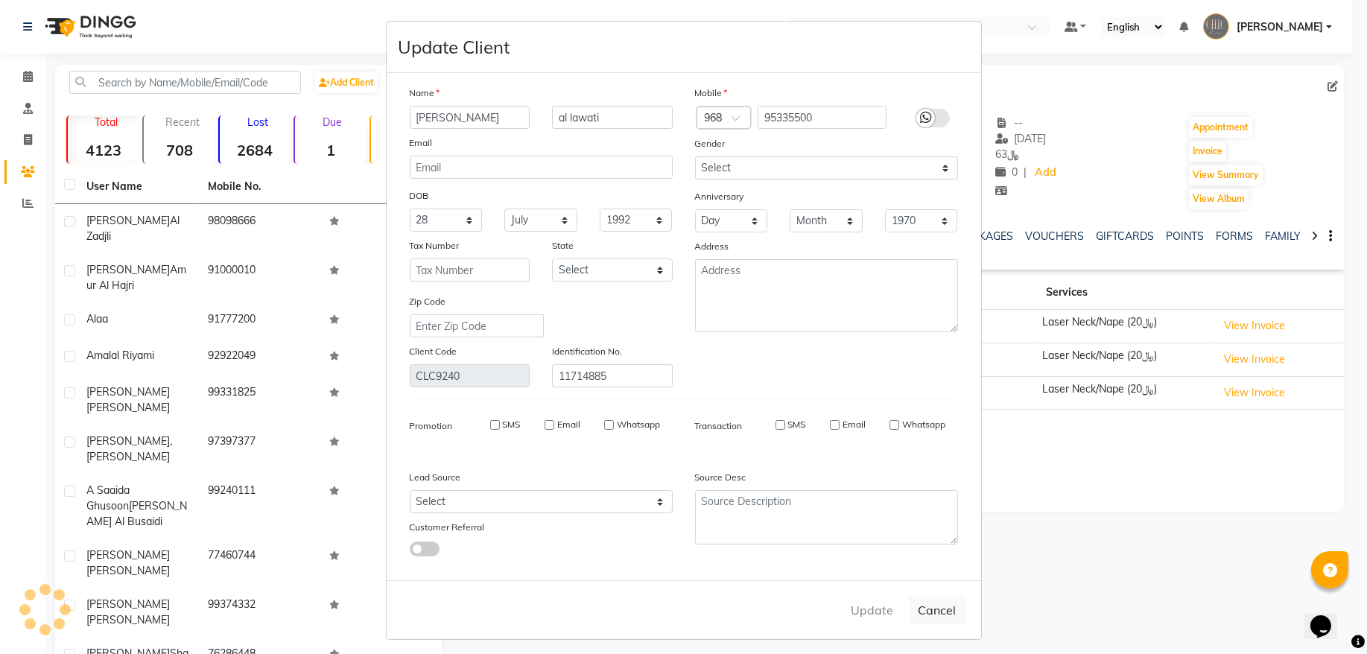
select select
checkbox input "false"
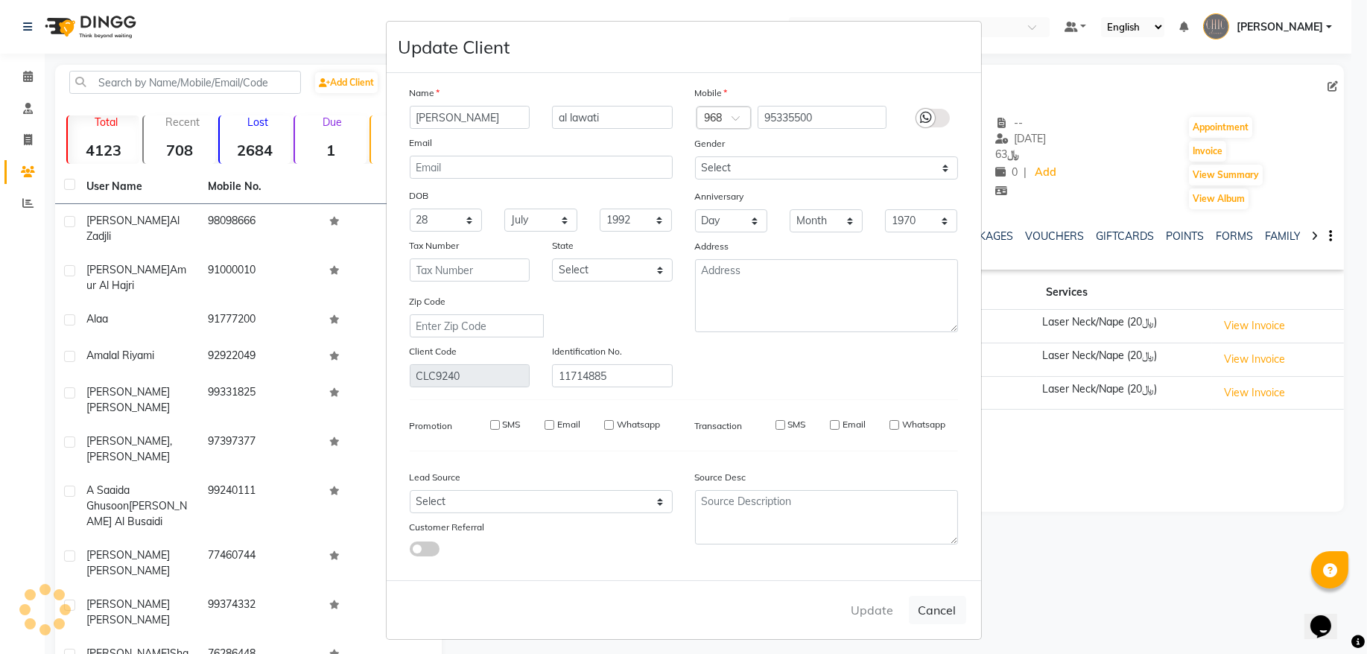
checkbox input "false"
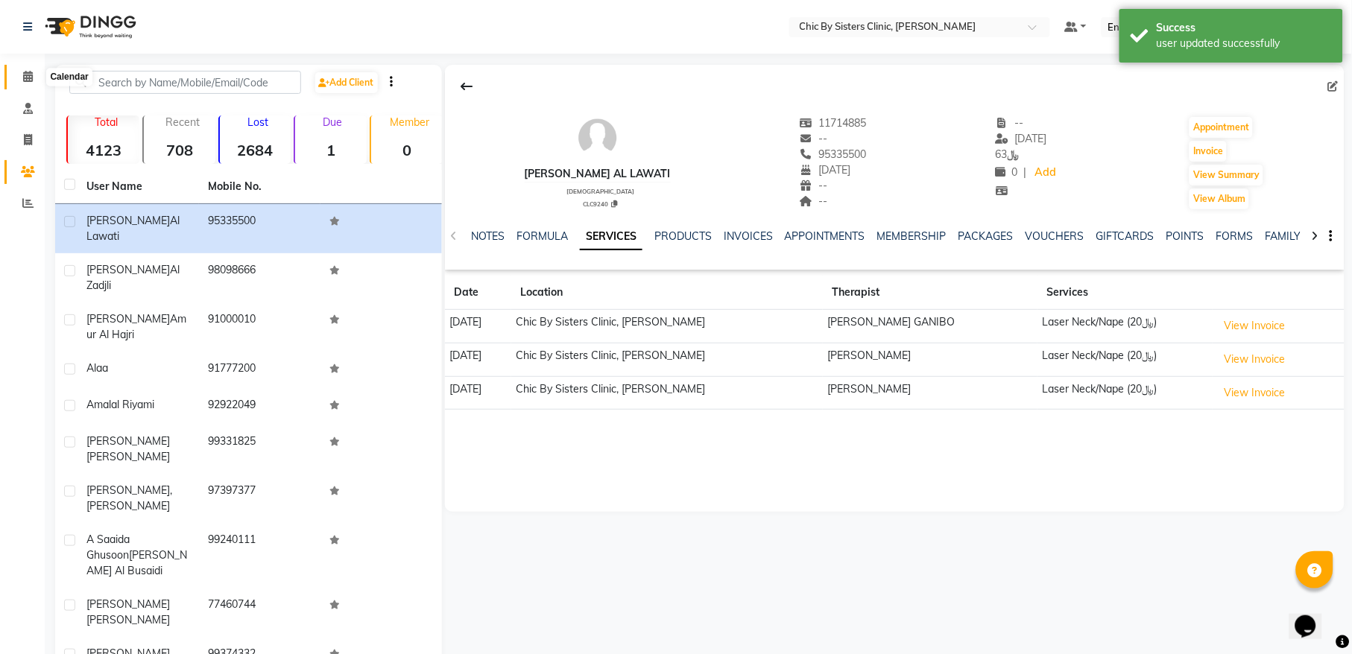
click at [26, 78] on icon at bounding box center [28, 76] width 10 height 11
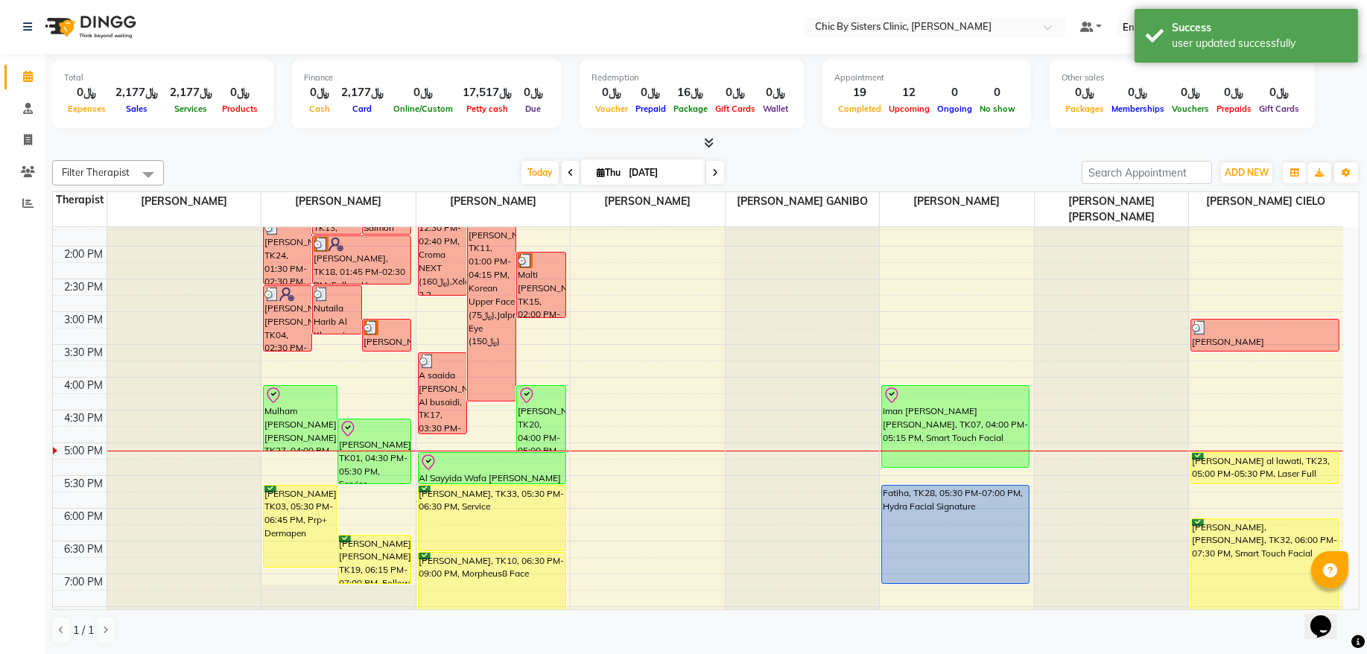
scroll to position [402, 0]
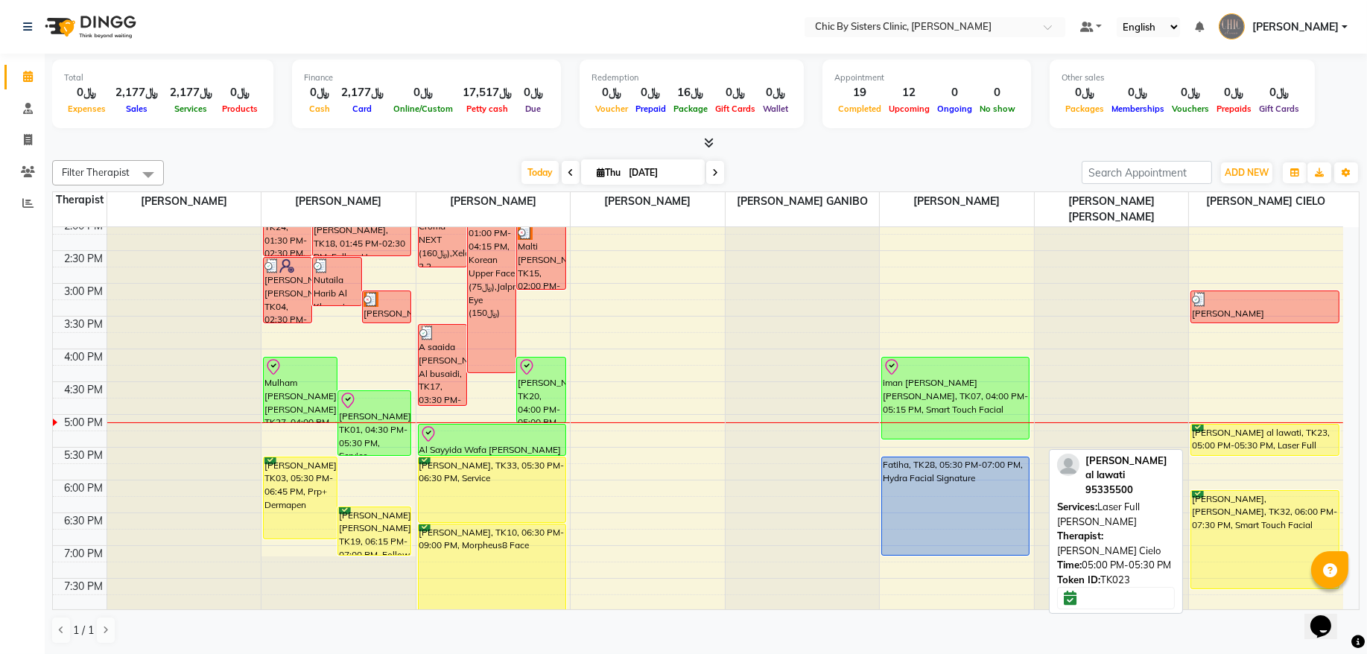
click at [1240, 448] on div "[PERSON_NAME] al lawati, TK23, 05:00 PM-05:30 PM, Laser Full [PERSON_NAME]" at bounding box center [1265, 440] width 148 height 31
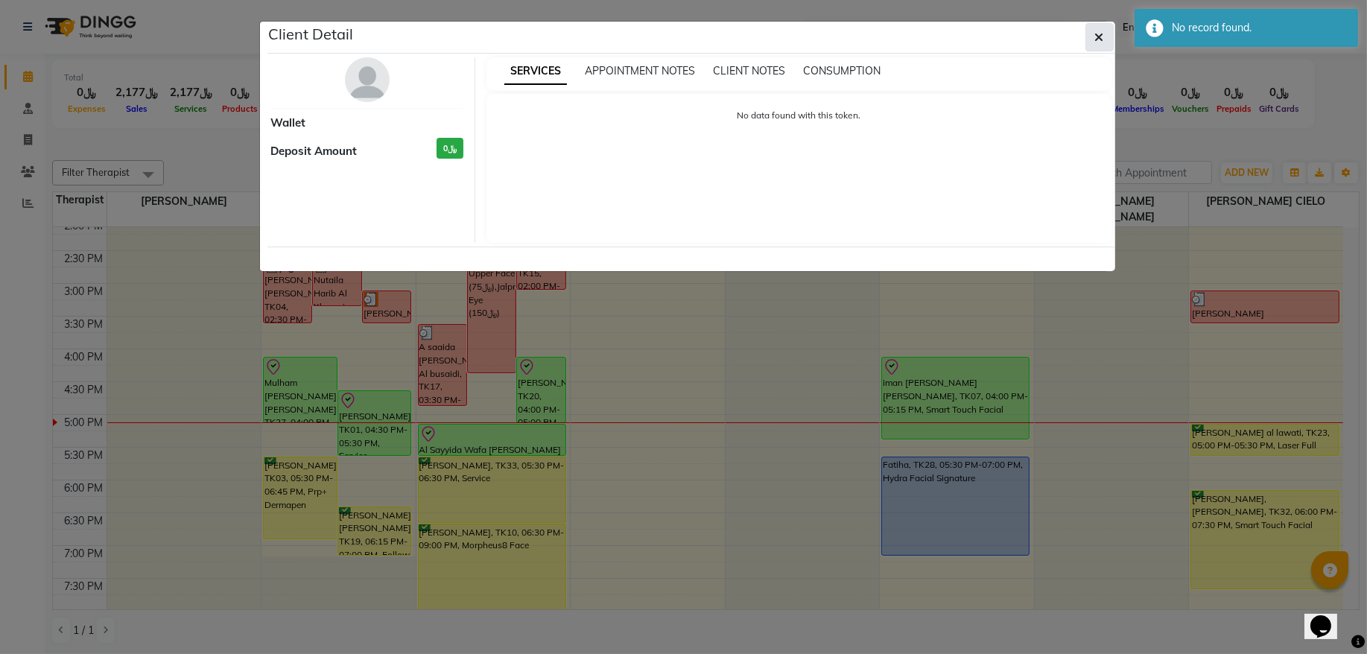
click at [1104, 36] on button "button" at bounding box center [1100, 37] width 28 height 28
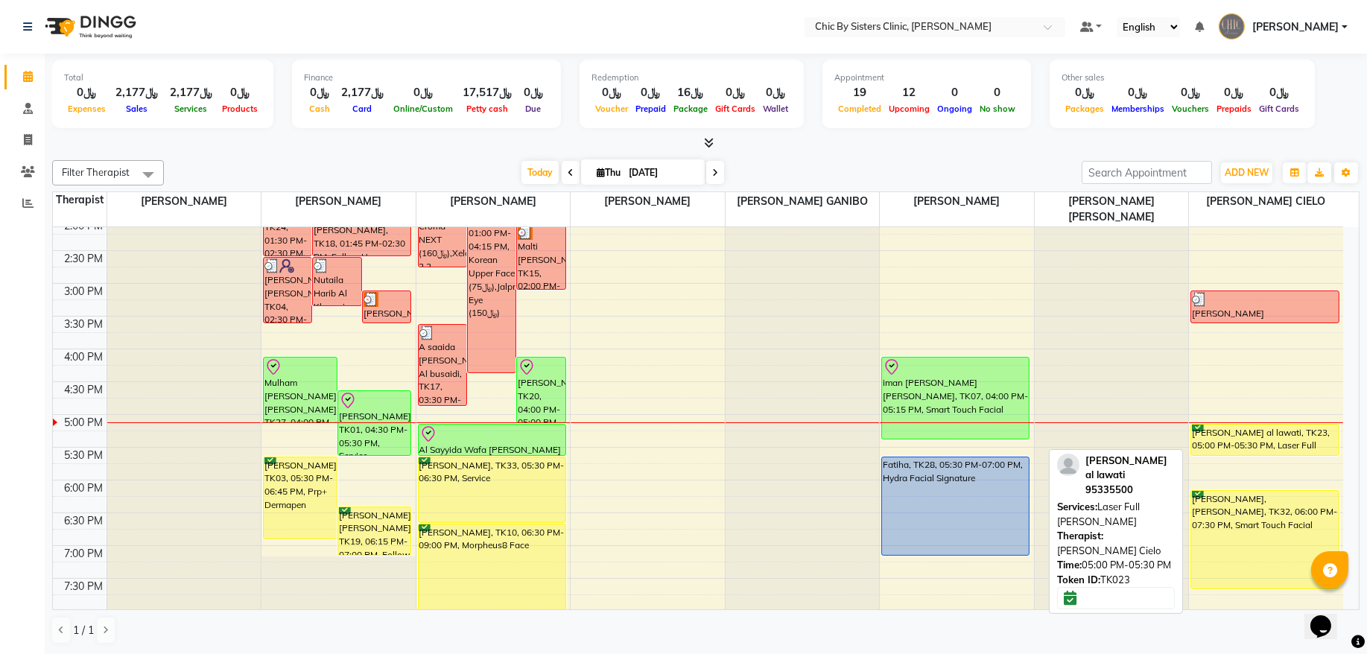
click at [1274, 442] on div "[PERSON_NAME] al lawati, TK23, 05:00 PM-05:30 PM, Laser Full [PERSON_NAME]" at bounding box center [1265, 440] width 148 height 31
select select "6"
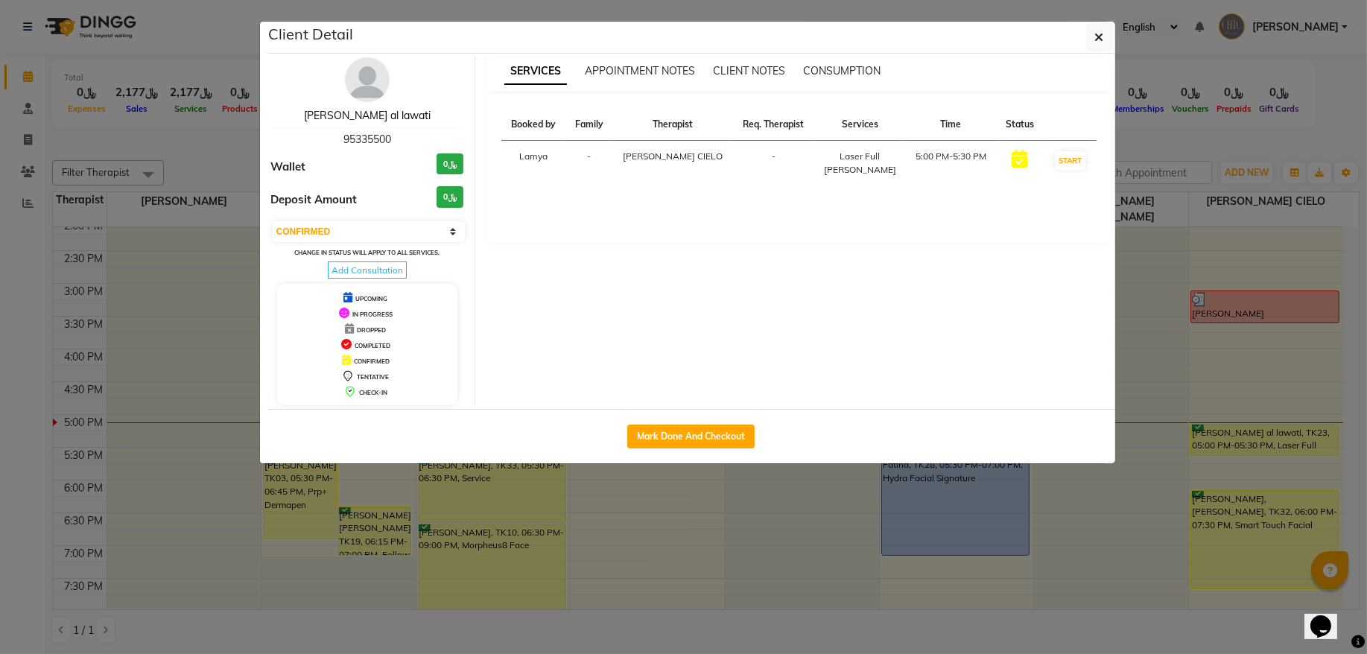
click at [411, 110] on link "[PERSON_NAME] al lawati" at bounding box center [367, 115] width 127 height 13
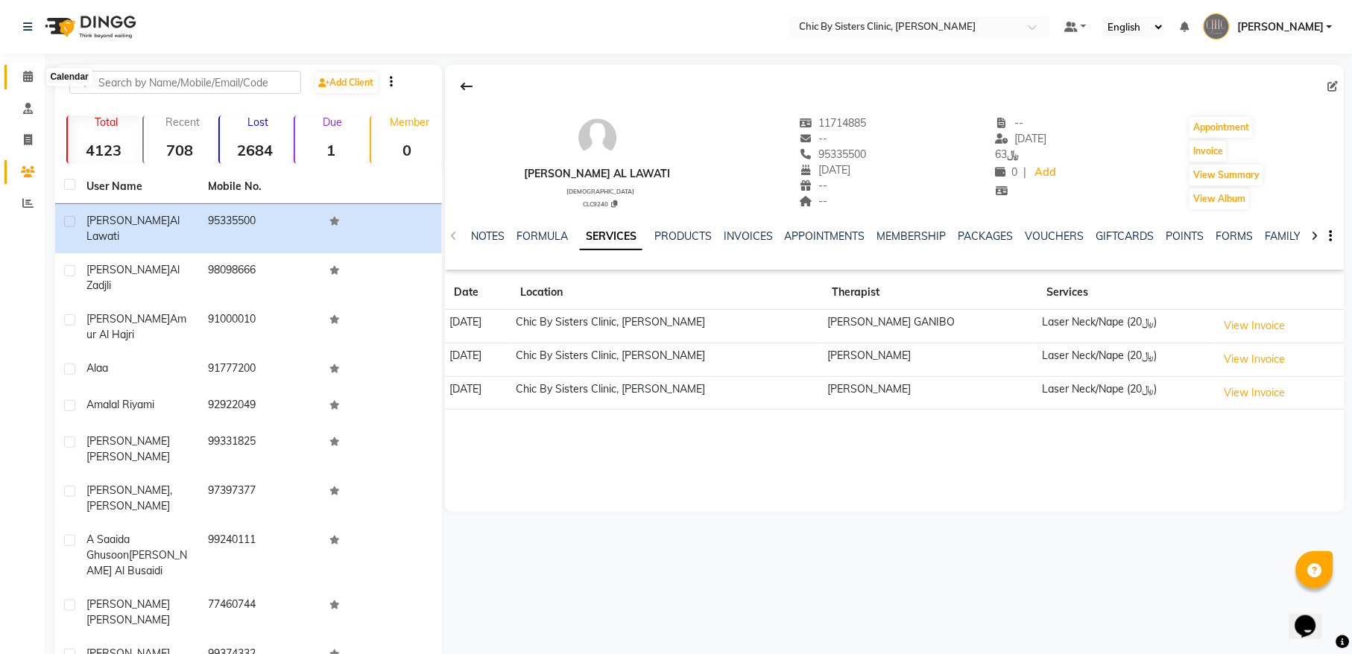
click at [20, 75] on span at bounding box center [28, 77] width 26 height 17
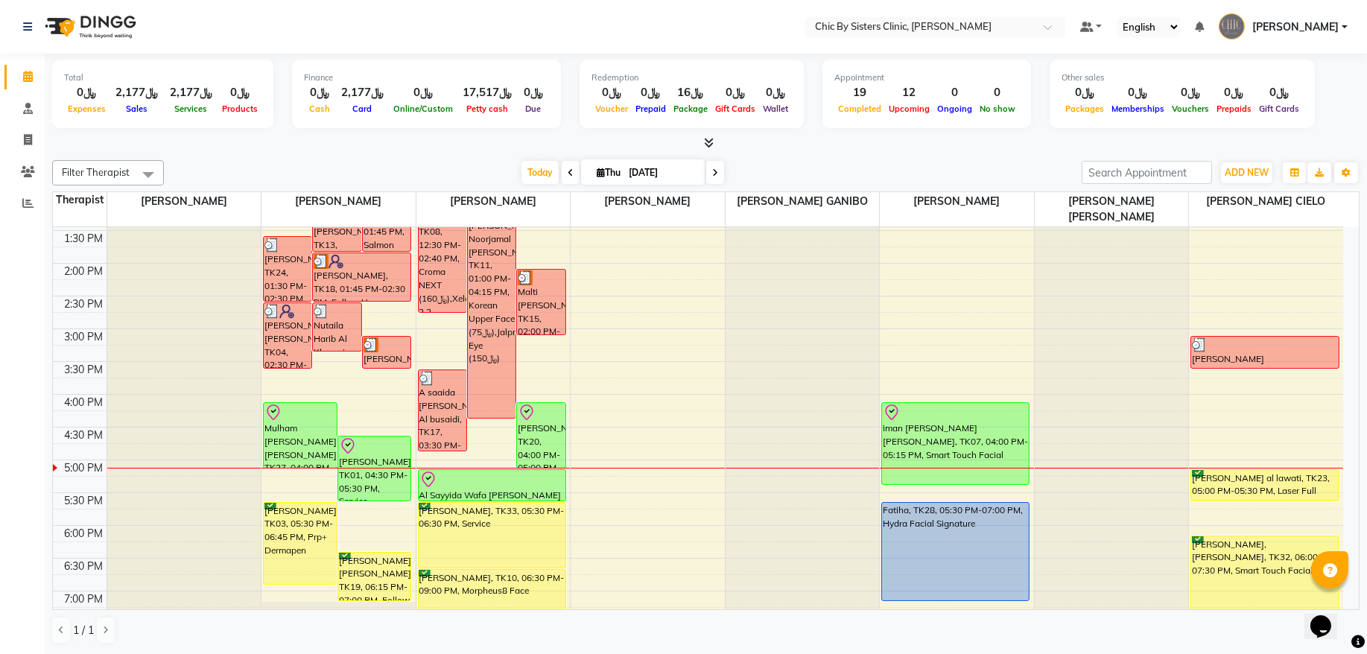
scroll to position [402, 0]
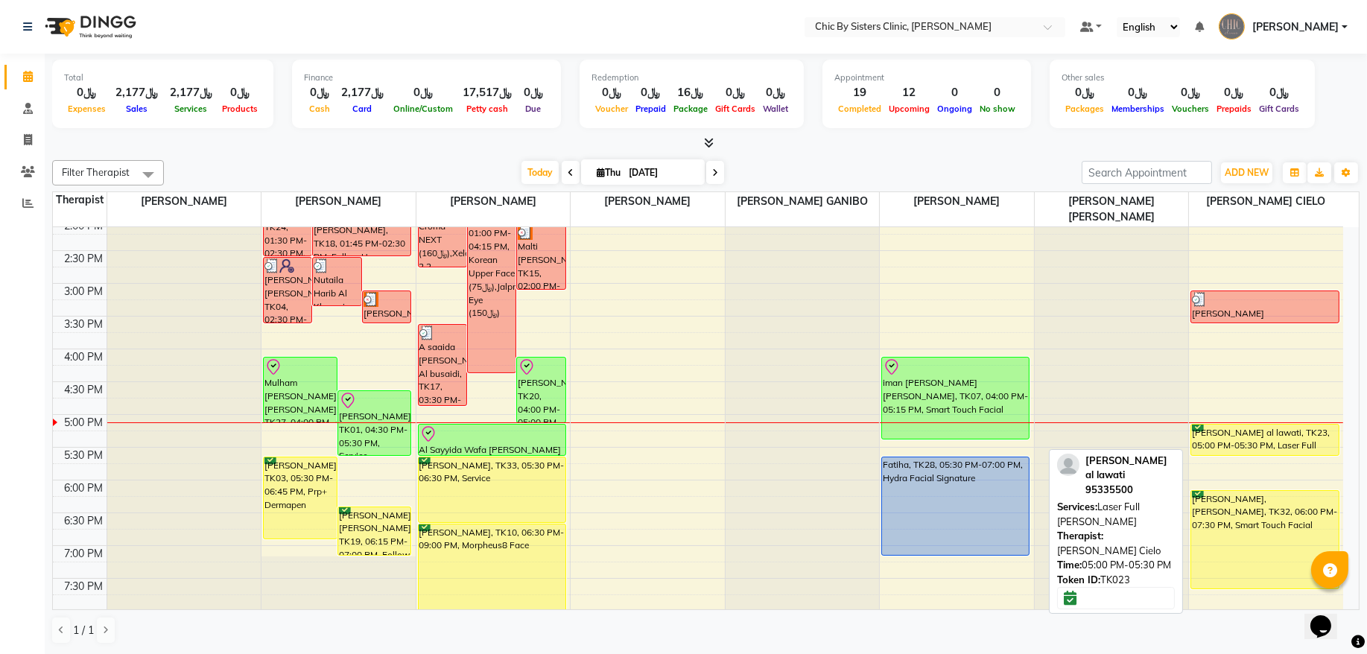
click at [1285, 446] on div "[PERSON_NAME] al lawati, TK23, 05:00 PM-05:30 PM, Laser Full [PERSON_NAME]" at bounding box center [1265, 440] width 148 height 31
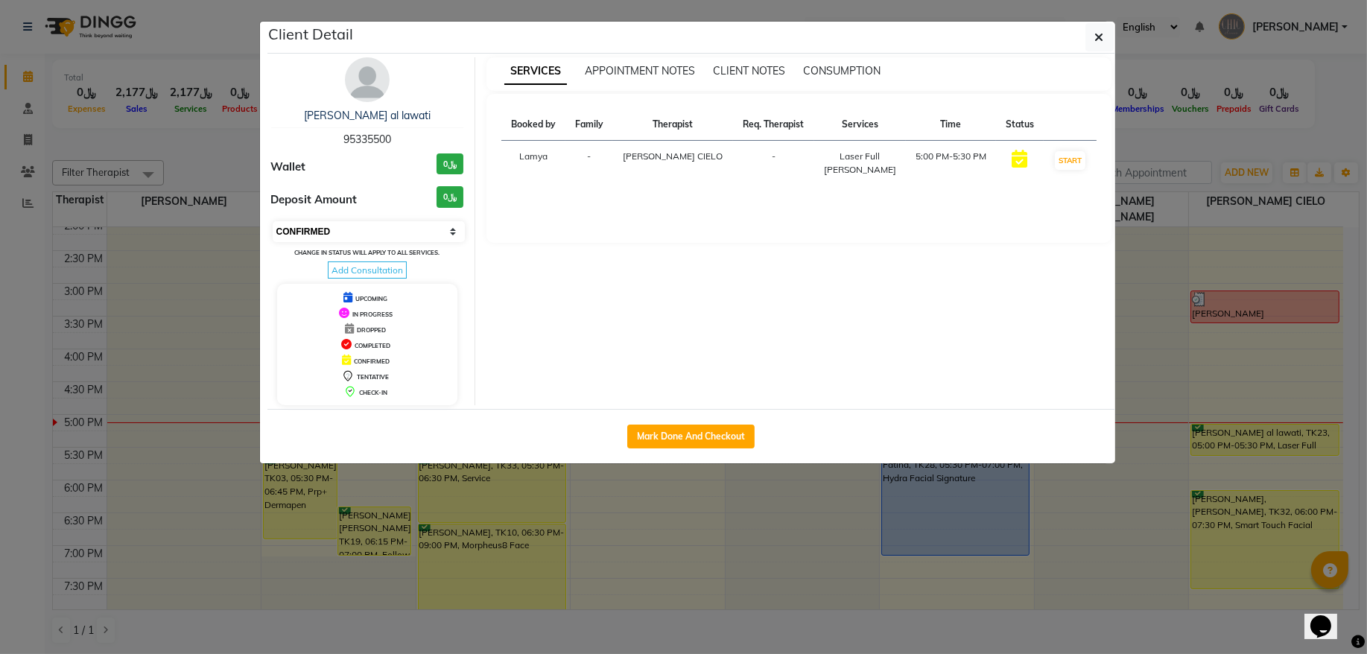
click at [402, 237] on select "Select IN SERVICE CONFIRMED TENTATIVE CHECK IN MARK DONE DROPPED UPCOMING" at bounding box center [369, 231] width 193 height 21
select select "8"
click at [273, 222] on select "Select IN SERVICE CONFIRMED TENTATIVE CHECK IN MARK DONE DROPPED UPCOMING" at bounding box center [369, 231] width 193 height 21
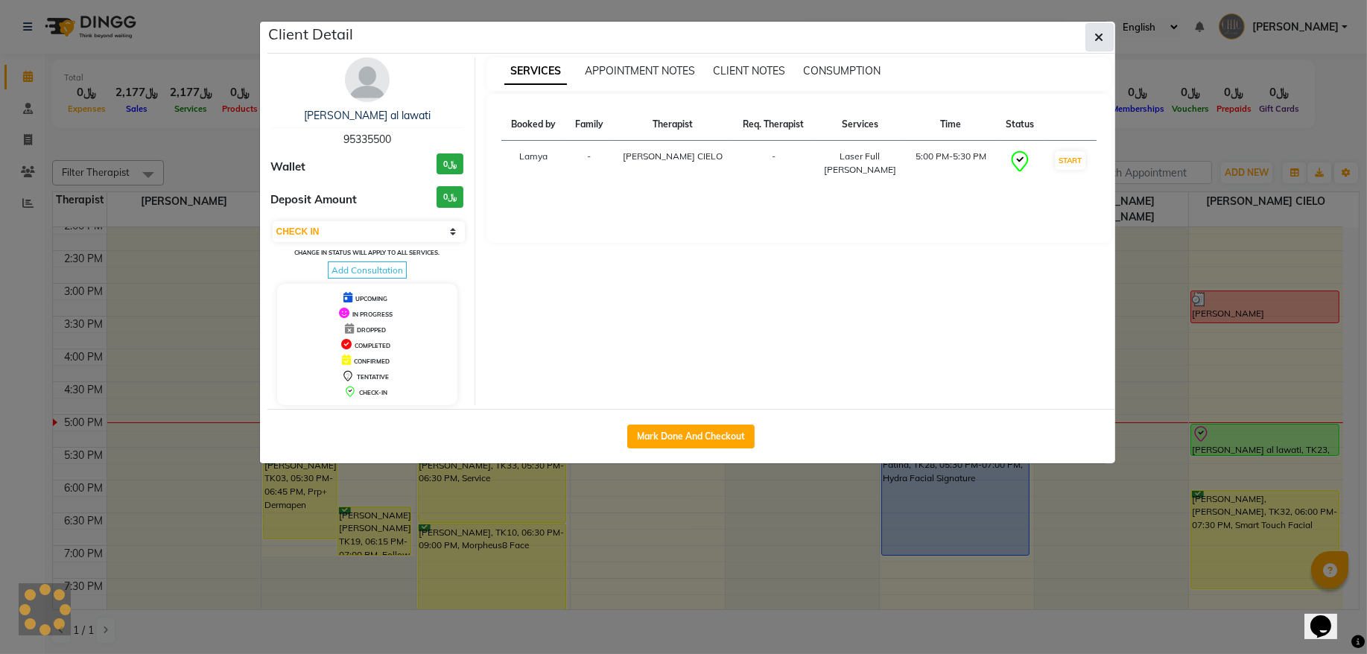
click at [1091, 42] on button "button" at bounding box center [1100, 37] width 28 height 28
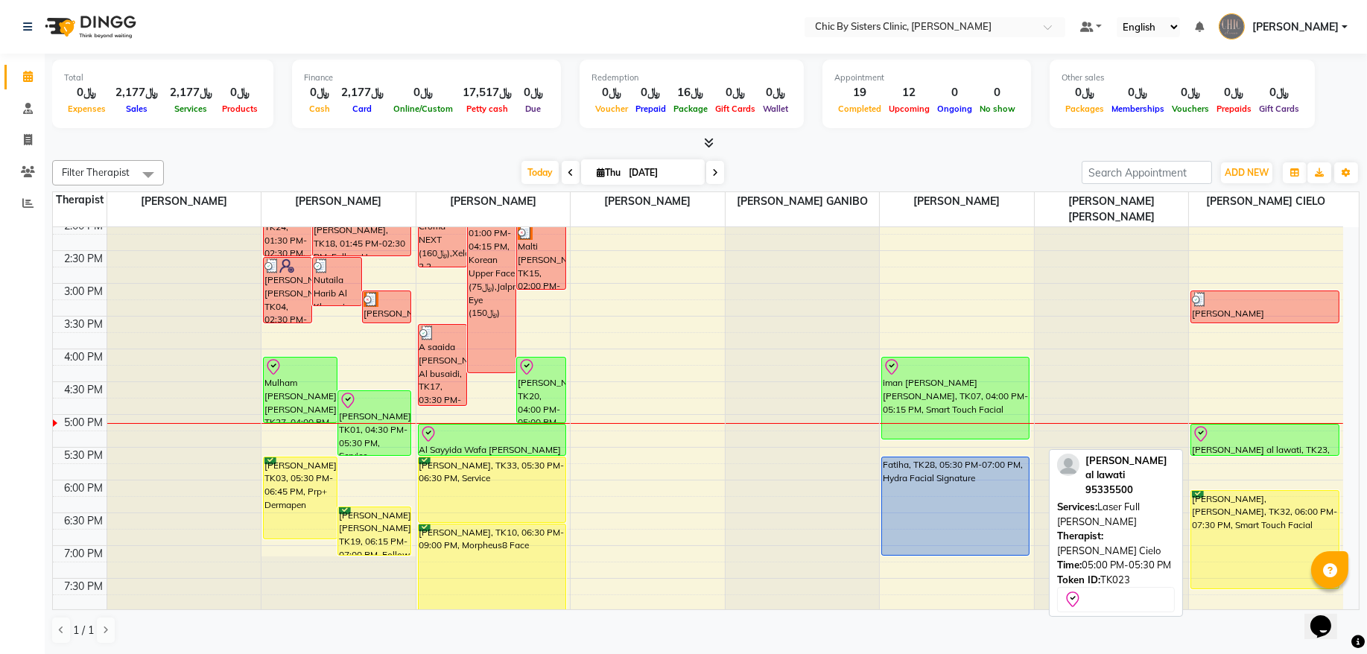
click at [1232, 439] on div at bounding box center [1265, 434] width 146 height 18
select select "8"
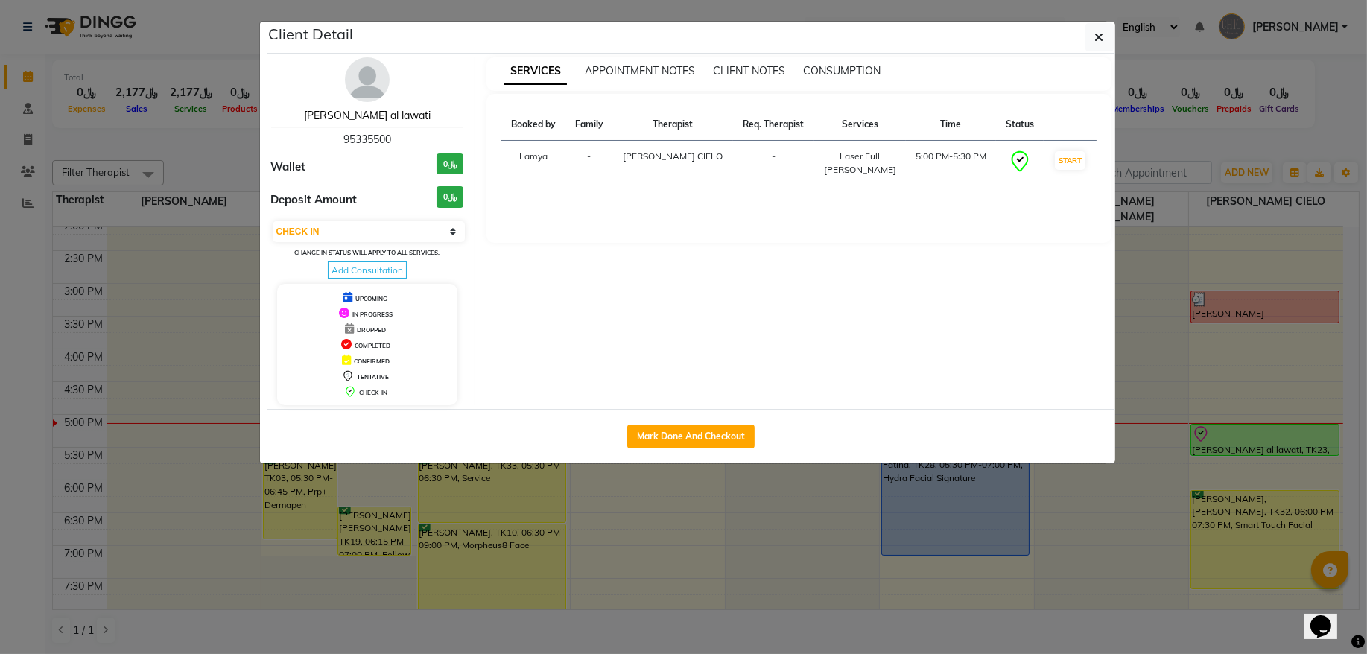
click at [396, 118] on link "[PERSON_NAME] al lawati" at bounding box center [367, 115] width 127 height 13
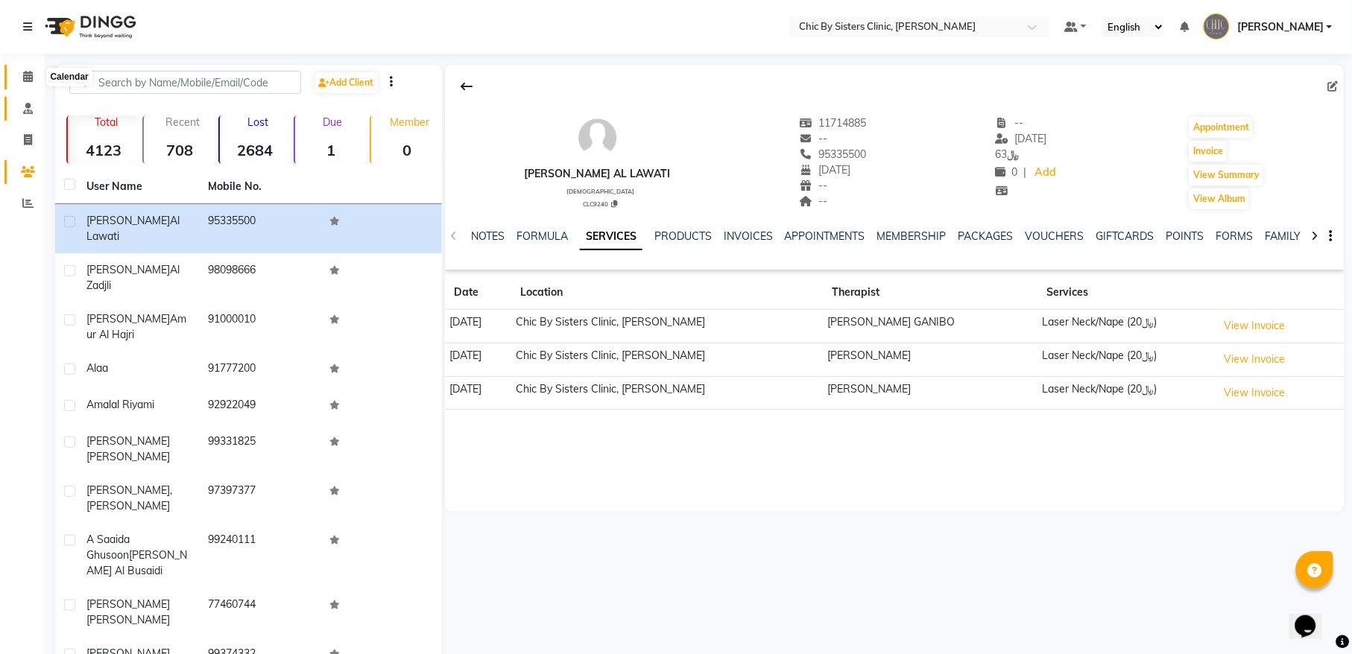
drag, startPoint x: 18, startPoint y: 72, endPoint x: 35, endPoint y: 95, distance: 28.8
click at [18, 72] on span at bounding box center [28, 77] width 26 height 17
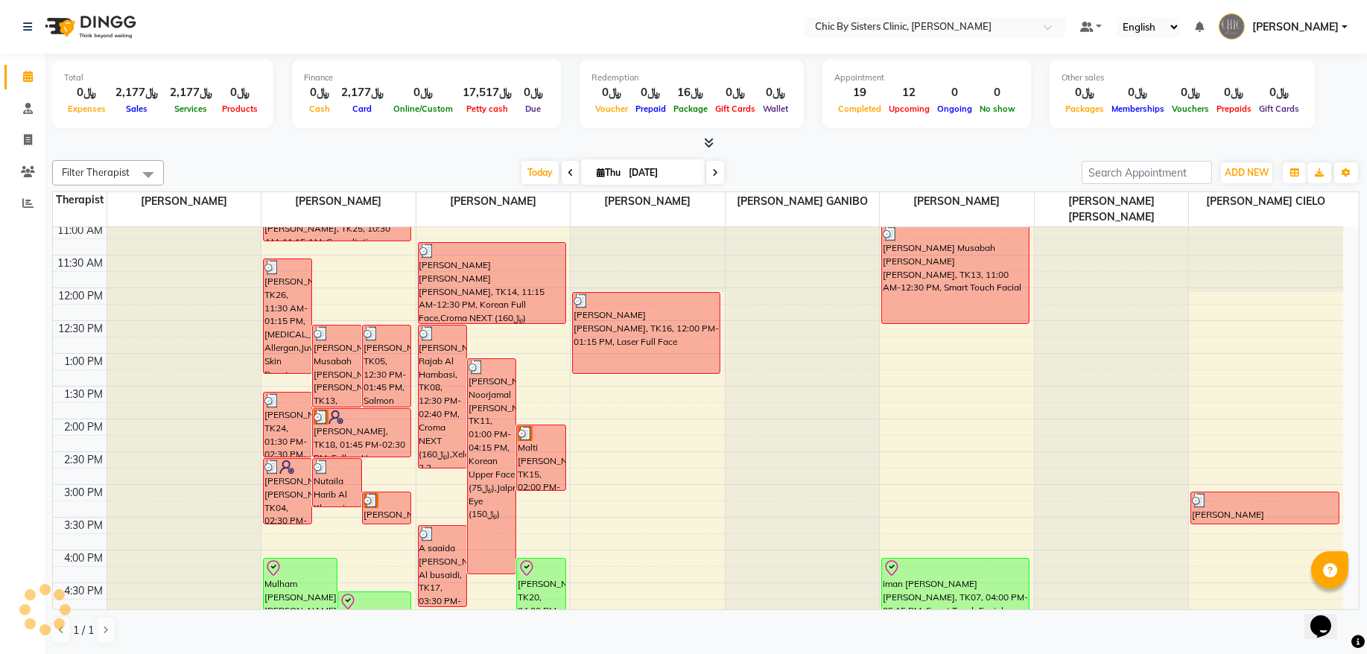
scroll to position [402, 0]
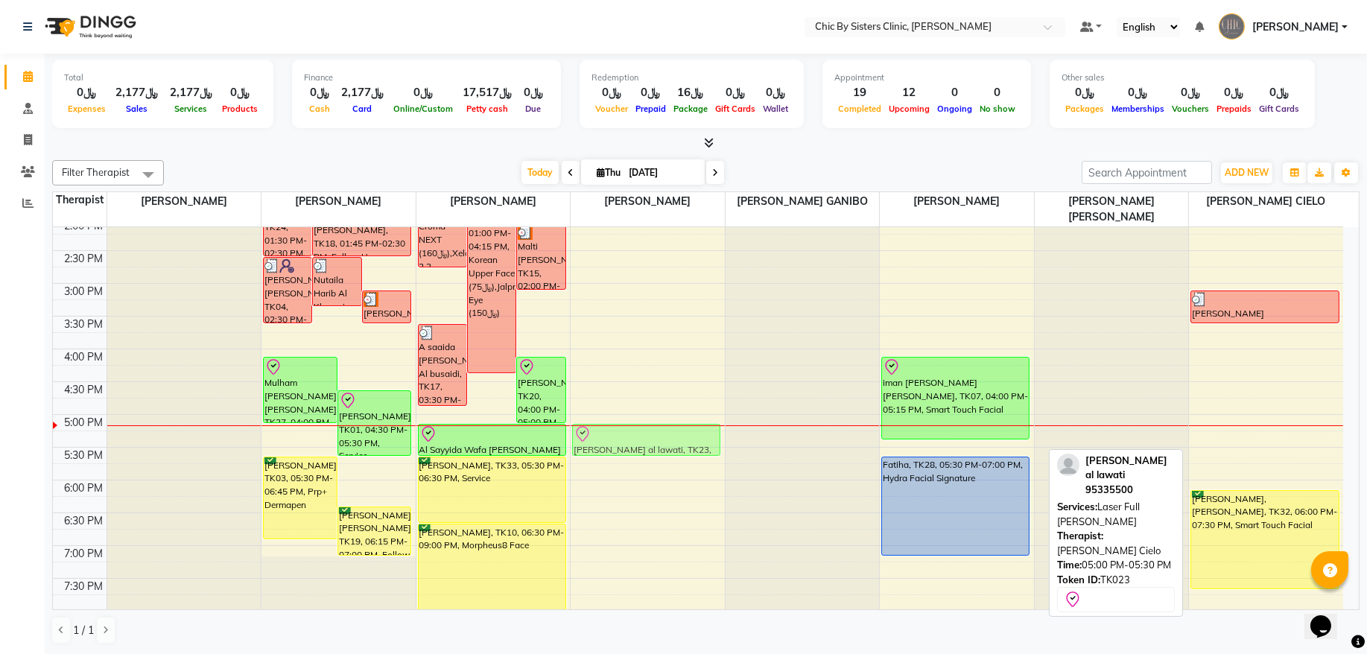
drag, startPoint x: 1270, startPoint y: 447, endPoint x: 688, endPoint y: 451, distance: 581.2
click at [688, 451] on tr "Nada Ibrahim Al amri, TK26, 11:30 AM-01:15 PM, Hyperhidrosis Allergan,Juvederm …" at bounding box center [698, 349] width 1290 height 1048
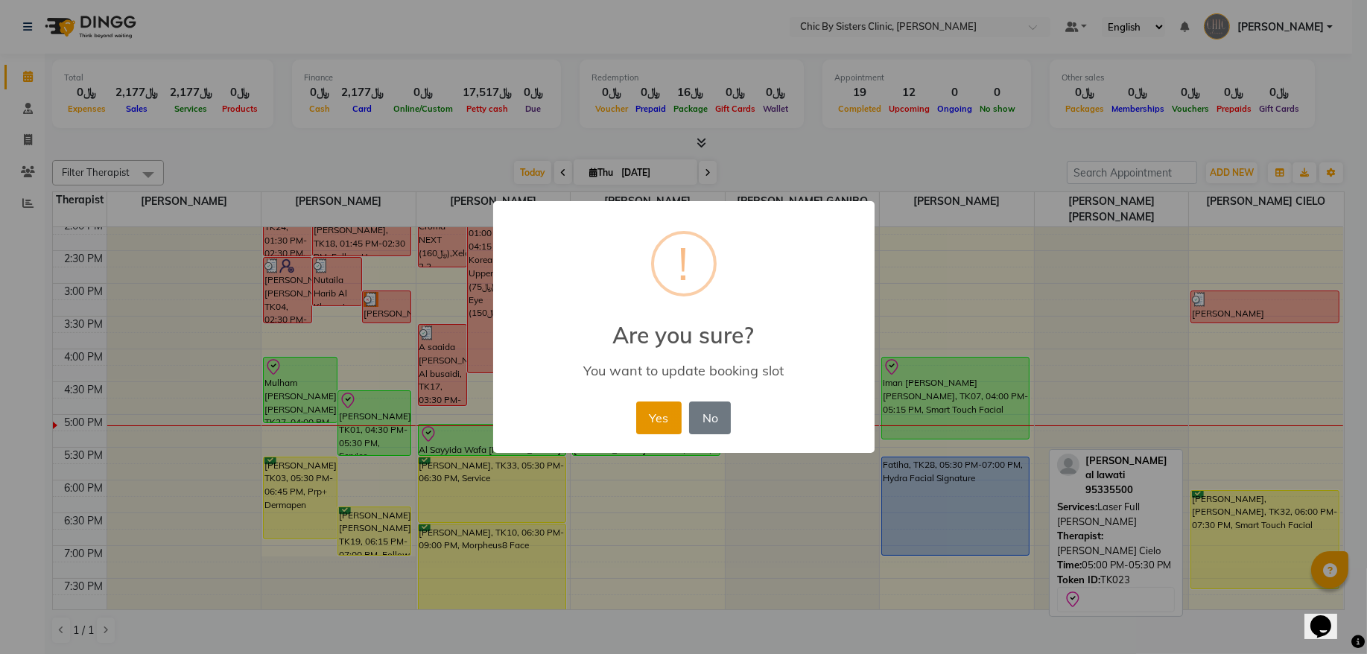
click at [669, 422] on button "Yes" at bounding box center [658, 418] width 45 height 33
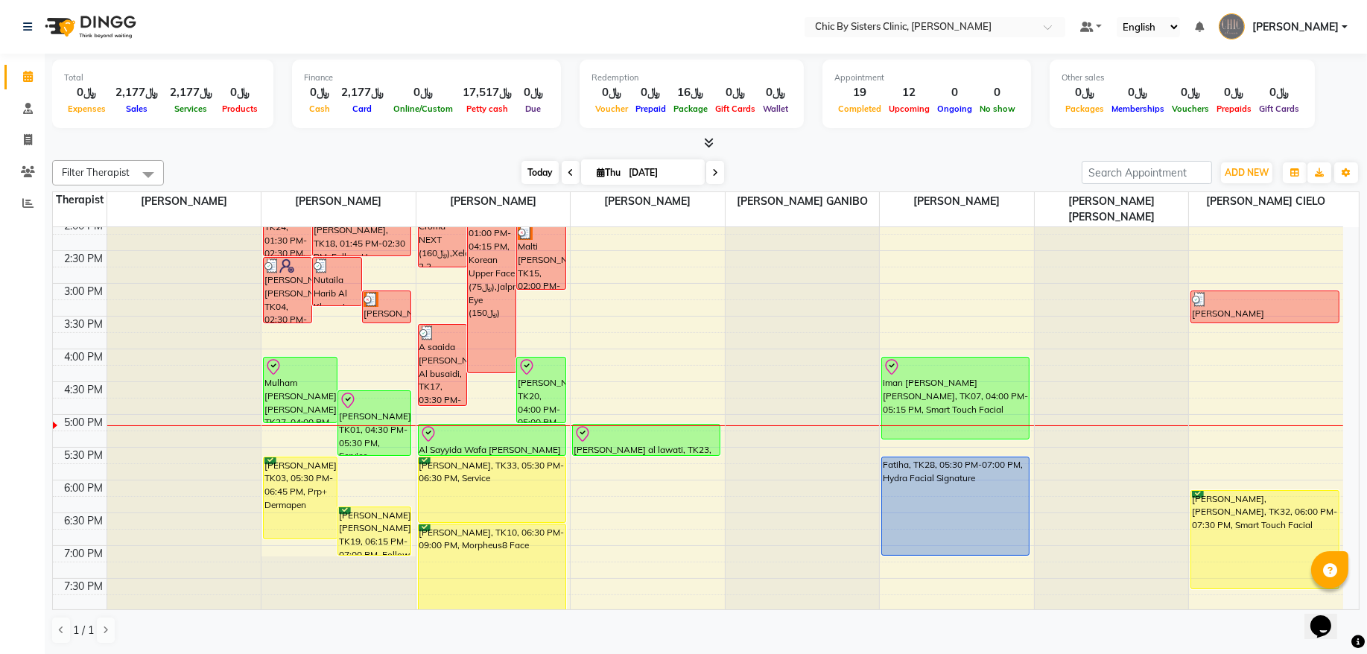
click at [545, 181] on span "Today" at bounding box center [540, 172] width 37 height 23
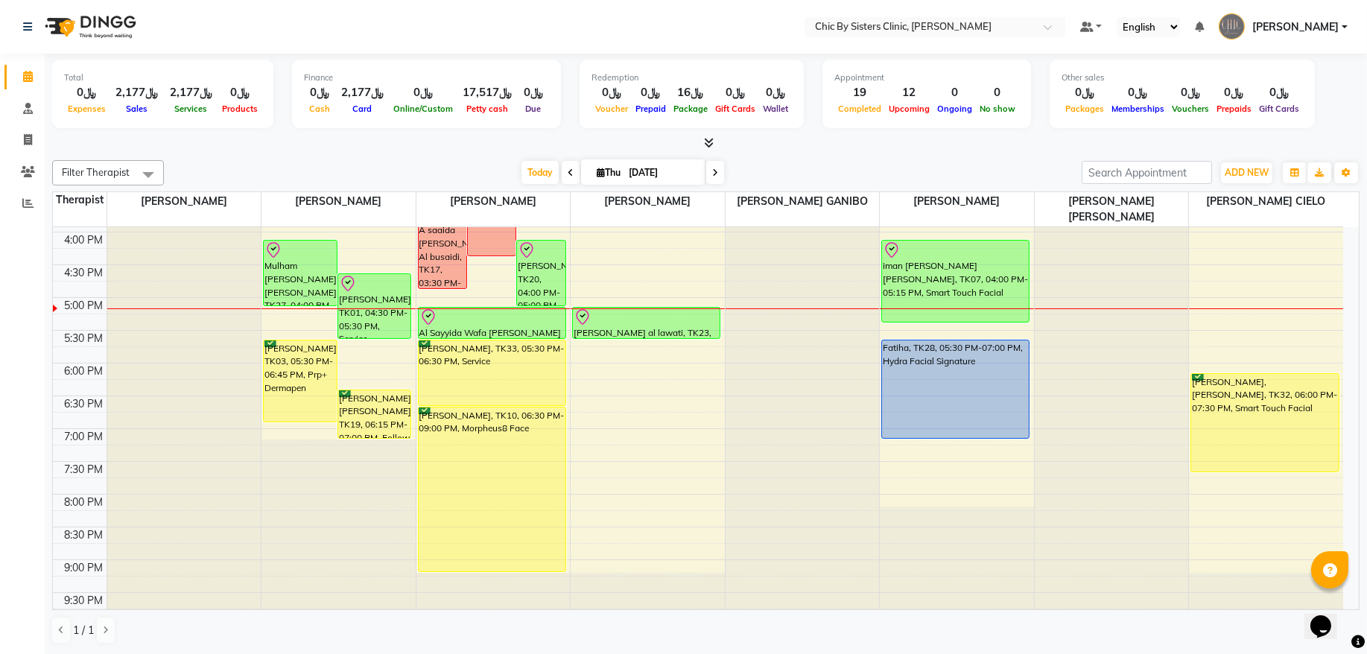
scroll to position [481, 0]
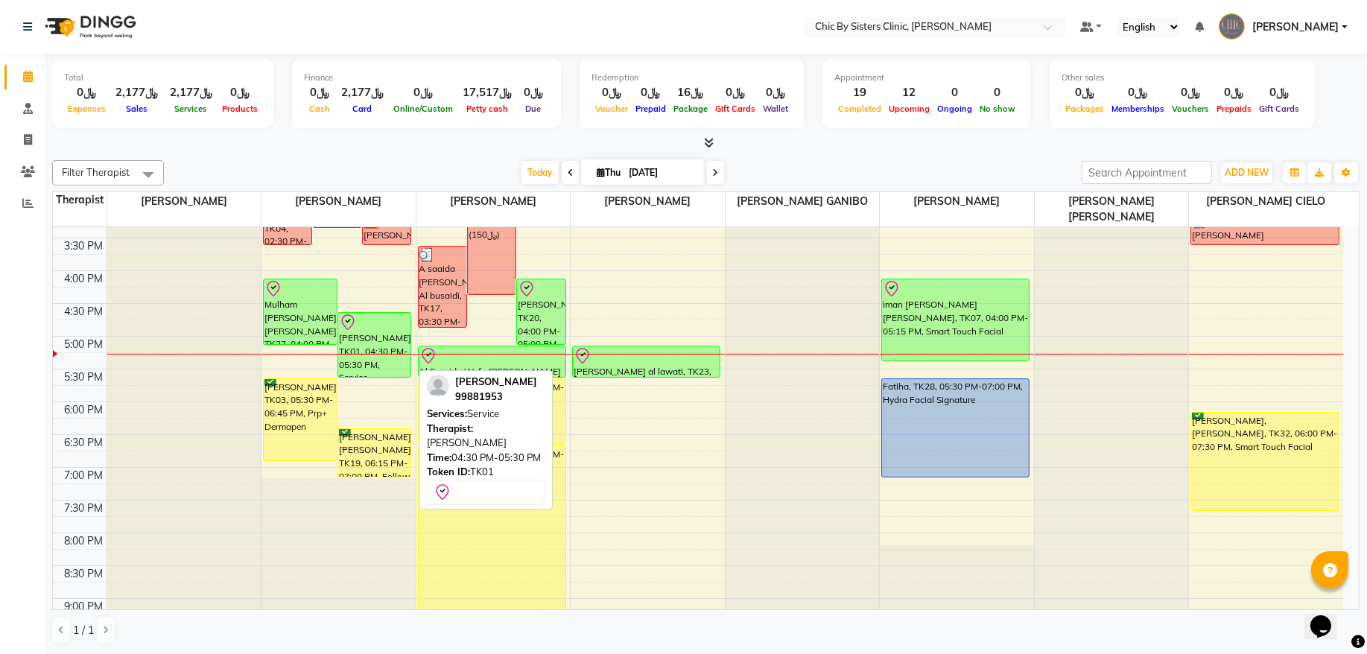
click at [387, 358] on div "[PERSON_NAME], TK01, 04:30 PM-05:30 PM, Service" at bounding box center [374, 345] width 73 height 64
click at [380, 354] on div at bounding box center [339, 354] width 154 height 1
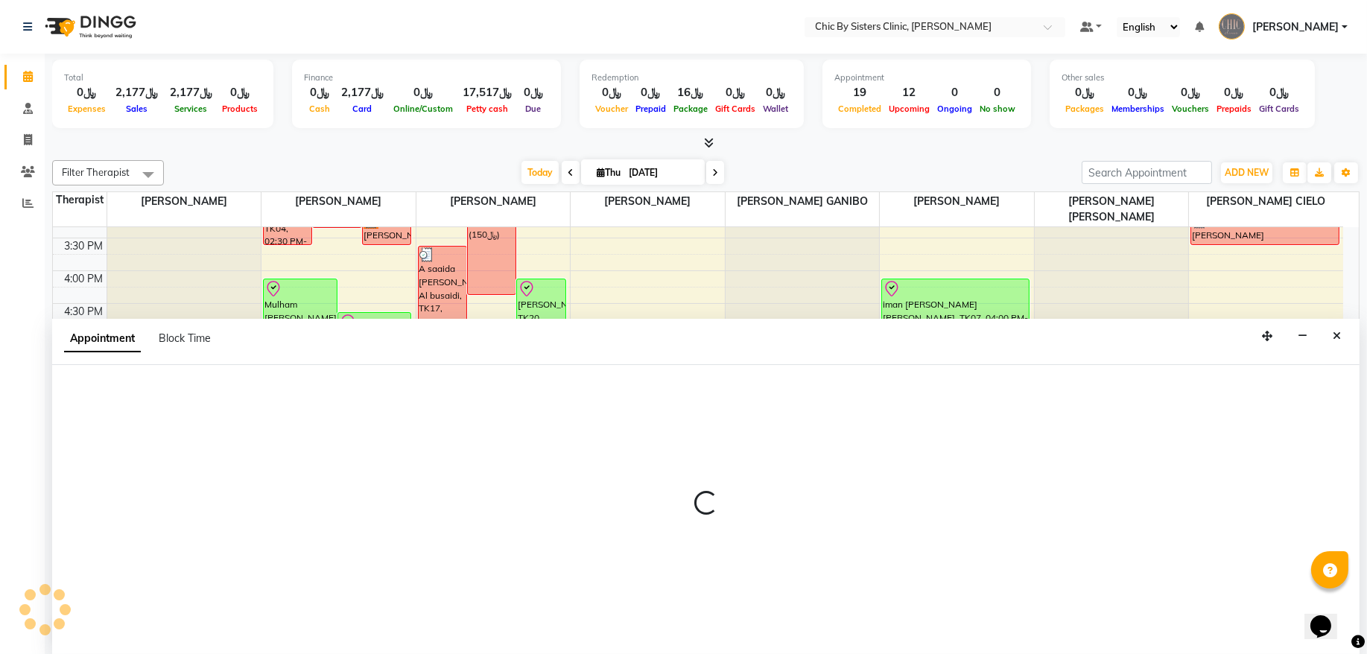
select select "49177"
select select "1020"
select select "tentative"
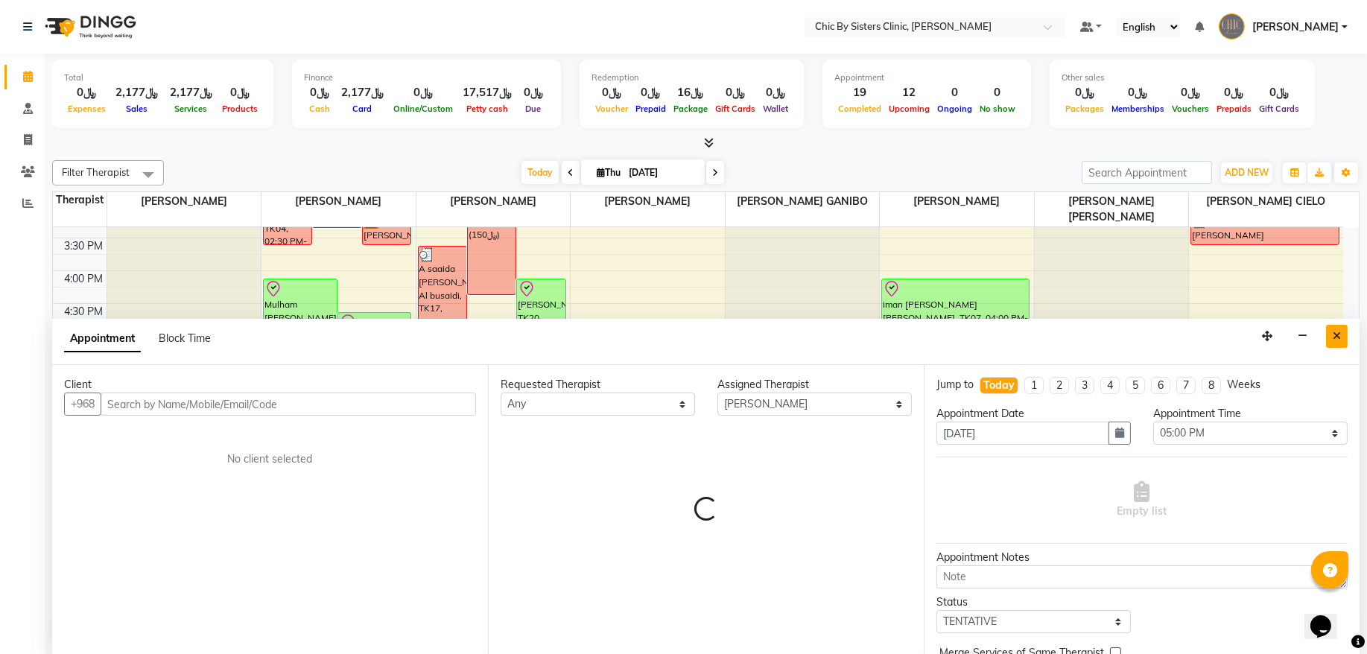
click at [1333, 338] on icon "Close" at bounding box center [1337, 336] width 8 height 10
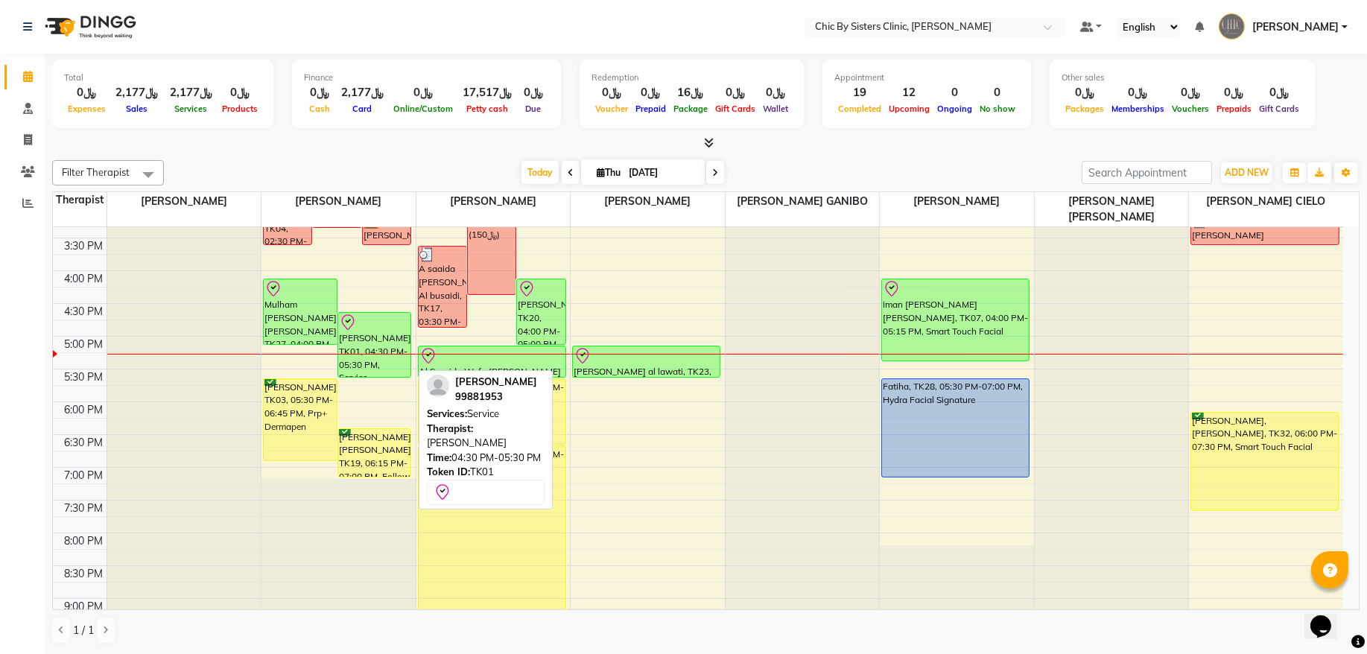
click at [383, 343] on div "[PERSON_NAME], TK01, 04:30 PM-05:30 PM, Service" at bounding box center [374, 345] width 73 height 64
select select "8"
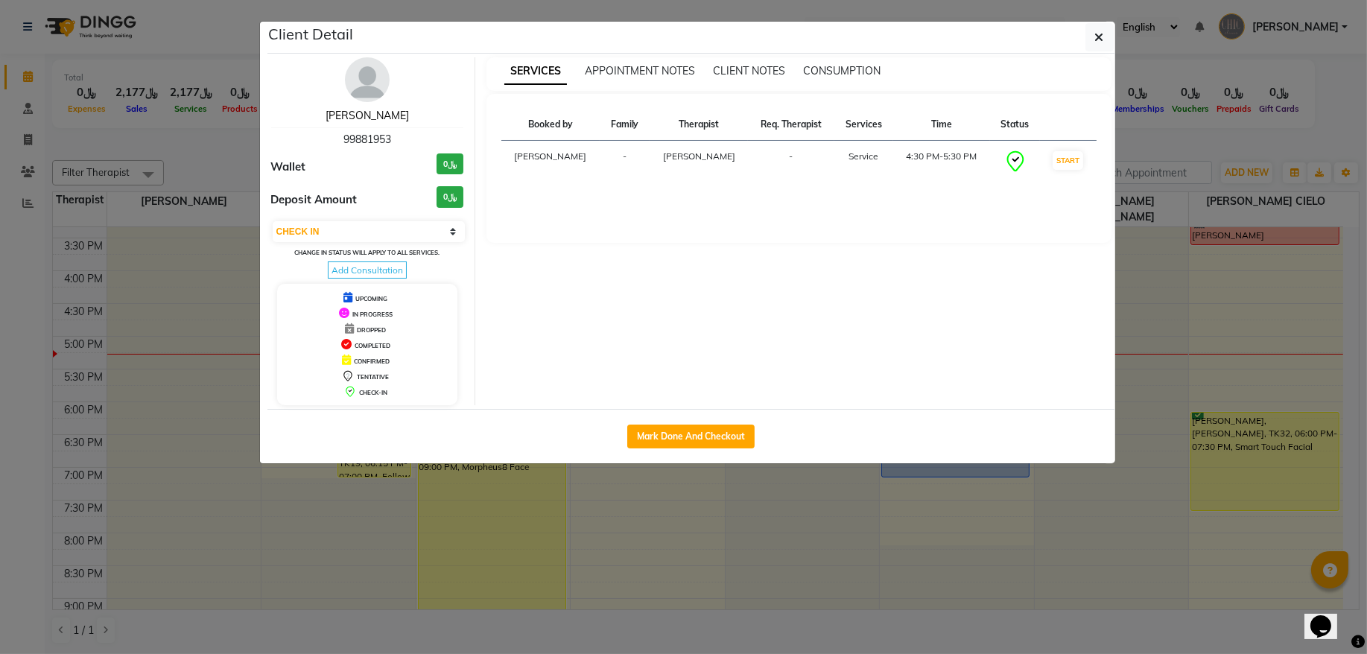
click at [388, 118] on link "[PERSON_NAME]" at bounding box center [367, 115] width 83 height 13
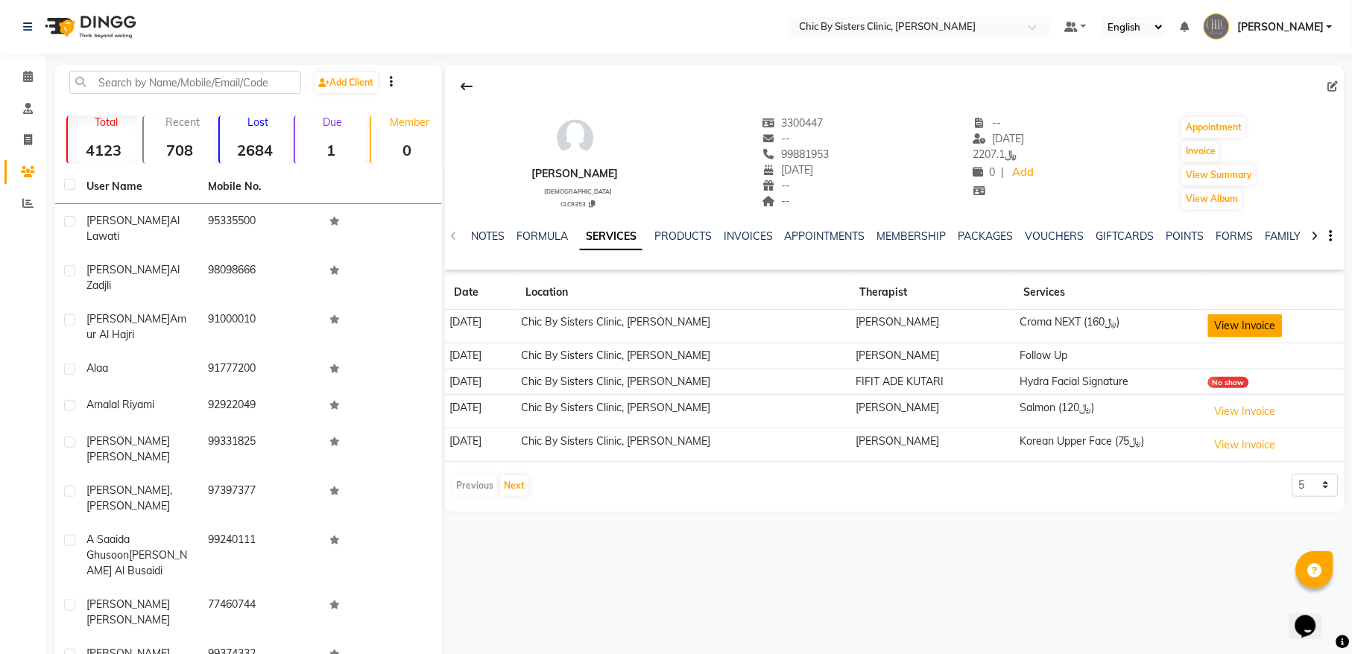
click at [1216, 331] on button "View Invoice" at bounding box center [1245, 325] width 75 height 23
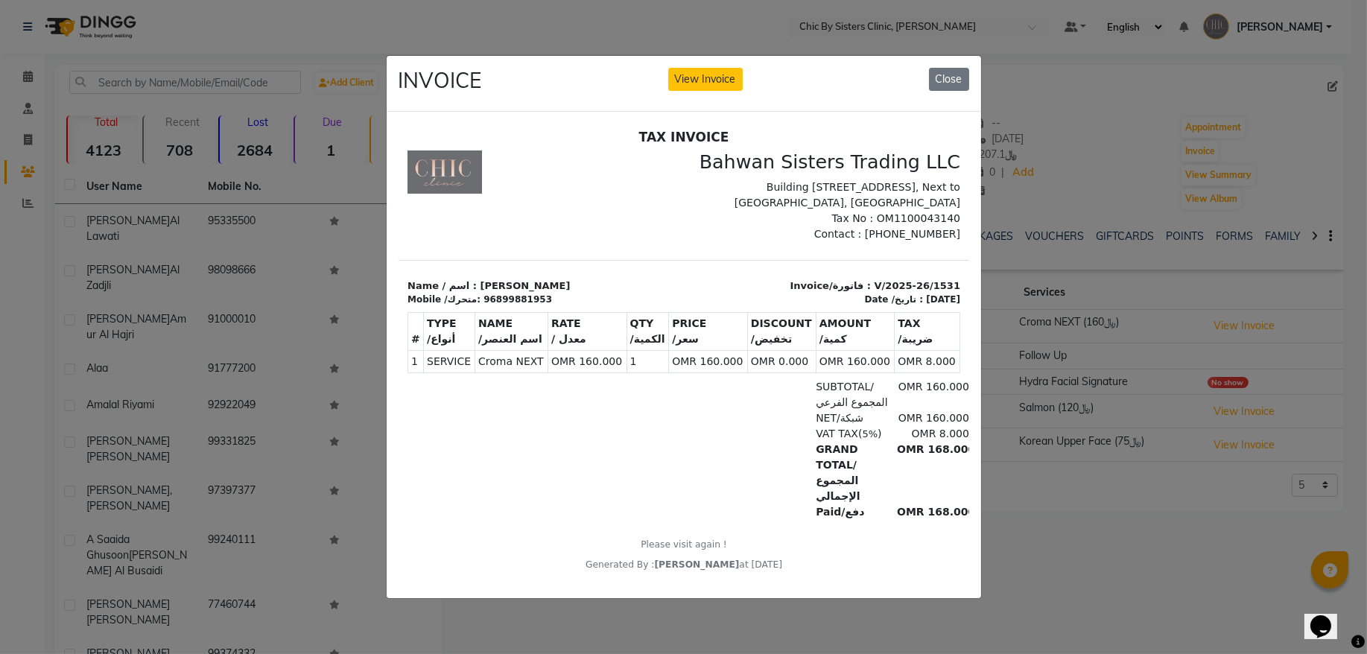
scroll to position [12, 0]
click at [945, 68] on button "Close" at bounding box center [949, 79] width 40 height 23
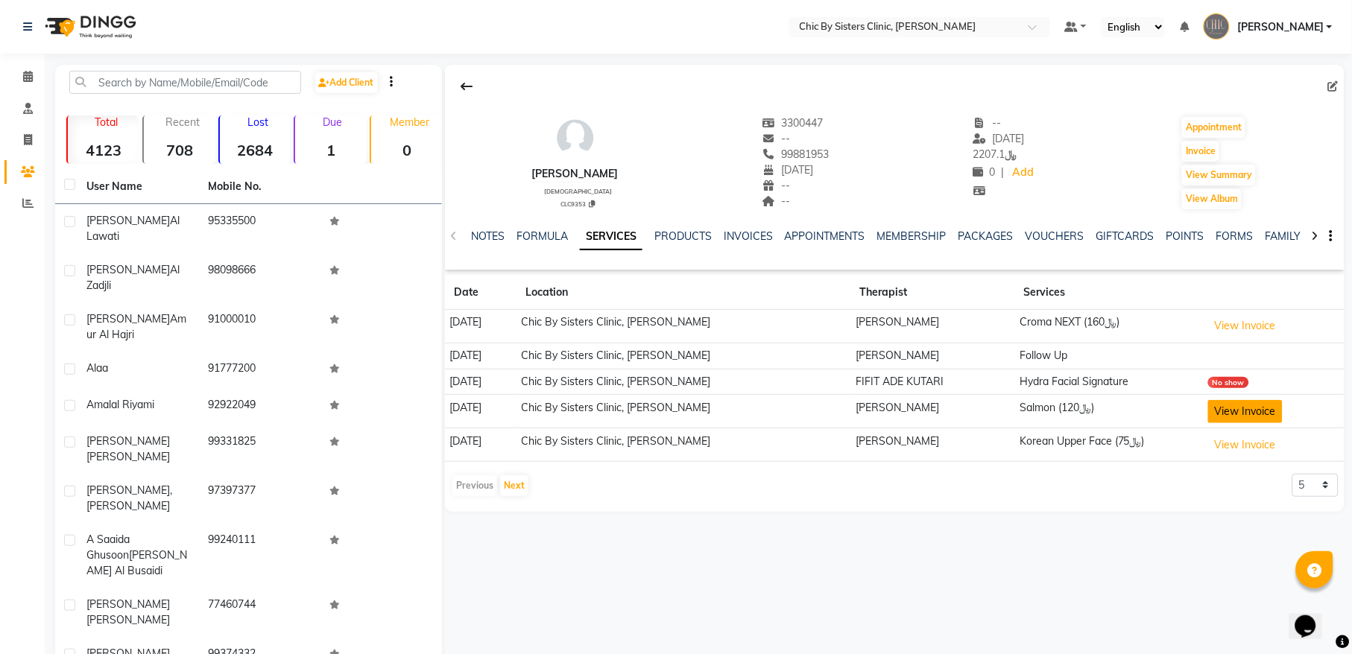
click at [1261, 413] on button "View Invoice" at bounding box center [1245, 411] width 75 height 23
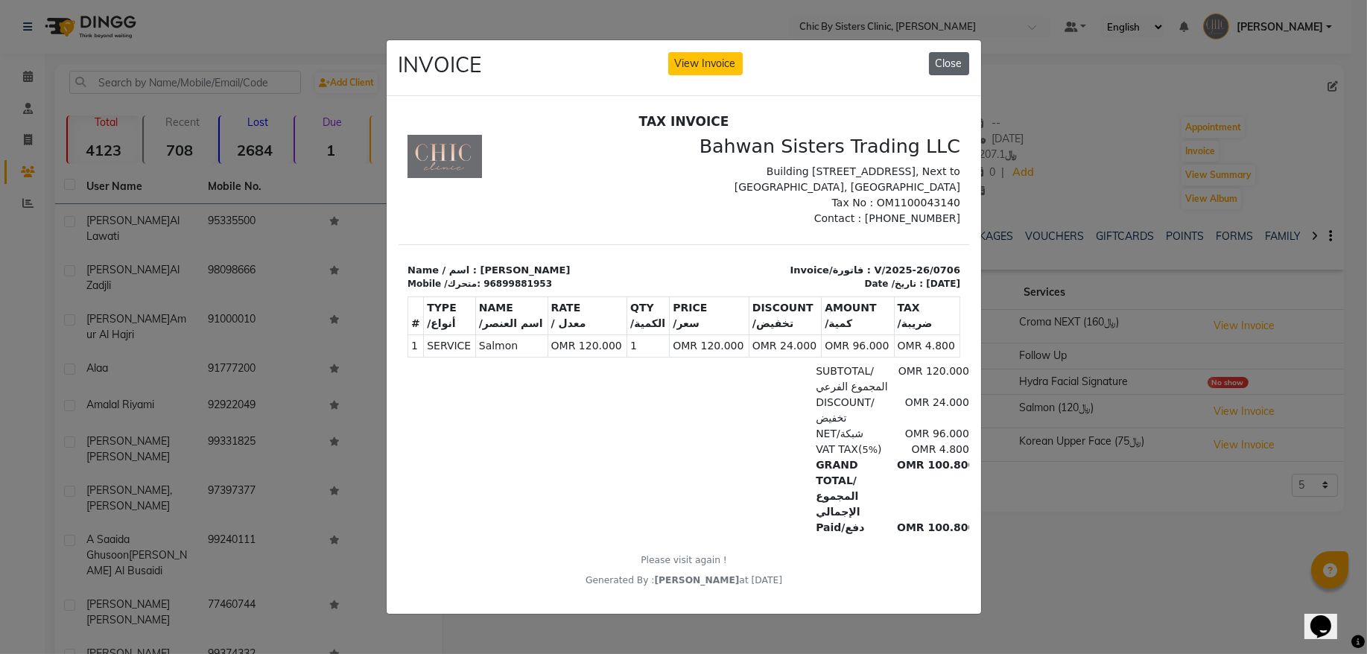
click at [937, 58] on button "Close" at bounding box center [949, 63] width 40 height 23
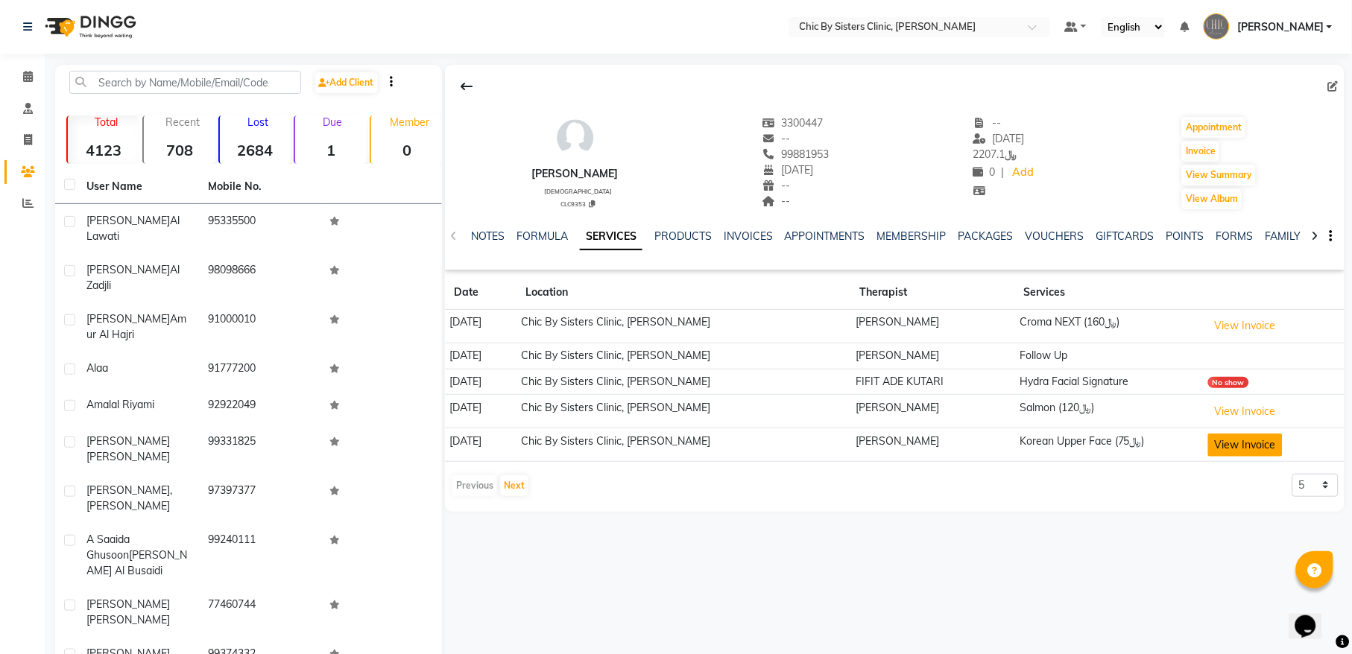
click at [1235, 443] on button "View Invoice" at bounding box center [1245, 445] width 75 height 23
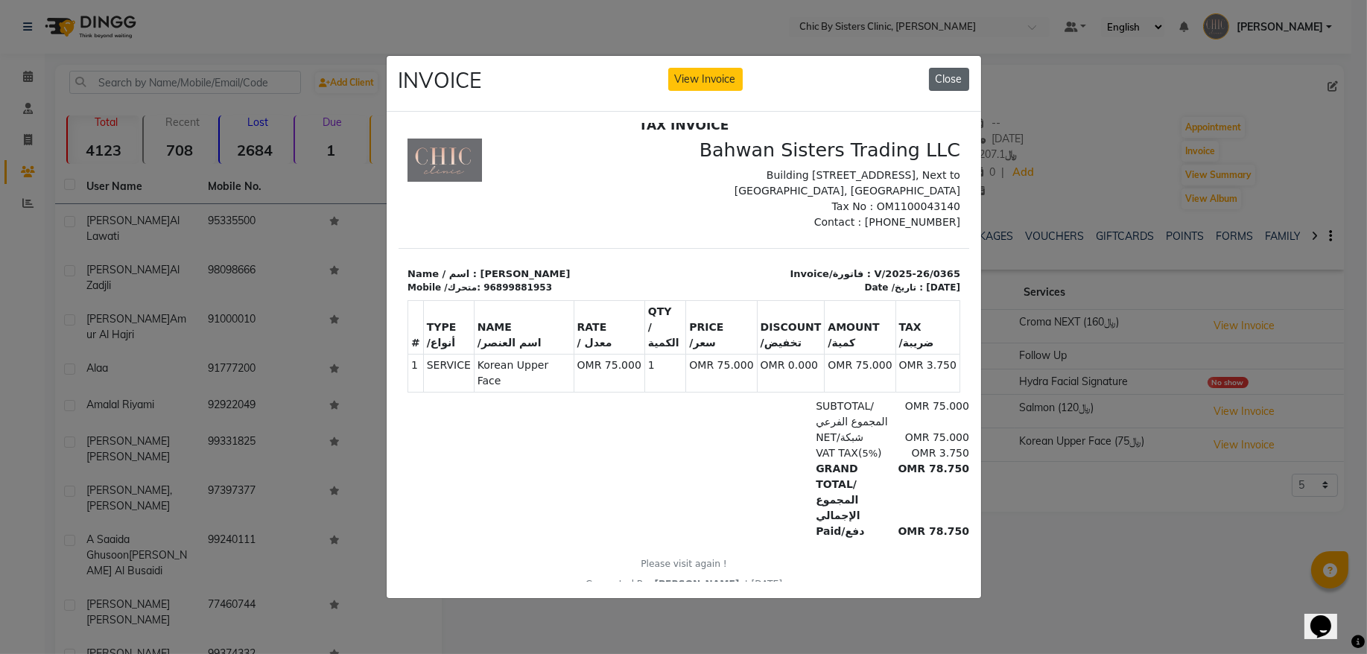
click at [966, 68] on button "Close" at bounding box center [949, 79] width 40 height 23
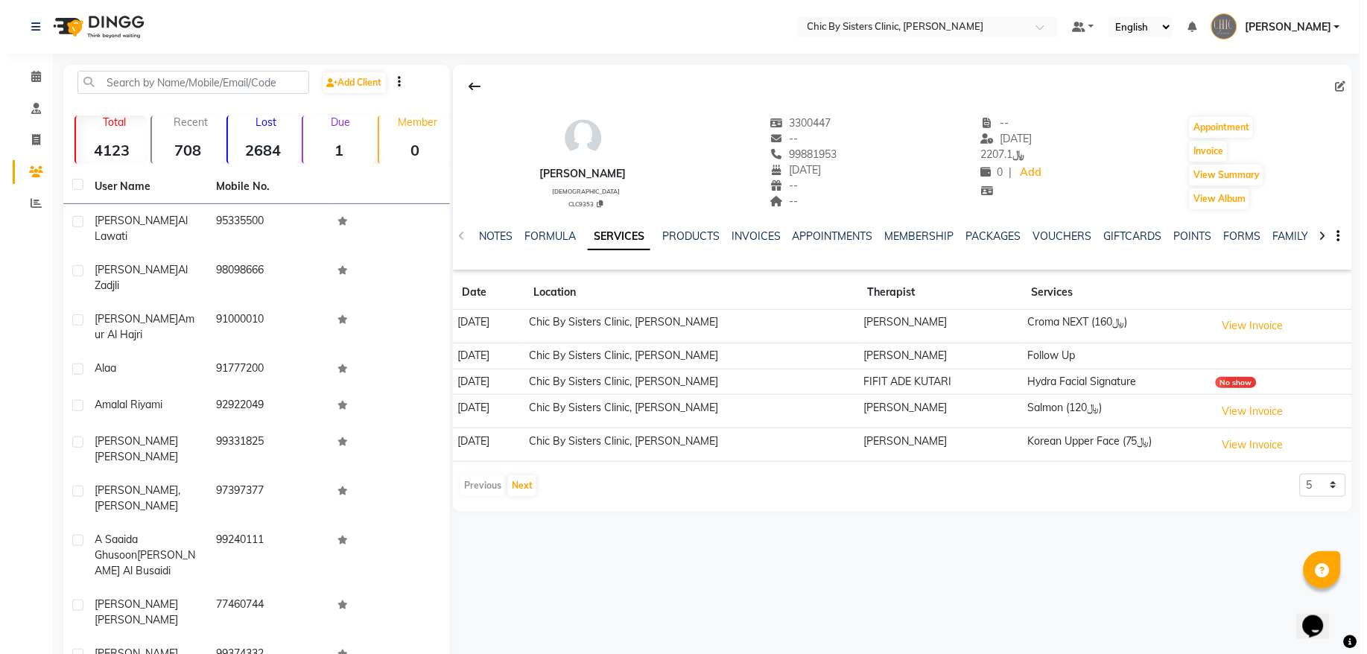
scroll to position [67, 0]
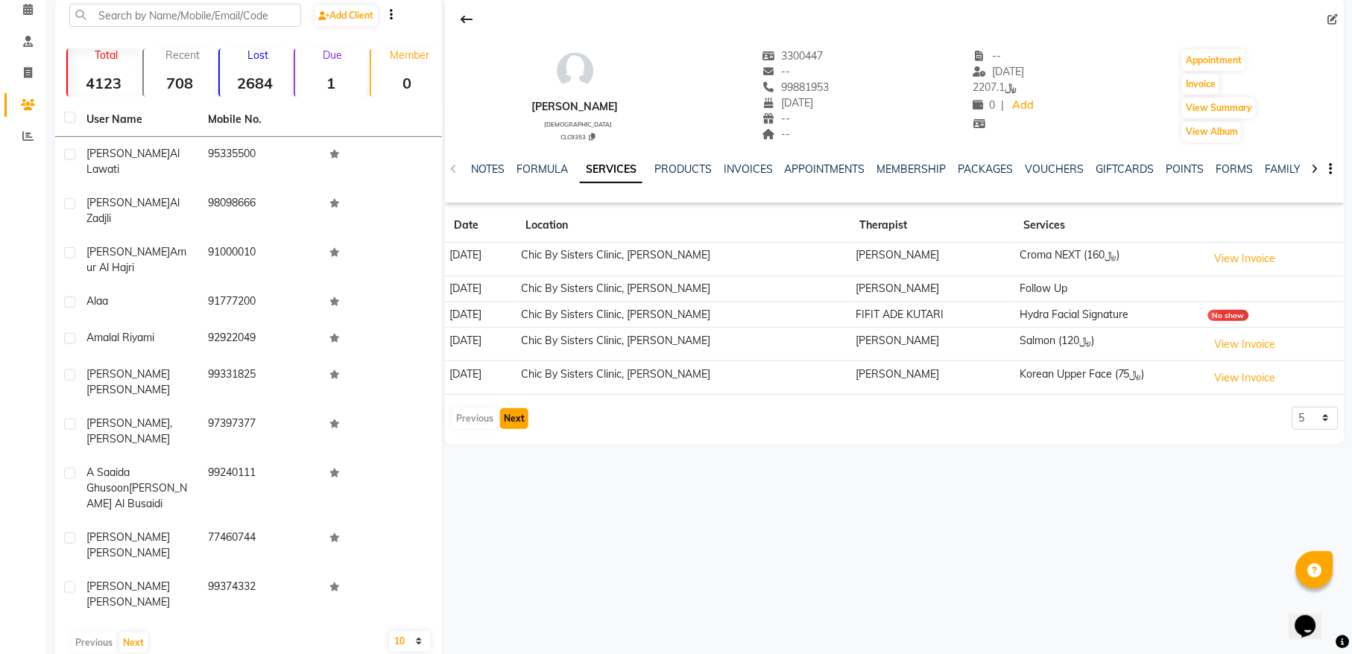
click at [512, 416] on button "Next" at bounding box center [514, 418] width 28 height 21
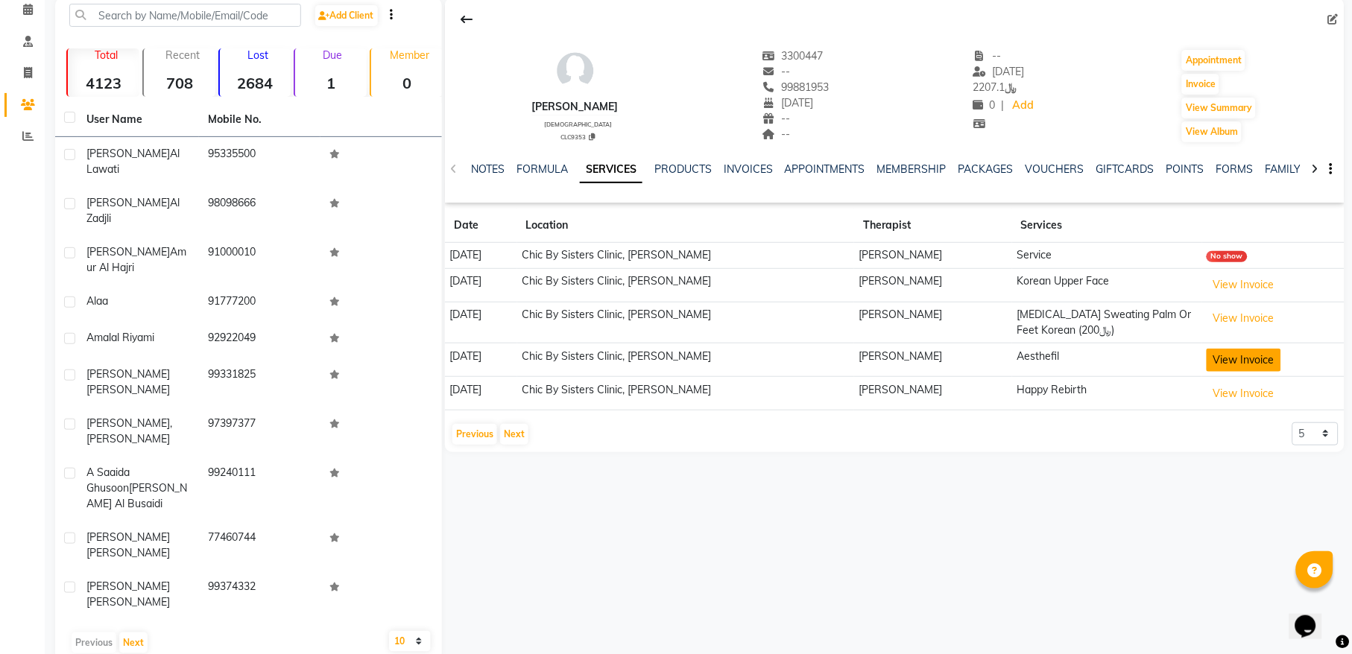
click at [1281, 357] on button "View Invoice" at bounding box center [1243, 360] width 75 height 23
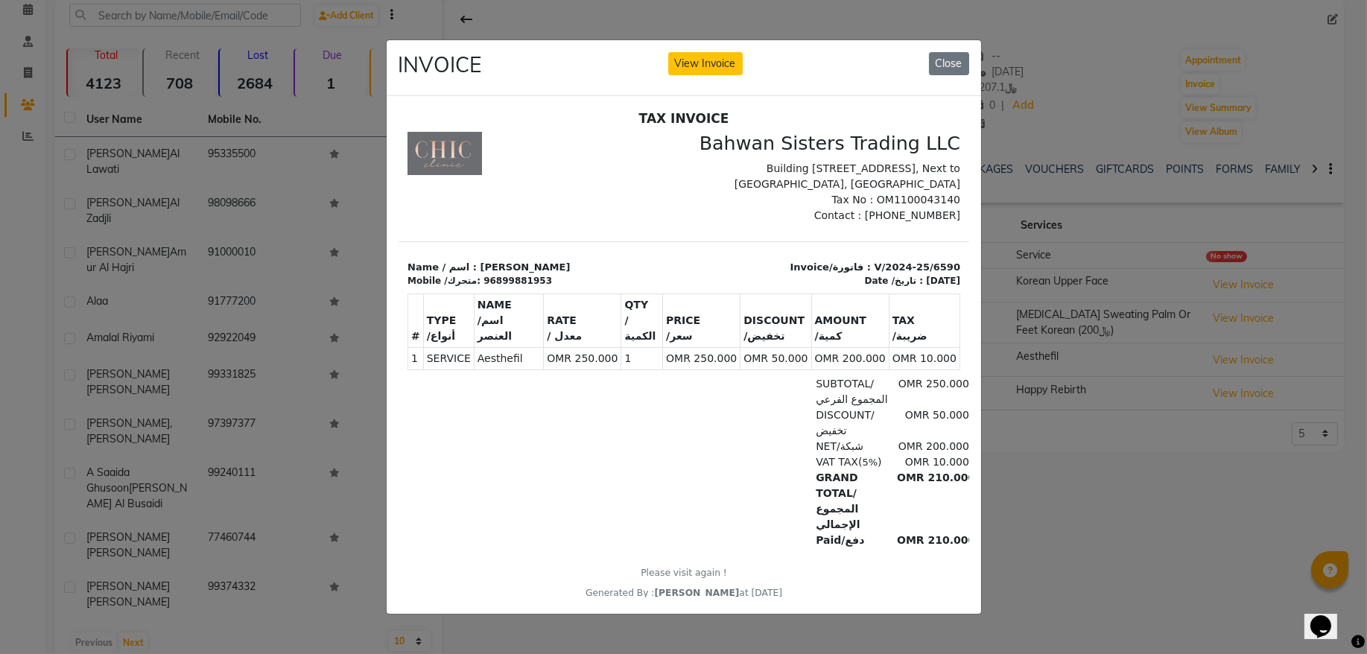
scroll to position [0, 0]
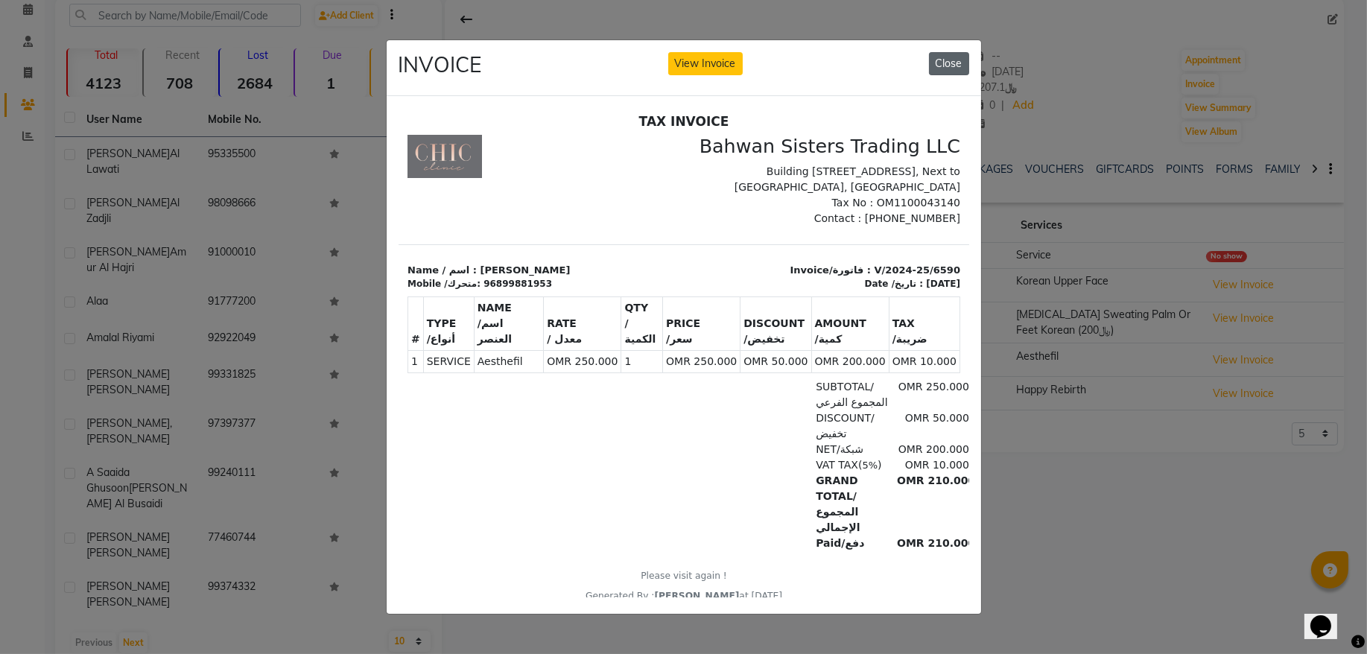
click at [948, 57] on button "Close" at bounding box center [949, 63] width 40 height 23
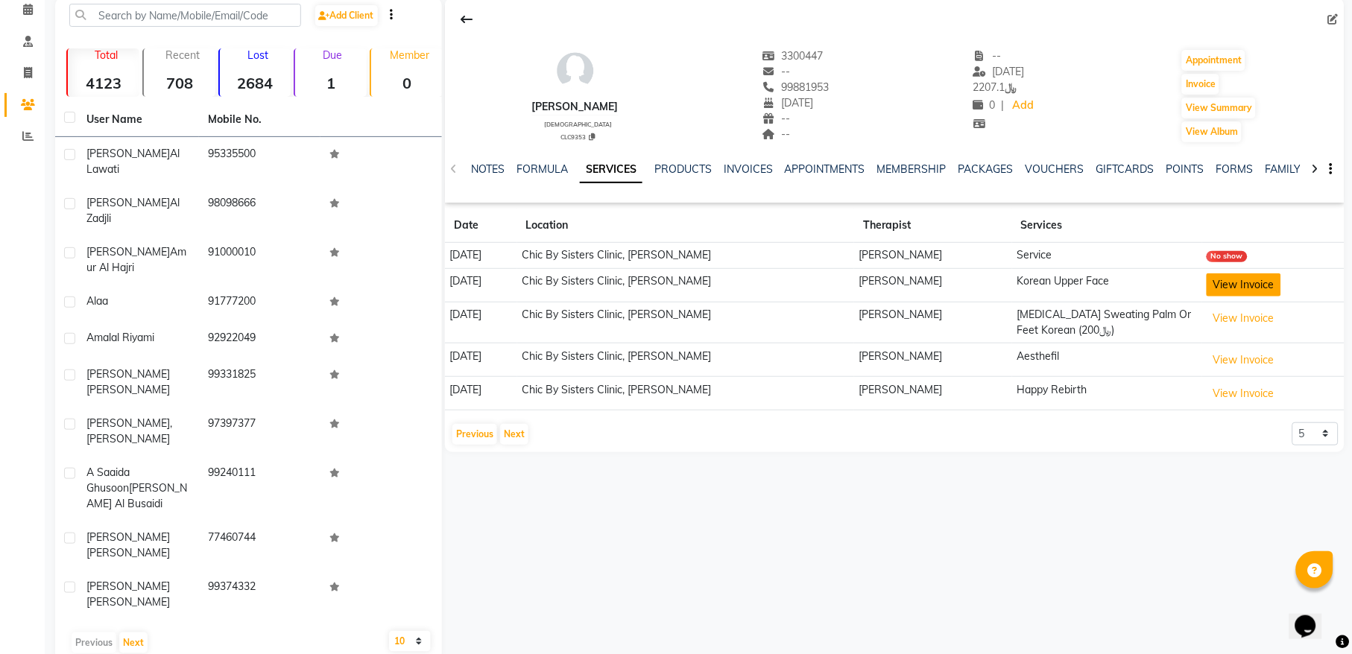
click at [1251, 293] on button "View Invoice" at bounding box center [1243, 284] width 75 height 23
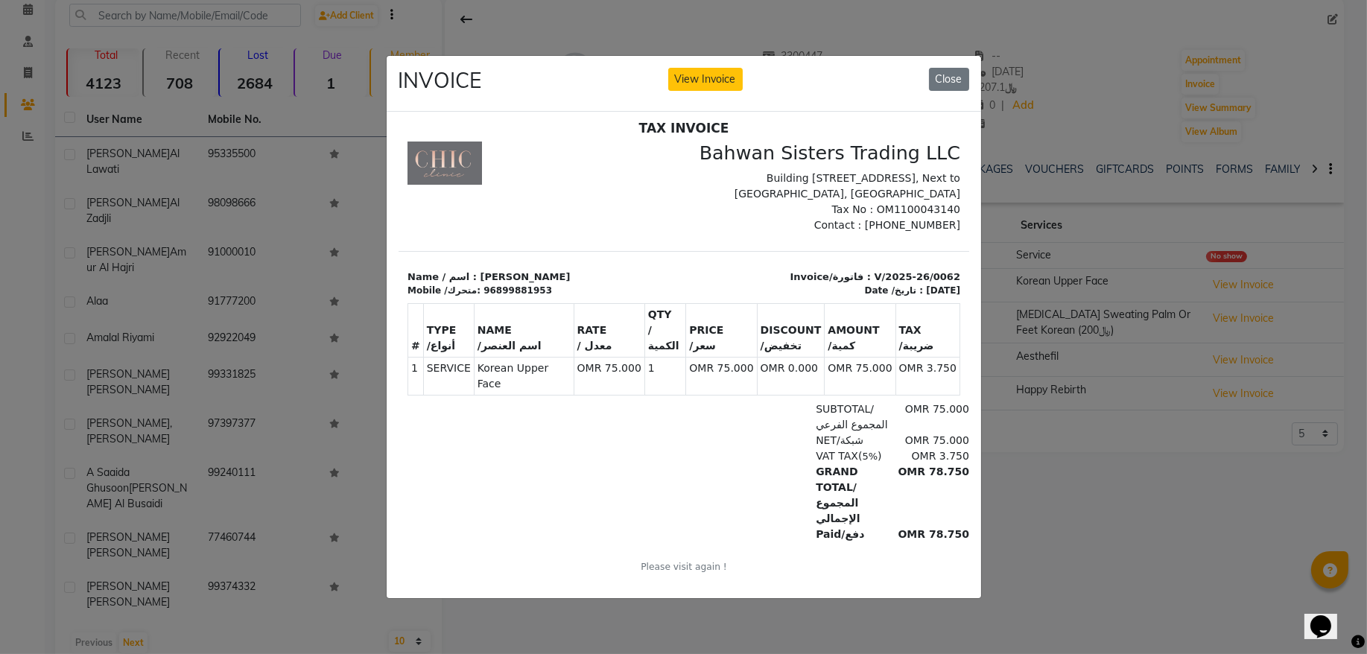
scroll to position [12, 0]
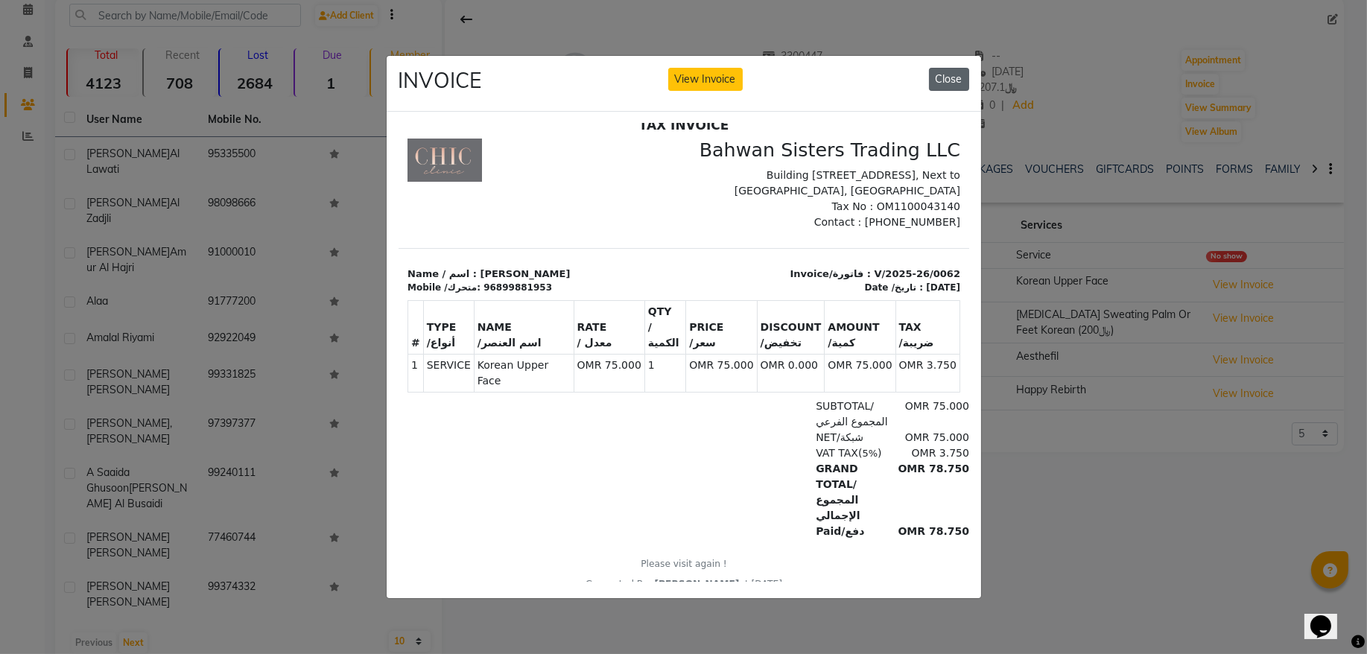
click at [945, 71] on button "Close" at bounding box center [949, 79] width 40 height 23
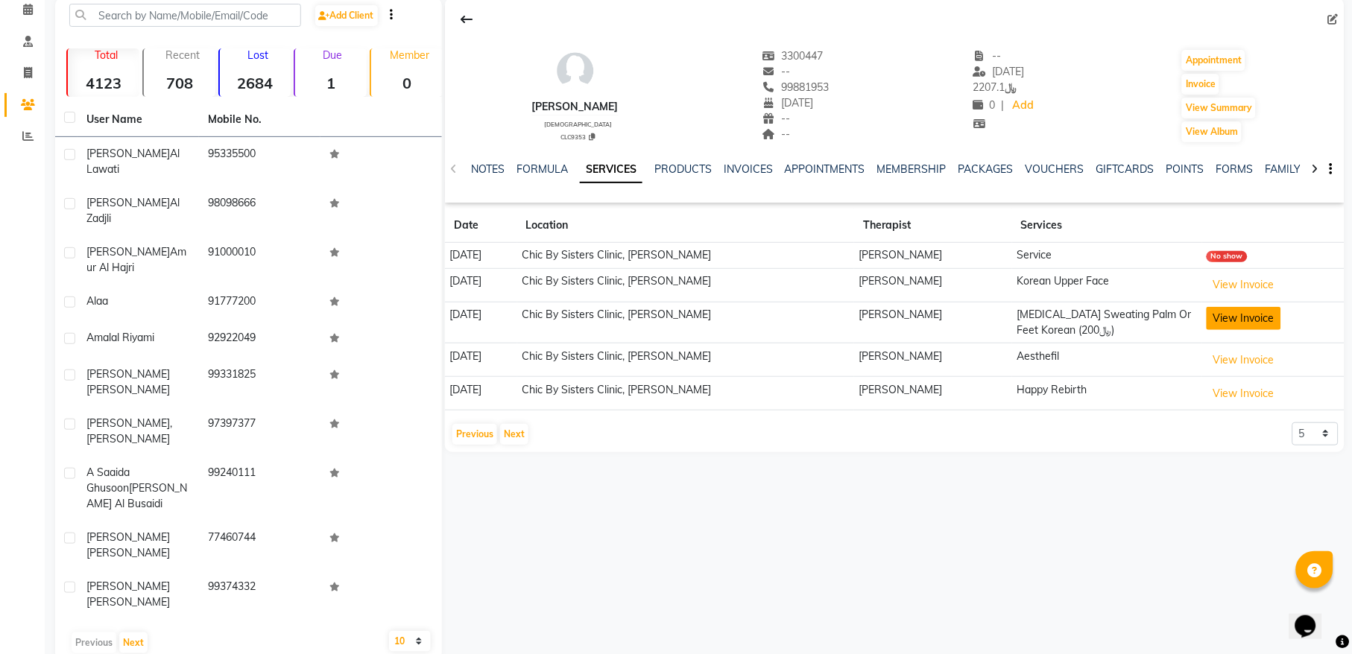
click at [1259, 316] on button "View Invoice" at bounding box center [1243, 318] width 75 height 23
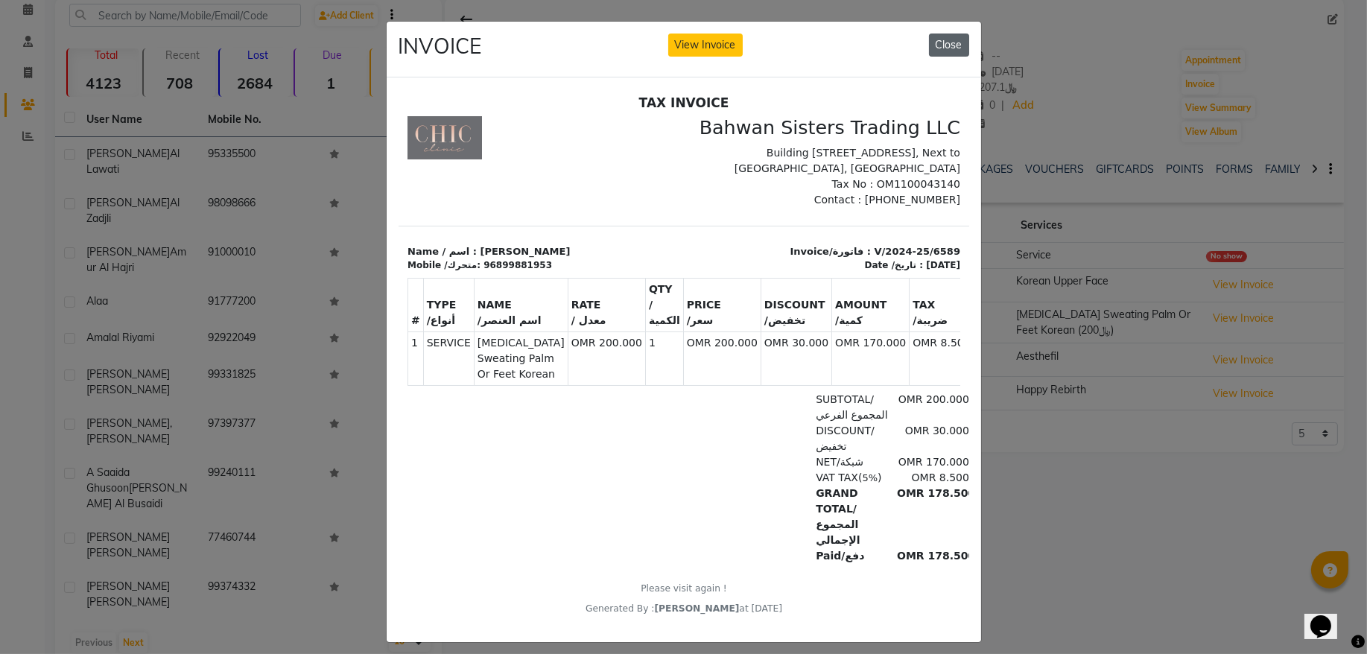
click at [959, 41] on button "Close" at bounding box center [949, 45] width 40 height 23
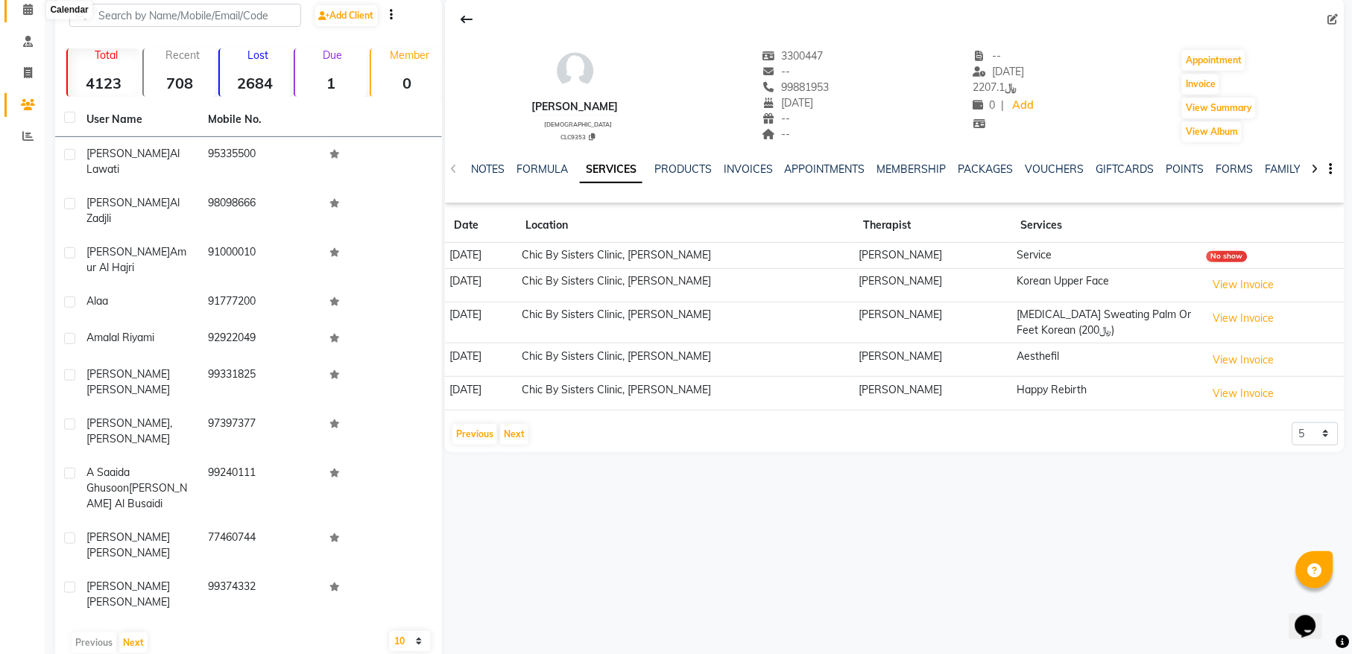
click at [21, 15] on span at bounding box center [28, 9] width 26 height 17
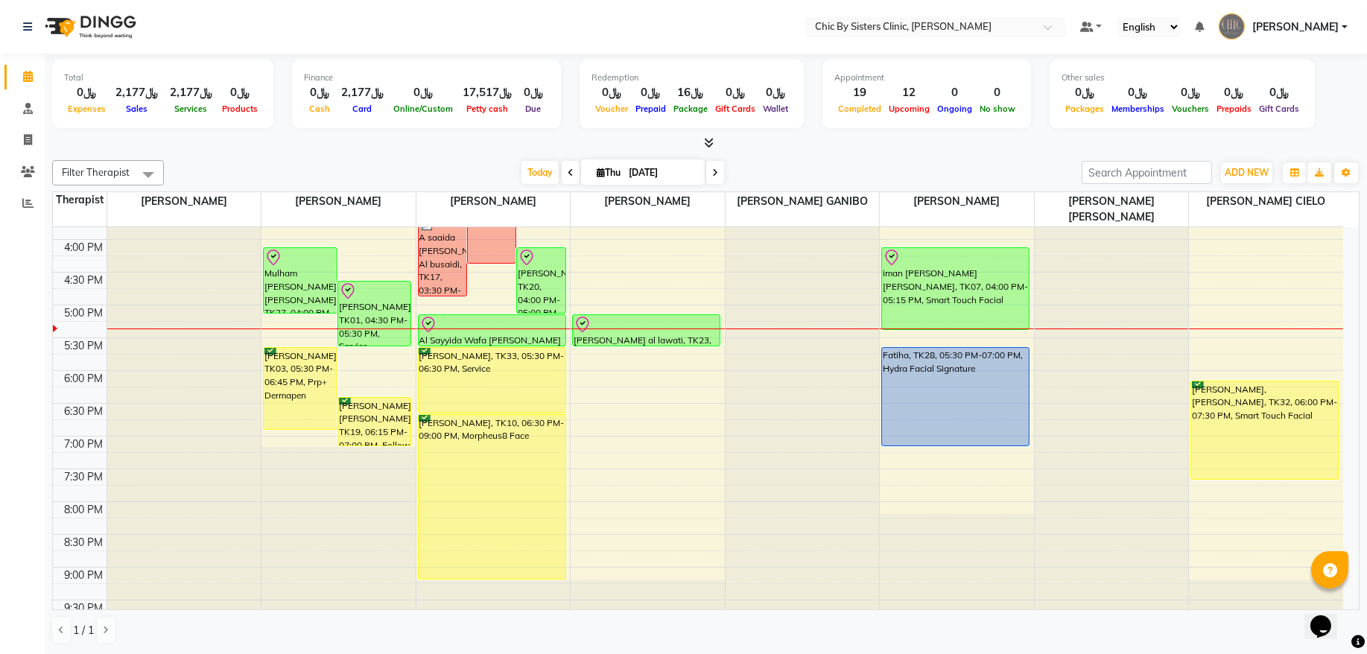
scroll to position [402, 0]
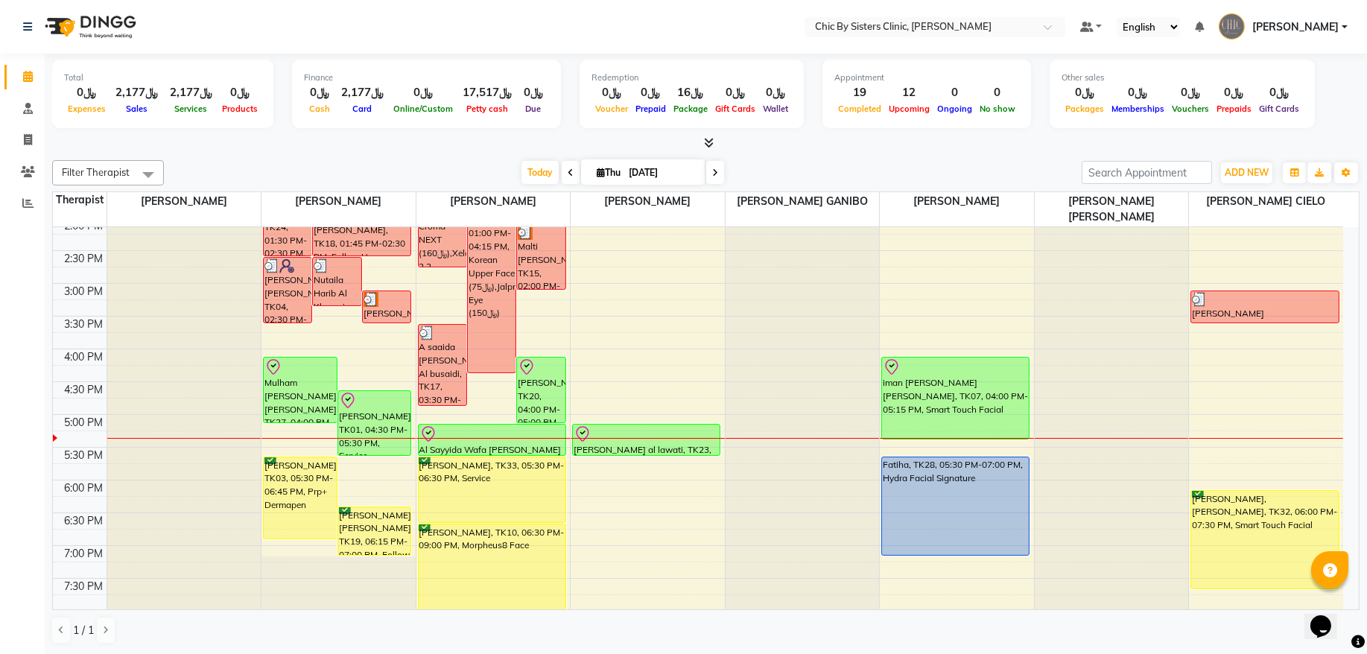
click at [624, 439] on div at bounding box center [648, 438] width 154 height 1
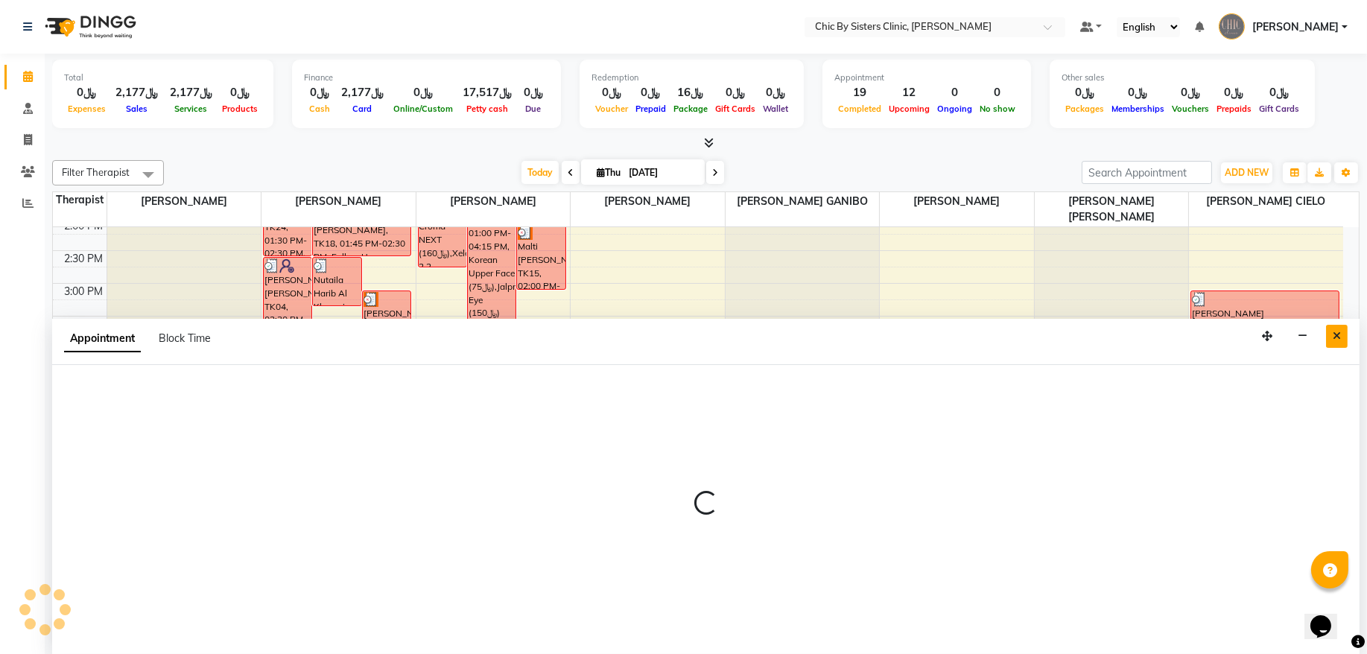
select select "49186"
select select "1020"
select select "tentative"
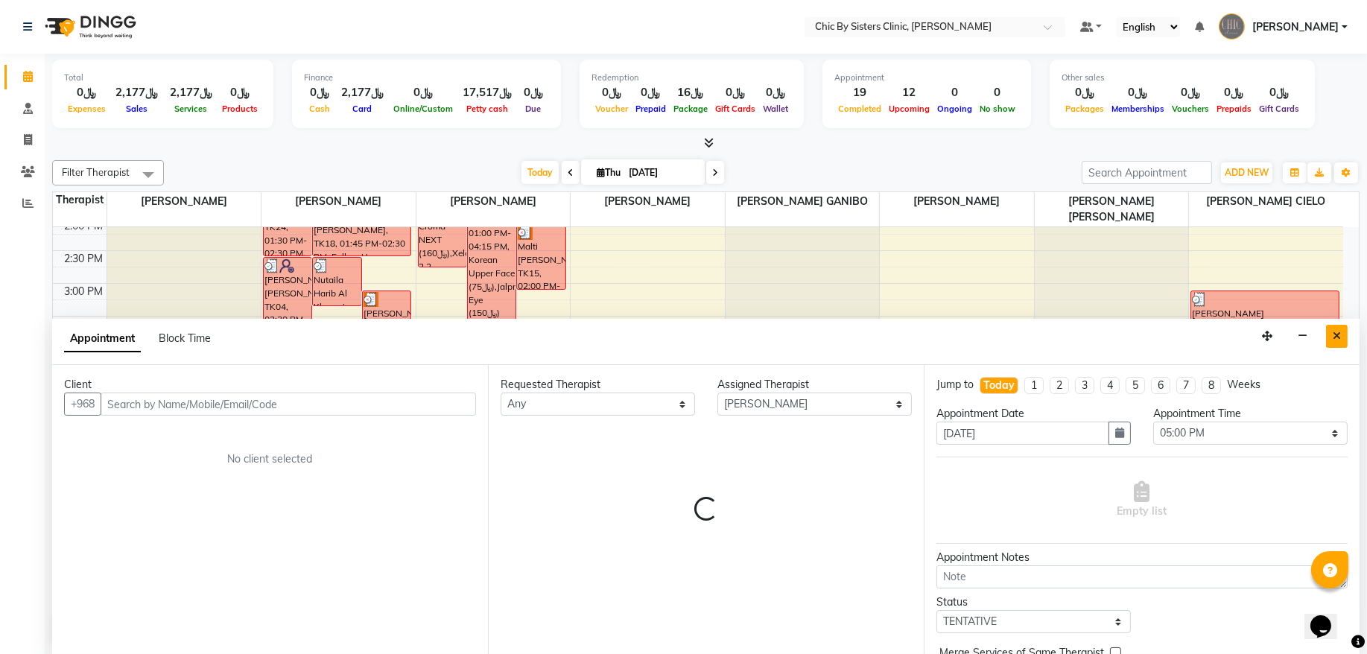
click at [1334, 336] on icon "Close" at bounding box center [1337, 336] width 8 height 10
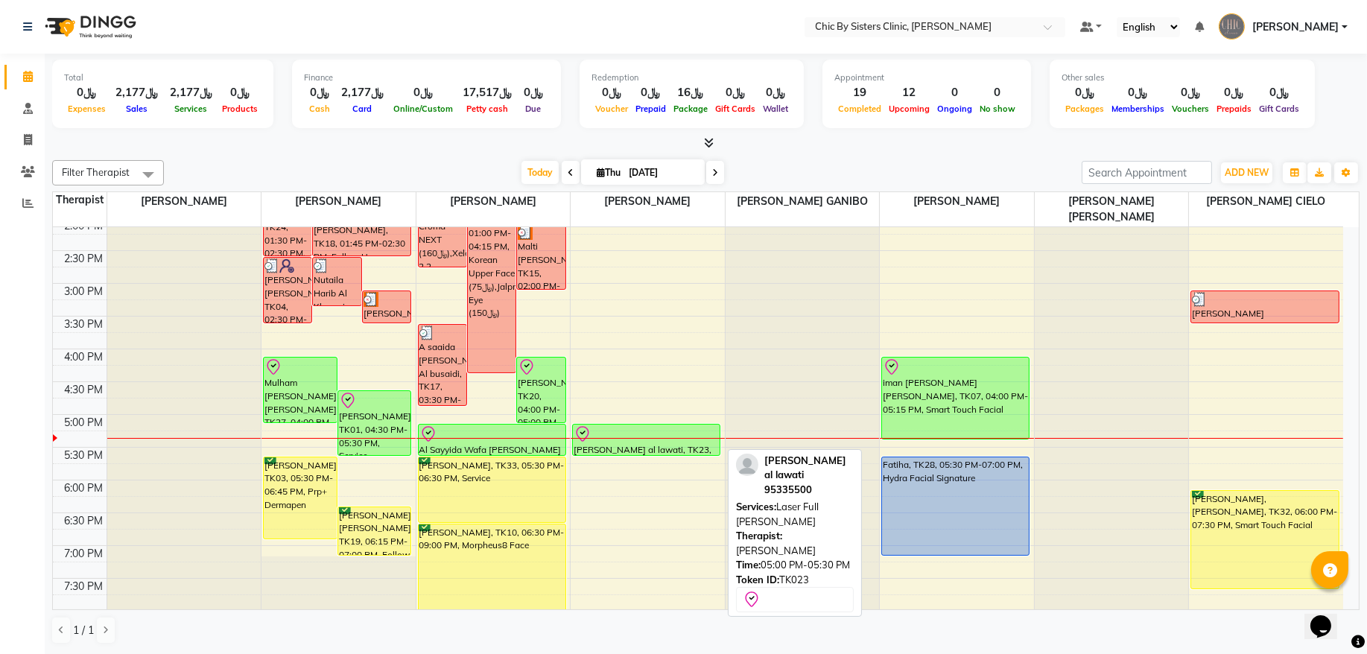
click at [652, 437] on div at bounding box center [646, 434] width 145 height 18
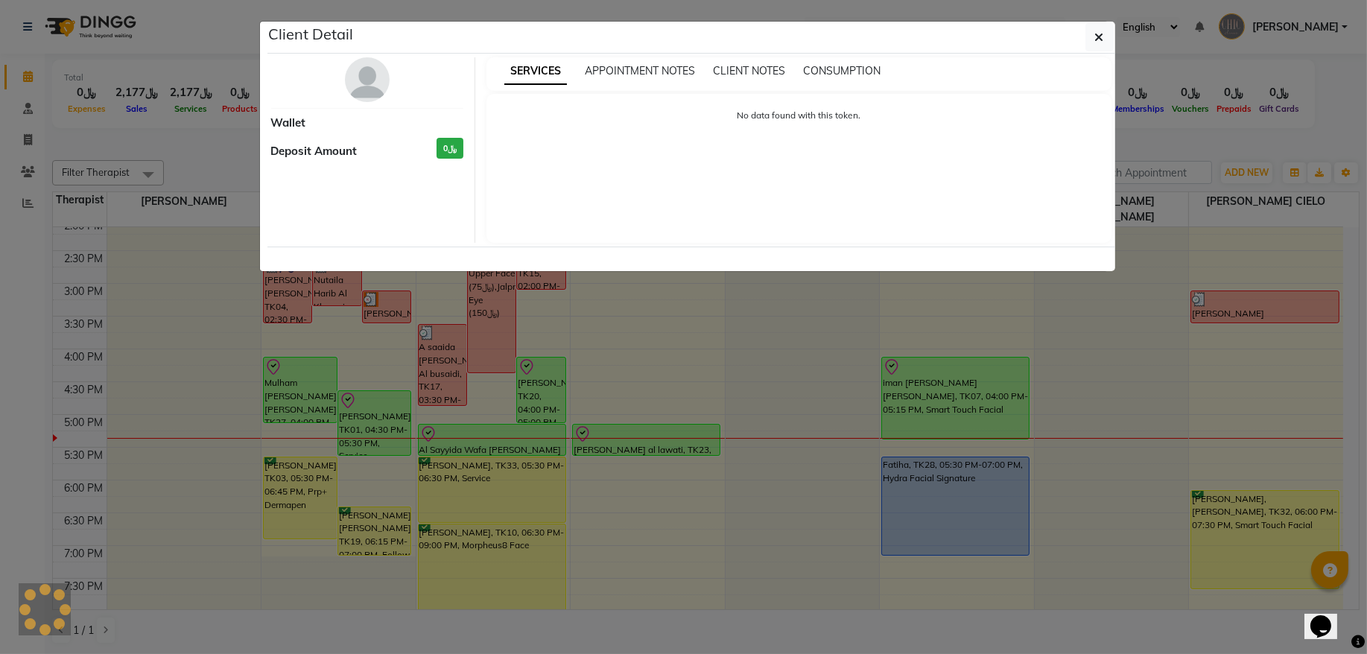
select select "8"
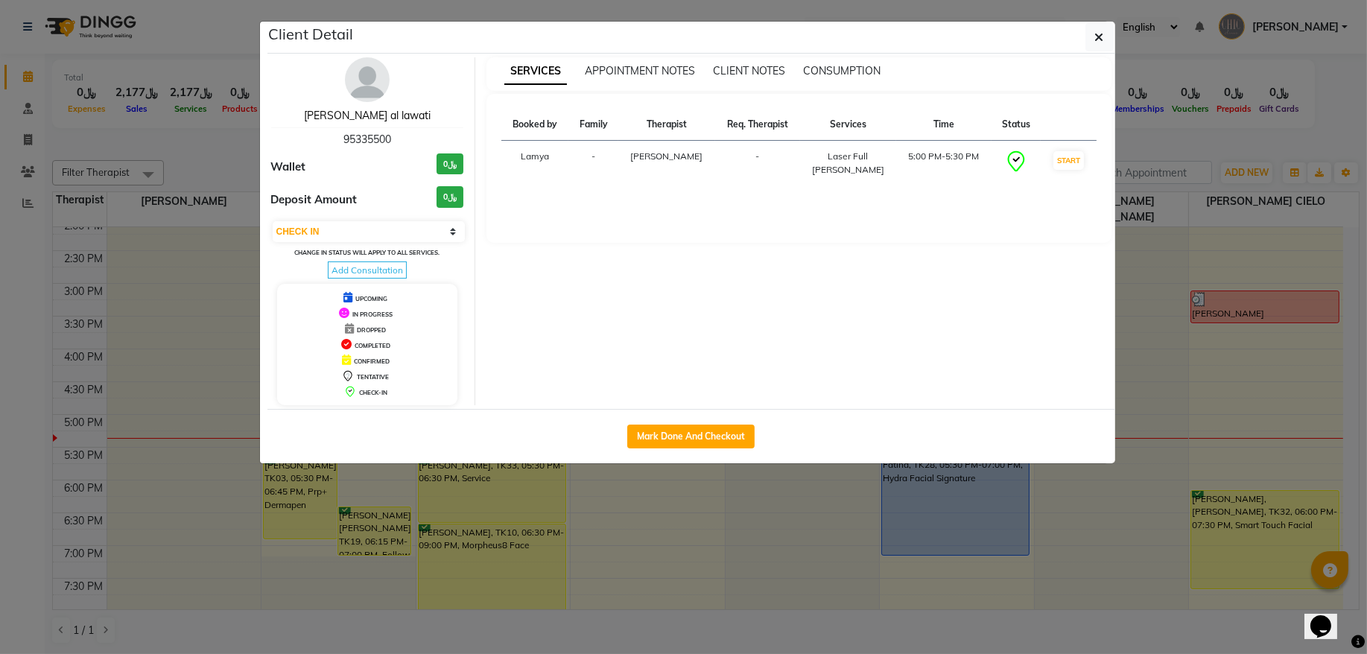
click at [373, 116] on link "[PERSON_NAME] al lawati" at bounding box center [367, 115] width 127 height 13
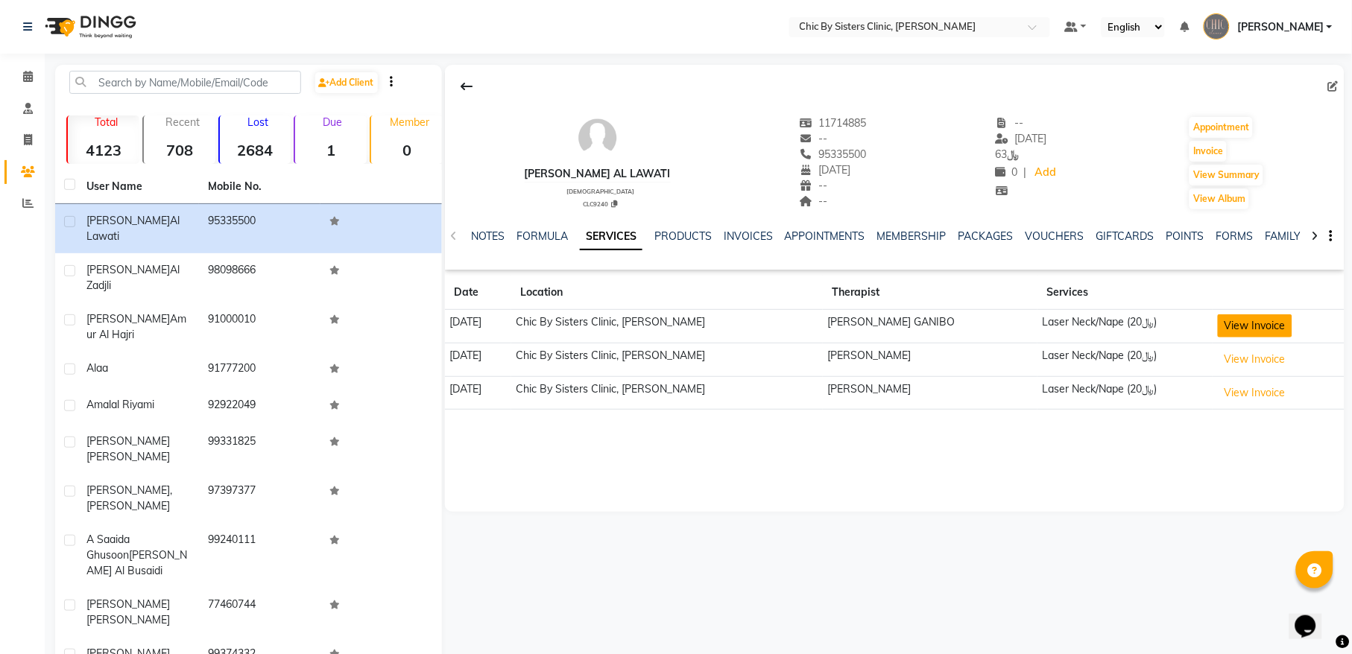
click at [1256, 333] on button "View Invoice" at bounding box center [1254, 325] width 75 height 23
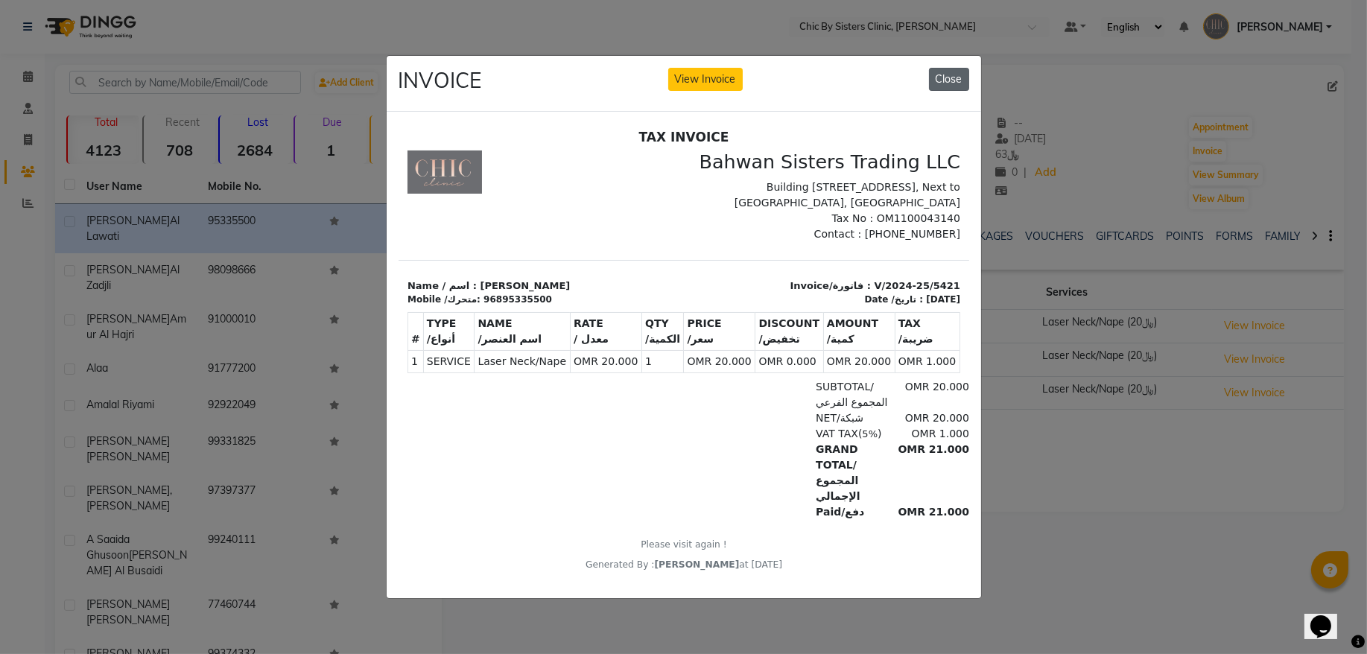
click at [944, 80] on button "Close" at bounding box center [949, 79] width 40 height 23
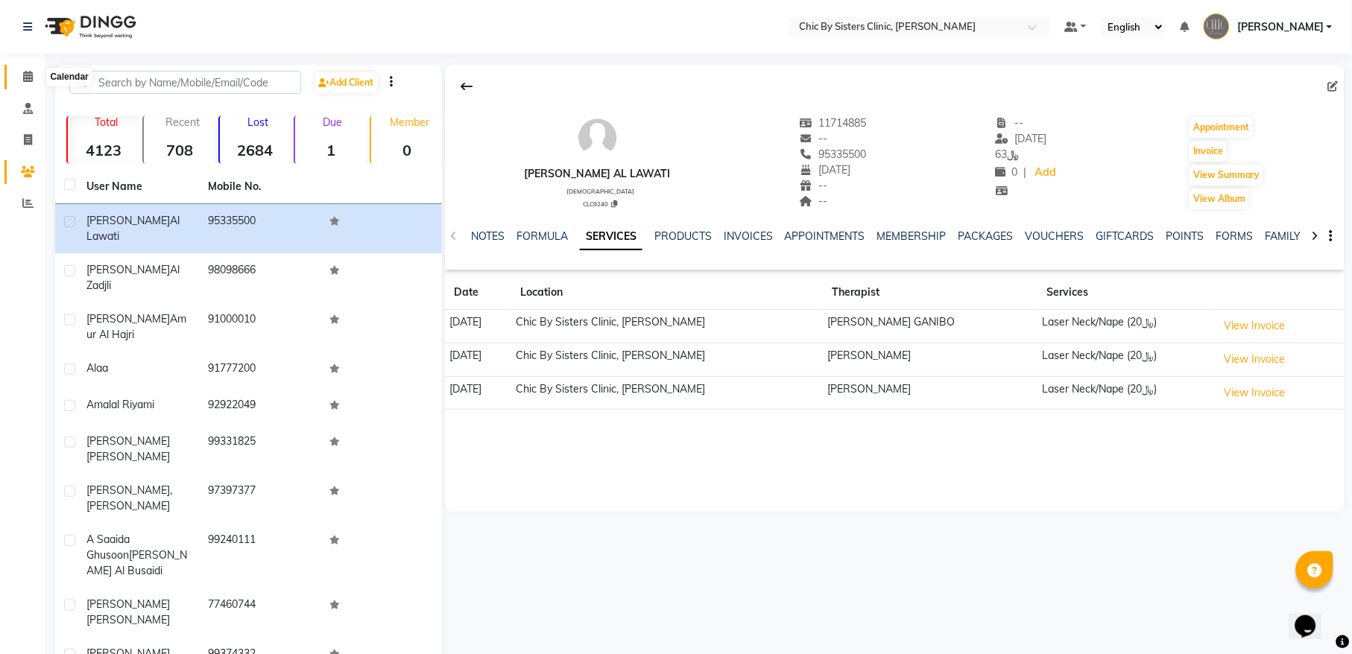
click at [29, 75] on icon at bounding box center [28, 76] width 10 height 11
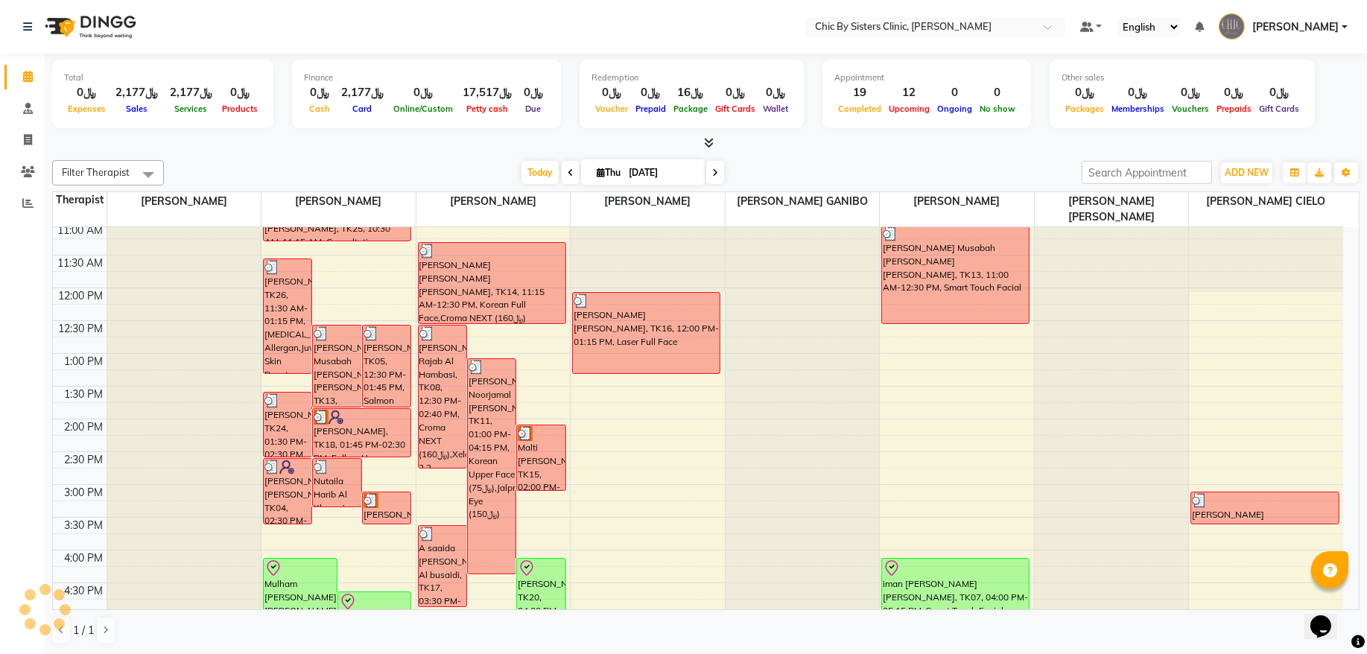
scroll to position [402, 0]
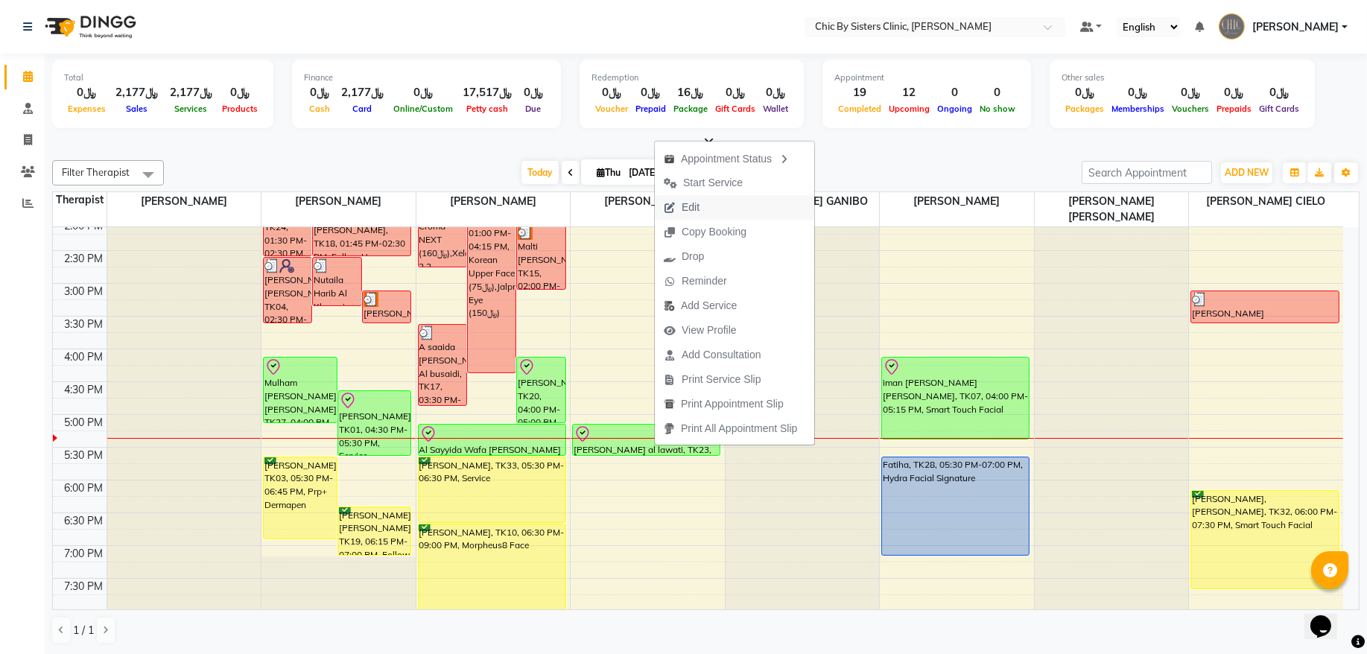
click at [698, 206] on span "Edit" at bounding box center [691, 208] width 18 height 16
select select "tentative"
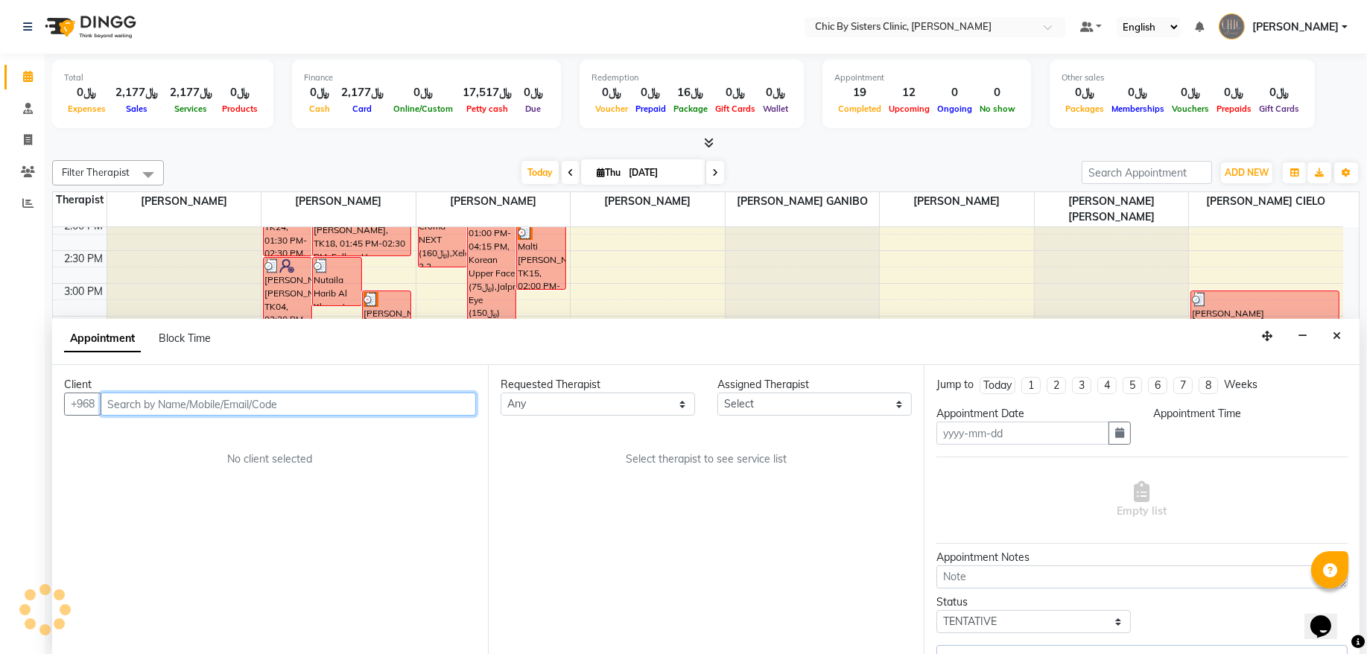
type input "[DATE]"
select select "check-in"
select select "1020"
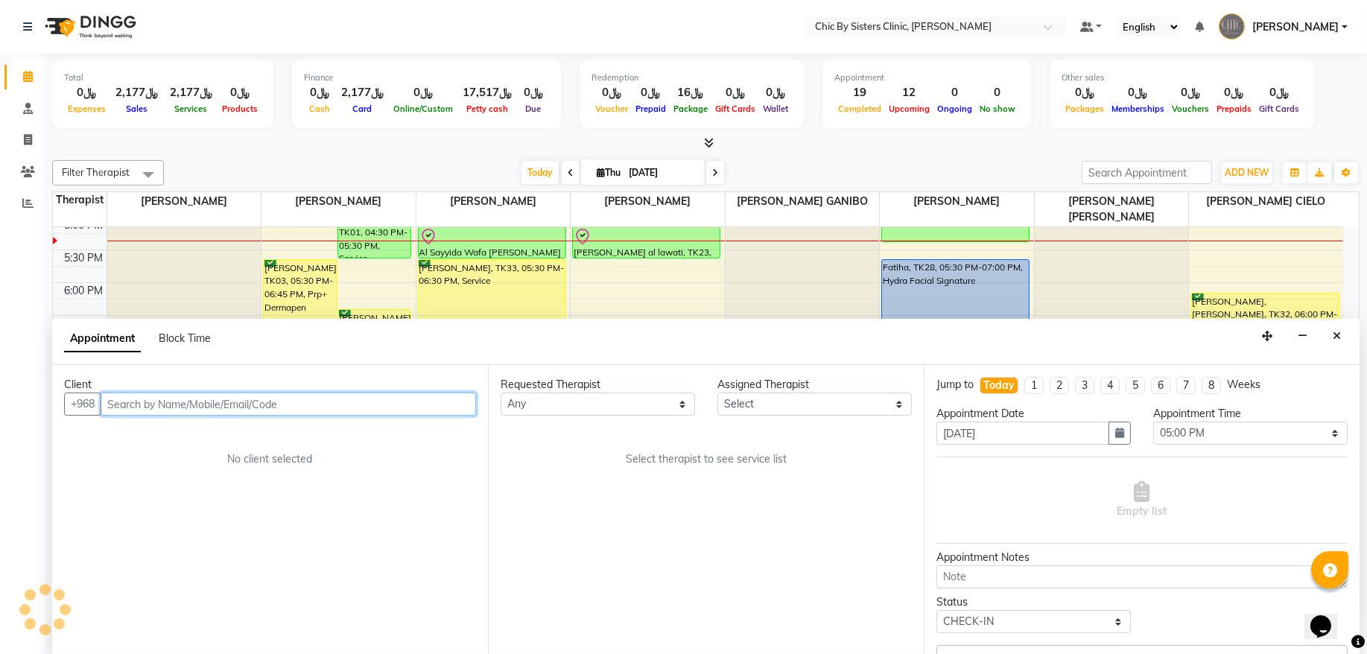
select select "49186"
select select "3125"
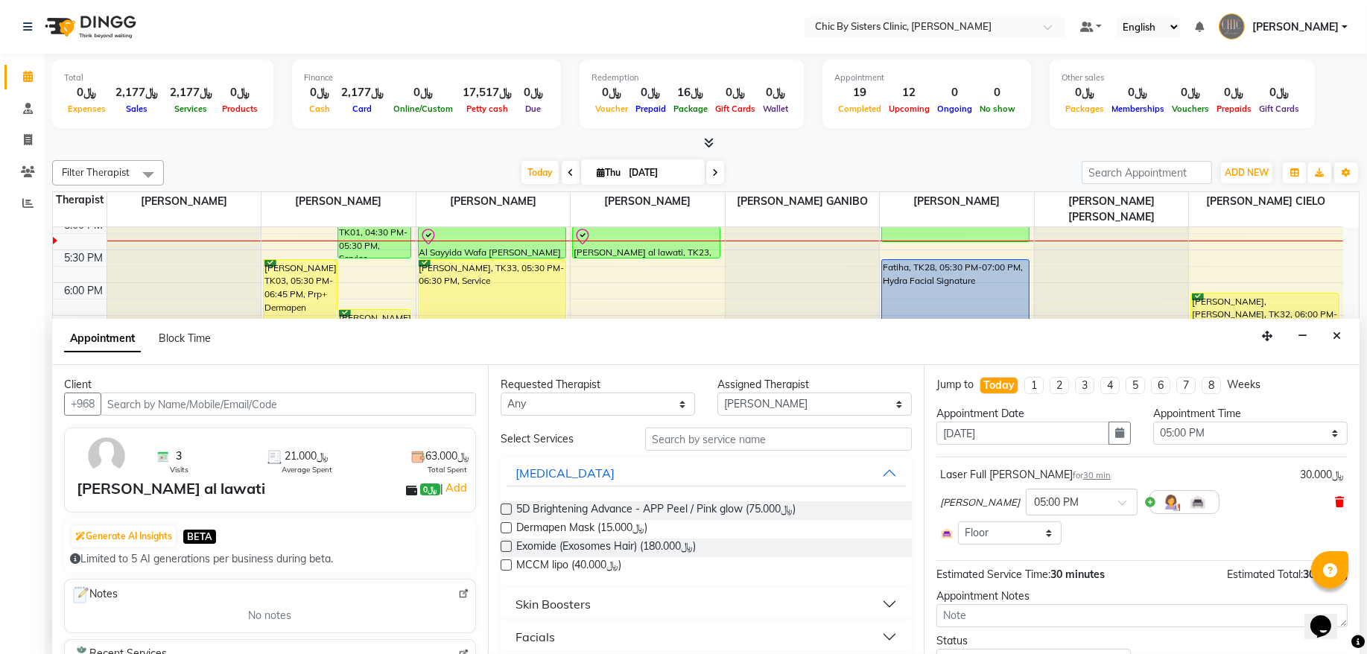
click at [1335, 504] on icon at bounding box center [1339, 502] width 9 height 10
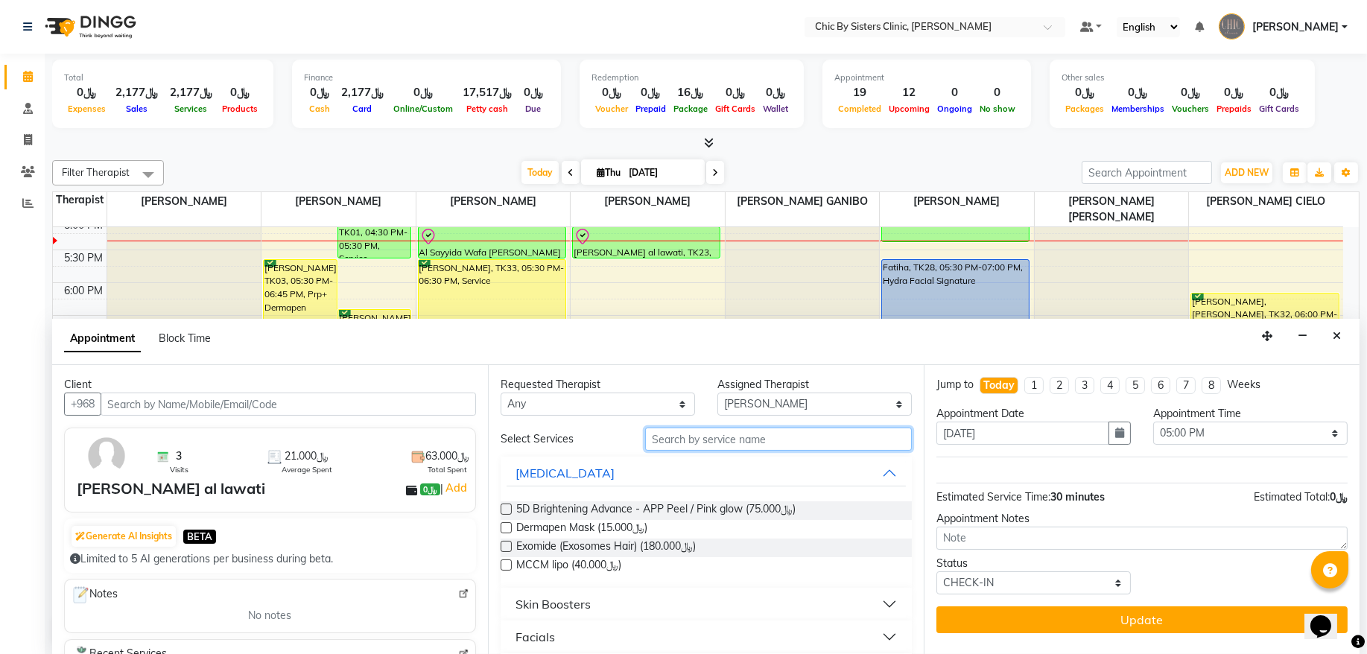
click at [724, 439] on input "text" at bounding box center [778, 439] width 267 height 23
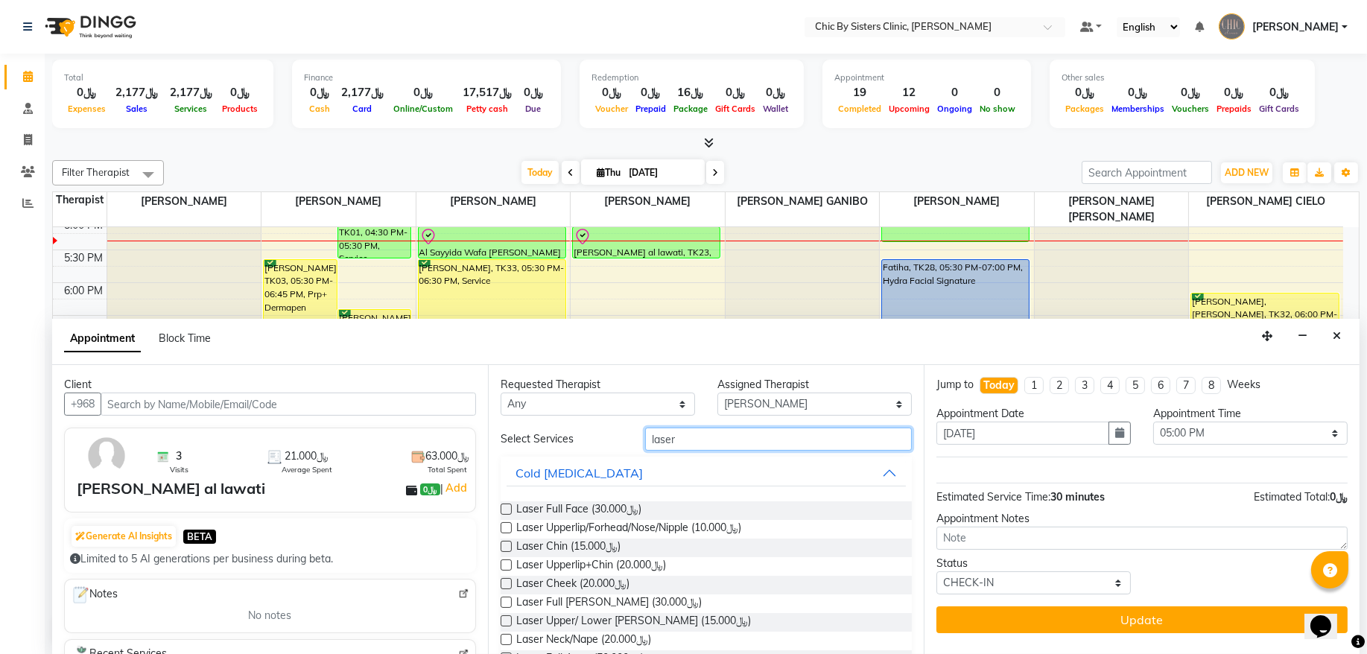
type input "laser"
click at [501, 642] on label at bounding box center [506, 639] width 11 height 11
click at [501, 642] on input "checkbox" at bounding box center [506, 641] width 10 height 10
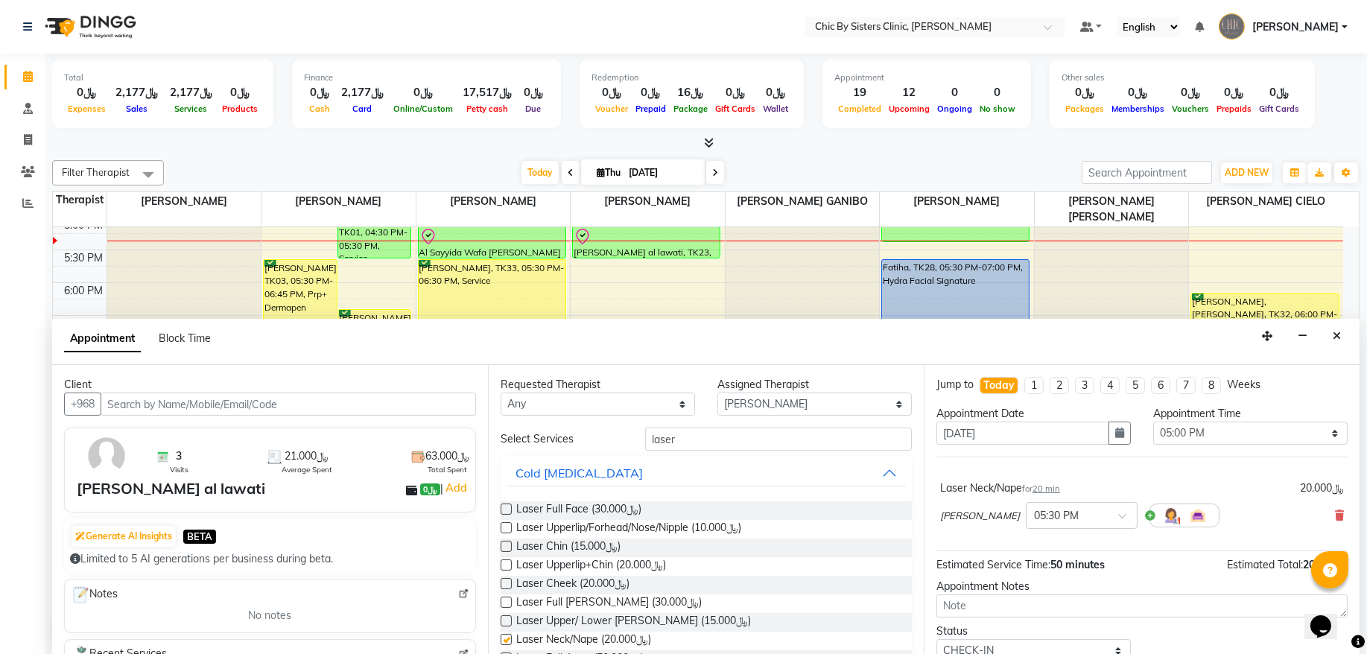
checkbox input "false"
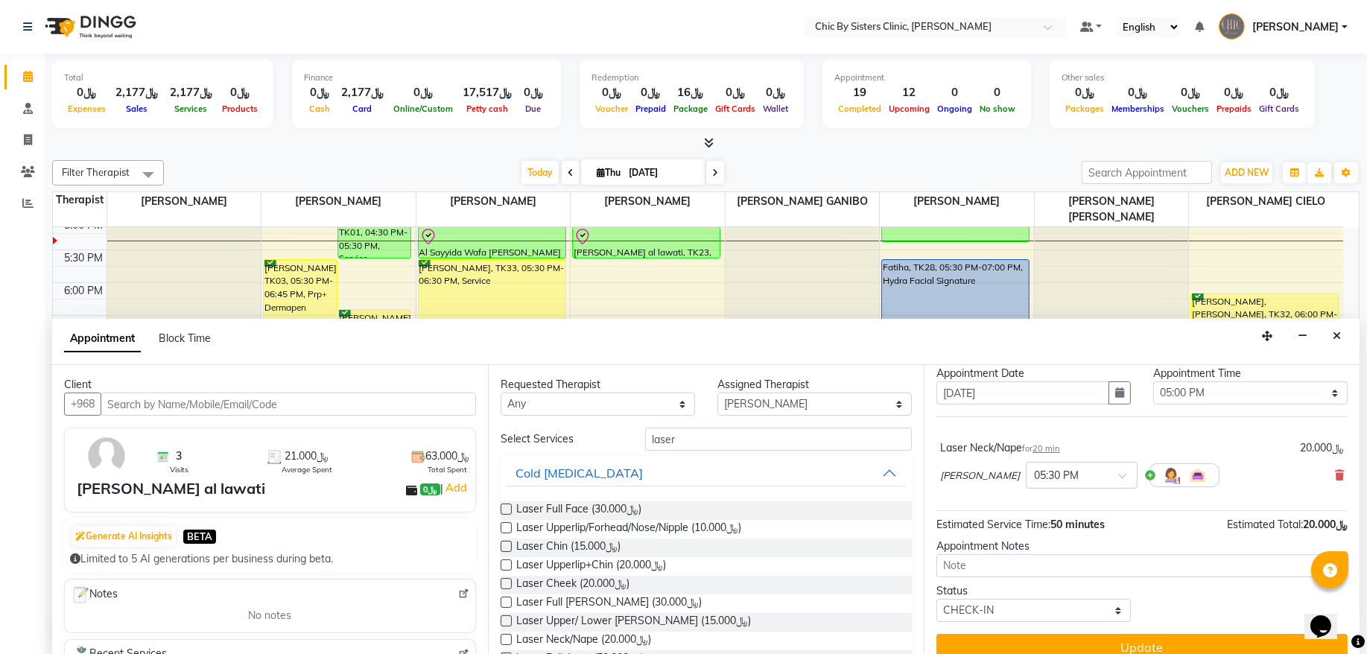
scroll to position [60, 0]
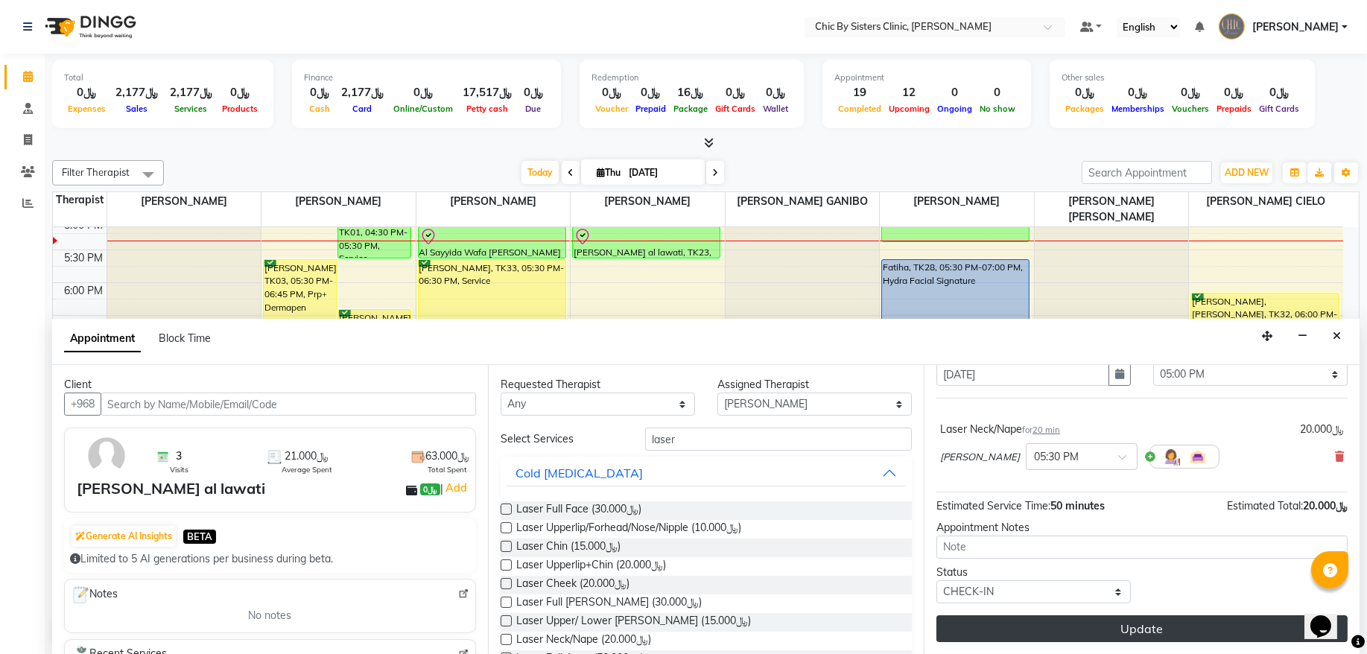
click at [1002, 634] on button "Update" at bounding box center [1142, 628] width 411 height 27
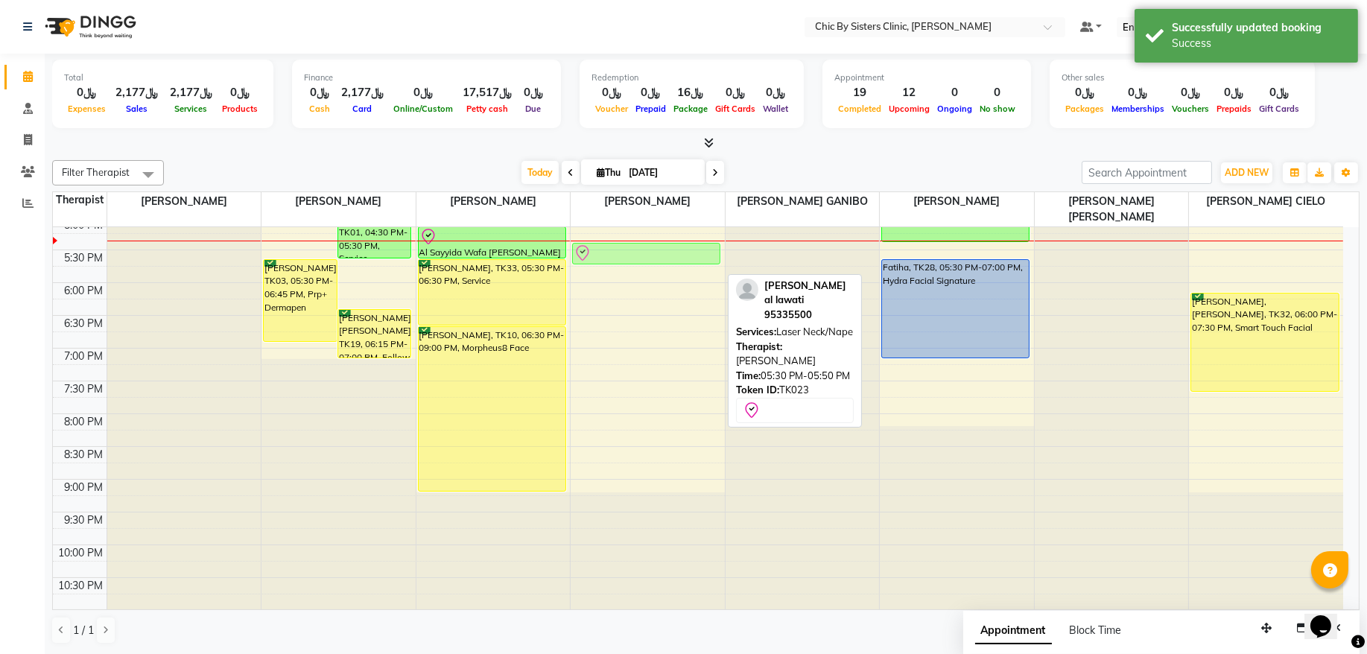
click at [678, 262] on div "Dana Mohammed Salman, TK16, 12:00 PM-01:15 PM, Laser Full Face Ibrahim haidar a…" at bounding box center [648, 151] width 154 height 1048
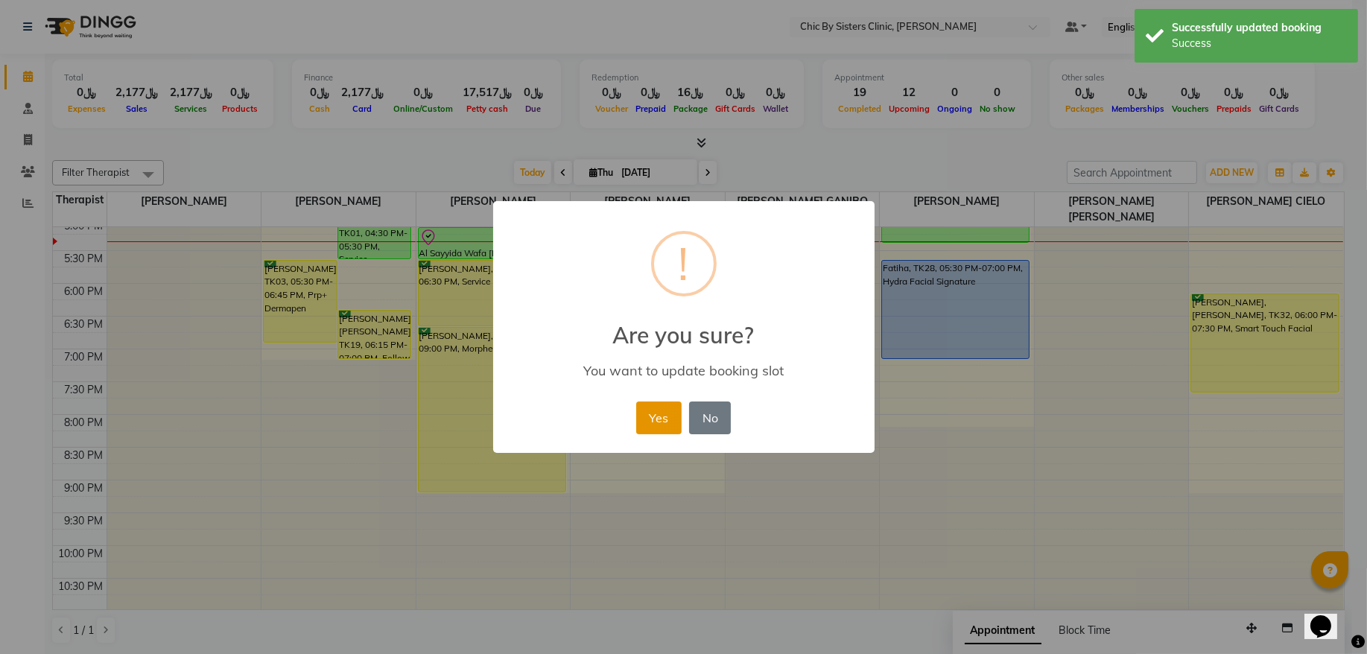
click at [659, 426] on button "Yes" at bounding box center [658, 418] width 45 height 33
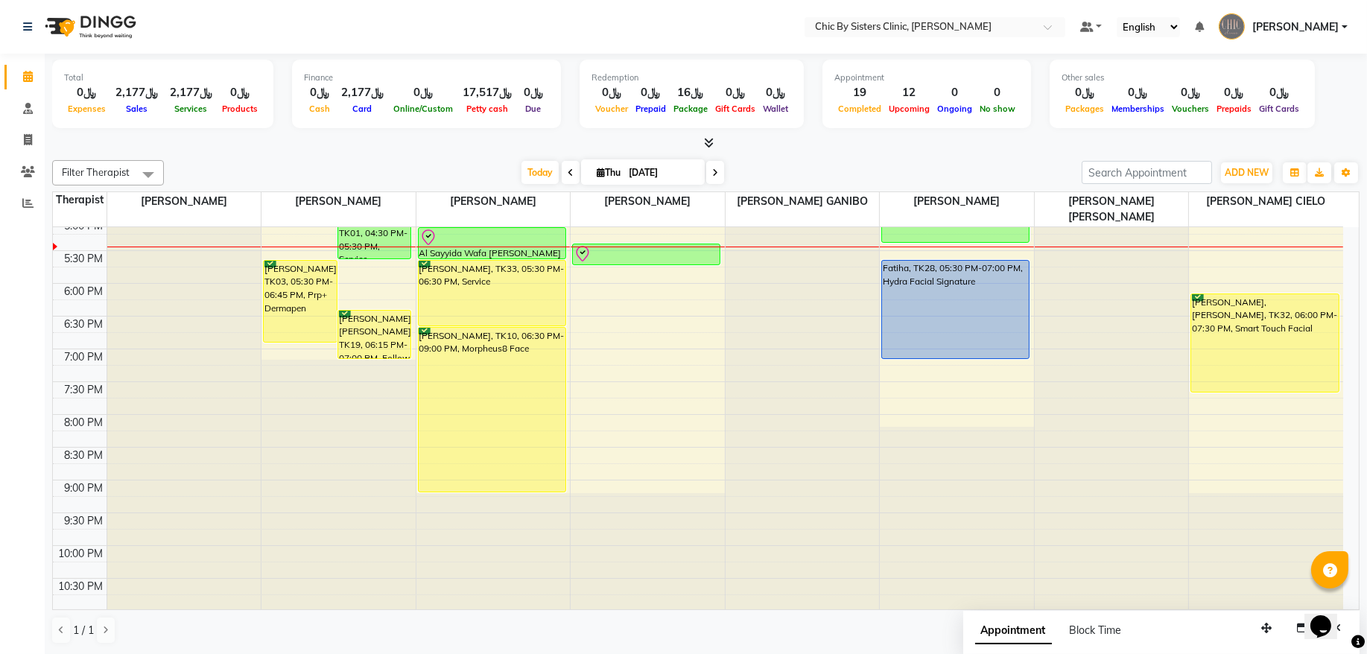
drag, startPoint x: 534, startPoint y: 175, endPoint x: 457, endPoint y: 257, distance: 112.3
click at [533, 179] on span "Today" at bounding box center [540, 172] width 37 height 23
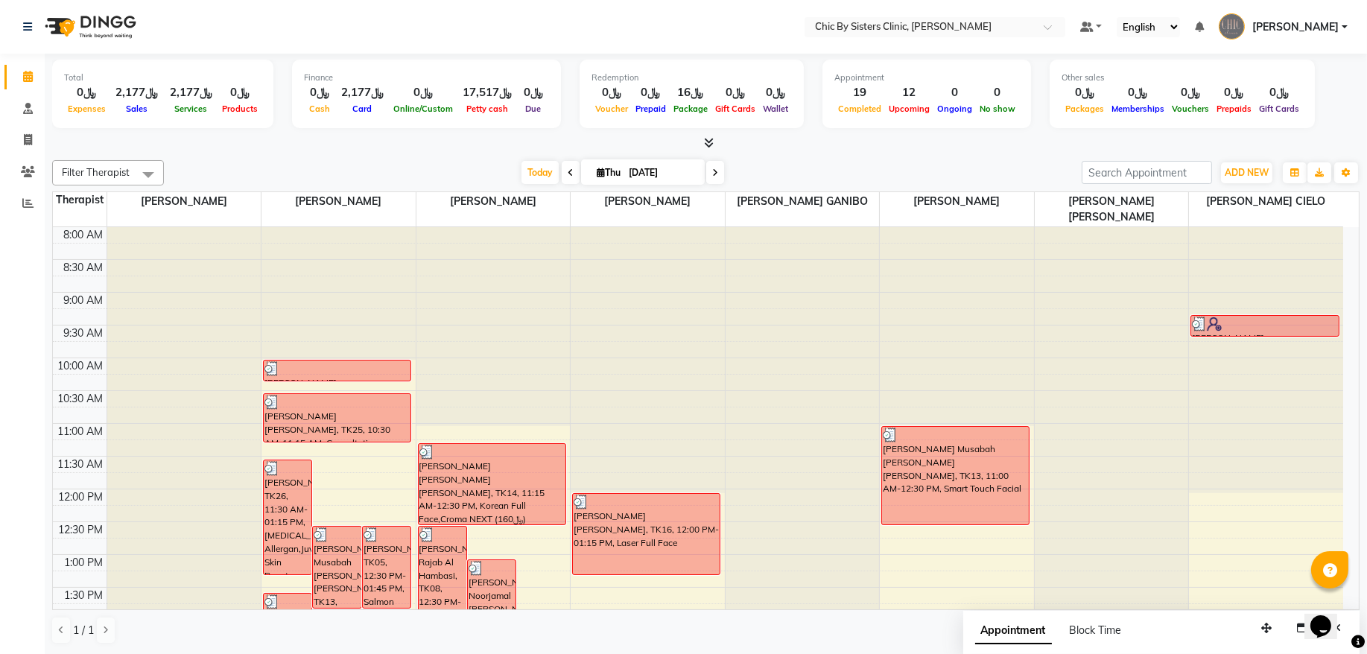
scroll to position [600, 0]
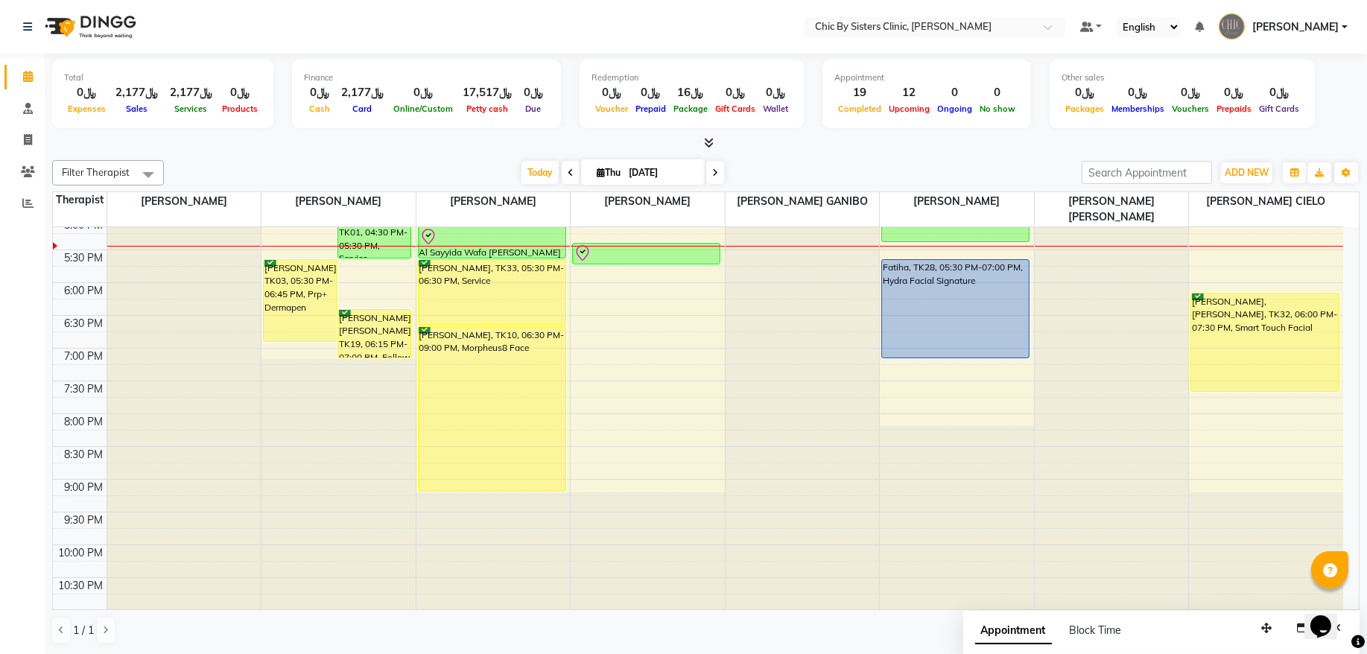
click at [616, 174] on span "Thu" at bounding box center [608, 172] width 31 height 11
select select "9"
select select "2025"
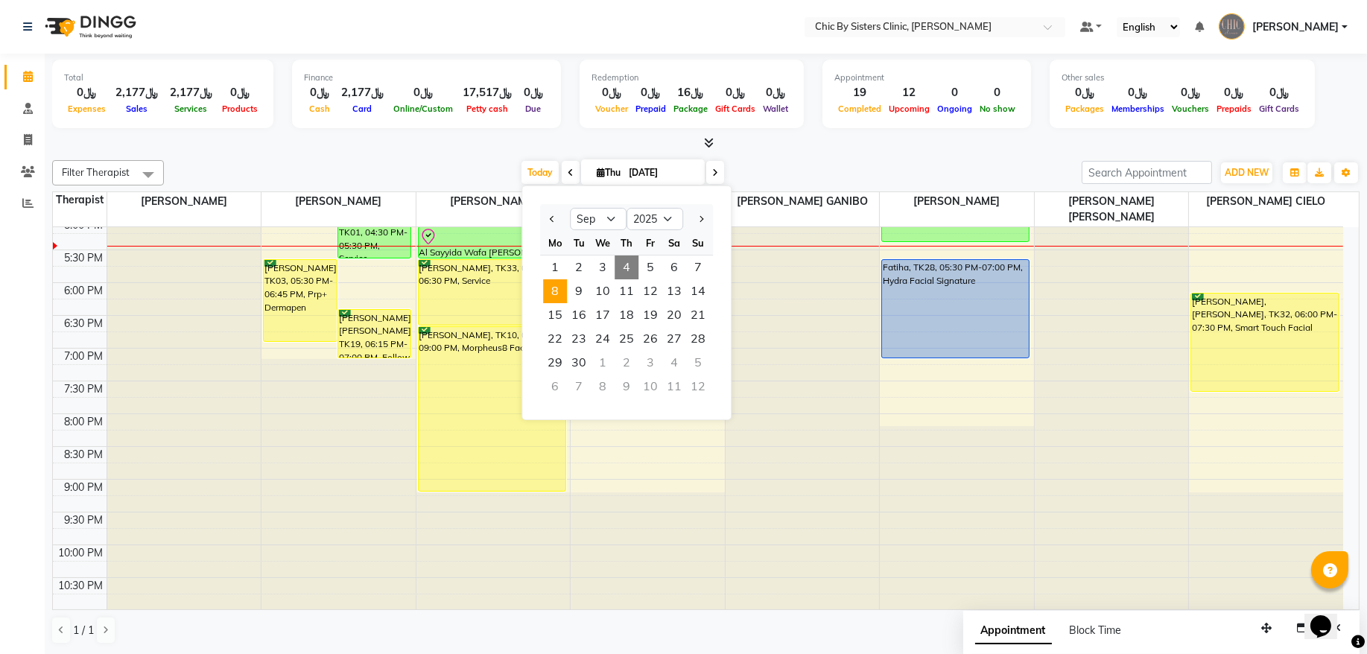
click at [563, 297] on span "8" at bounding box center [555, 291] width 24 height 24
type input "08-09-2025"
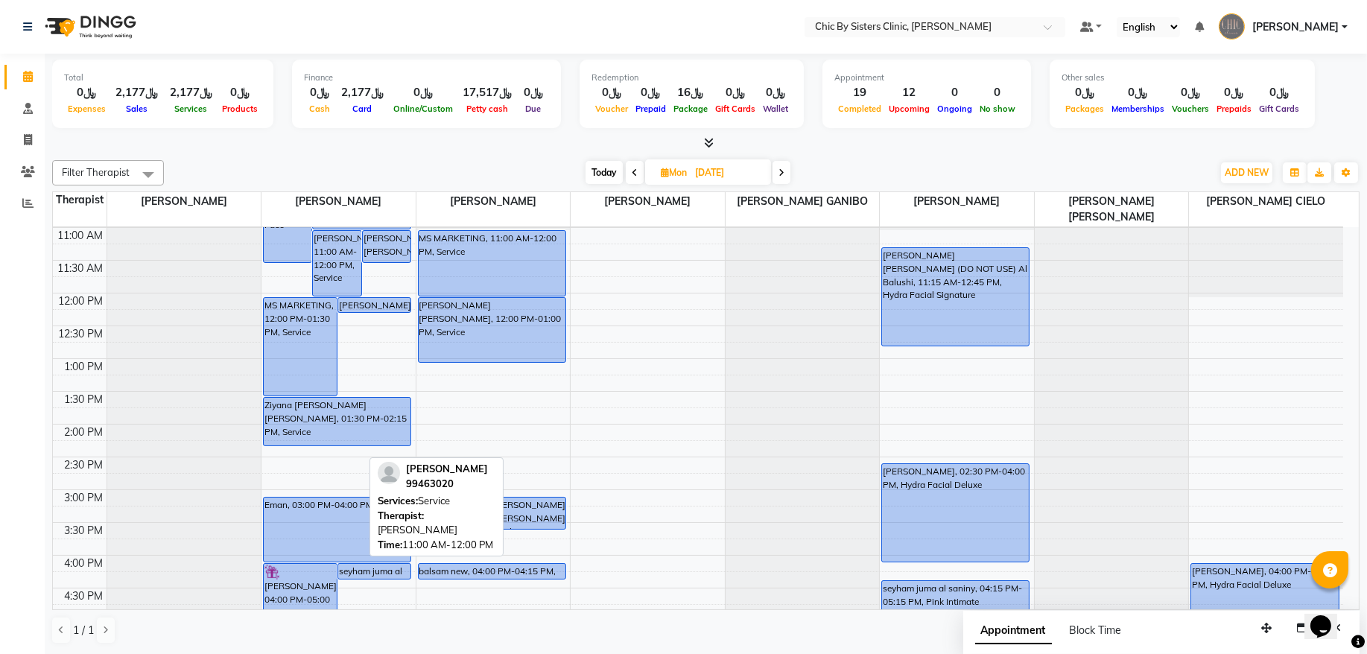
scroll to position [201, 0]
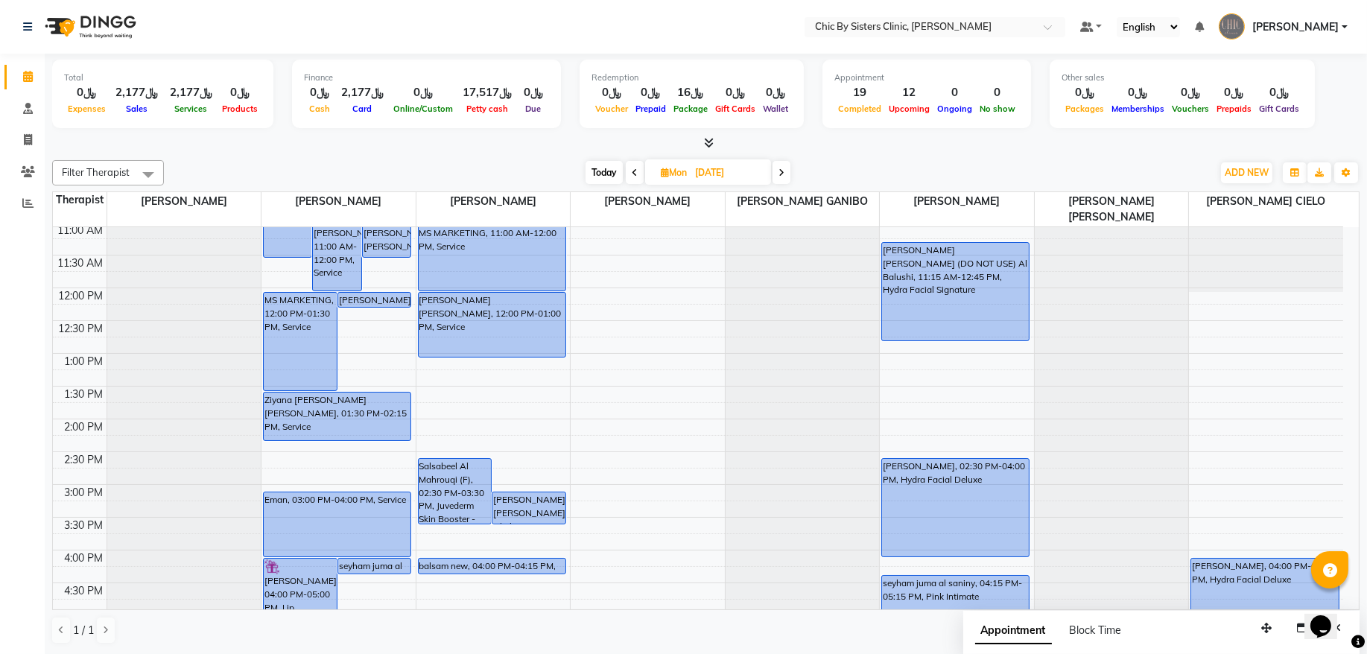
click at [706, 182] on input "08-09-2025" at bounding box center [728, 173] width 75 height 22
select select "9"
select select "2025"
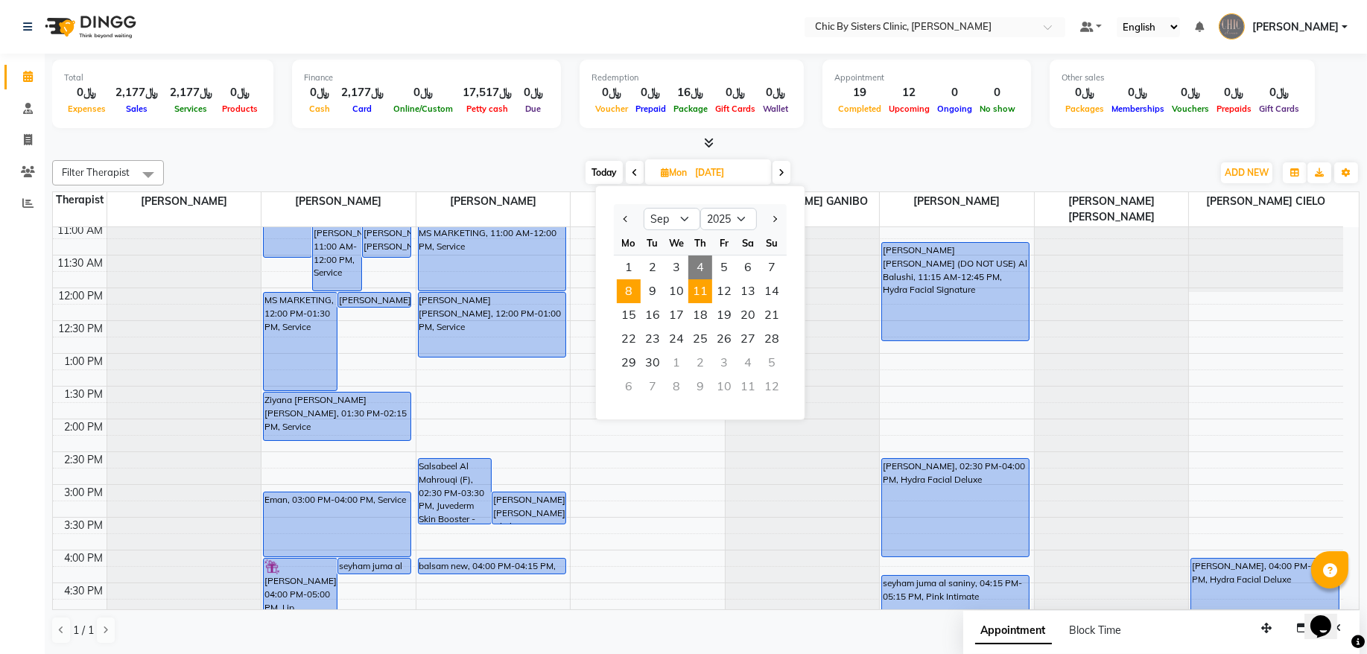
click at [697, 282] on span "11" at bounding box center [700, 291] width 24 height 24
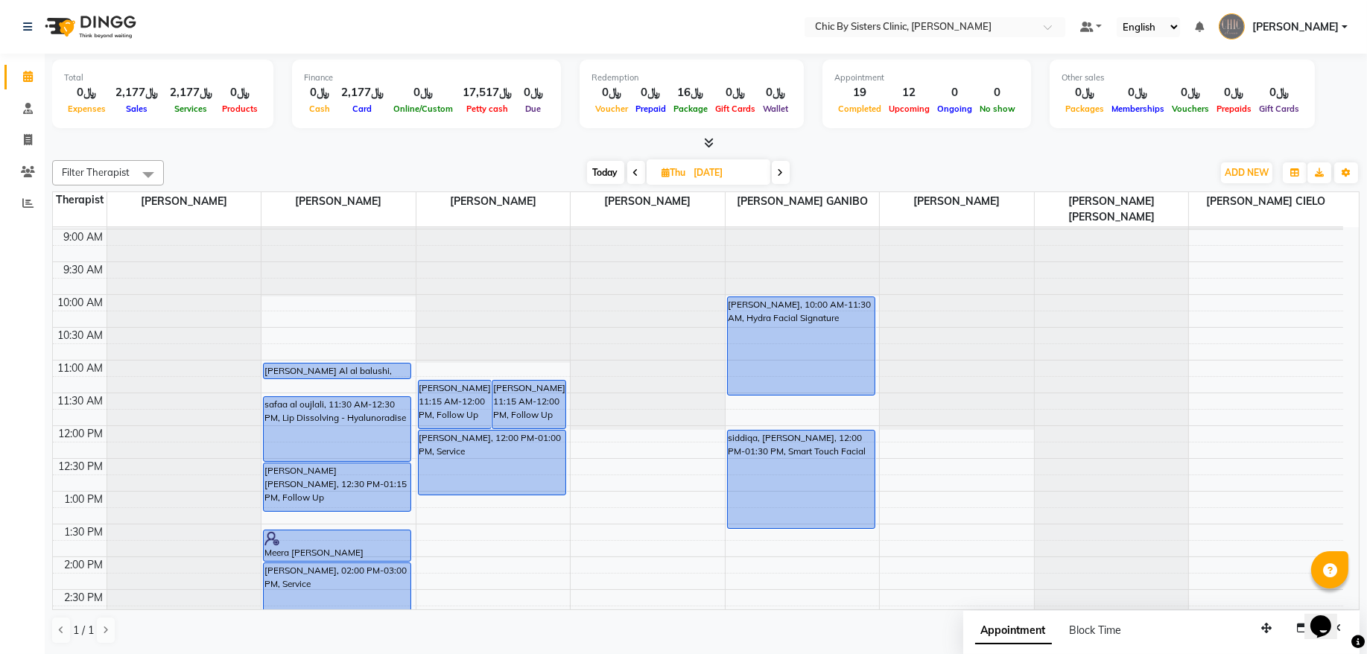
scroll to position [0, 0]
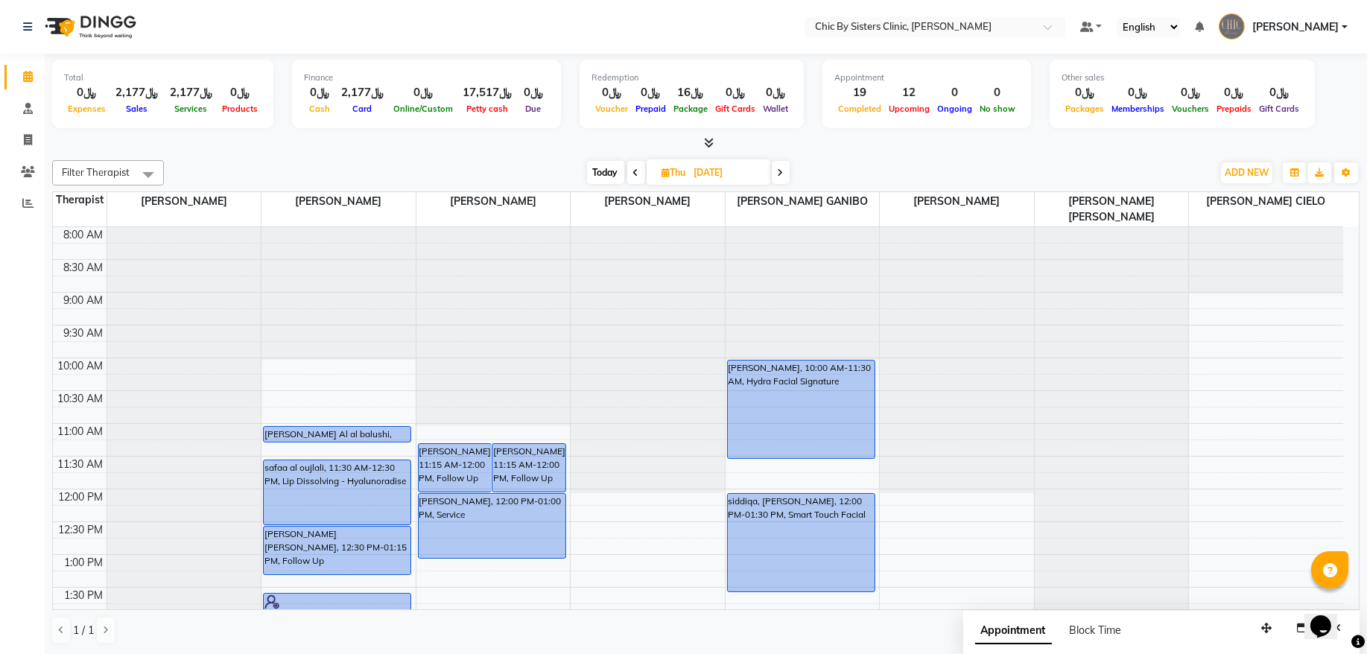
click at [633, 177] on icon at bounding box center [636, 172] width 6 height 9
type input "[DATE]"
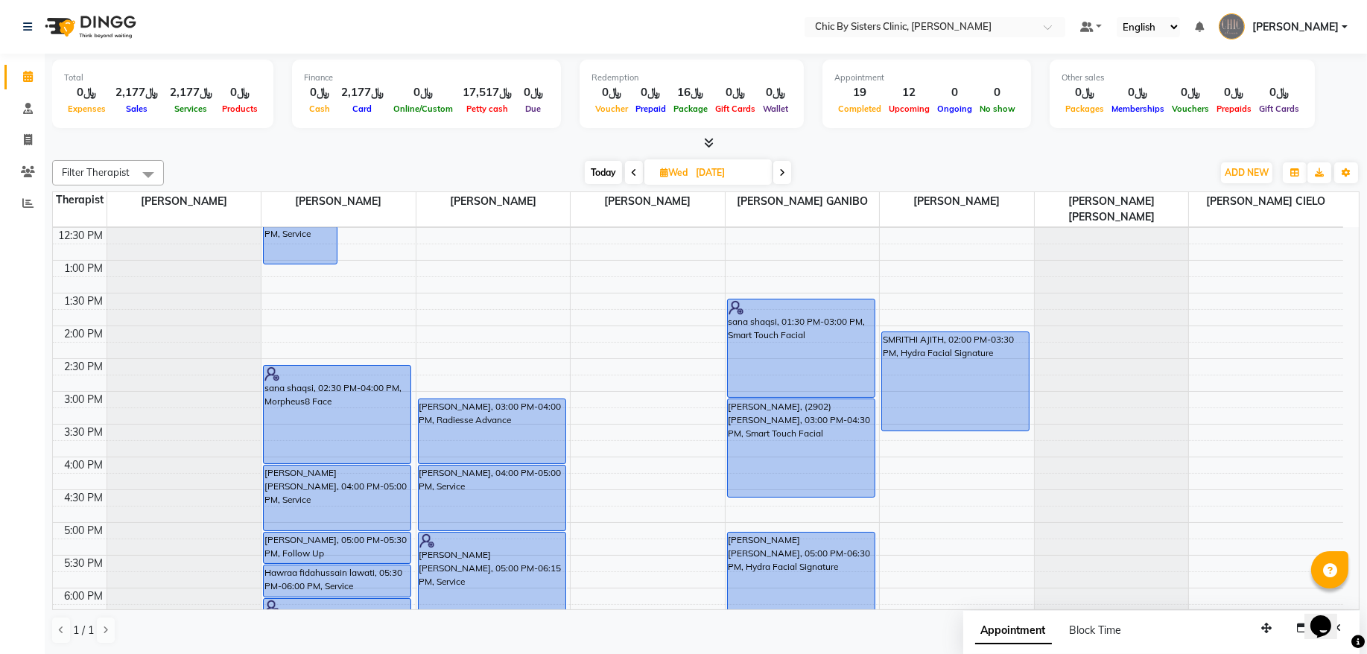
scroll to position [197, 0]
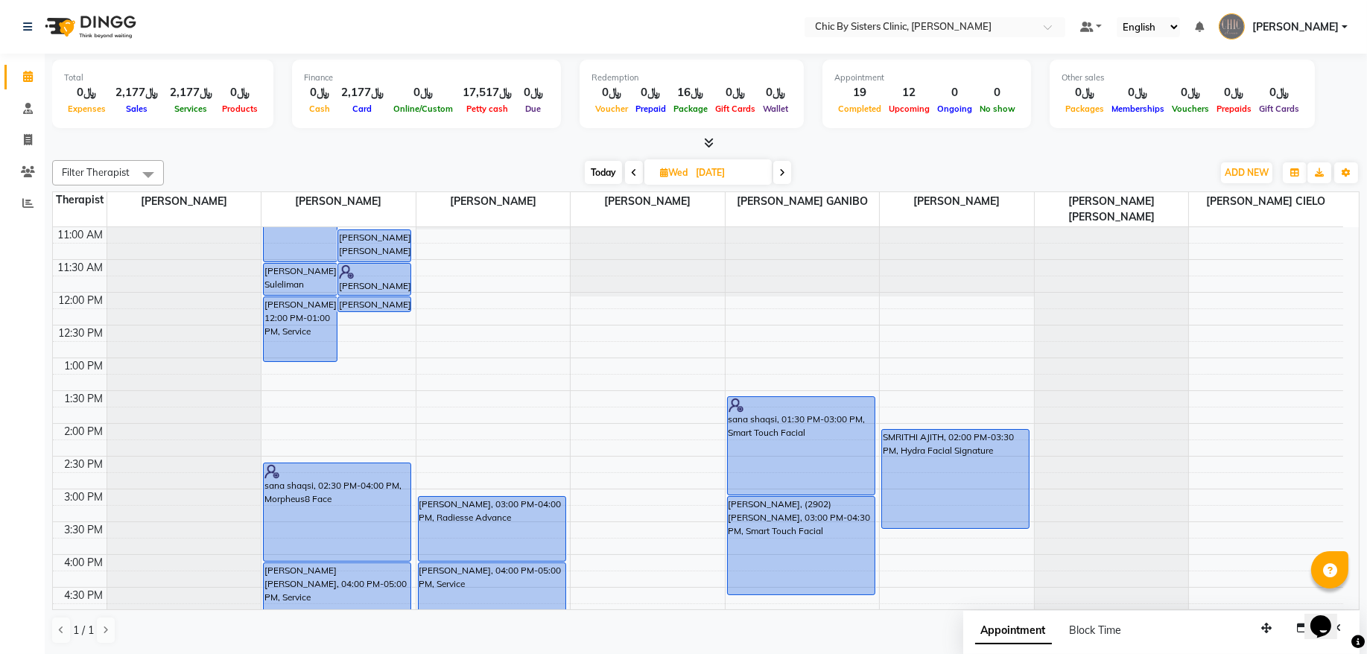
click at [723, 165] on input "[DATE]" at bounding box center [728, 173] width 75 height 22
select select "9"
select select "2025"
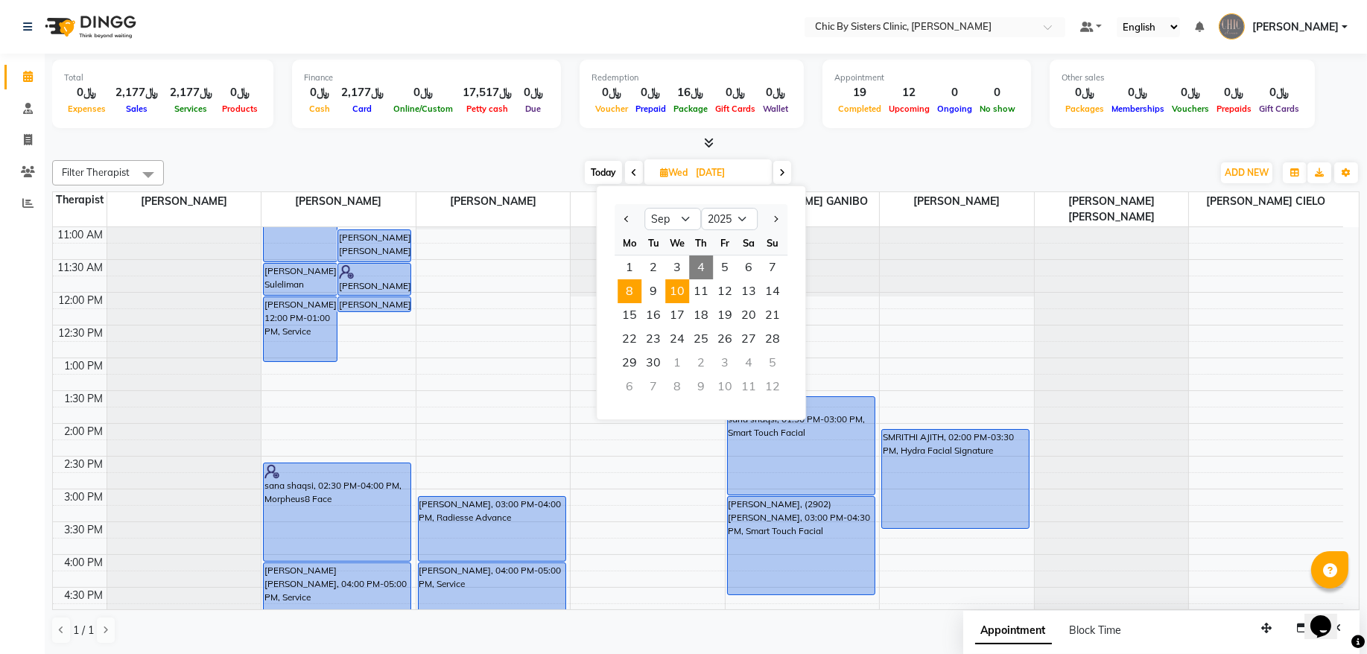
click at [634, 294] on span "8" at bounding box center [630, 291] width 24 height 24
type input "08-09-2025"
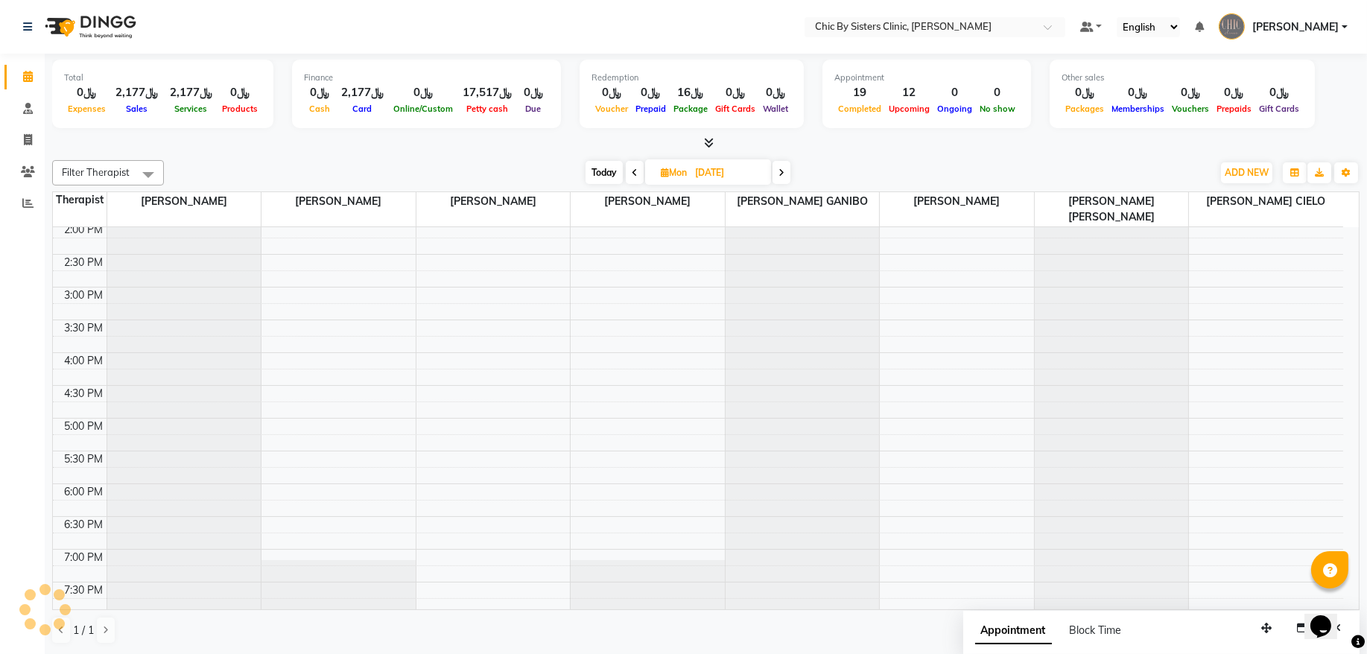
scroll to position [96, 0]
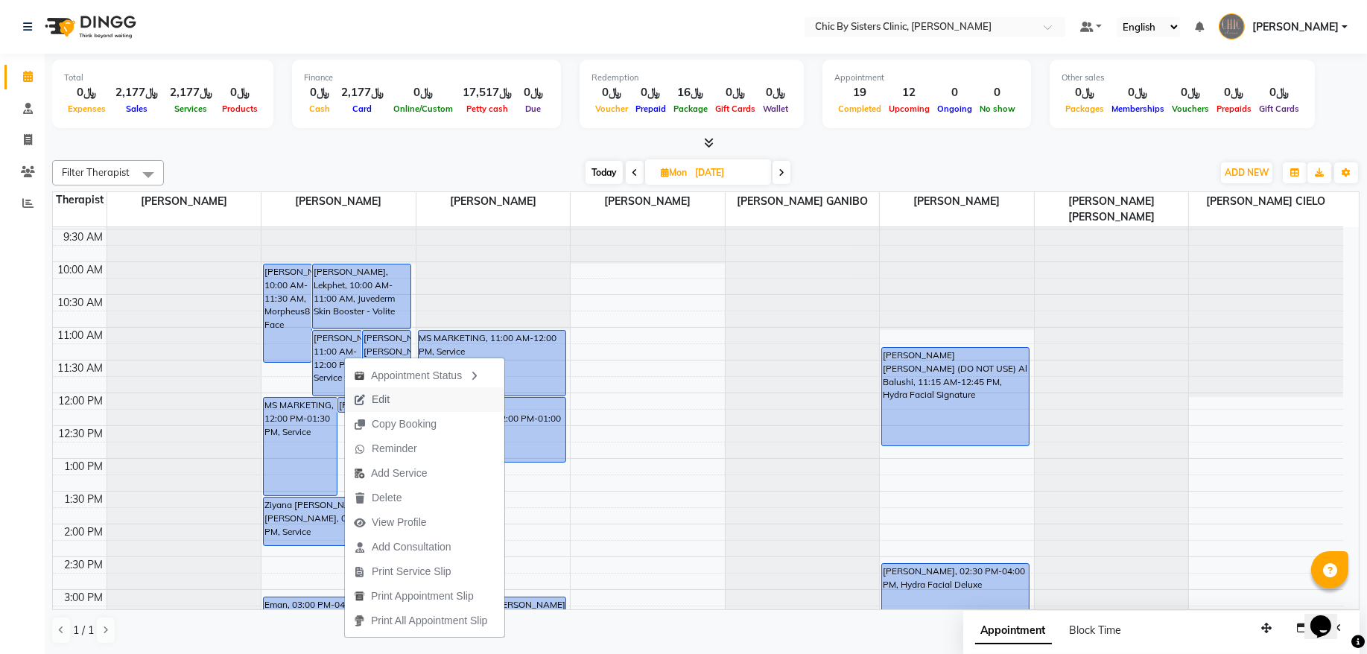
click at [379, 399] on span "Edit" at bounding box center [381, 400] width 18 height 16
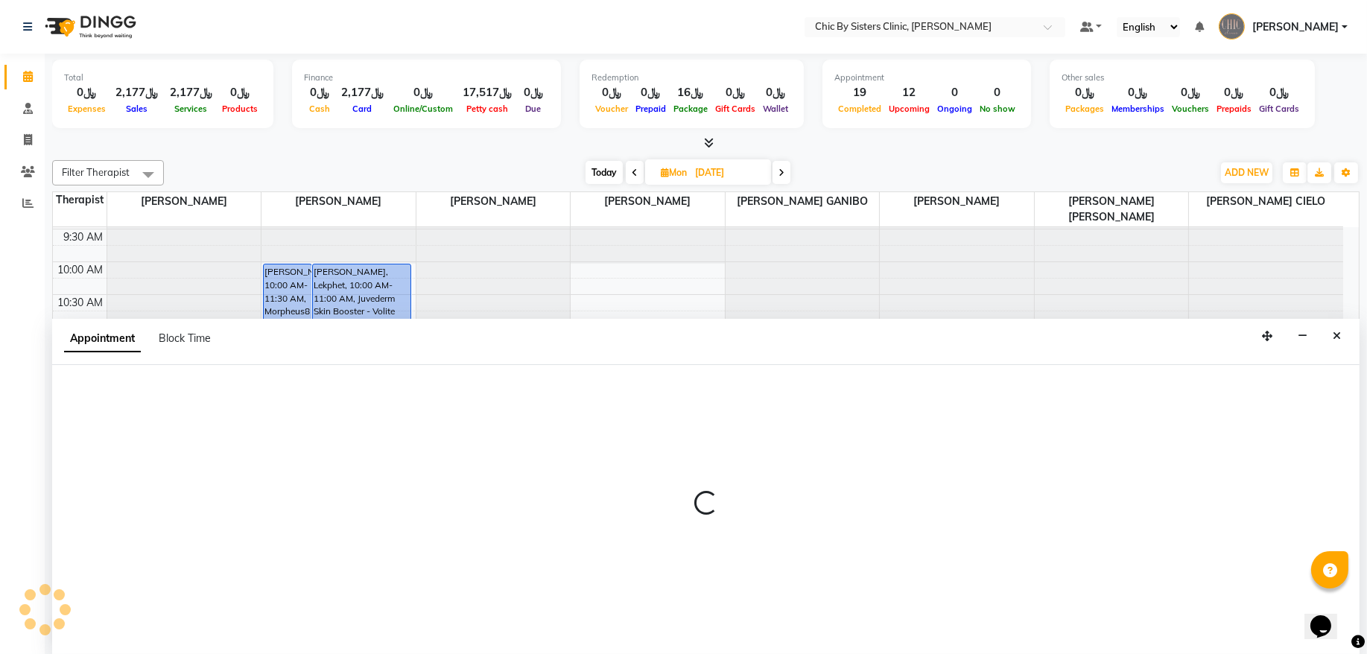
select select "tentative"
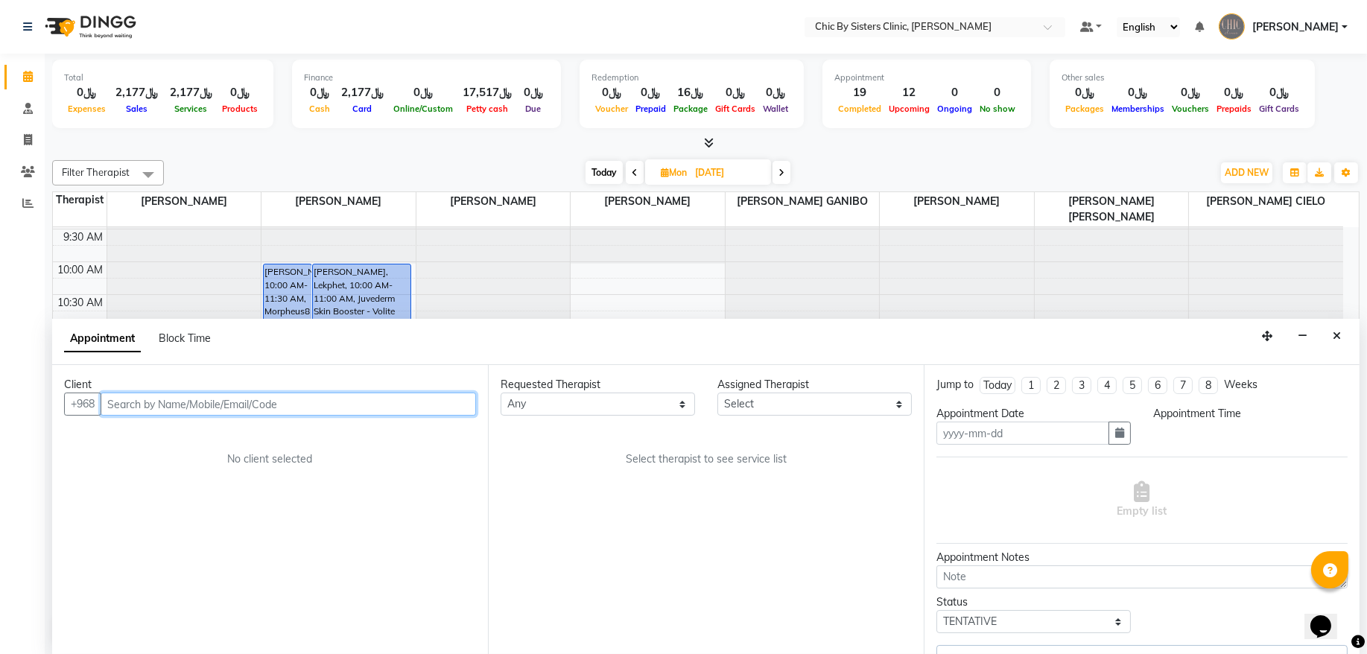
type input "08-09-2025"
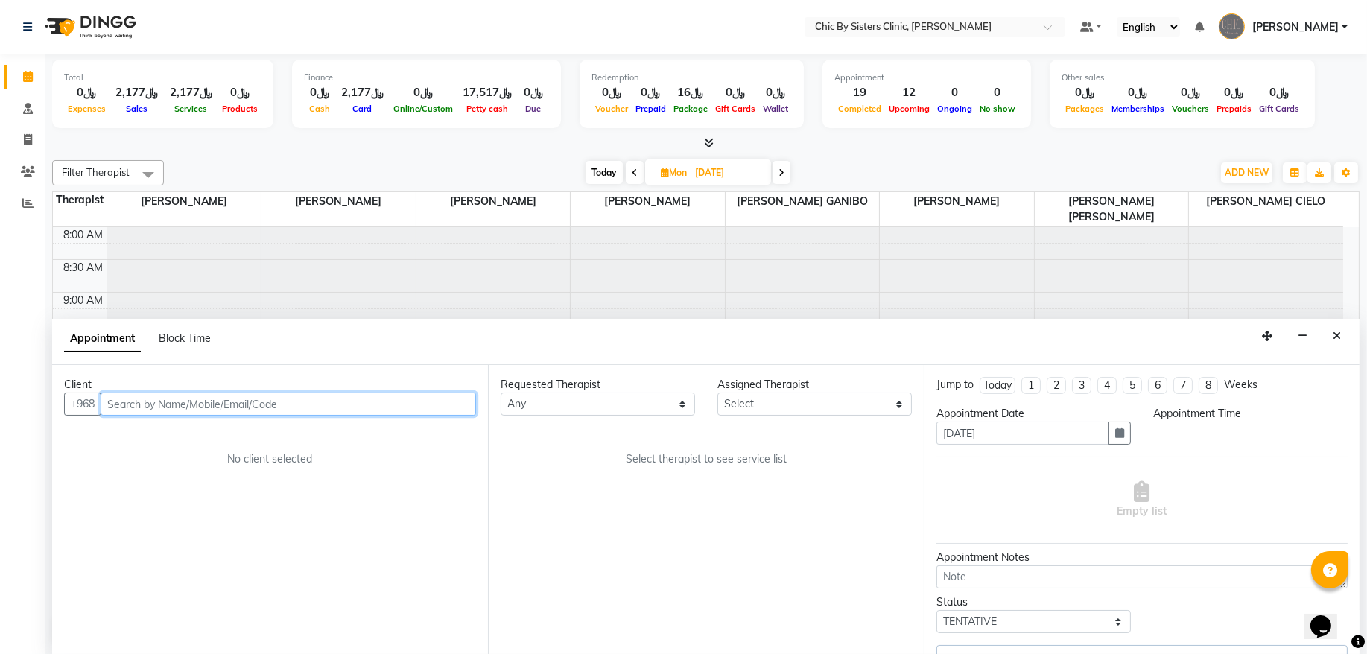
select select "49177"
select select "upcoming"
select select "660"
select select "3125"
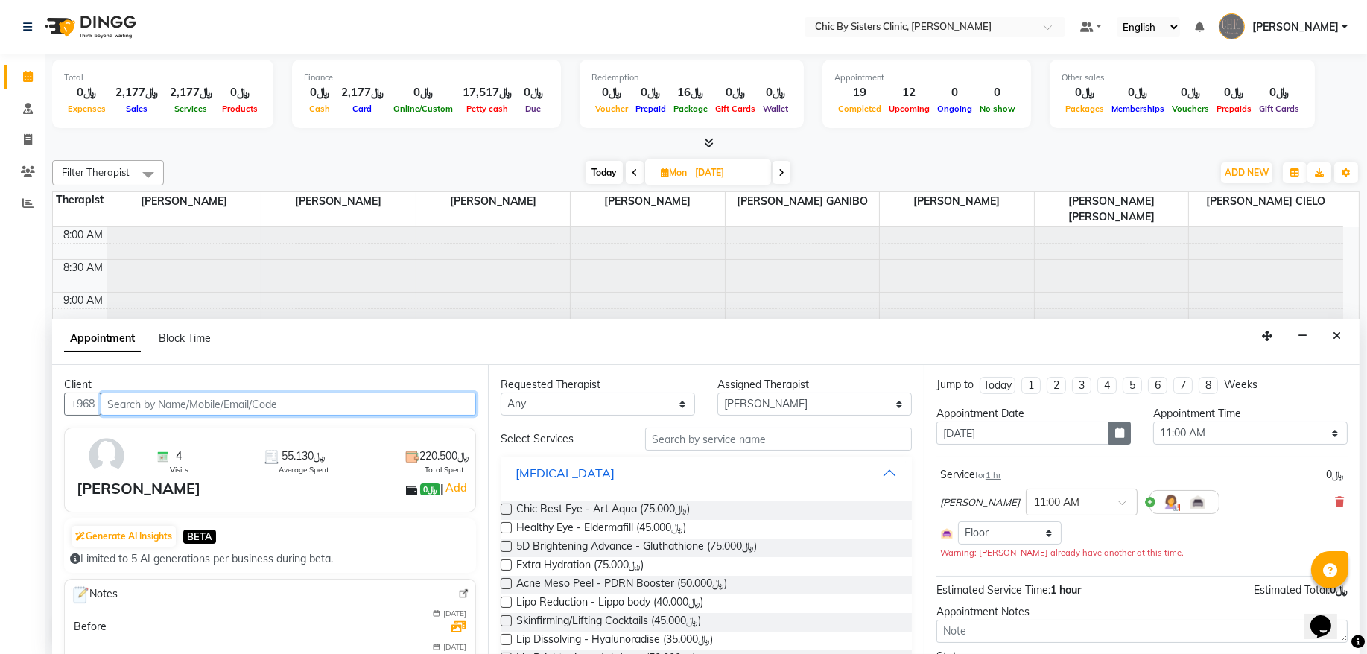
scroll to position [600, 0]
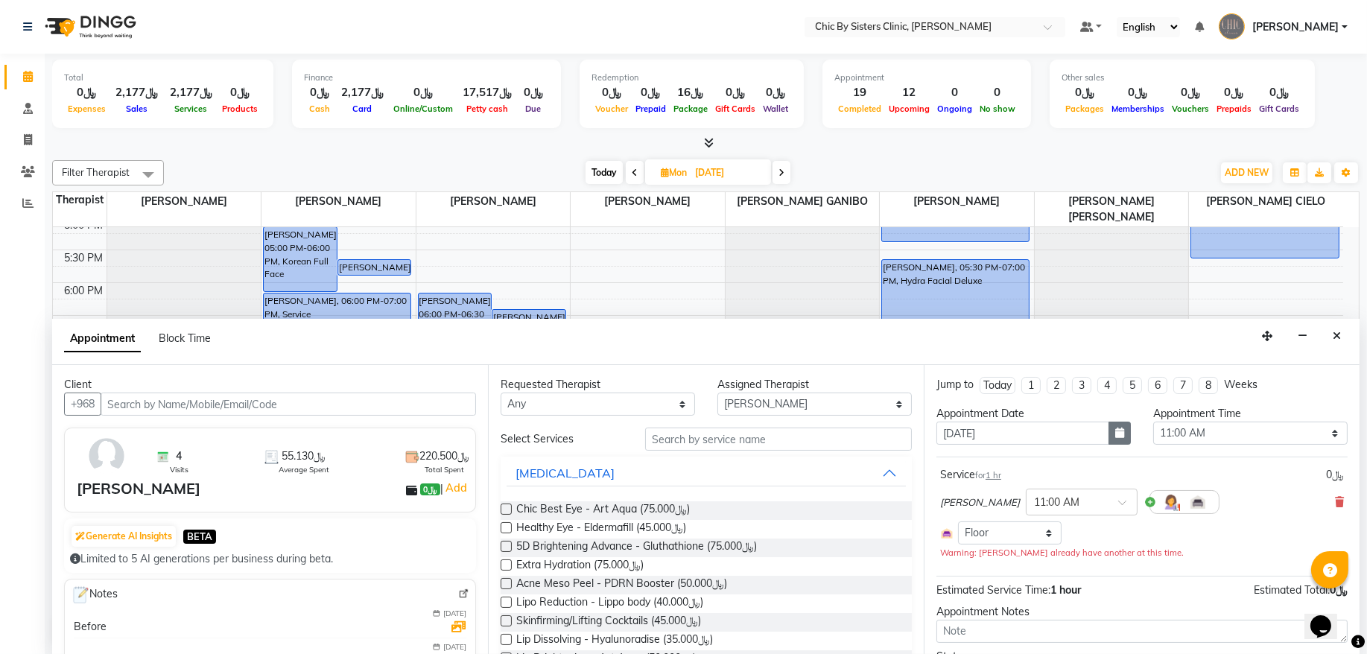
click at [1115, 437] on icon "button" at bounding box center [1119, 433] width 9 height 10
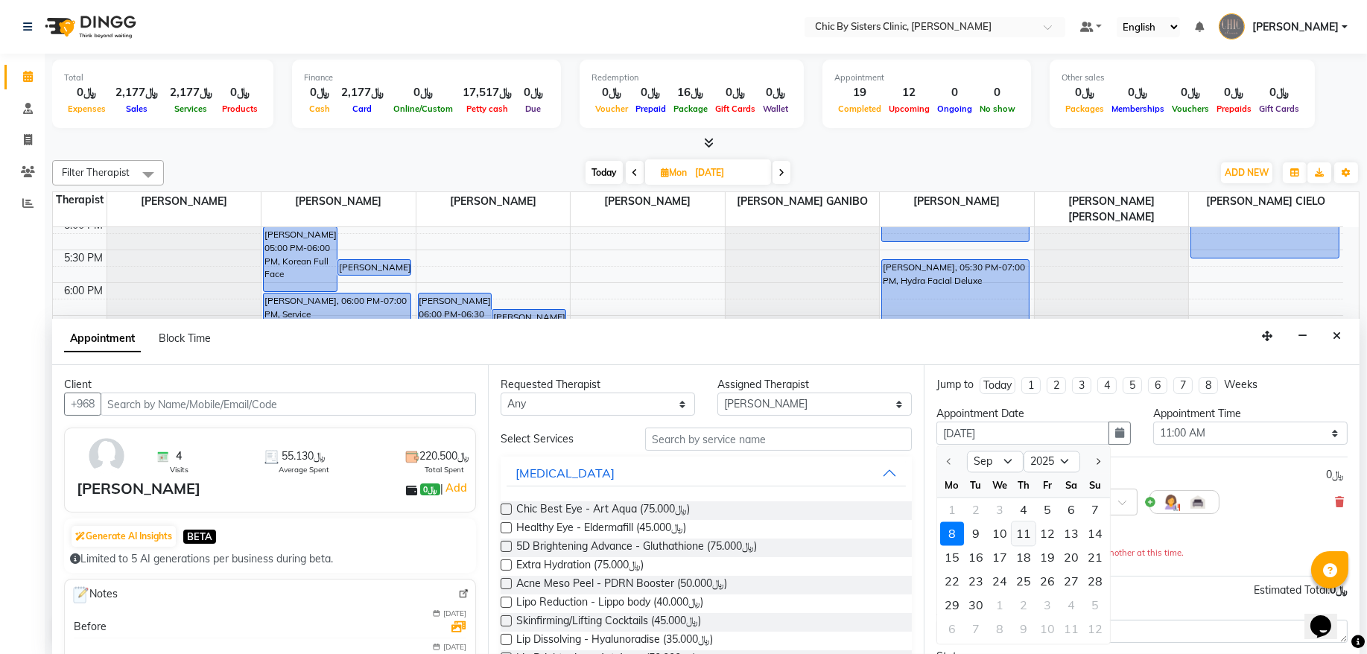
click at [1022, 538] on div "11" at bounding box center [1024, 534] width 24 height 24
type input "[DATE]"
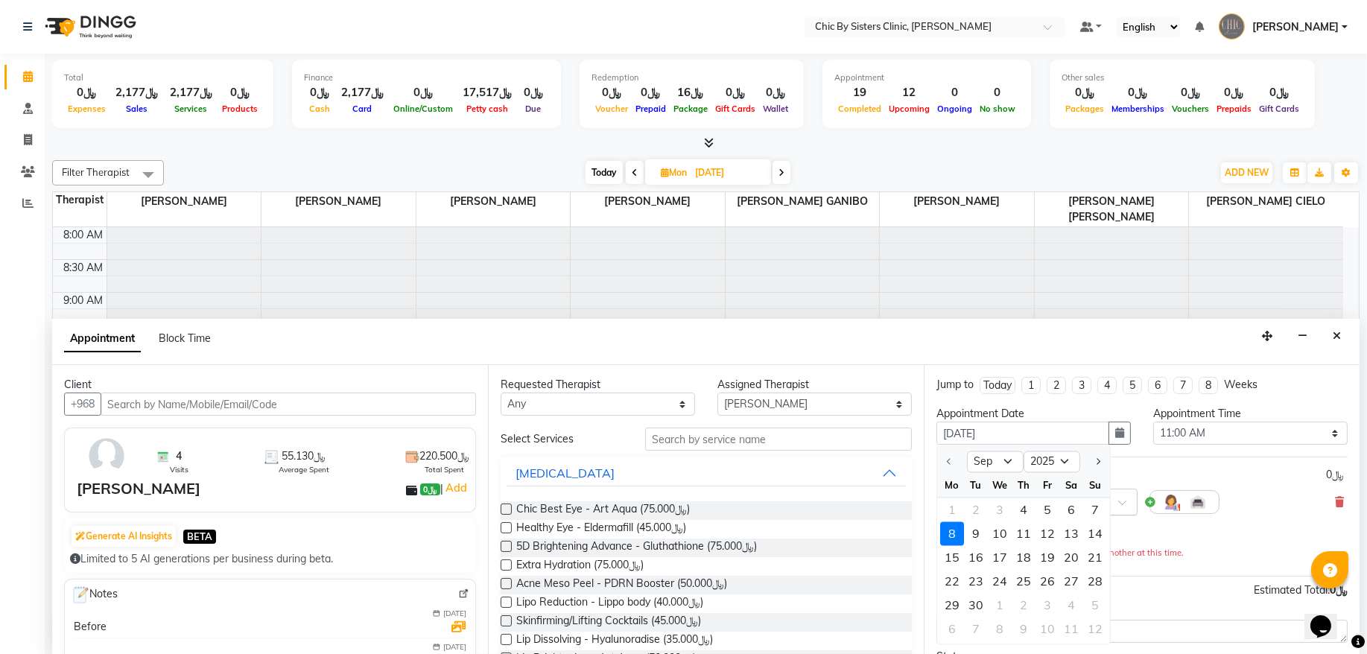
select select "660"
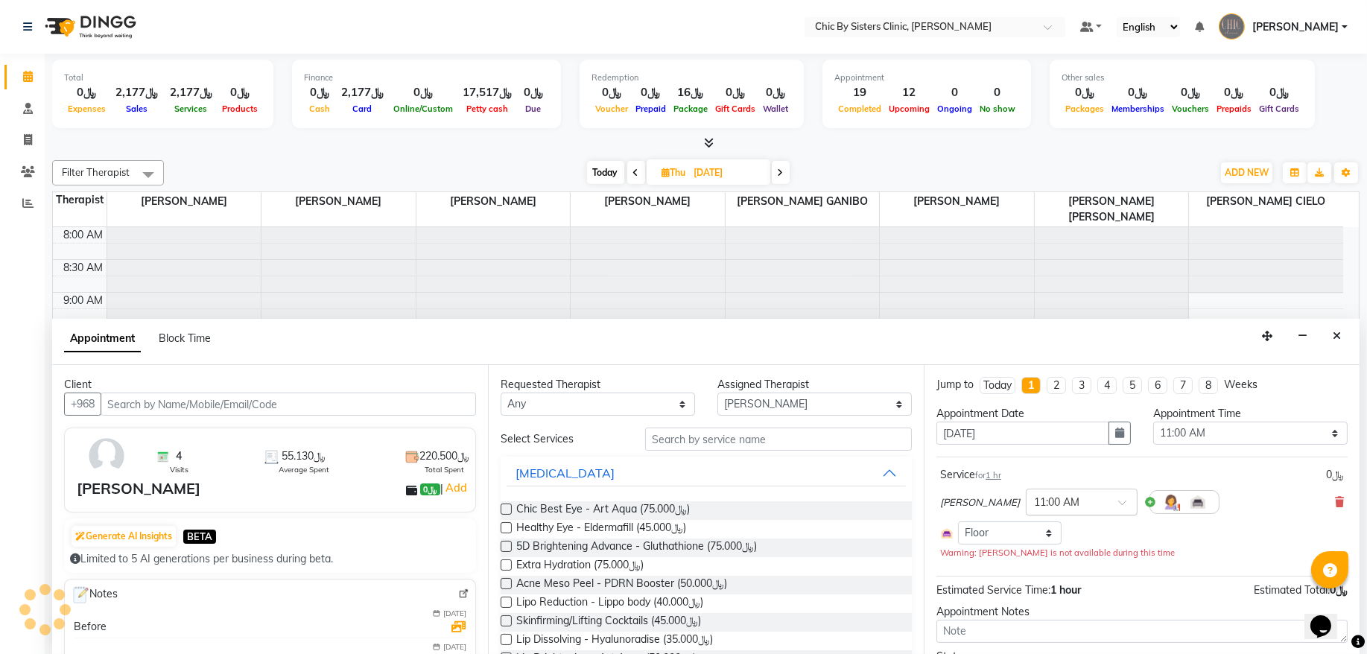
scroll to position [600, 0]
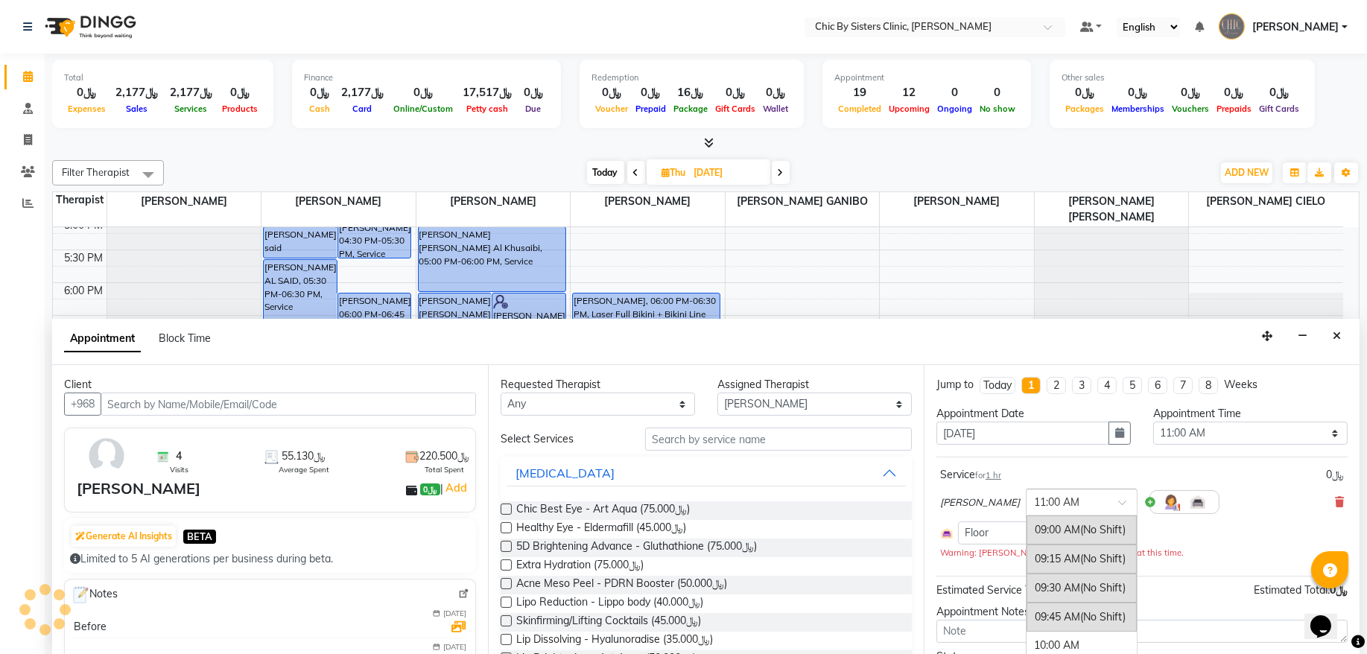
click at [1081, 500] on input "text" at bounding box center [1067, 501] width 66 height 16
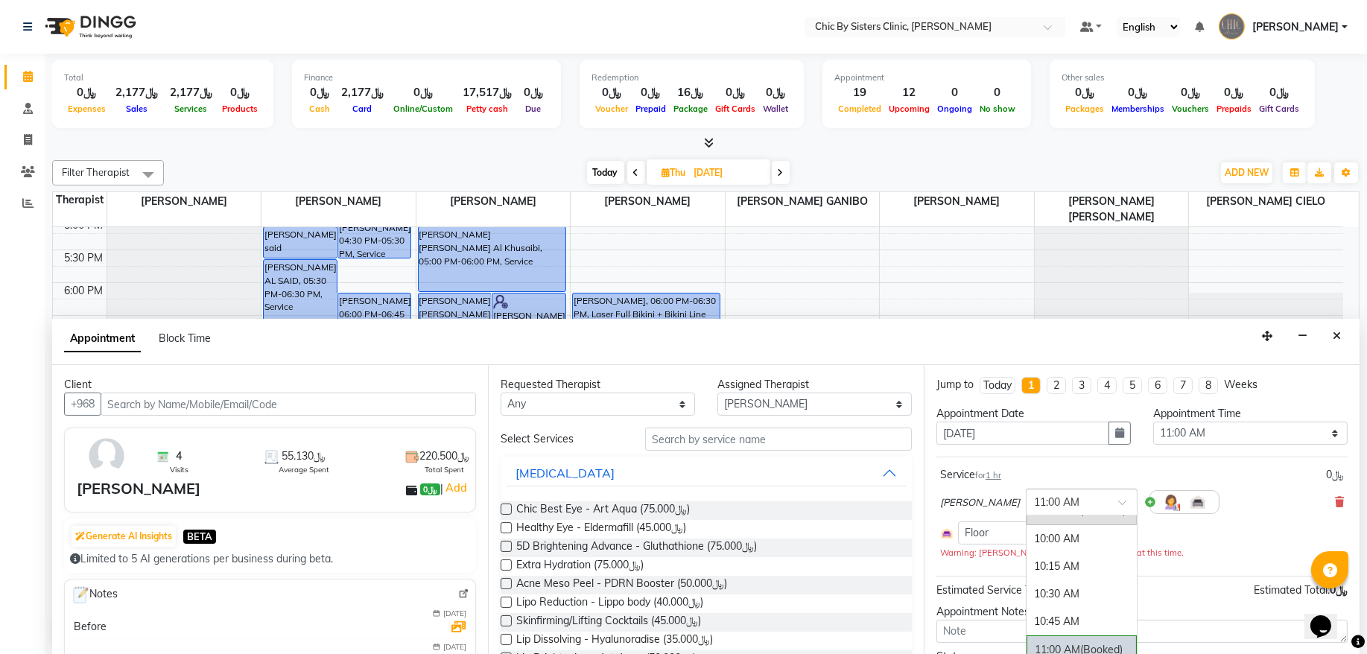
scroll to position [99, 0]
click at [1105, 552] on div "10:00 AM" at bounding box center [1082, 547] width 110 height 28
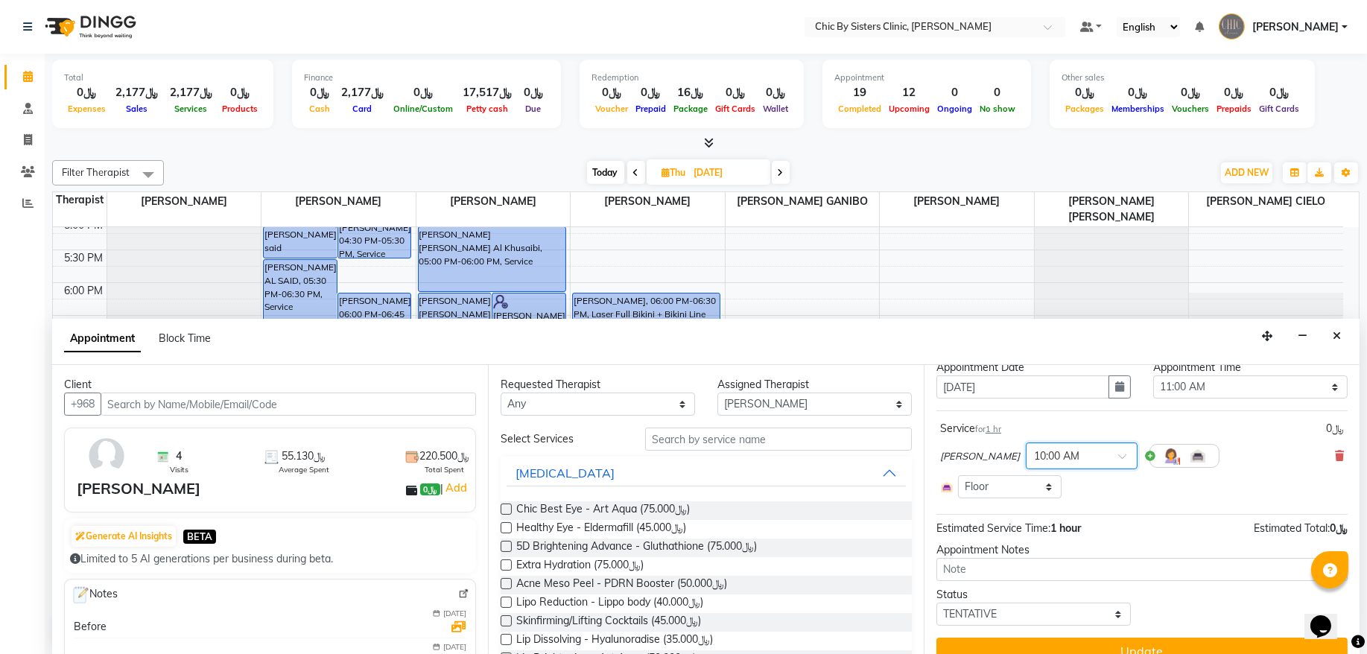
scroll to position [70, 0]
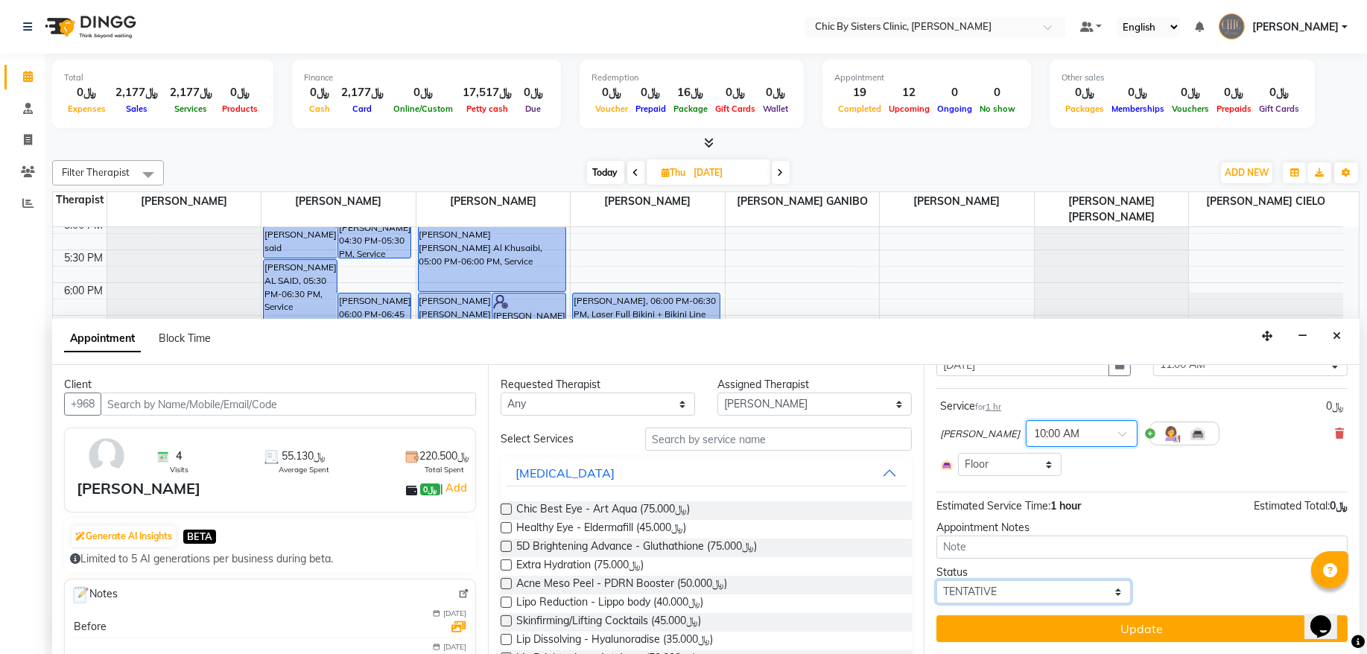
click at [964, 588] on select "Select TENTATIVE CONFIRM UPCOMING" at bounding box center [1034, 591] width 194 height 23
select select "upcoming"
click at [937, 580] on select "Select TENTATIVE CONFIRM UPCOMING" at bounding box center [1034, 591] width 194 height 23
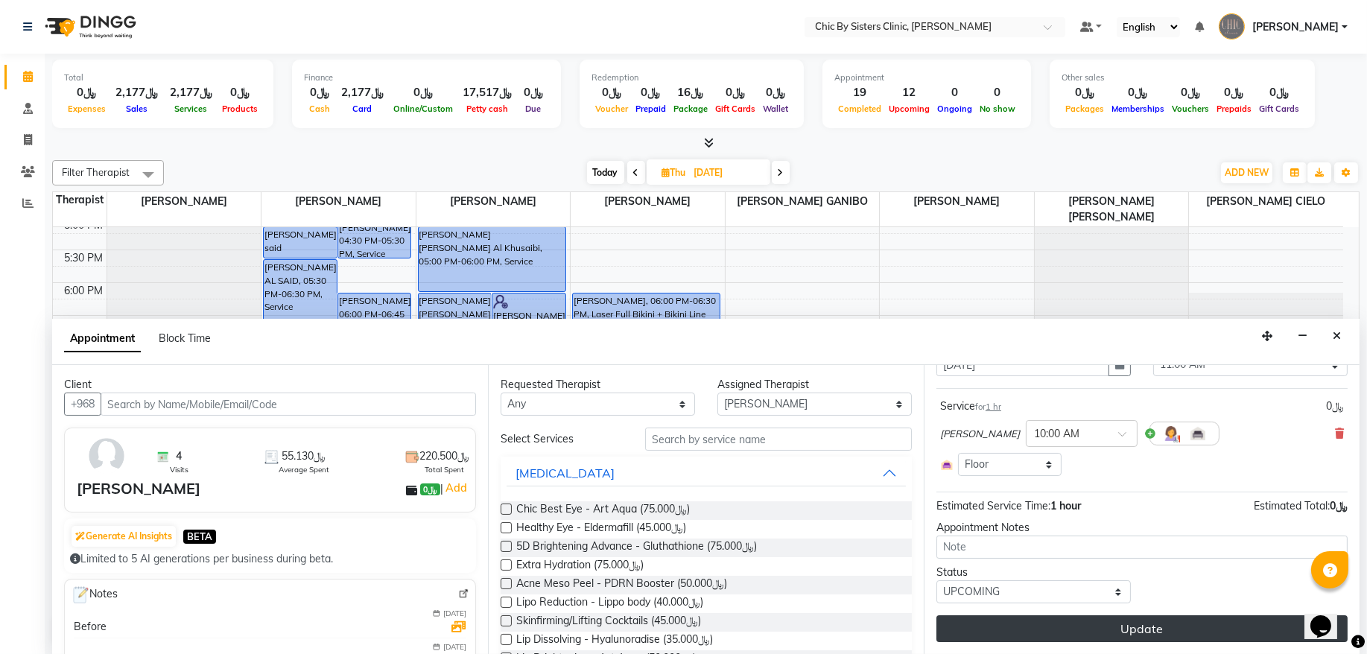
click at [970, 618] on button "Update" at bounding box center [1142, 628] width 411 height 27
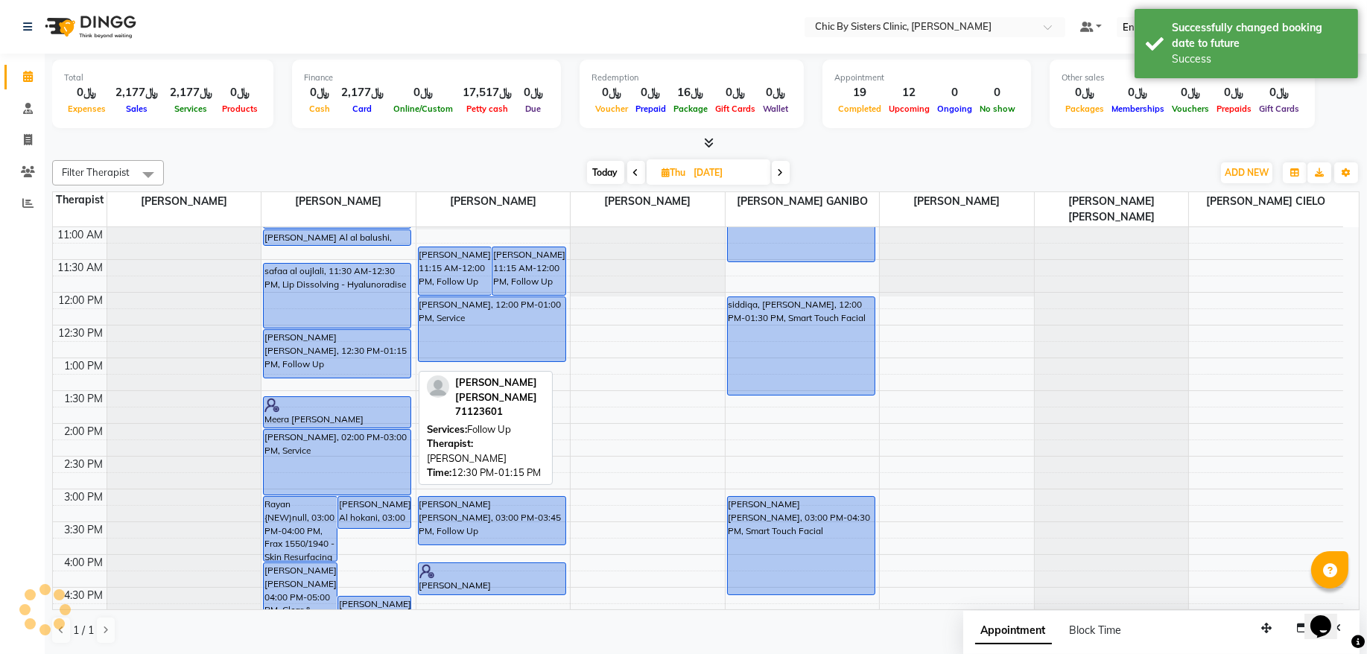
scroll to position [0, 0]
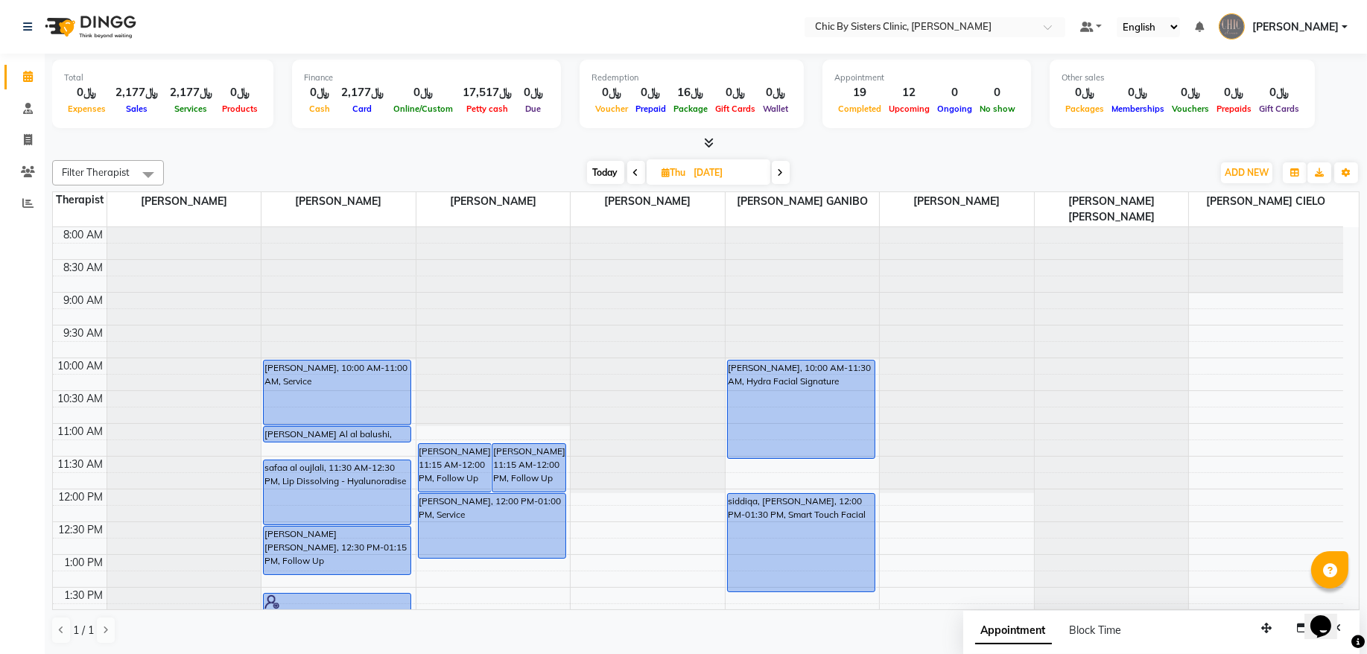
click at [591, 175] on span "Today" at bounding box center [605, 172] width 37 height 23
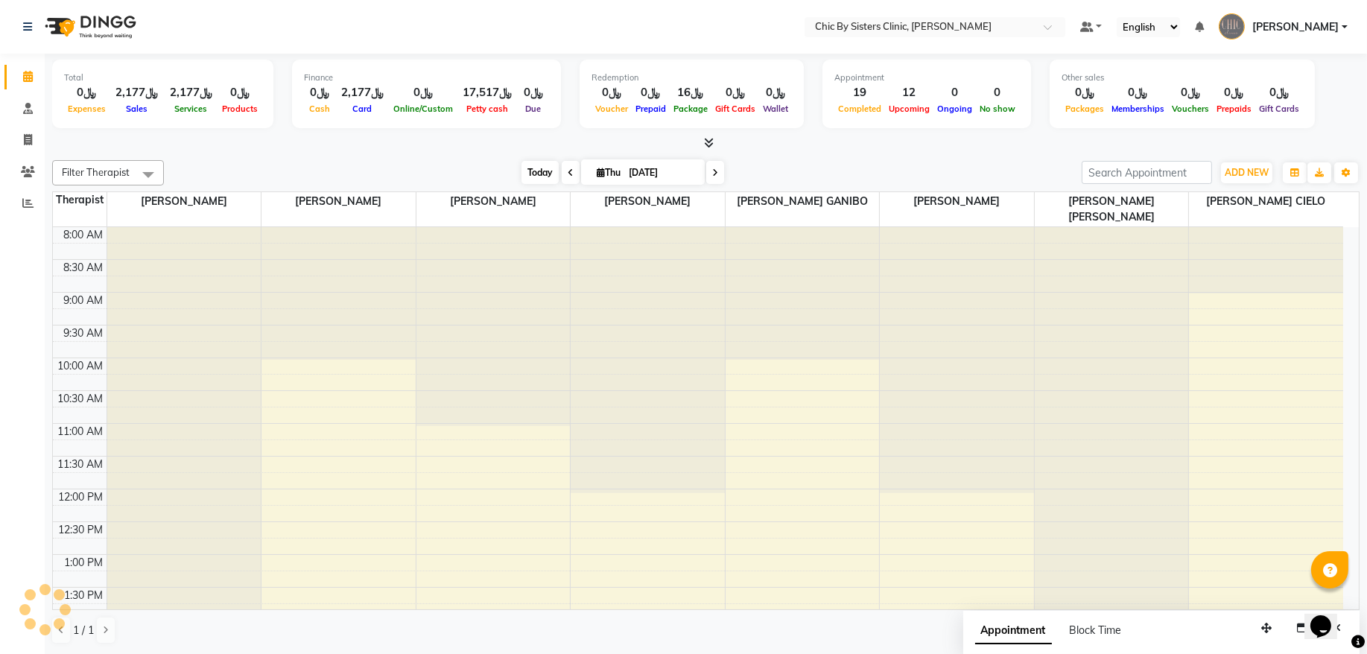
type input "[DATE]"
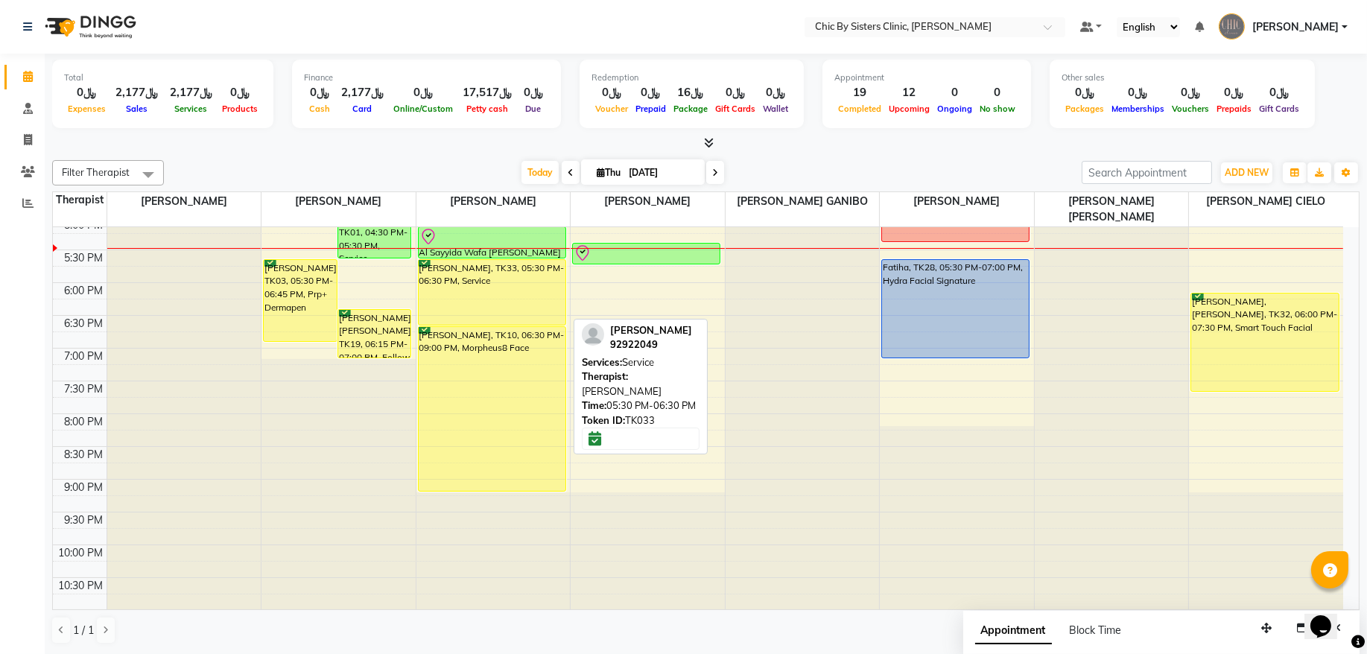
click at [497, 282] on div "amal al riyami, TK33, 05:30 PM-06:30 PM, Service" at bounding box center [492, 292] width 147 height 65
click at [440, 285] on div "amal al riyami, TK33, 05:30 PM-06:30 PM, Service" at bounding box center [492, 292] width 147 height 65
select select "6"
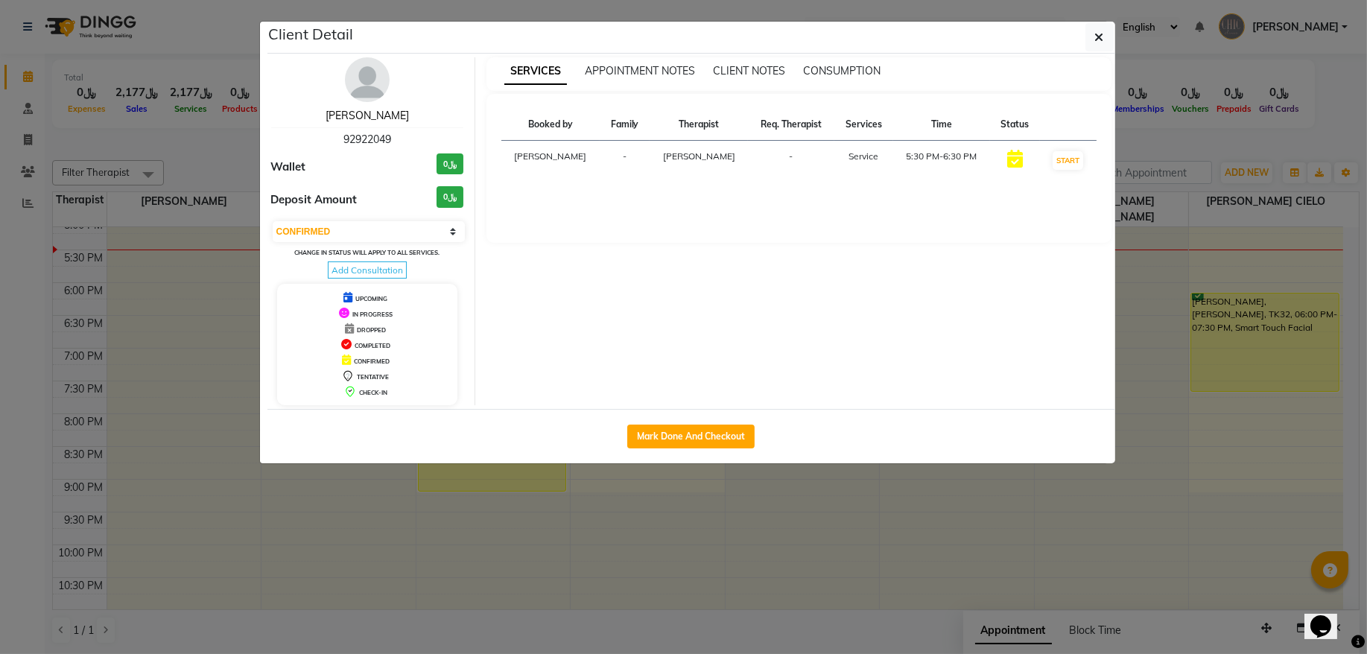
click at [380, 118] on link "amal al riyami" at bounding box center [367, 115] width 83 height 13
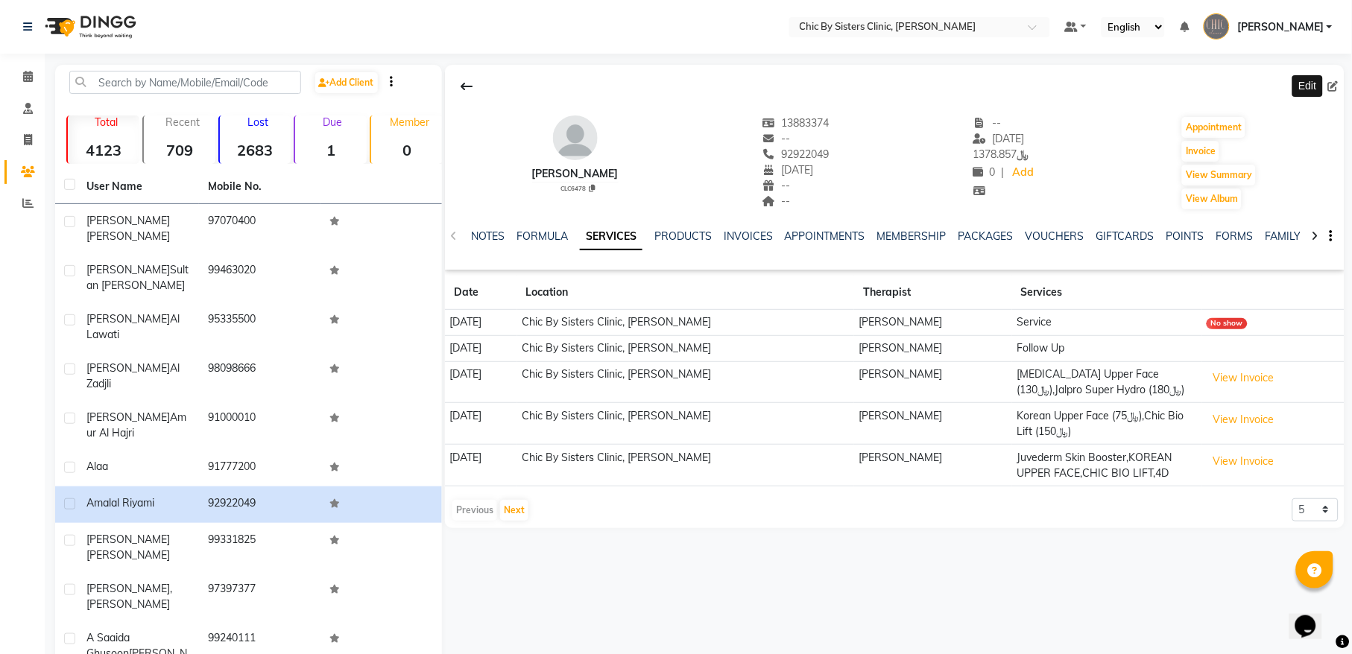
click at [1337, 87] on icon at bounding box center [1333, 86] width 10 height 10
select select "09"
select select "1987"
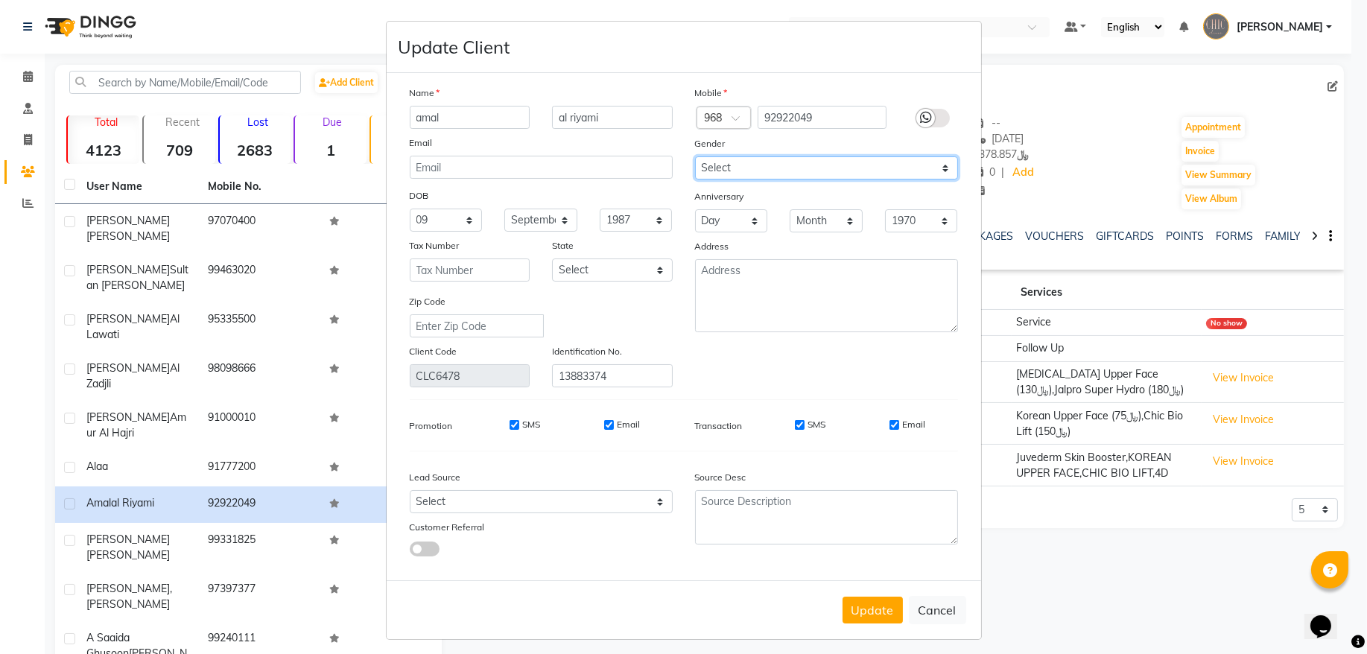
drag, startPoint x: 732, startPoint y: 159, endPoint x: 729, endPoint y: 176, distance: 16.5
click at [732, 159] on select "Select Male Female Other Prefer Not To Say" at bounding box center [826, 167] width 263 height 23
select select "[DEMOGRAPHIC_DATA]"
click at [695, 156] on select "Select Male Female Other Prefer Not To Say" at bounding box center [826, 167] width 263 height 23
click at [450, 113] on input "amal" at bounding box center [470, 117] width 121 height 23
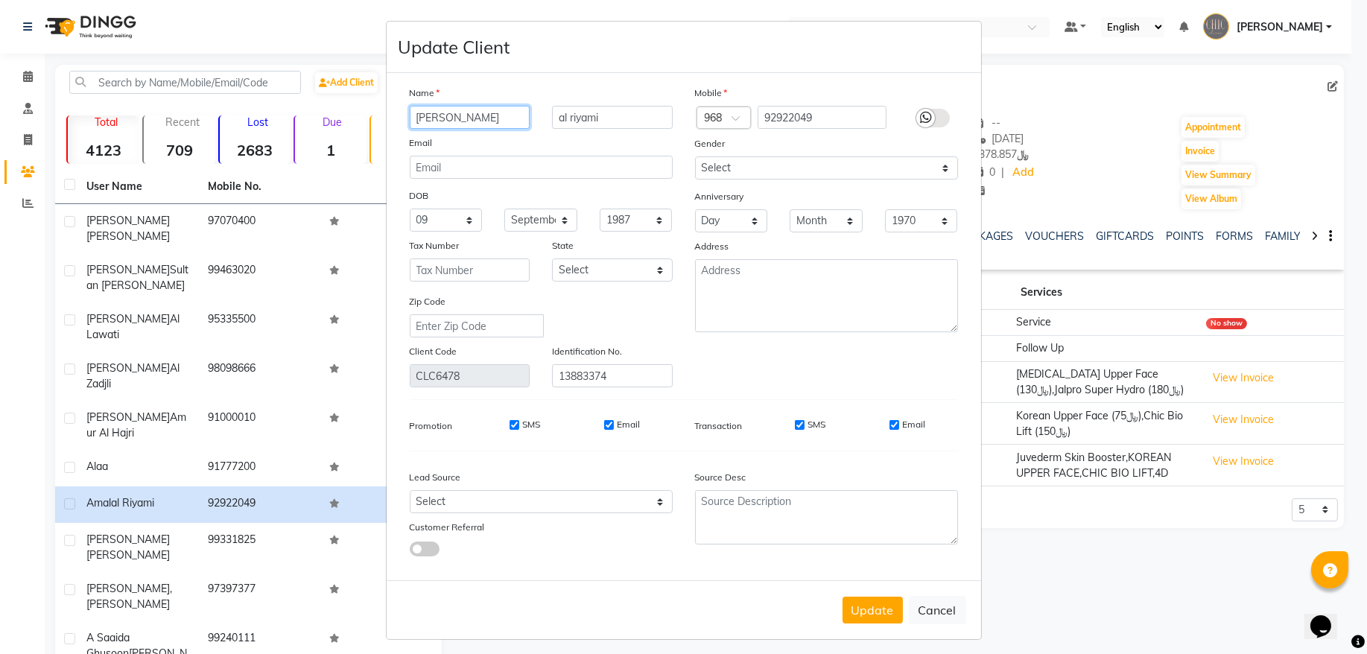
click at [420, 113] on input "amal suliamn" at bounding box center [470, 117] width 121 height 23
click at [457, 121] on input "Amal suliamn" at bounding box center [470, 117] width 121 height 23
type input "Amal Suliman"
click at [847, 599] on button "Update" at bounding box center [873, 607] width 60 height 27
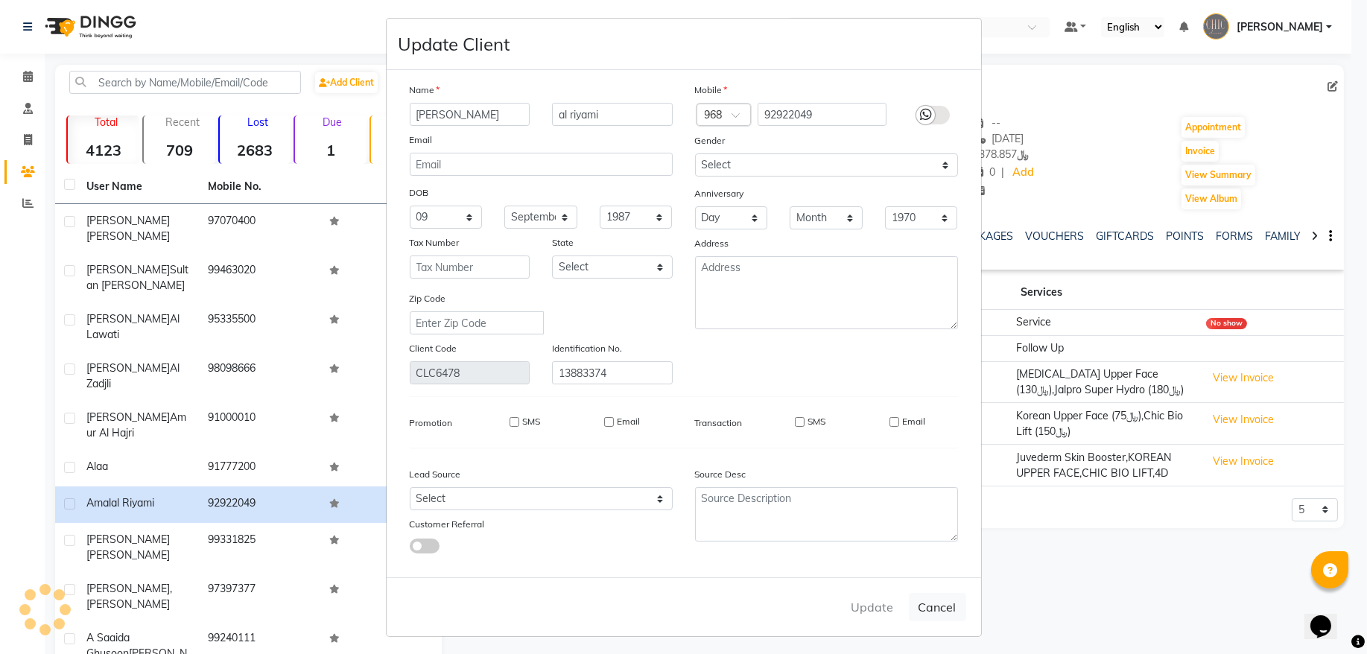
select select
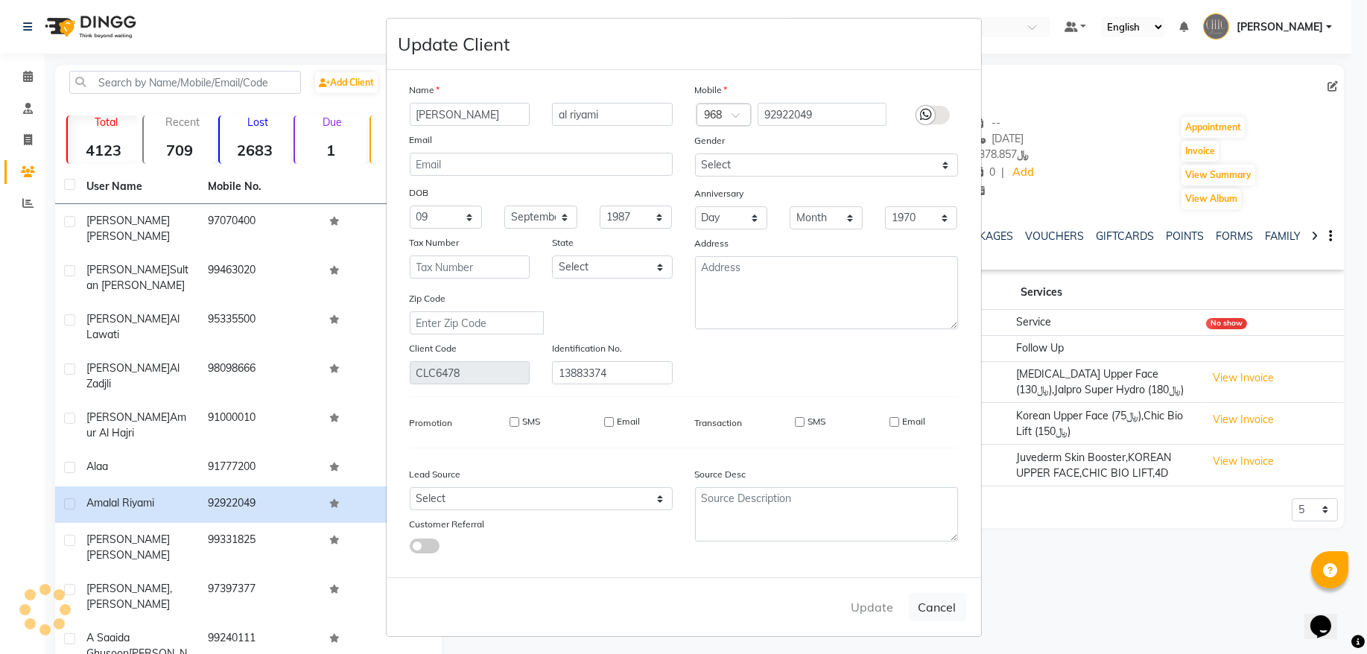
select select
checkbox input "false"
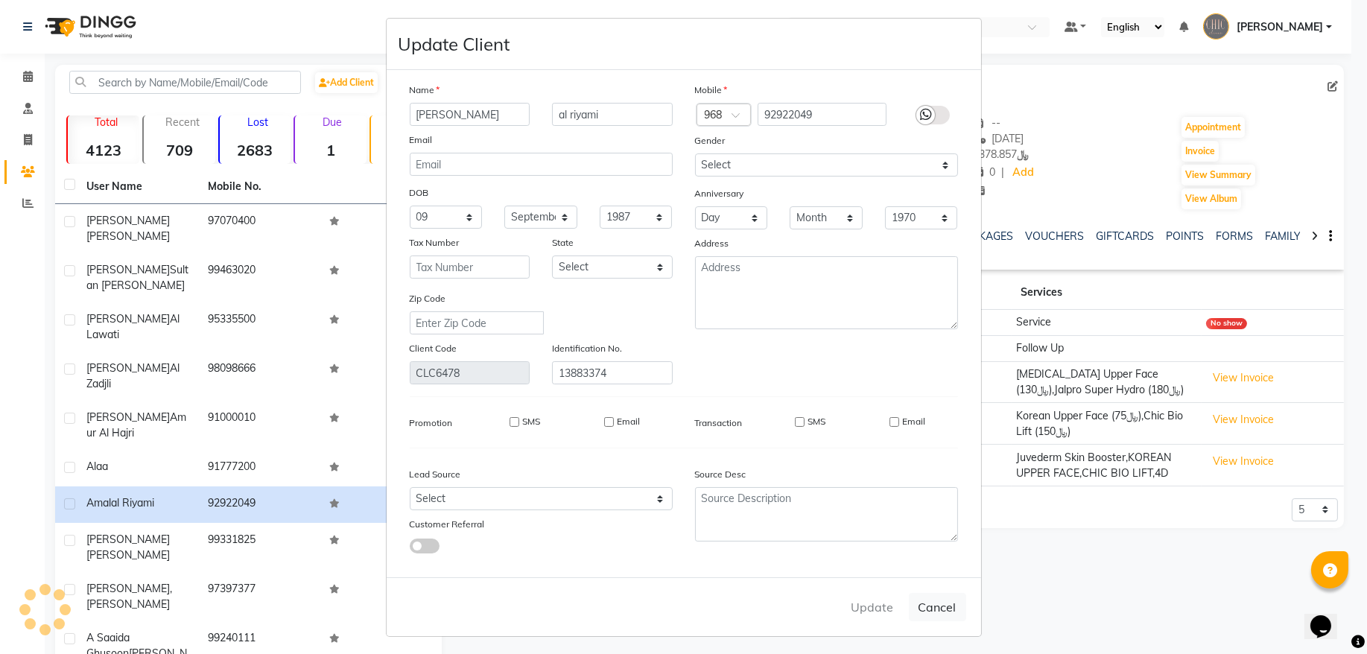
checkbox input "false"
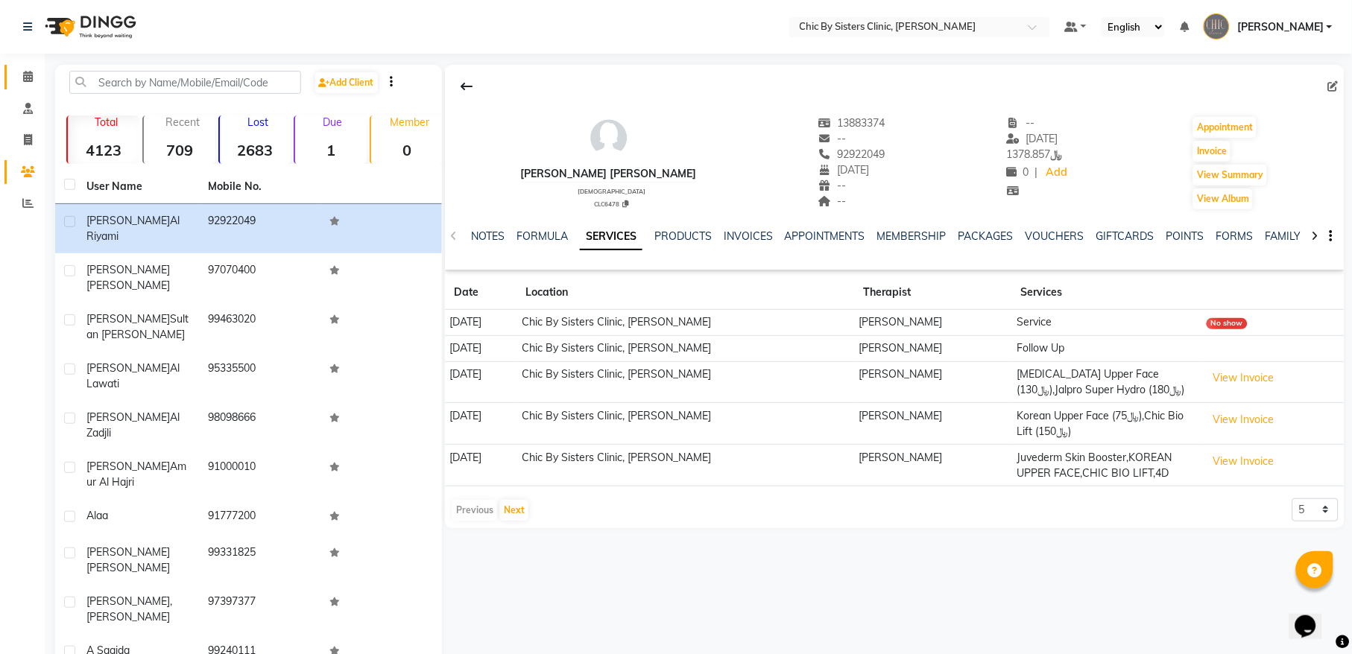
click at [23, 86] on link "Calendar" at bounding box center [22, 77] width 36 height 25
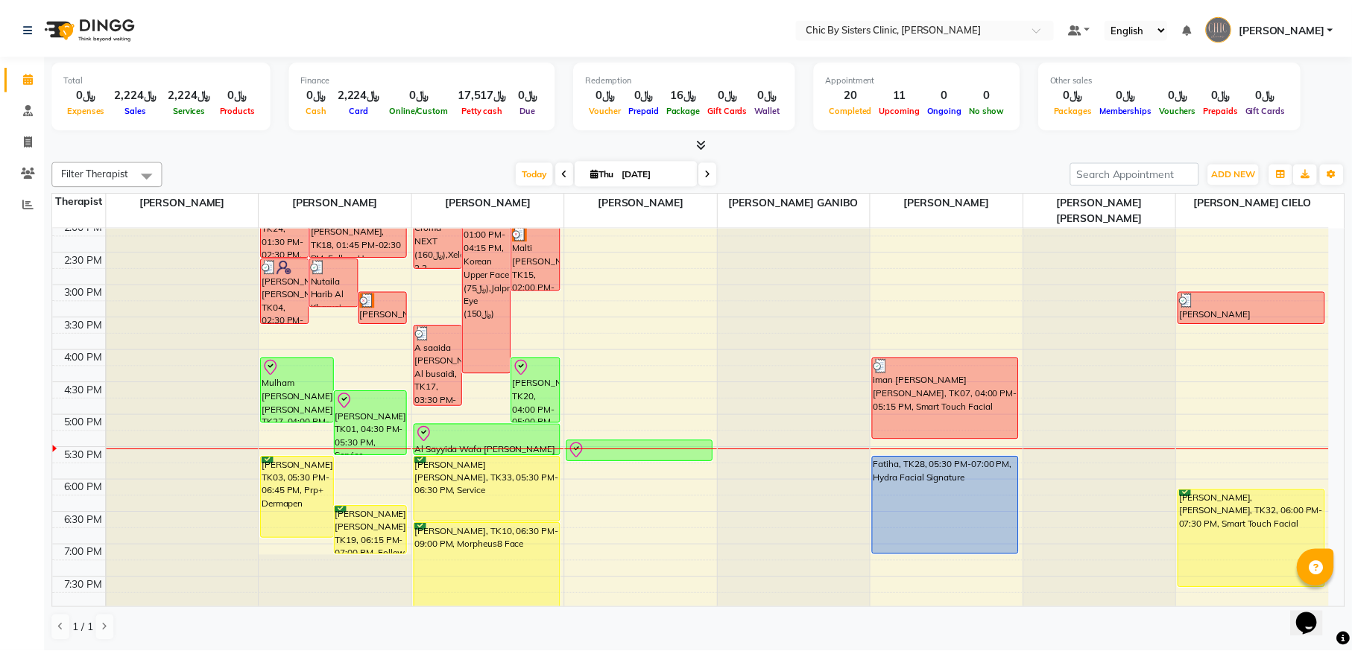
scroll to position [402, 0]
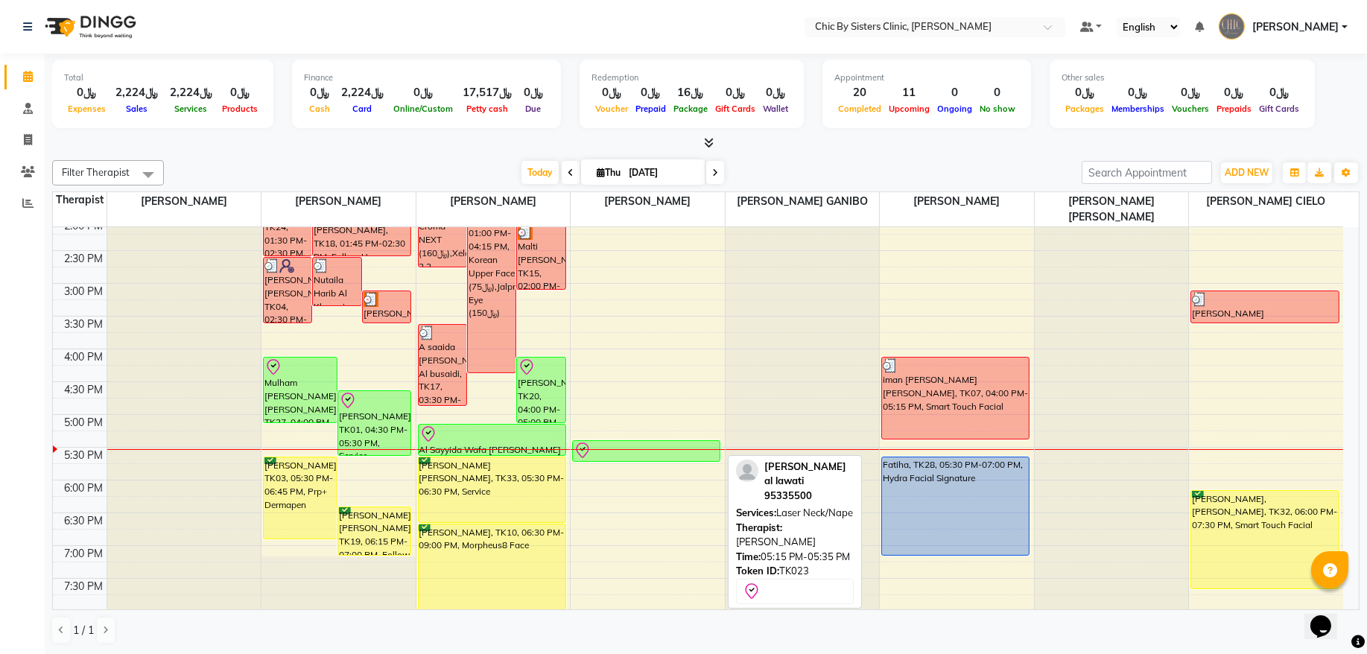
click at [665, 457] on div at bounding box center [646, 451] width 145 height 18
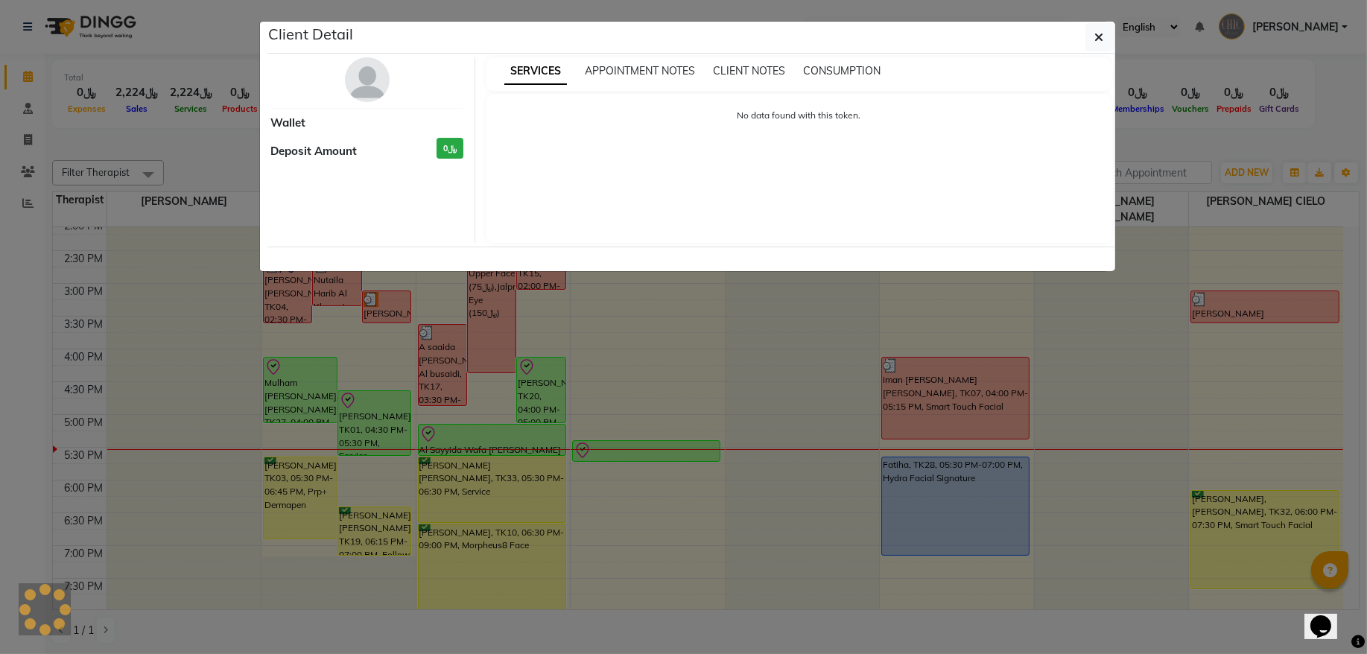
select select "8"
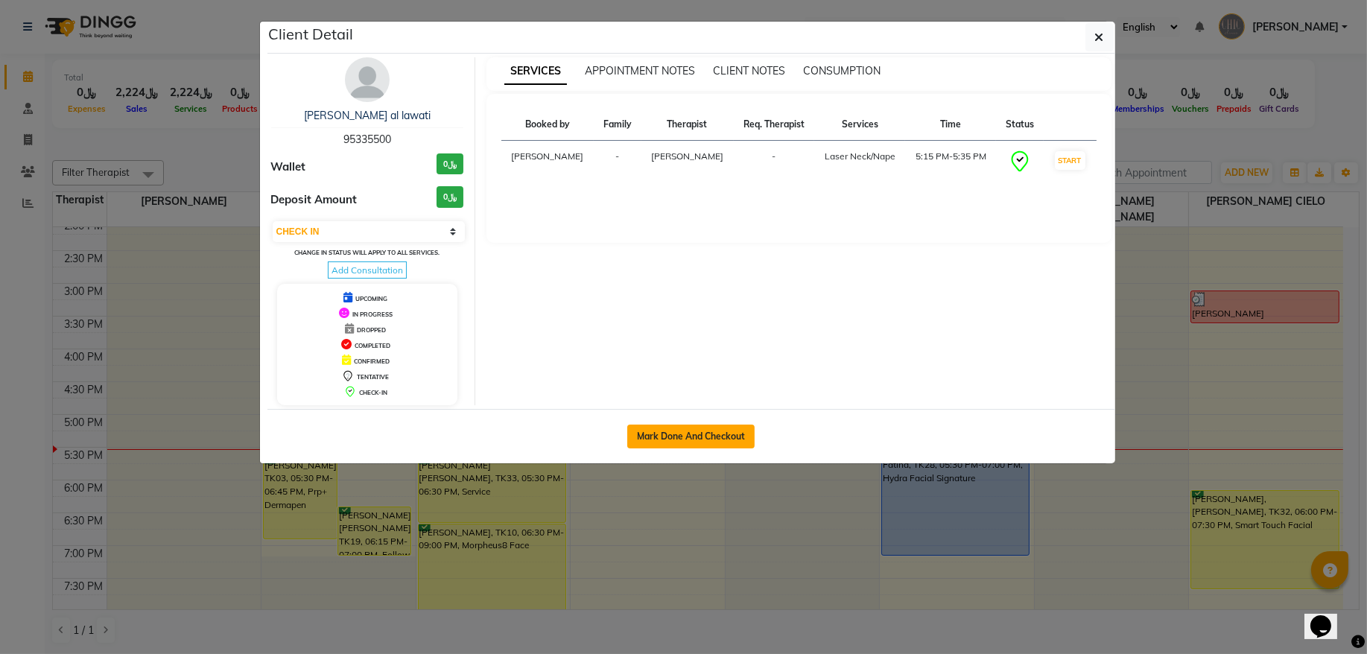
click at [700, 430] on button "Mark Done And Checkout" at bounding box center [690, 437] width 127 height 24
select select "6348"
select select "service"
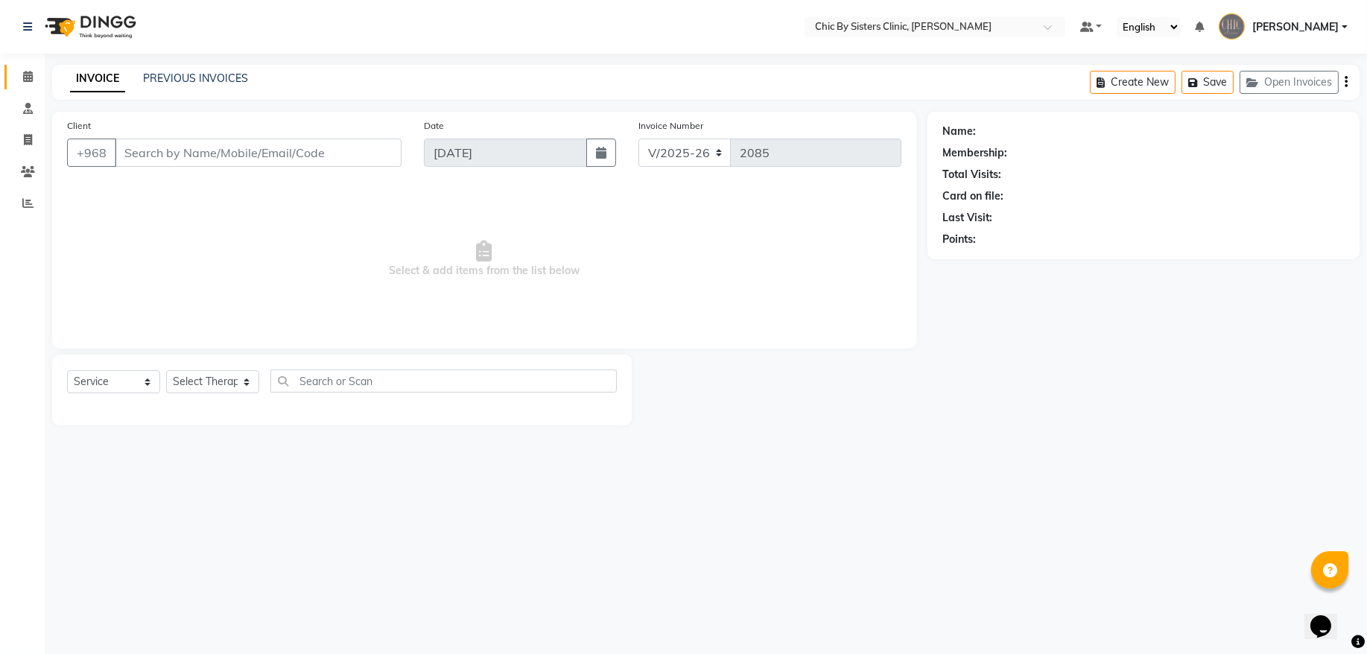
type input "95335500"
select select "49186"
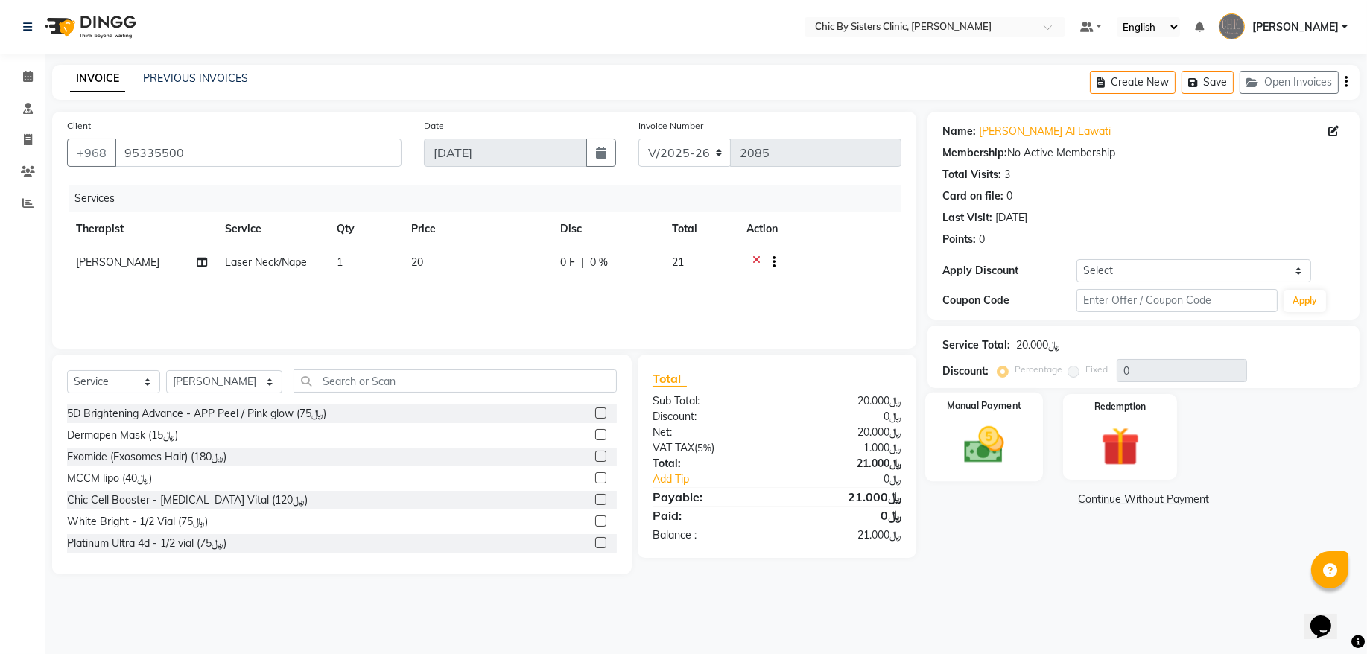
click at [1013, 460] on img at bounding box center [984, 445] width 66 height 46
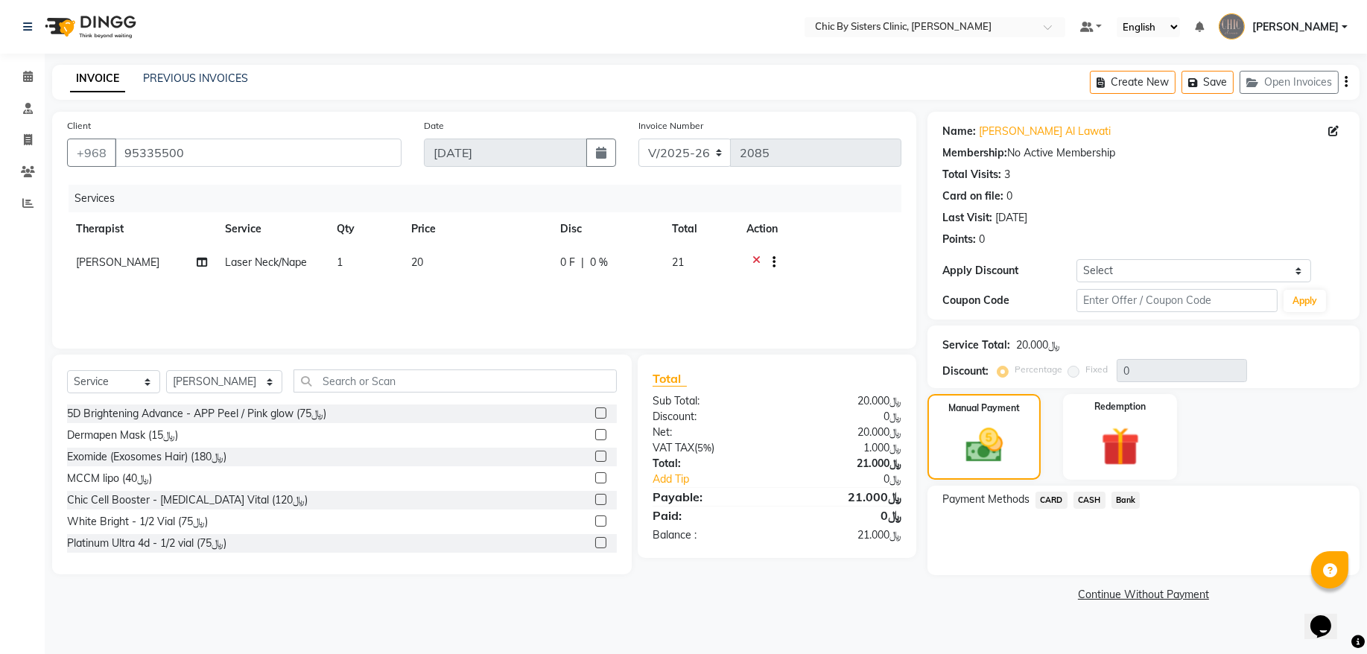
click at [1051, 495] on span "CARD" at bounding box center [1052, 500] width 32 height 17
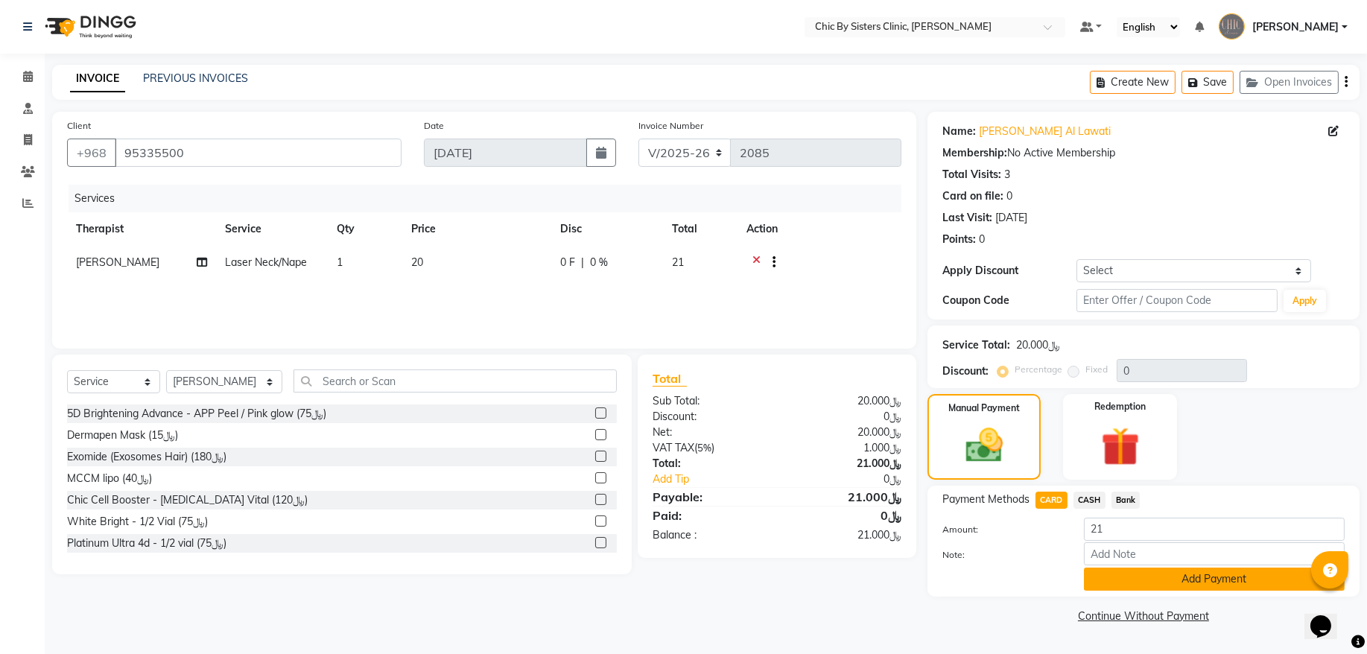
click at [1108, 577] on button "Add Payment" at bounding box center [1214, 579] width 261 height 23
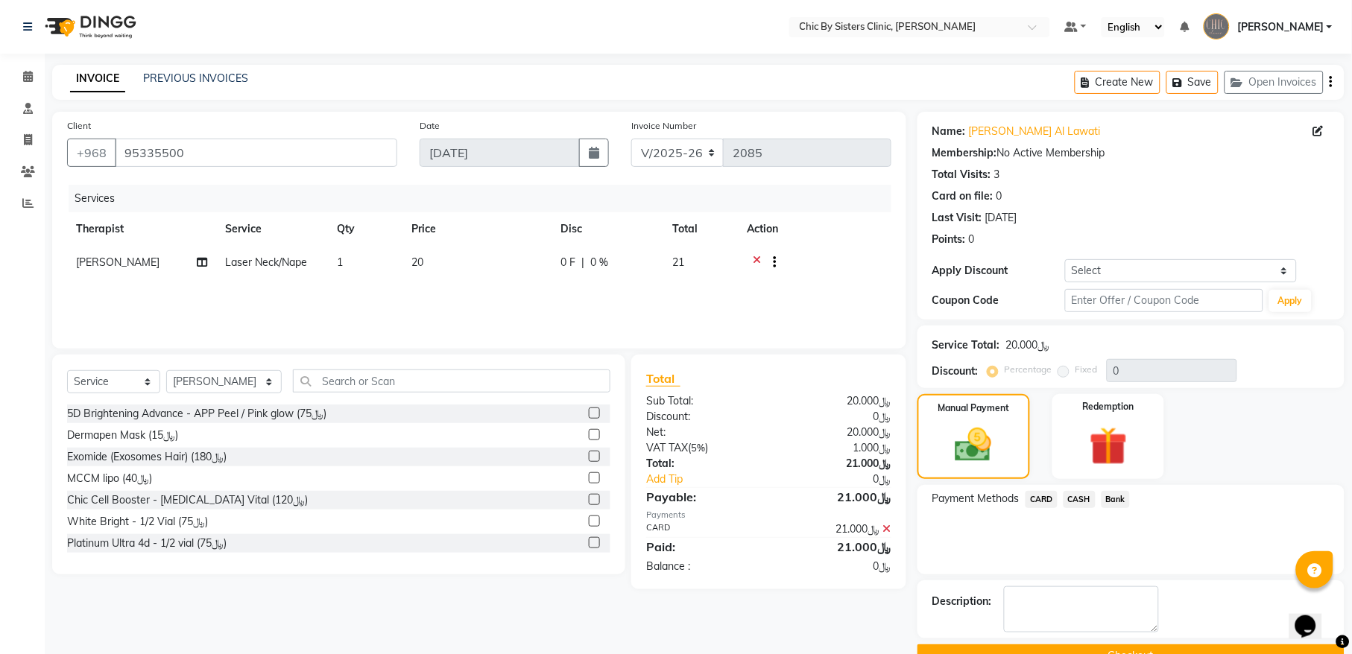
scroll to position [36, 0]
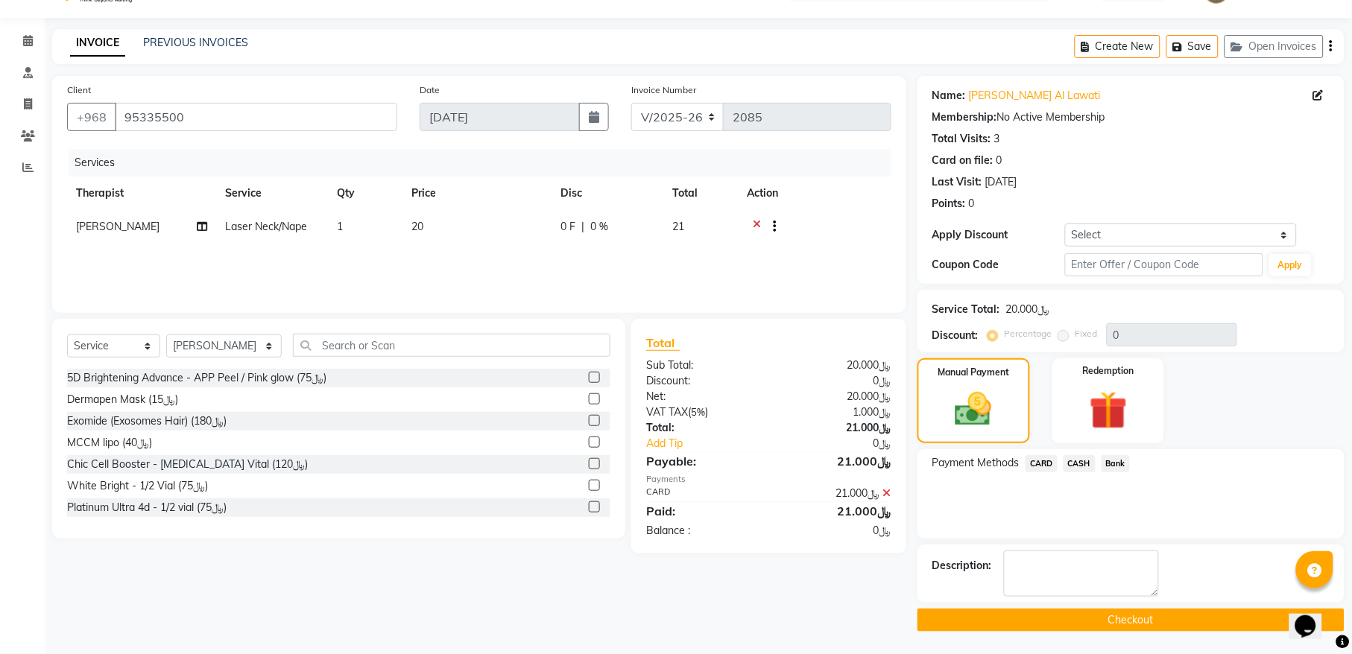
click at [972, 620] on button "Checkout" at bounding box center [1130, 620] width 427 height 23
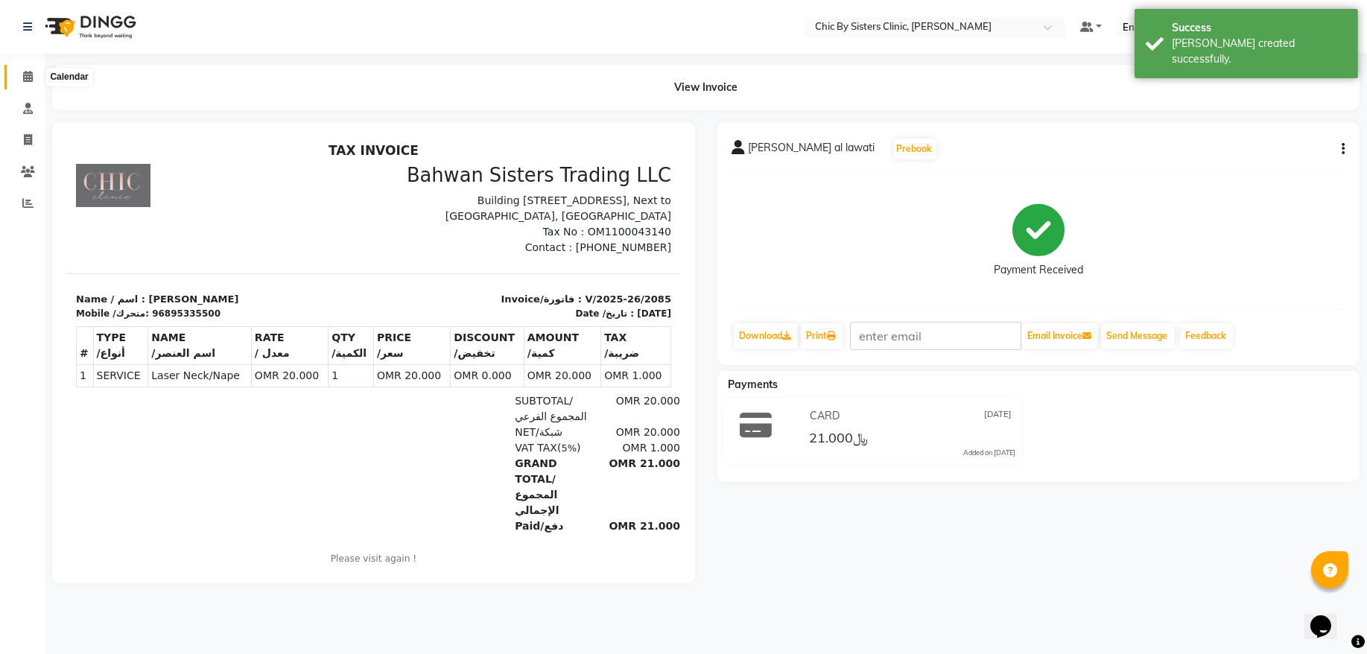
click at [30, 73] on icon at bounding box center [28, 76] width 10 height 11
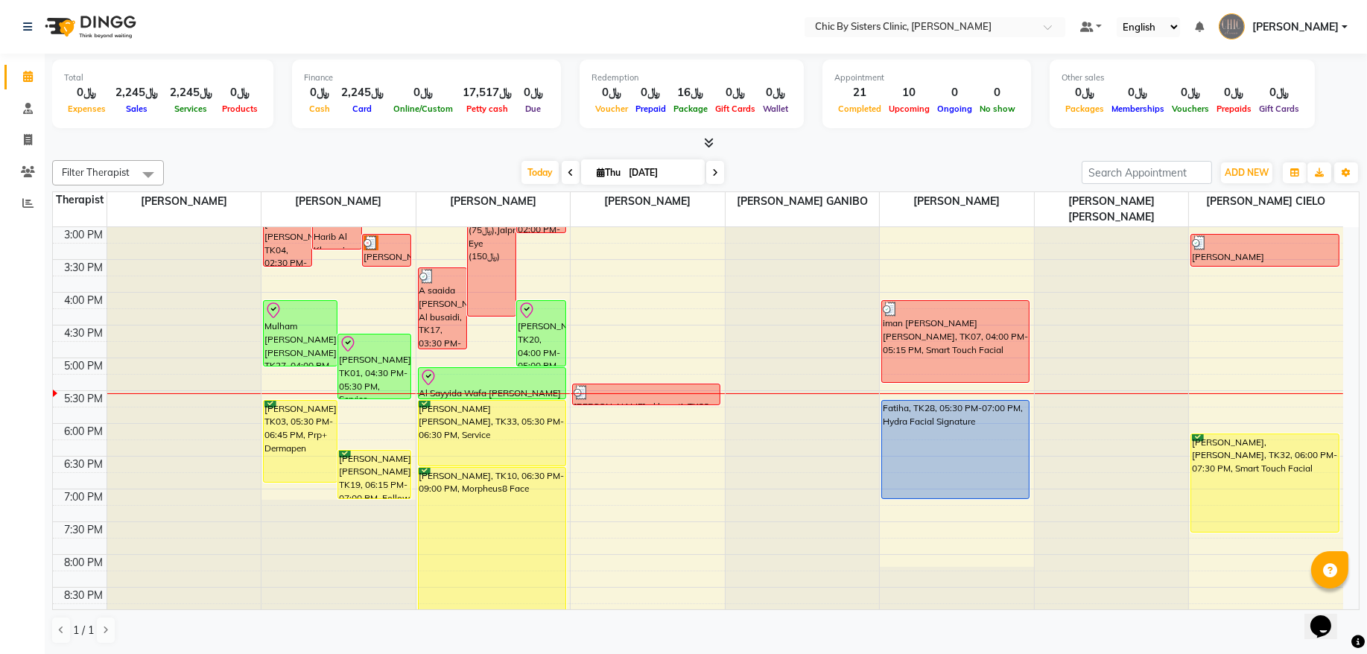
scroll to position [503, 0]
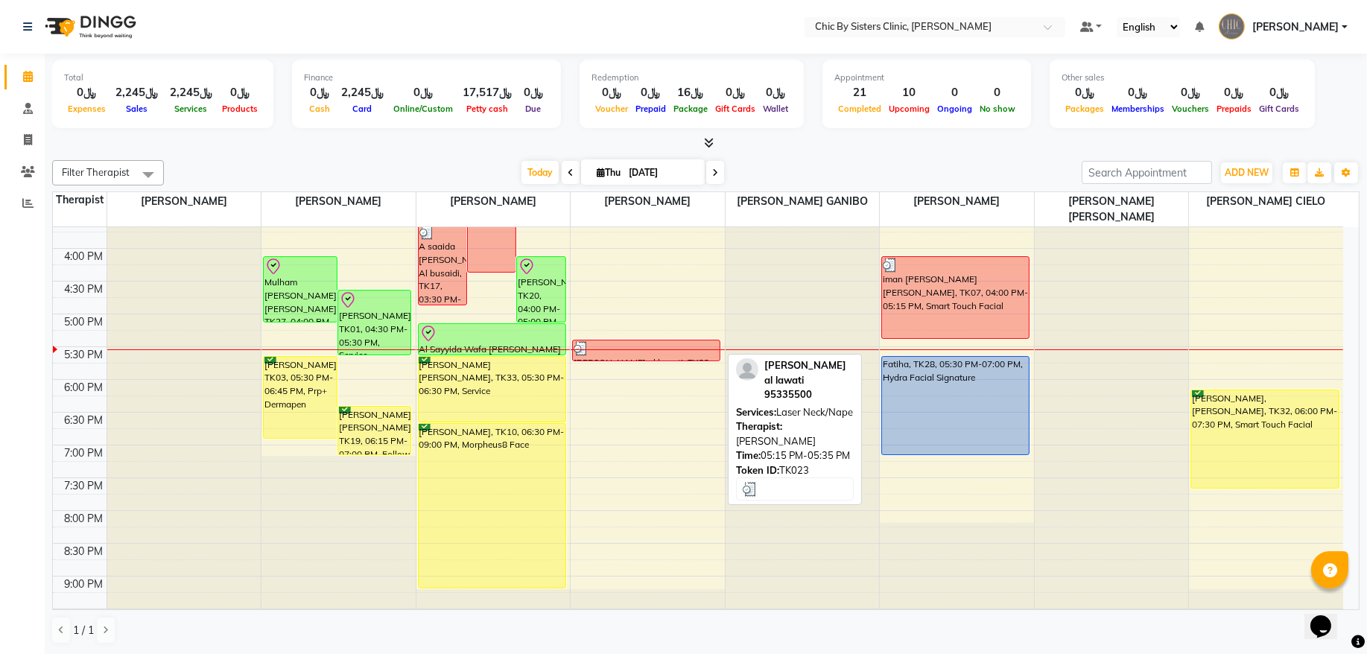
click at [665, 346] on div at bounding box center [646, 348] width 145 height 15
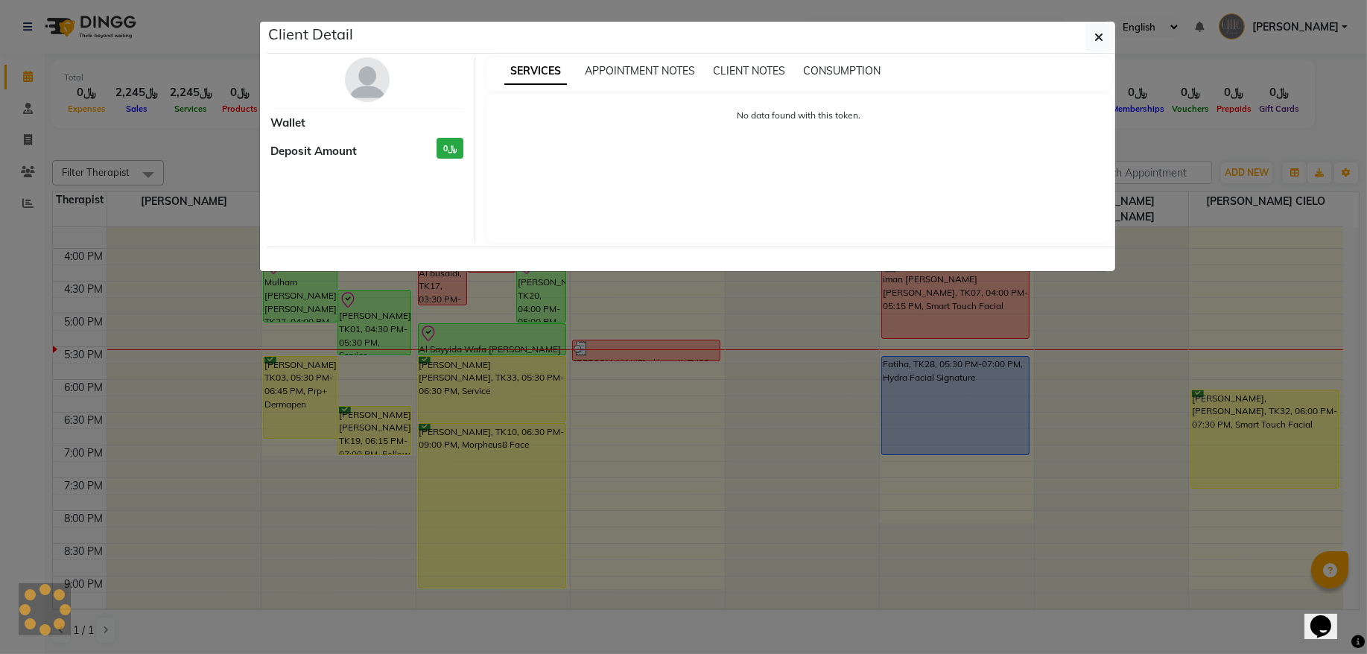
select select "3"
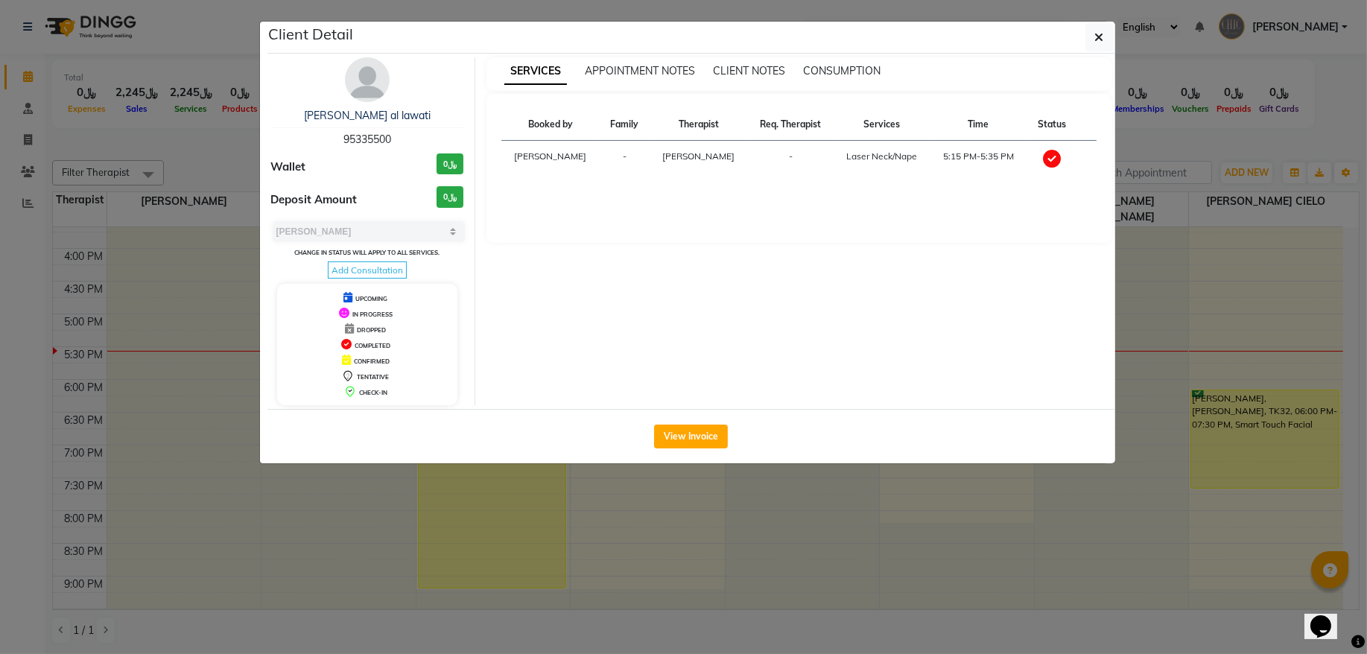
click at [387, 145] on span "95335500" at bounding box center [367, 139] width 48 height 13
copy span "95335500"
click at [1105, 40] on button "button" at bounding box center [1100, 37] width 28 height 28
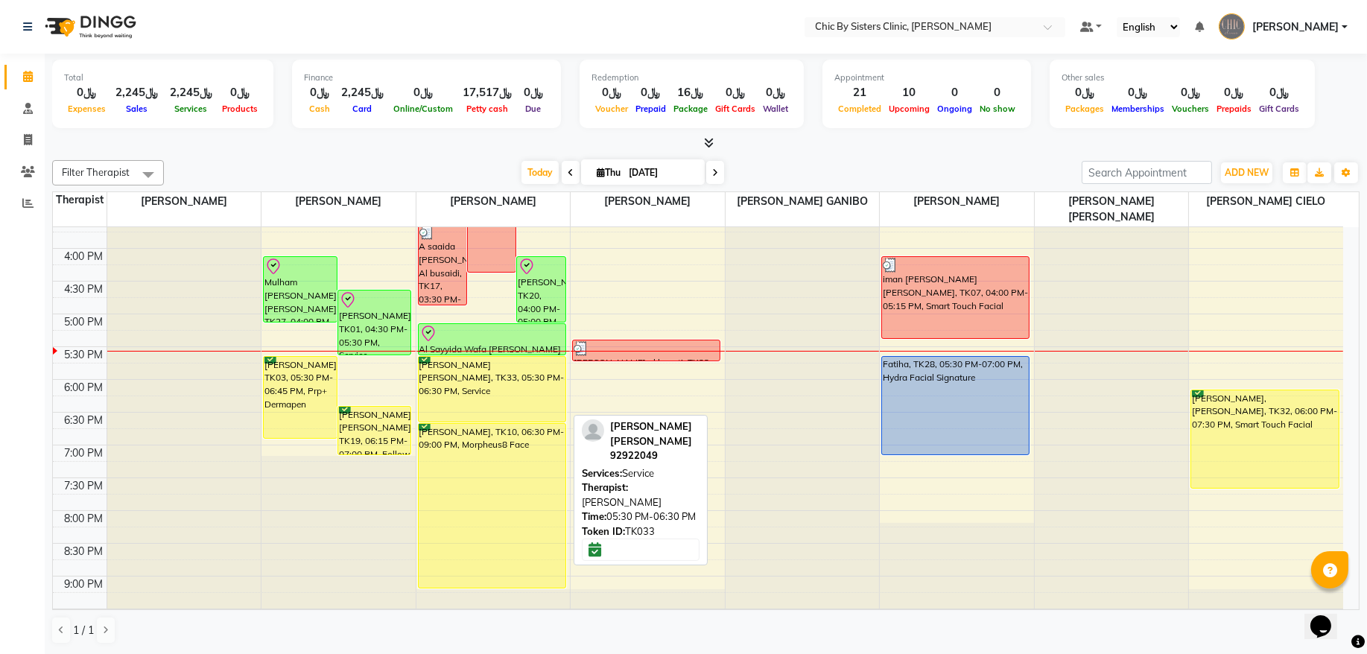
click at [446, 367] on div "Amal Suliman al riyami, TK33, 05:30 PM-06:30 PM, Service" at bounding box center [492, 389] width 147 height 65
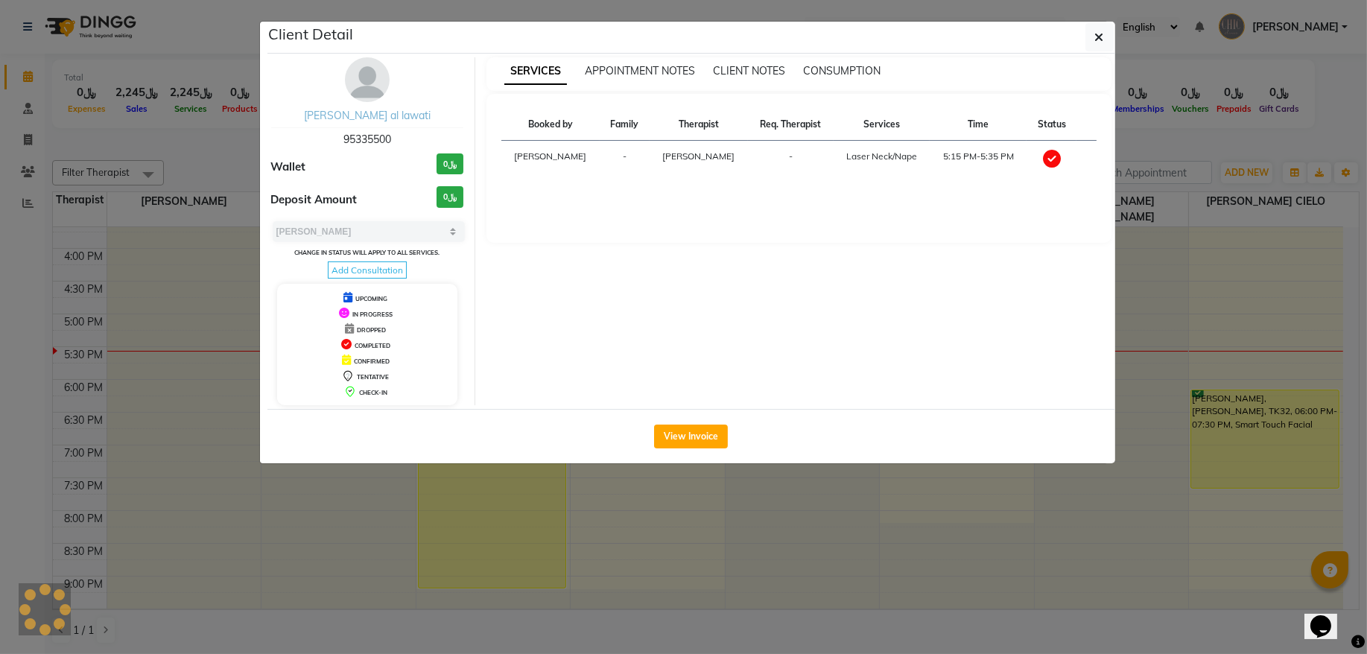
select select "8"
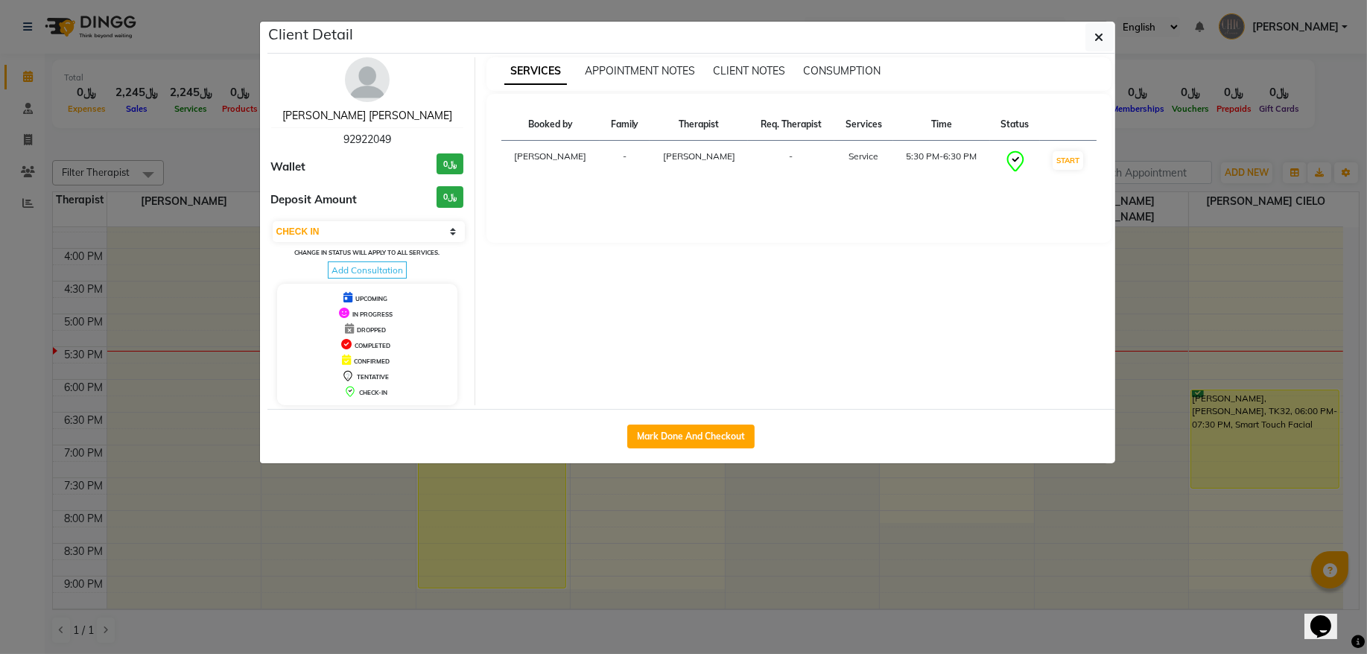
drag, startPoint x: 378, startPoint y: 118, endPoint x: 434, endPoint y: 102, distance: 58.2
click at [378, 118] on link "Amal Suliman al riyami" at bounding box center [367, 115] width 170 height 13
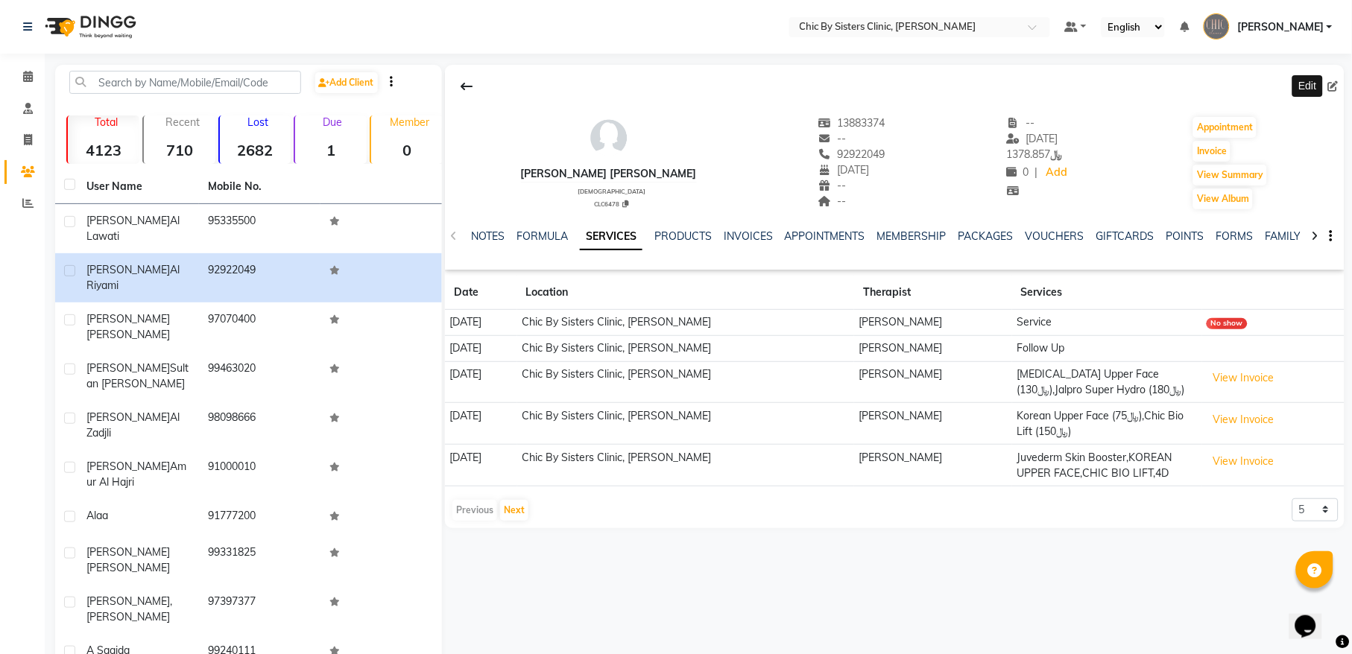
click at [1337, 88] on icon at bounding box center [1333, 86] width 10 height 10
select select "09"
select select "1987"
select select "[DEMOGRAPHIC_DATA]"
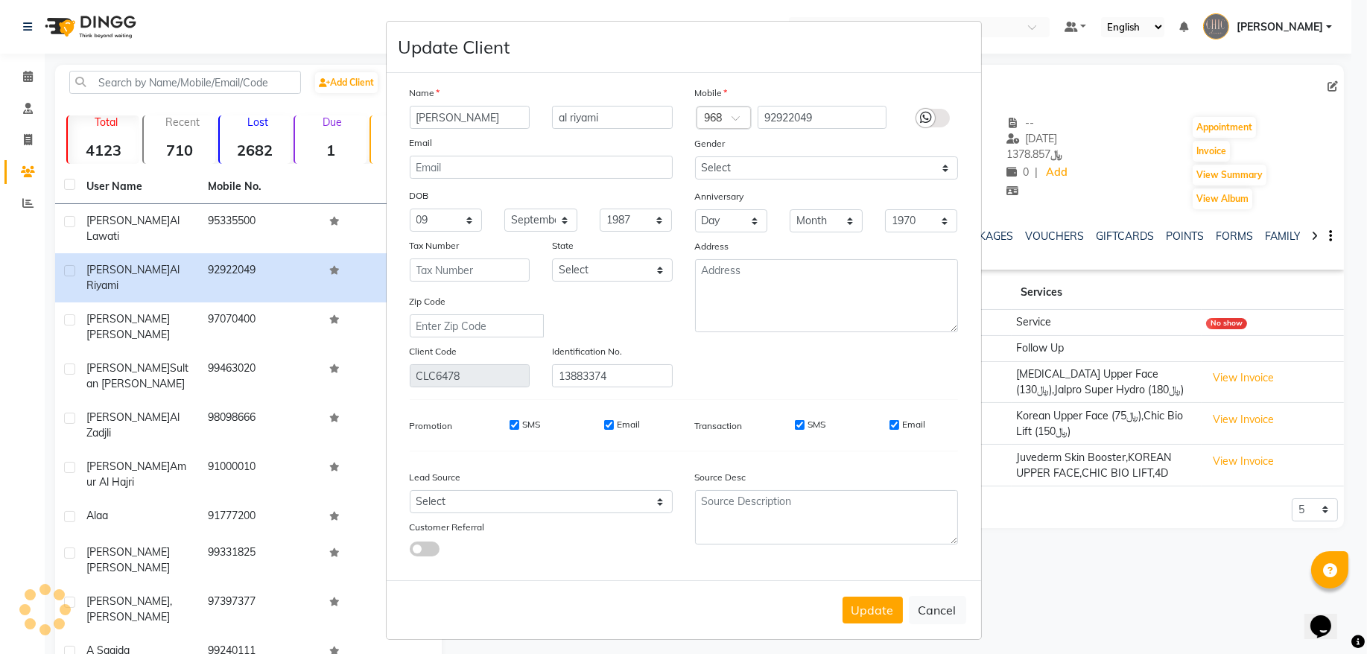
click at [494, 122] on input "Amal Suliman" at bounding box center [470, 117] width 121 height 23
type input "Amal Sulaiman"
click at [552, 121] on input "al riyami" at bounding box center [612, 117] width 121 height 23
type input "Muhanna Al riyami"
click at [855, 606] on button "Update" at bounding box center [873, 610] width 60 height 27
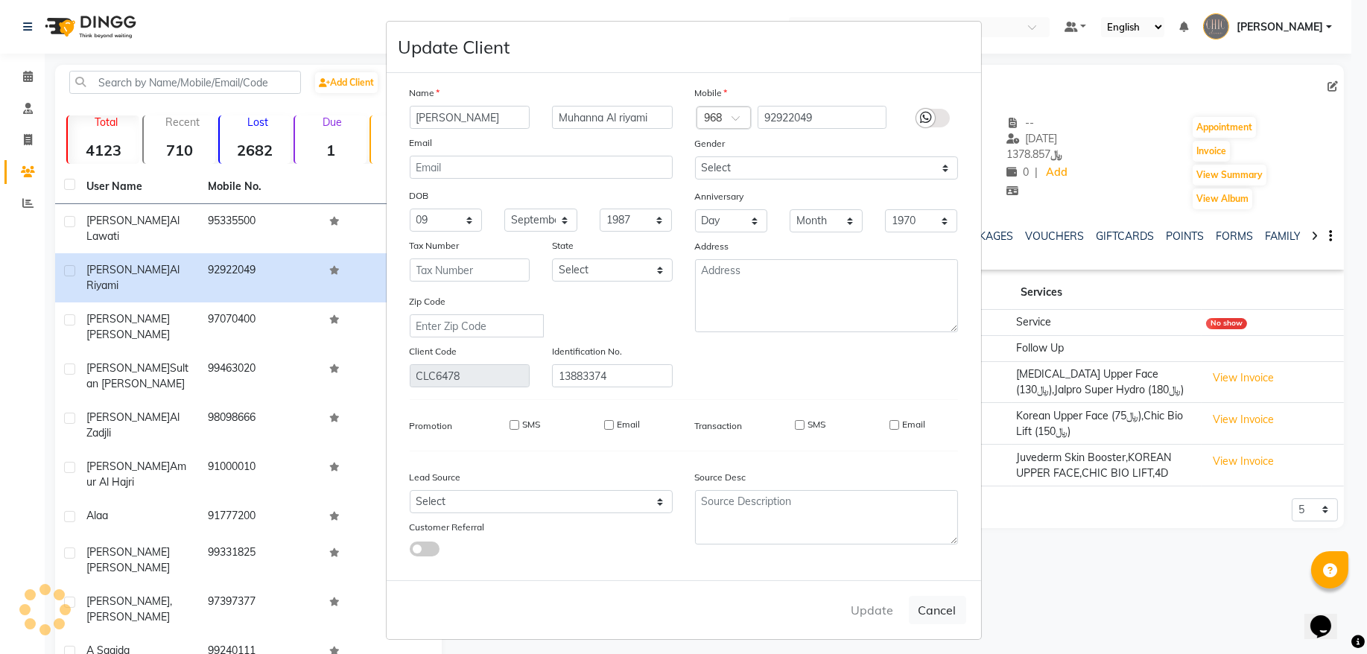
select select
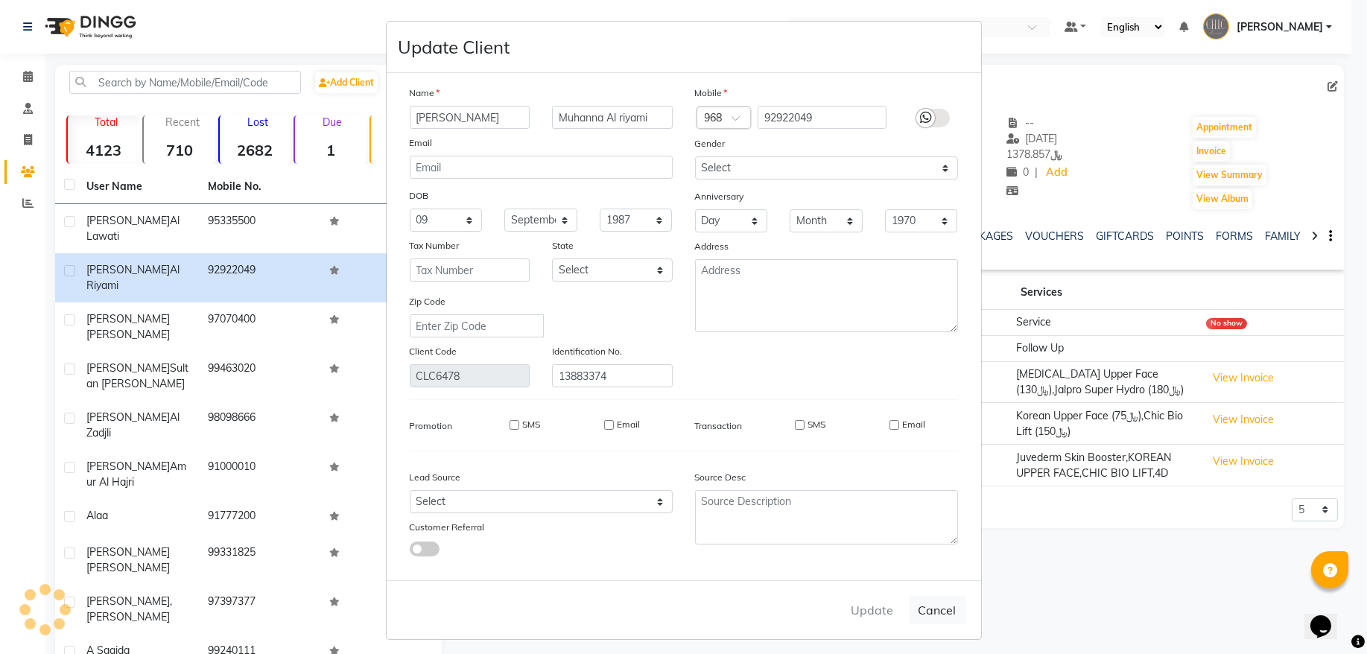
select select
checkbox input "false"
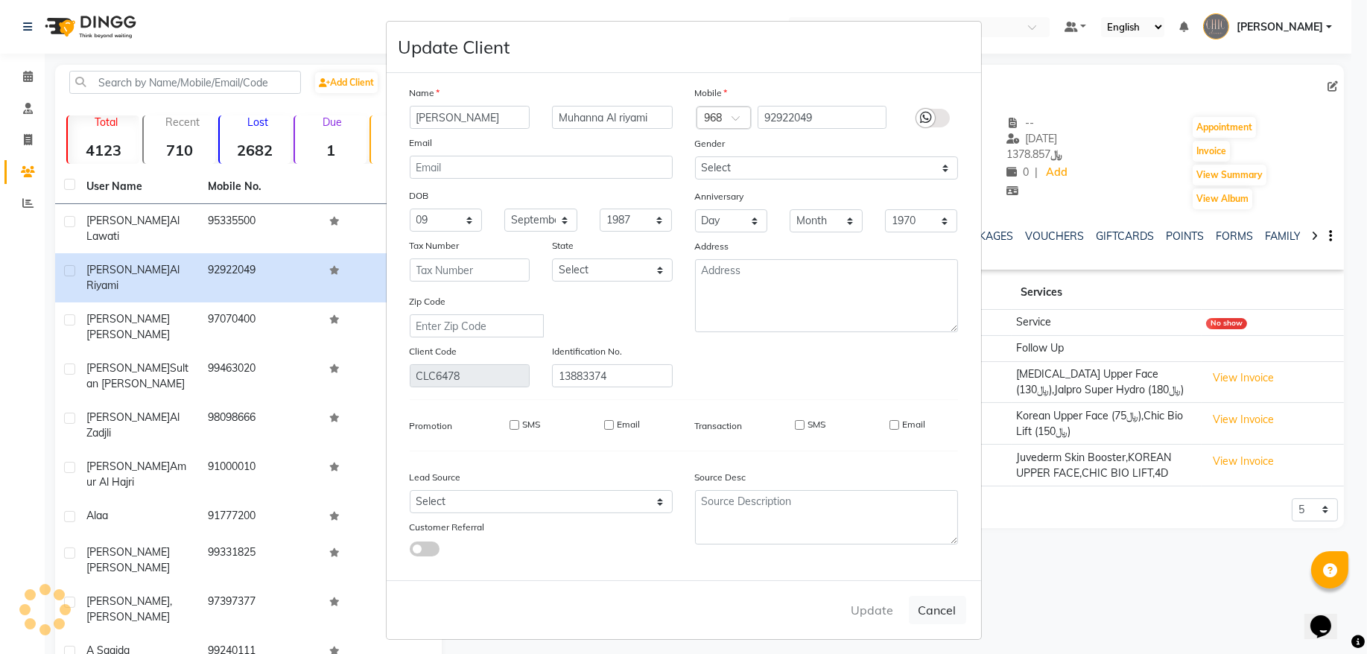
checkbox input "false"
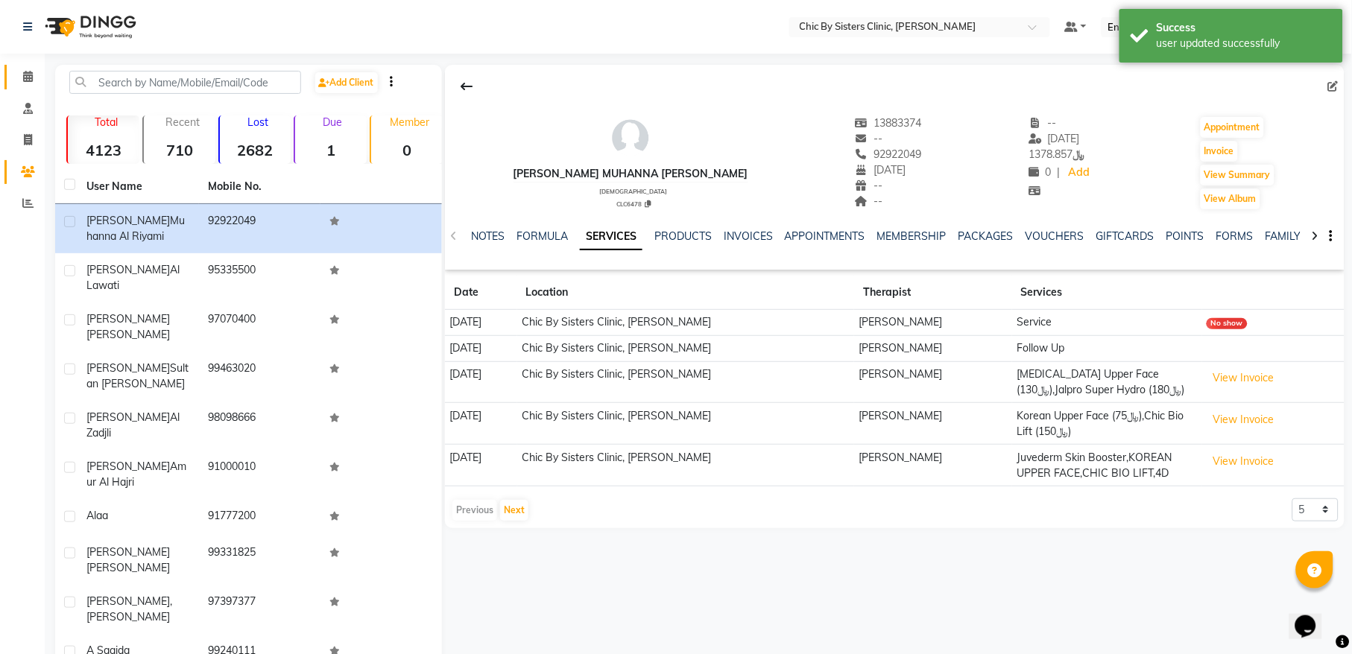
click at [29, 76] on icon at bounding box center [28, 76] width 10 height 11
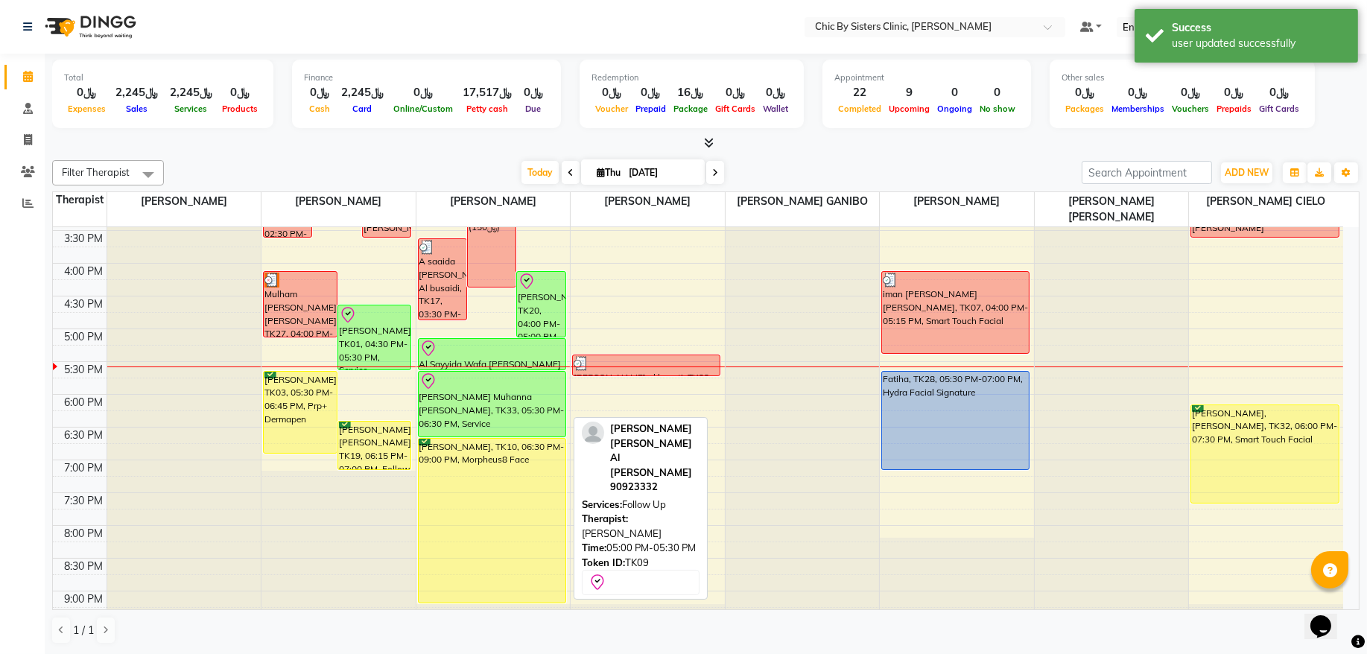
scroll to position [503, 0]
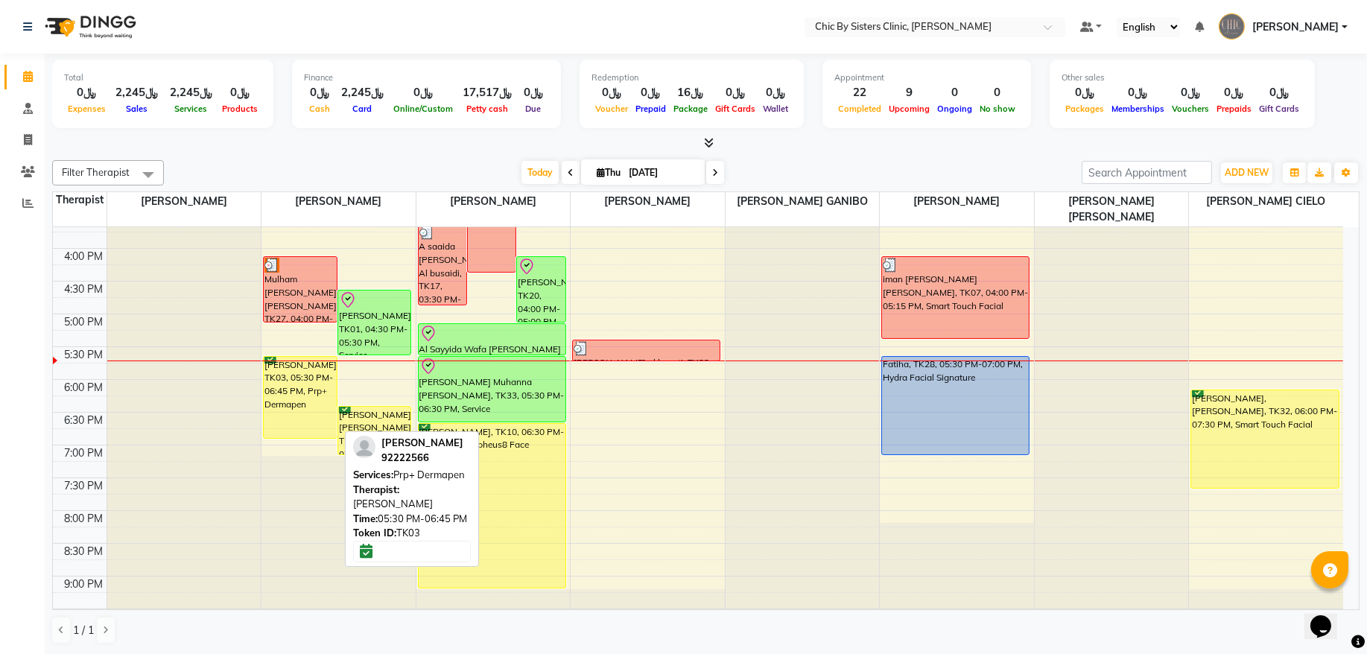
click at [310, 369] on div "Reem Ahmed Said AL MAHRIZI, TK03, 05:30 PM-06:45 PM, Prp+ Dermapen" at bounding box center [300, 397] width 73 height 81
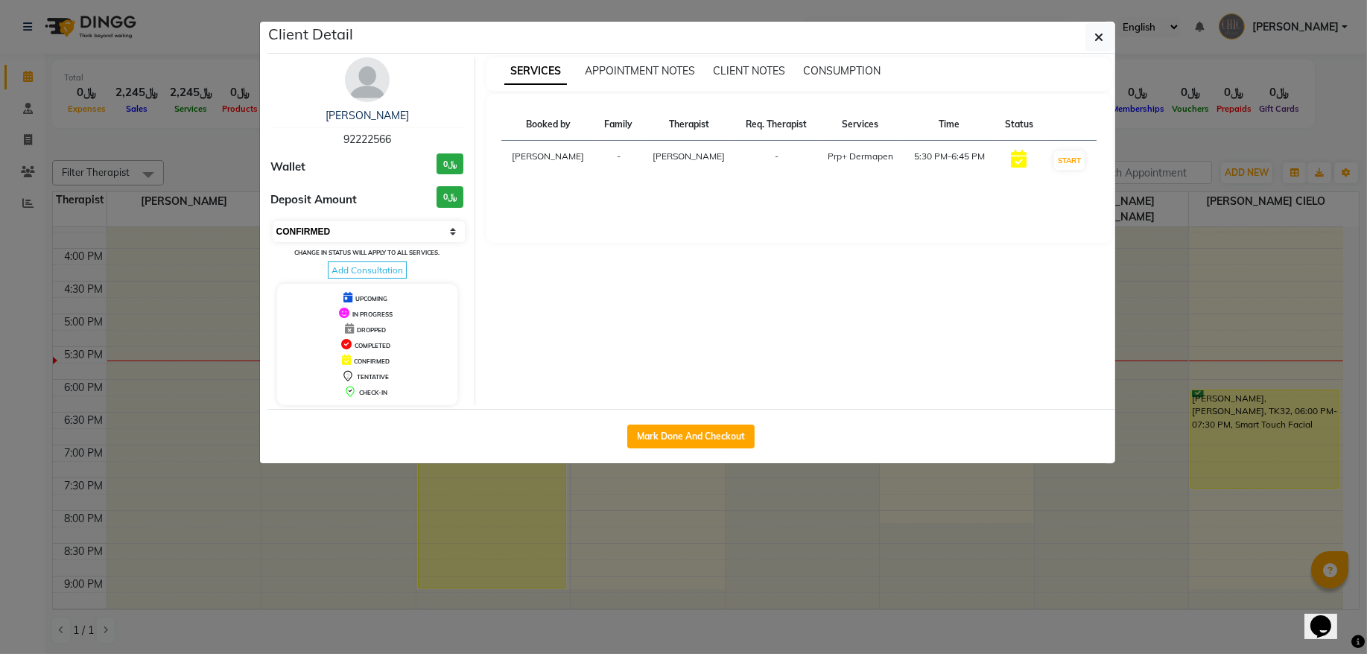
click at [340, 228] on select "Select IN SERVICE CONFIRMED TENTATIVE CHECK IN MARK DONE DROPPED UPCOMING" at bounding box center [369, 231] width 193 height 21
select select "8"
click at [273, 222] on select "Select IN SERVICE CONFIRMED TENTATIVE CHECK IN MARK DONE DROPPED UPCOMING" at bounding box center [369, 231] width 193 height 21
click at [1101, 46] on button "button" at bounding box center [1100, 37] width 28 height 28
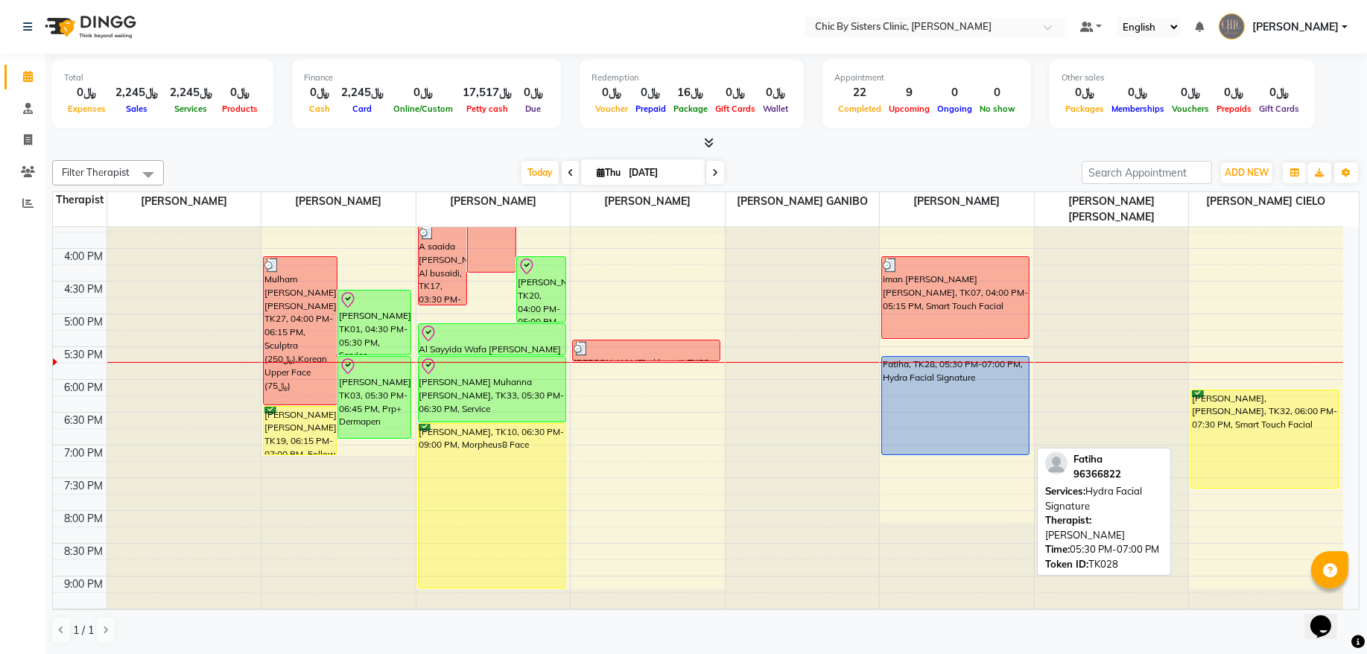
click at [935, 379] on div "Fatiha, TK28, 05:30 PM-07:00 PM, Hydra Facial Signature" at bounding box center [955, 406] width 147 height 98
select select "5"
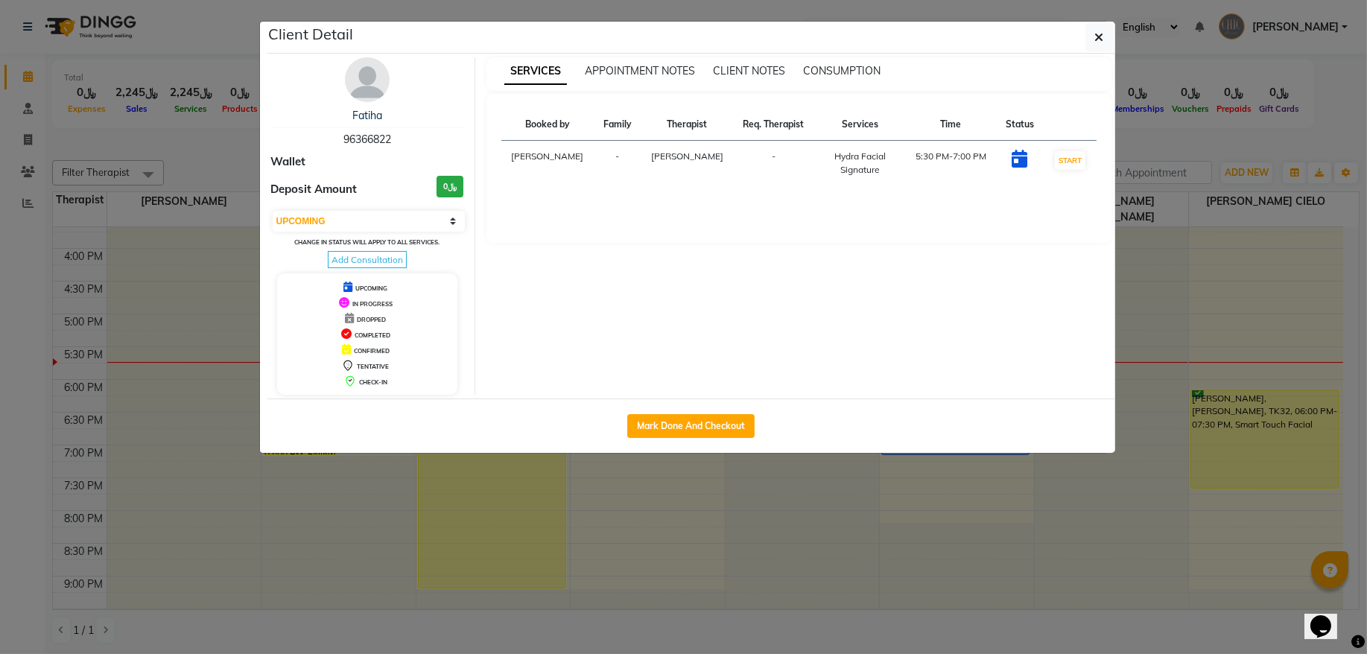
click at [371, 138] on span "96366822" at bounding box center [367, 139] width 48 height 13
copy span "96366822"
click at [1091, 37] on button "button" at bounding box center [1100, 37] width 28 height 28
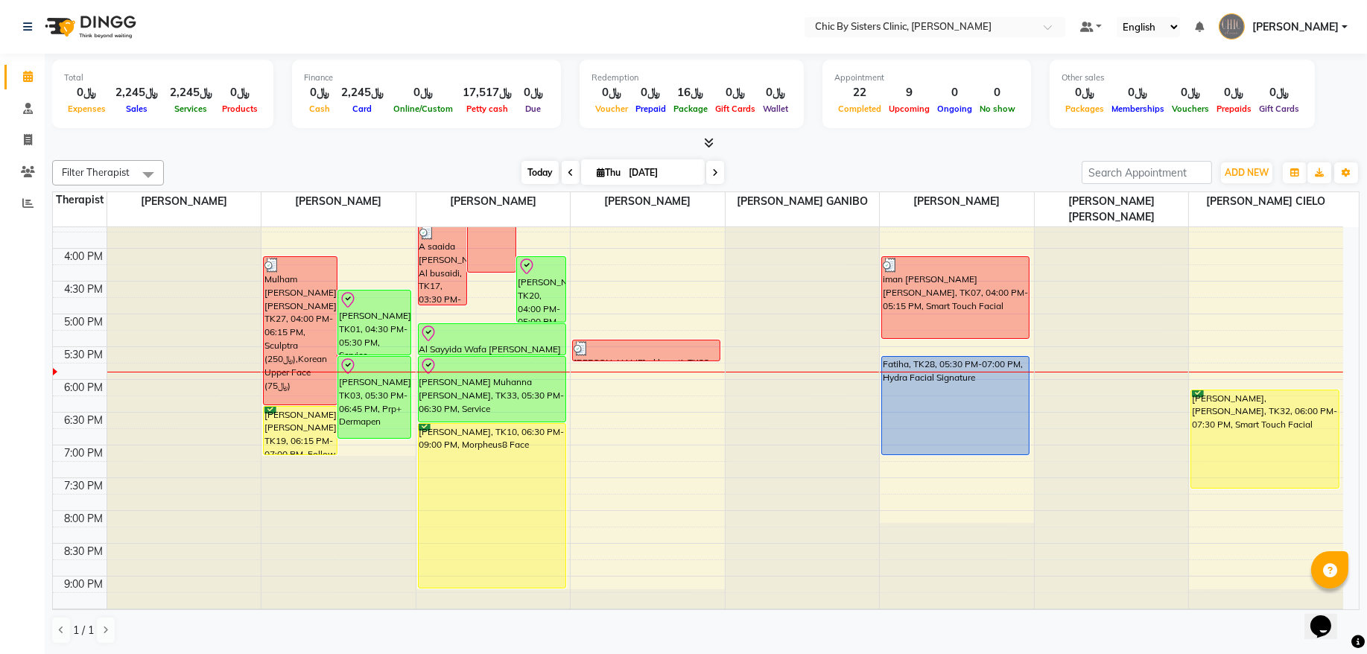
click at [539, 173] on span "Today" at bounding box center [540, 172] width 37 height 23
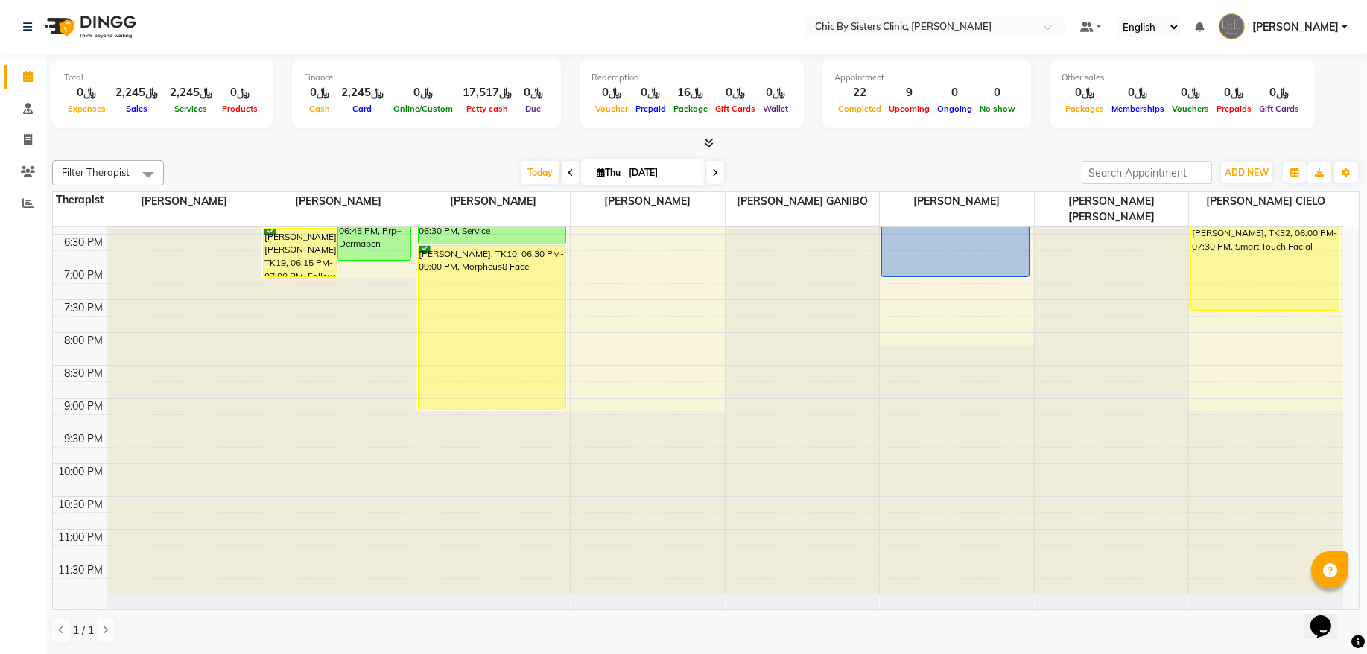
scroll to position [582, 0]
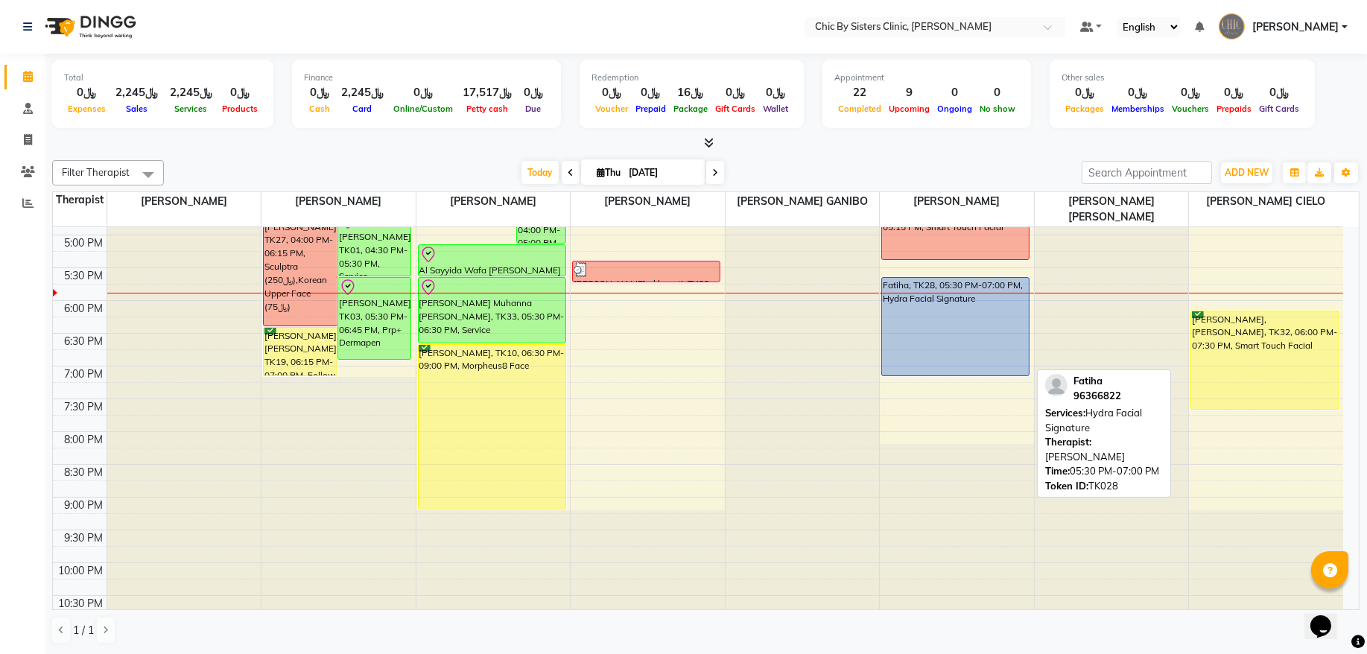
click at [920, 329] on div "Fatiha, TK28, 05:30 PM-07:00 PM, Hydra Facial Signature" at bounding box center [955, 327] width 147 height 98
select select "5"
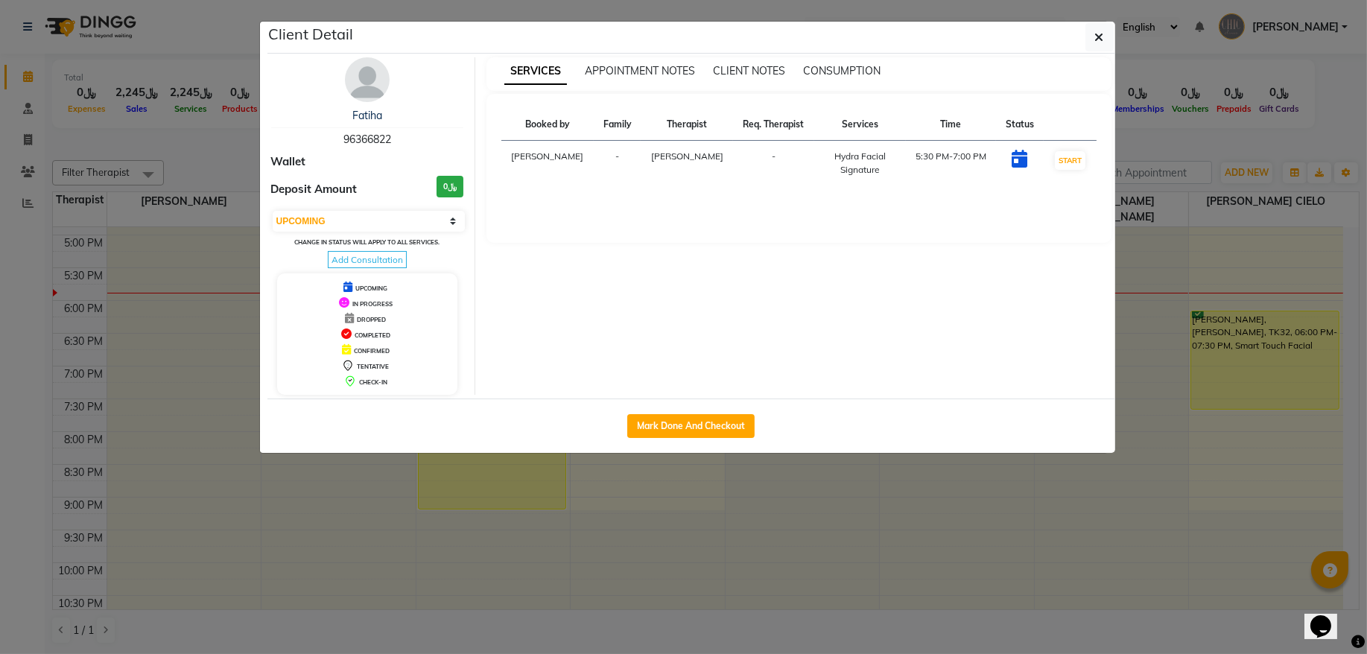
click at [386, 138] on span "96366822" at bounding box center [367, 139] width 48 height 13
copy span "96366822"
click at [1109, 43] on button "button" at bounding box center [1100, 37] width 28 height 28
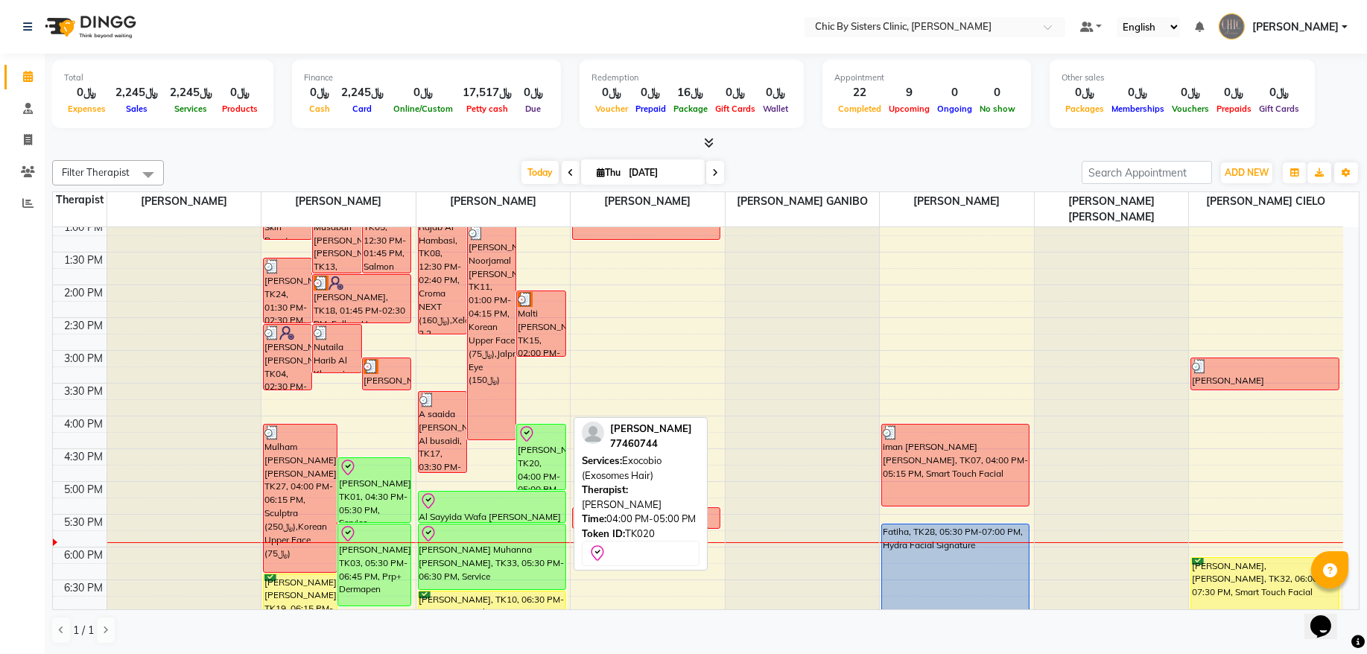
scroll to position [380, 0]
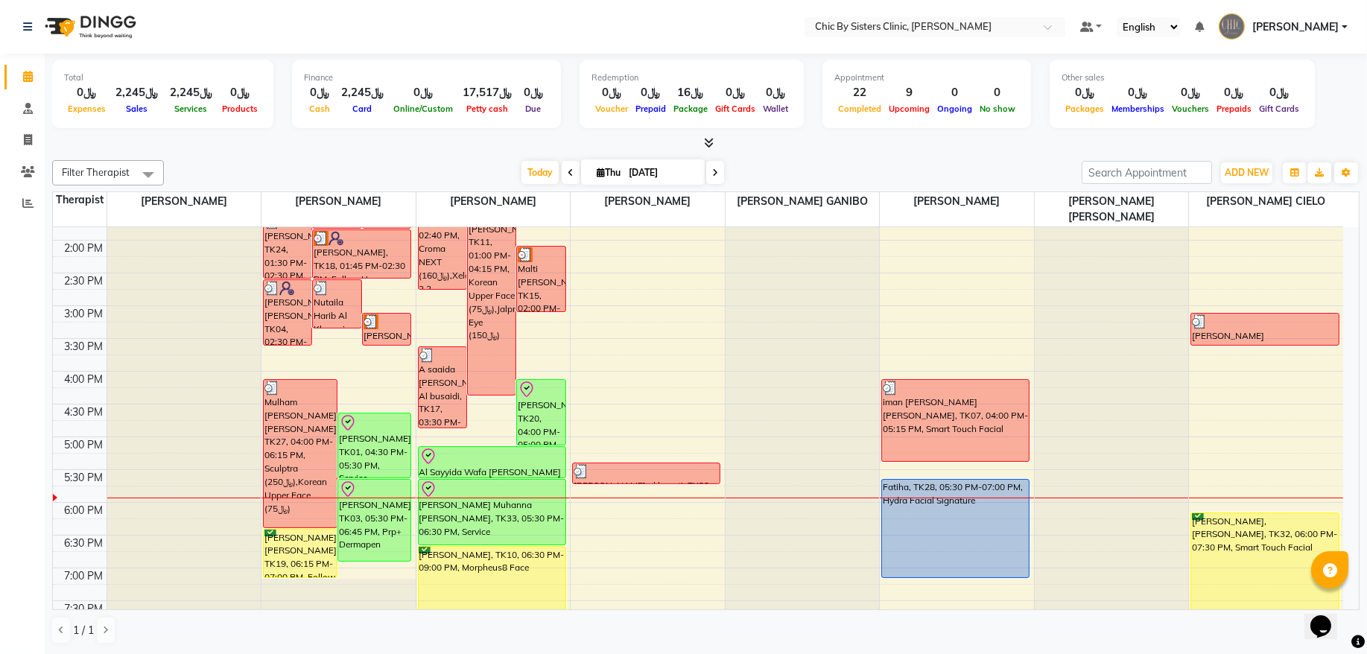
click at [652, 170] on input "[DATE]" at bounding box center [661, 173] width 75 height 22
select select "9"
select select "2025"
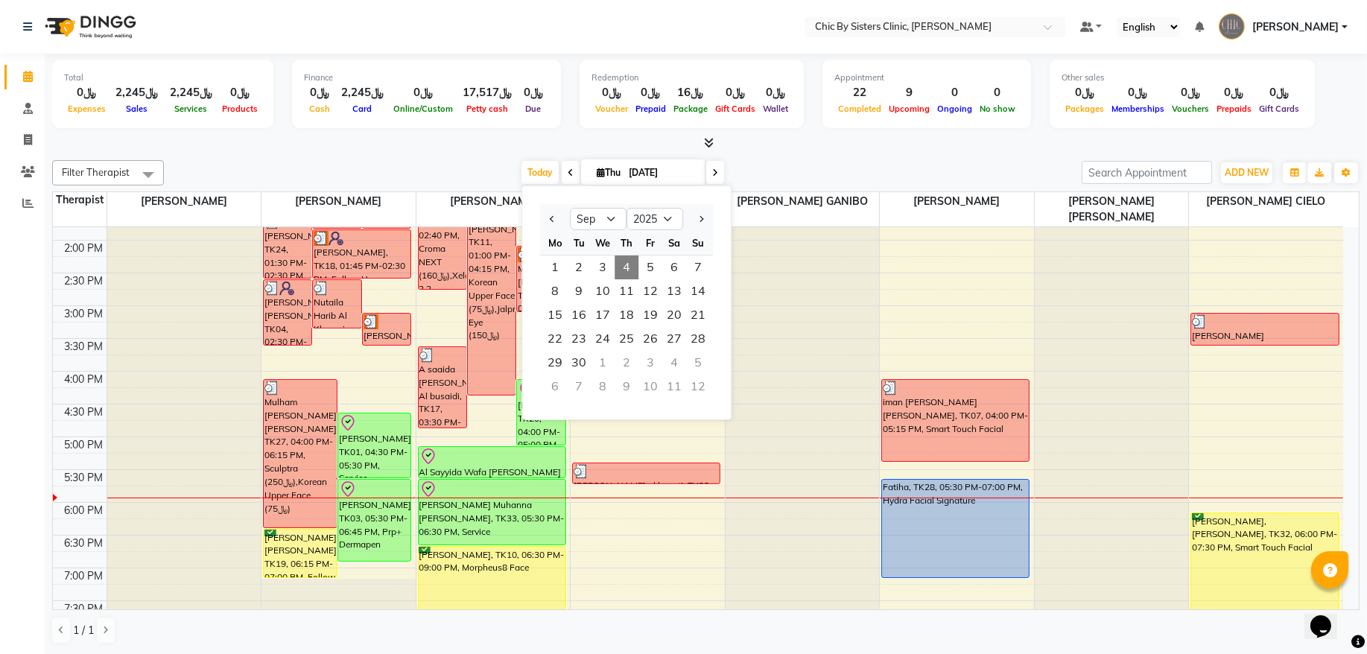
click at [711, 268] on div "1 2 3 4 5 6 7" at bounding box center [626, 268] width 173 height 24
click at [704, 270] on span "7" at bounding box center [698, 268] width 24 height 24
type input "07-09-2025"
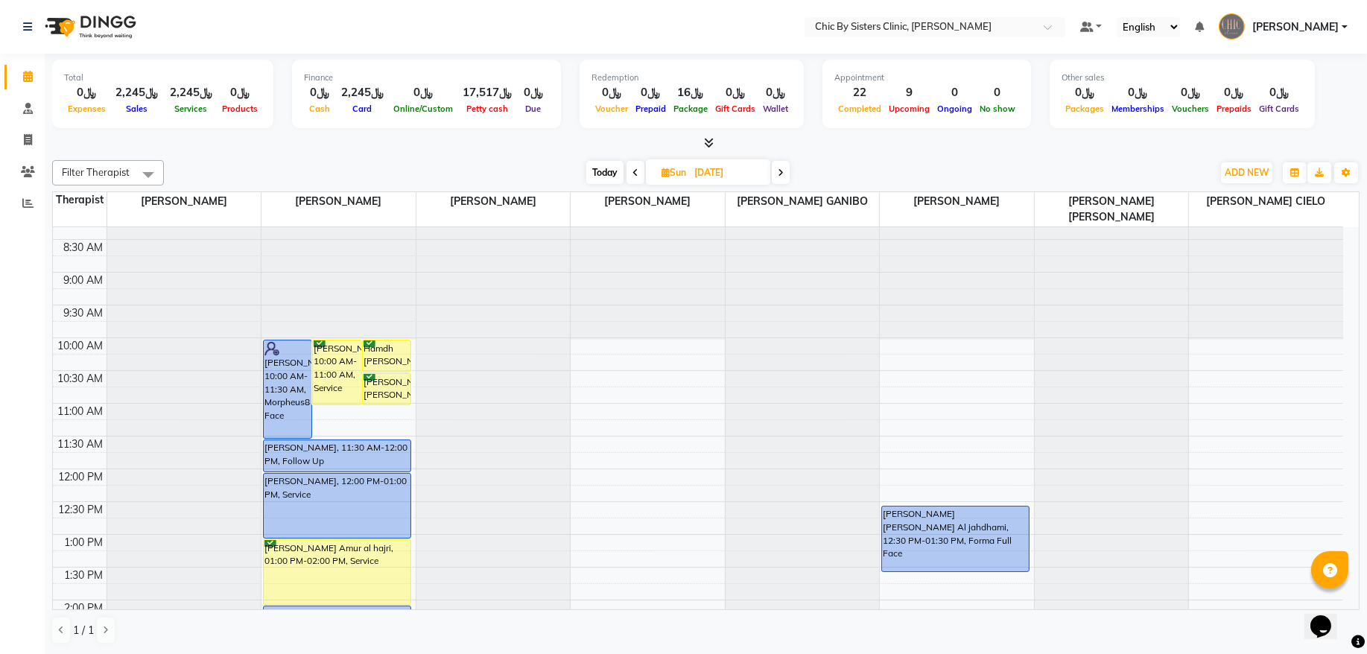
scroll to position [0, 0]
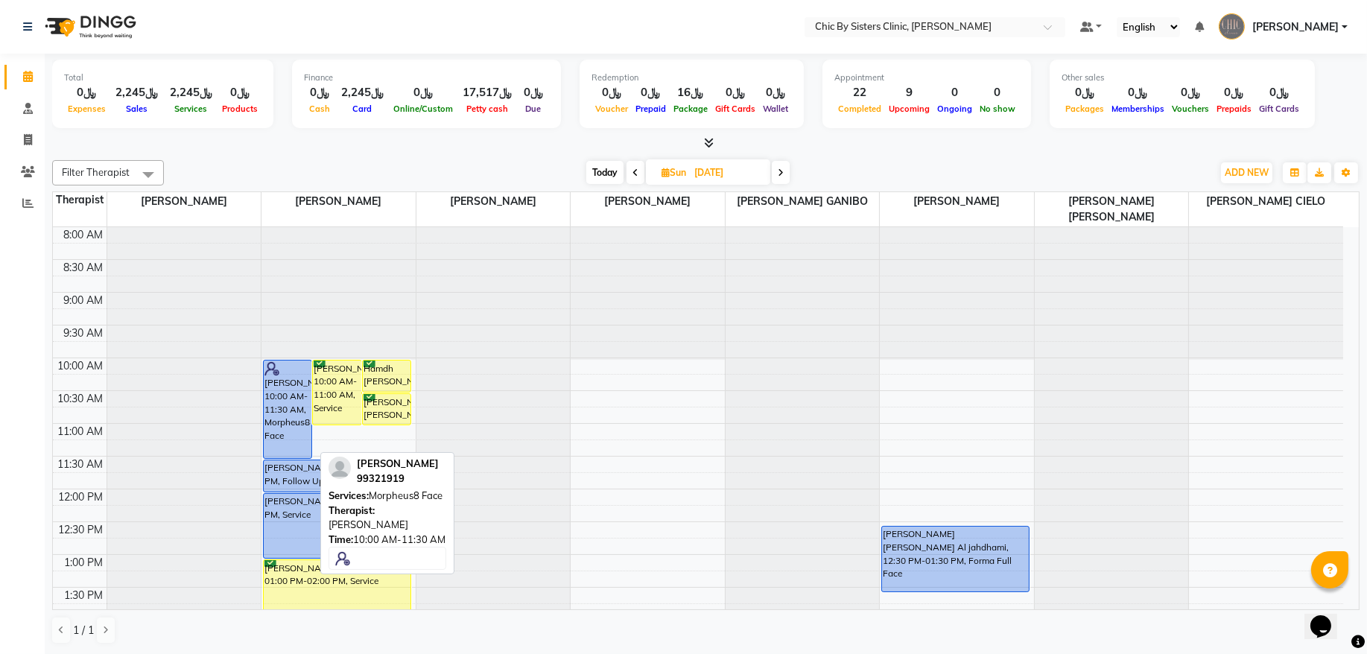
click at [279, 394] on div "Shakoor Al Ghamari, 10:00 AM-11:30 AM, Morpheus8 Face" at bounding box center [288, 410] width 48 height 98
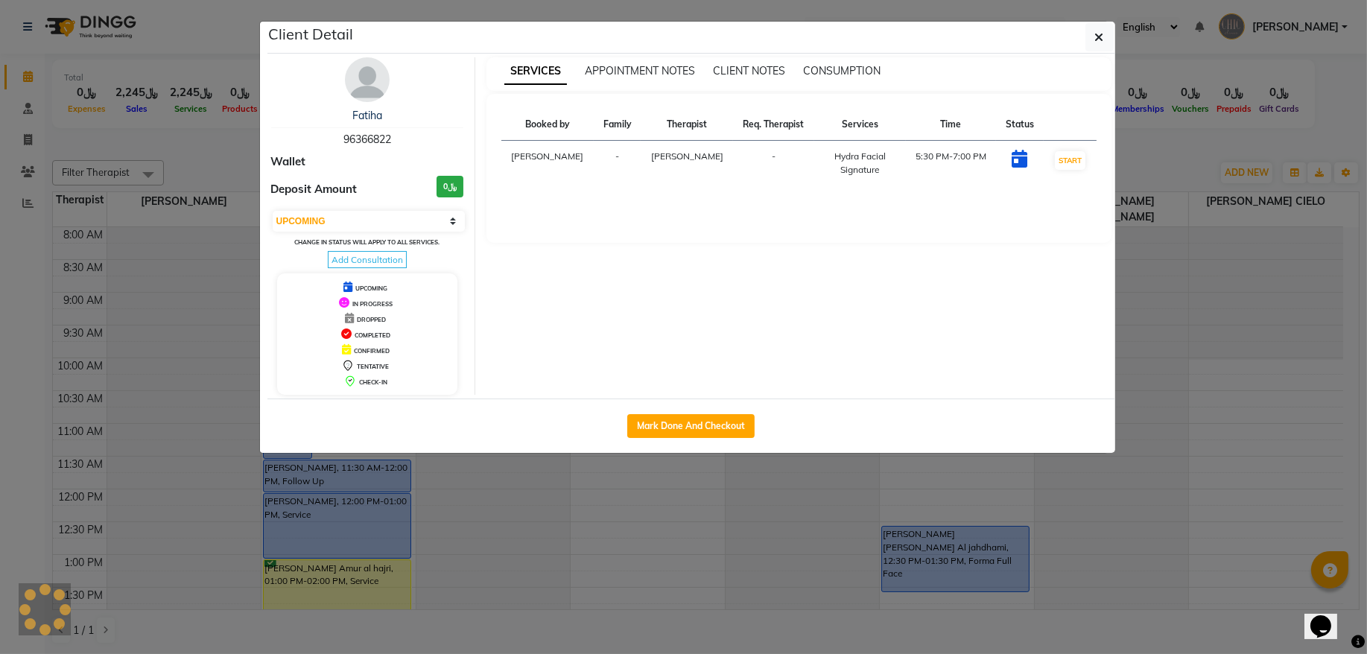
select select "select"
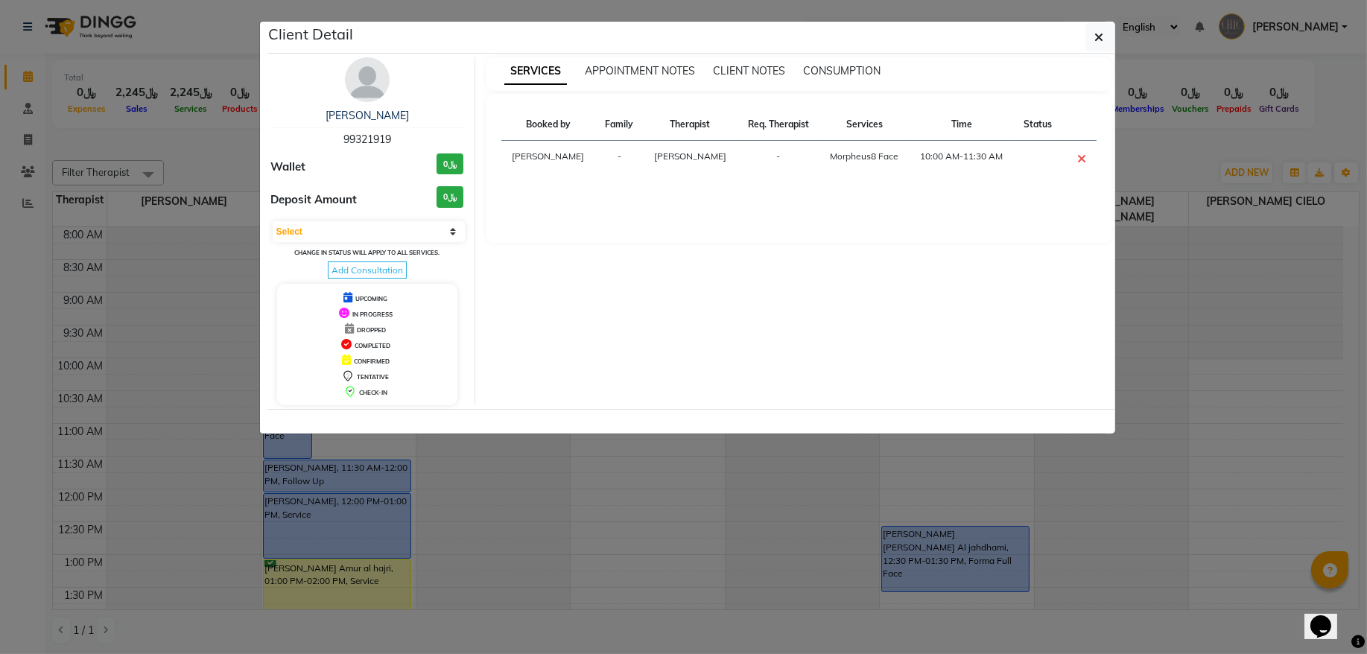
click at [367, 138] on span "99321919" at bounding box center [367, 139] width 48 height 13
copy span "99321919"
click at [355, 119] on link "Shakoor Al Ghamari" at bounding box center [367, 115] width 83 height 13
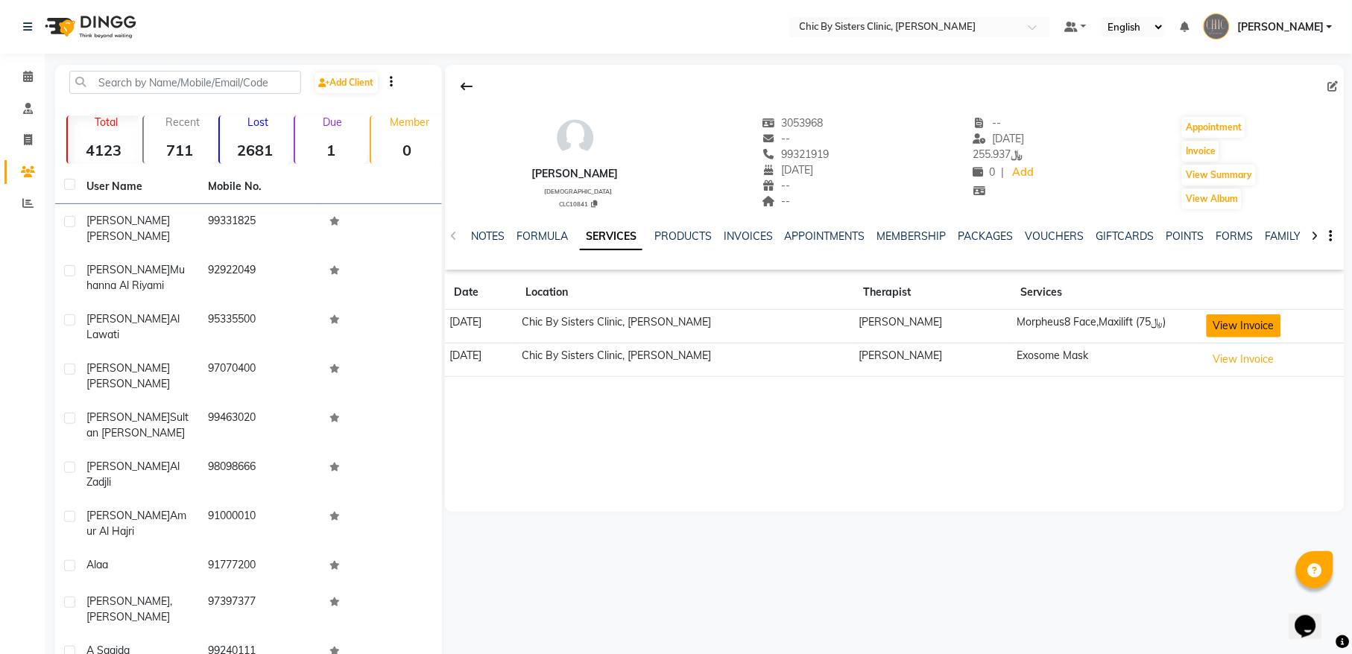
click at [1217, 329] on button "View Invoice" at bounding box center [1243, 325] width 75 height 23
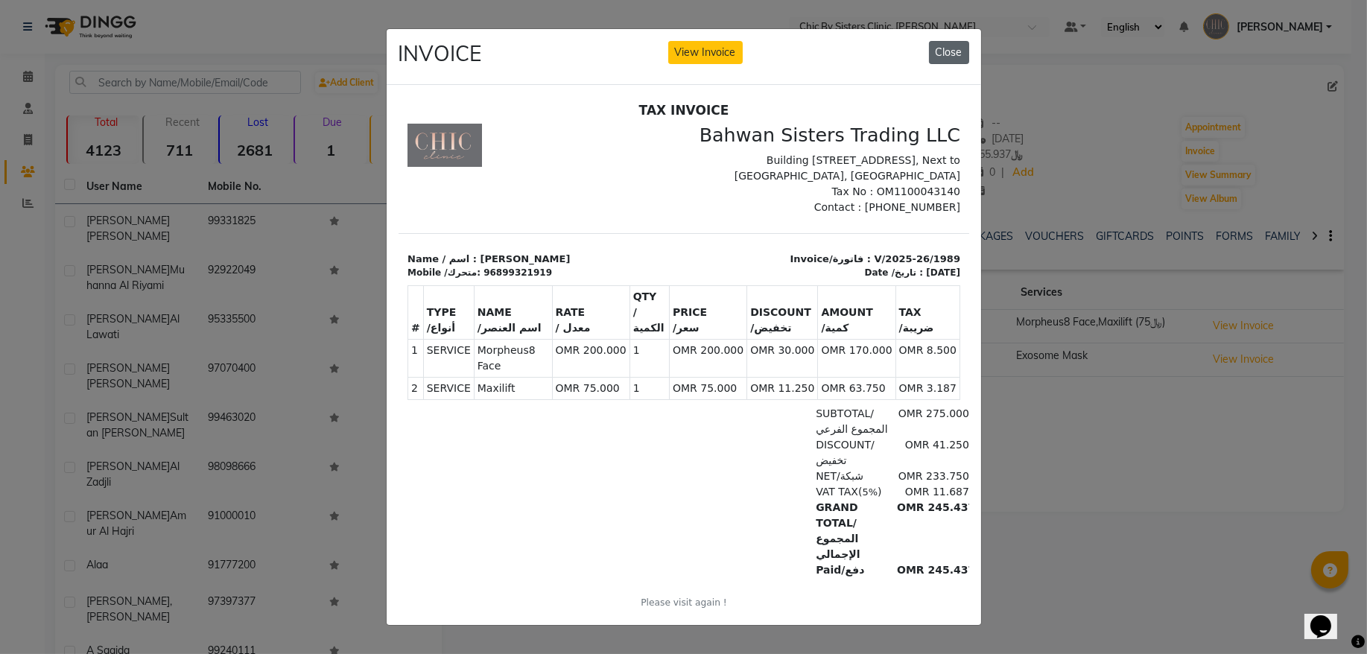
click at [943, 51] on button "Close" at bounding box center [949, 52] width 40 height 23
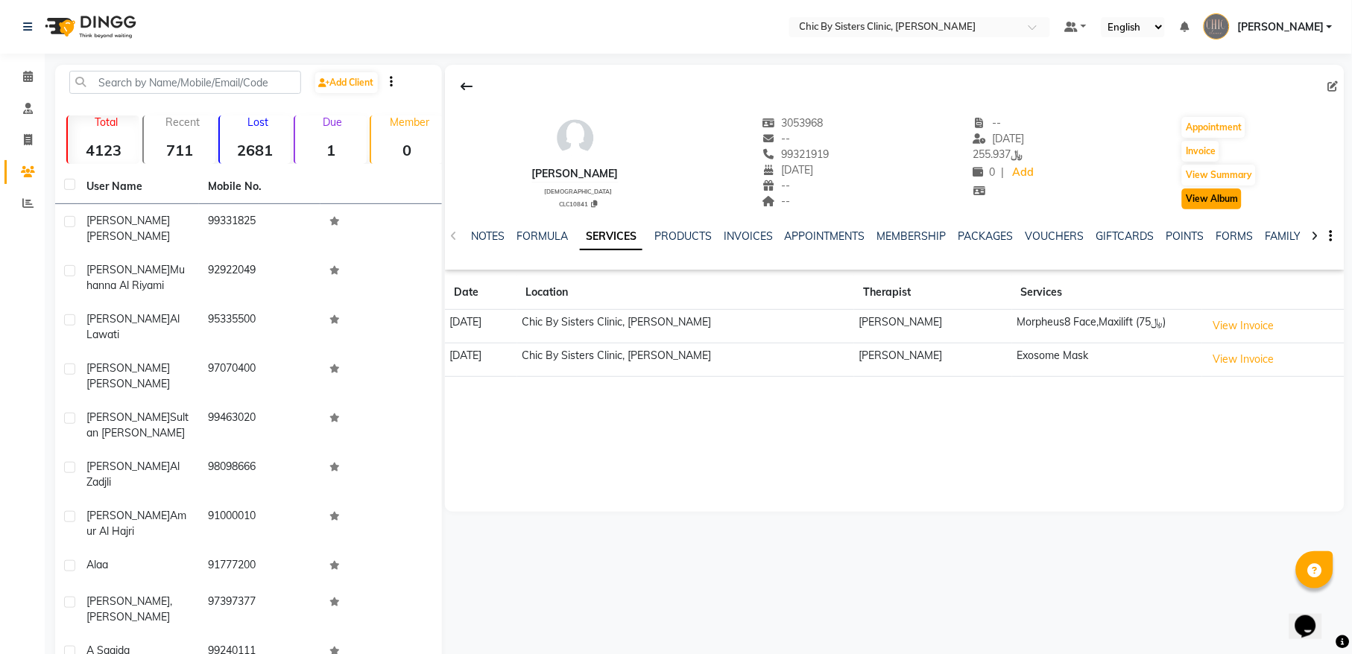
click at [1226, 194] on button "View Album" at bounding box center [1212, 198] width 60 height 21
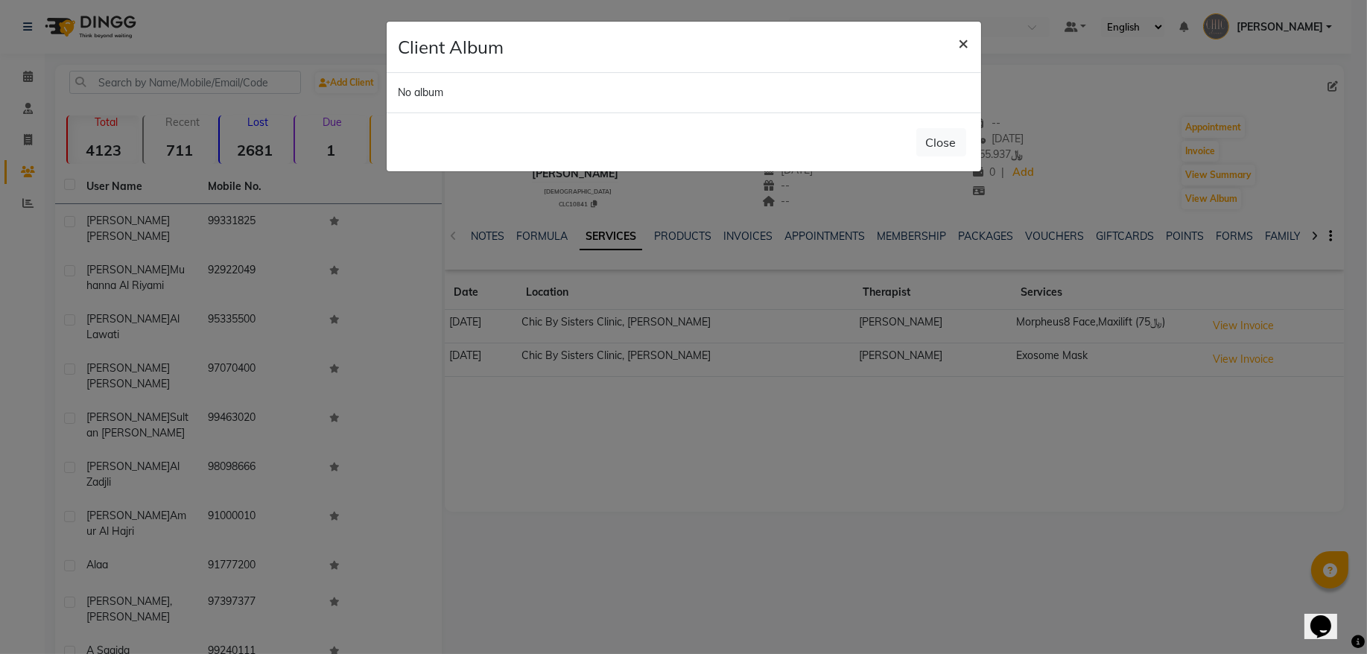
click at [955, 53] on button "×" at bounding box center [964, 43] width 34 height 42
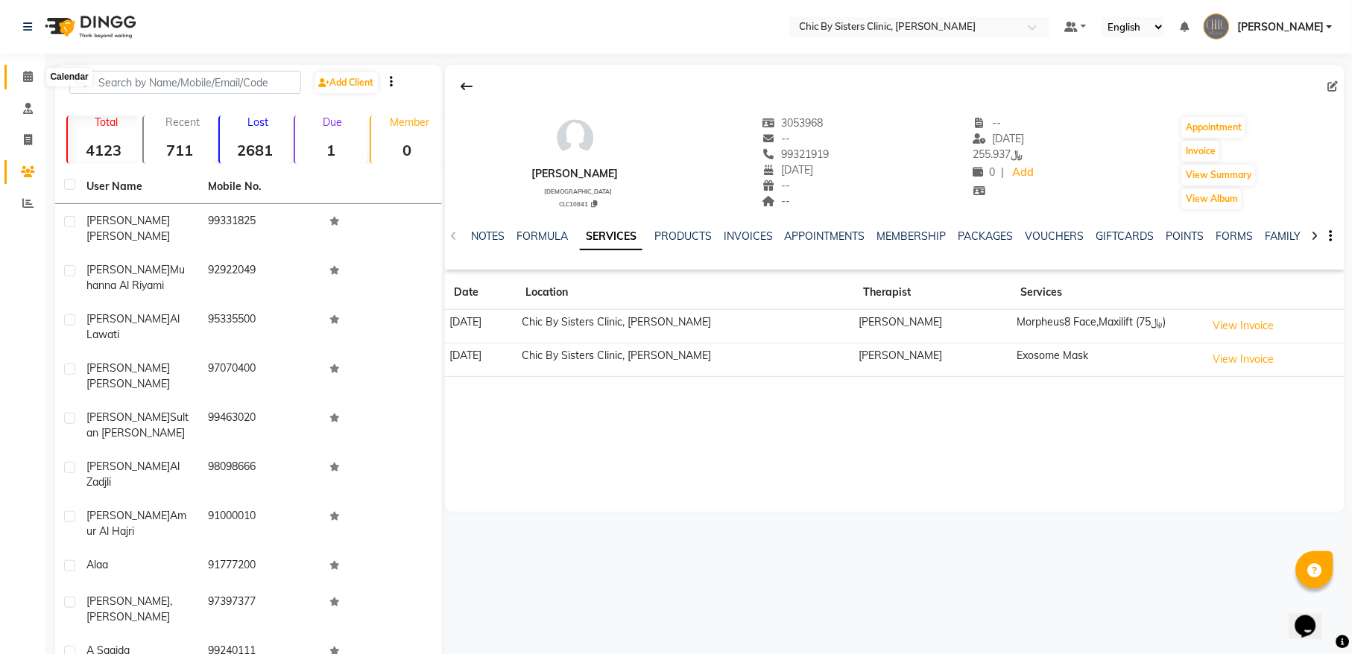
click at [34, 77] on span at bounding box center [28, 77] width 26 height 17
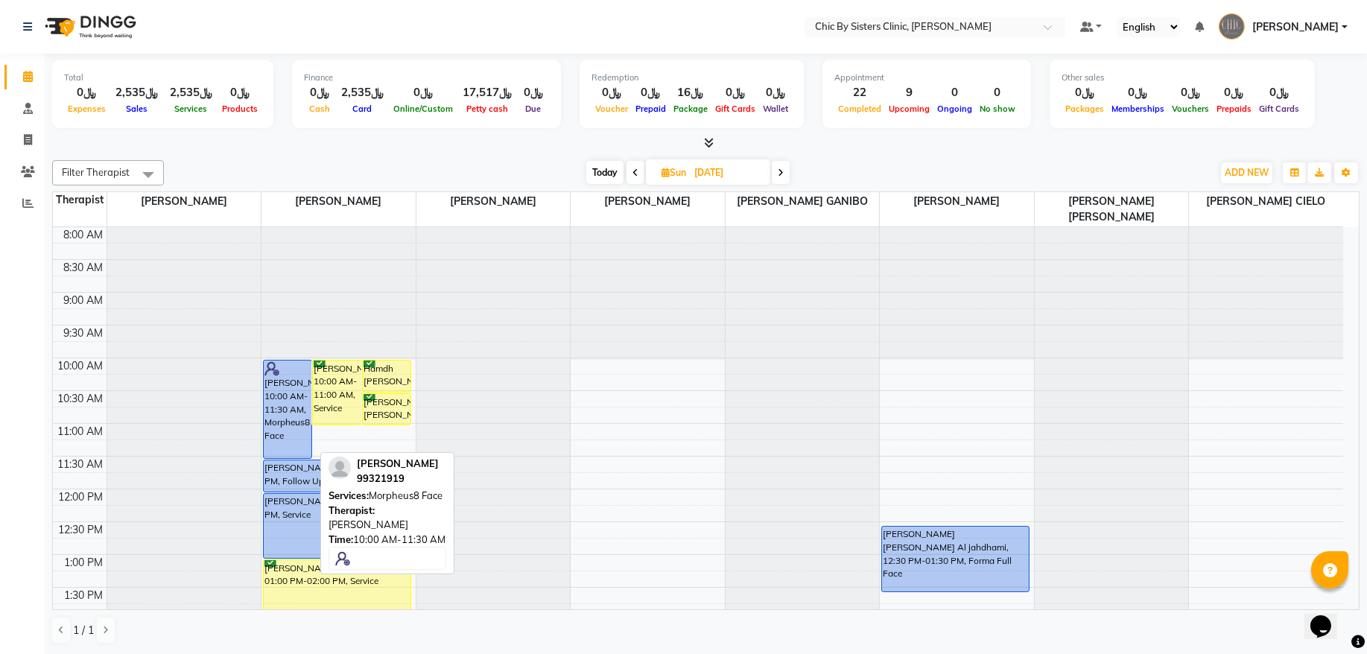
click at [287, 406] on div "Shakoor Al Ghamari, 10:00 AM-11:30 AM, Morpheus8 Face" at bounding box center [288, 410] width 48 height 98
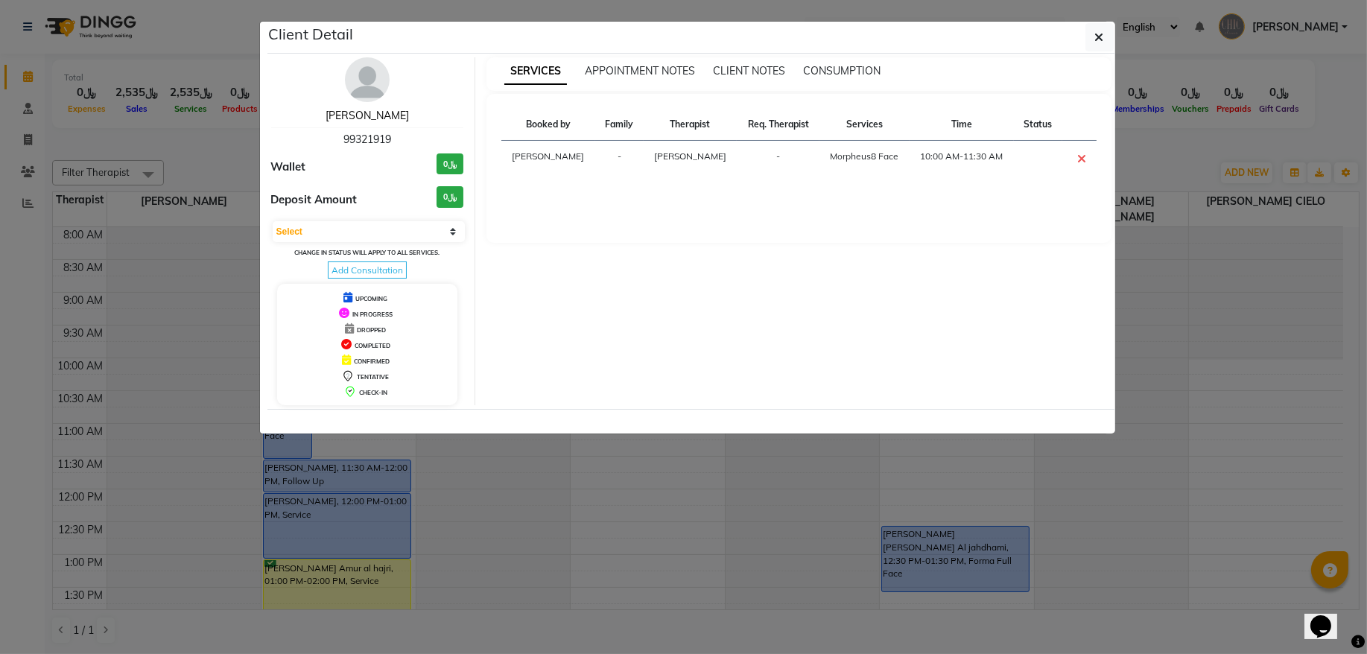
click at [397, 110] on link "Shakoor Al Ghamari" at bounding box center [367, 115] width 83 height 13
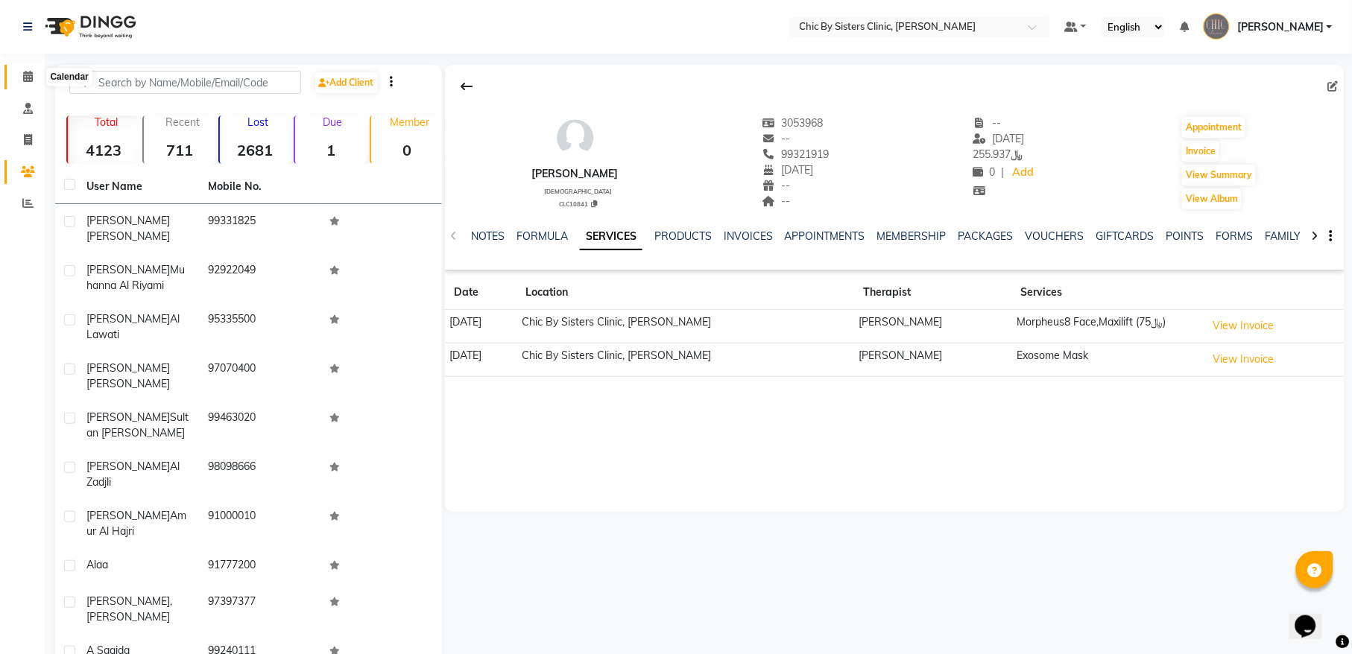
click at [31, 80] on icon at bounding box center [28, 76] width 10 height 11
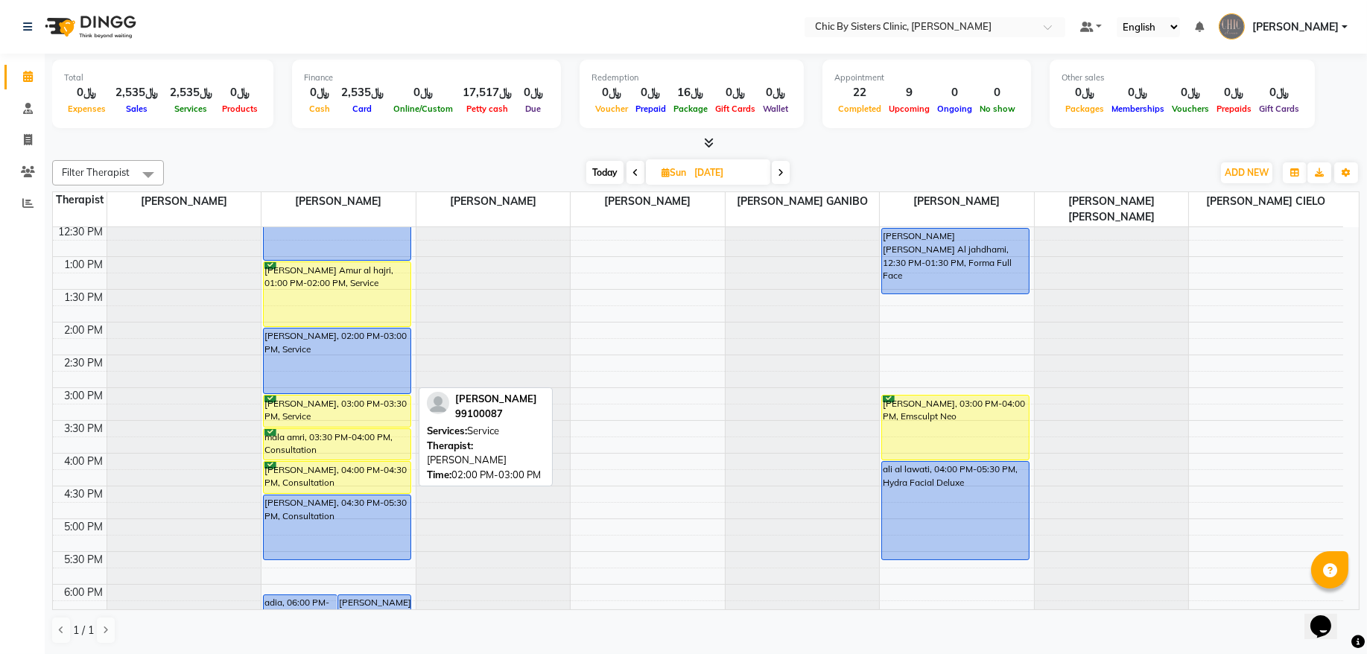
scroll to position [96, 0]
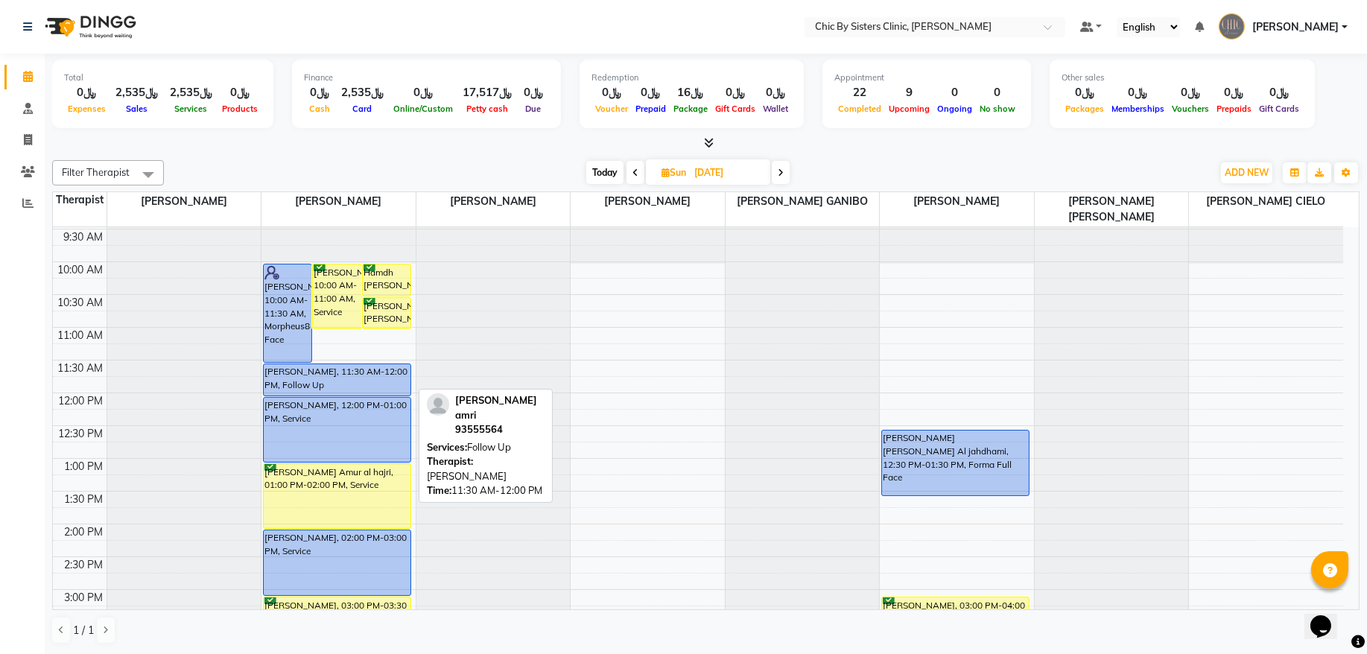
click at [345, 380] on div "Nada Ibrahim Al amri, 11:30 AM-12:00 PM, Follow Up" at bounding box center [337, 379] width 147 height 31
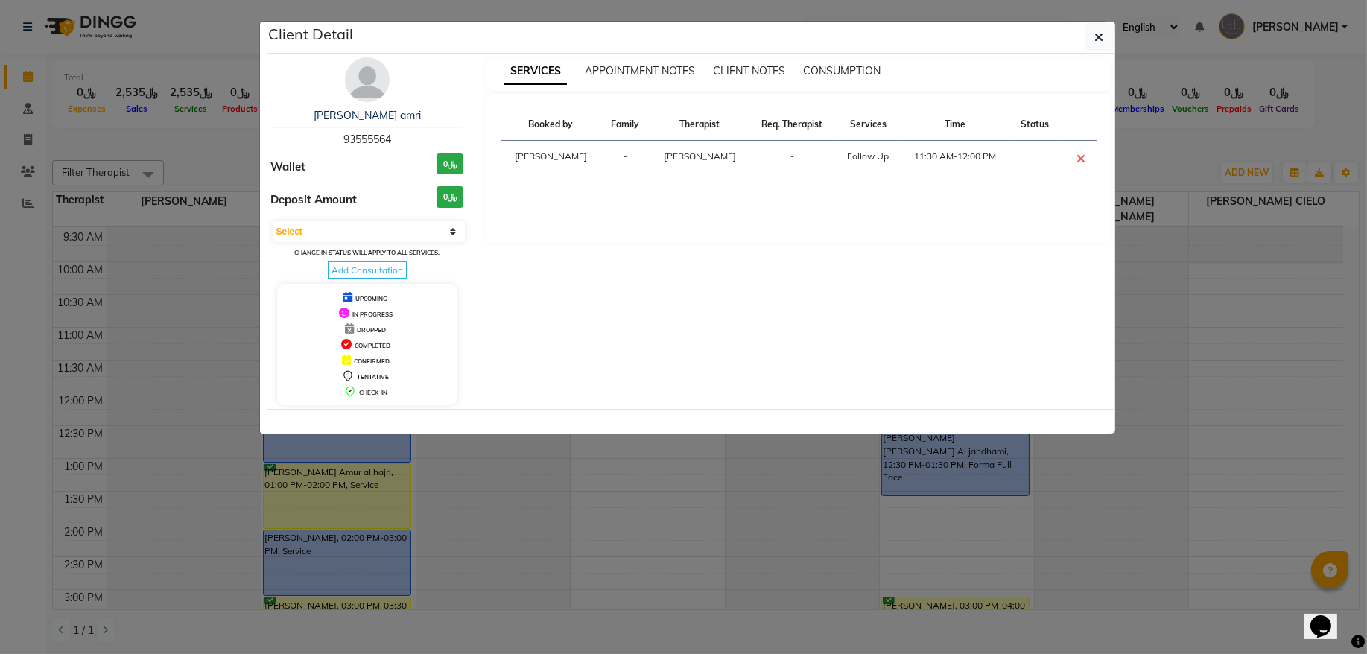
click at [373, 138] on span "93555564" at bounding box center [367, 139] width 48 height 13
click at [365, 227] on select "Select CONFIRMED TENTATIVE" at bounding box center [369, 231] width 193 height 21
select select "6"
click at [273, 222] on select "Select CONFIRMED TENTATIVE" at bounding box center [369, 231] width 193 height 21
click at [1096, 49] on button "button" at bounding box center [1100, 37] width 28 height 28
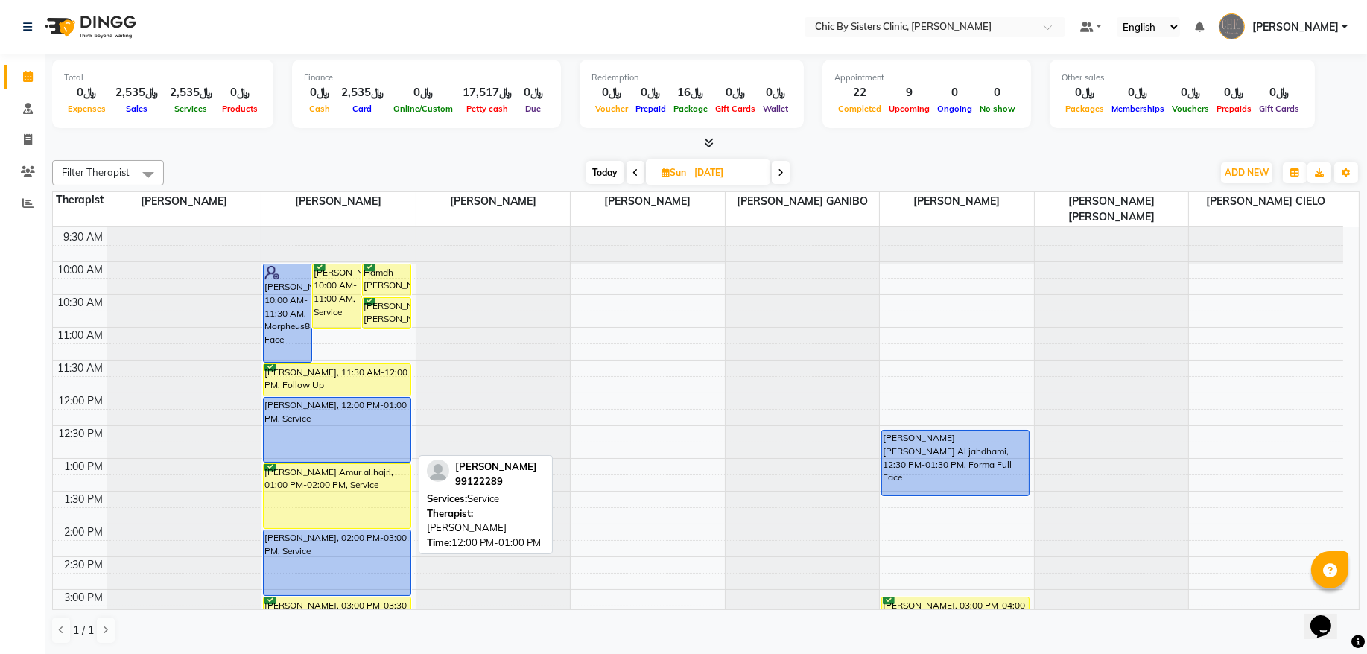
click at [311, 431] on div "Meraj Salim, 12:00 PM-01:00 PM, Service" at bounding box center [337, 430] width 147 height 64
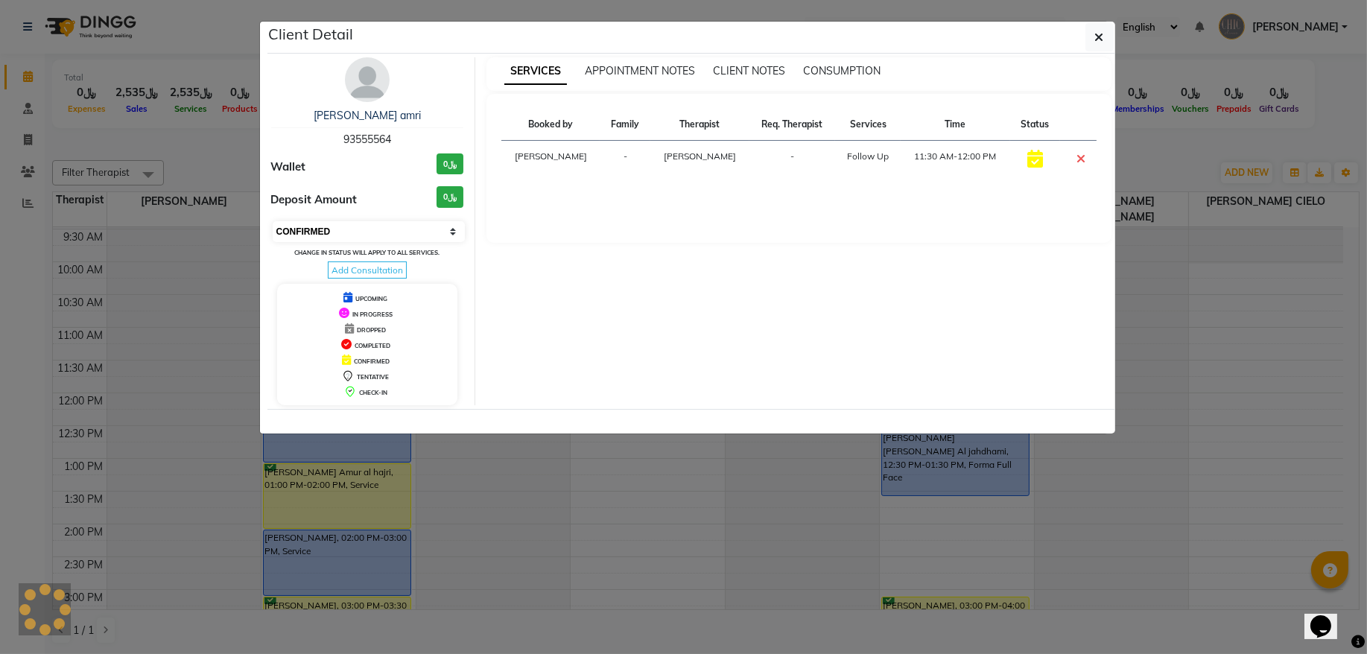
select select "select"
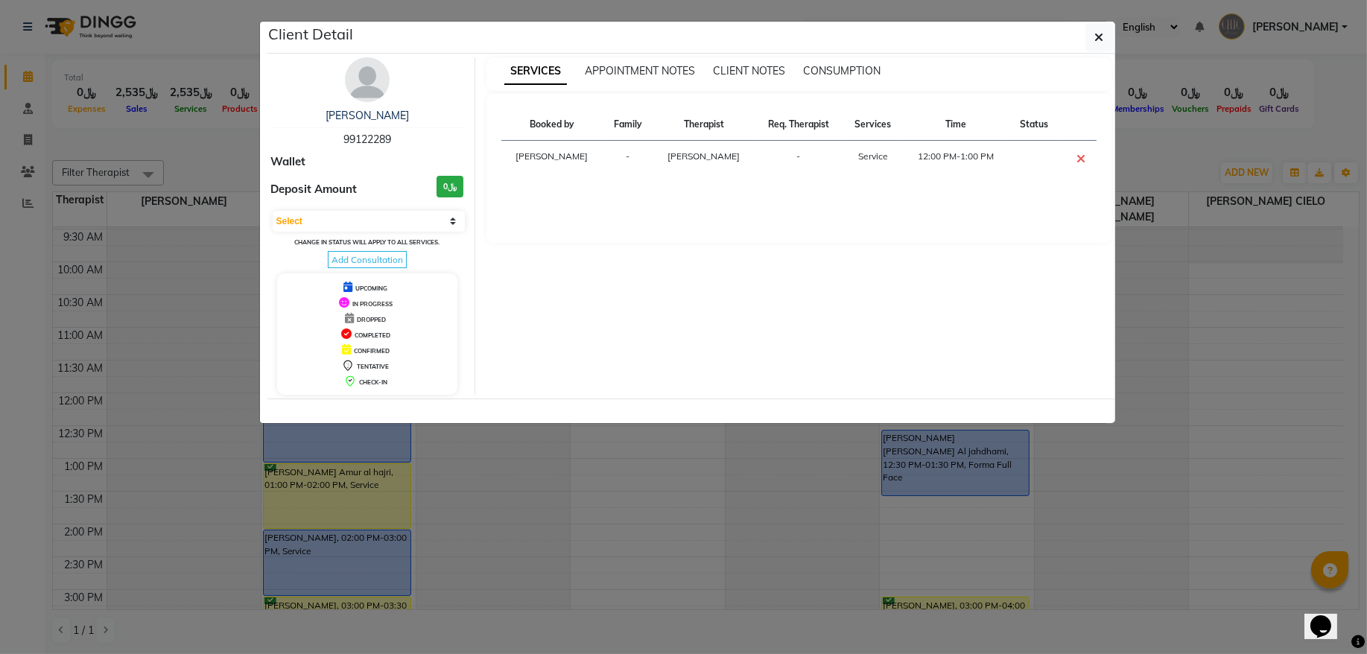
click at [374, 136] on span "99122289" at bounding box center [367, 139] width 48 height 13
copy span "99122289"
click at [1100, 38] on icon "button" at bounding box center [1099, 37] width 9 height 12
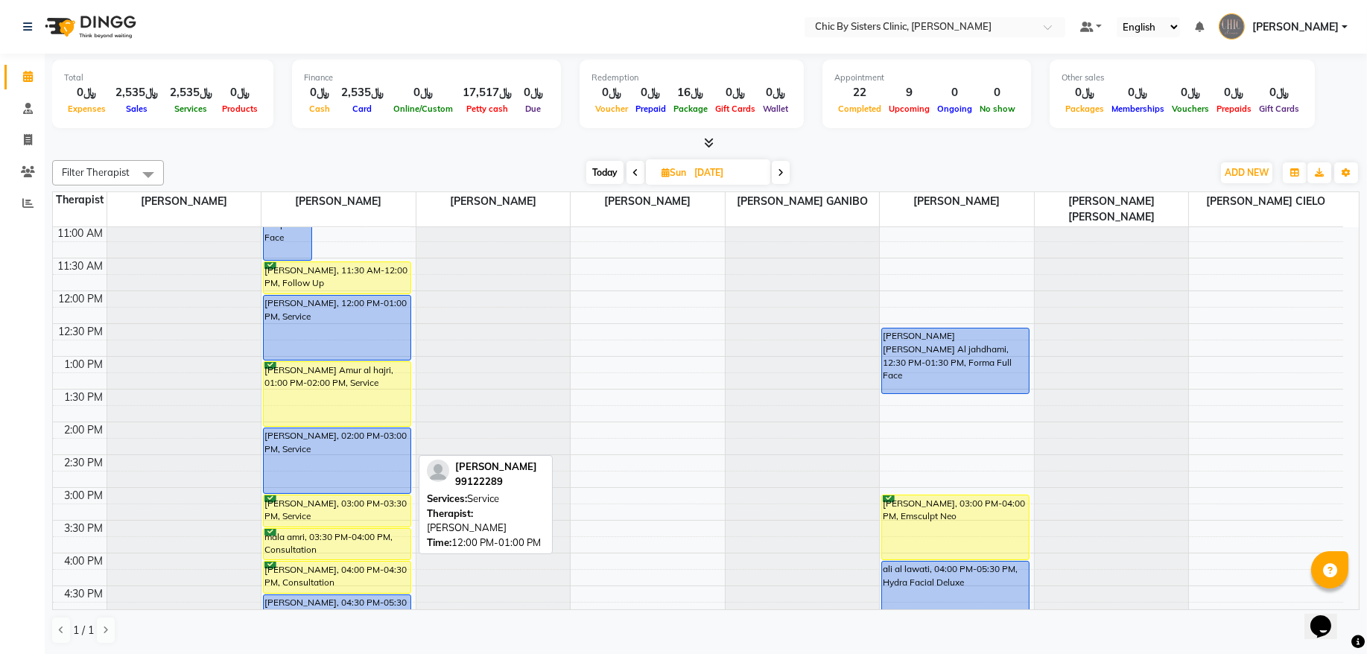
scroll to position [298, 0]
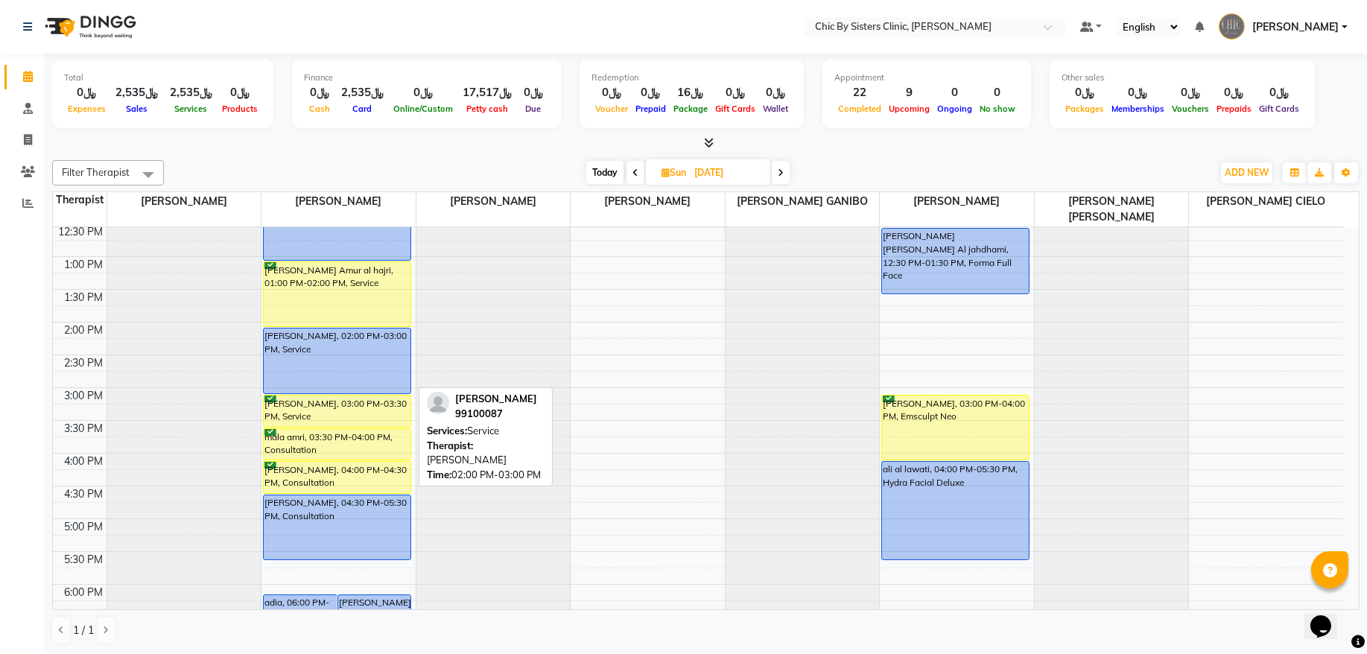
click at [348, 370] on div "Maryam Saif al hosni, 02:00 PM-03:00 PM, Service" at bounding box center [337, 361] width 147 height 65
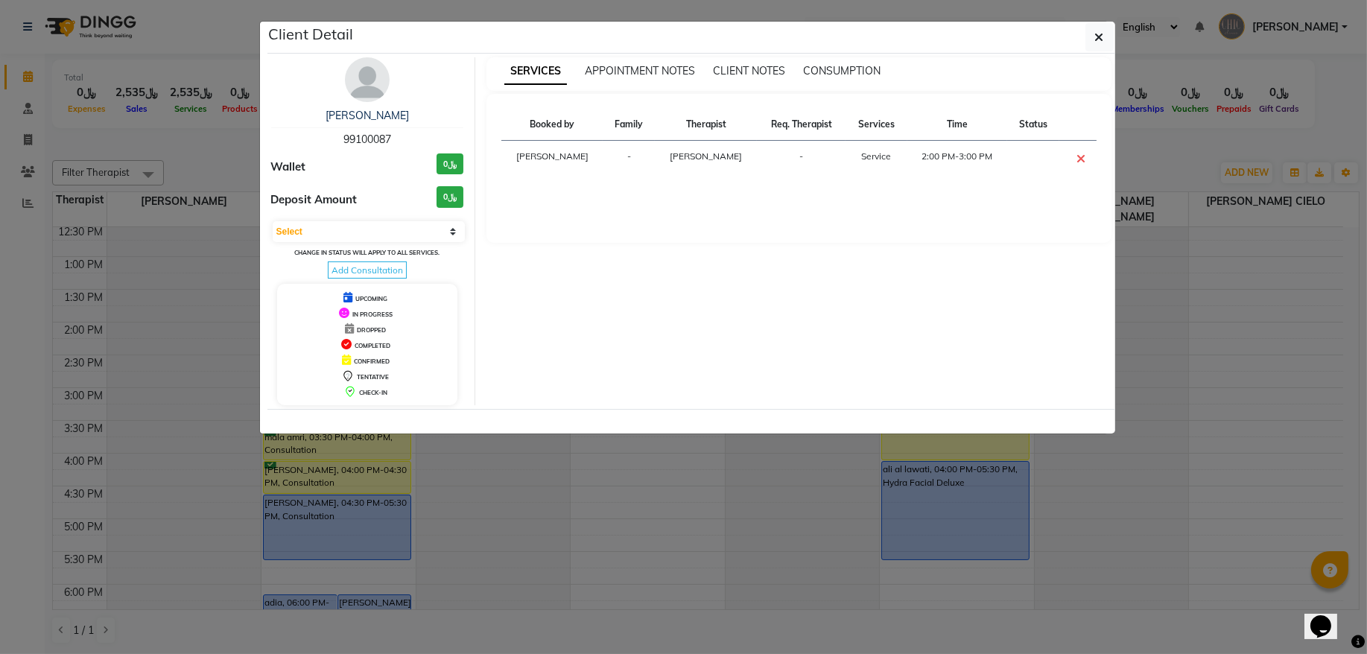
click at [361, 139] on span "99100087" at bounding box center [367, 139] width 48 height 13
copy span "99100087"
click at [1097, 46] on button "button" at bounding box center [1100, 37] width 28 height 28
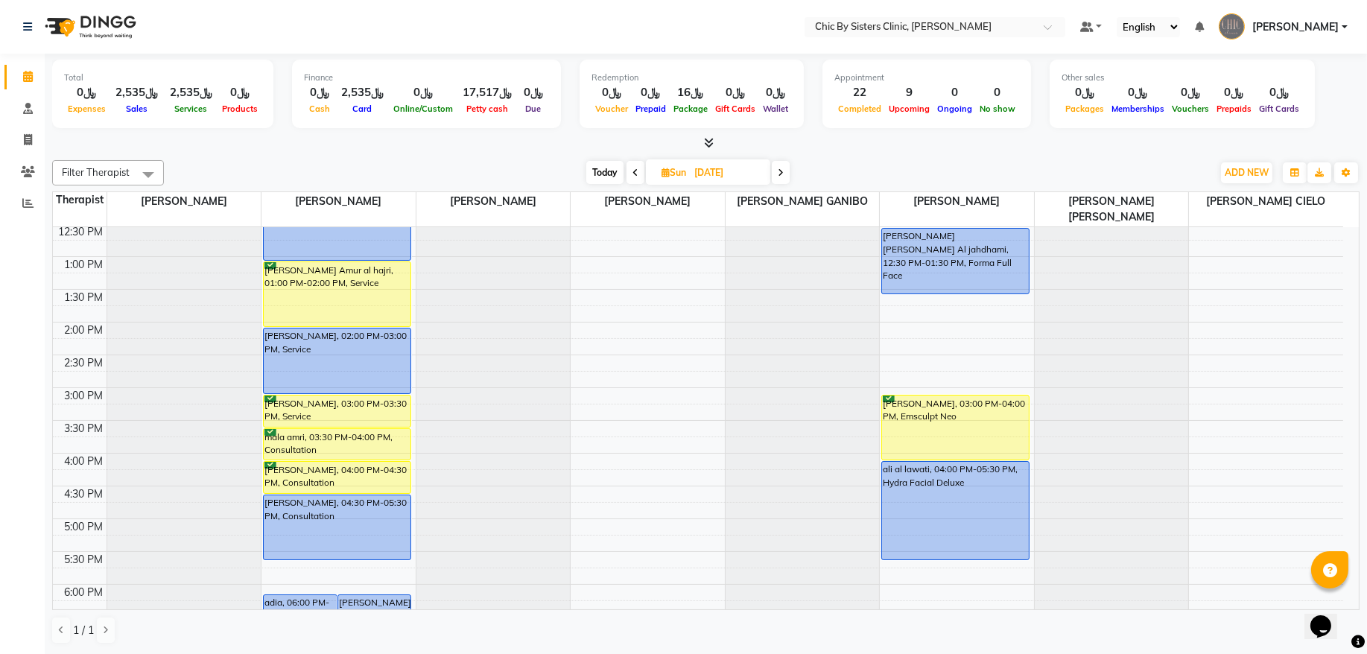
click at [686, 178] on span "Sun 07-09-2025" at bounding box center [708, 171] width 124 height 25
click at [717, 175] on input "07-09-2025" at bounding box center [727, 173] width 75 height 22
select select "9"
select select "2025"
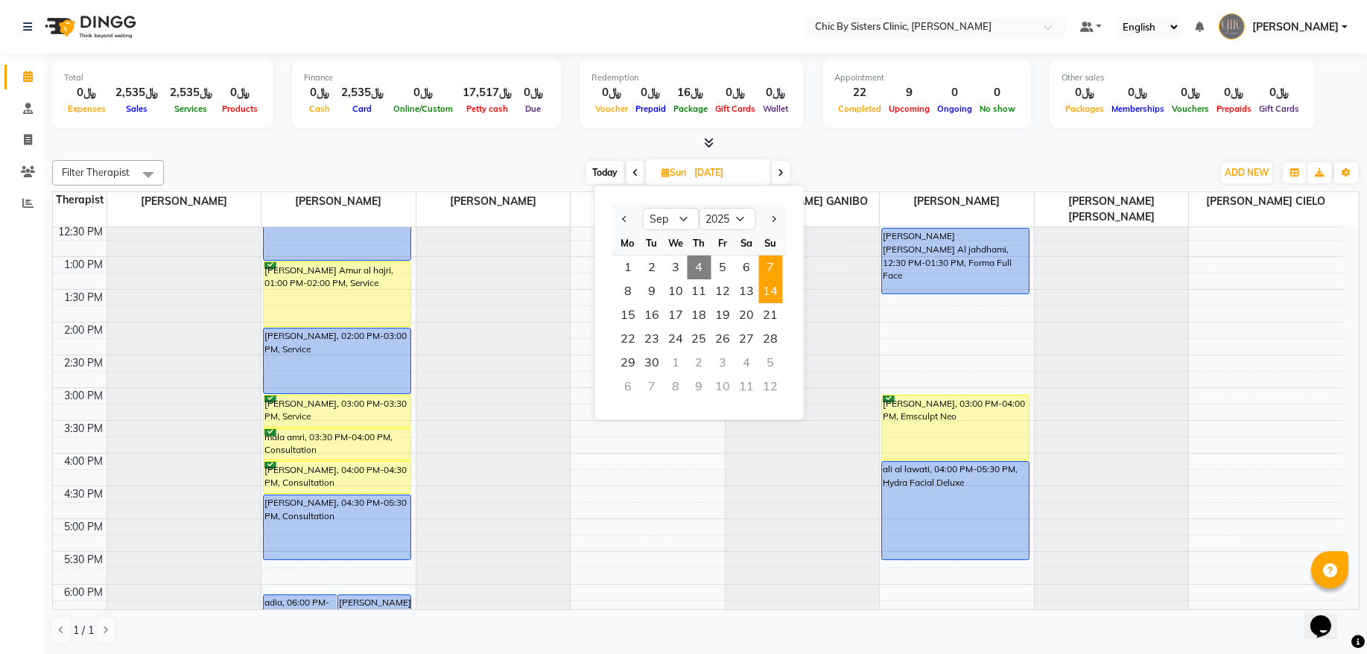
click at [772, 294] on span "14" at bounding box center [771, 291] width 24 height 24
type input "14-09-2025"
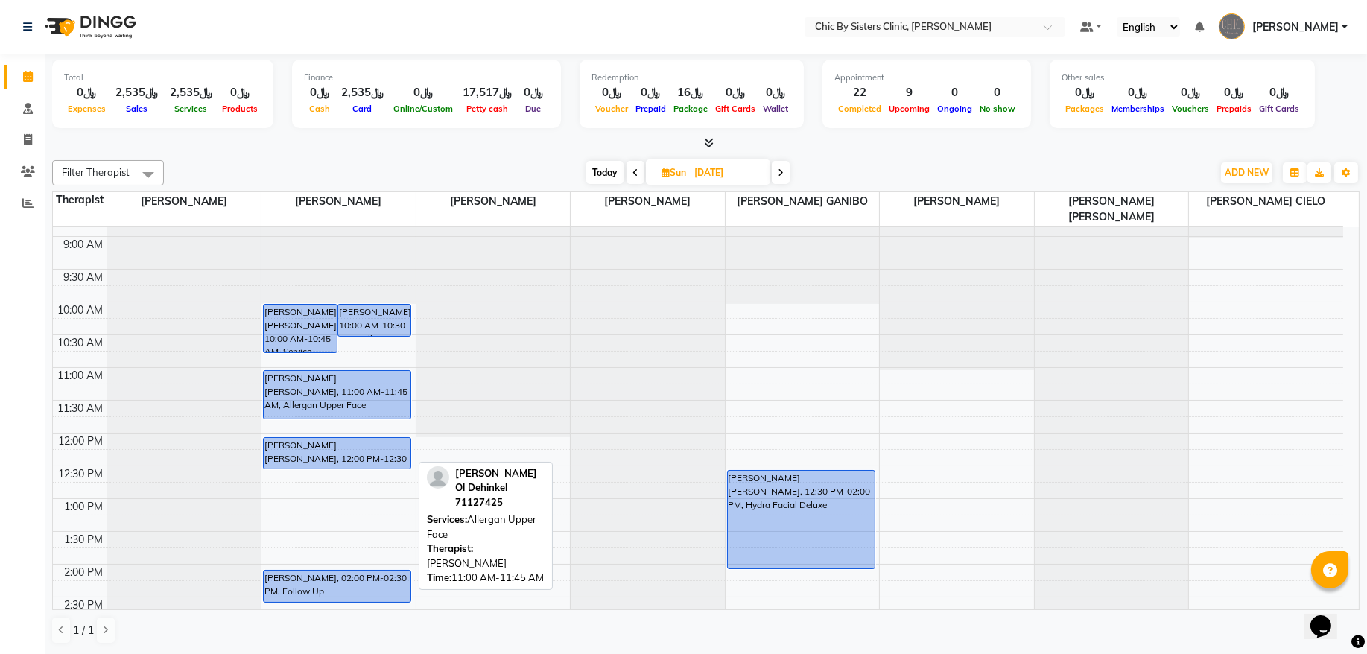
scroll to position [101, 0]
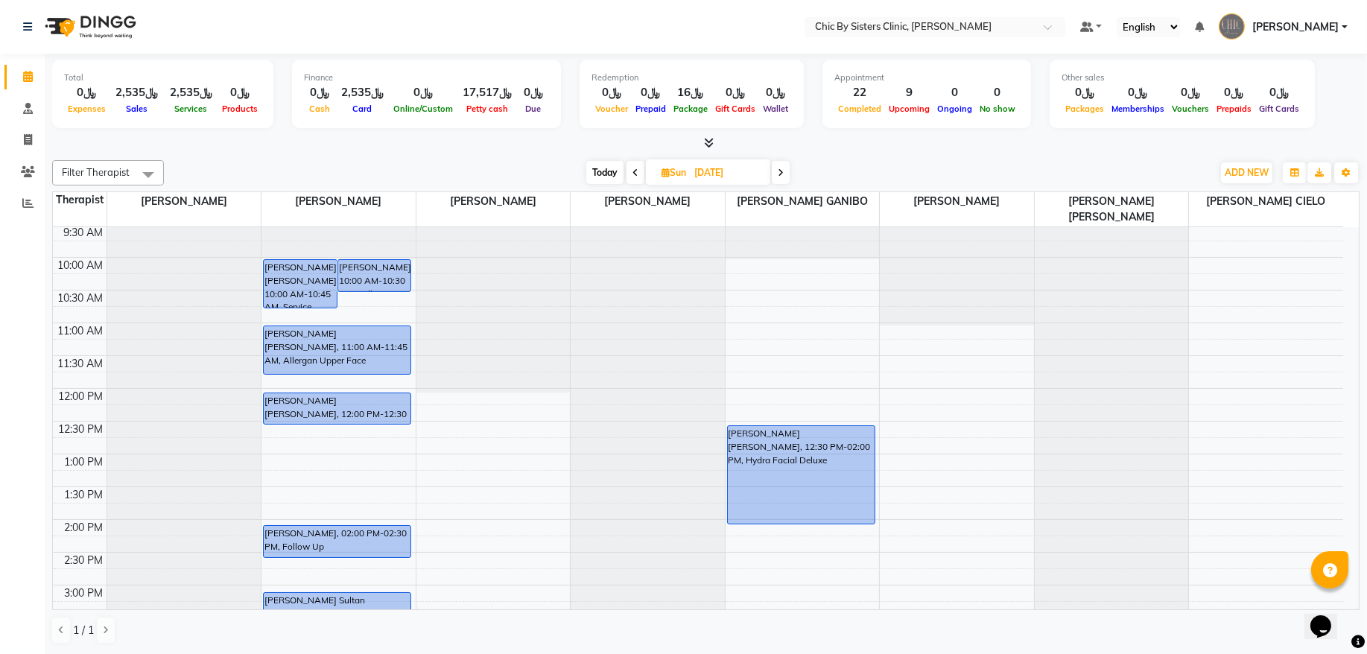
click at [726, 165] on input "14-09-2025" at bounding box center [727, 173] width 75 height 22
select select "9"
select select "2025"
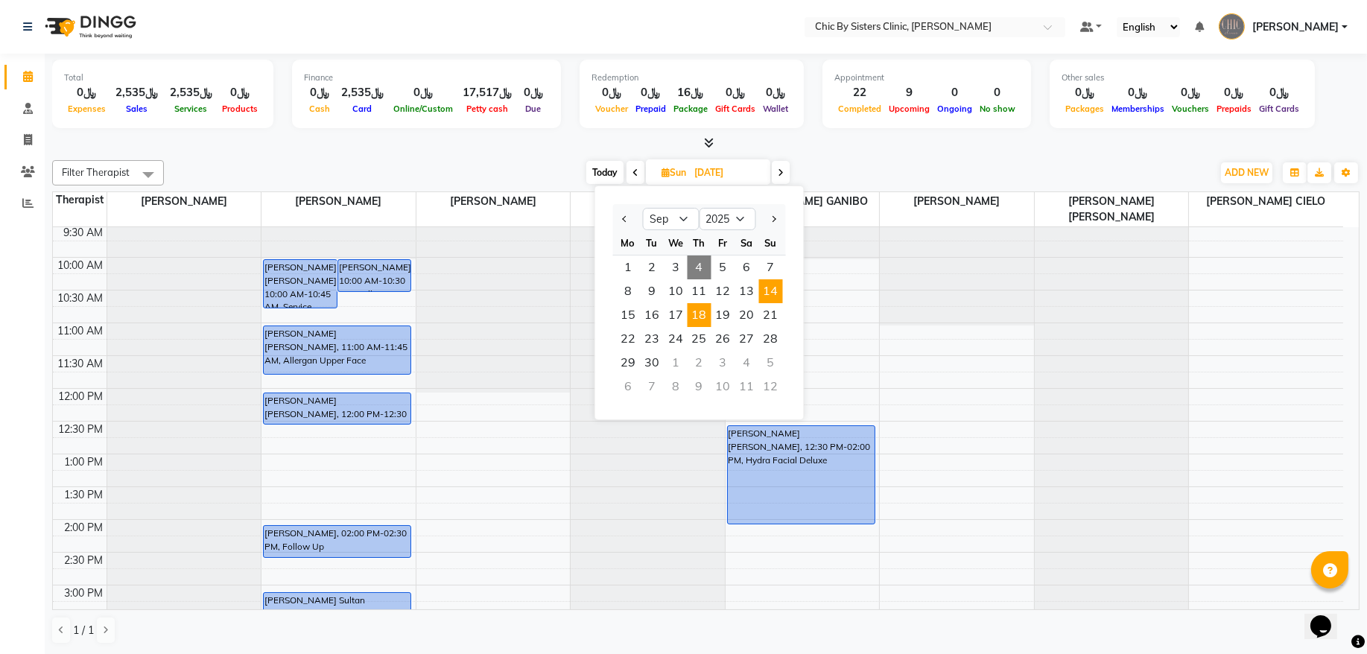
click at [700, 313] on span "18" at bounding box center [700, 315] width 24 height 24
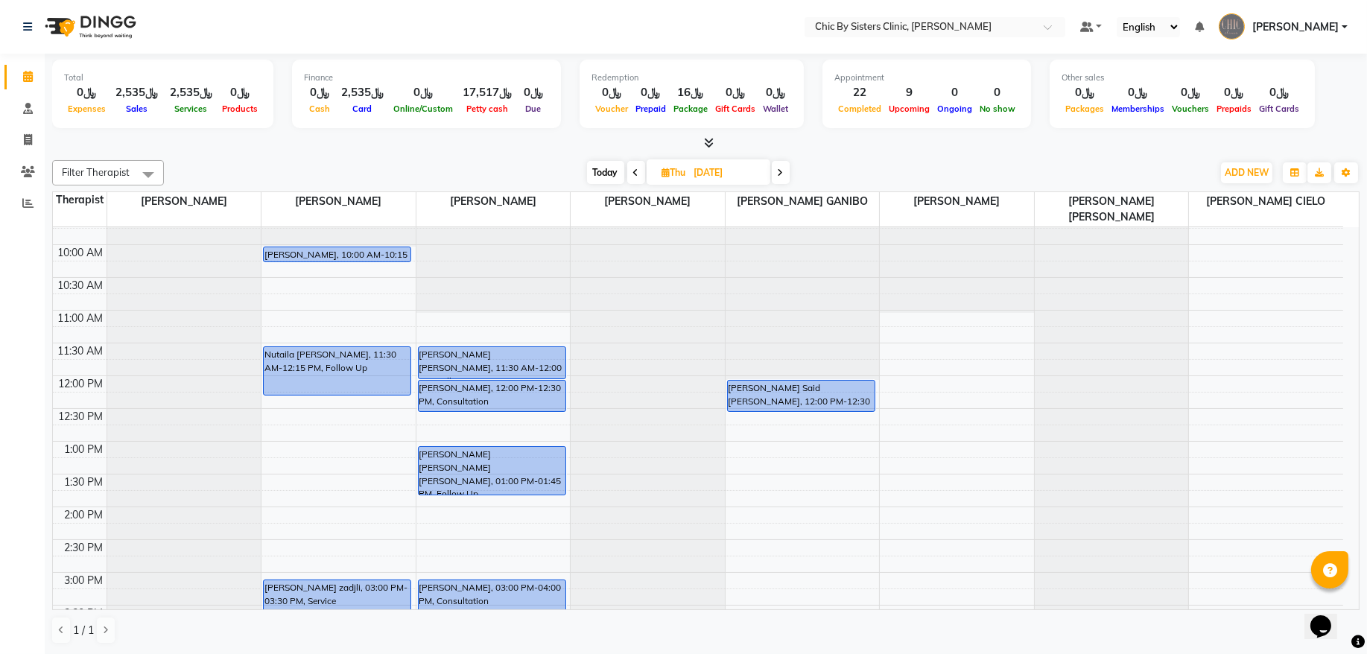
scroll to position [201, 0]
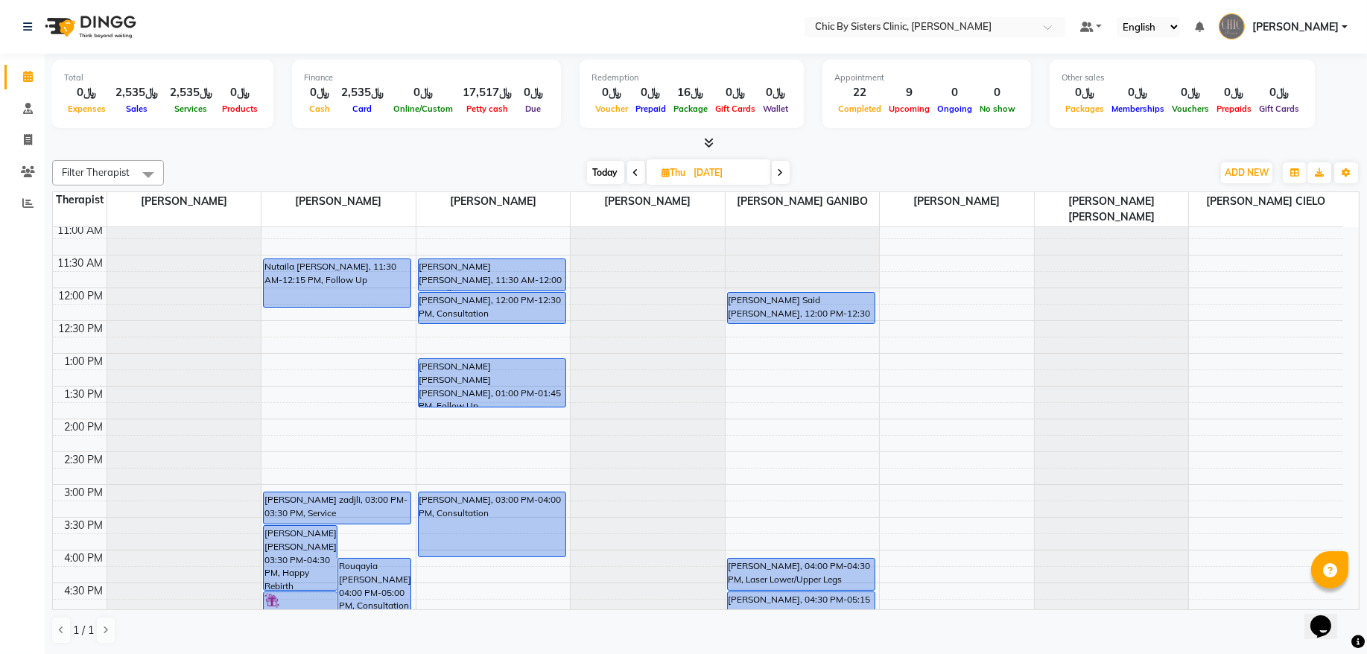
click at [612, 174] on span "Today" at bounding box center [605, 172] width 37 height 23
type input "[DATE]"
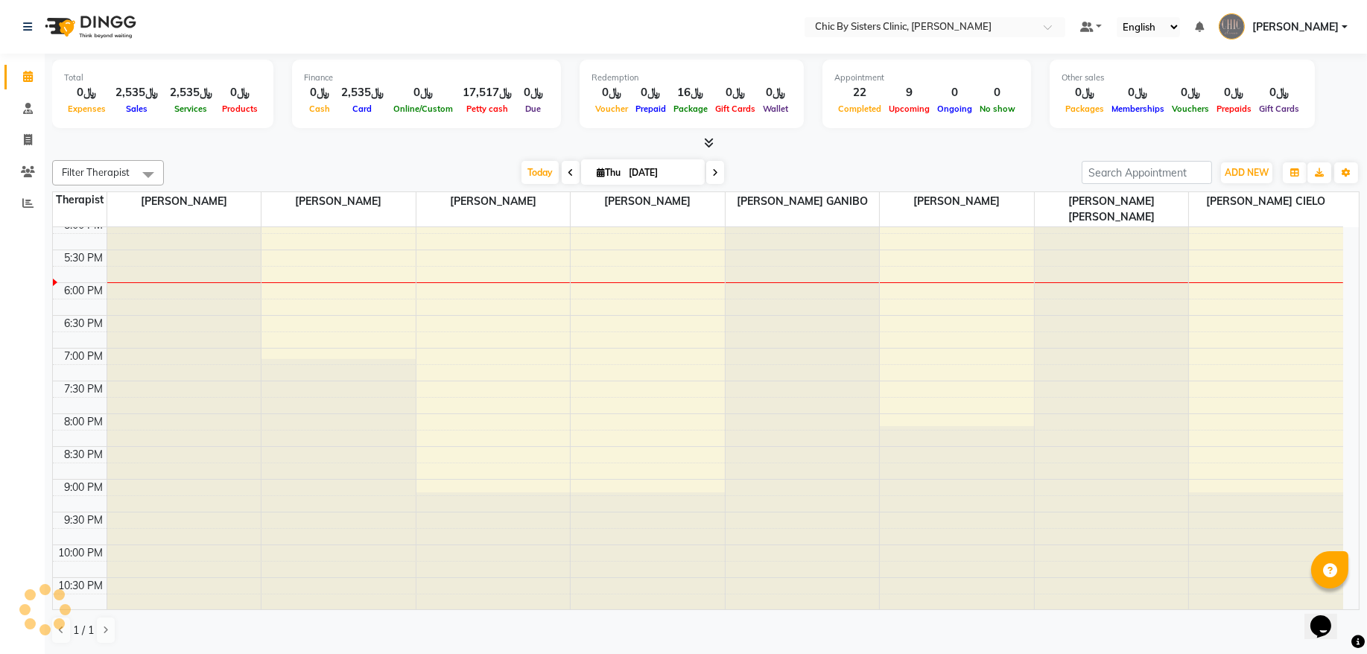
scroll to position [600, 0]
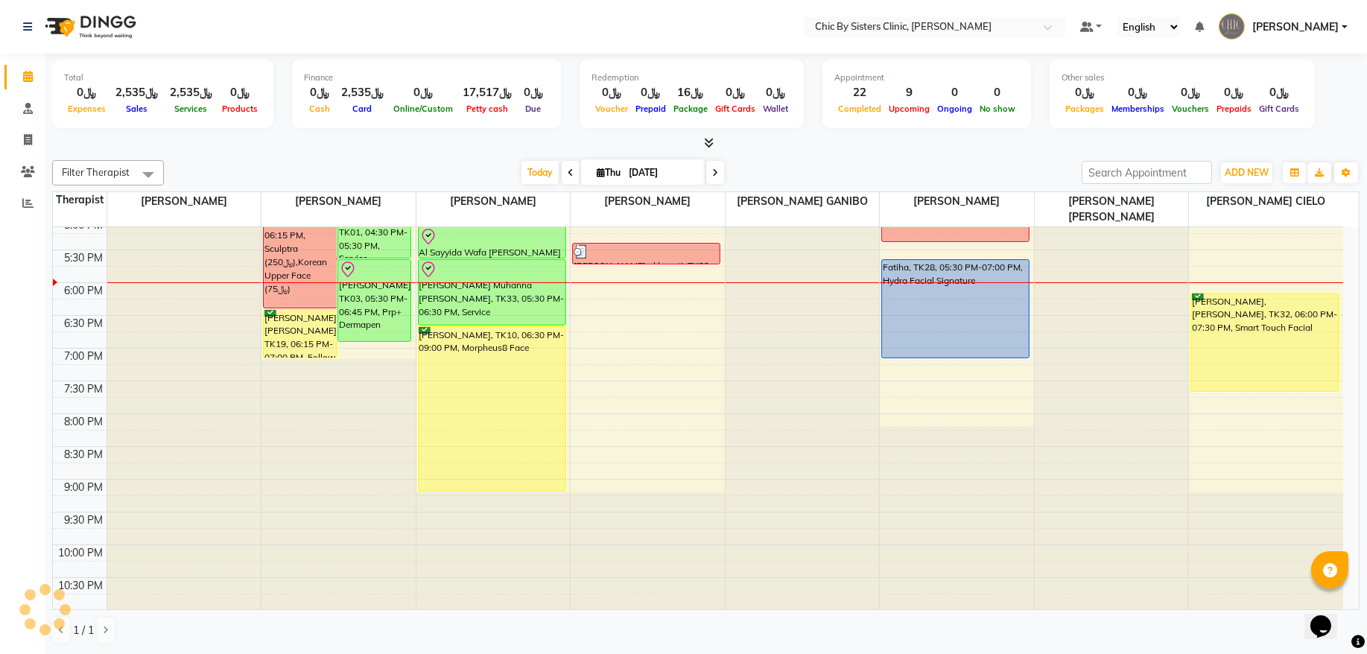
click at [632, 174] on input "[DATE]" at bounding box center [661, 173] width 75 height 22
select select "9"
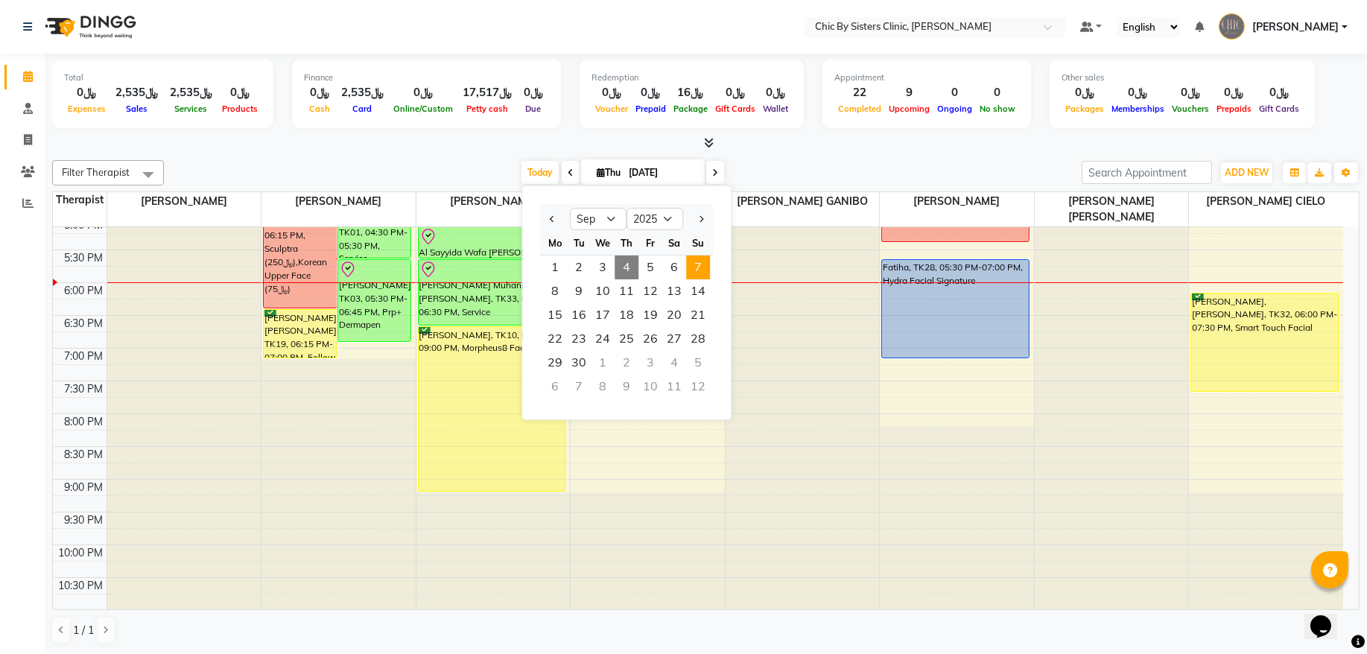
click at [694, 268] on span "7" at bounding box center [698, 268] width 24 height 24
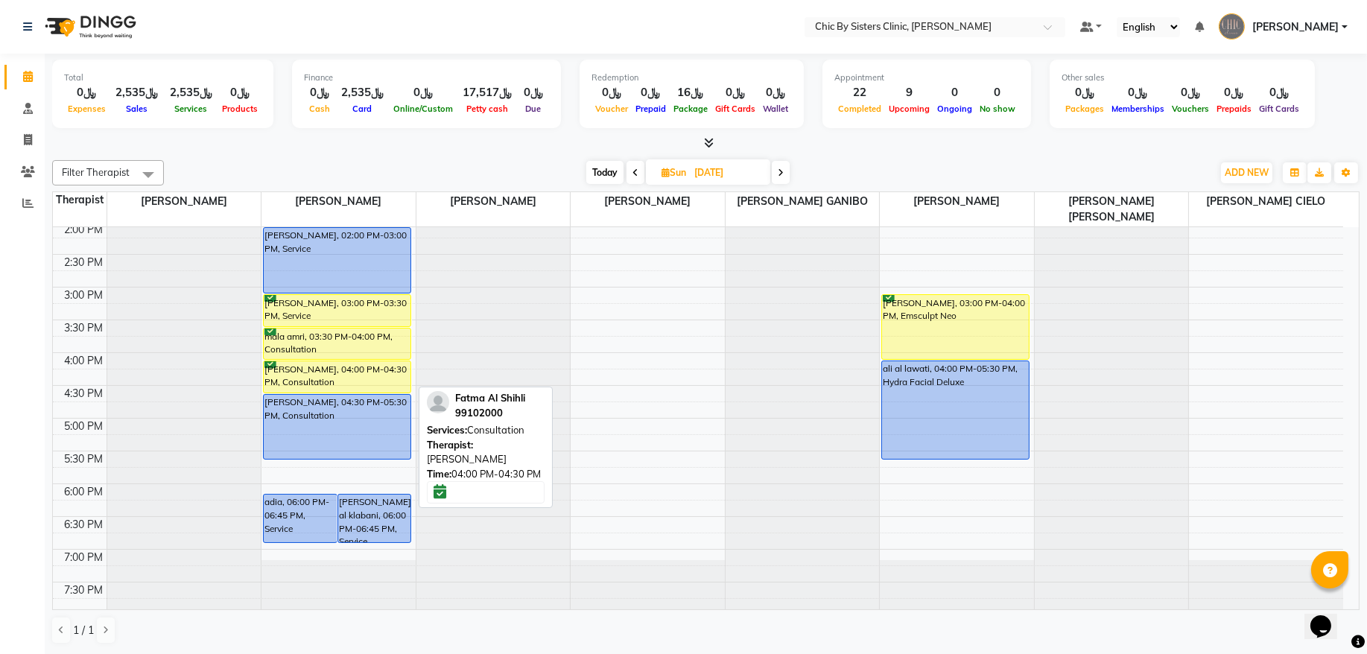
scroll to position [298, 0]
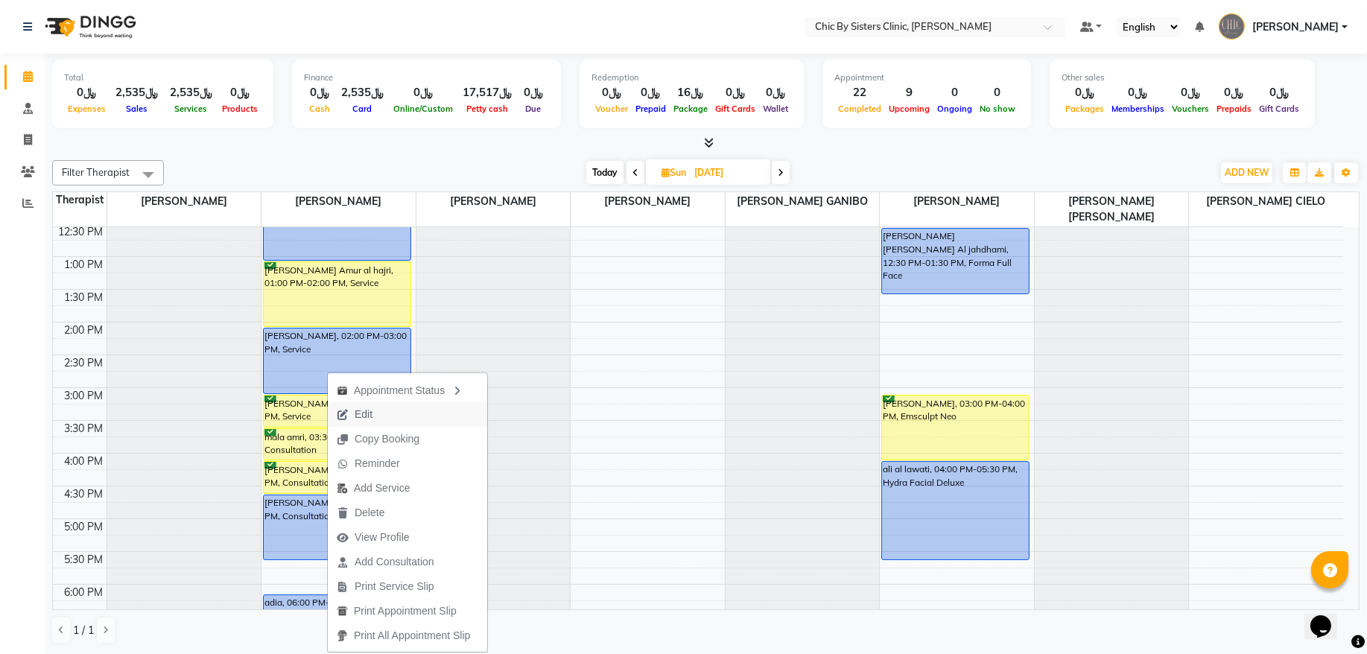
click at [357, 413] on span "Edit" at bounding box center [364, 415] width 18 height 16
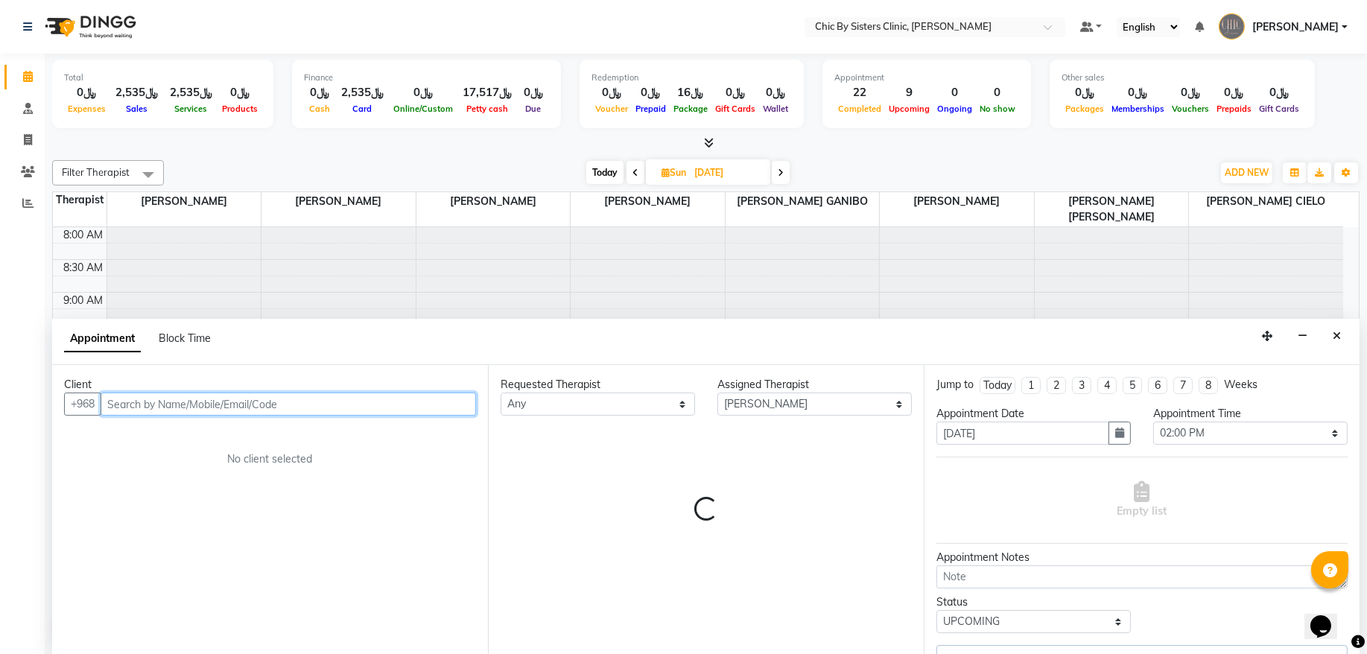
scroll to position [600, 0]
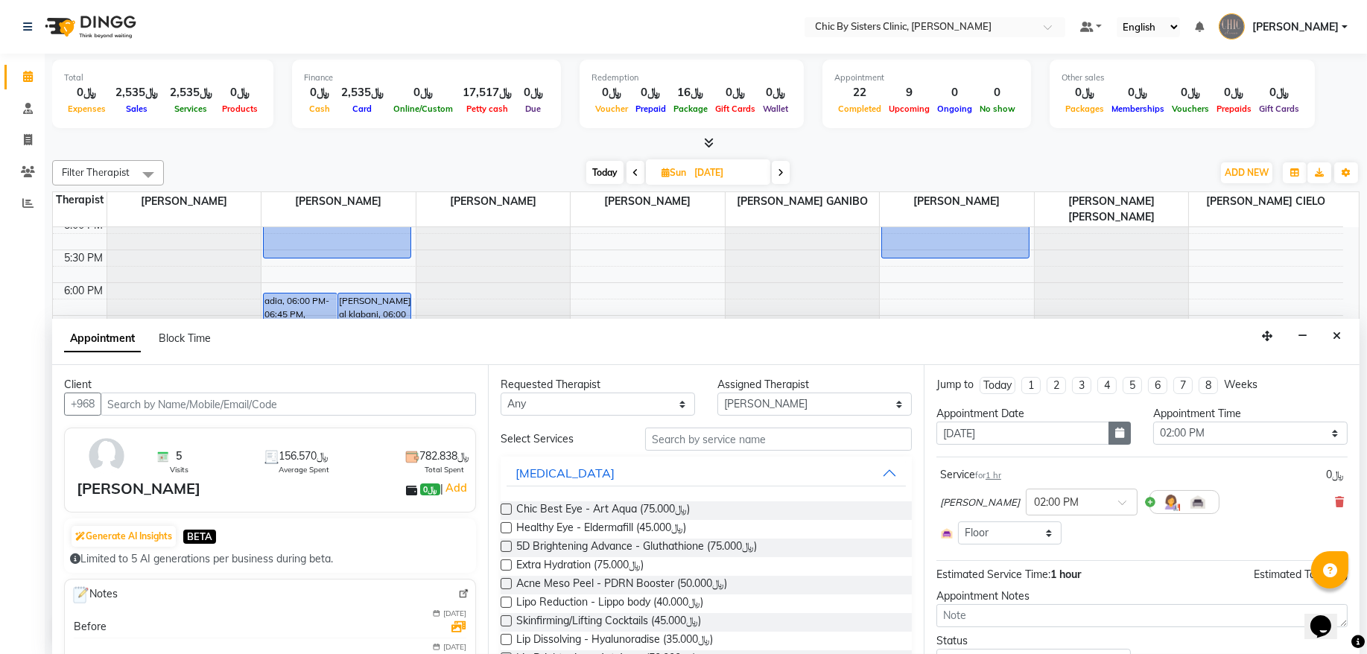
click at [1109, 445] on button "button" at bounding box center [1120, 433] width 22 height 23
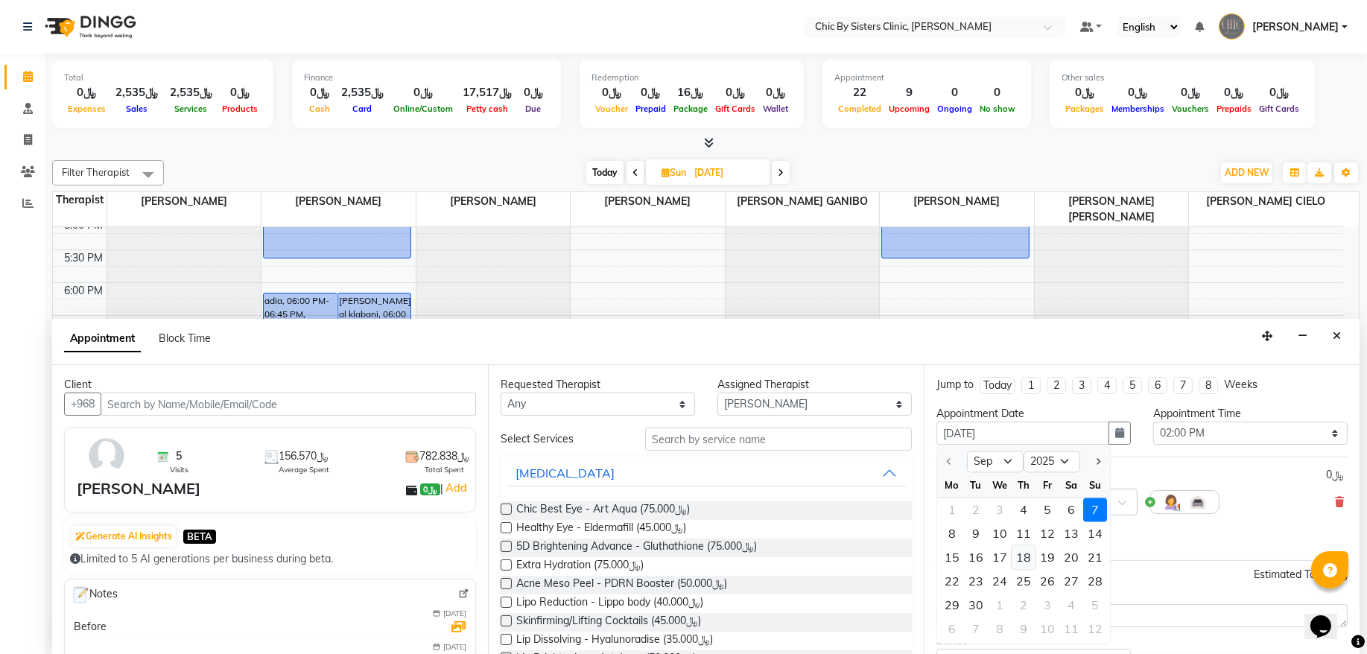
click at [1022, 560] on div "18" at bounding box center [1024, 558] width 24 height 24
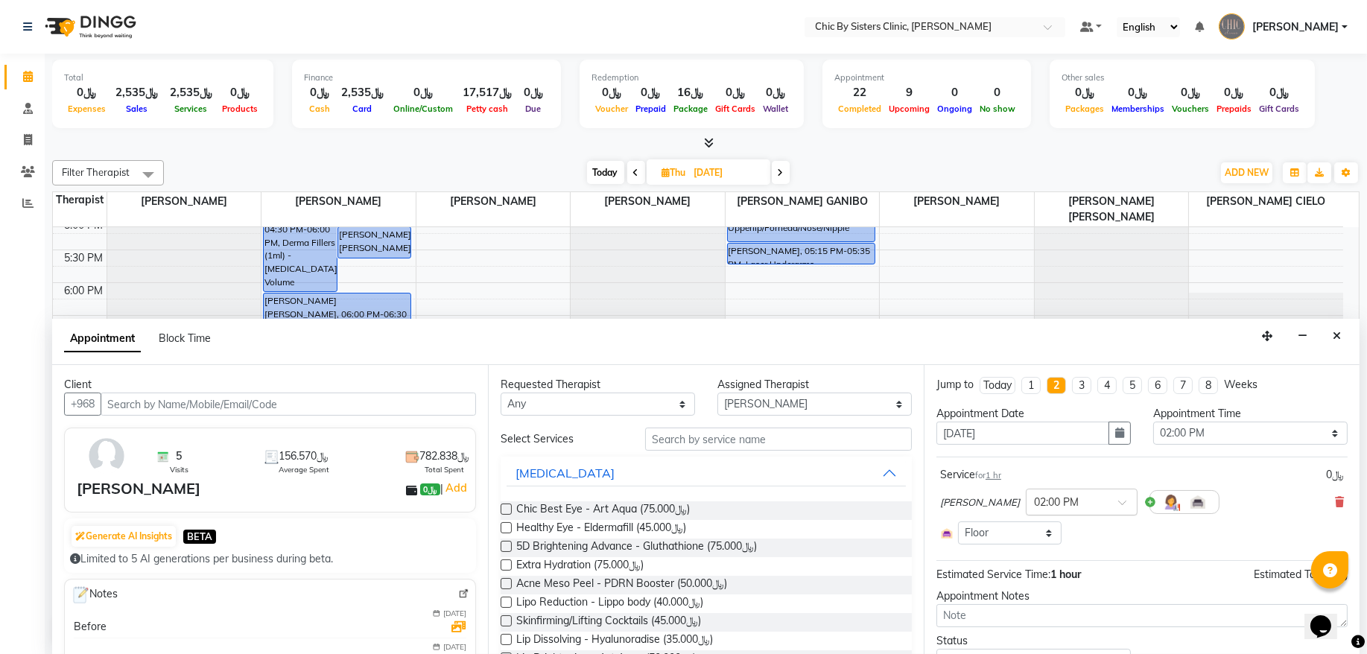
click at [1088, 502] on input "text" at bounding box center [1067, 501] width 66 height 16
click at [1104, 535] on div "01:00 PM" at bounding box center [1082, 537] width 110 height 28
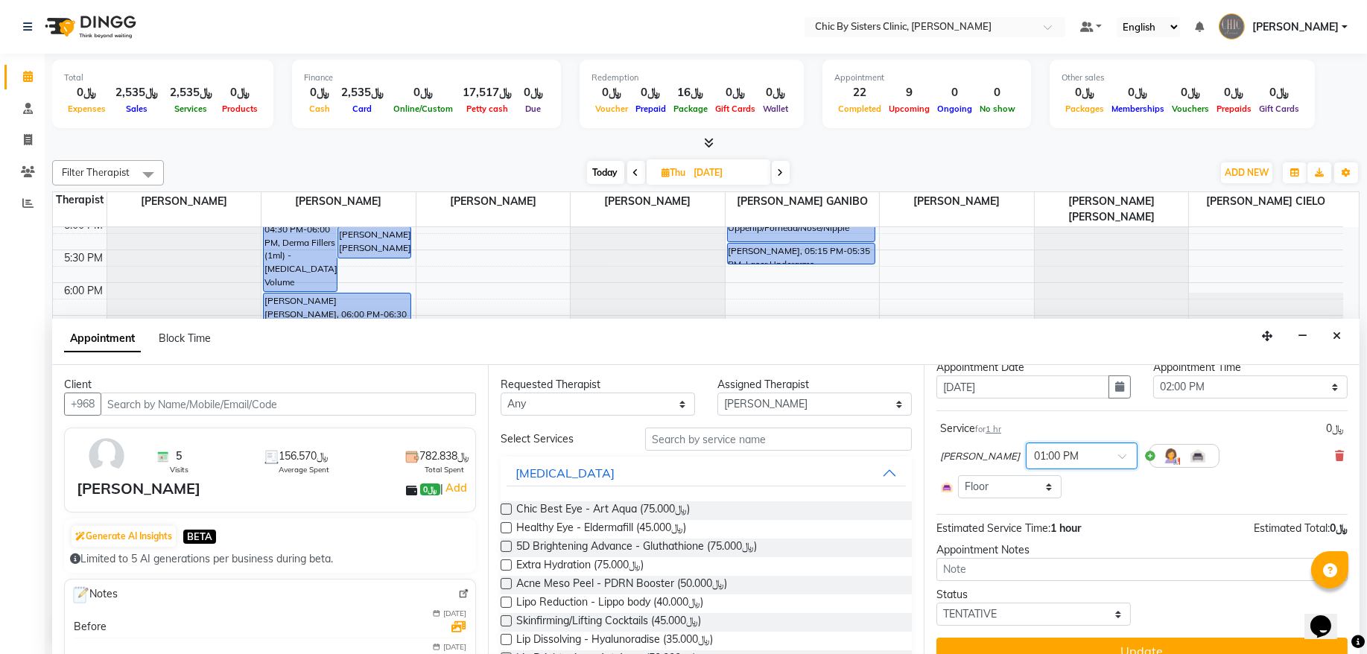
scroll to position [70, 0]
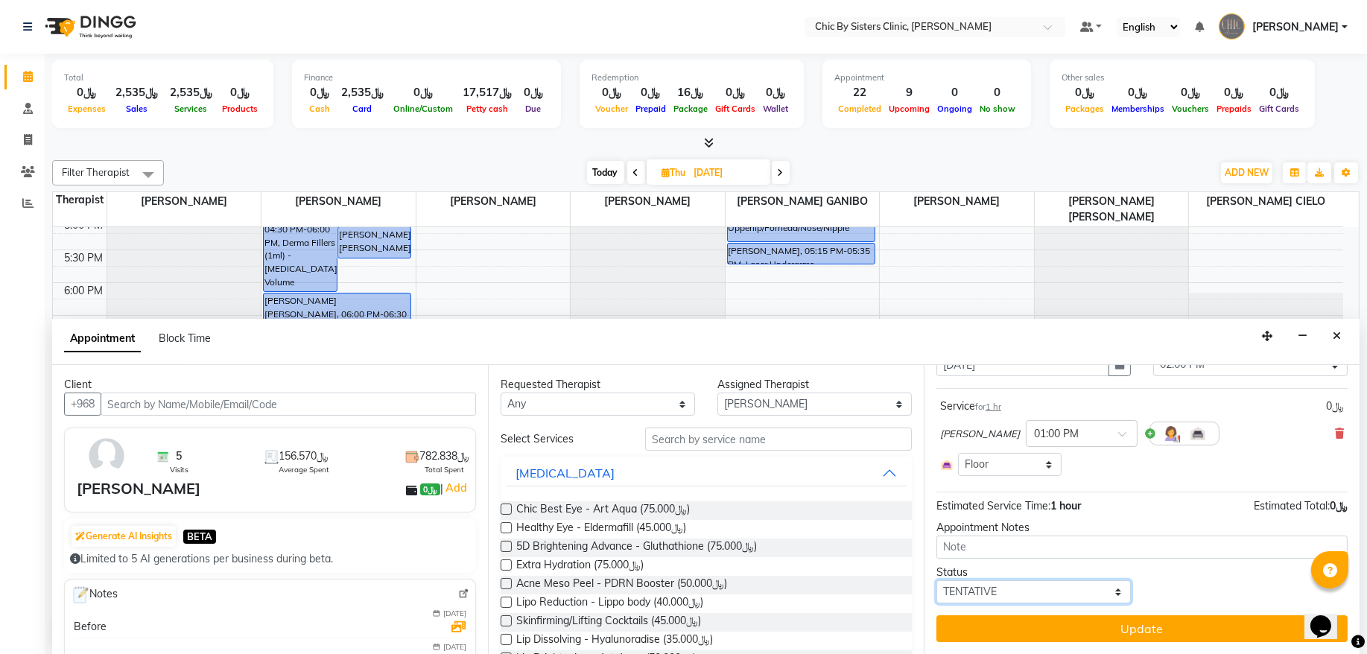
drag, startPoint x: 1001, startPoint y: 595, endPoint x: 995, endPoint y: 586, distance: 11.2
click at [1001, 596] on select "Select TENTATIVE CONFIRM UPCOMING" at bounding box center [1034, 591] width 194 height 23
click at [937, 580] on select "Select TENTATIVE CONFIRM UPCOMING" at bounding box center [1034, 591] width 194 height 23
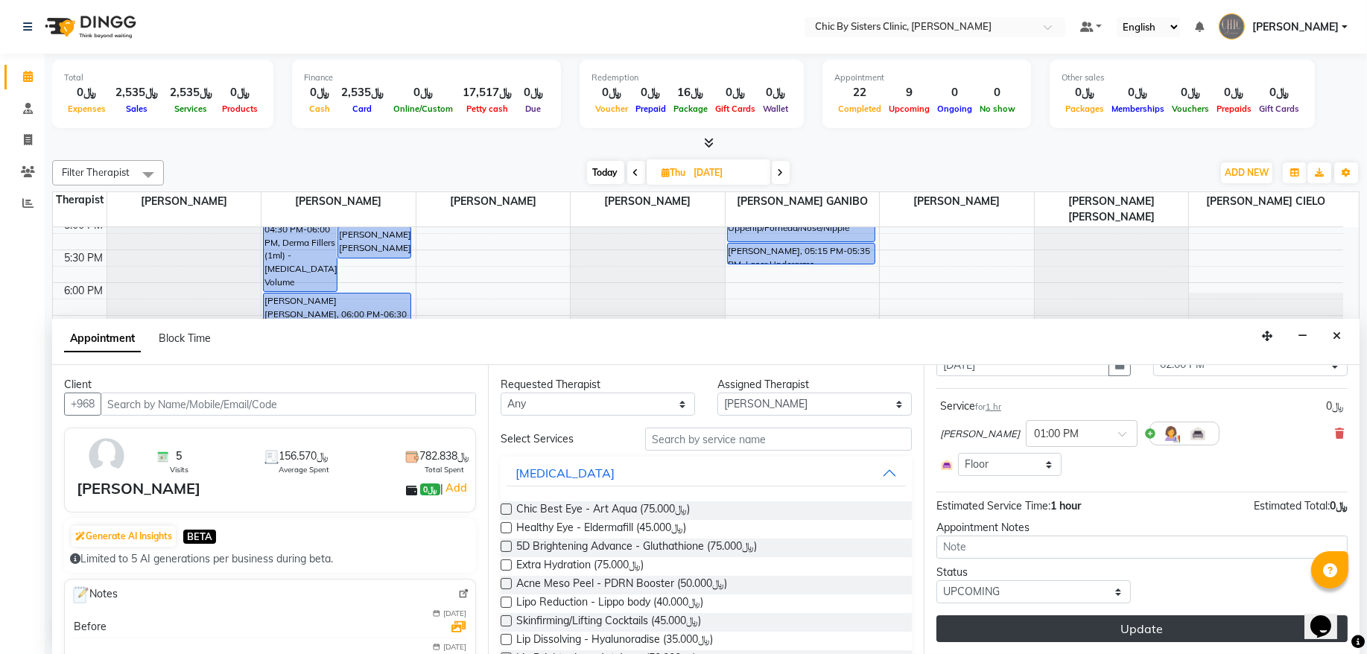
click at [996, 635] on button "Update" at bounding box center [1142, 628] width 411 height 27
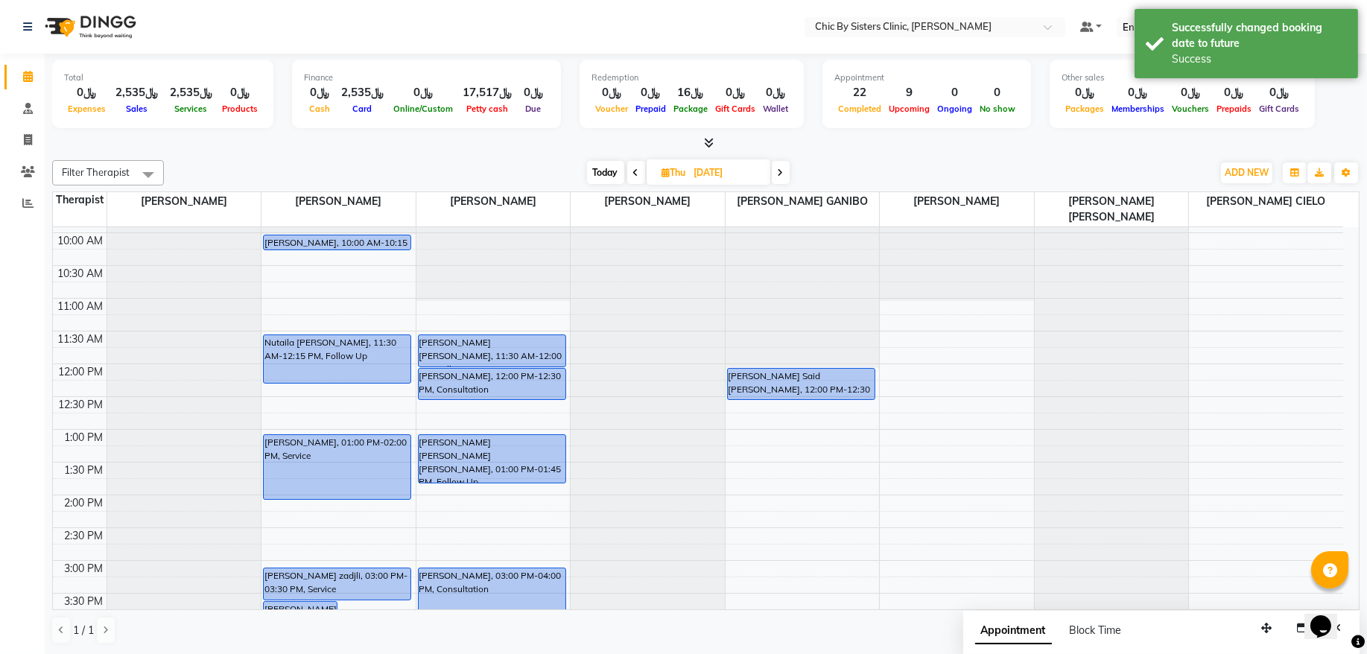
scroll to position [96, 0]
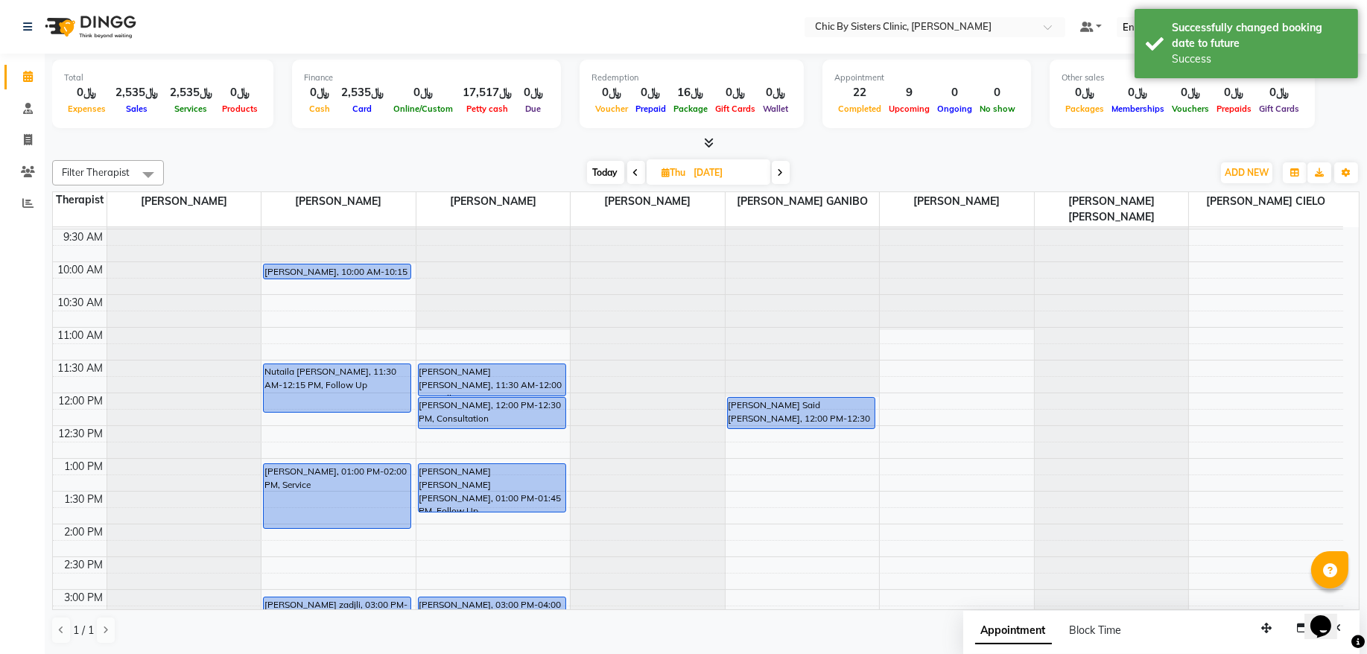
click at [605, 167] on span "Today" at bounding box center [605, 172] width 37 height 23
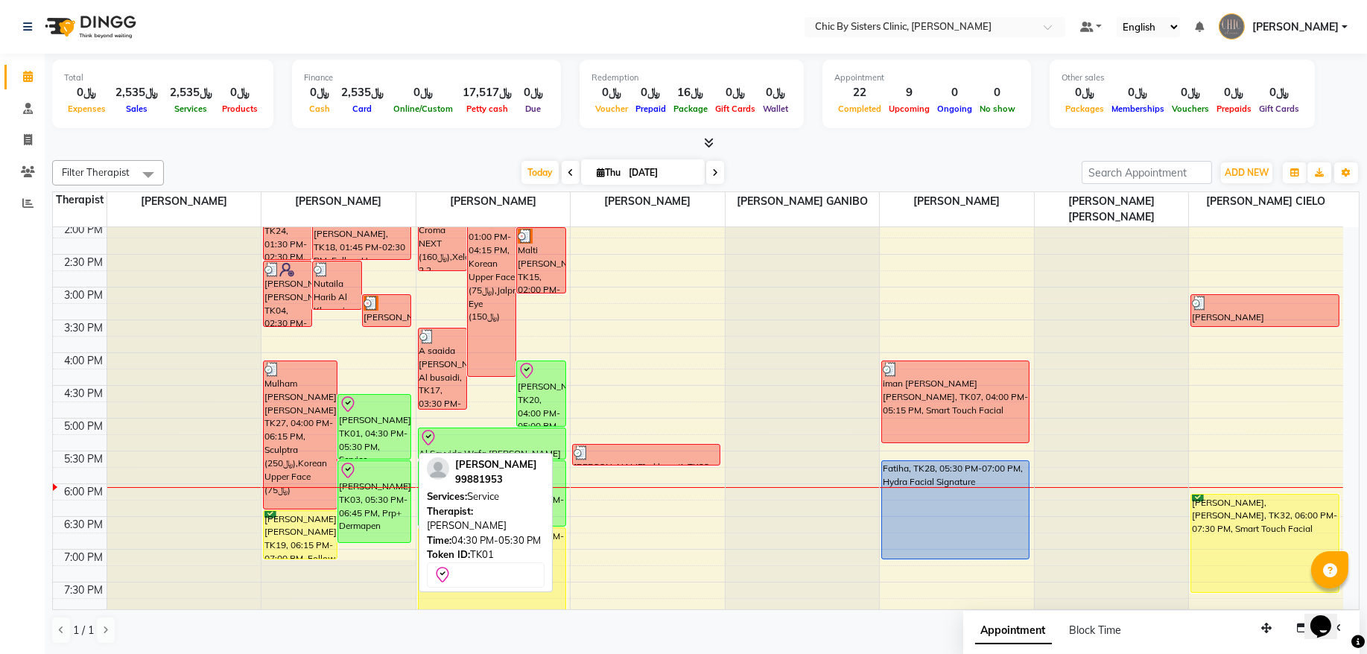
scroll to position [499, 0]
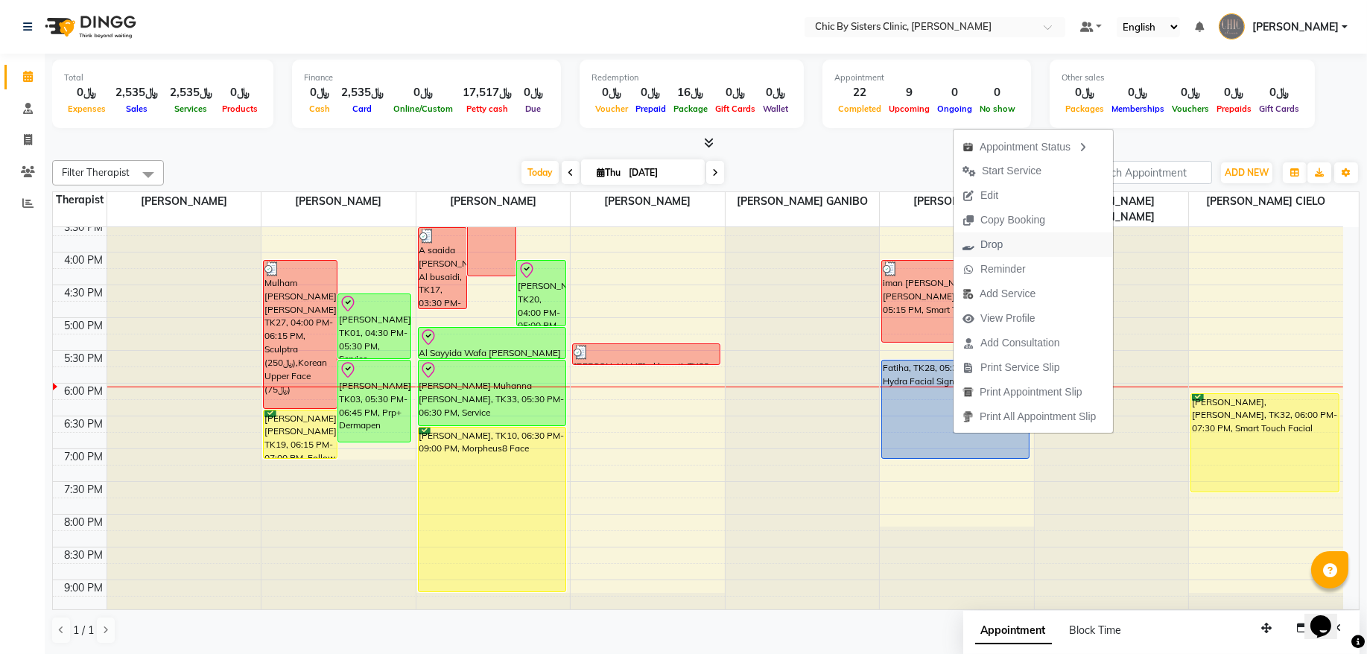
click at [992, 238] on span "Drop" at bounding box center [991, 245] width 22 height 16
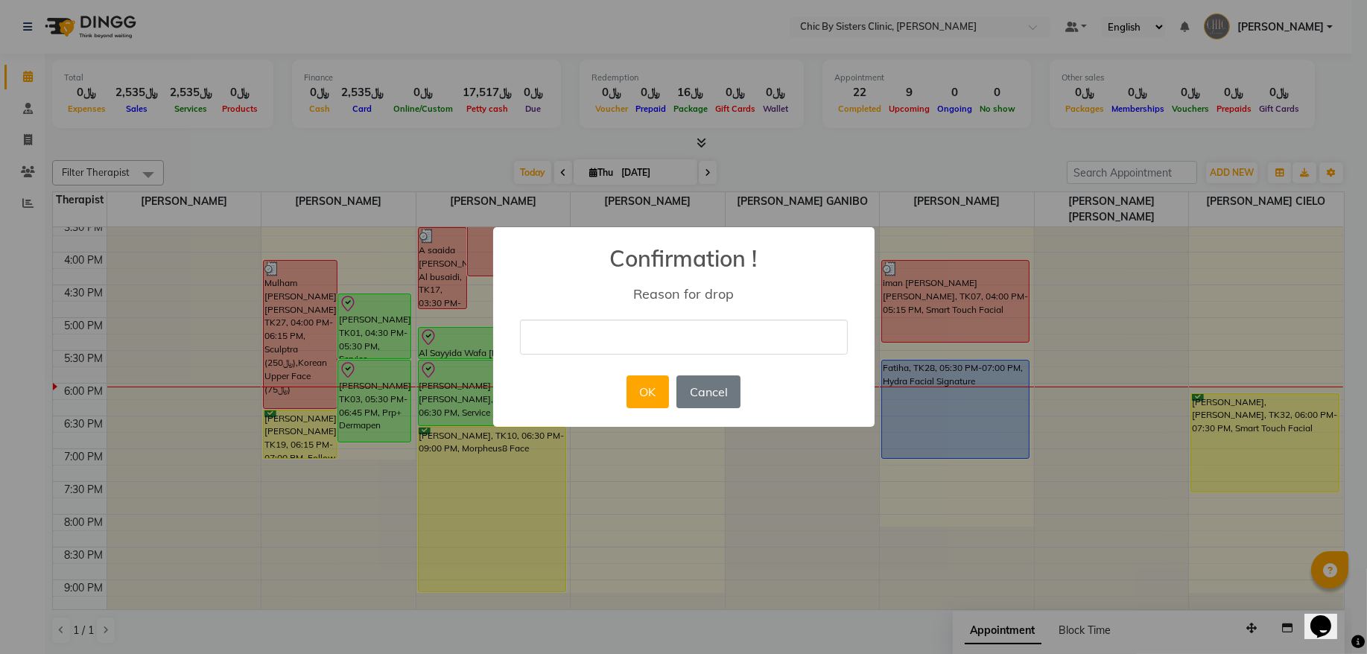
click at [724, 330] on input "text" at bounding box center [684, 337] width 328 height 35
click at [656, 396] on button "OK" at bounding box center [648, 392] width 42 height 33
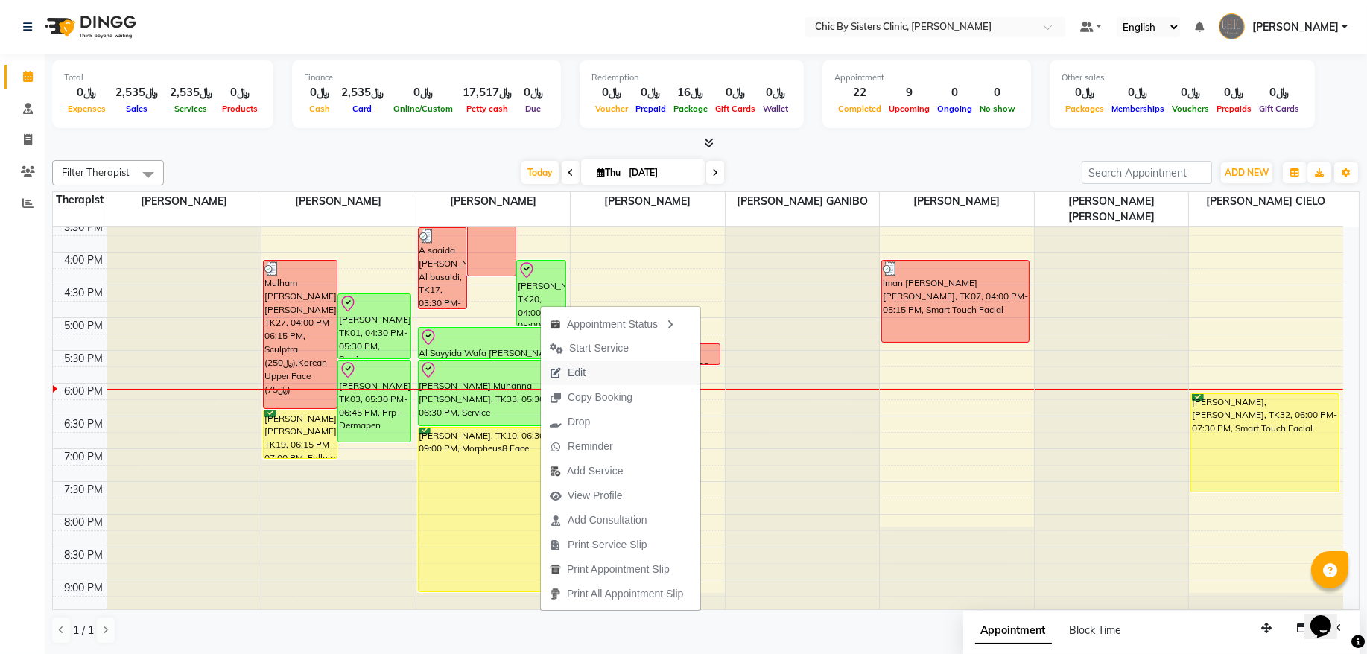
click at [582, 374] on span "Edit" at bounding box center [577, 373] width 18 height 16
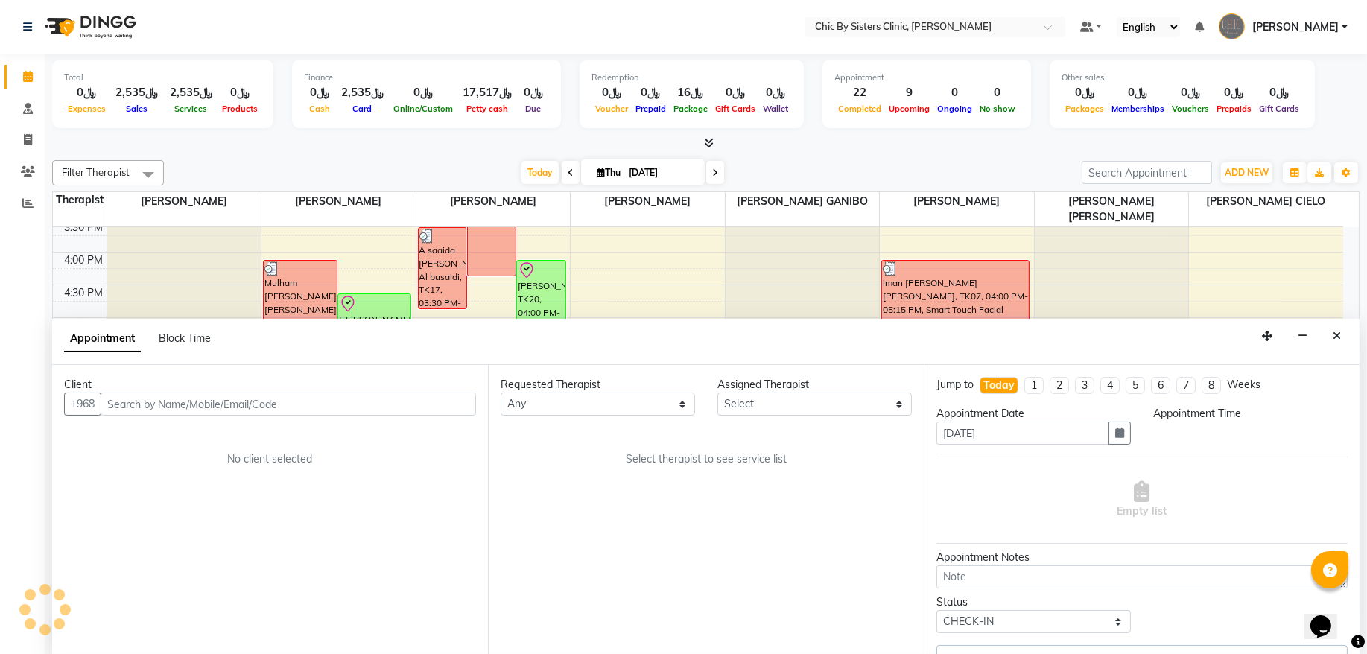
scroll to position [600, 0]
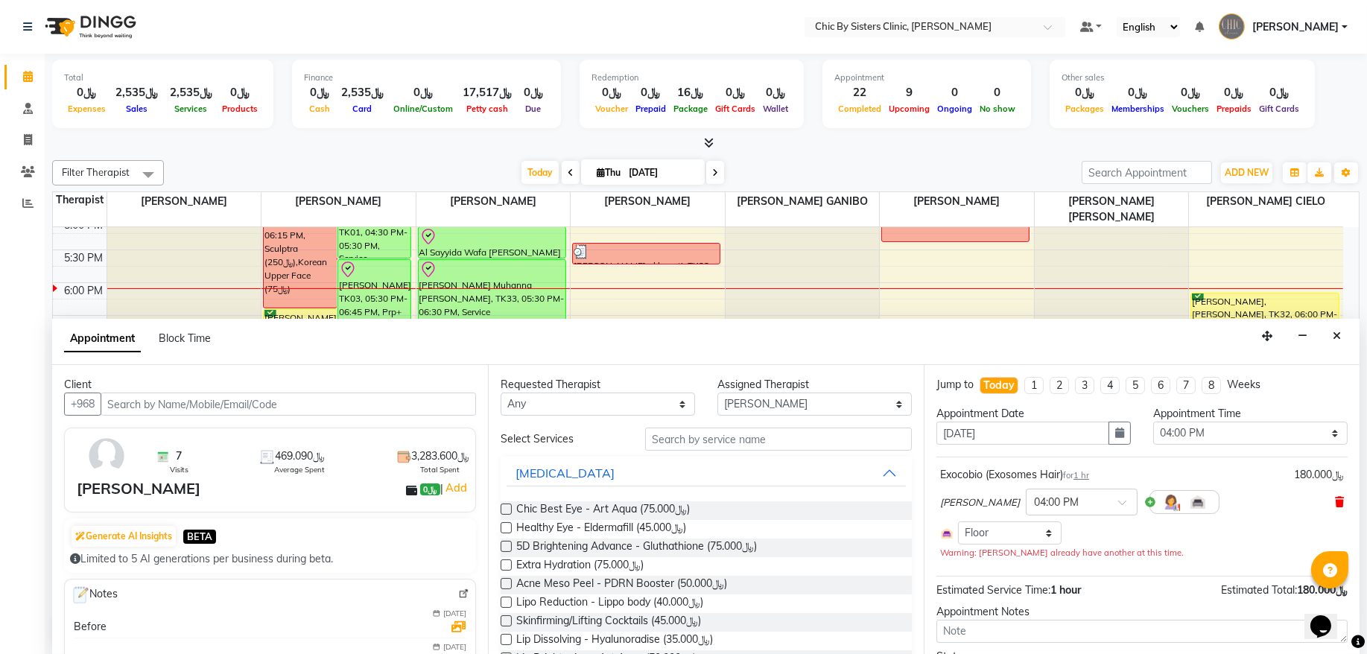
click at [1335, 502] on icon at bounding box center [1339, 502] width 9 height 10
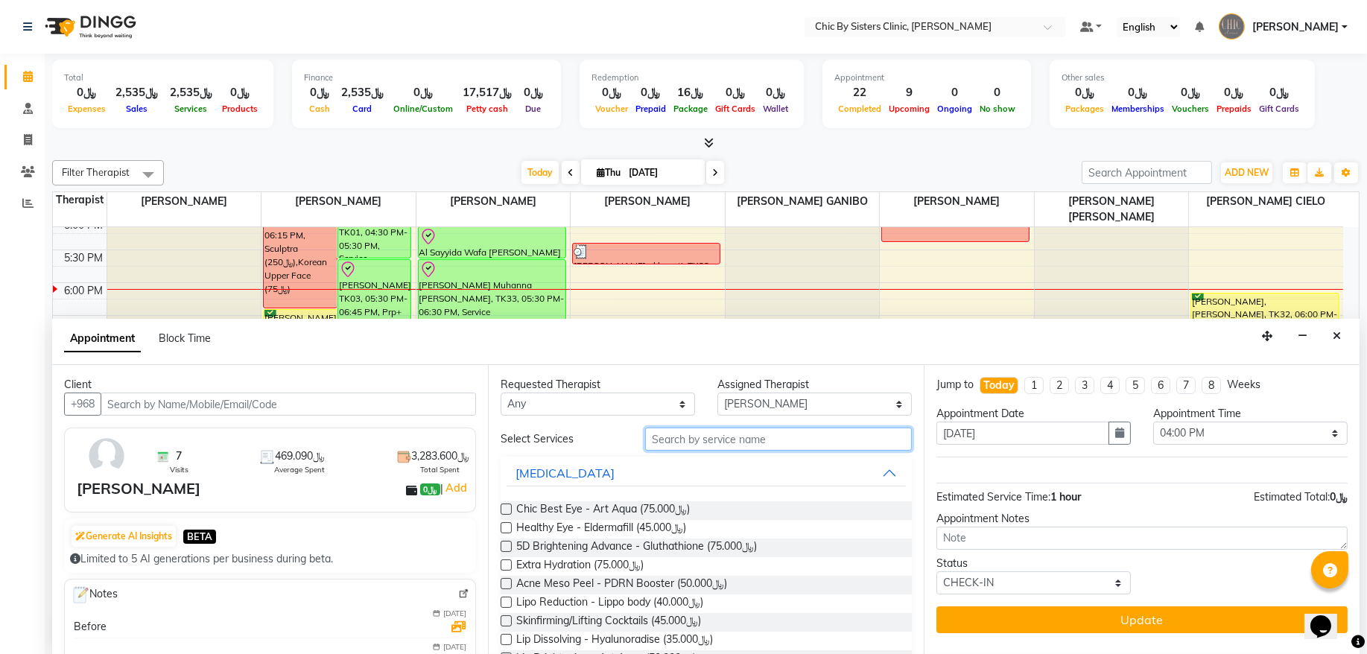
click at [780, 442] on input "text" at bounding box center [778, 439] width 267 height 23
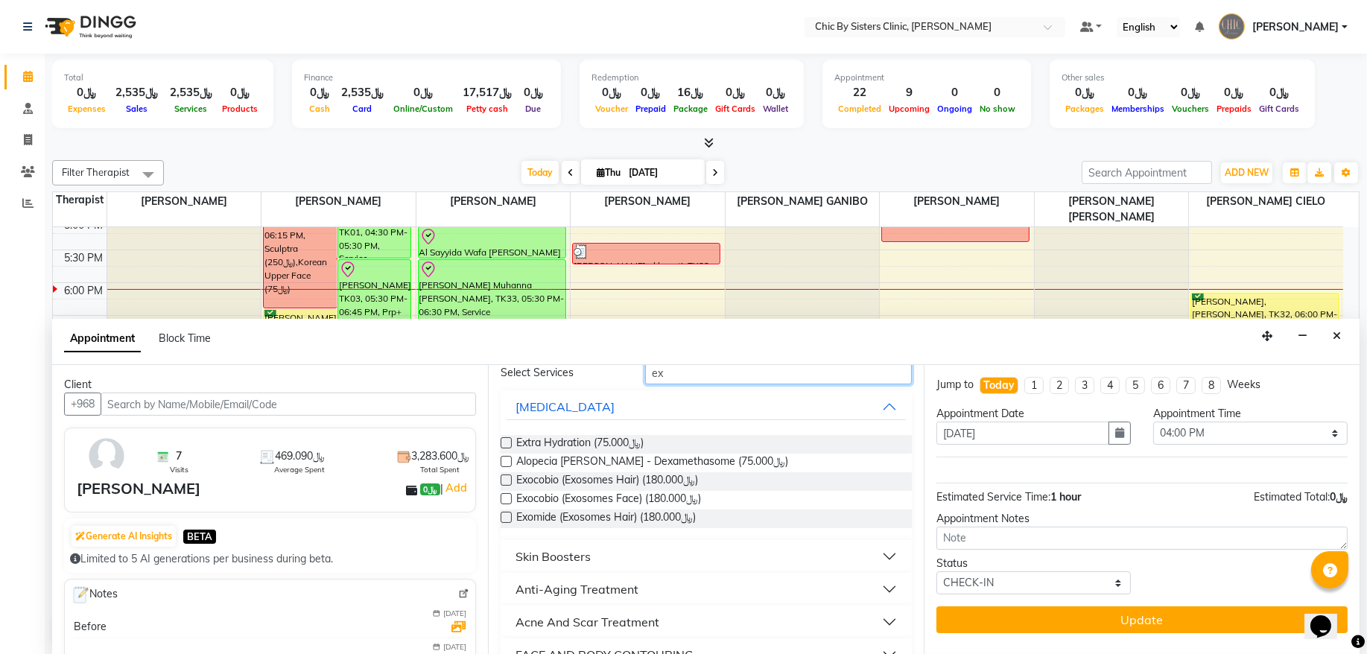
scroll to position [101, 0]
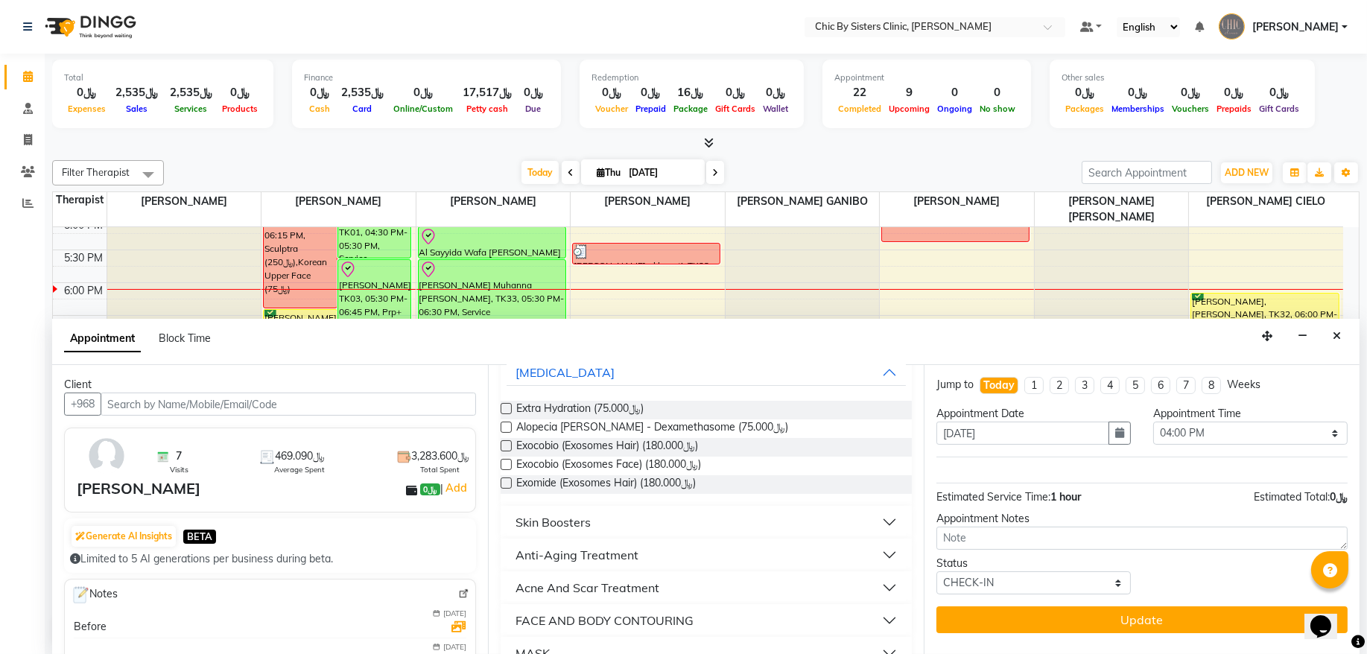
click at [585, 523] on div "Skin Boosters" at bounding box center [553, 522] width 75 height 18
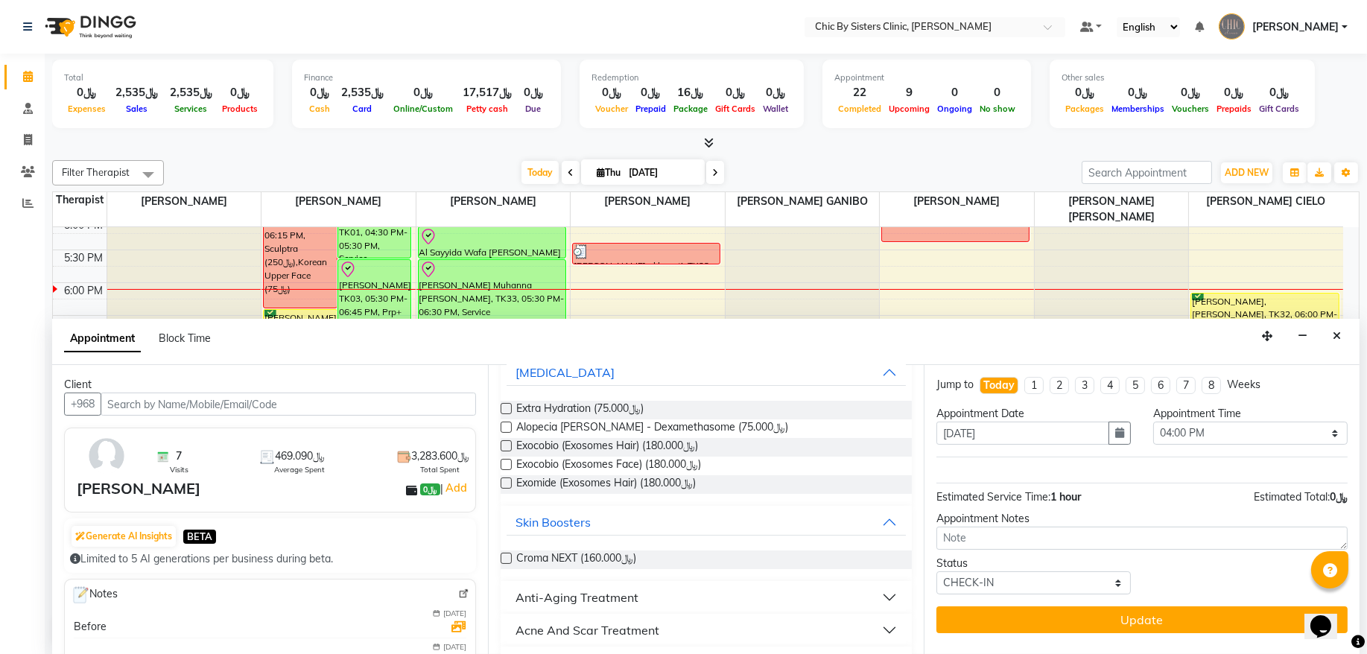
click at [568, 592] on div "Anti-Aging Treatment" at bounding box center [577, 598] width 123 height 18
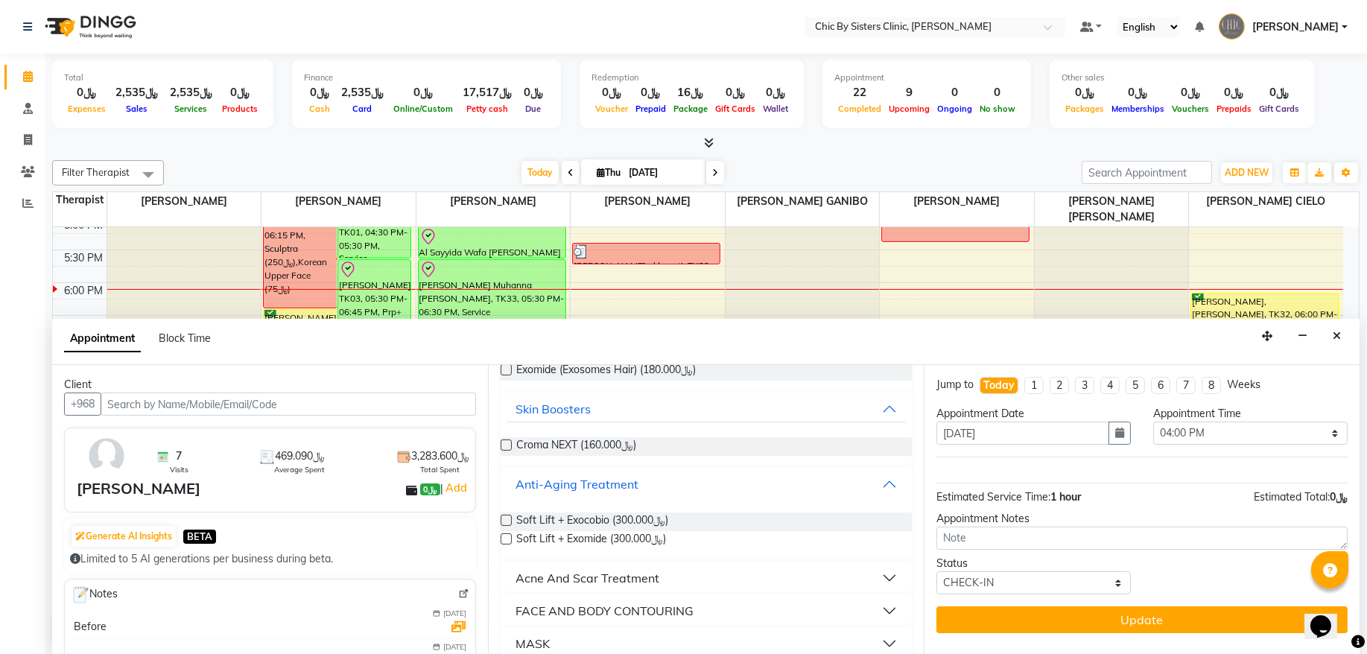
scroll to position [231, 0]
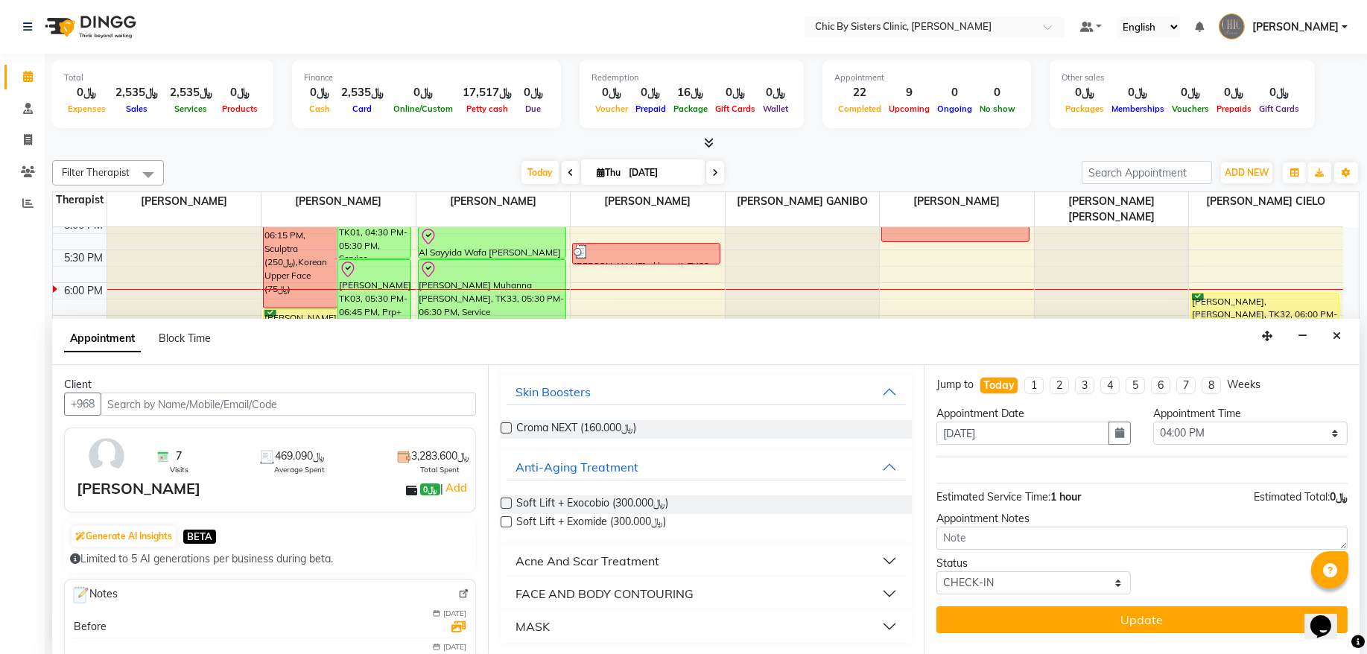
click at [571, 560] on div "Acne And Scar Treatment" at bounding box center [588, 561] width 144 height 18
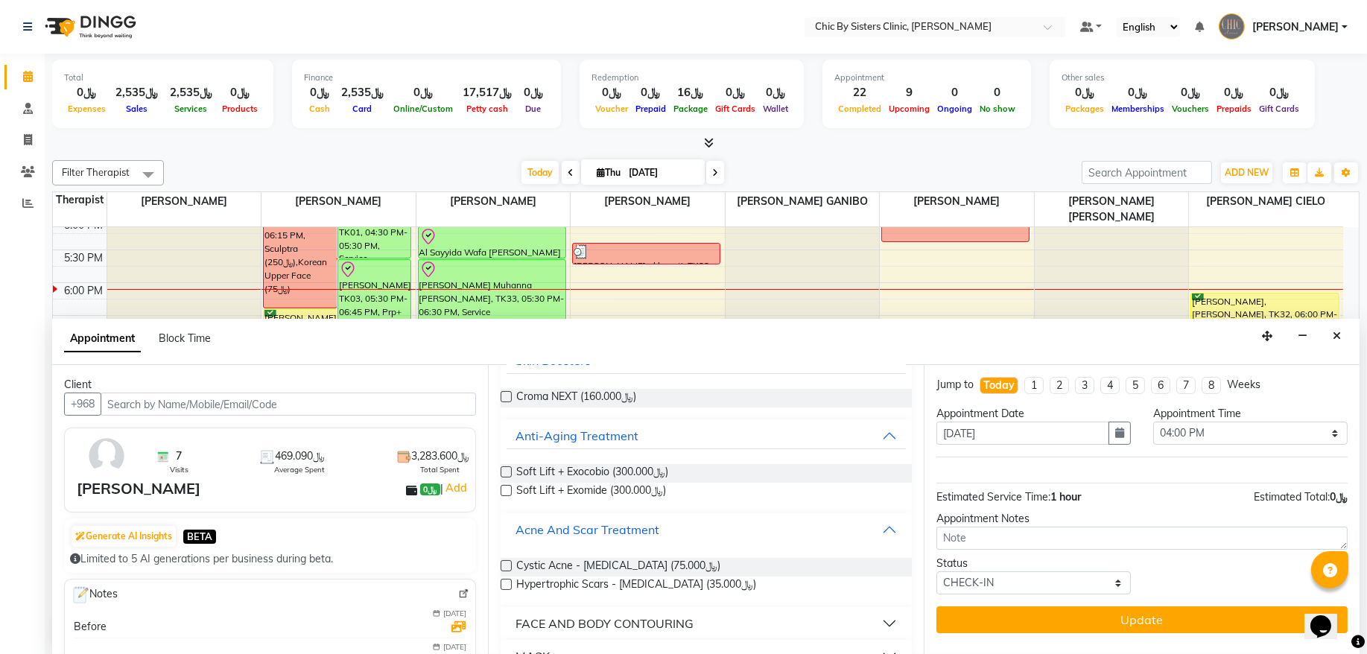
scroll to position [293, 0]
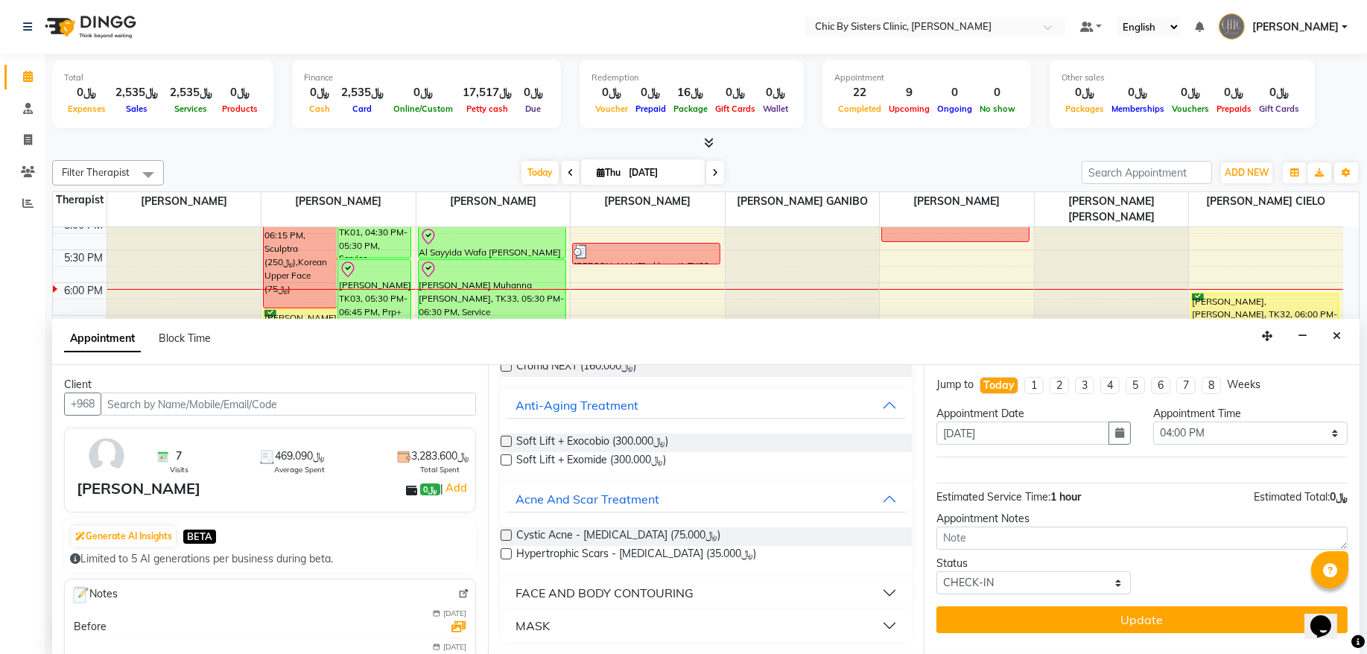
click at [560, 596] on div "FACE AND BODY CONTOURING" at bounding box center [605, 593] width 178 height 18
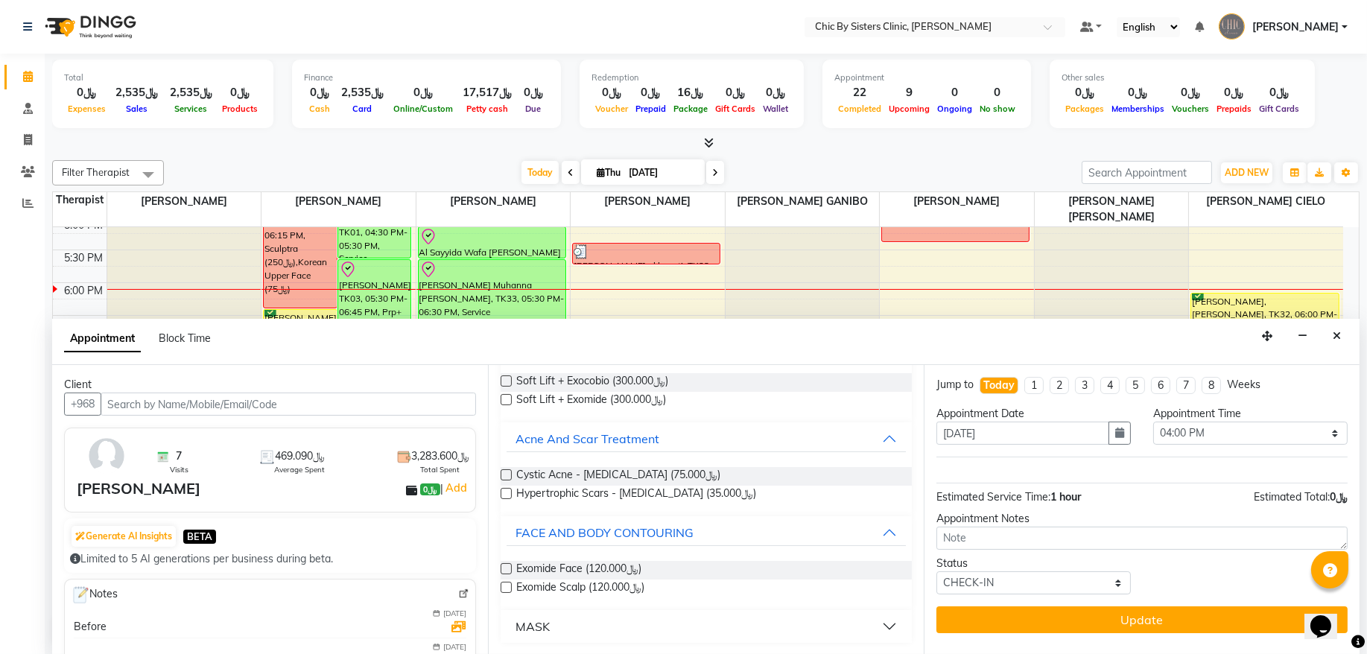
click at [506, 589] on label at bounding box center [506, 587] width 11 height 11
click at [506, 589] on input "checkbox" at bounding box center [506, 589] width 10 height 10
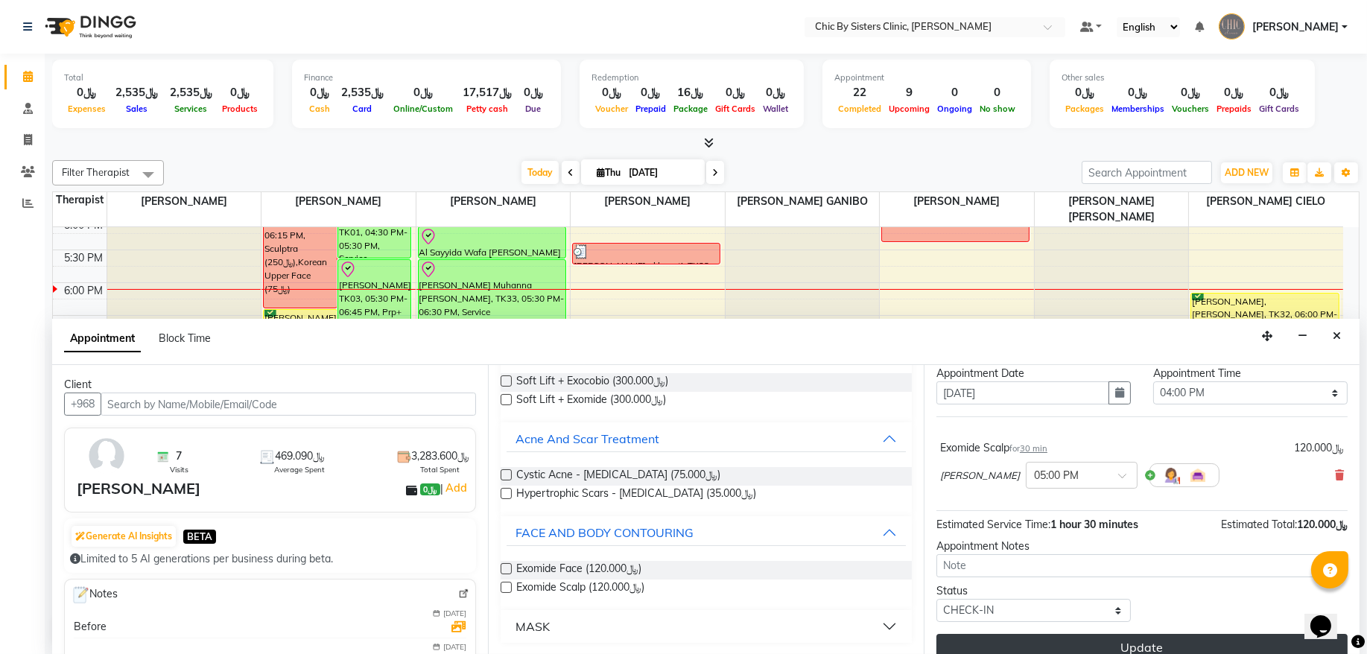
scroll to position [60, 0]
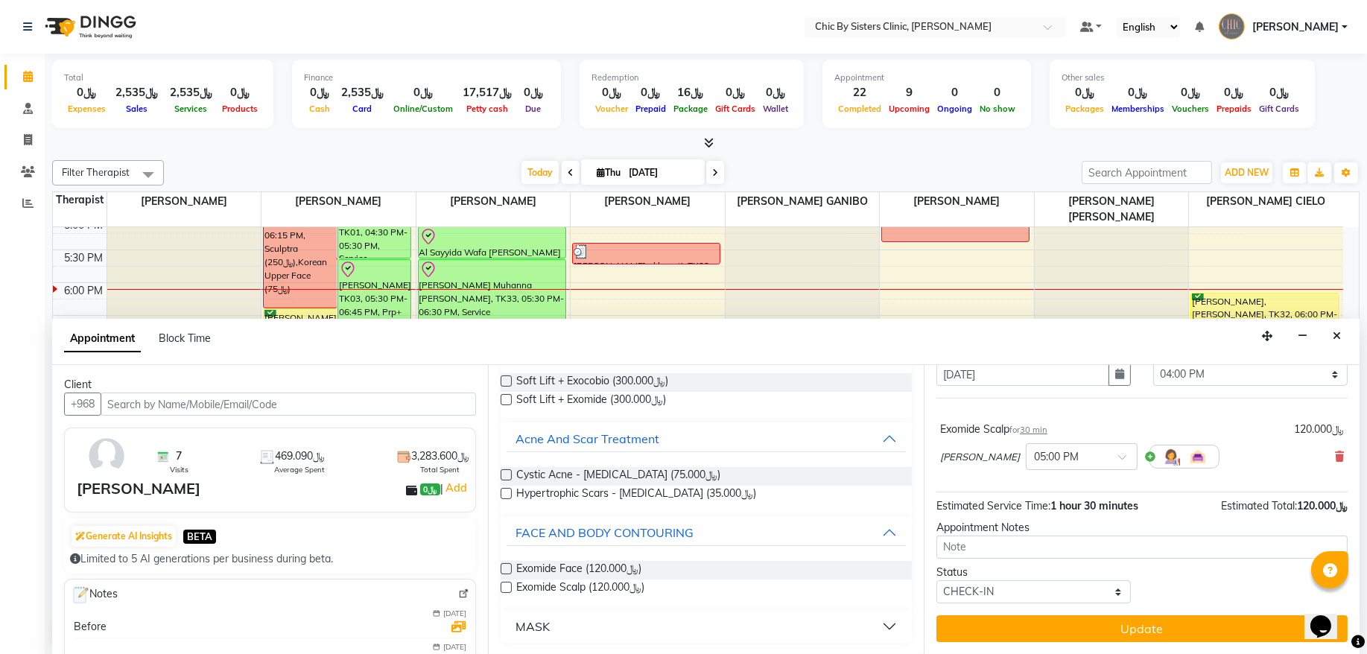
drag, startPoint x: 978, startPoint y: 630, endPoint x: 926, endPoint y: 609, distance: 55.9
click at [978, 631] on button "Update" at bounding box center [1142, 628] width 411 height 27
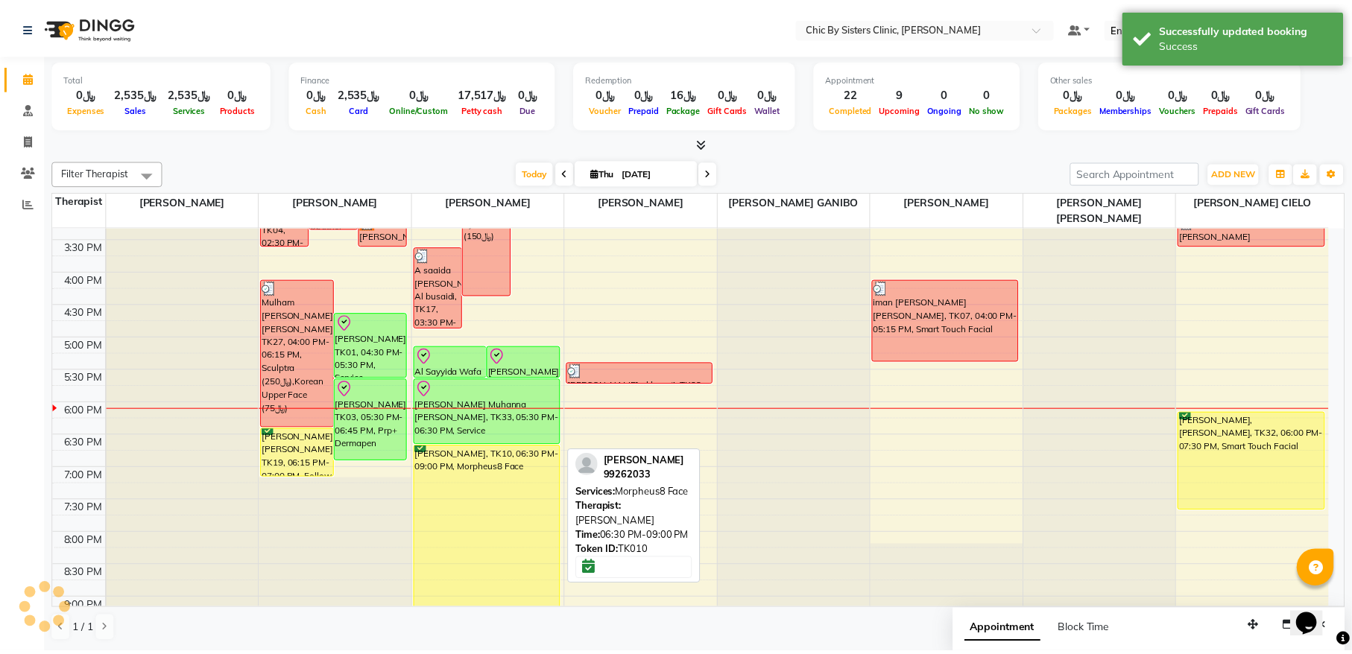
scroll to position [399, 0]
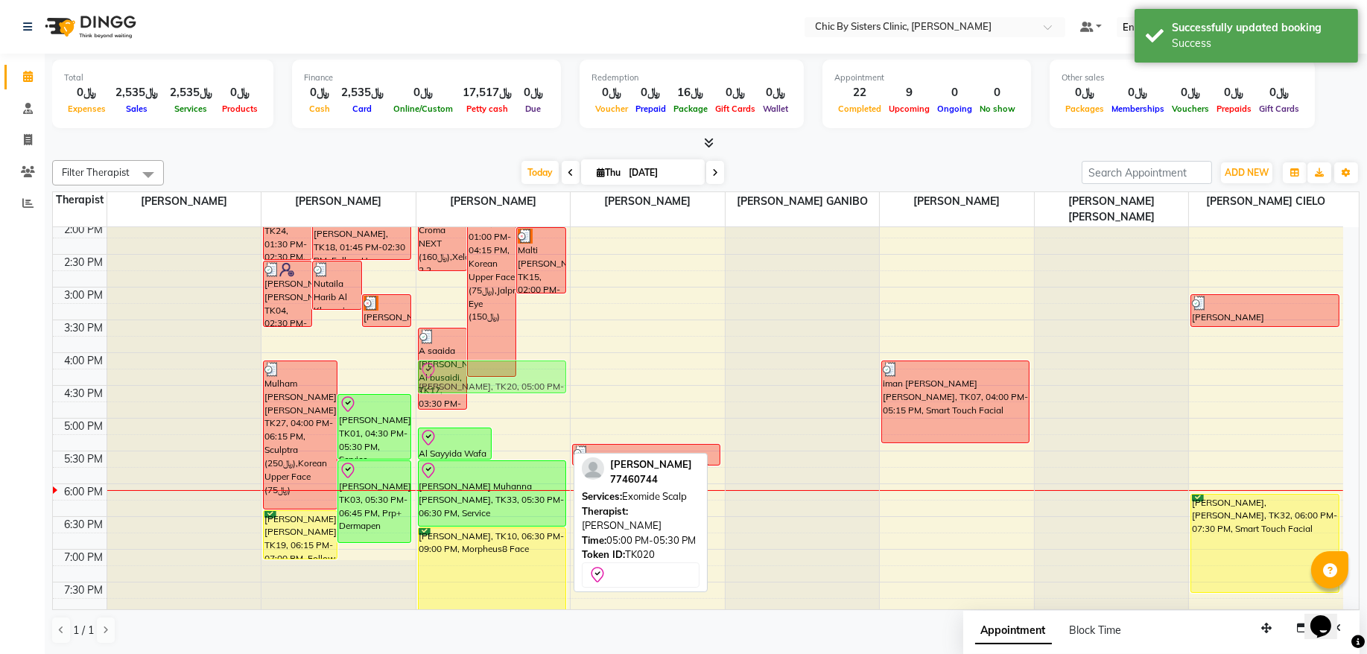
drag, startPoint x: 522, startPoint y: 440, endPoint x: 549, endPoint y: 376, distance: 68.8
click at [549, 376] on div "Najah Bassim Arfa Rajab Al Hambasi, TK08, 12:30 PM-02:40 PM, Croma NEXT (﷼160),…" at bounding box center [493, 353] width 154 height 1048
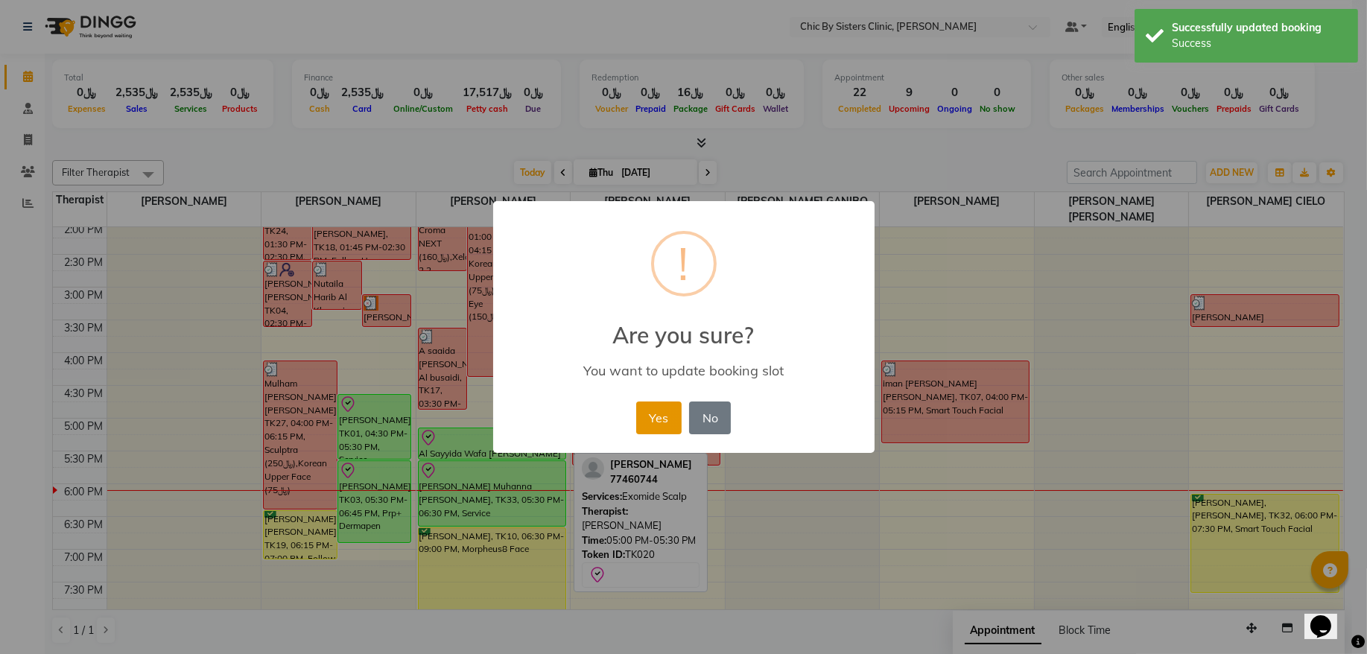
click at [647, 416] on button "Yes" at bounding box center [658, 418] width 45 height 33
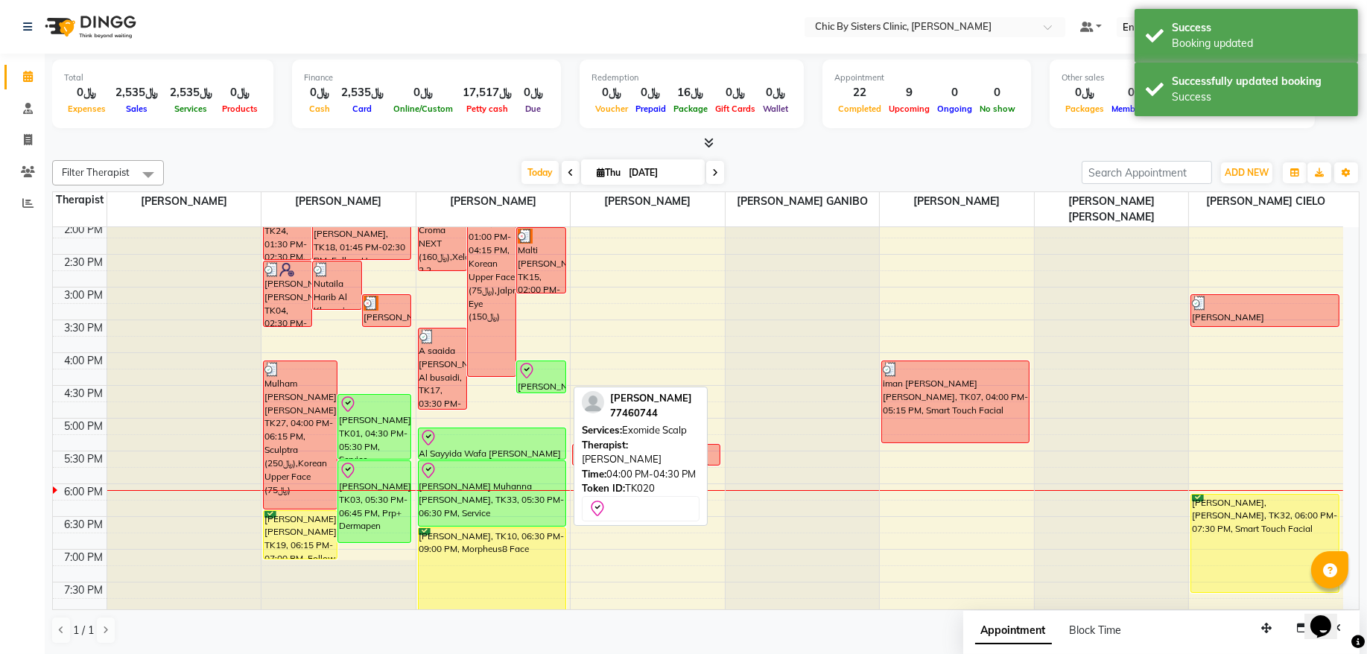
click at [542, 385] on div "Reema Khalid Al Ahmadi, TK20, 04:00 PM-04:30 PM, Exomide Scalp" at bounding box center [541, 376] width 48 height 31
click at [543, 379] on div at bounding box center [541, 371] width 46 height 18
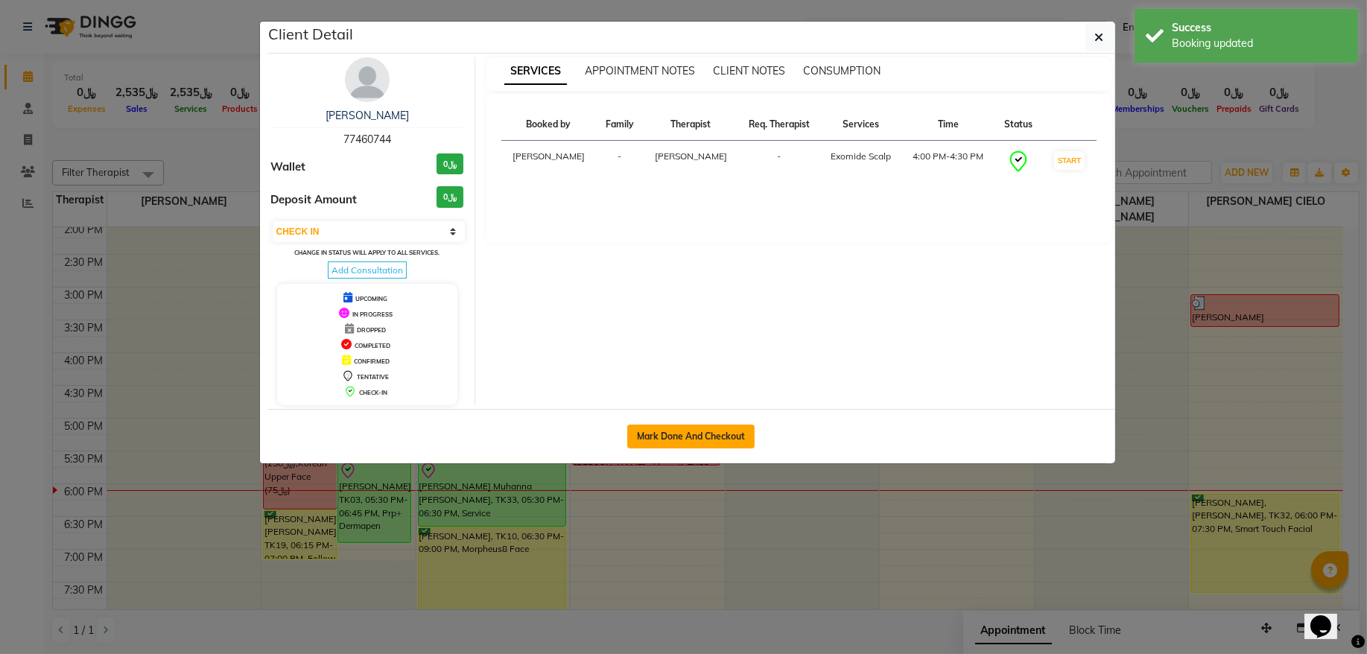
click at [650, 426] on button "Mark Done And Checkout" at bounding box center [690, 437] width 127 height 24
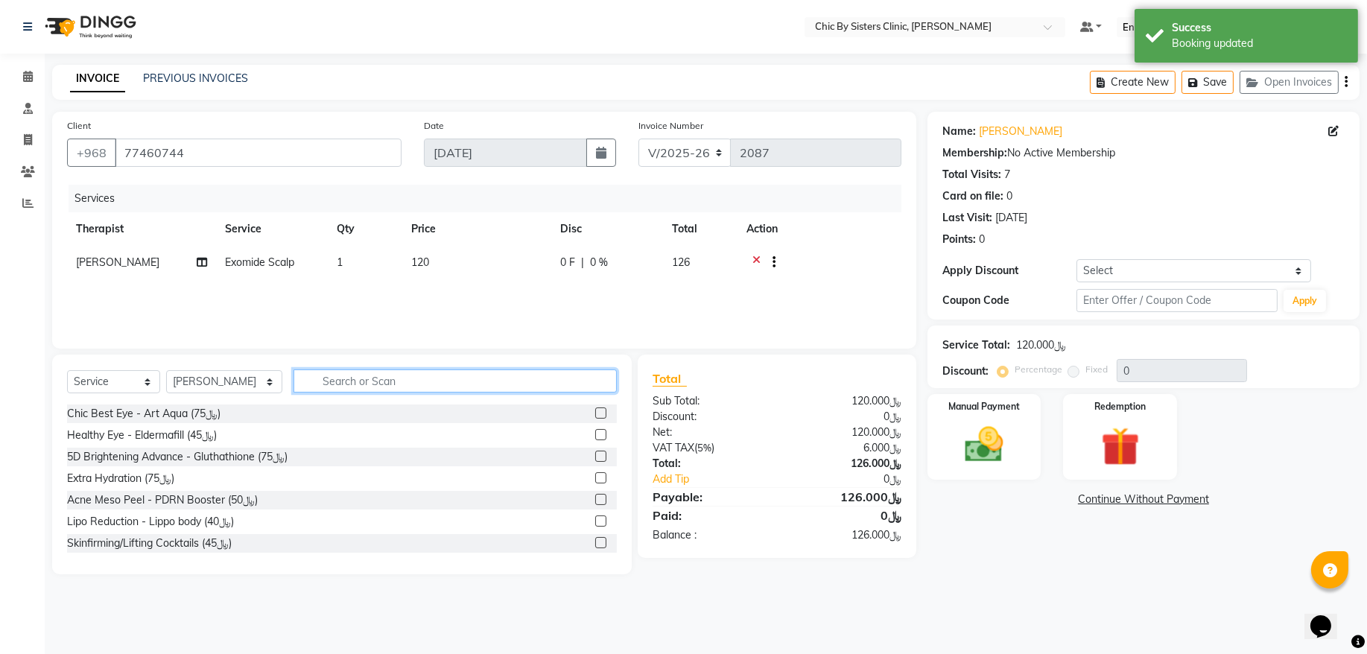
click at [406, 379] on input "text" at bounding box center [455, 381] width 323 height 23
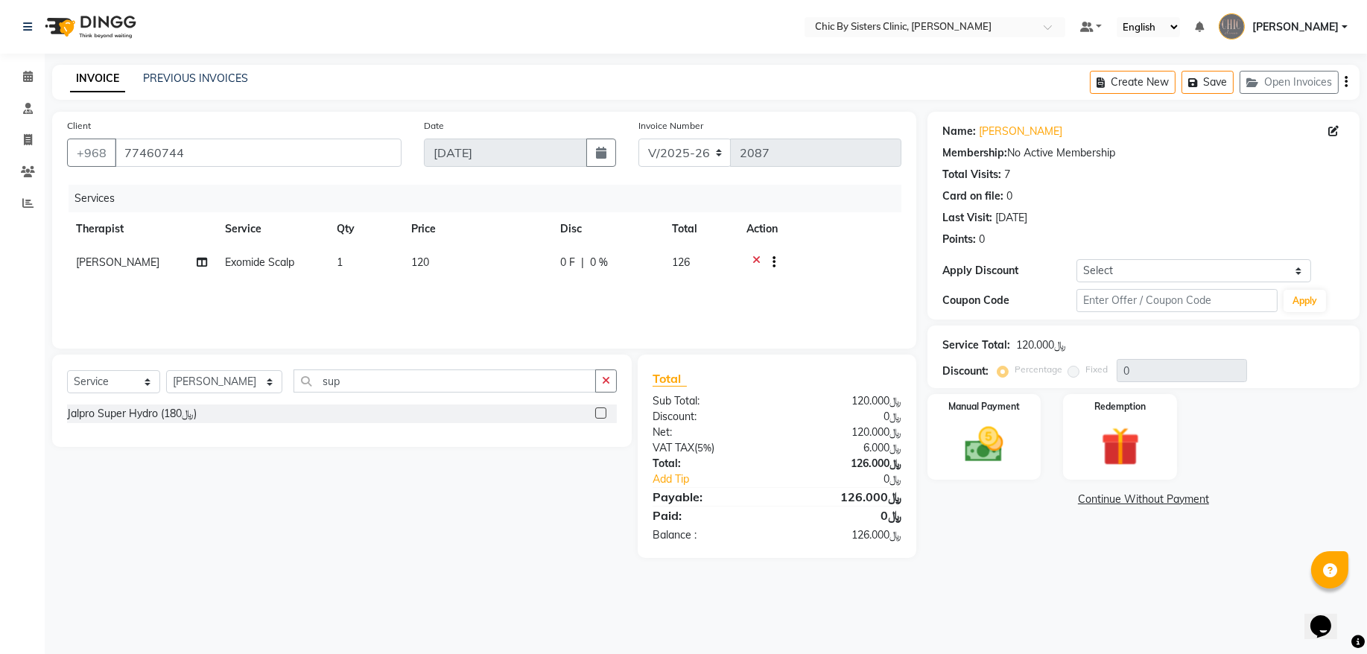
click at [597, 413] on label at bounding box center [600, 413] width 11 height 11
click at [597, 413] on input "checkbox" at bounding box center [600, 414] width 10 height 10
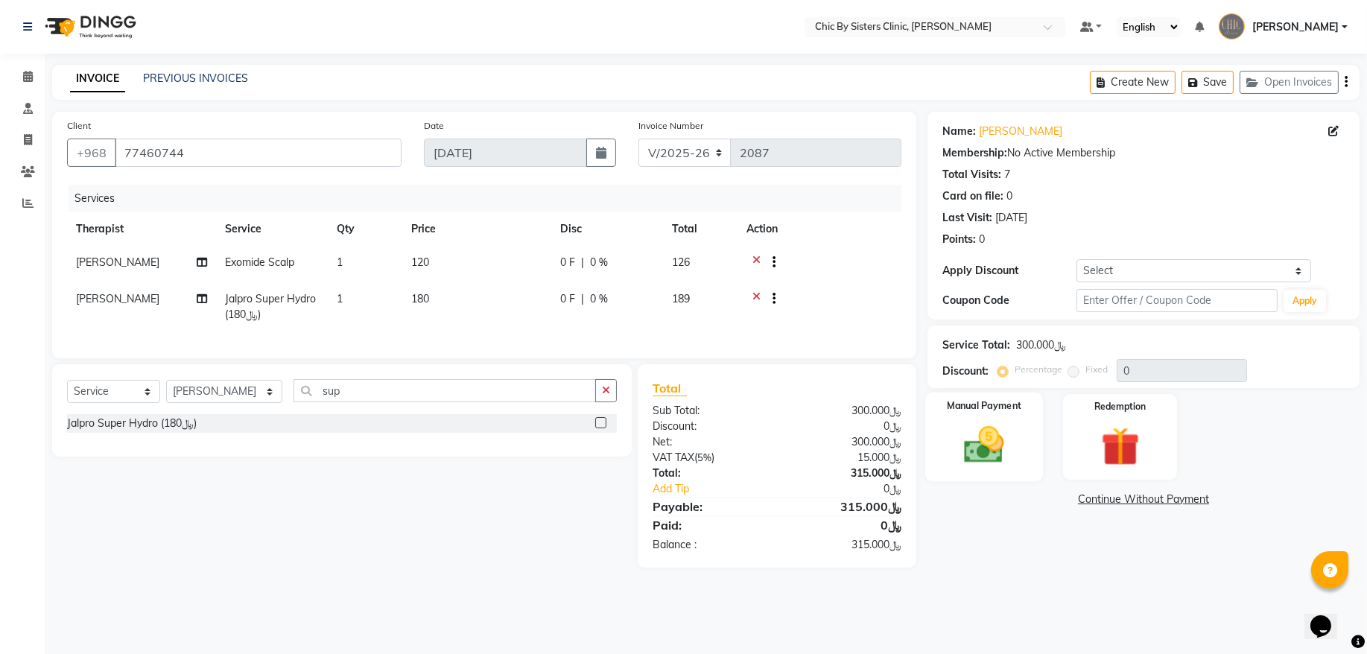
click at [998, 434] on img at bounding box center [984, 445] width 66 height 46
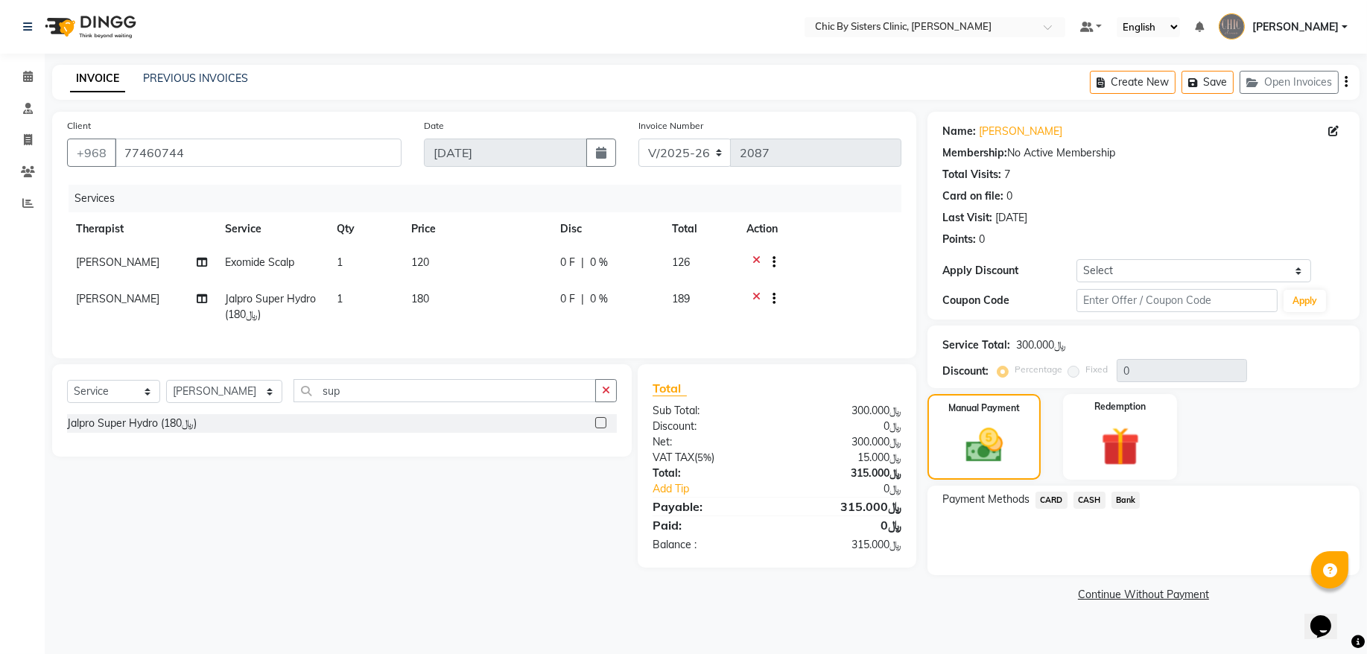
drag, startPoint x: 1053, startPoint y: 498, endPoint x: 1055, endPoint y: 506, distance: 8.5
click at [1053, 502] on span "CARD" at bounding box center [1052, 500] width 32 height 17
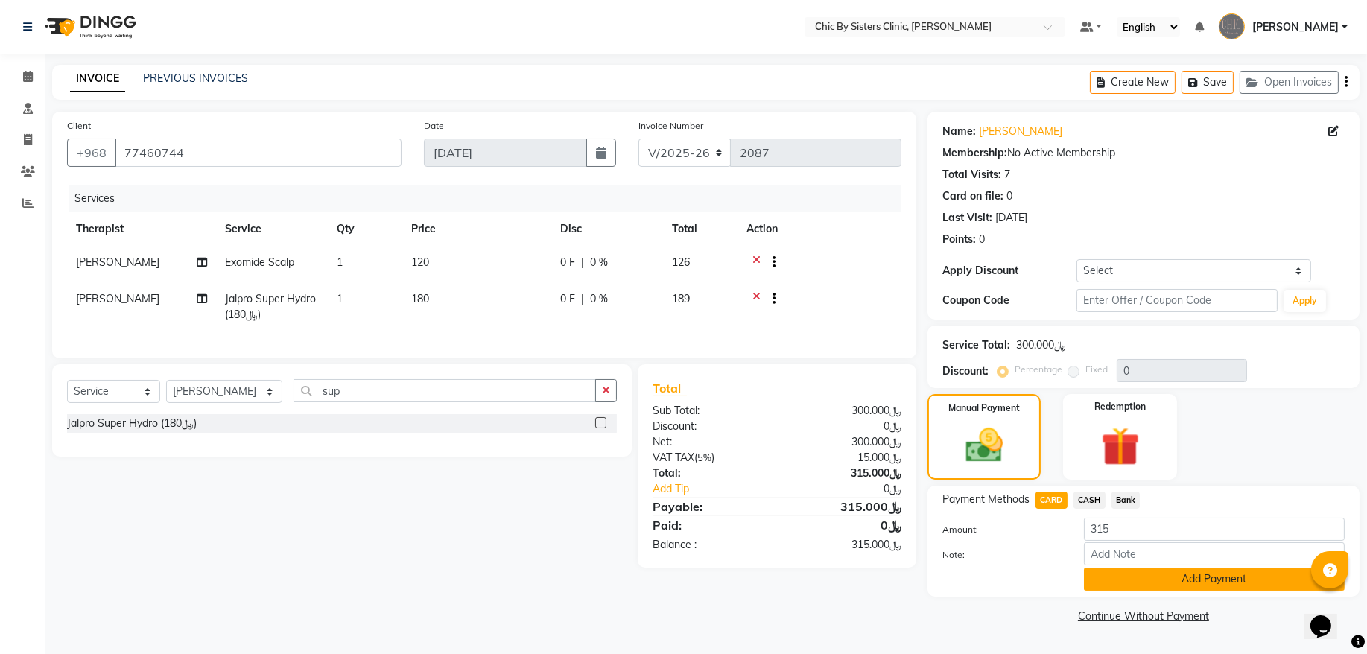
click at [1090, 579] on button "Add Payment" at bounding box center [1214, 579] width 261 height 23
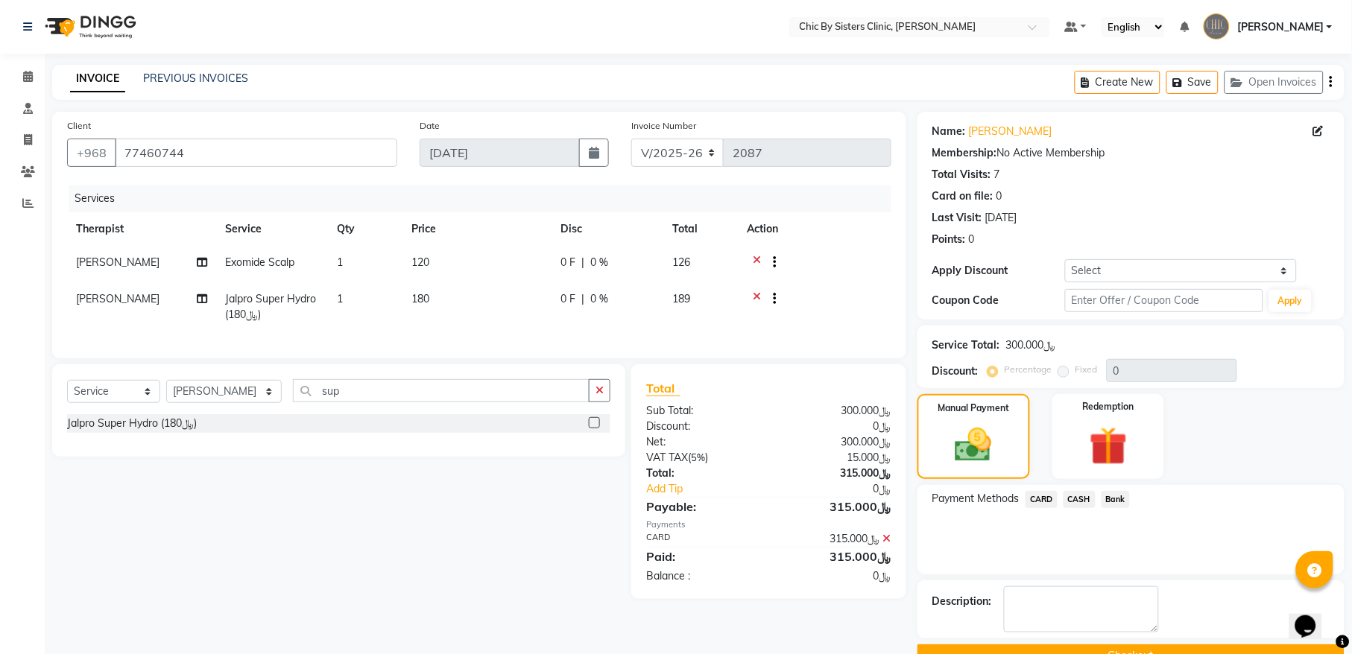
scroll to position [36, 0]
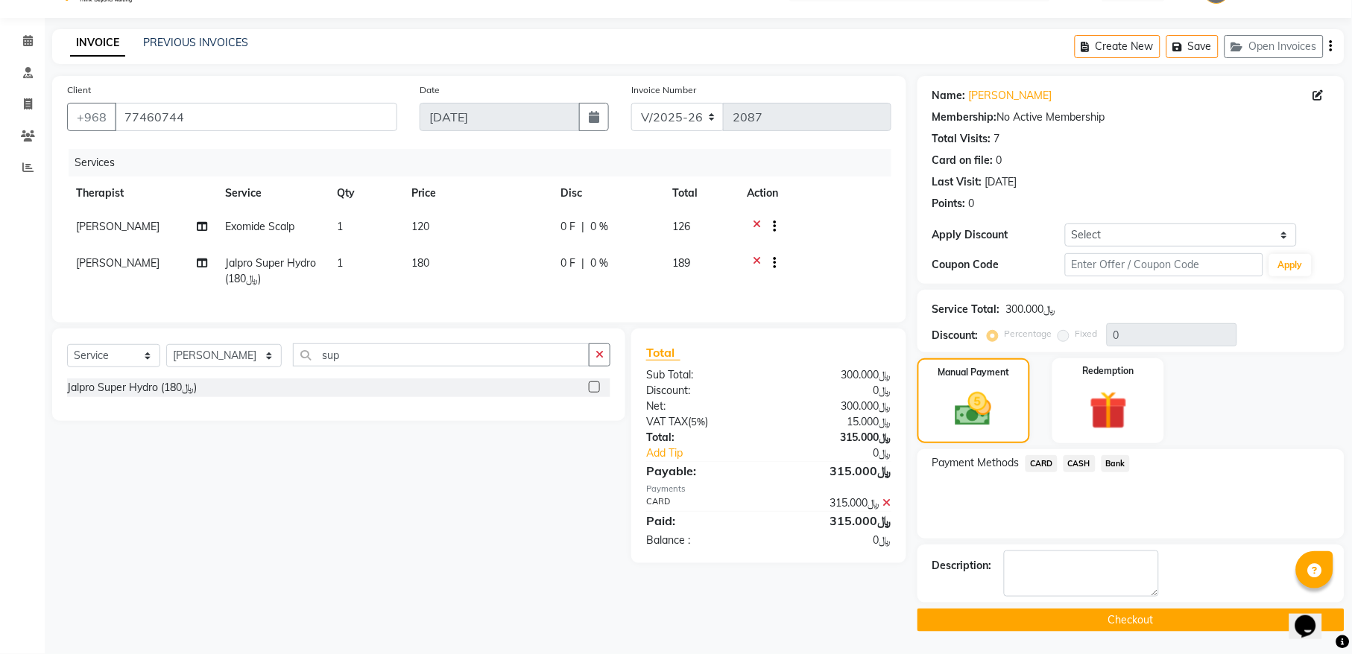
click at [959, 624] on button "Checkout" at bounding box center [1130, 620] width 427 height 23
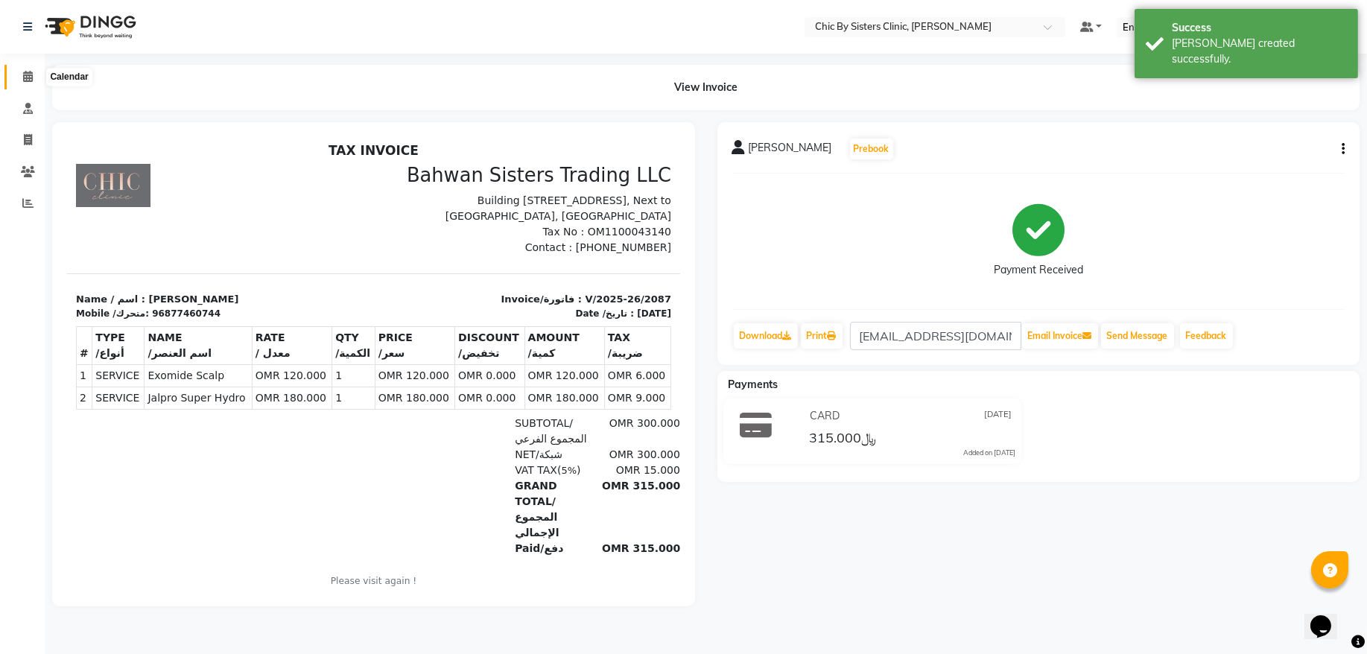
click at [27, 77] on icon at bounding box center [28, 76] width 10 height 11
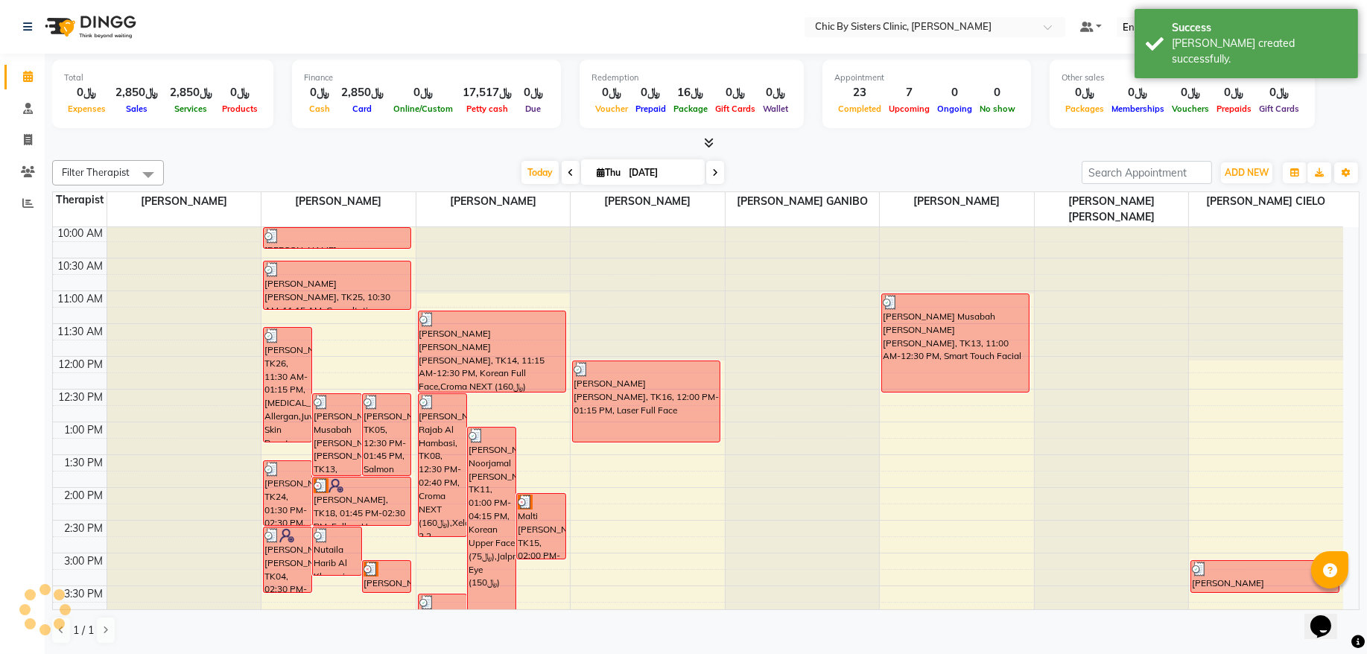
scroll to position [302, 0]
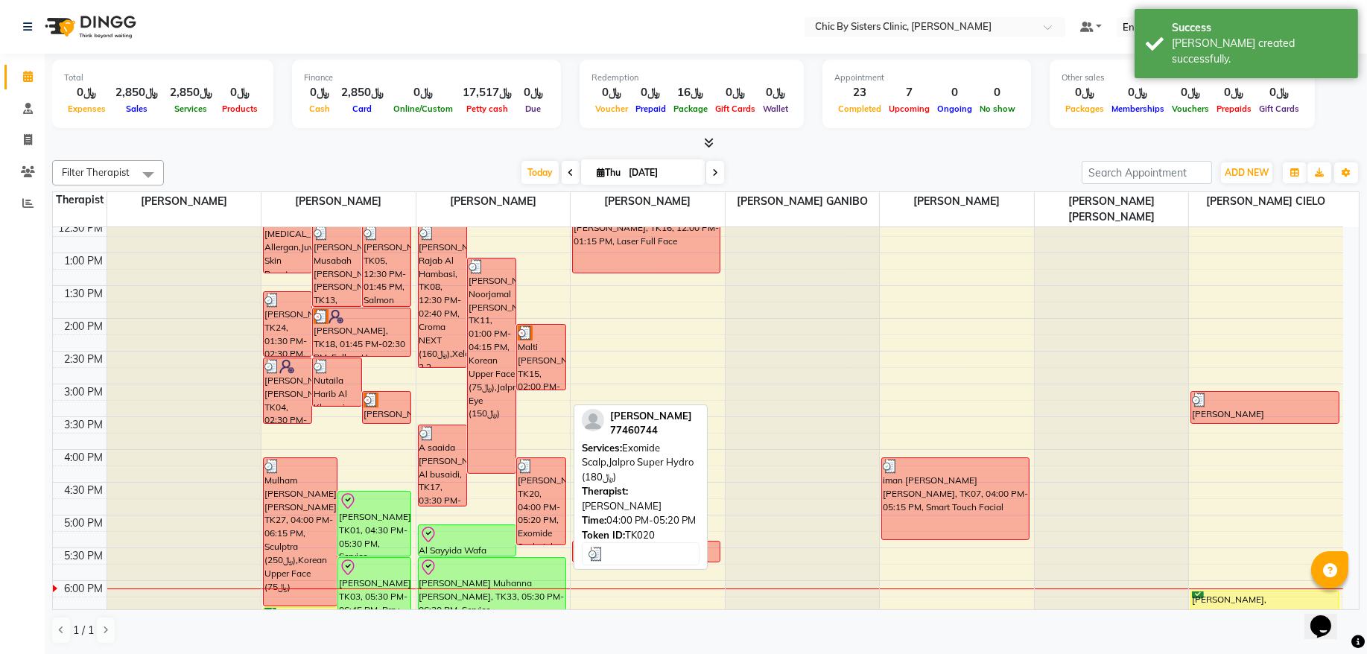
click at [548, 483] on div "Reema Khalid Al Ahmadi, TK20, 04:00 PM-05:20 PM, Exomide Scalp,Jalpro Super Hyd…" at bounding box center [541, 501] width 48 height 86
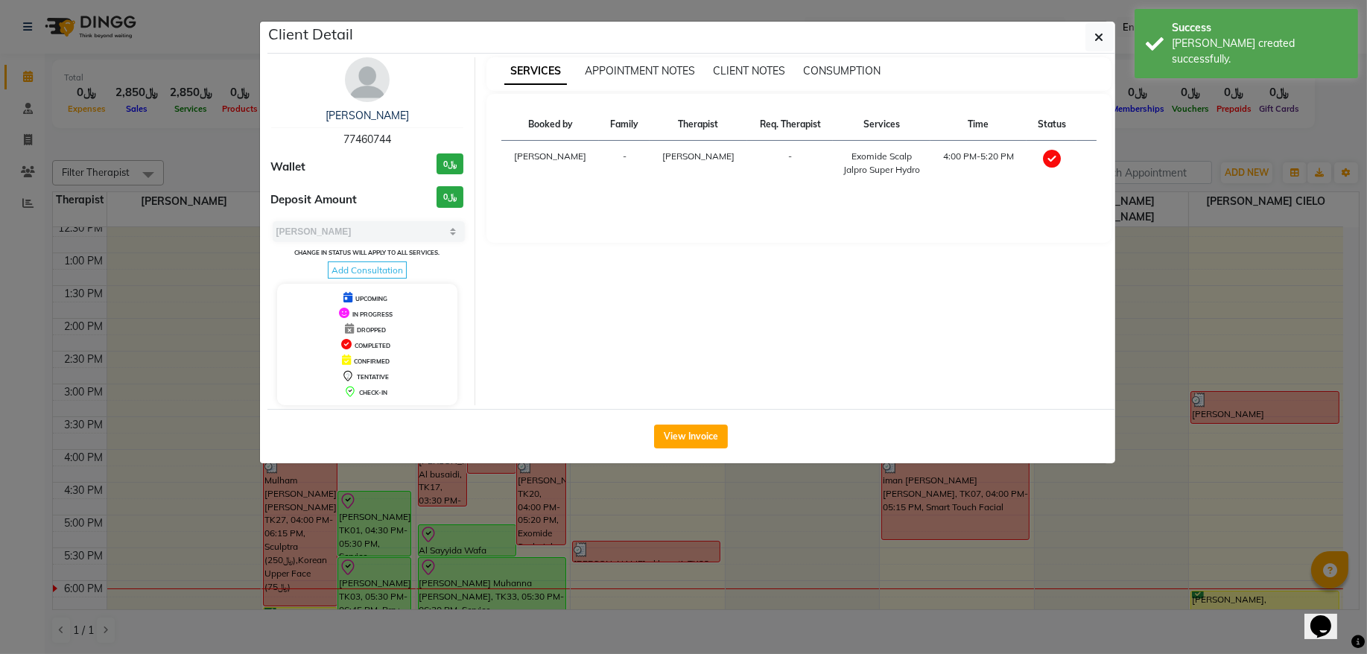
click at [377, 142] on span "77460744" at bounding box center [367, 139] width 48 height 13
copy span "77460744"
click at [1095, 37] on icon "button" at bounding box center [1099, 37] width 9 height 12
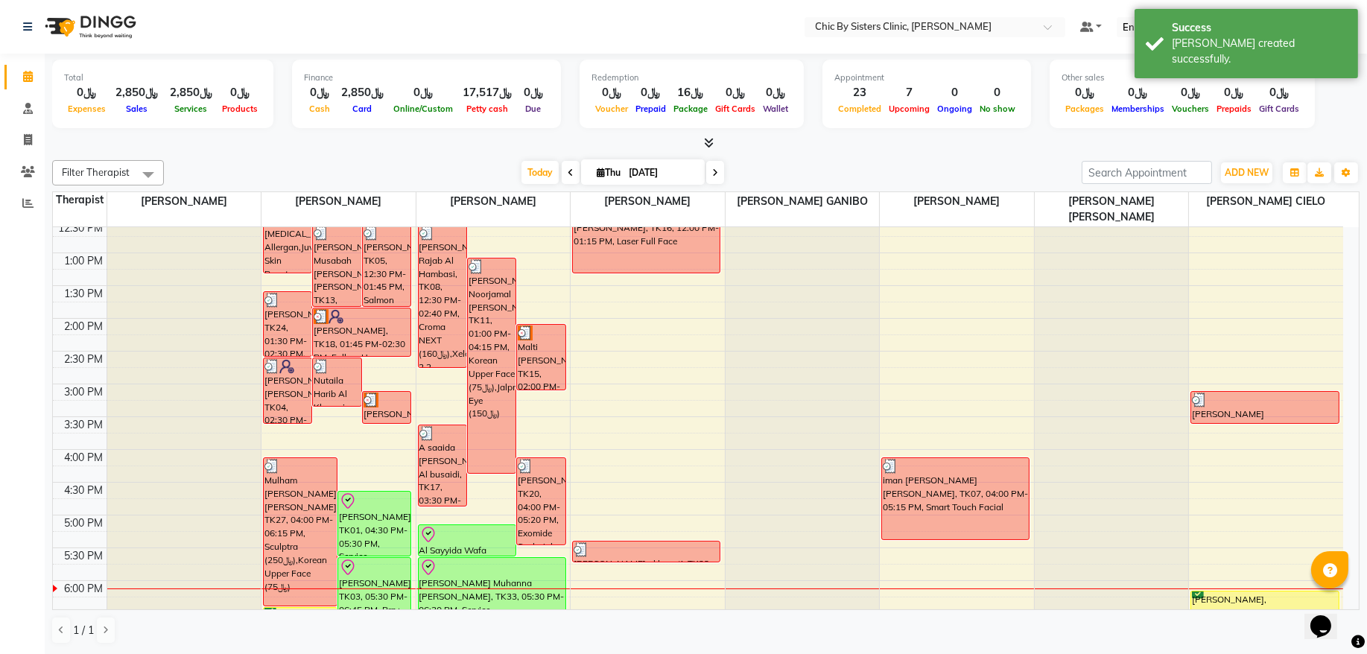
click at [671, 169] on input "[DATE]" at bounding box center [661, 173] width 75 height 22
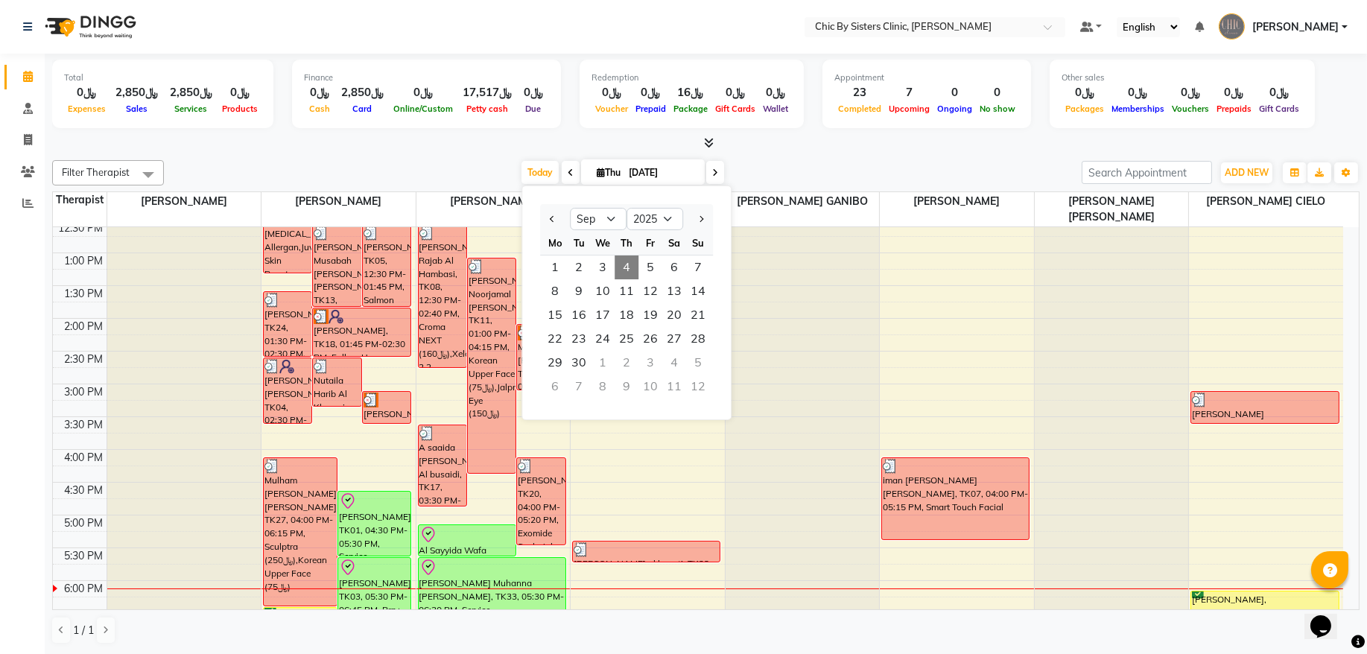
click at [631, 364] on div "2" at bounding box center [627, 363] width 24 height 24
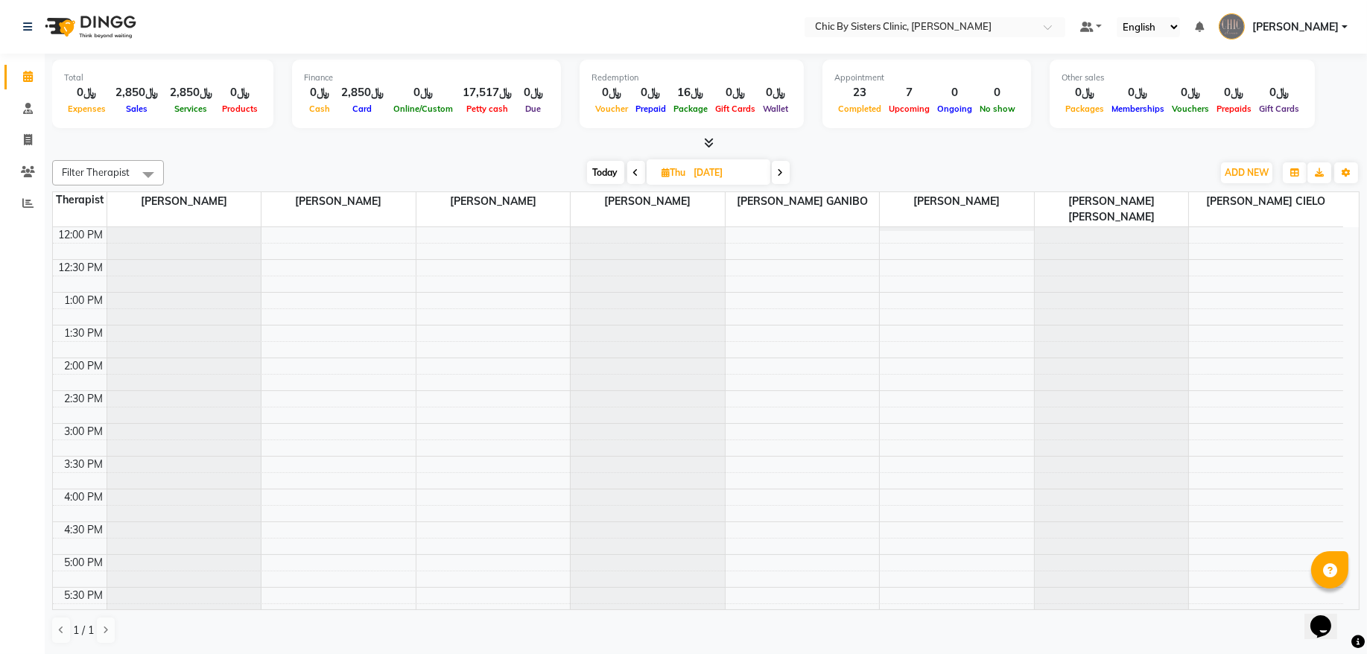
scroll to position [298, 0]
click at [459, 472] on div "8:00 AM 8:30 AM 9:00 AM 9:30 AM 10:00 AM 10:30 AM 11:00 AM 11:30 AM 12:00 PM 12…" at bounding box center [698, 453] width 1290 height 1048
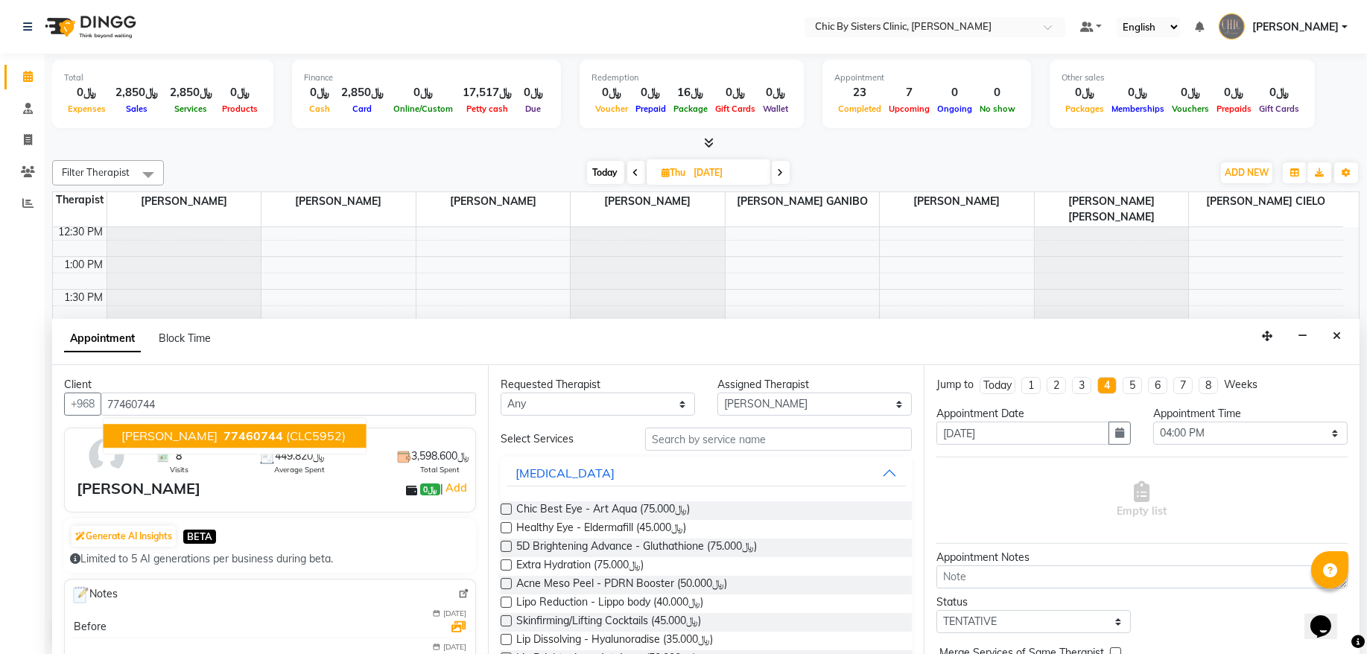
click at [191, 443] on span "[PERSON_NAME]" at bounding box center [169, 436] width 96 height 15
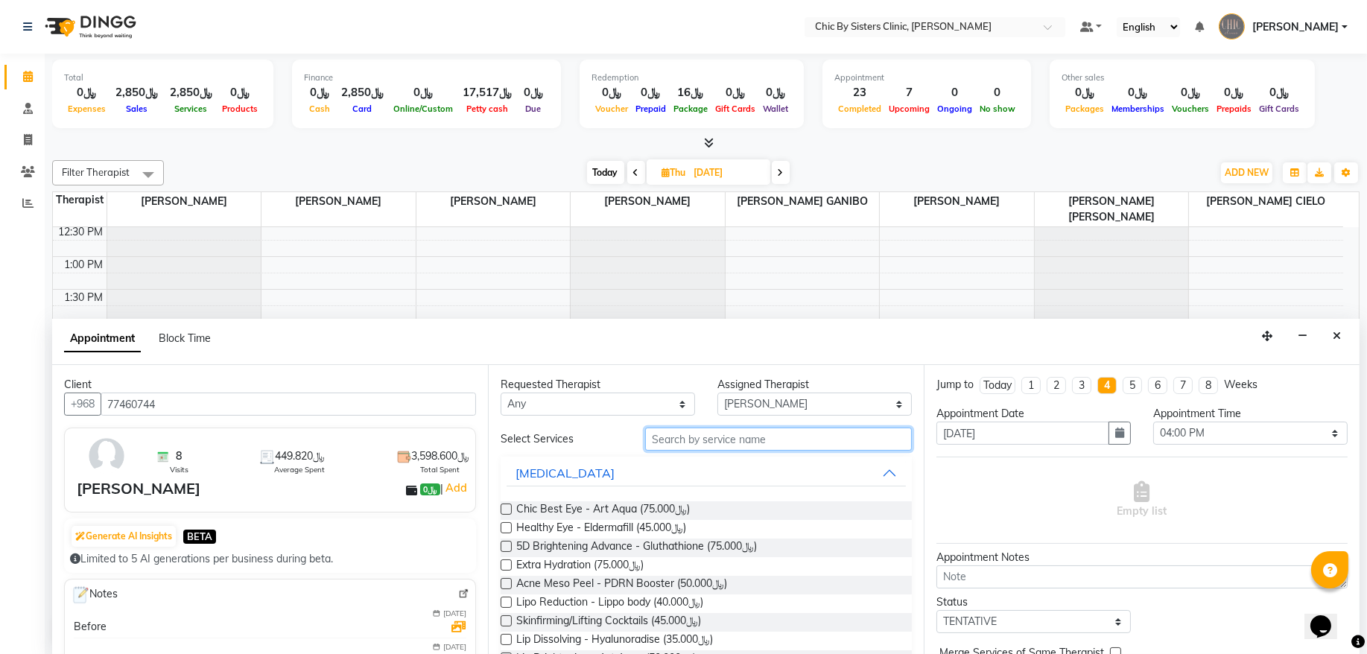
click at [703, 439] on input "text" at bounding box center [778, 439] width 267 height 23
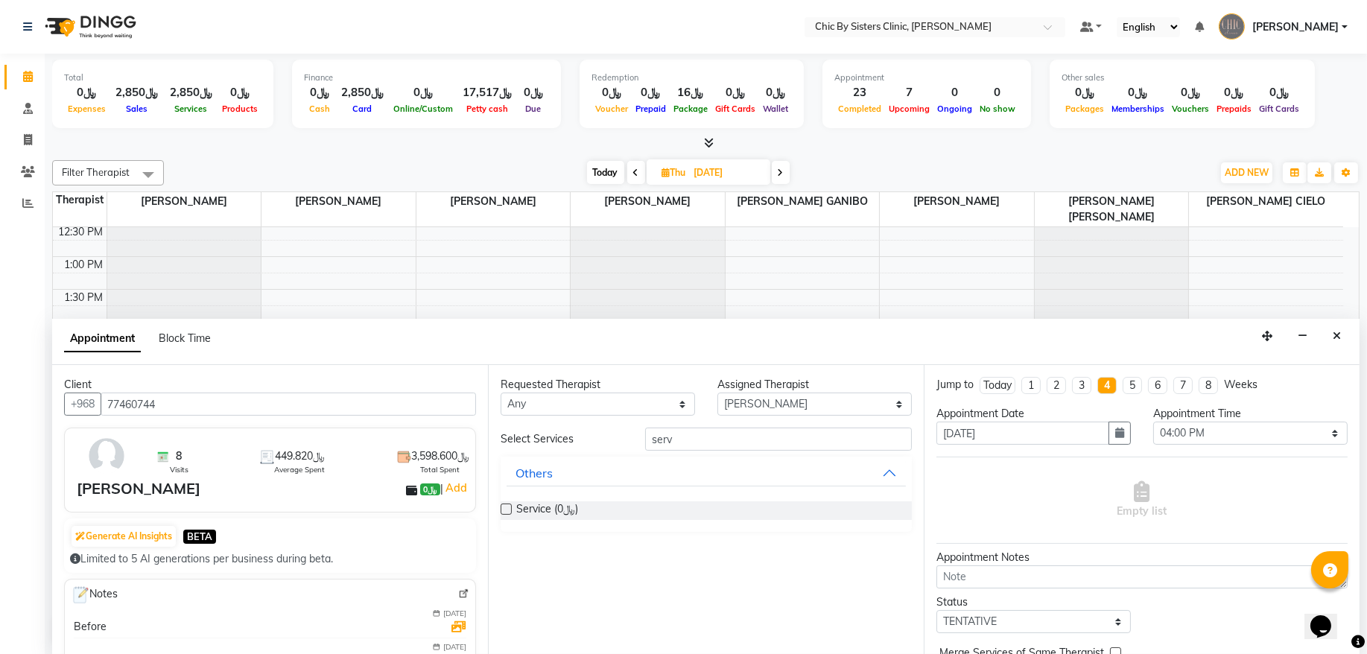
click at [503, 513] on label at bounding box center [506, 509] width 11 height 11
click at [503, 513] on input "checkbox" at bounding box center [506, 511] width 10 height 10
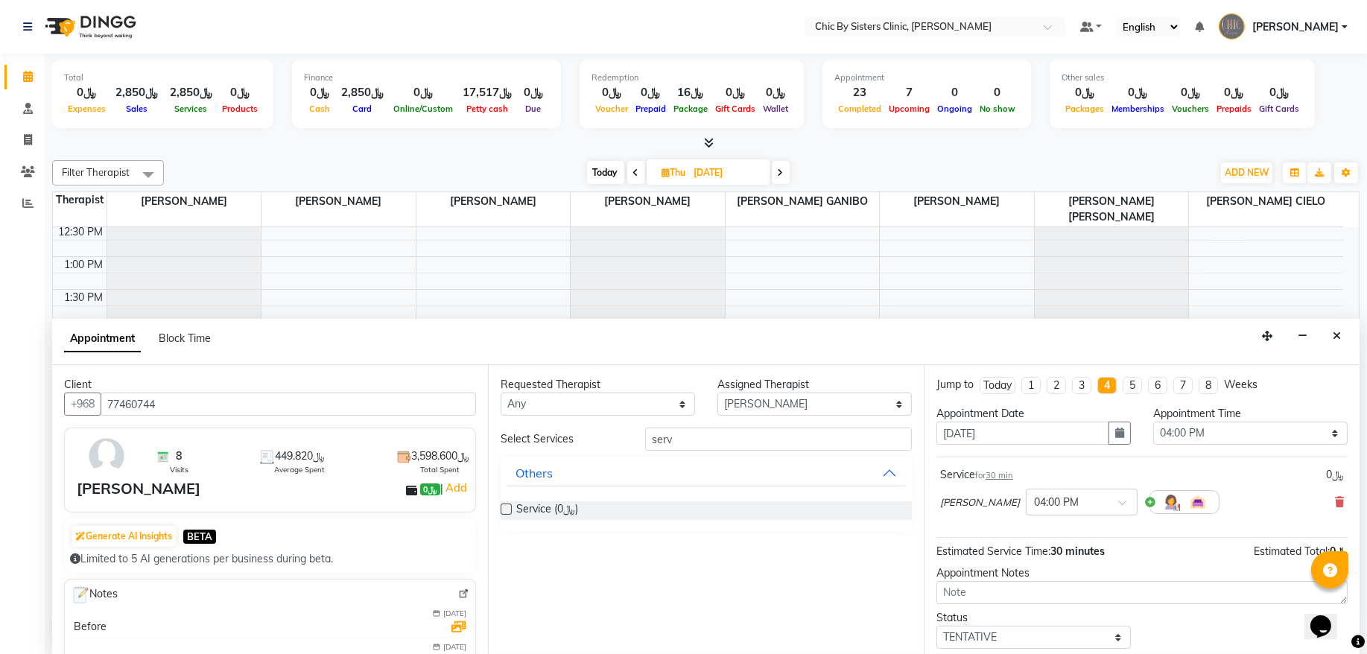
scroll to position [66, 0]
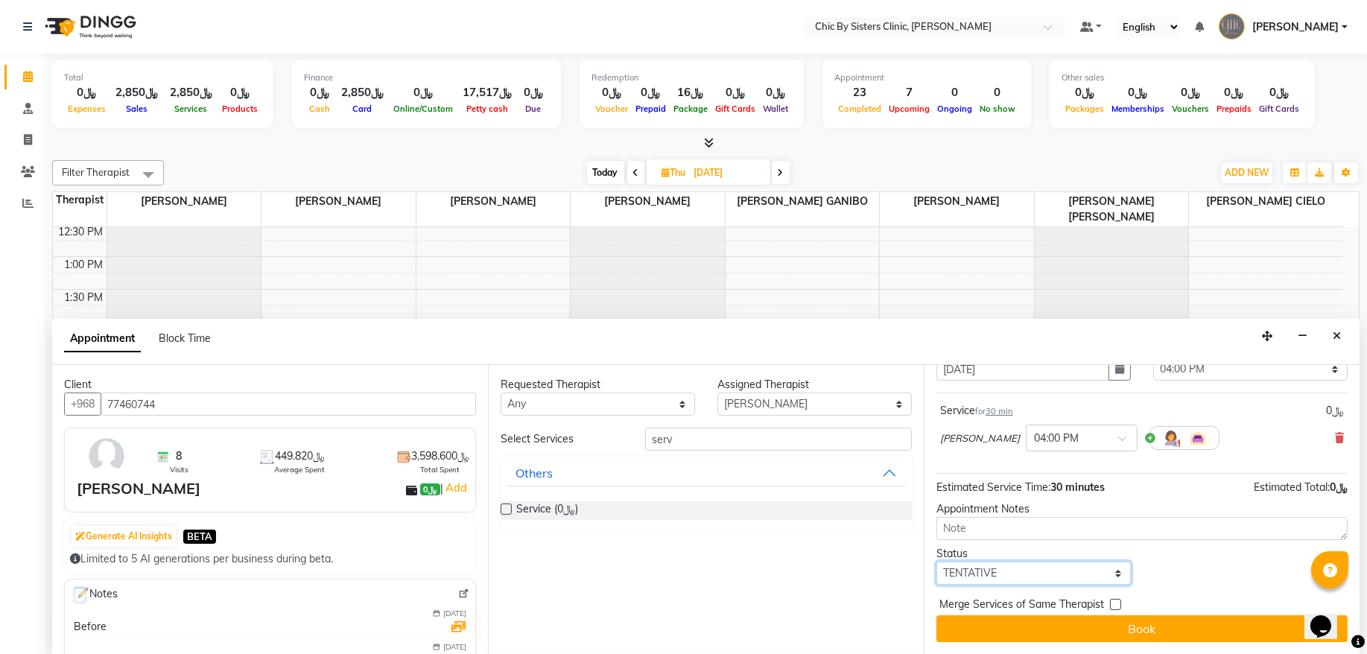
click at [998, 575] on select "Select TENTATIVE CONFIRM UPCOMING" at bounding box center [1034, 573] width 194 height 23
click at [937, 562] on select "Select TENTATIVE CONFIRM UPCOMING" at bounding box center [1034, 573] width 194 height 23
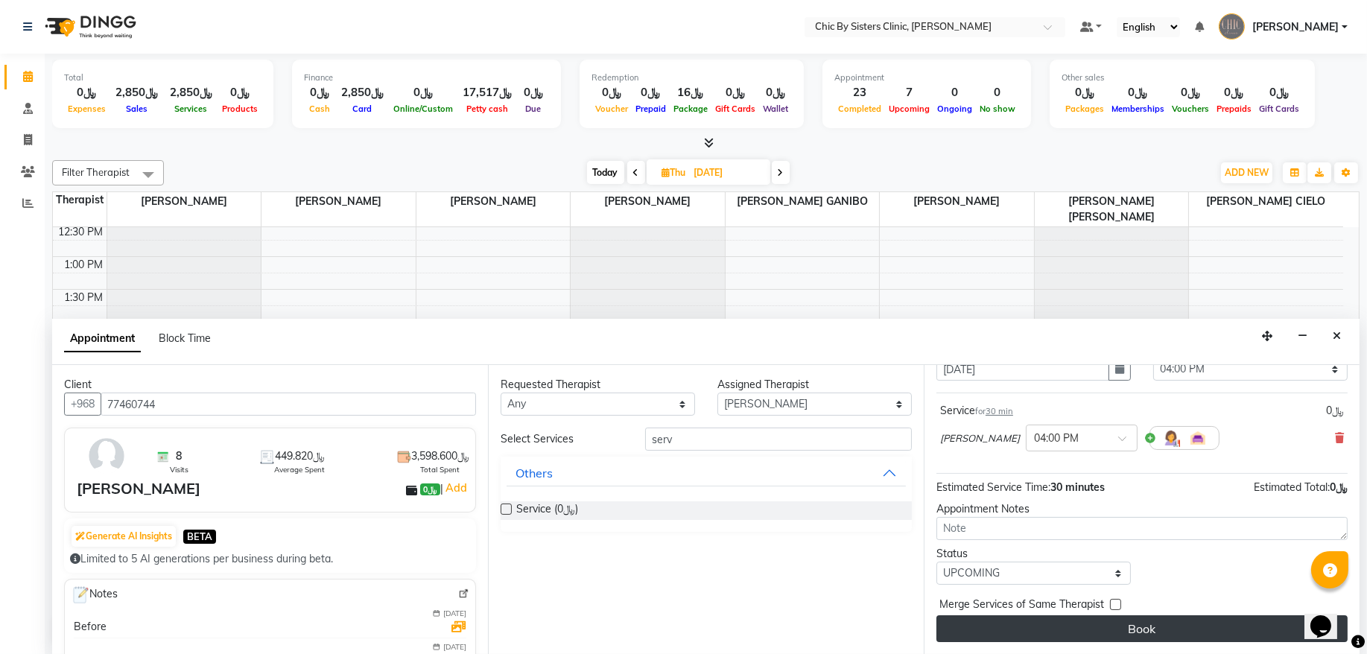
click at [995, 623] on button "Book" at bounding box center [1142, 628] width 411 height 27
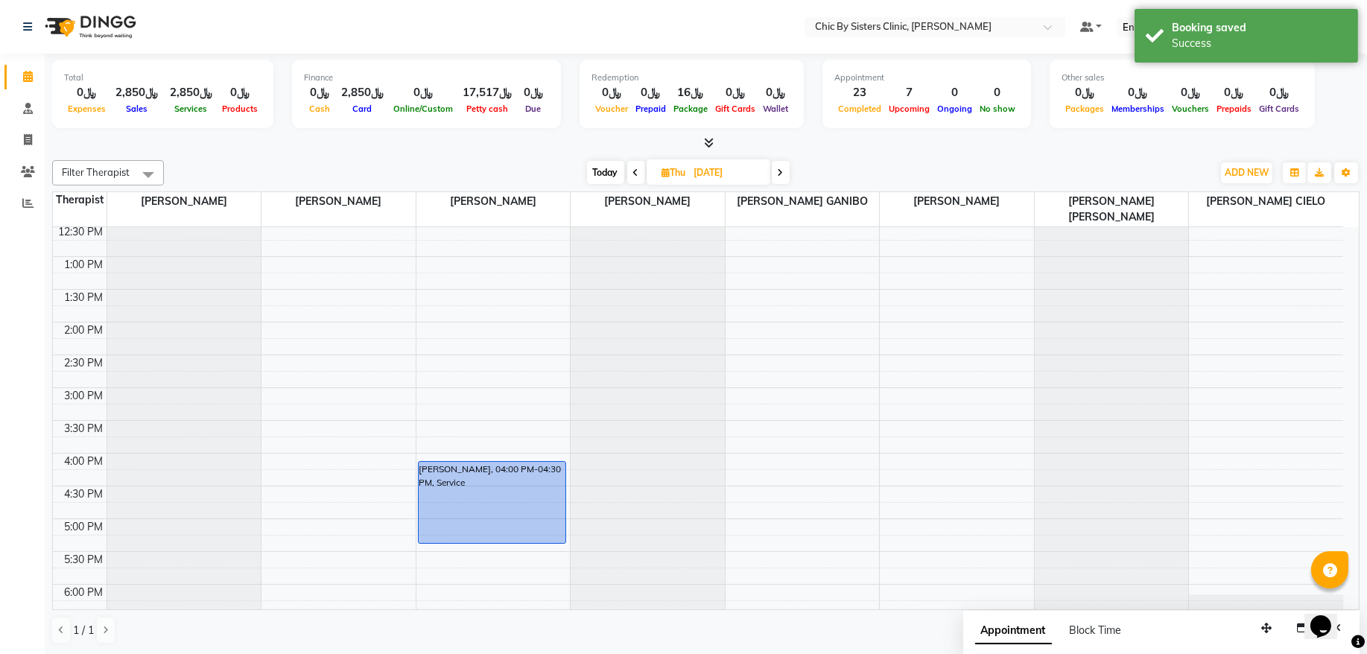
drag, startPoint x: 495, startPoint y: 492, endPoint x: 493, endPoint y: 531, distance: 39.5
click at [493, 531] on div "Reema Khalid Al Ahmadi, 04:00 PM-04:30 PM, Service Reema Khalid Al Ahmadi, 04:0…" at bounding box center [493, 453] width 154 height 1048
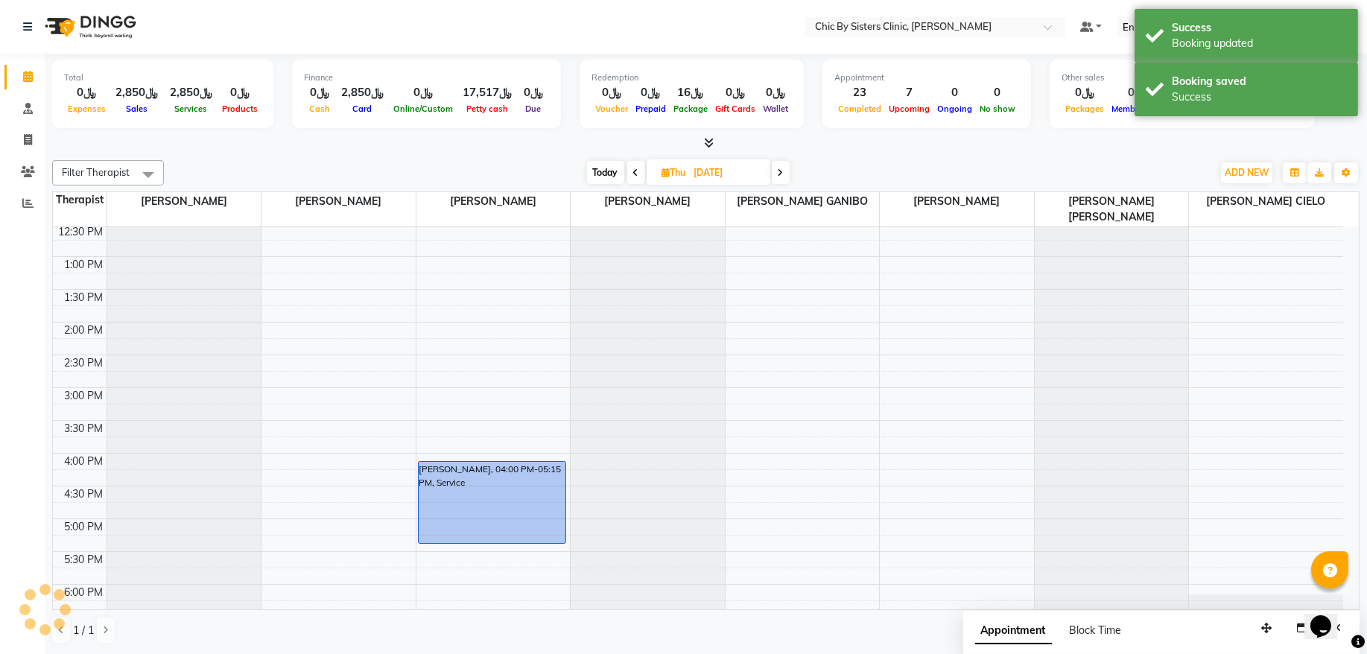
click at [600, 168] on span "Today" at bounding box center [605, 172] width 37 height 23
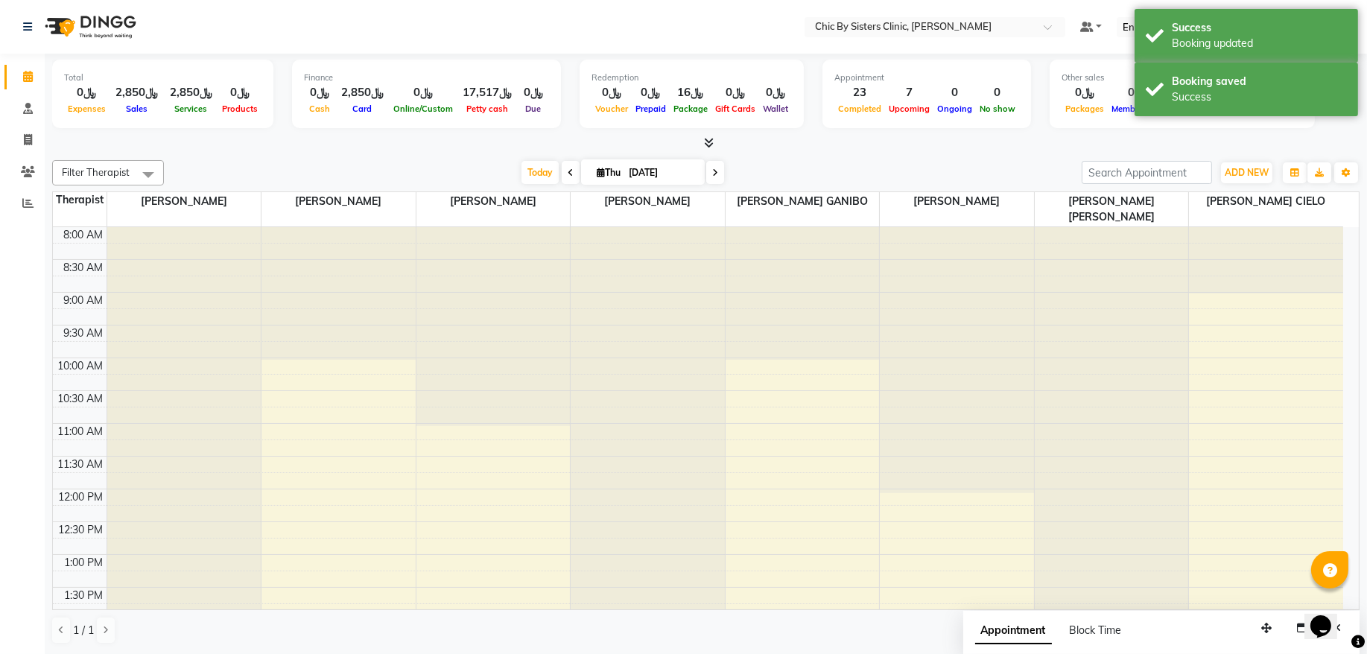
click at [645, 168] on input "[DATE]" at bounding box center [661, 173] width 75 height 22
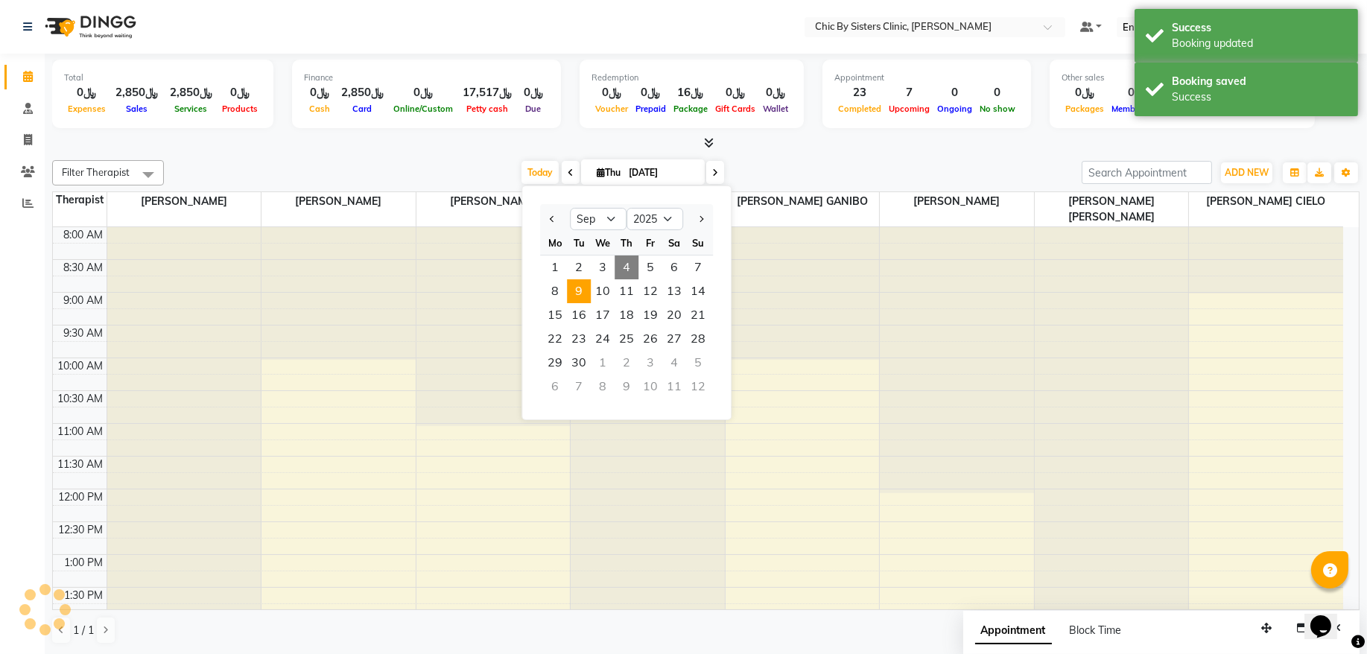
click at [588, 294] on span "9" at bounding box center [579, 291] width 24 height 24
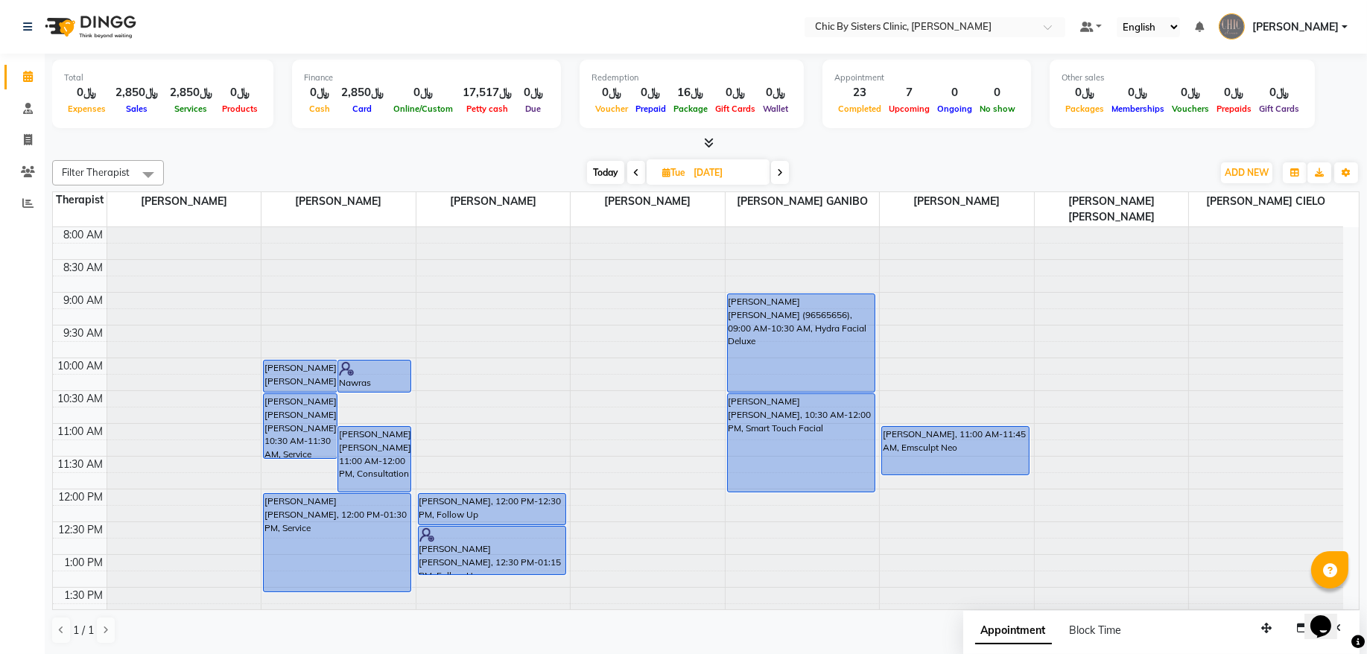
click at [703, 172] on input "09-09-2025" at bounding box center [726, 173] width 75 height 22
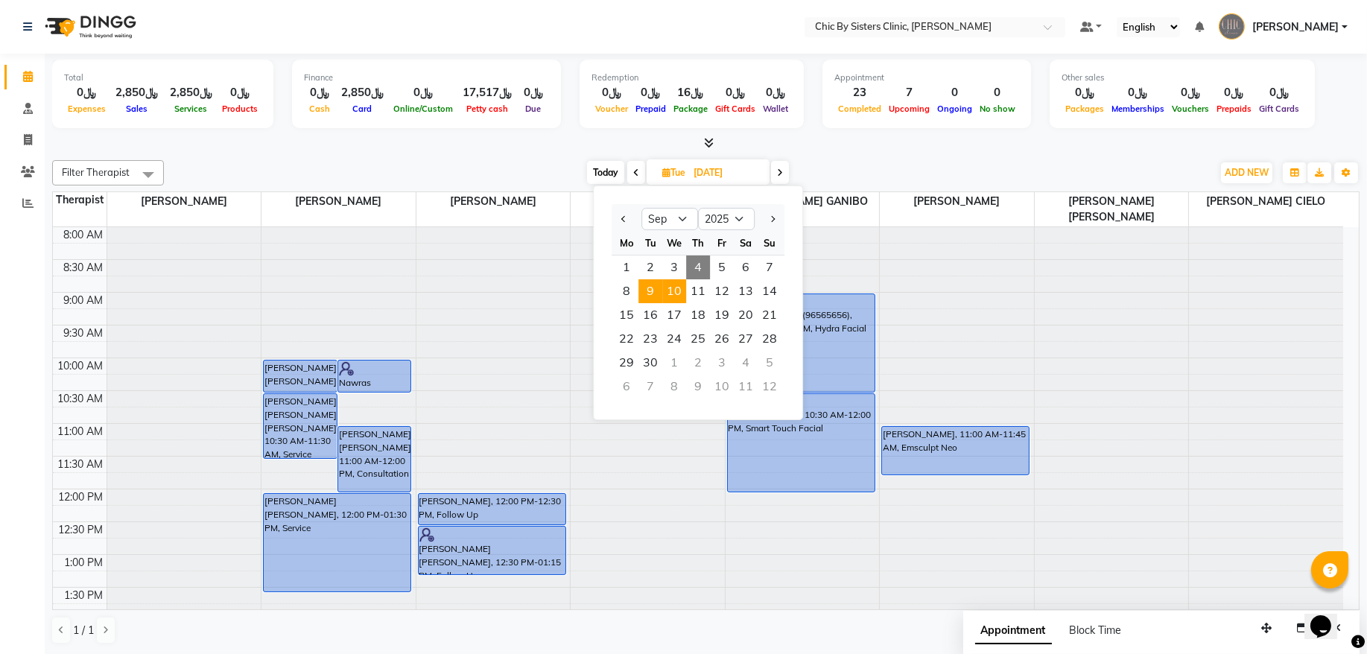
click at [678, 296] on span "10" at bounding box center [674, 291] width 24 height 24
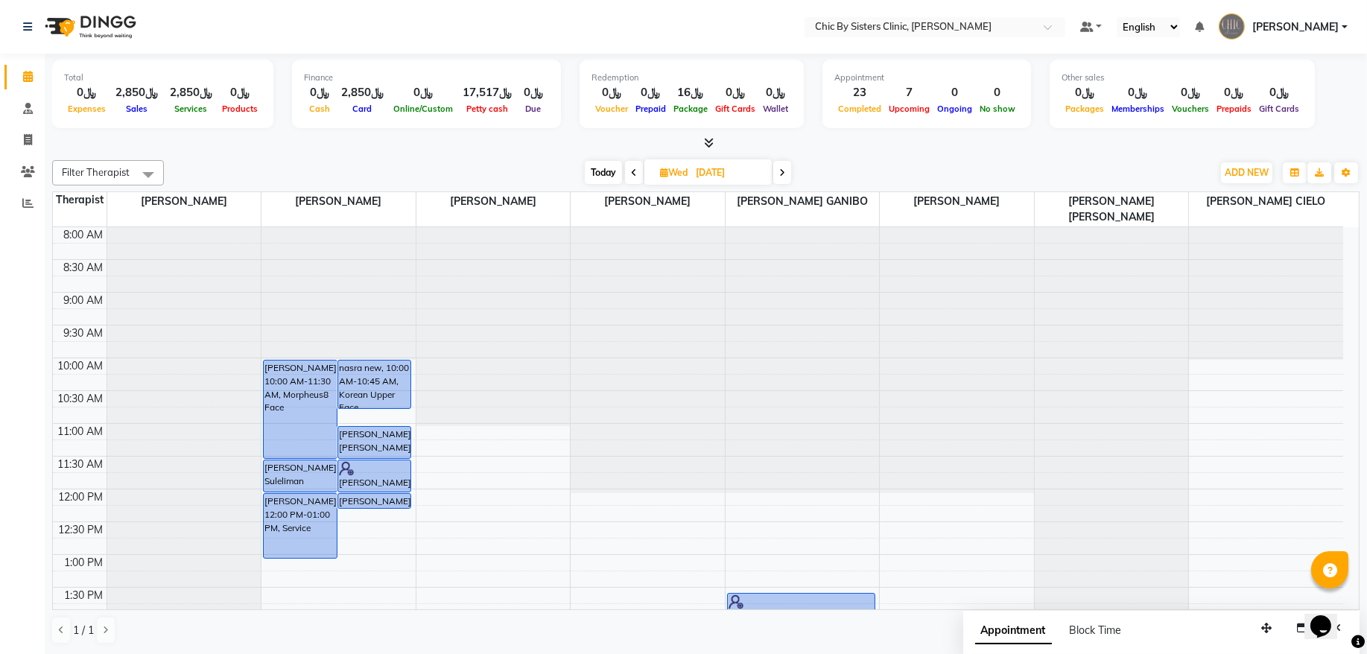
click at [729, 172] on input "[DATE]" at bounding box center [728, 173] width 75 height 22
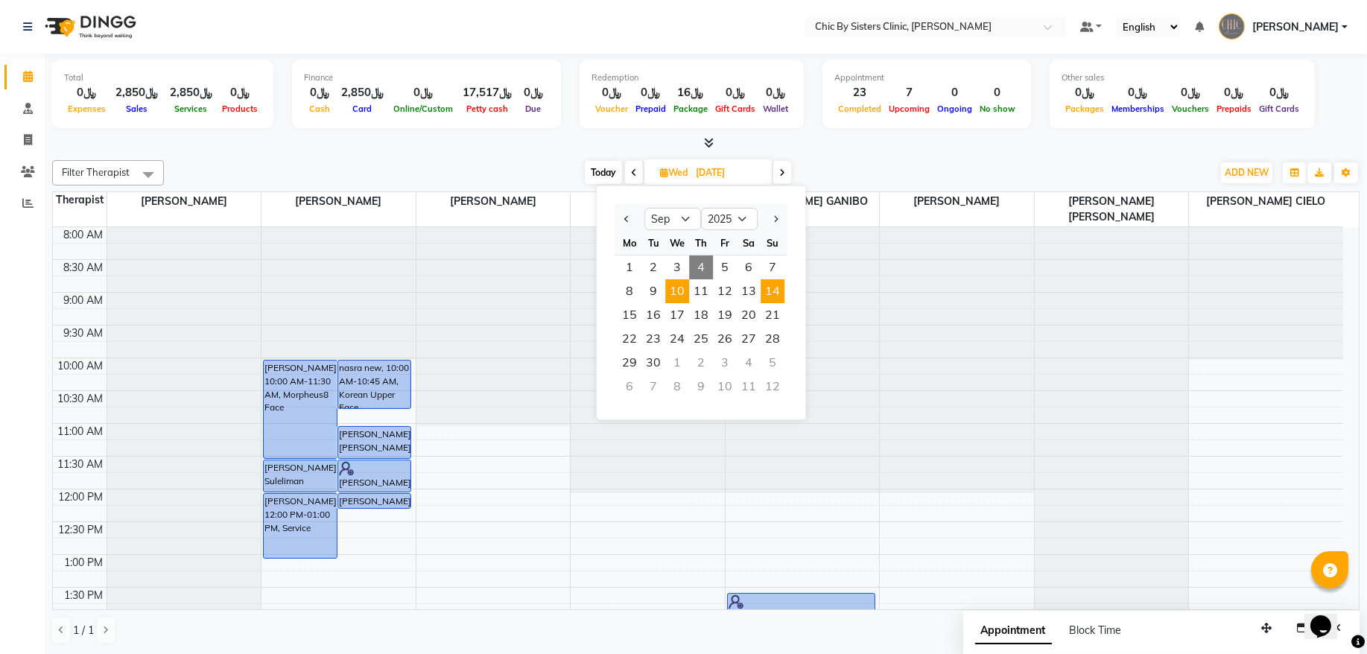
click at [773, 291] on span "14" at bounding box center [773, 291] width 24 height 24
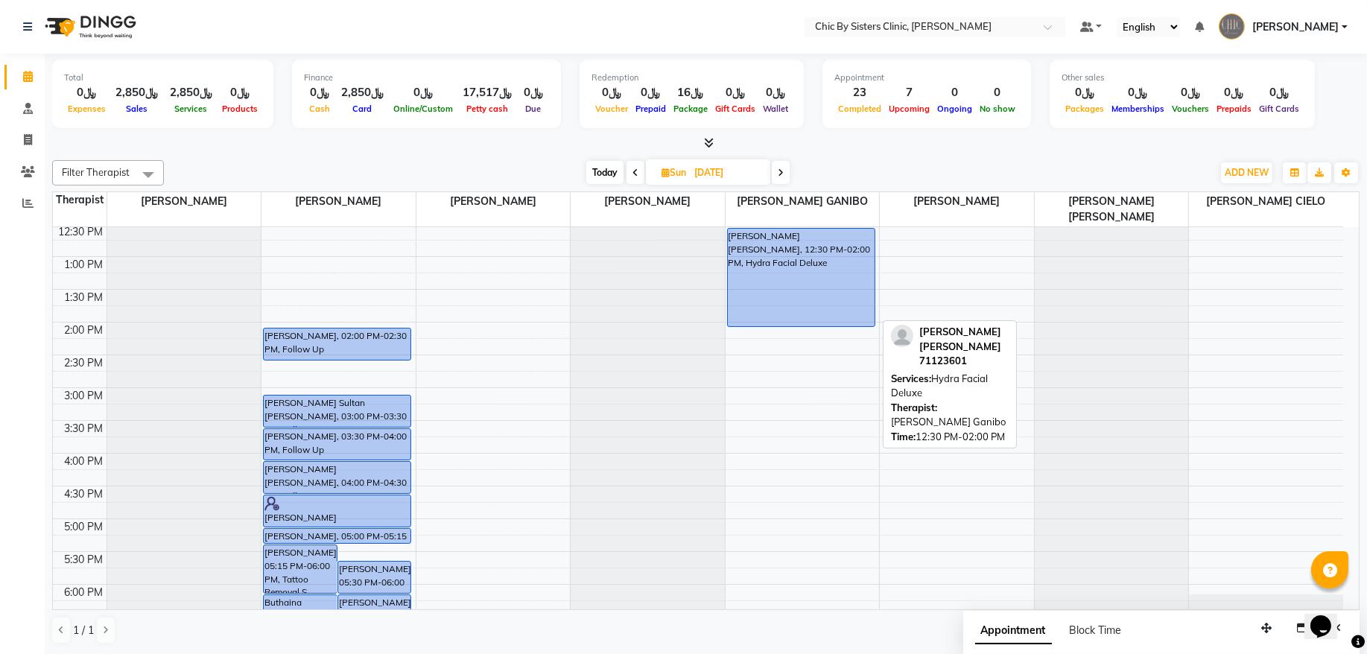
scroll to position [399, 0]
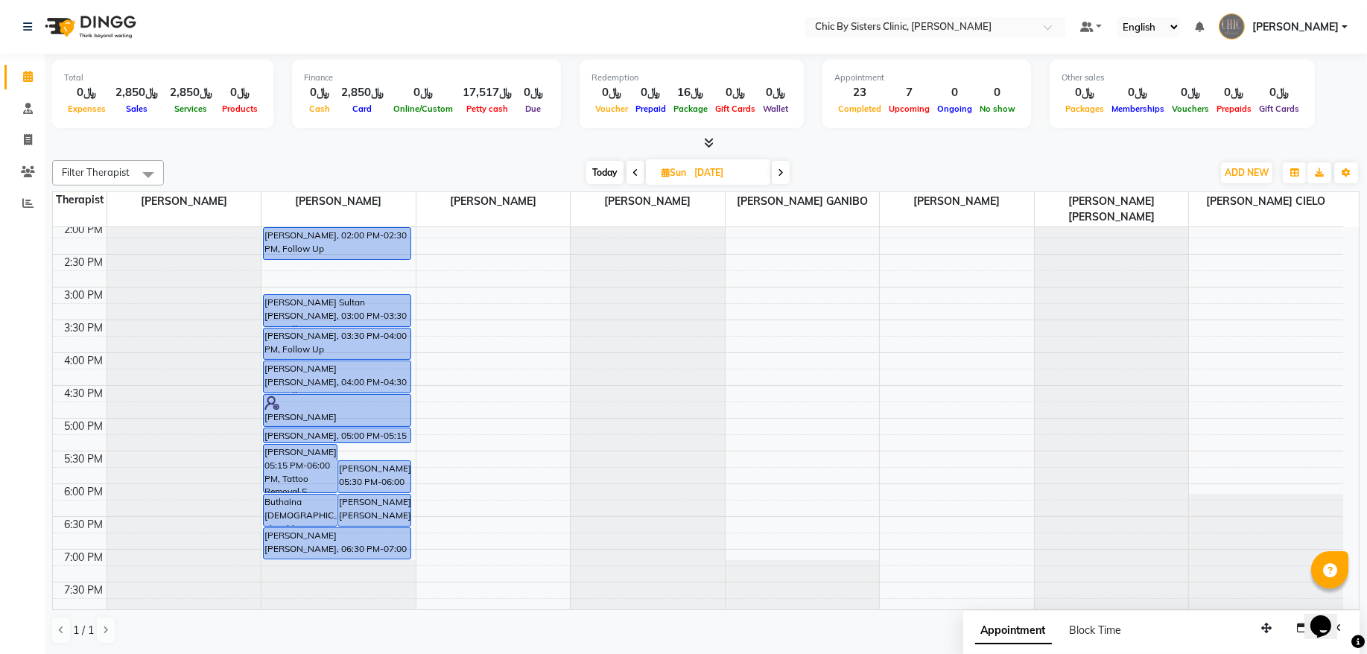
click at [749, 170] on input "14-09-2025" at bounding box center [727, 173] width 75 height 22
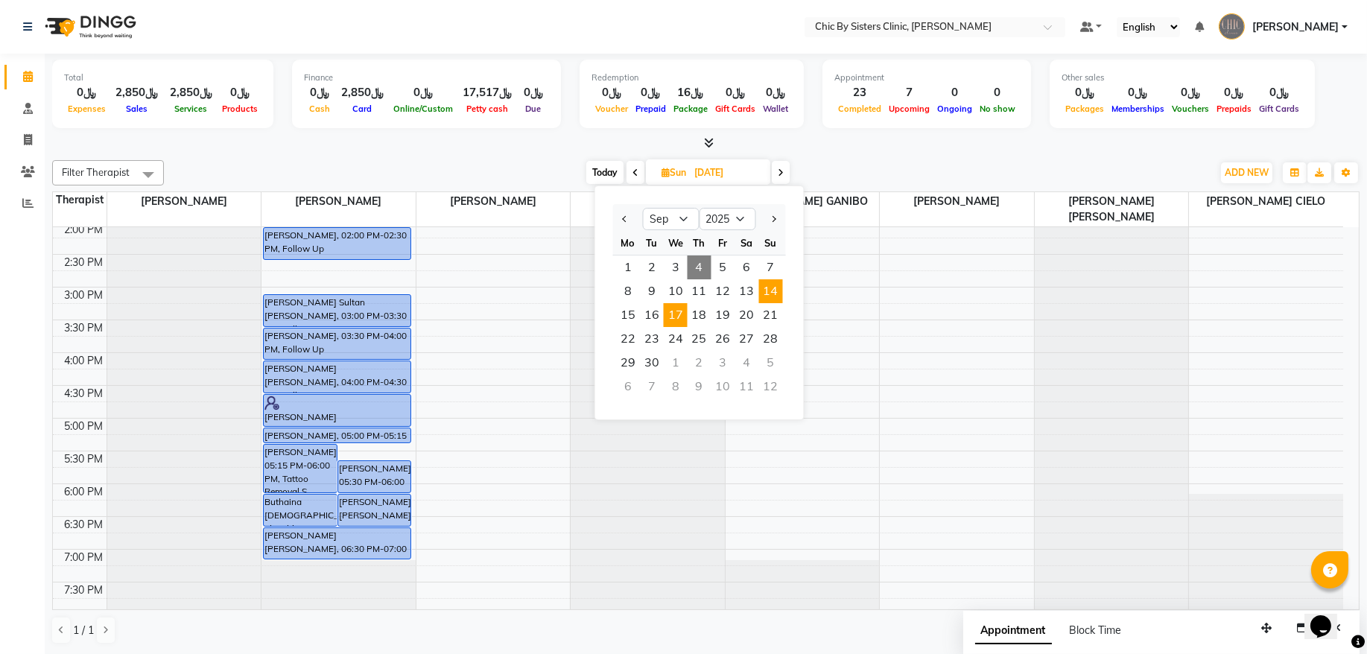
click at [675, 317] on span "17" at bounding box center [676, 315] width 24 height 24
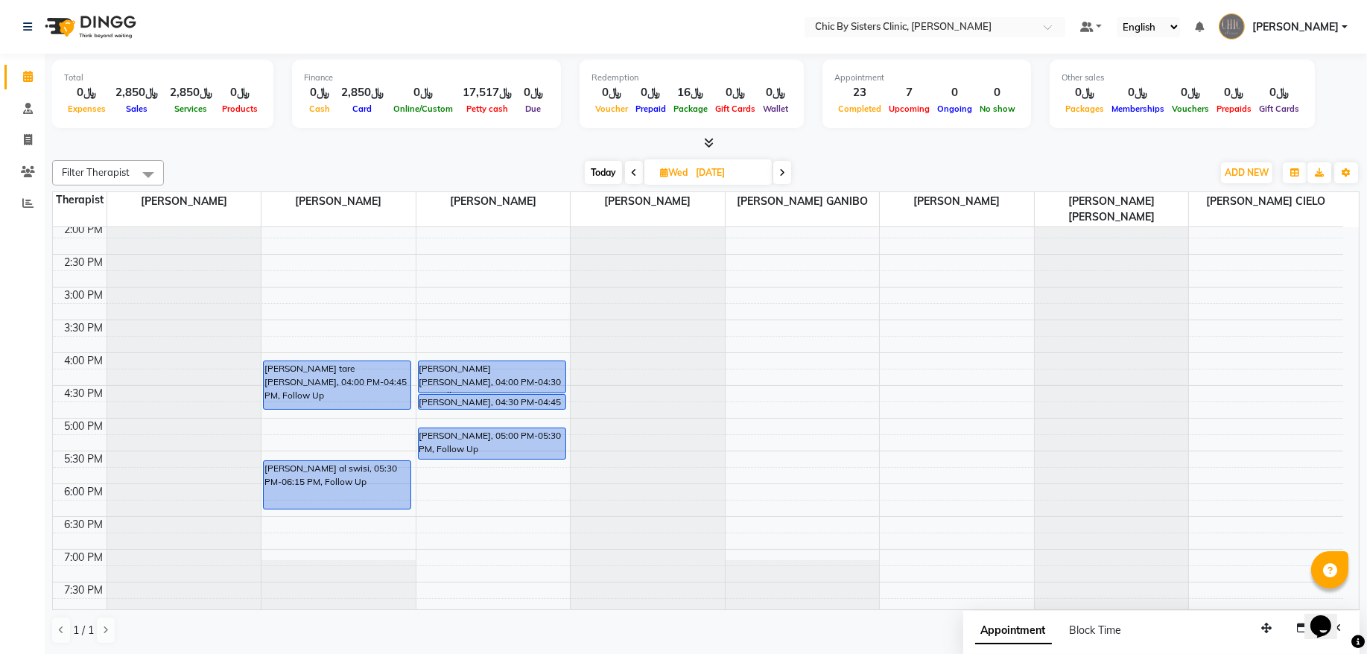
click at [777, 373] on div "8:00 AM 8:30 AM 9:00 AM 9:30 AM 10:00 AM 10:30 AM 11:00 AM 11:30 AM 12:00 PM 12…" at bounding box center [698, 353] width 1290 height 1048
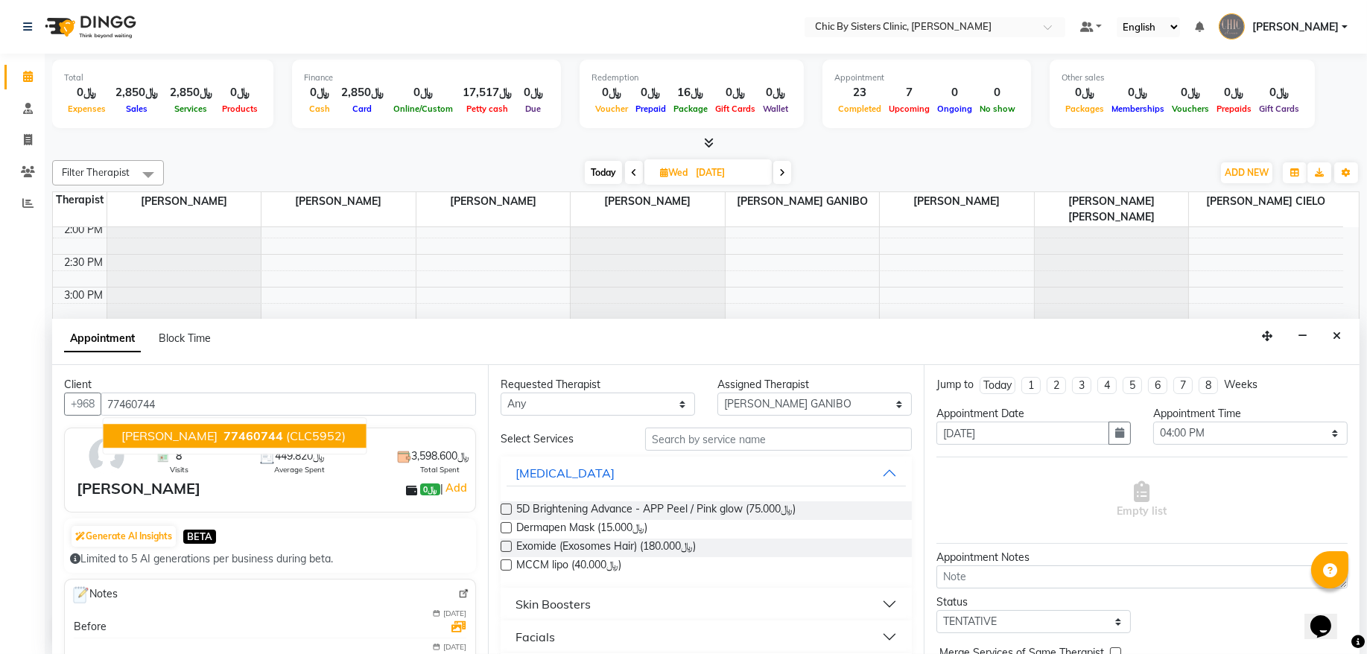
click at [148, 436] on span "[PERSON_NAME]" at bounding box center [169, 436] width 96 height 15
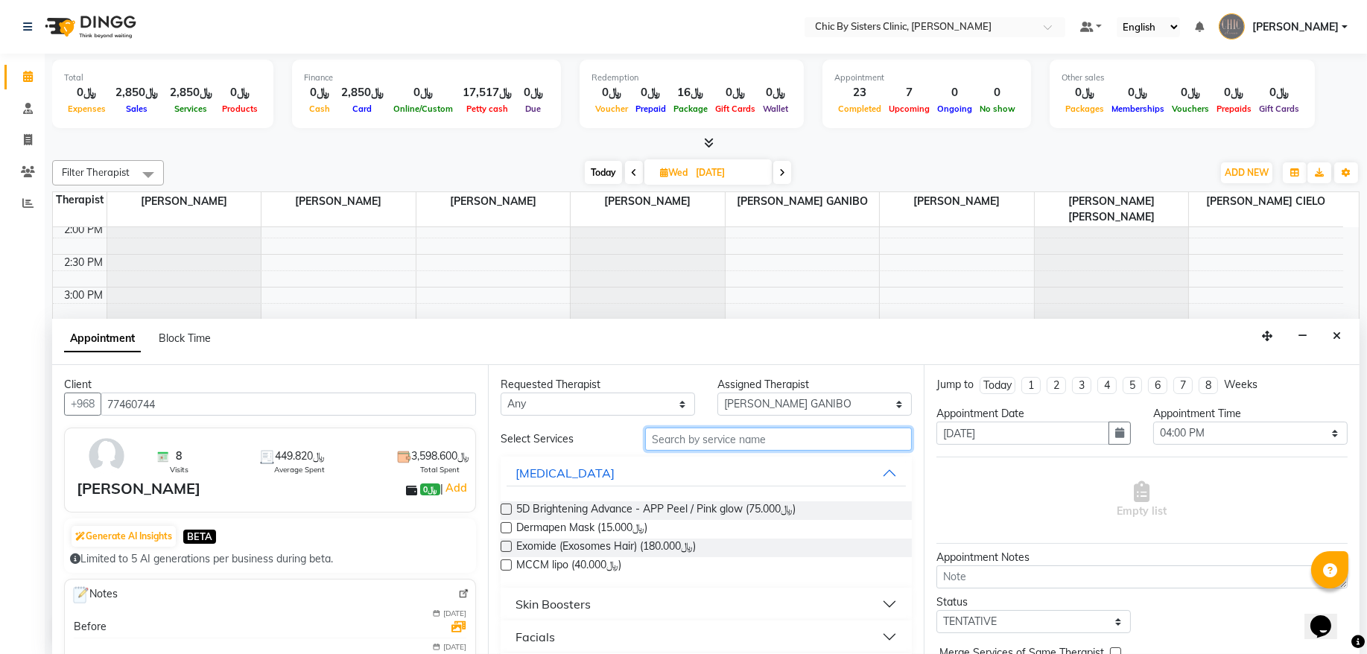
click at [717, 446] on input "text" at bounding box center [778, 439] width 267 height 23
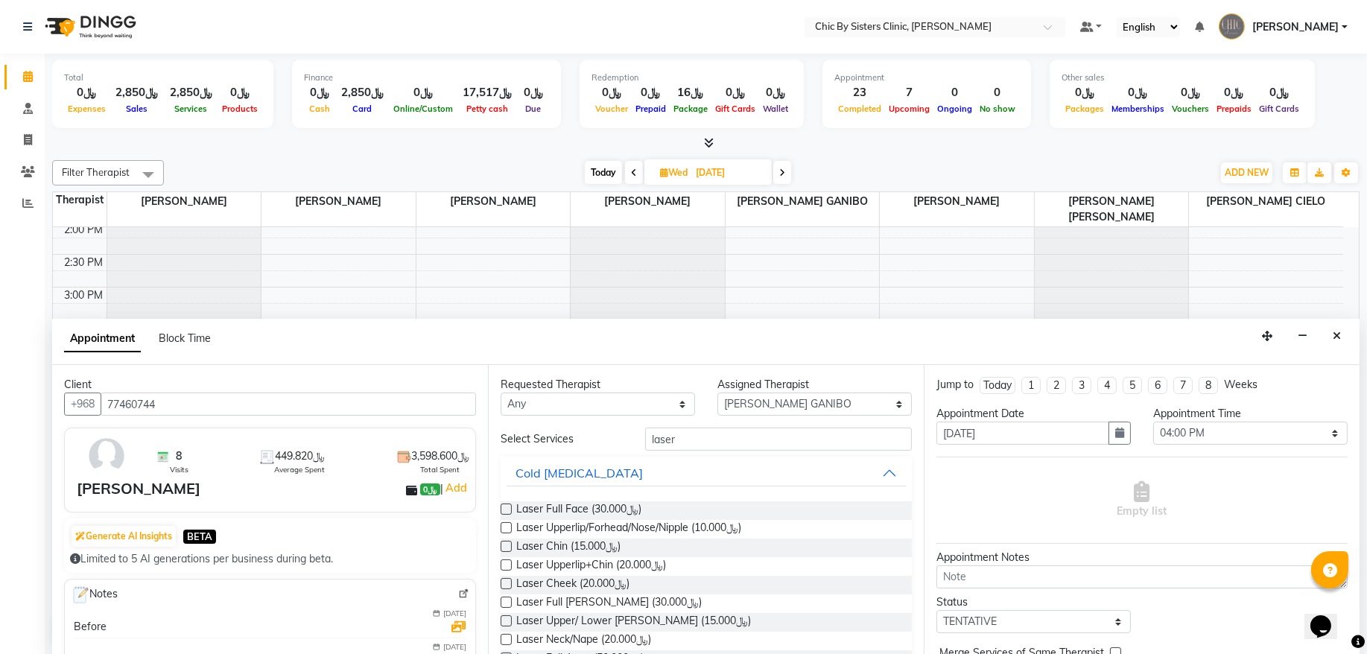
click at [508, 511] on label at bounding box center [506, 509] width 11 height 11
click at [508, 511] on input "checkbox" at bounding box center [506, 511] width 10 height 10
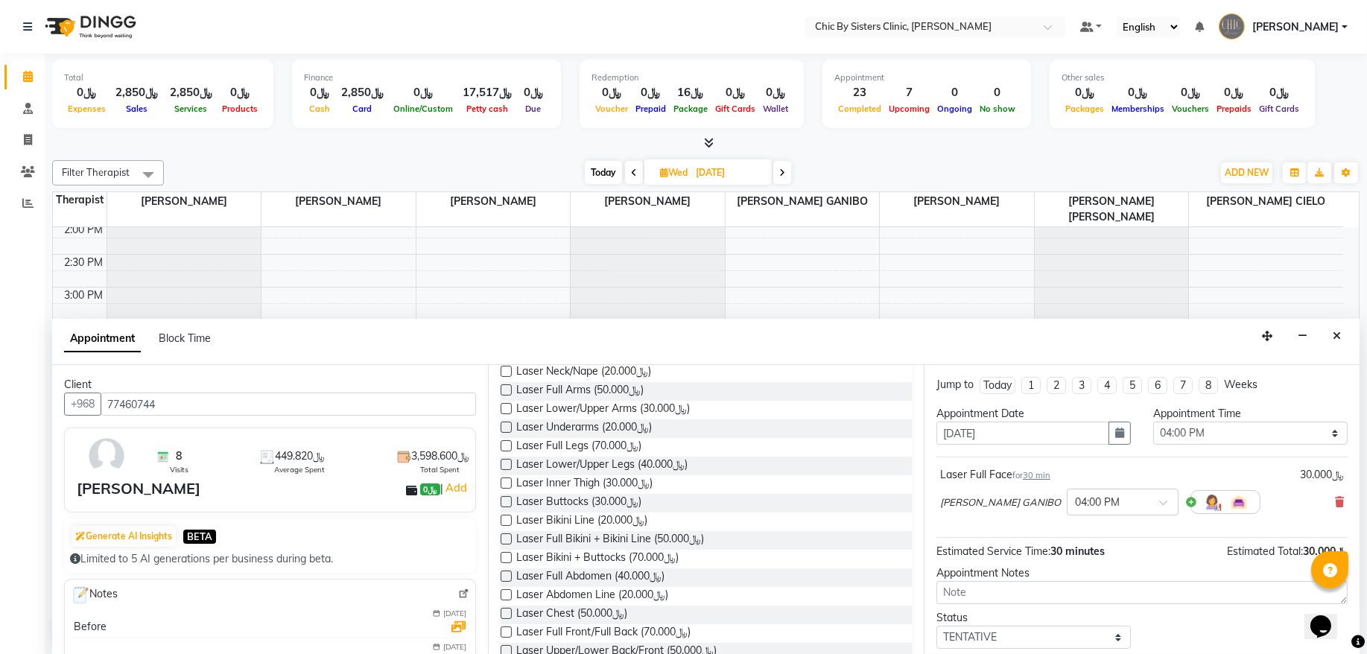
scroll to position [336, 0]
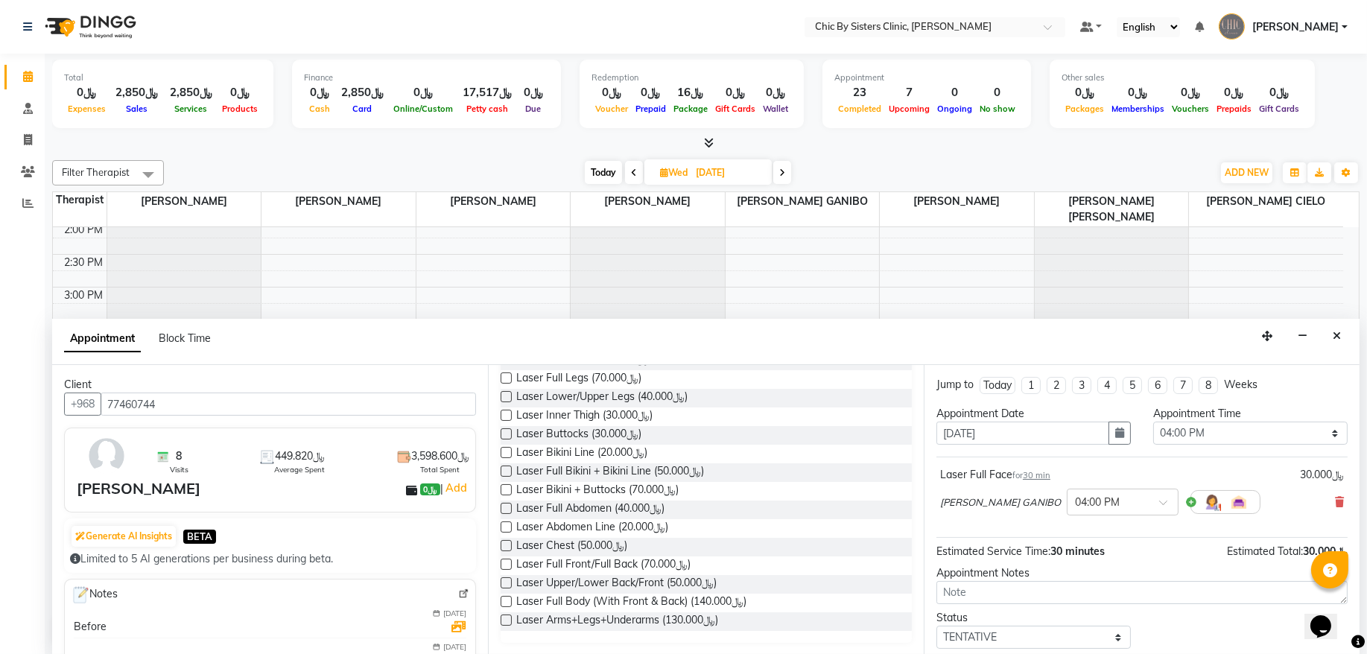
click at [508, 600] on label at bounding box center [506, 601] width 11 height 11
click at [508, 600] on input "checkbox" at bounding box center [506, 603] width 10 height 10
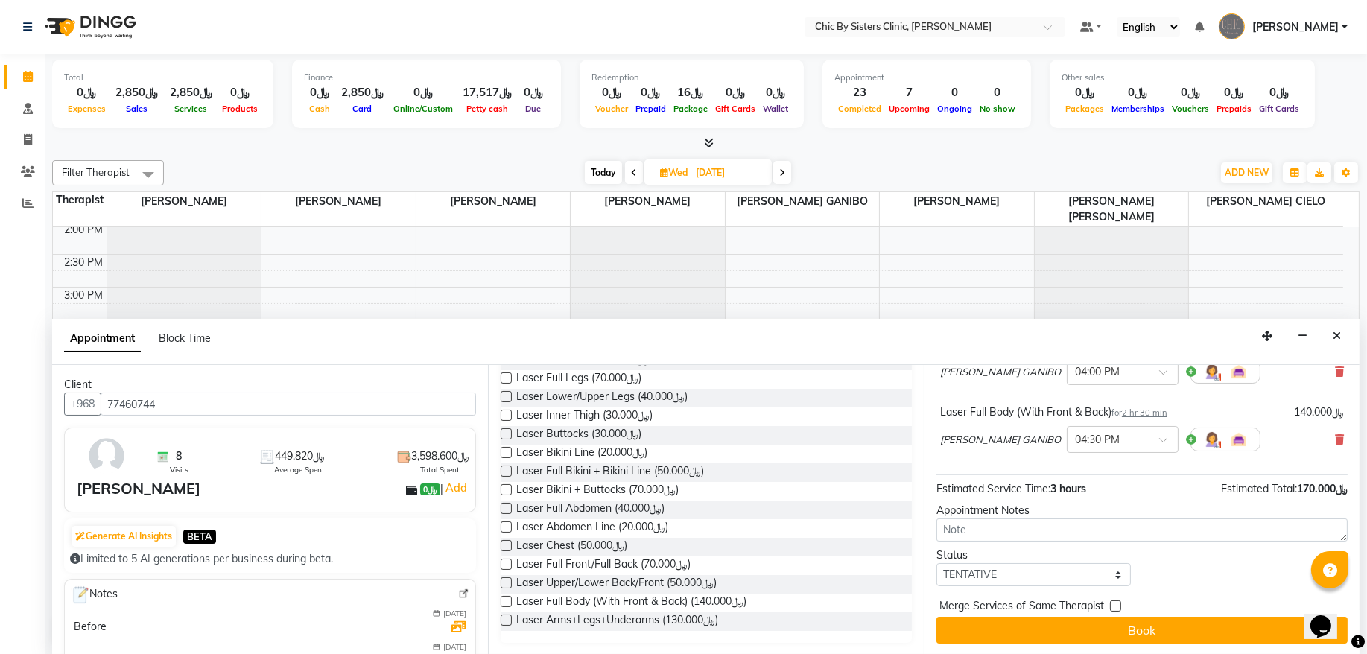
scroll to position [133, 0]
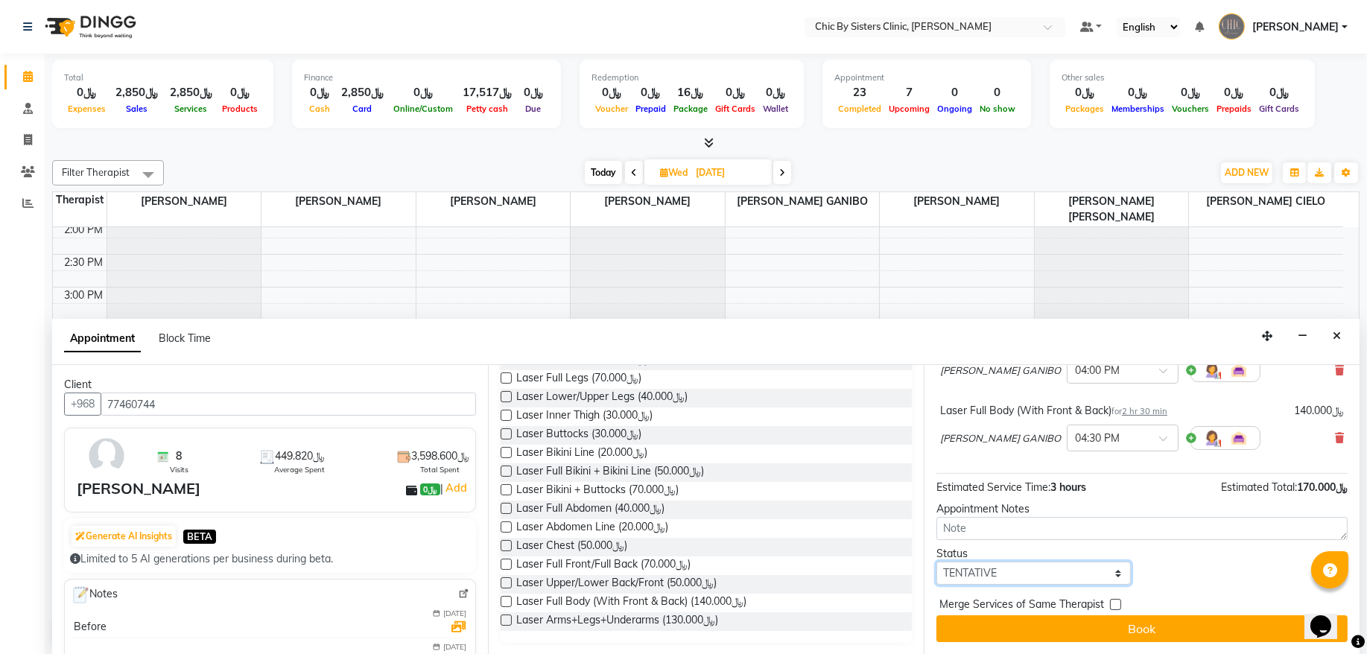
click at [999, 572] on select "Select TENTATIVE CONFIRM UPCOMING" at bounding box center [1034, 573] width 194 height 23
click at [937, 562] on select "Select TENTATIVE CONFIRM UPCOMING" at bounding box center [1034, 573] width 194 height 23
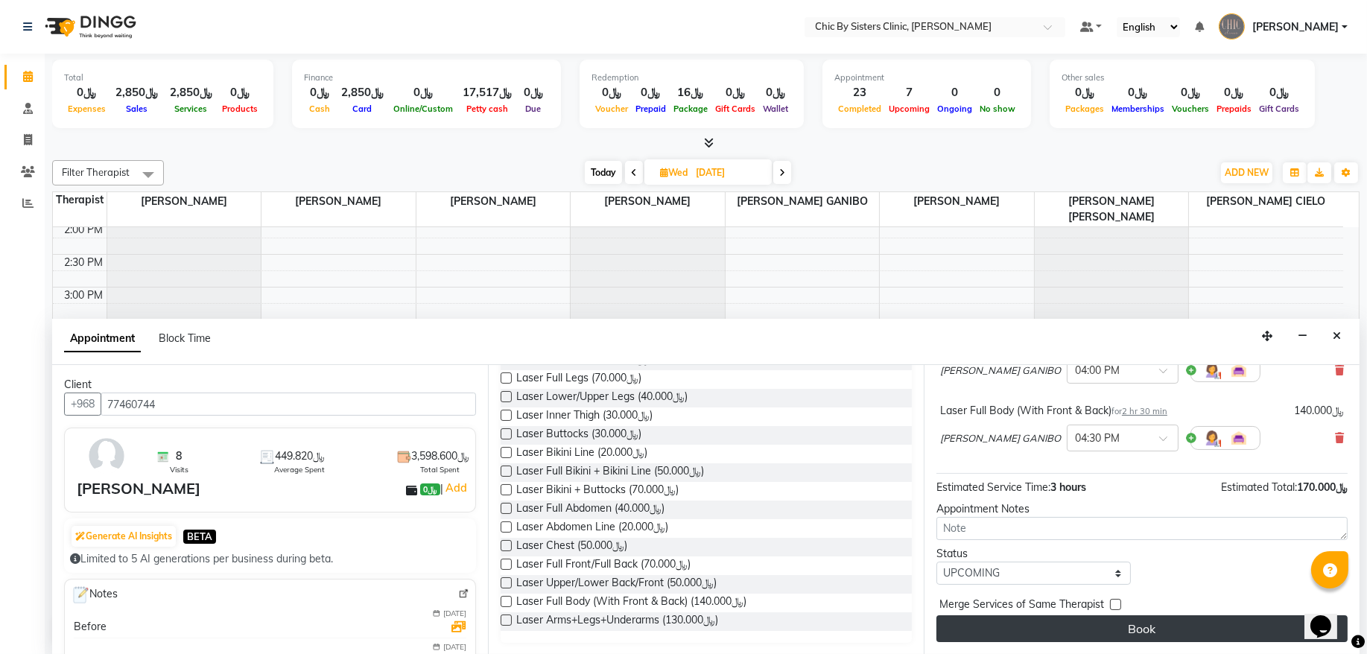
click at [987, 632] on button "Book" at bounding box center [1142, 628] width 411 height 27
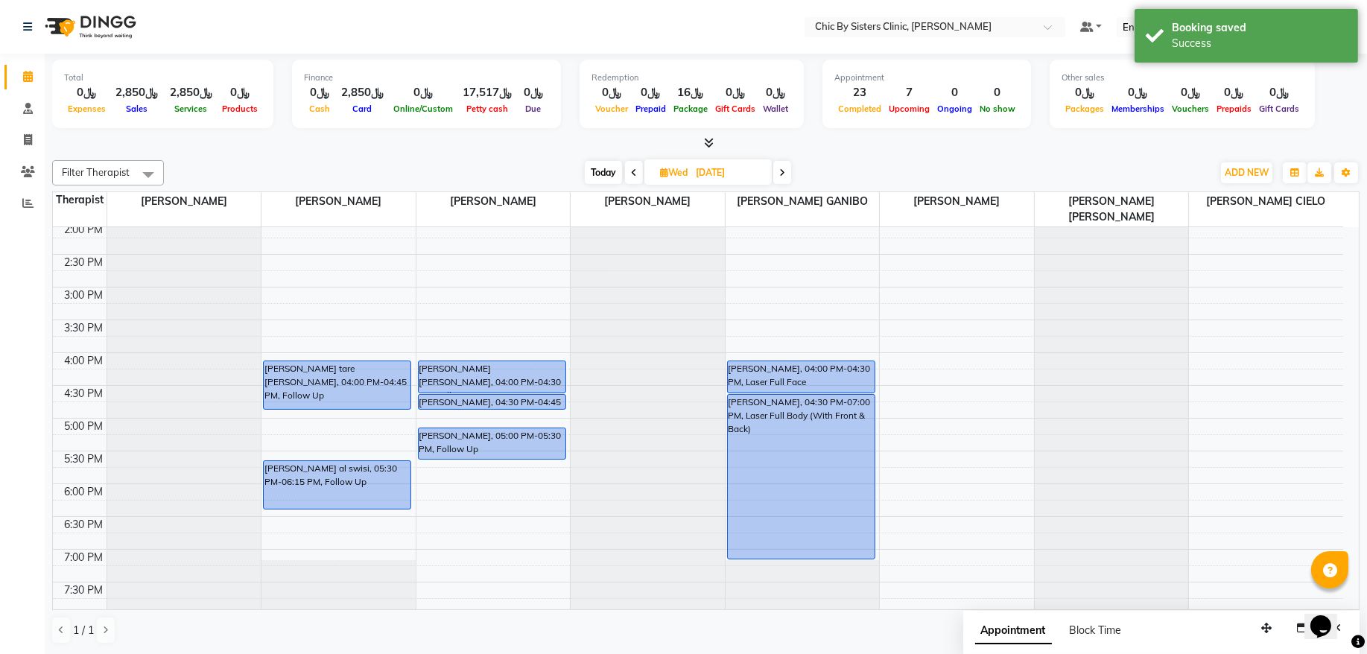
click at [603, 172] on span "Today" at bounding box center [603, 172] width 37 height 23
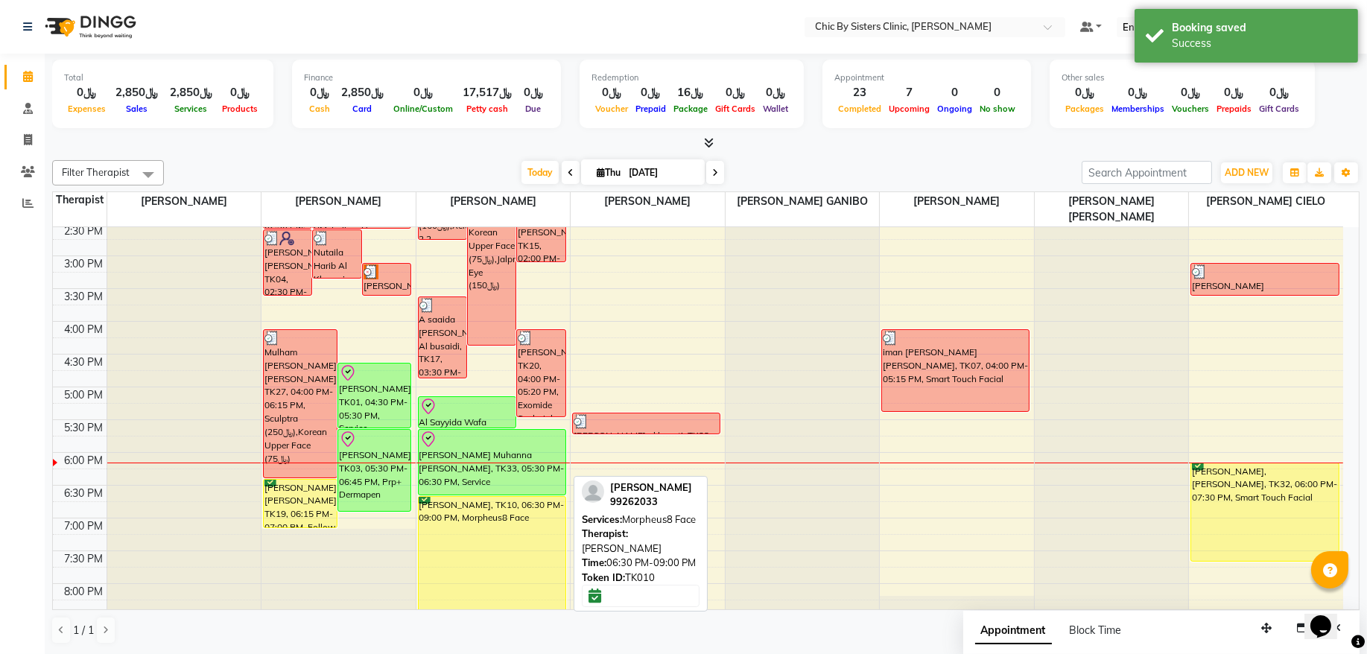
scroll to position [465, 0]
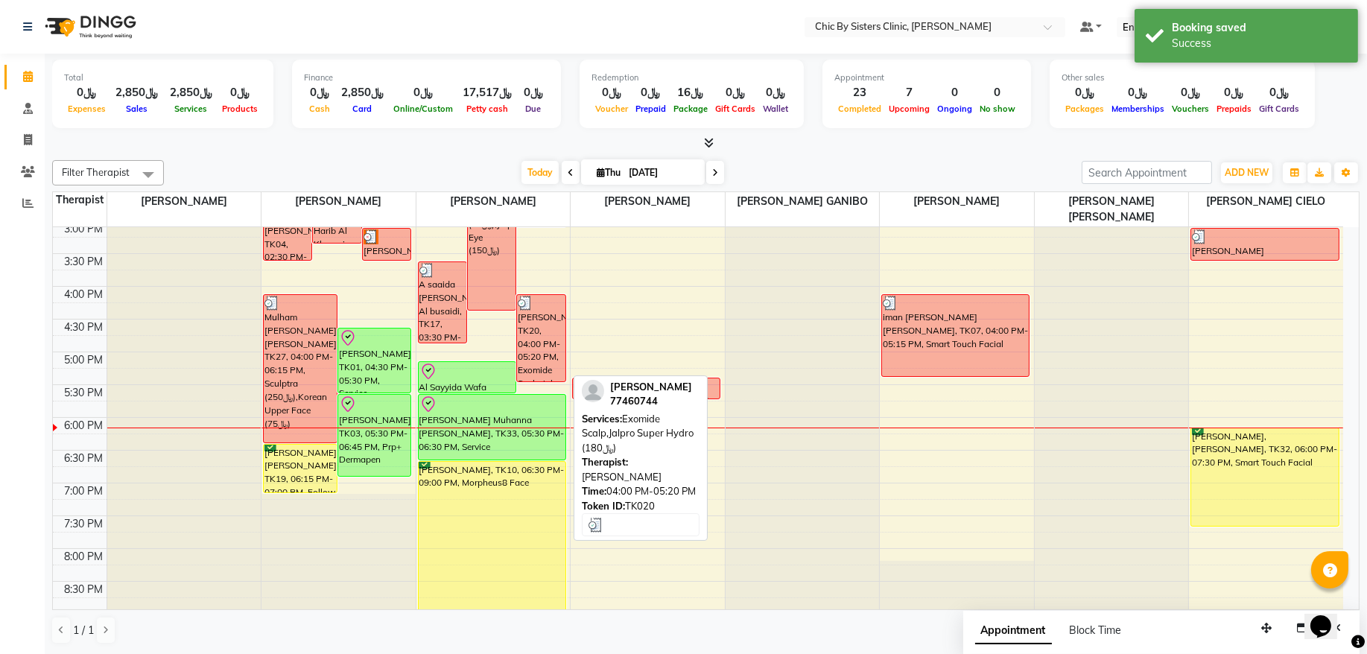
click at [542, 342] on div "Reema Khalid Al Ahmadi, TK20, 04:00 PM-05:20 PM, Exomide Scalp,Jalpro Super Hyd…" at bounding box center [541, 338] width 48 height 86
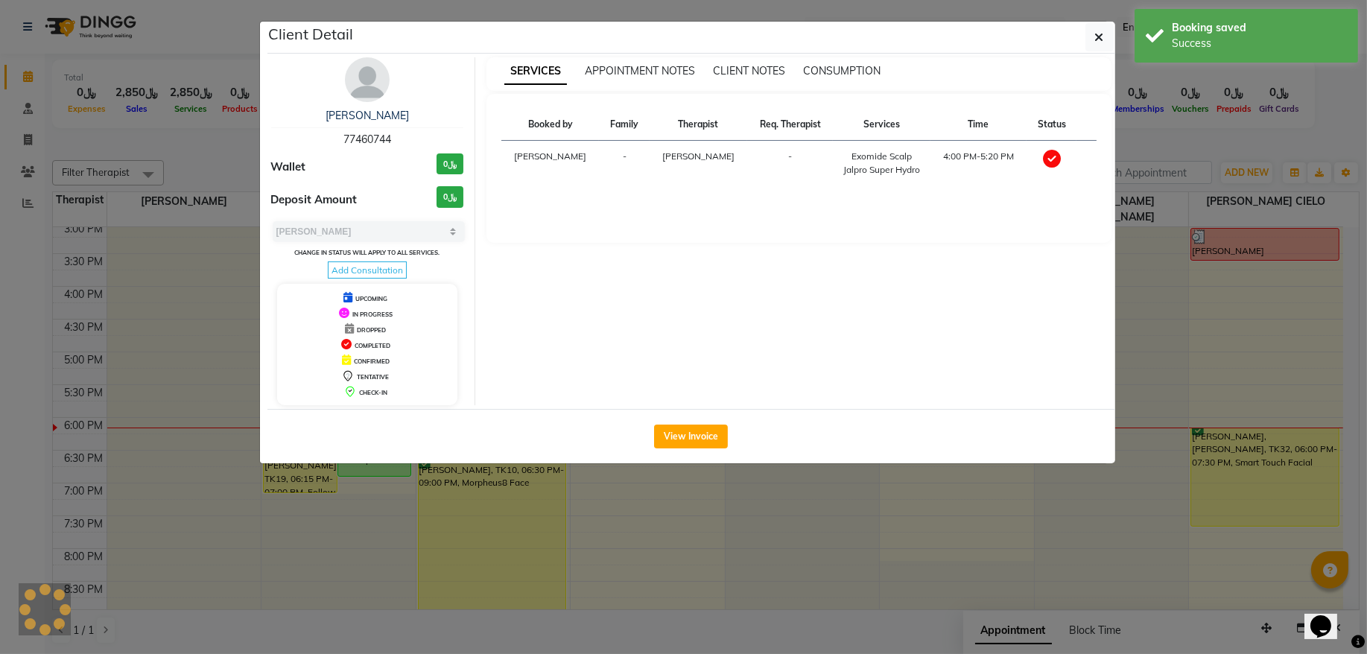
click at [352, 142] on span "77460744" at bounding box center [367, 139] width 48 height 13
copy span "77460744"
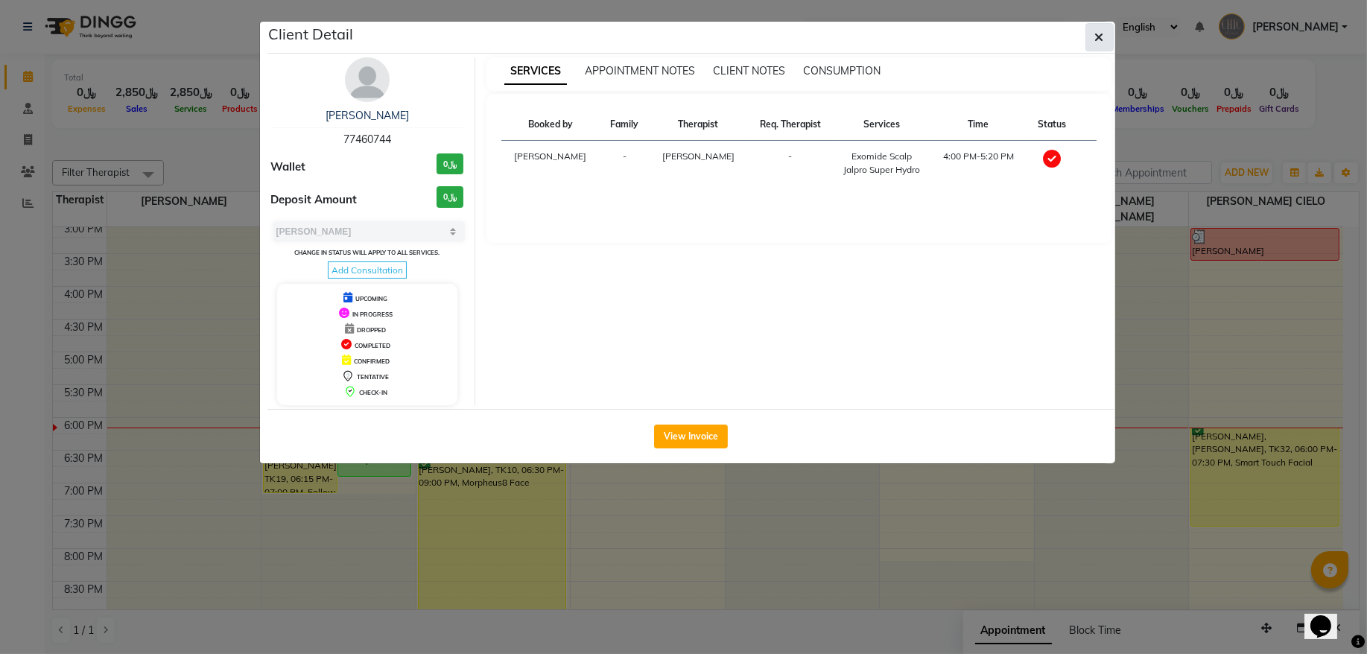
click at [1099, 37] on icon "button" at bounding box center [1099, 37] width 9 height 12
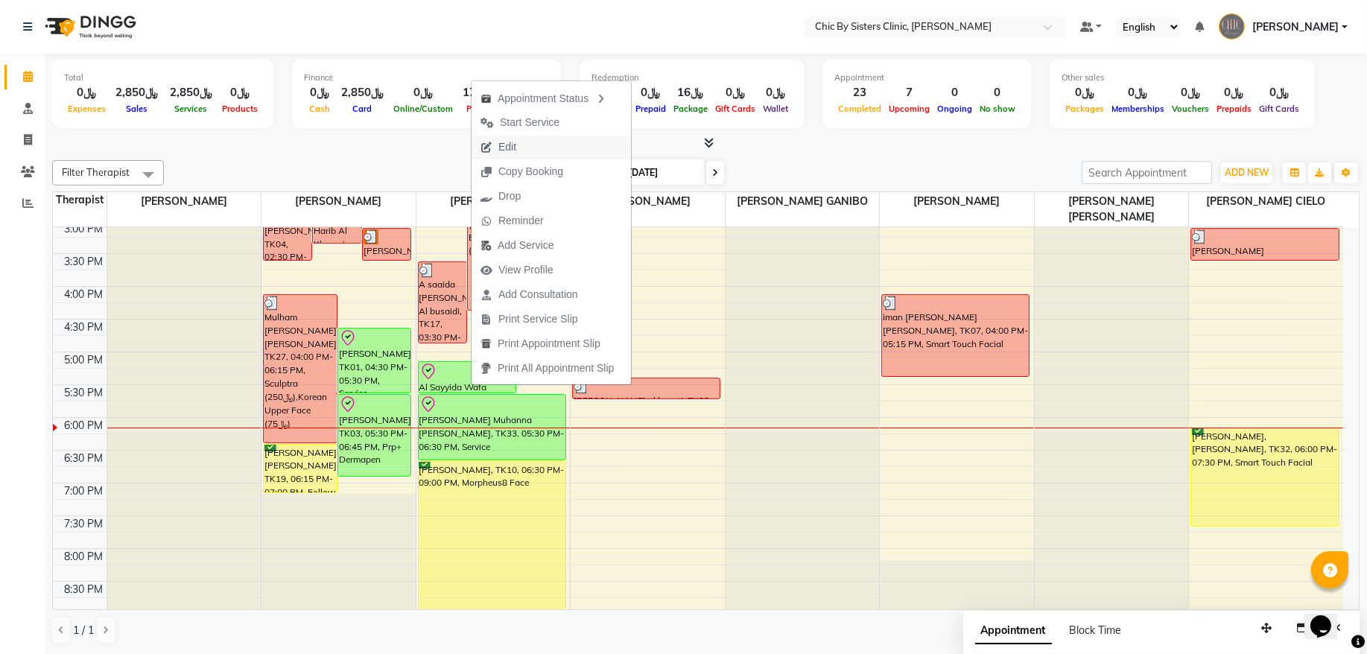
click at [520, 153] on span "Edit" at bounding box center [499, 147] width 54 height 25
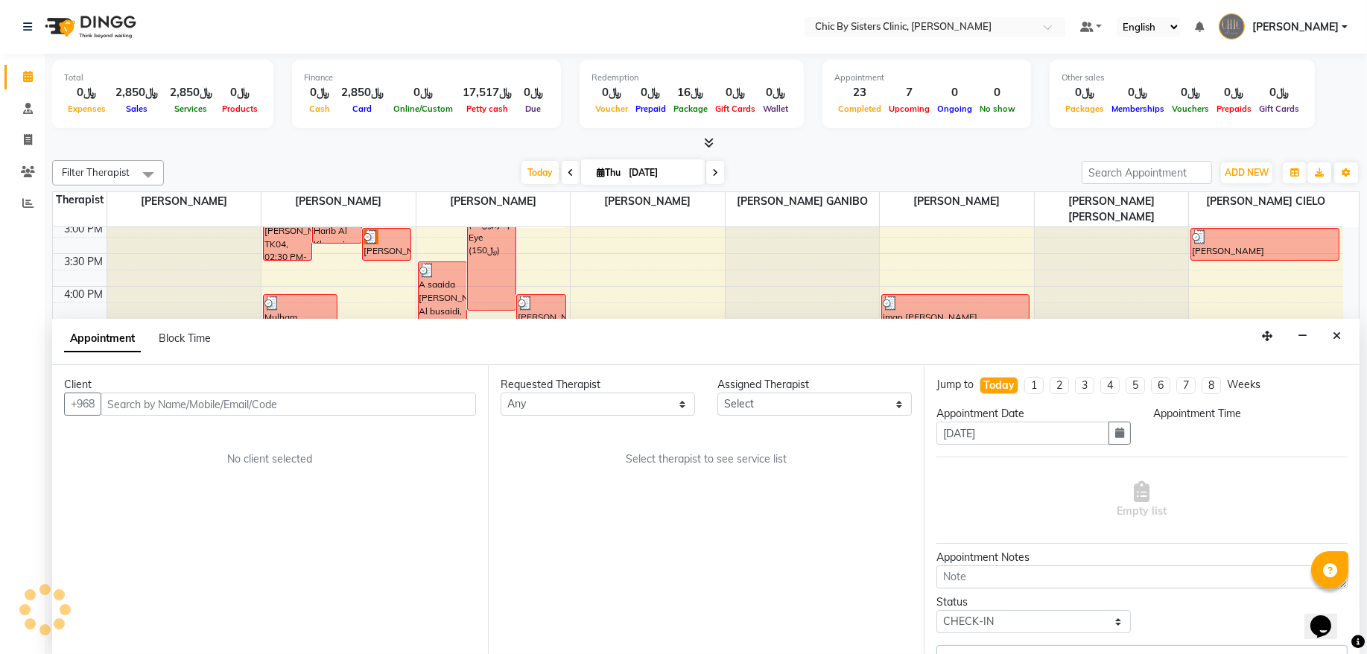
scroll to position [666, 0]
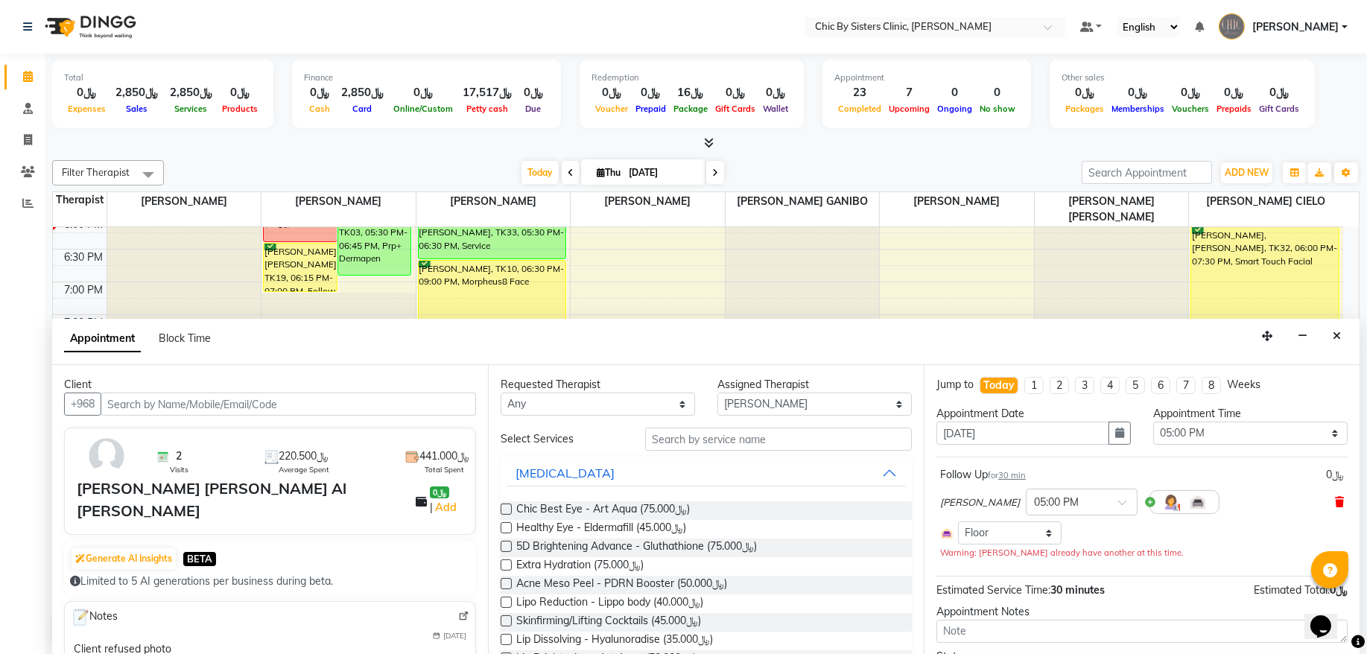
click at [1335, 504] on icon at bounding box center [1339, 502] width 9 height 10
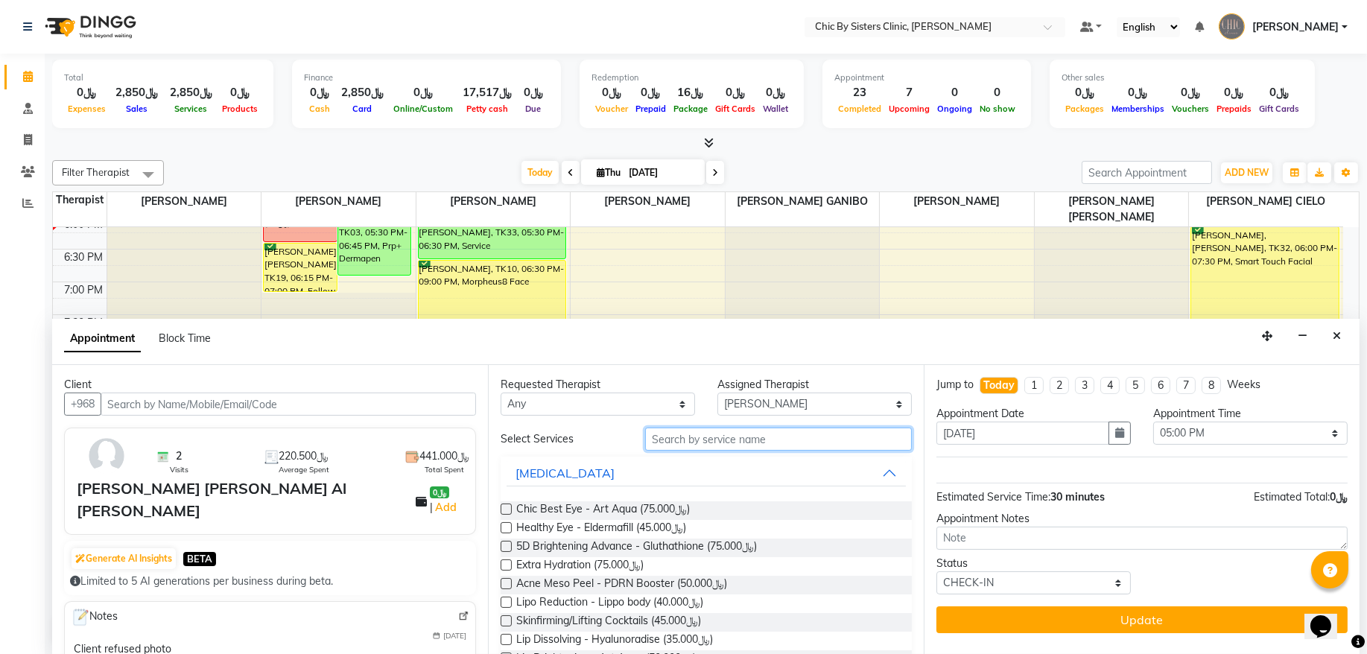
click at [768, 443] on input "text" at bounding box center [778, 439] width 267 height 23
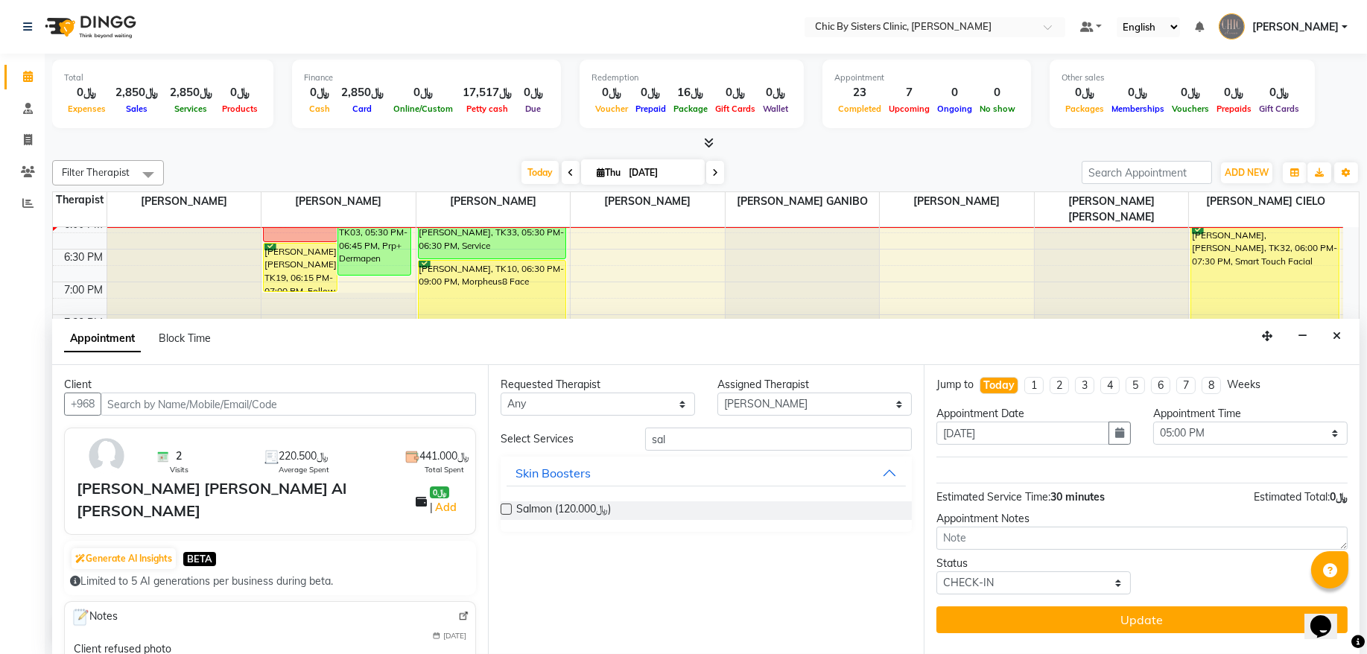
click at [507, 510] on label at bounding box center [506, 509] width 11 height 11
click at [507, 510] on input "checkbox" at bounding box center [506, 511] width 10 height 10
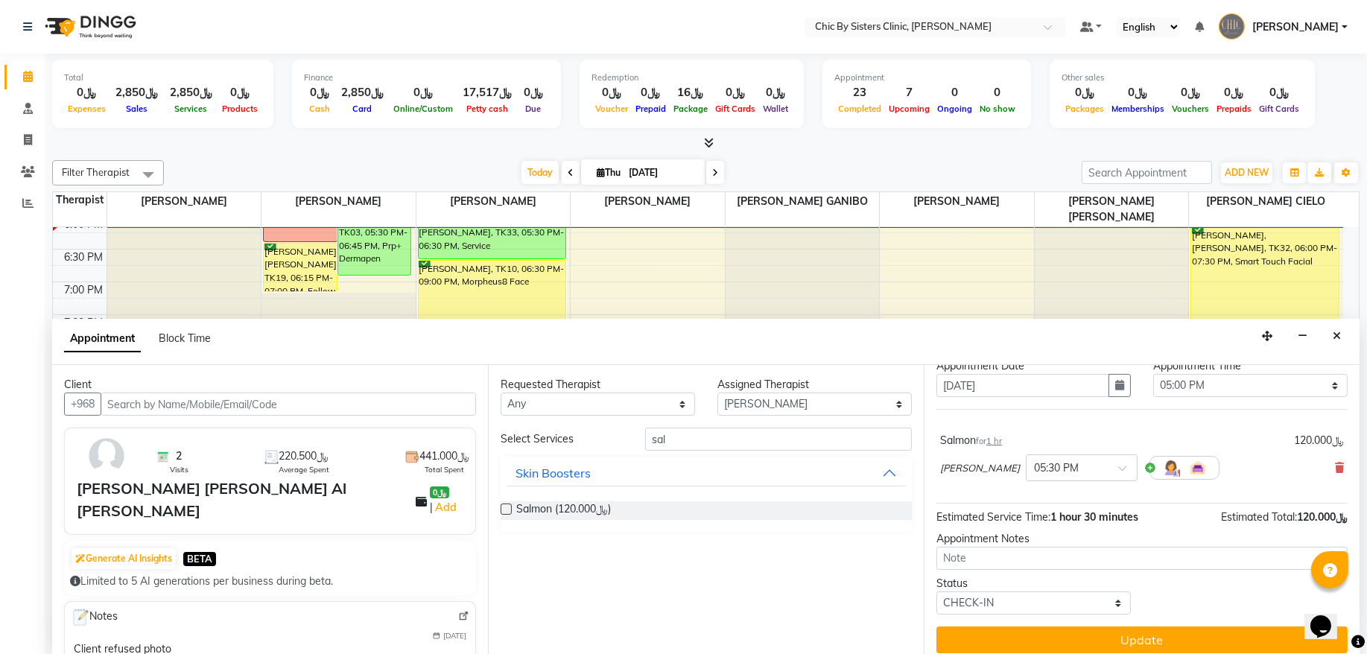
scroll to position [60, 0]
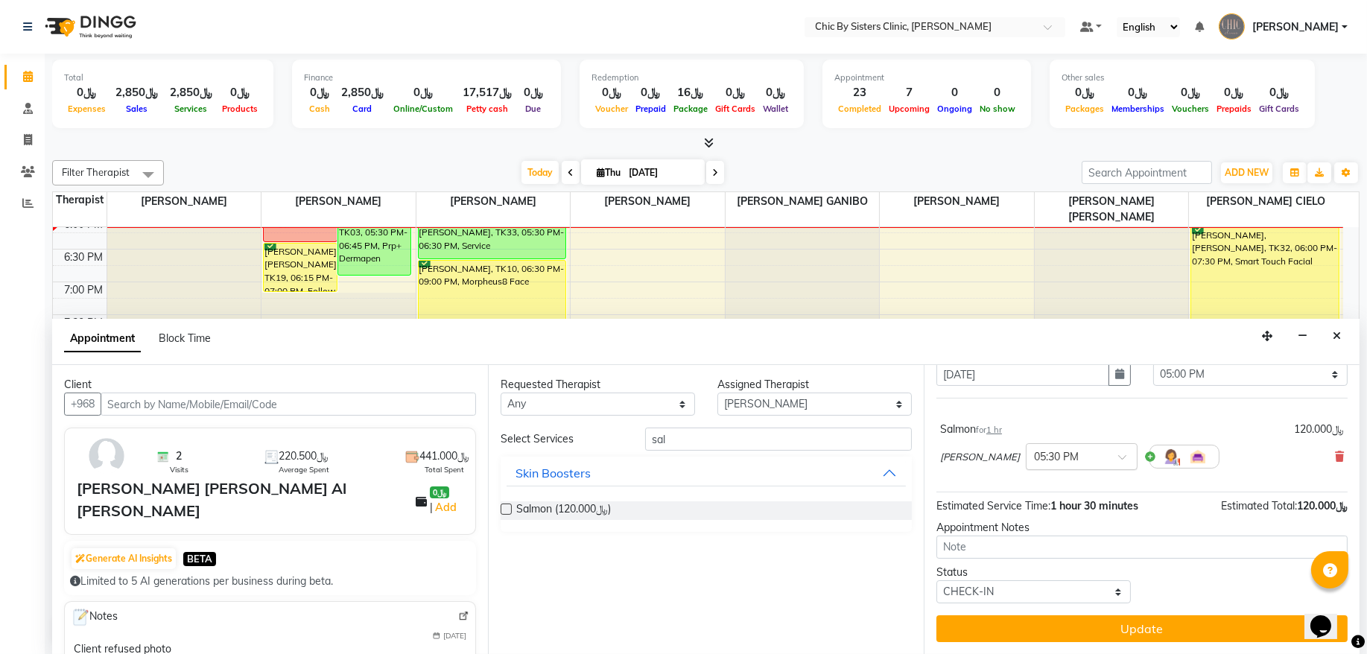
click at [1066, 467] on div "× 05:30 PM" at bounding box center [1082, 456] width 112 height 27
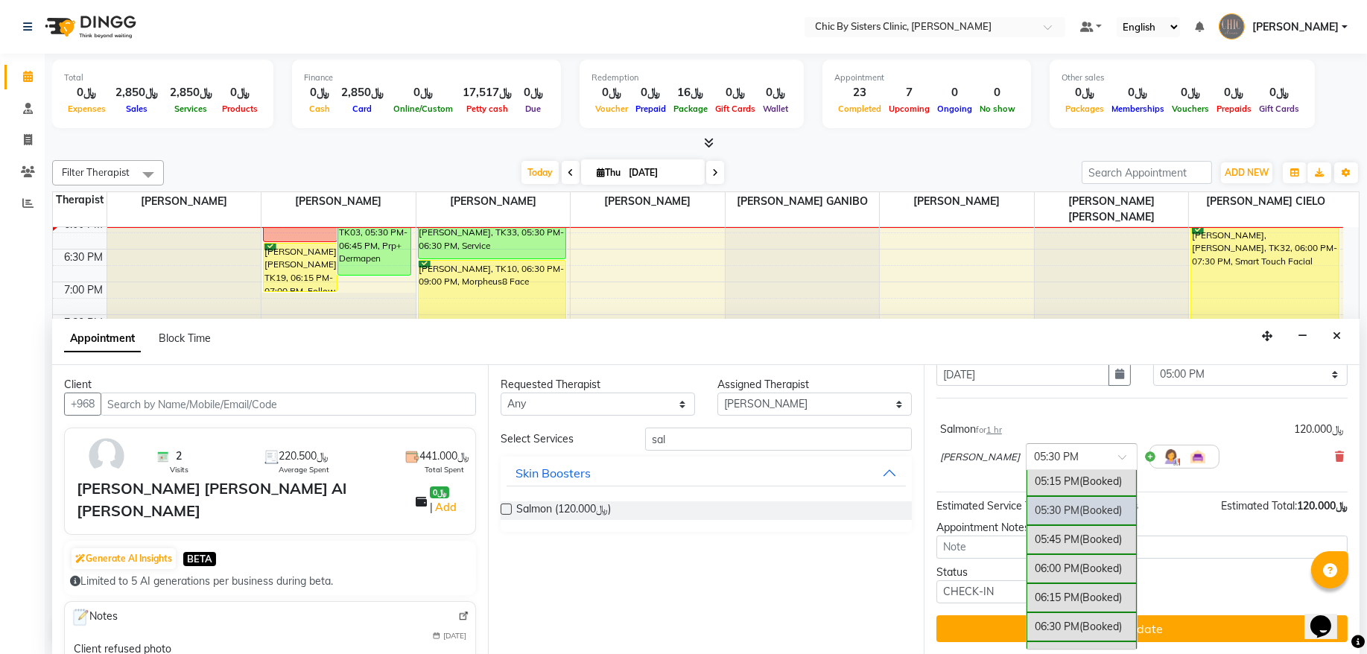
scroll to position [922, 0]
click at [1079, 506] on div "05:00 PM (Booked)" at bounding box center [1082, 491] width 110 height 29
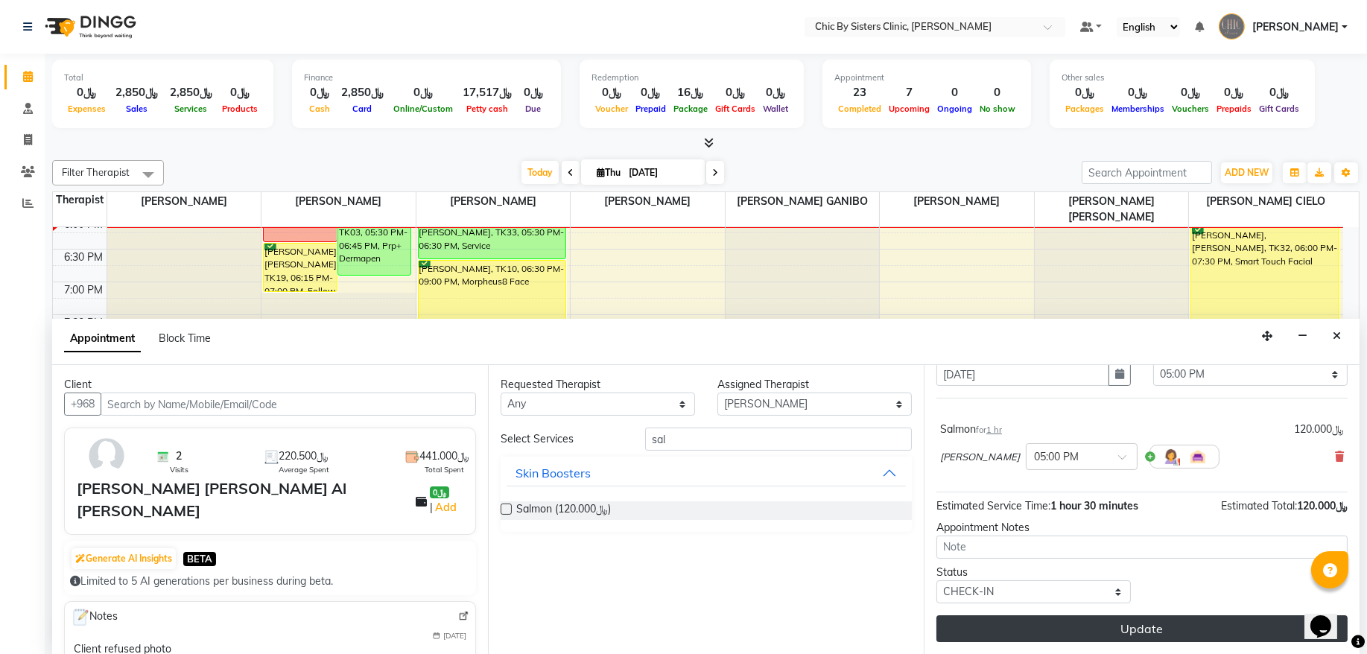
click at [1002, 626] on button "Update" at bounding box center [1142, 628] width 411 height 27
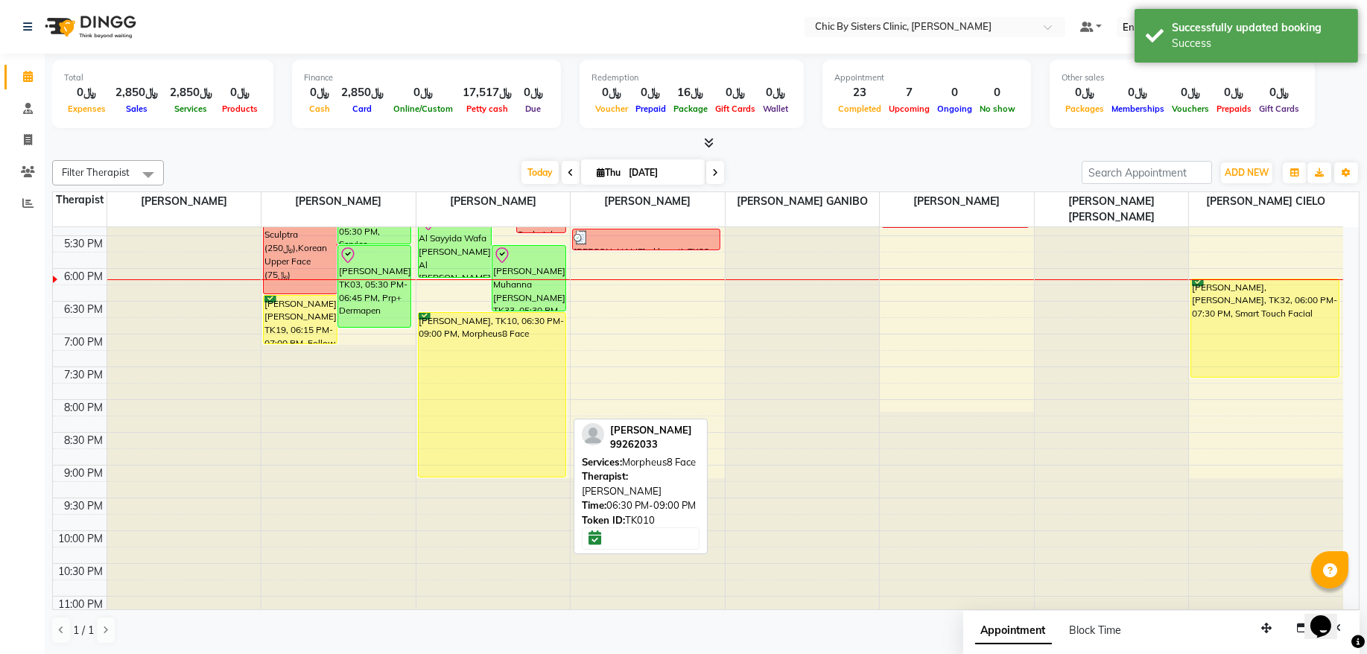
scroll to position [565, 0]
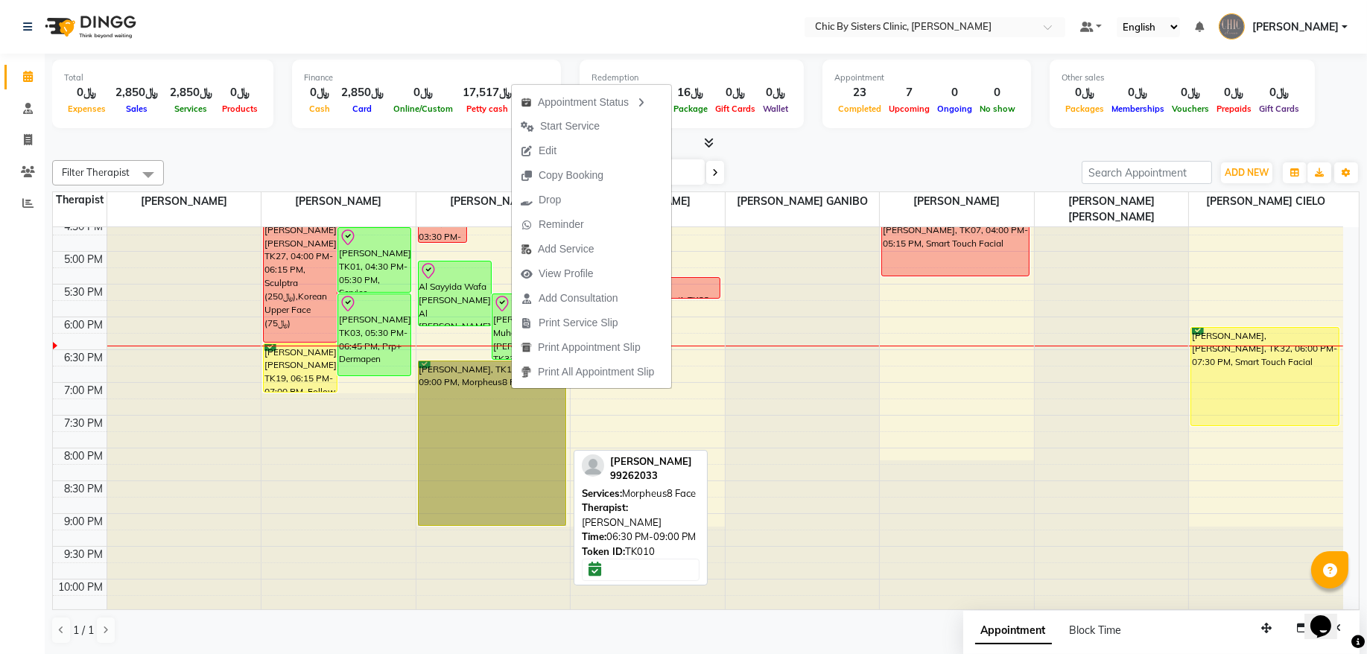
click at [497, 460] on link "[PERSON_NAME], TK10, 06:30 PM-09:00 PM, Morpheus8 Face" at bounding box center [492, 443] width 148 height 165
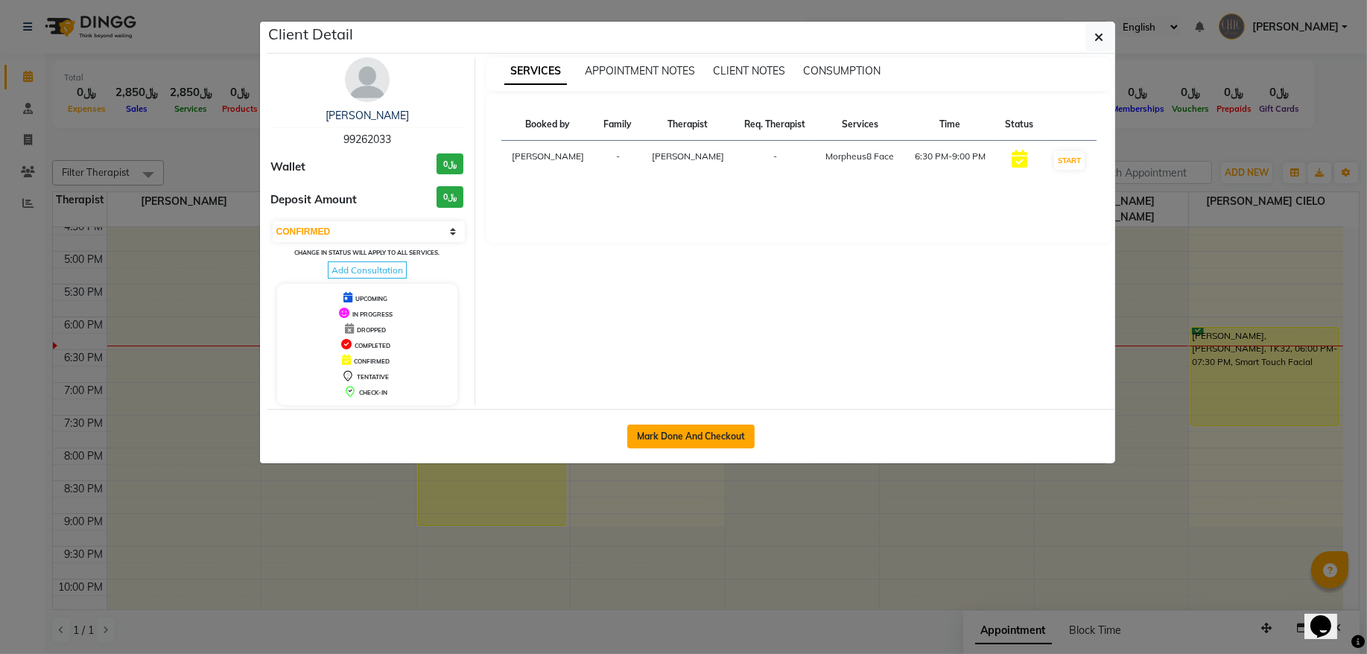
click at [654, 437] on button "Mark Done And Checkout" at bounding box center [690, 437] width 127 height 24
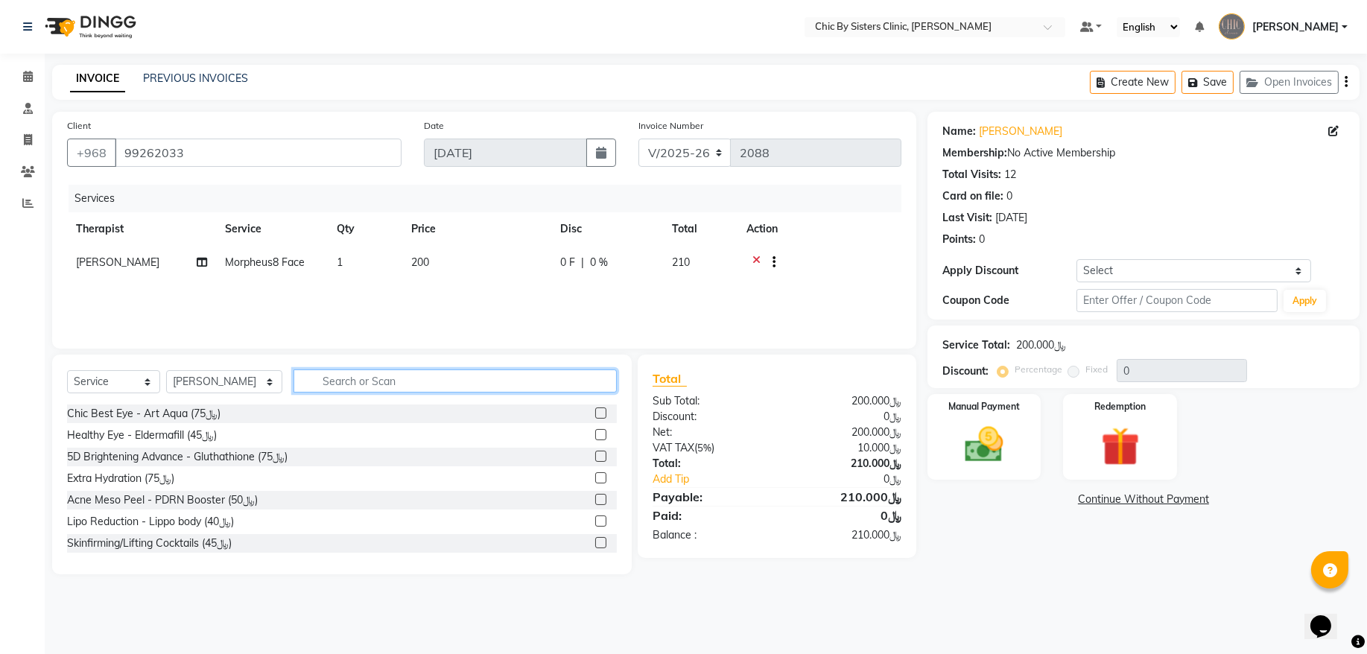
click at [416, 371] on input "text" at bounding box center [455, 381] width 323 height 23
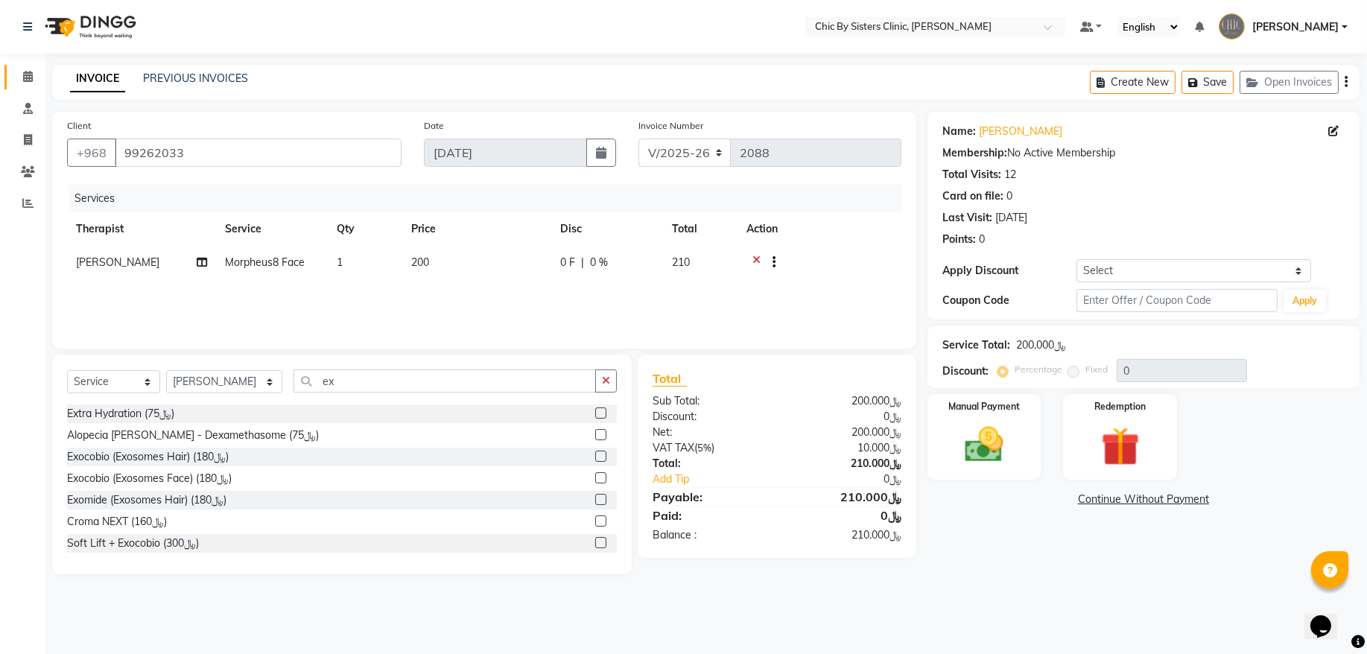
click at [31, 76] on icon at bounding box center [28, 76] width 10 height 11
